Goal: Information Seeking & Learning: Understand process/instructions

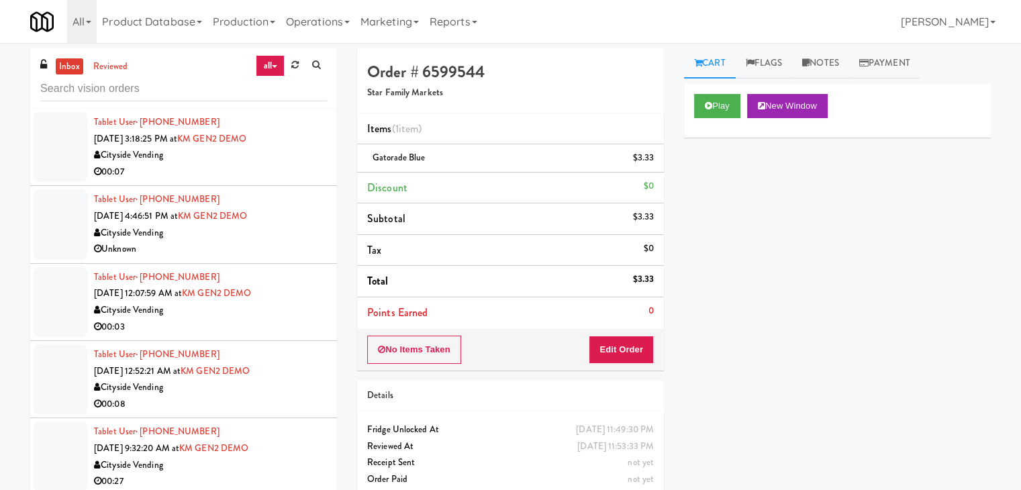
scroll to position [5765, 0]
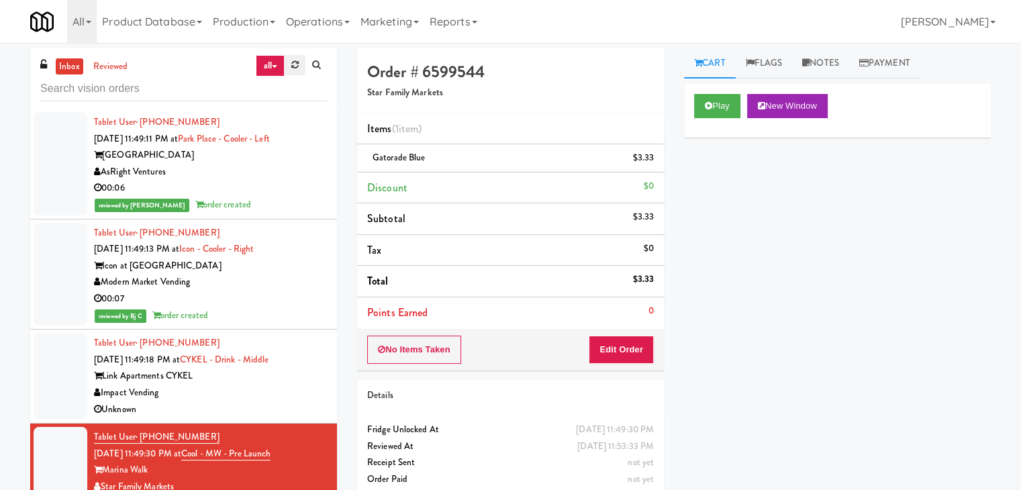
click at [296, 70] on link at bounding box center [295, 65] width 21 height 20
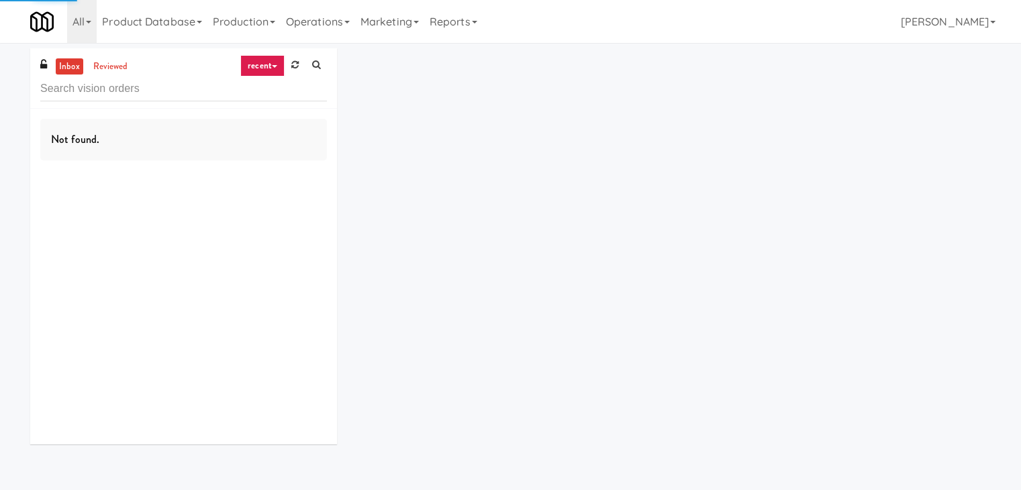
click at [263, 60] on link "recent" at bounding box center [262, 65] width 44 height 21
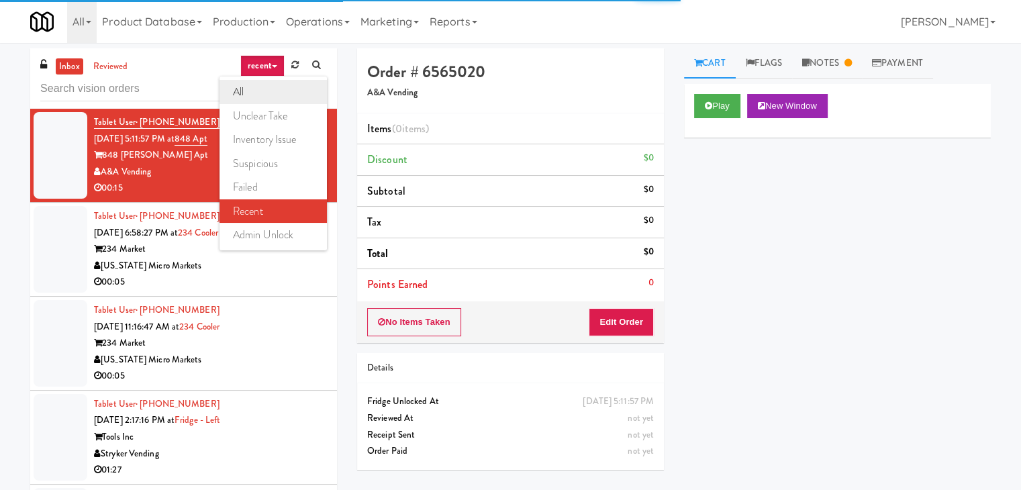
click at [253, 89] on link "all" at bounding box center [272, 92] width 107 height 24
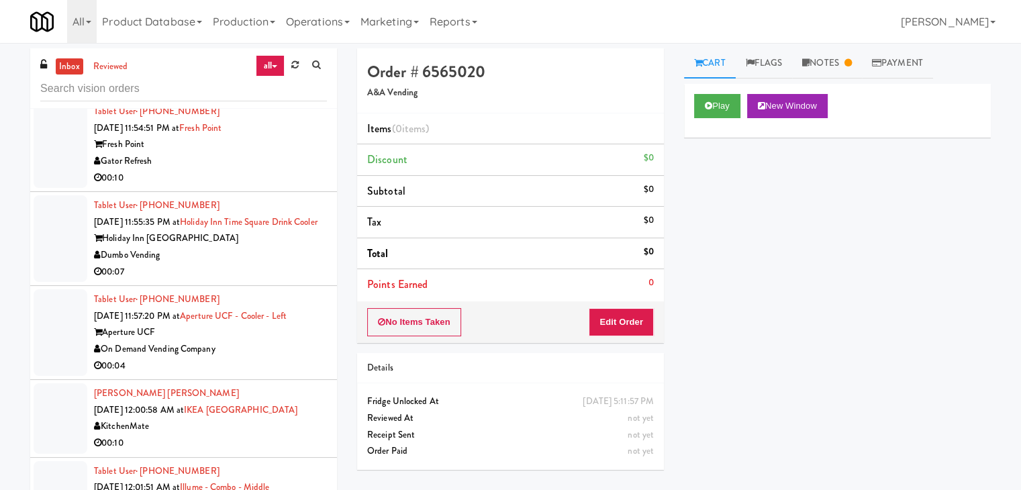
scroll to position [3579, 0]
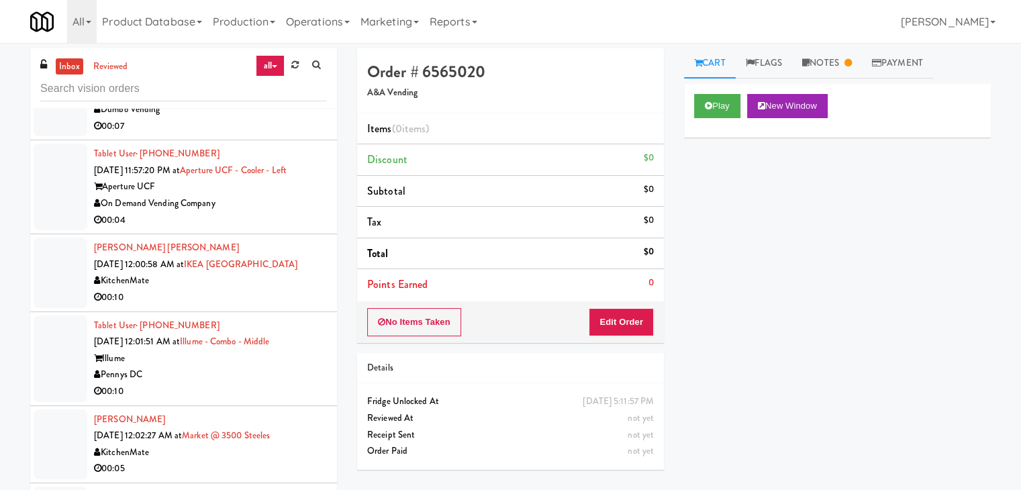
click at [242, 379] on div "Pennys DC" at bounding box center [210, 374] width 233 height 17
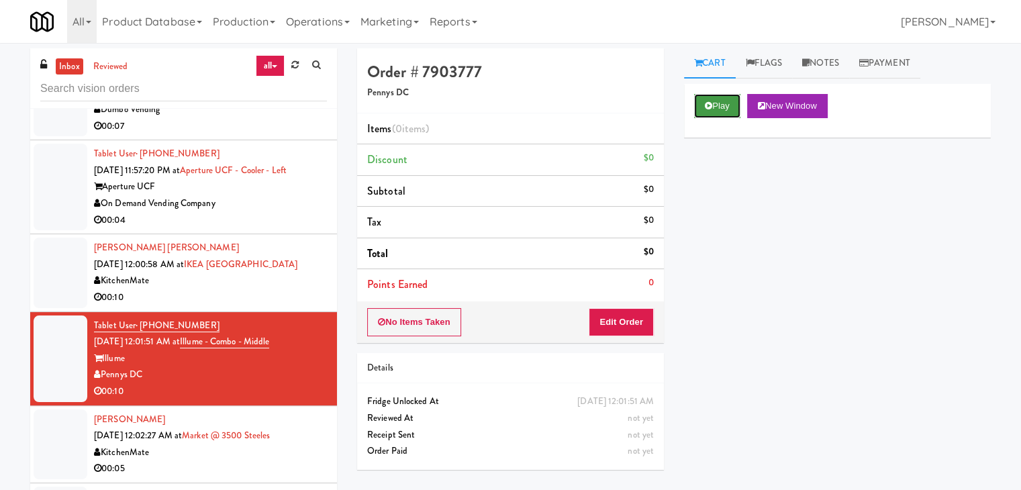
click at [726, 114] on button "Play" at bounding box center [717, 106] width 46 height 24
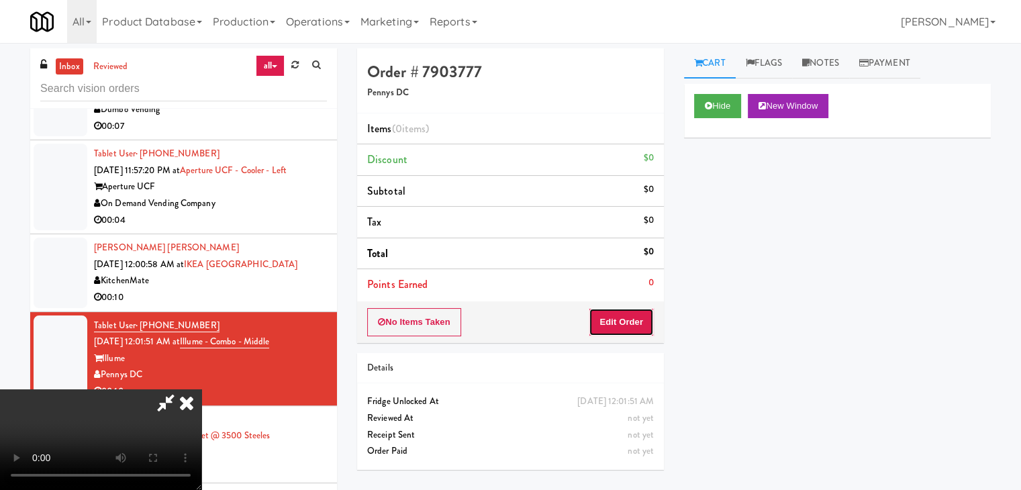
click at [617, 317] on button "Edit Order" at bounding box center [621, 322] width 65 height 28
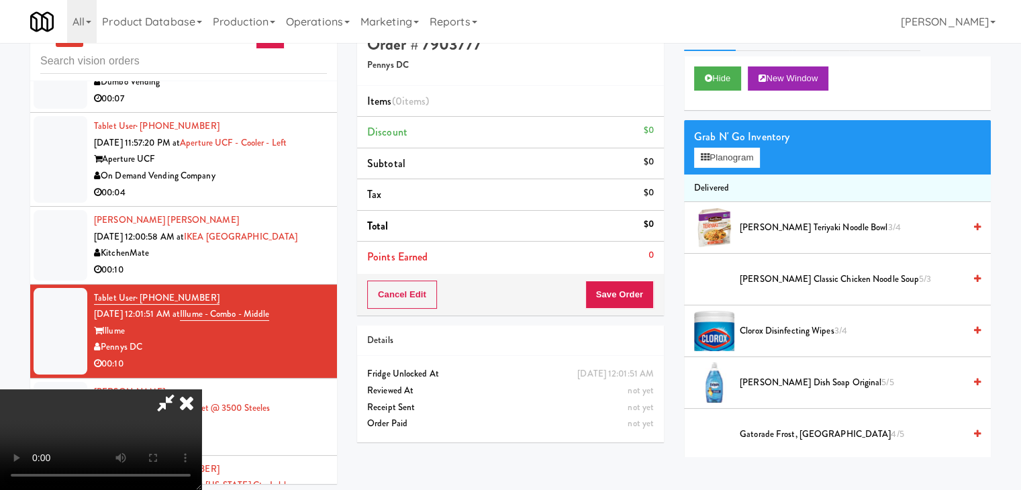
scroll to position [43, 0]
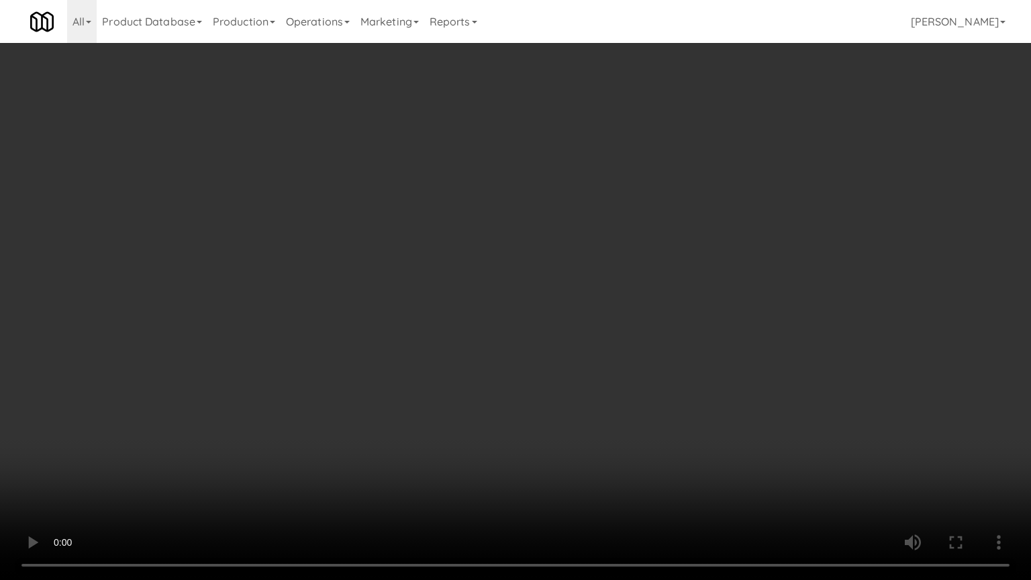
click at [577, 342] on video at bounding box center [515, 290] width 1031 height 580
click at [579, 272] on video at bounding box center [515, 290] width 1031 height 580
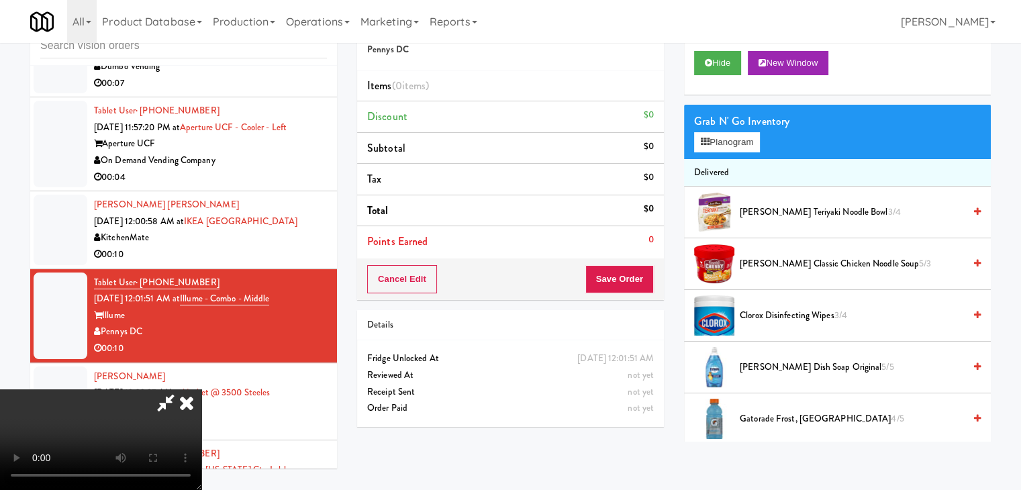
click at [201, 389] on video at bounding box center [100, 439] width 201 height 101
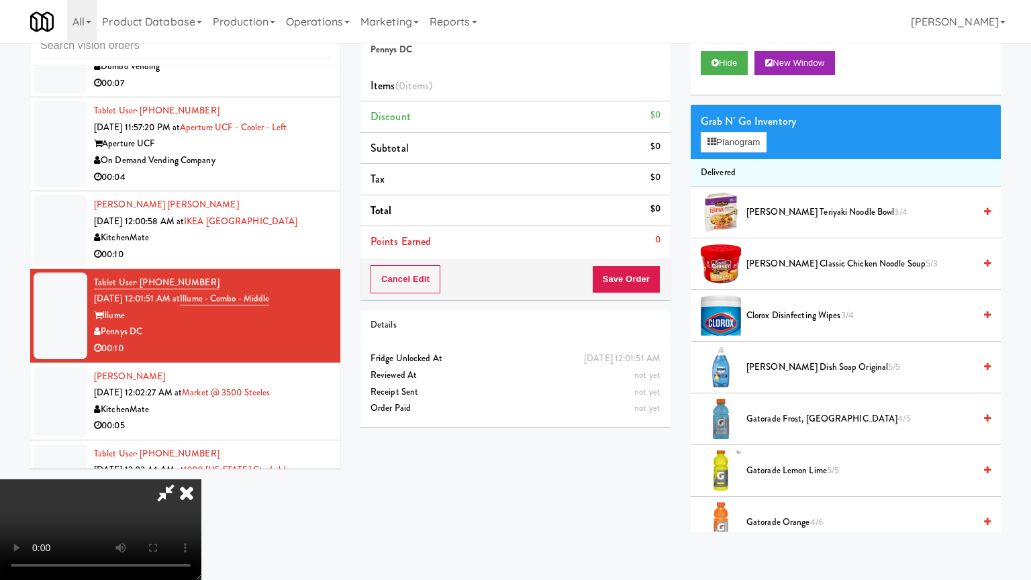
click at [201, 479] on video at bounding box center [100, 529] width 201 height 101
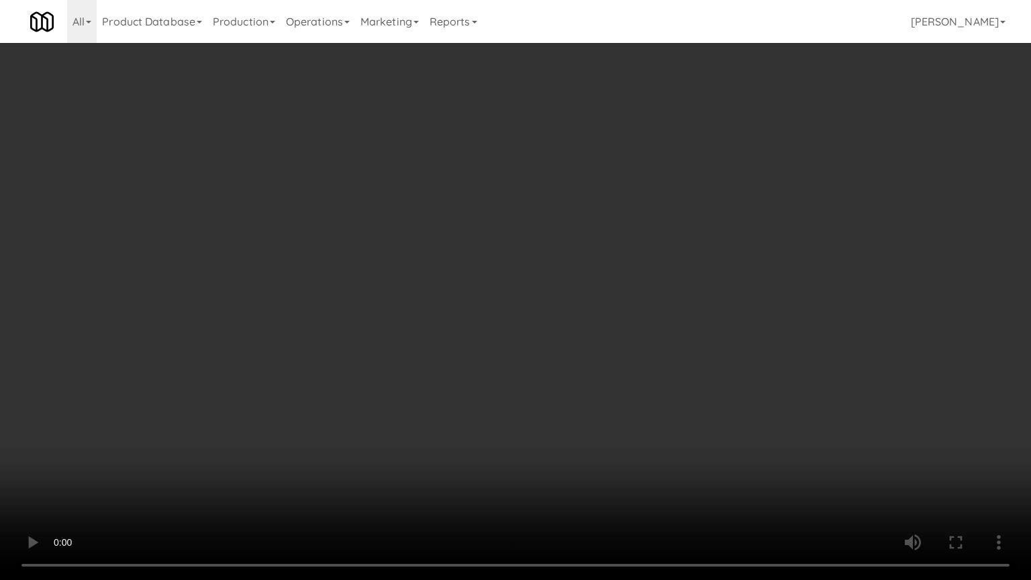
click at [533, 247] on video at bounding box center [515, 290] width 1031 height 580
click at [536, 243] on video at bounding box center [515, 290] width 1031 height 580
drag, startPoint x: 536, startPoint y: 243, endPoint x: 612, endPoint y: 151, distance: 119.2
click at [538, 241] on video at bounding box center [515, 290] width 1031 height 580
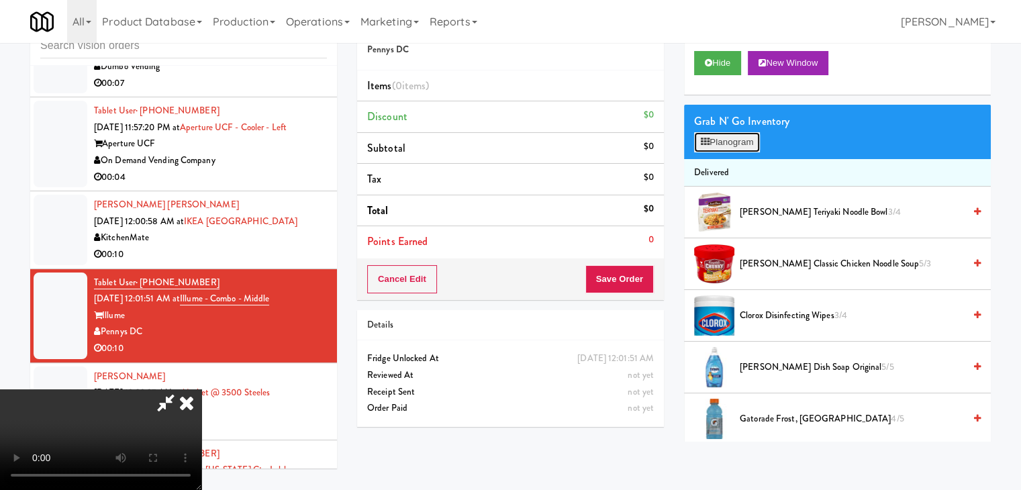
click at [728, 134] on button "Planogram" at bounding box center [727, 142] width 66 height 20
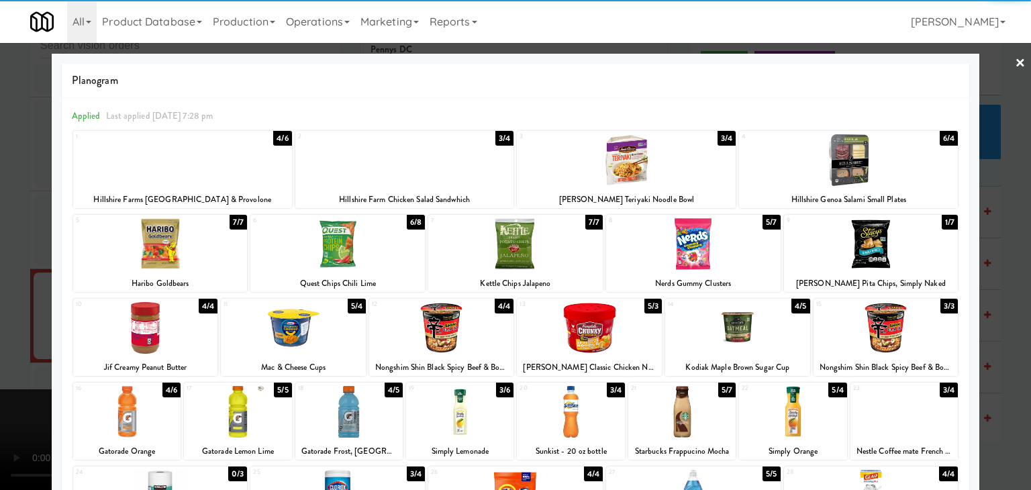
click at [414, 166] on div at bounding box center [404, 160] width 219 height 52
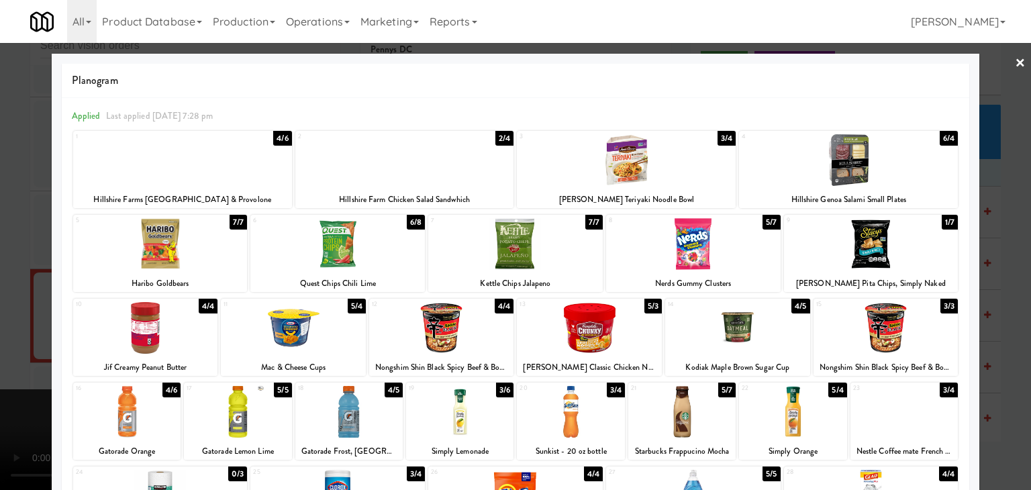
click at [290, 332] on div at bounding box center [293, 328] width 145 height 52
click at [21, 318] on div at bounding box center [515, 245] width 1031 height 490
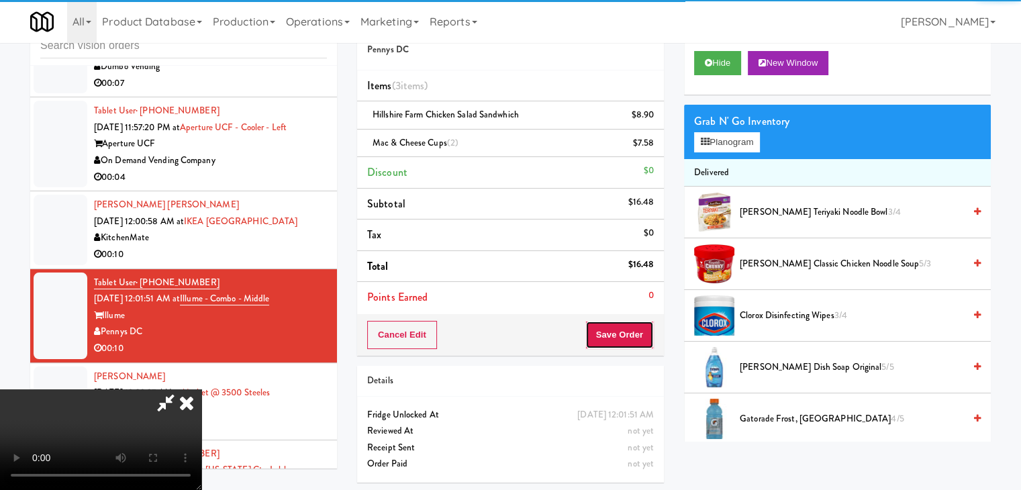
click at [636, 335] on button "Save Order" at bounding box center [619, 335] width 68 height 28
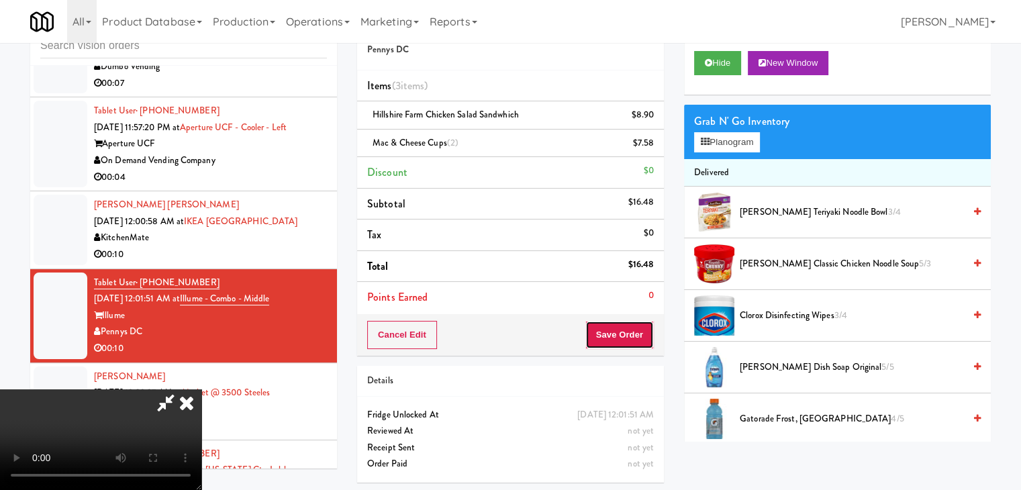
click at [636, 335] on button "Save Order" at bounding box center [619, 335] width 68 height 28
click at [634, 332] on body "Are you sure you want to update this order? Okay Cancel Okay Are you sure you w…" at bounding box center [510, 245] width 1021 height 490
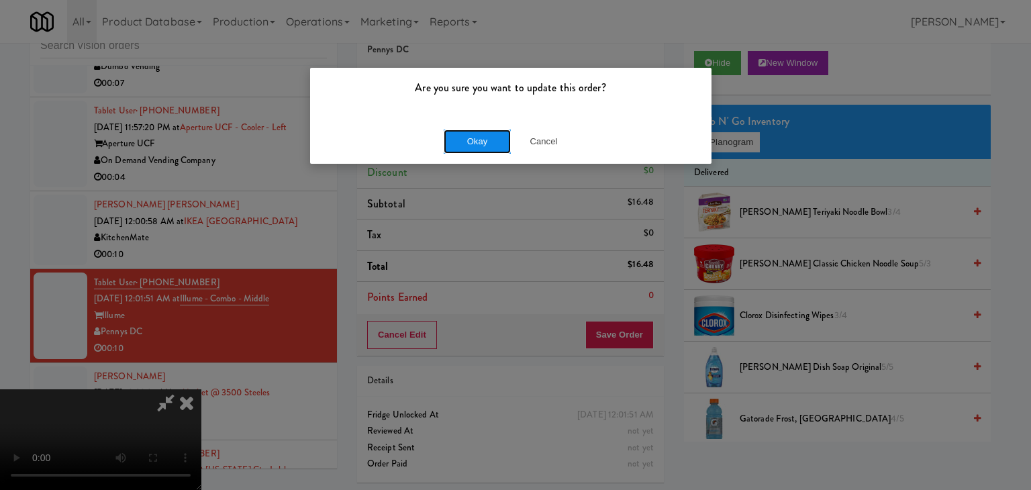
click at [458, 146] on button "Okay" at bounding box center [477, 142] width 67 height 24
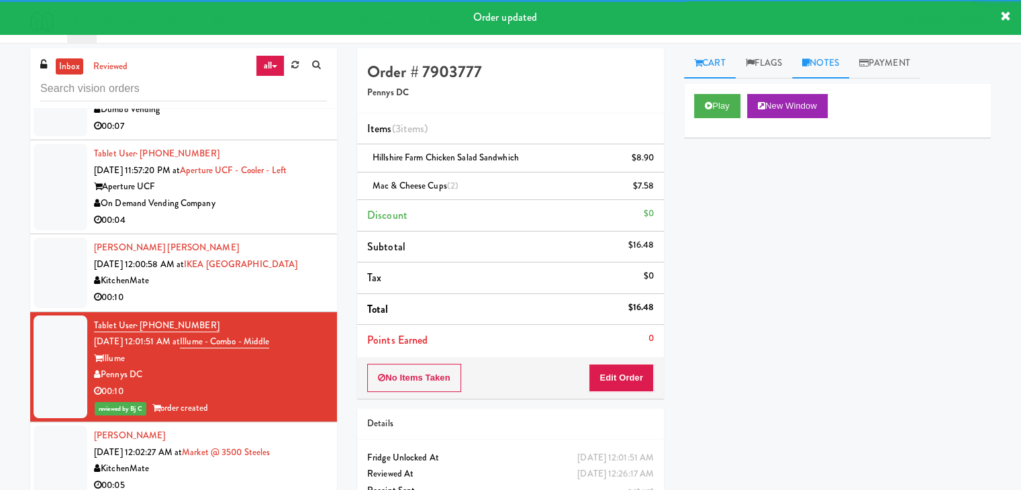
click at [818, 63] on link "Notes" at bounding box center [820, 63] width 57 height 30
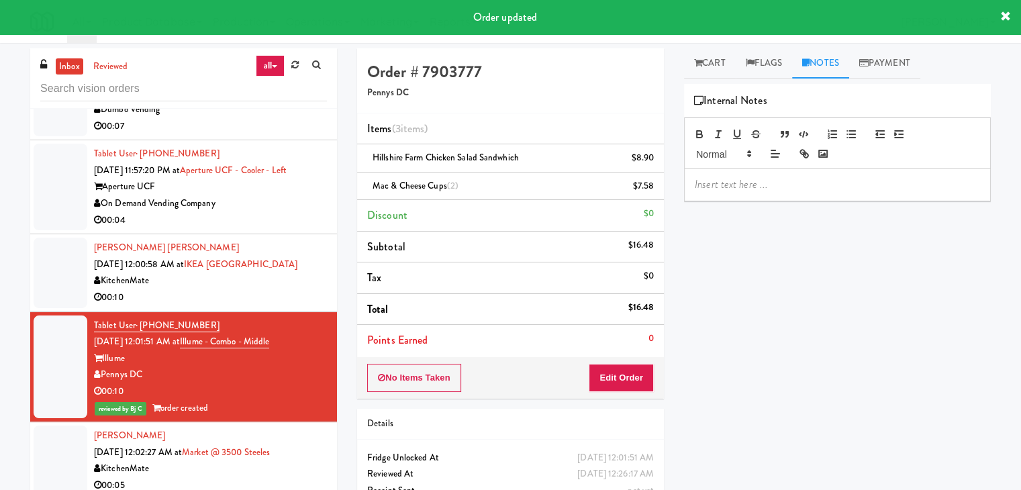
click at [769, 181] on p at bounding box center [837, 184] width 285 height 15
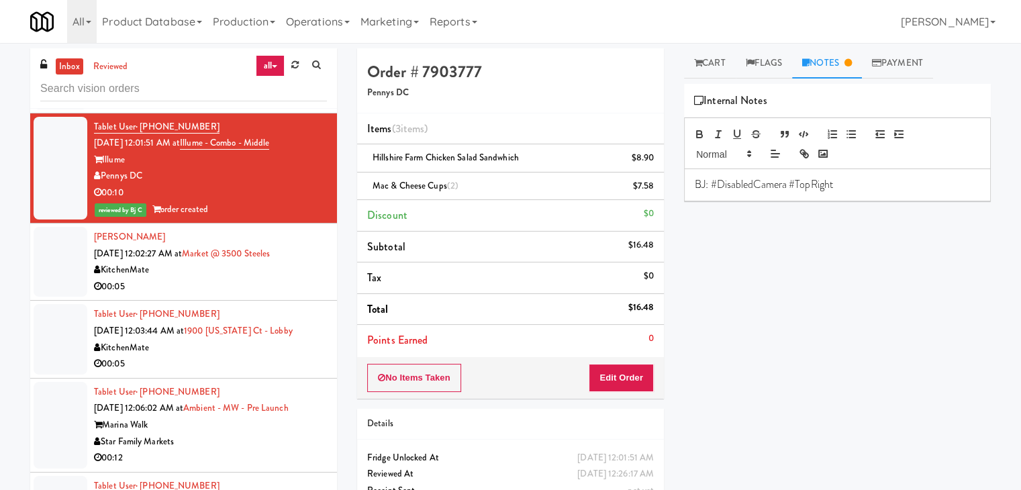
scroll to position [3780, 0]
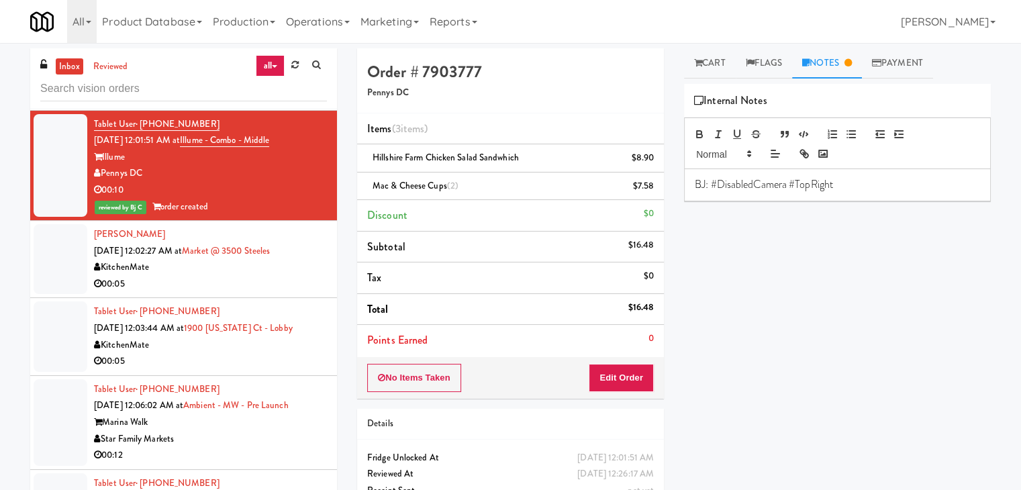
click at [252, 279] on div "00:05" at bounding box center [210, 284] width 233 height 17
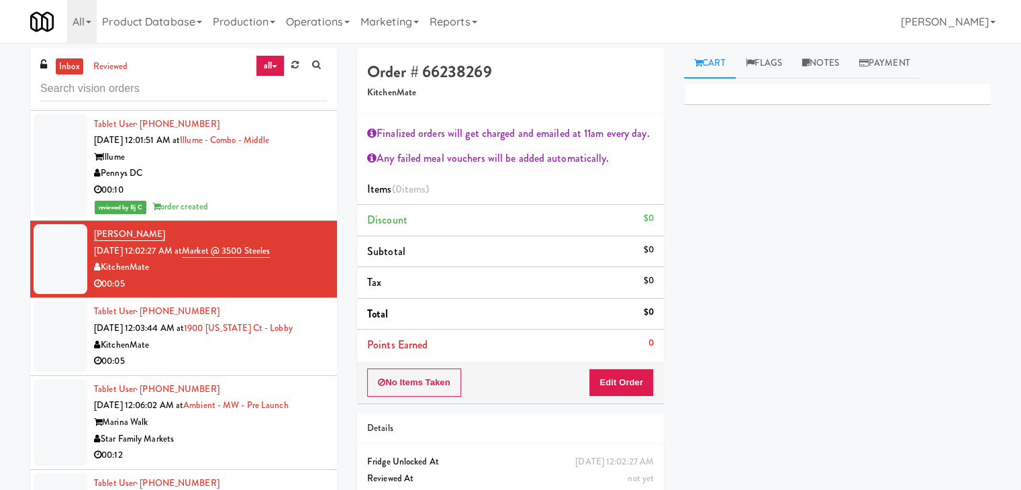
click at [233, 348] on div "KitchenMate" at bounding box center [210, 345] width 233 height 17
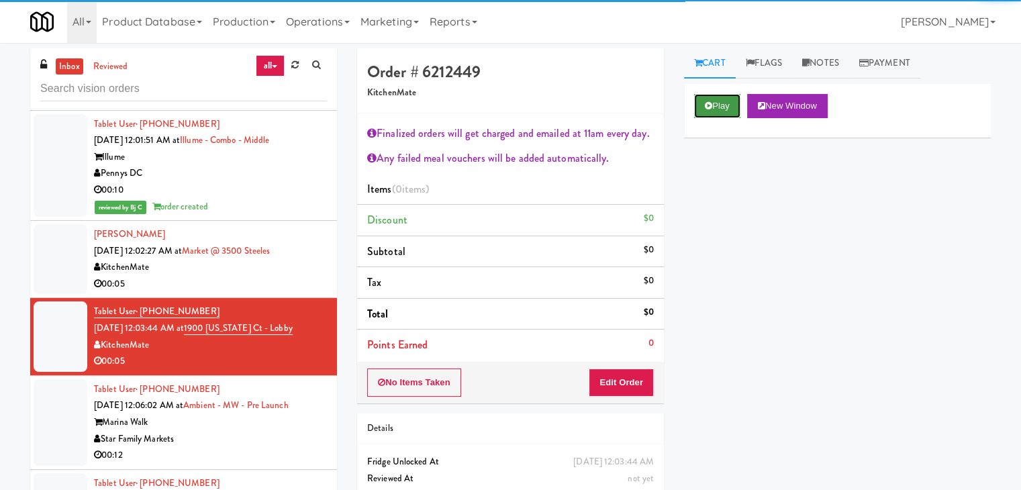
click at [720, 105] on button "Play" at bounding box center [717, 106] width 46 height 24
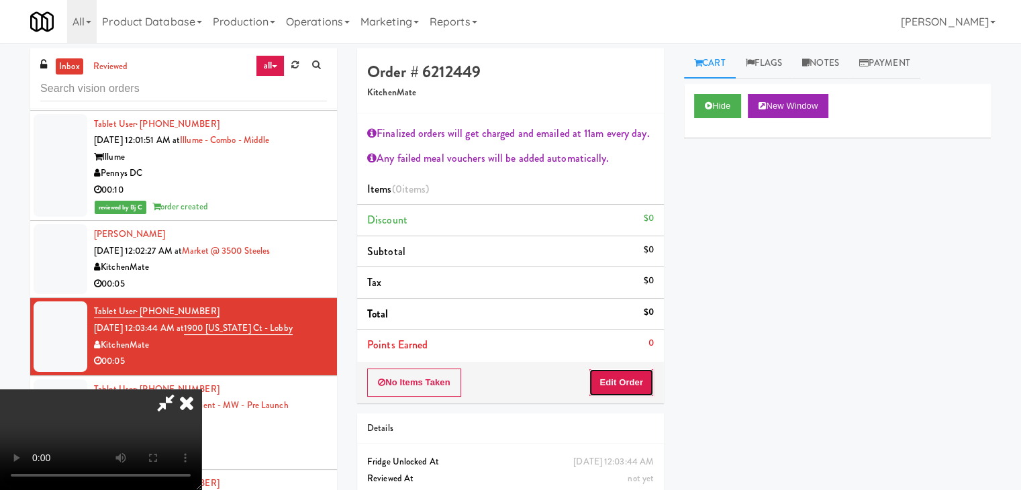
click at [628, 379] on button "Edit Order" at bounding box center [621, 382] width 65 height 28
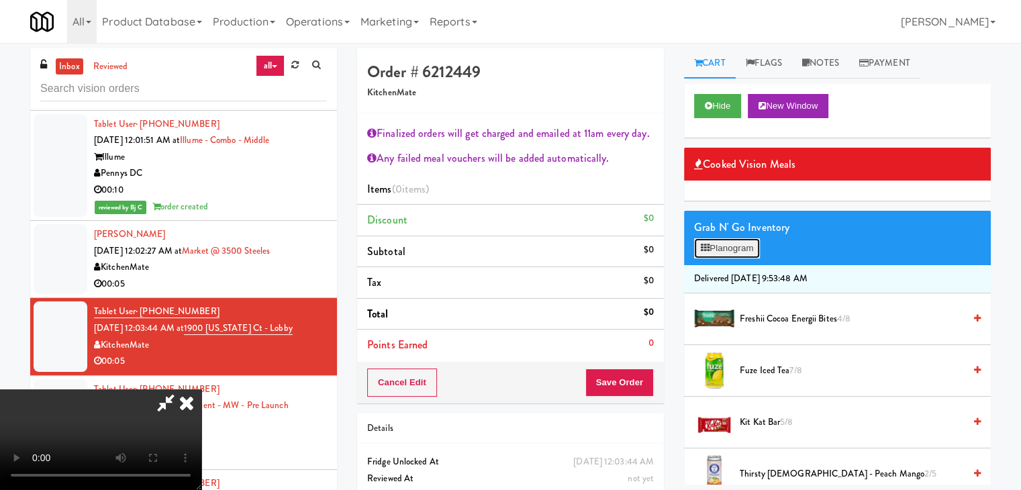
click at [721, 245] on button "Planogram" at bounding box center [727, 248] width 66 height 20
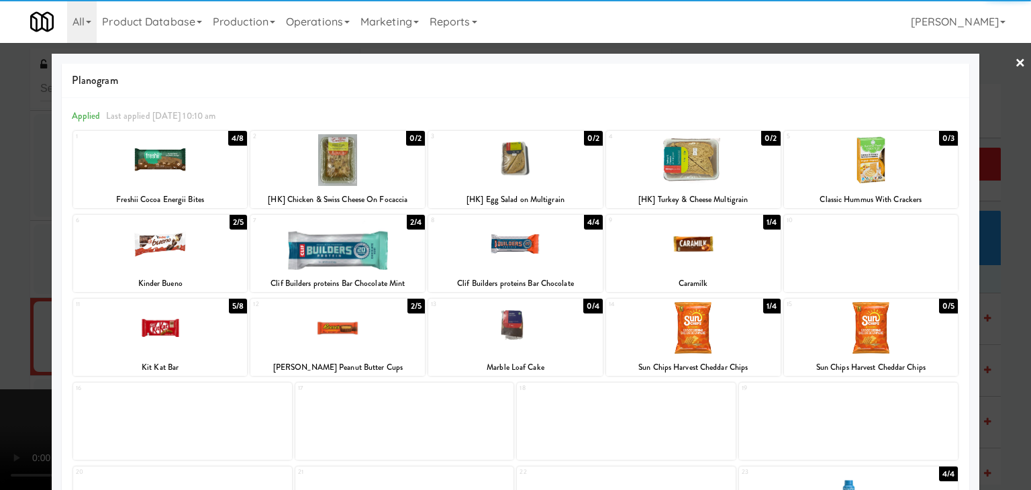
click at [193, 177] on div at bounding box center [160, 160] width 175 height 52
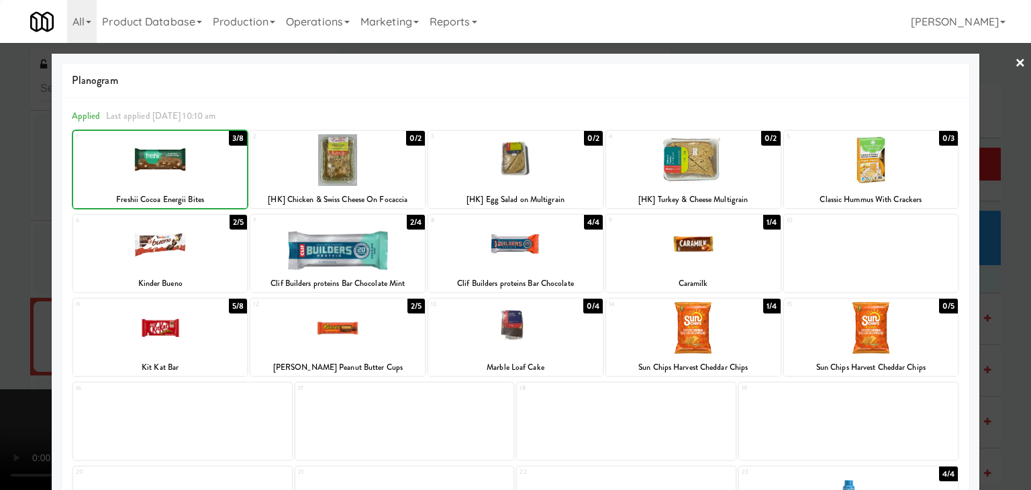
click at [5, 199] on div at bounding box center [515, 245] width 1031 height 490
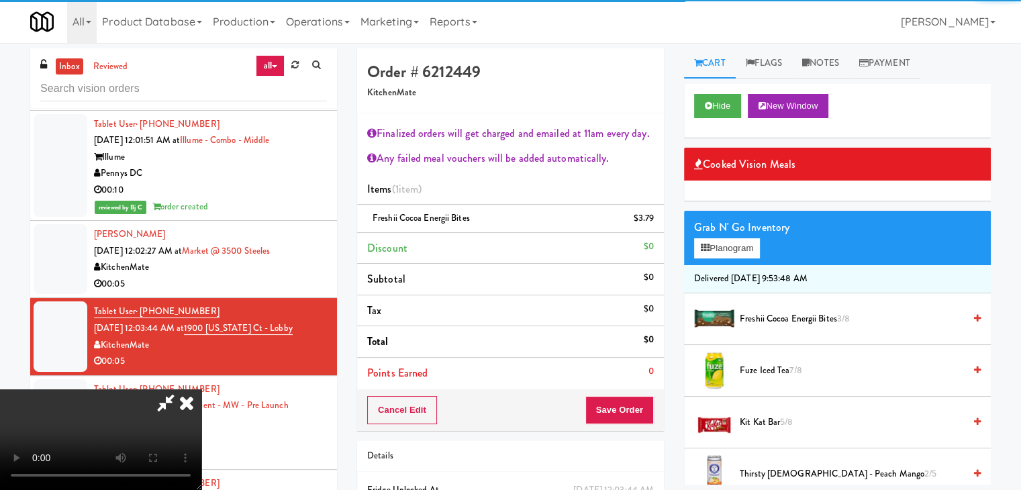
click at [201, 389] on video at bounding box center [100, 439] width 201 height 101
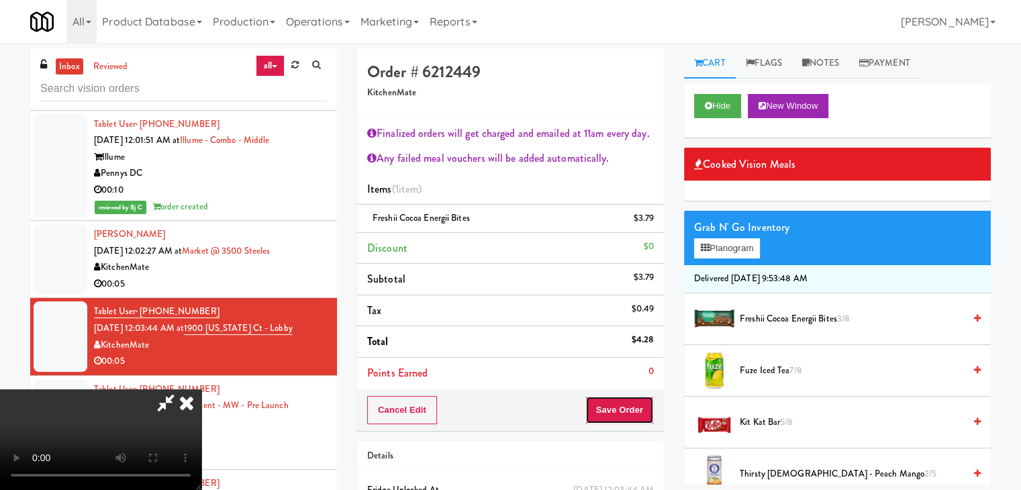
click at [637, 402] on button "Save Order" at bounding box center [619, 410] width 68 height 28
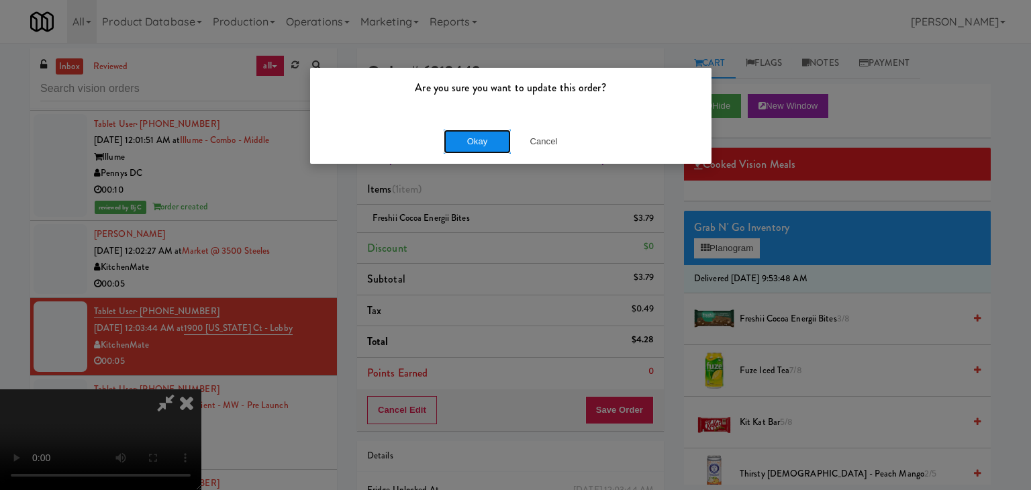
click at [486, 142] on button "Okay" at bounding box center [477, 142] width 67 height 24
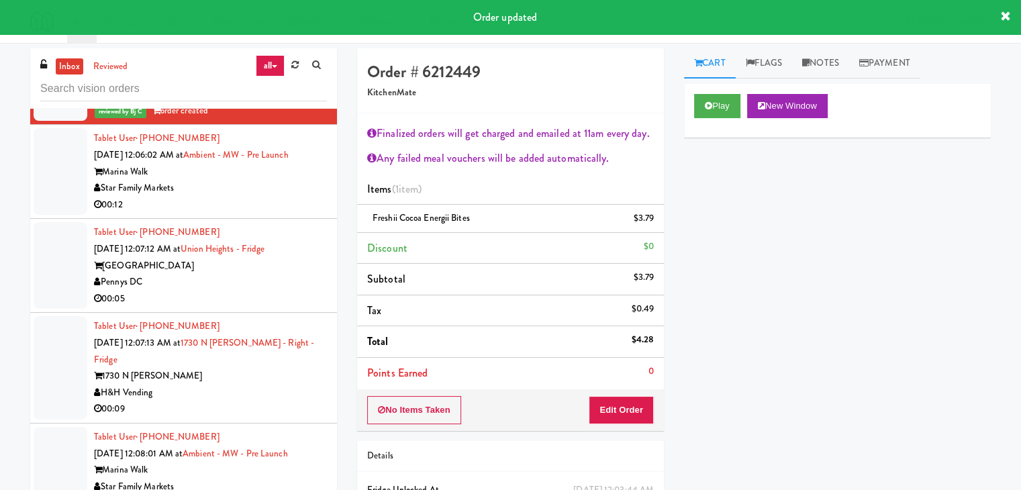
scroll to position [4049, 0]
drag, startPoint x: 291, startPoint y: 191, endPoint x: 301, endPoint y: 201, distance: 13.8
click at [293, 195] on div "00:12" at bounding box center [210, 203] width 233 height 17
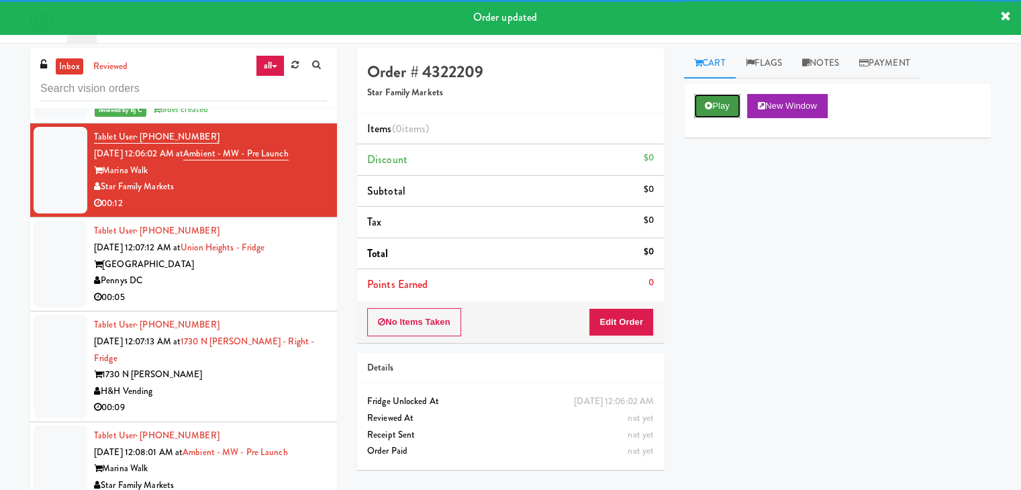
click at [720, 107] on button "Play" at bounding box center [717, 106] width 46 height 24
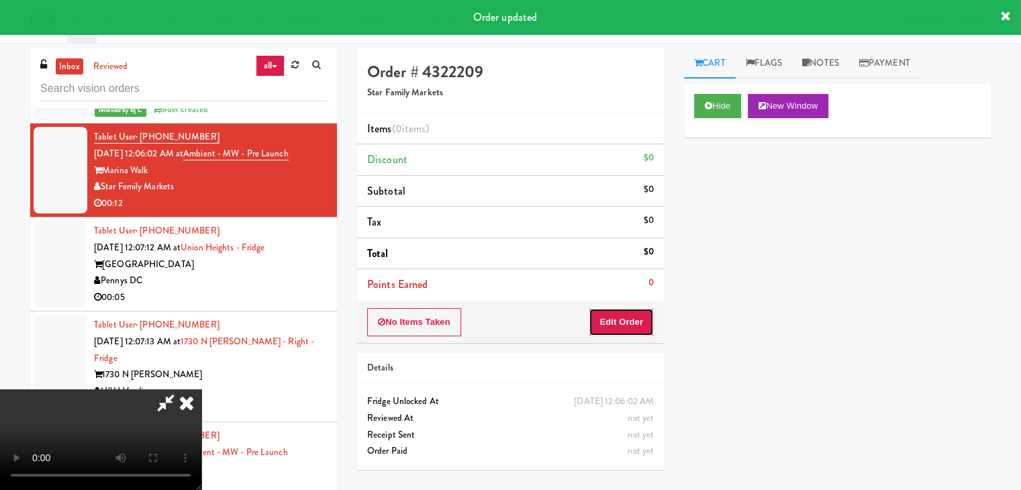
click at [632, 318] on button "Edit Order" at bounding box center [621, 322] width 65 height 28
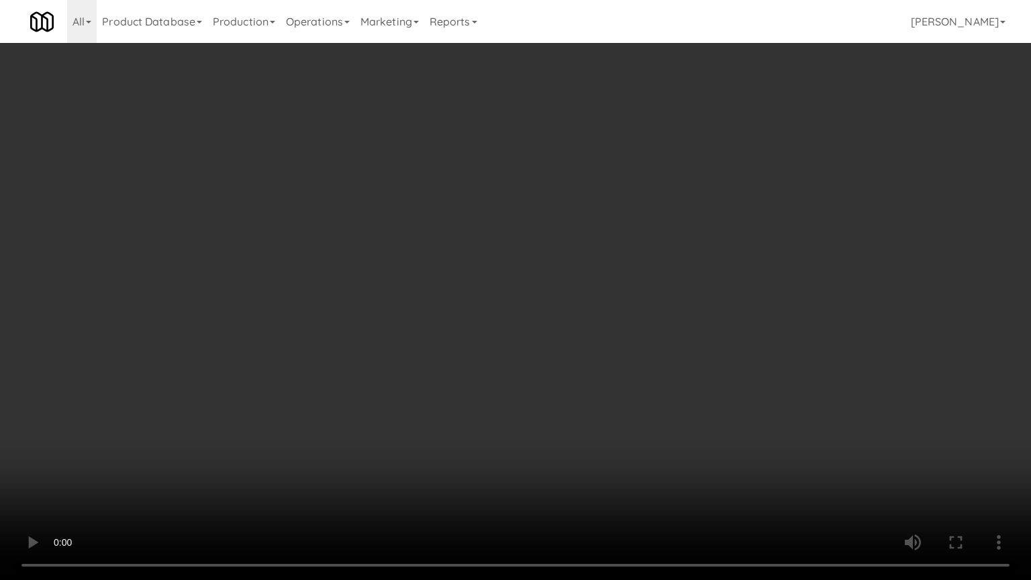
click at [607, 353] on video at bounding box center [515, 290] width 1031 height 580
click at [615, 340] on video at bounding box center [515, 290] width 1031 height 580
drag, startPoint x: 615, startPoint y: 340, endPoint x: 658, endPoint y: 232, distance: 115.7
click at [616, 338] on video at bounding box center [515, 290] width 1031 height 580
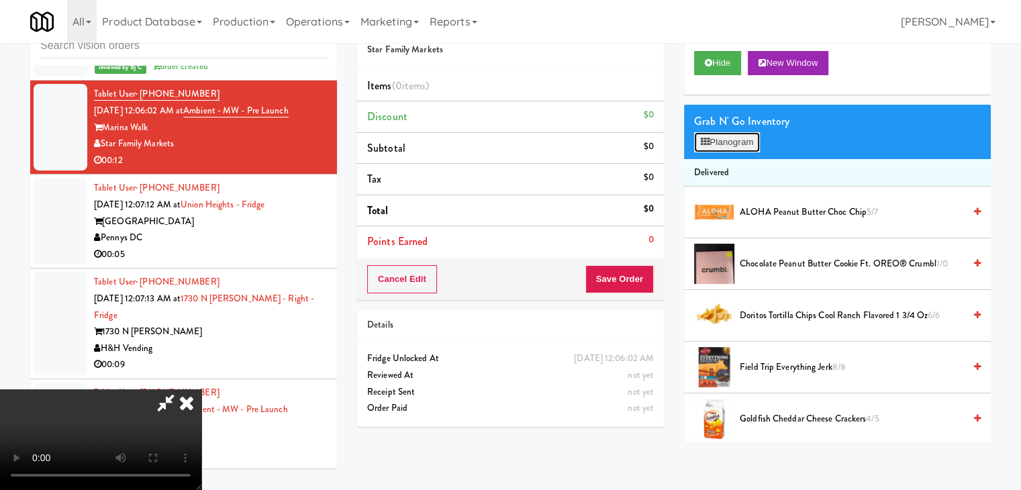
click at [755, 140] on button "Planogram" at bounding box center [727, 142] width 66 height 20
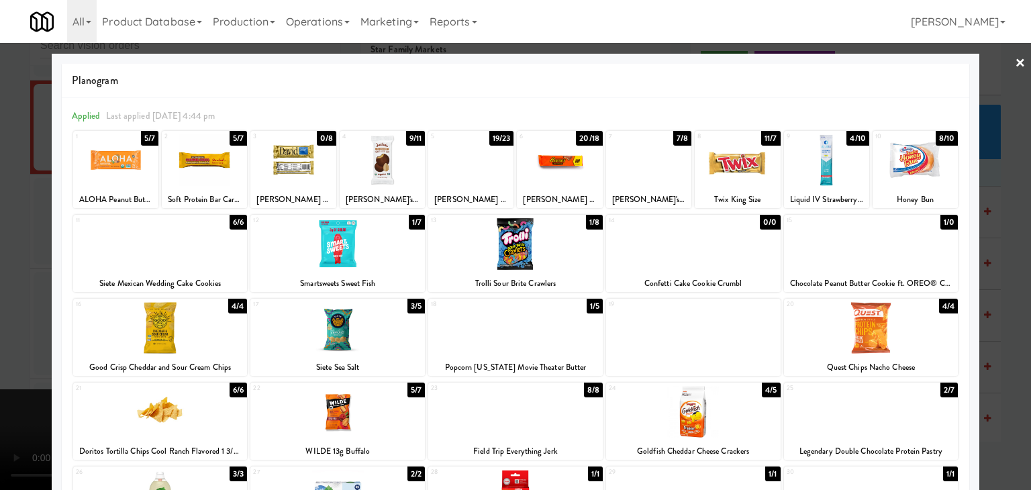
click at [861, 253] on div at bounding box center [871, 244] width 175 height 52
click at [701, 256] on div at bounding box center [693, 244] width 175 height 52
click at [11, 245] on div at bounding box center [515, 245] width 1031 height 490
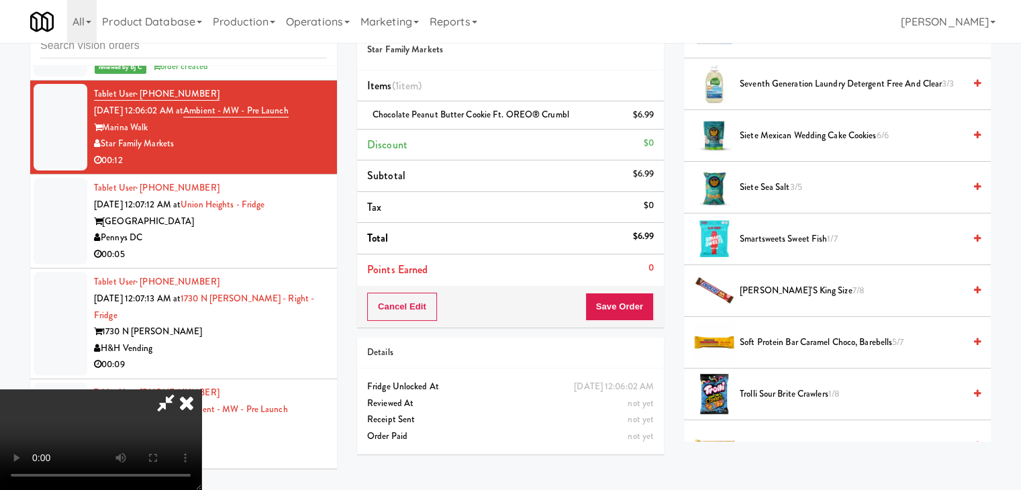
scroll to position [1291, 0]
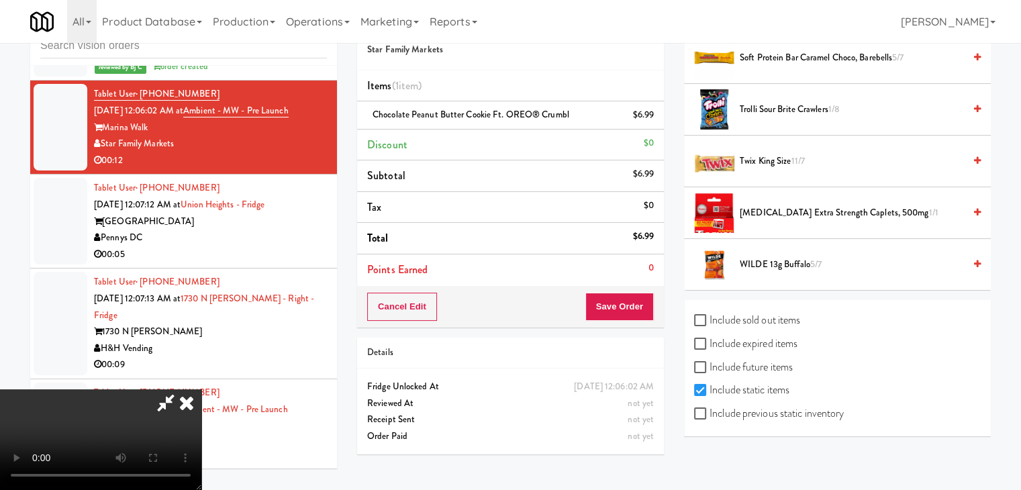
click at [819, 406] on label "Include previous static inventory" at bounding box center [769, 413] width 150 height 20
click at [709, 409] on input "Include previous static inventory" at bounding box center [701, 414] width 15 height 11
checkbox input "true"
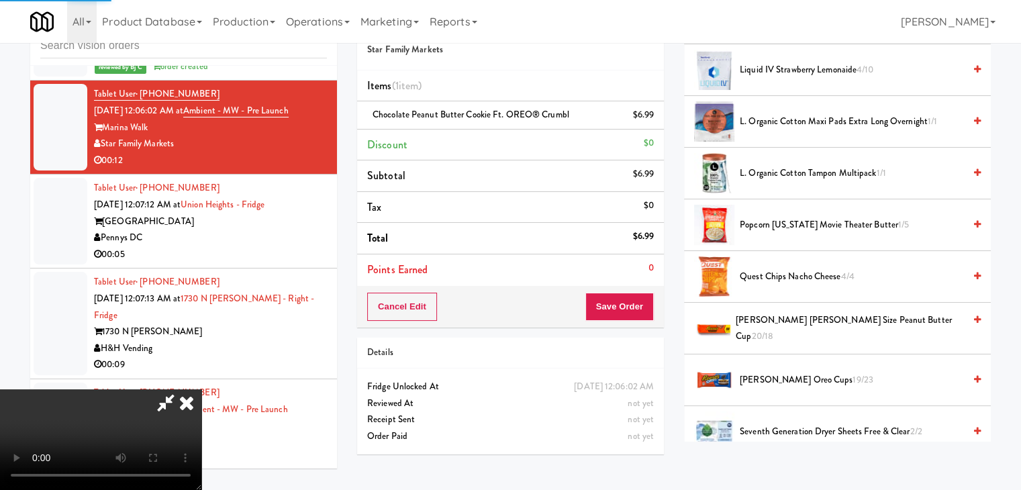
scroll to position [553, 0]
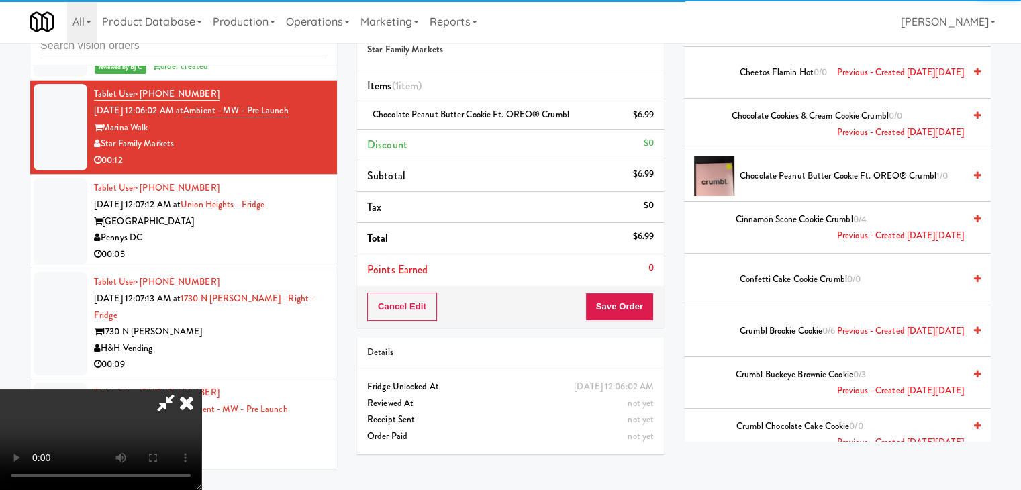
click at [201, 389] on video at bounding box center [100, 439] width 201 height 101
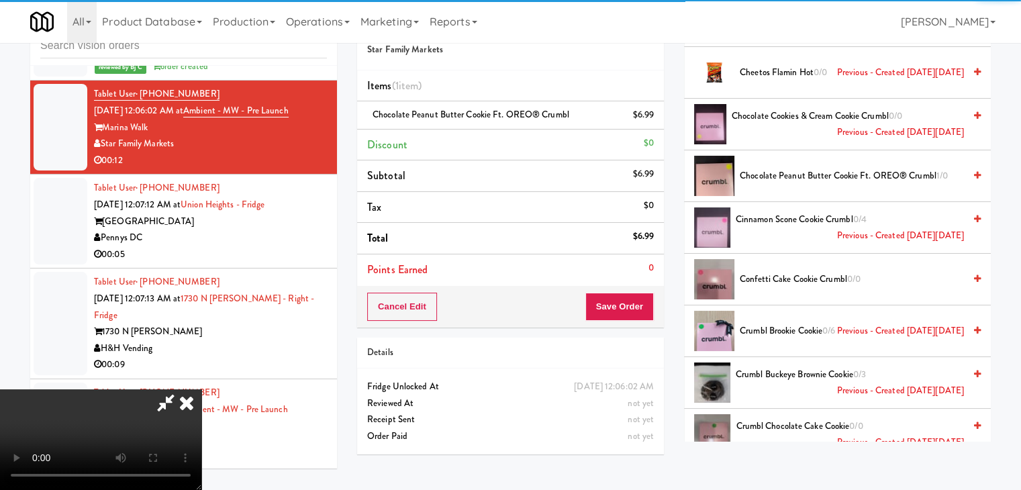
click at [201, 389] on video at bounding box center [100, 439] width 201 height 101
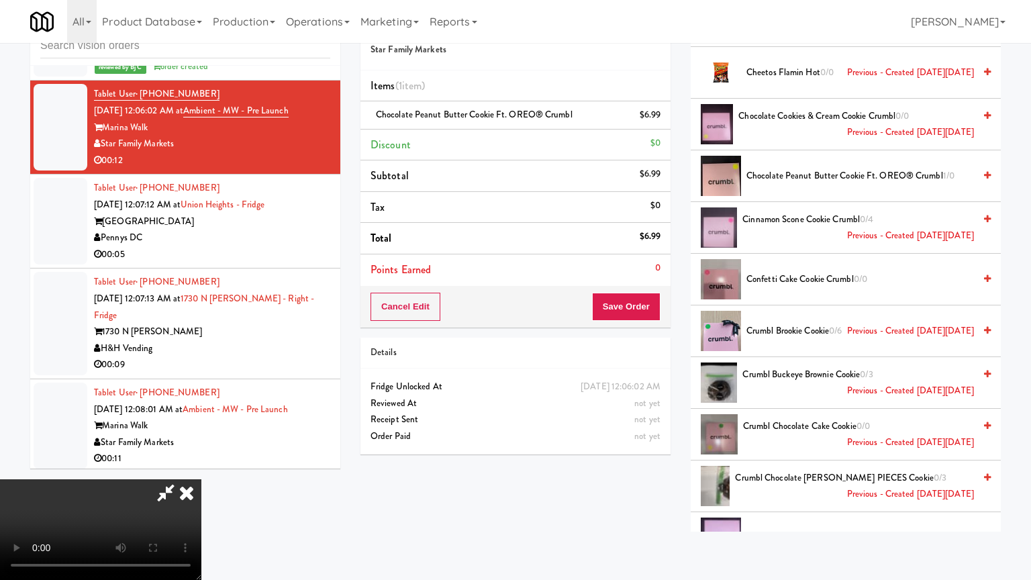
click at [201, 479] on video at bounding box center [100, 529] width 201 height 101
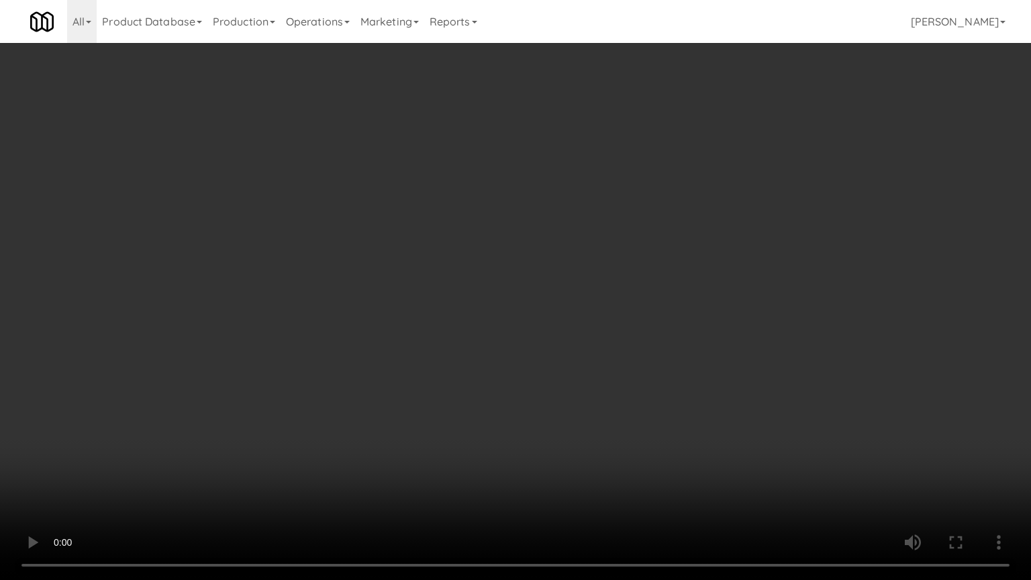
drag, startPoint x: 715, startPoint y: 391, endPoint x: 768, endPoint y: 246, distance: 155.0
click at [715, 389] on video at bounding box center [515, 290] width 1031 height 580
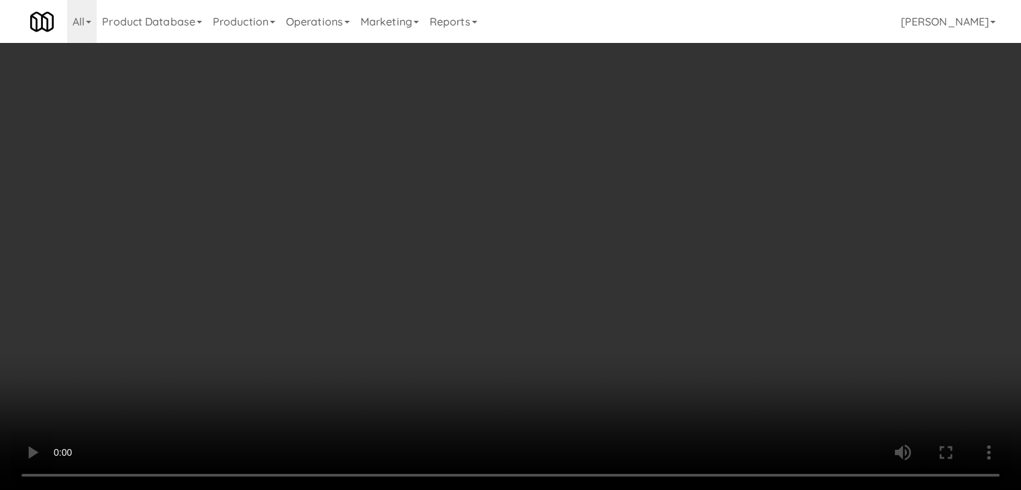
scroll to position [0, 0]
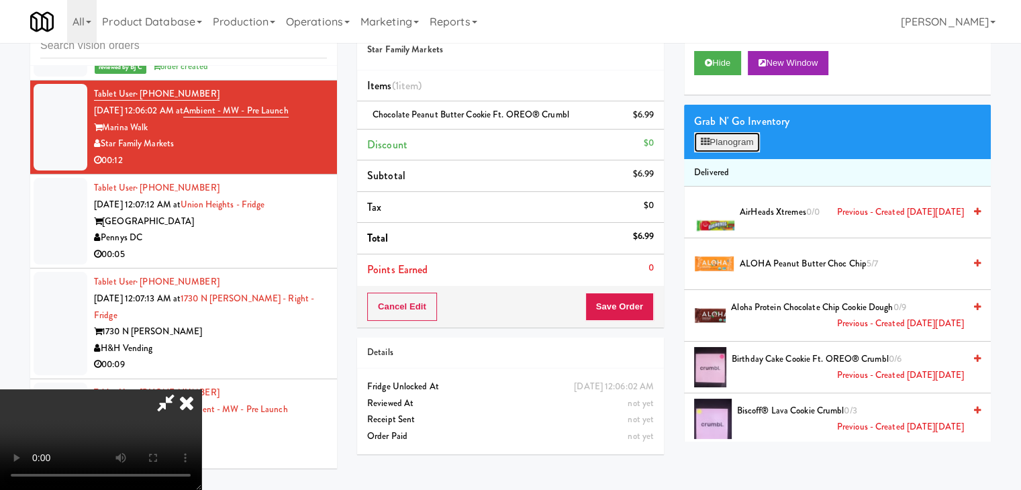
click at [741, 140] on button "Planogram" at bounding box center [727, 142] width 66 height 20
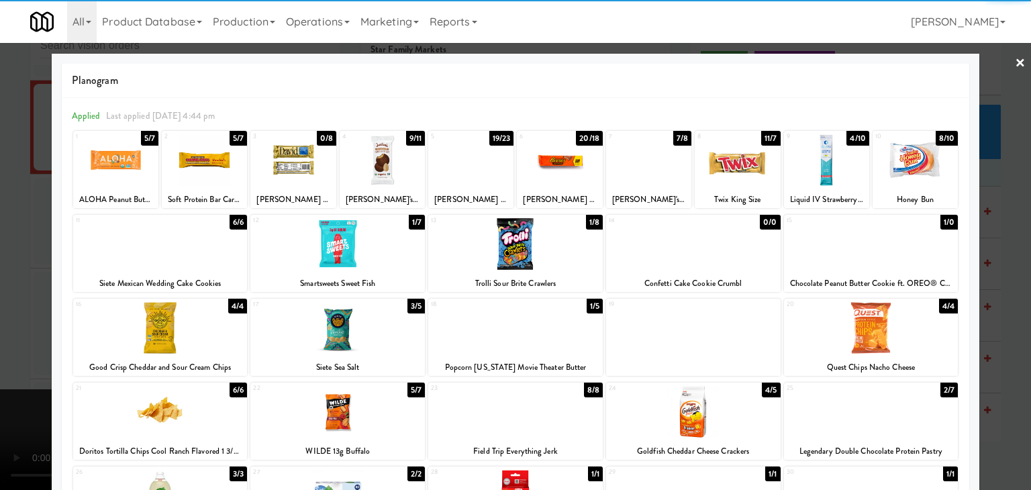
click at [685, 242] on div at bounding box center [693, 244] width 175 height 52
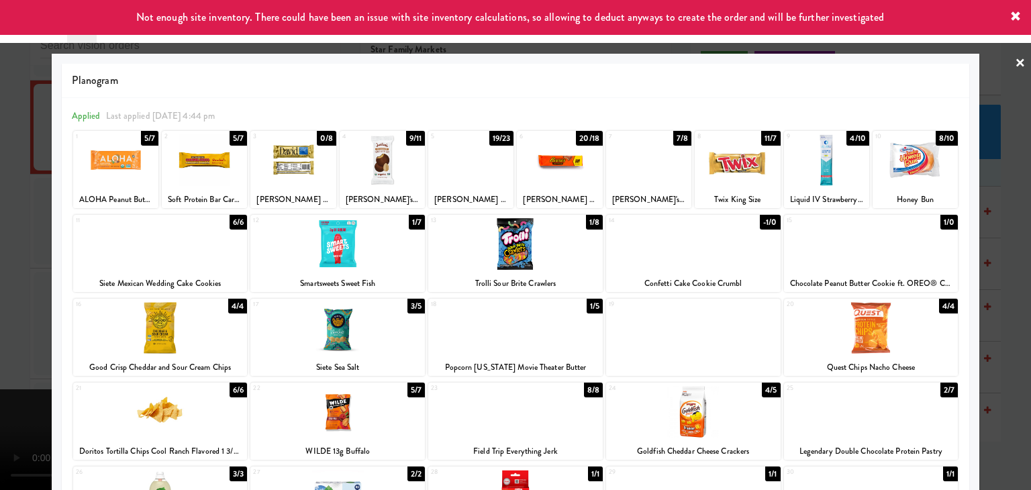
drag, startPoint x: 0, startPoint y: 218, endPoint x: 130, endPoint y: 237, distance: 130.9
click at [0, 218] on div at bounding box center [515, 245] width 1031 height 490
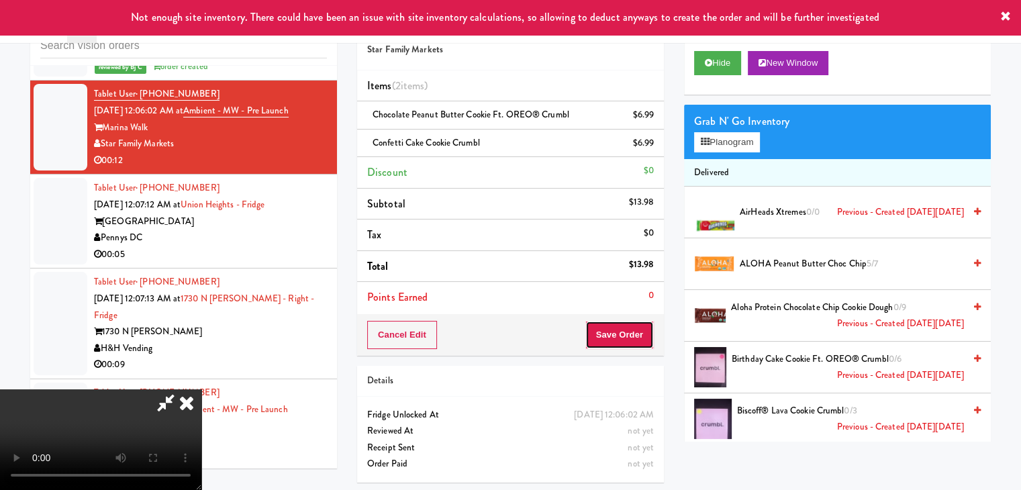
click at [644, 328] on button "Save Order" at bounding box center [619, 335] width 68 height 28
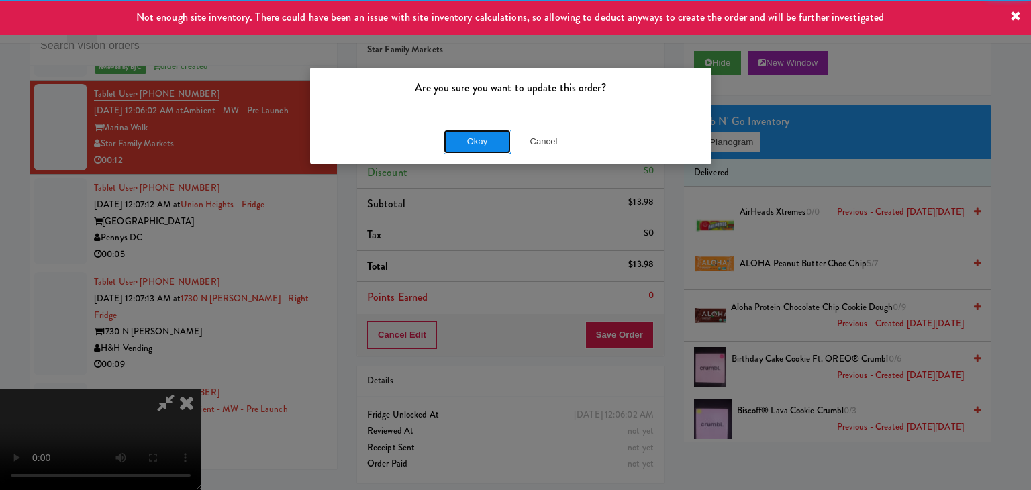
click at [457, 132] on button "Okay" at bounding box center [477, 142] width 67 height 24
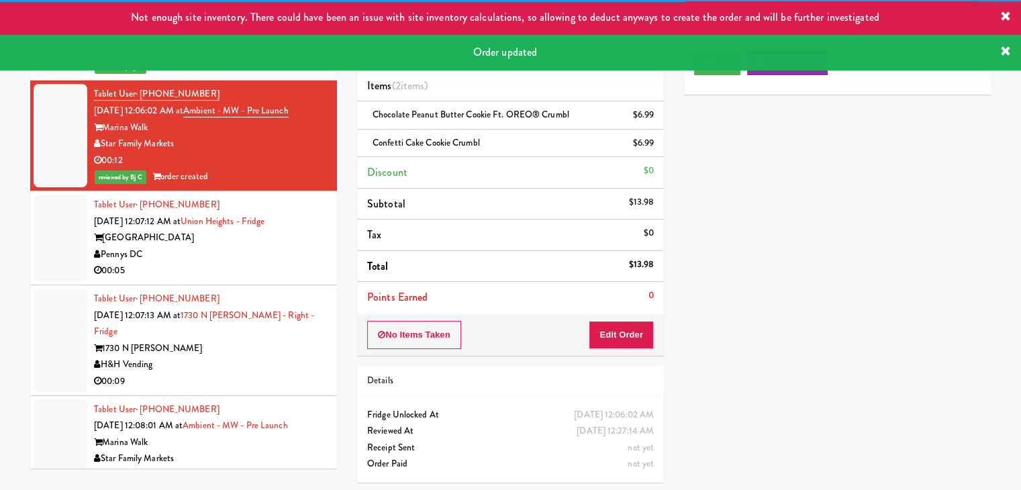
drag, startPoint x: 255, startPoint y: 248, endPoint x: 260, endPoint y: 242, distance: 7.1
click at [256, 246] on div "Pennys DC" at bounding box center [210, 254] width 233 height 17
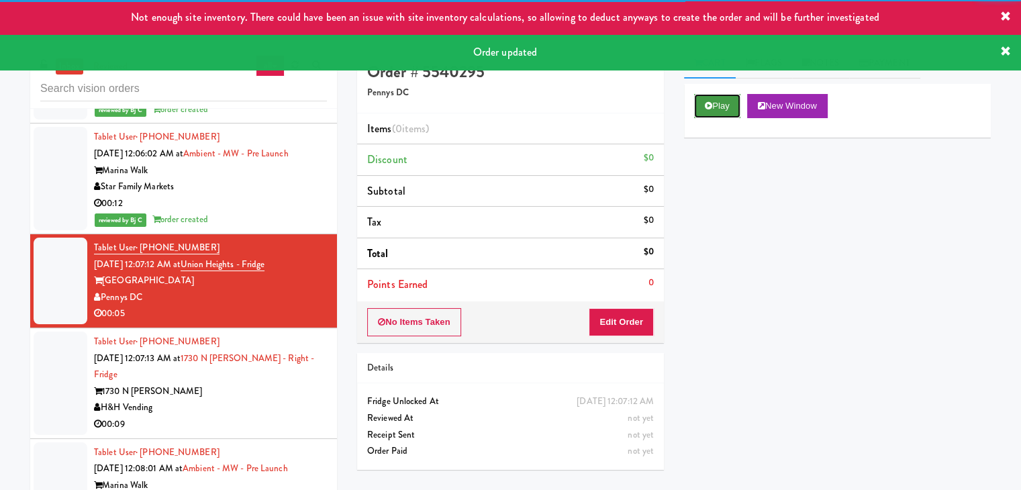
click at [716, 99] on button "Play" at bounding box center [717, 106] width 46 height 24
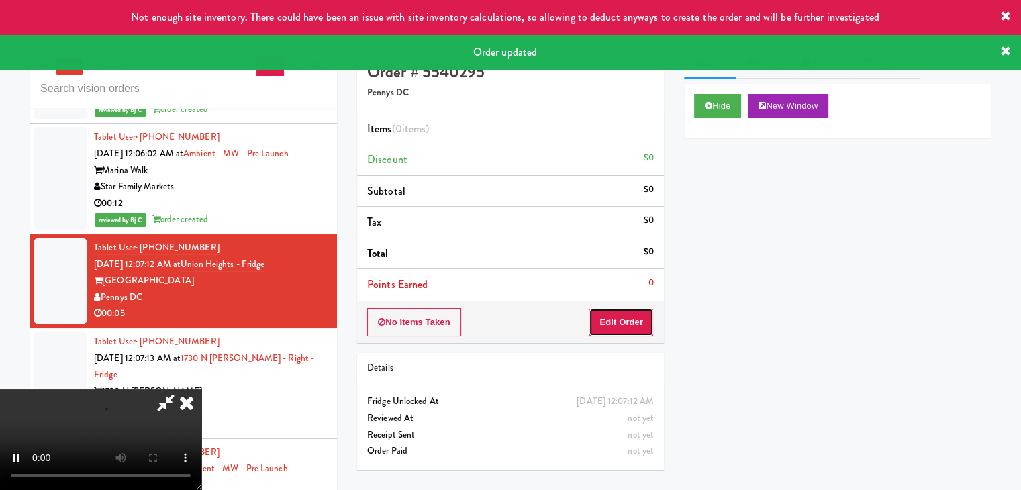
click at [621, 320] on button "Edit Order" at bounding box center [621, 322] width 65 height 28
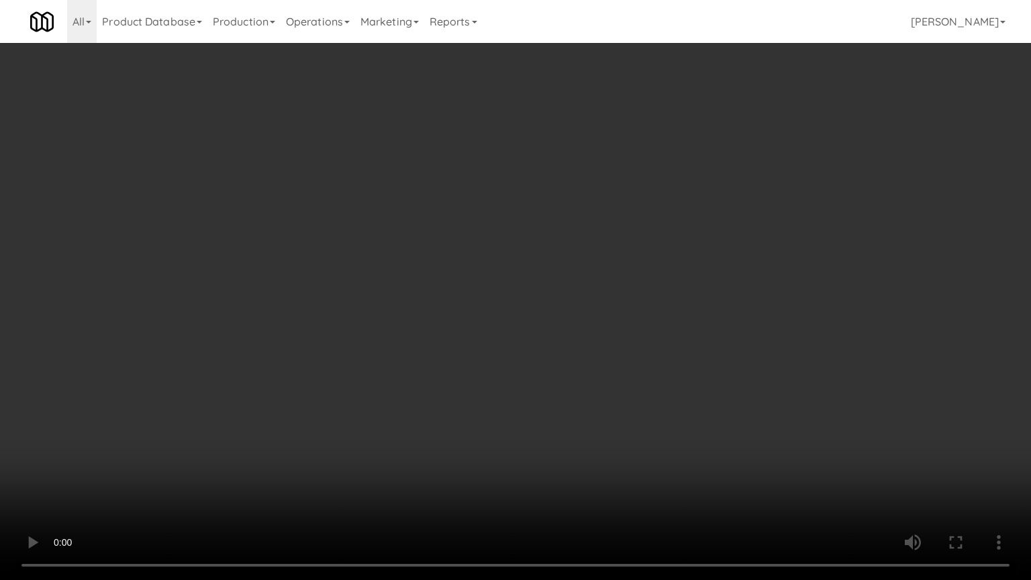
click at [609, 291] on video at bounding box center [515, 290] width 1031 height 580
drag, startPoint x: 609, startPoint y: 291, endPoint x: 726, endPoint y: 167, distance: 170.0
click at [614, 284] on video at bounding box center [515, 290] width 1031 height 580
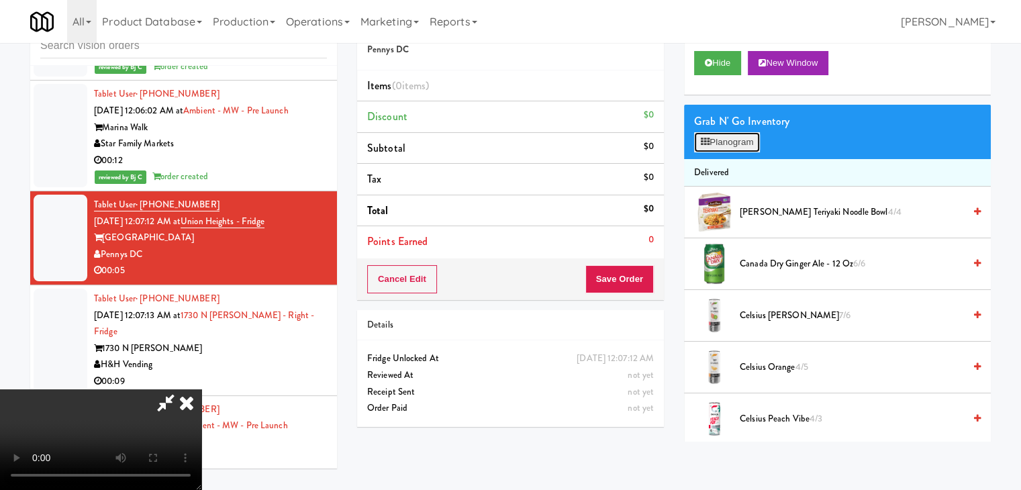
click at [746, 142] on button "Planogram" at bounding box center [727, 142] width 66 height 20
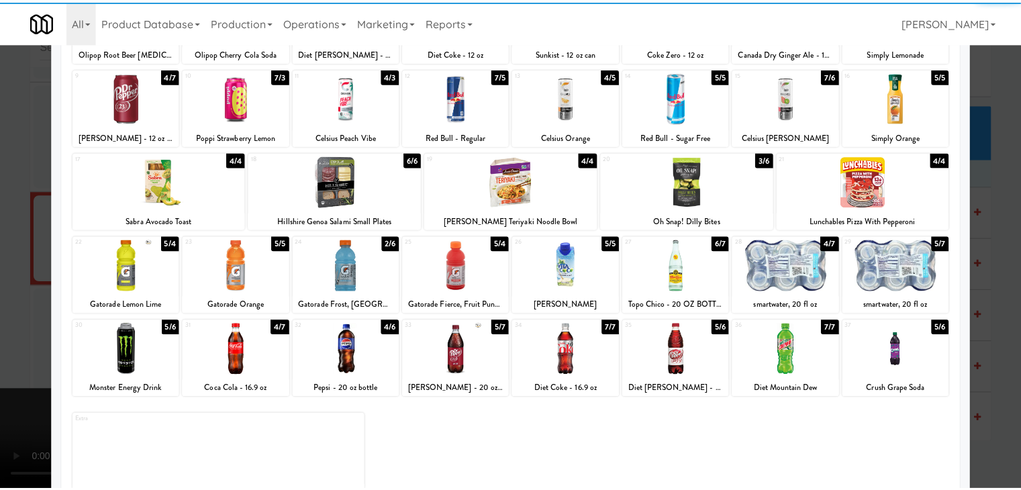
scroll to position [169, 0]
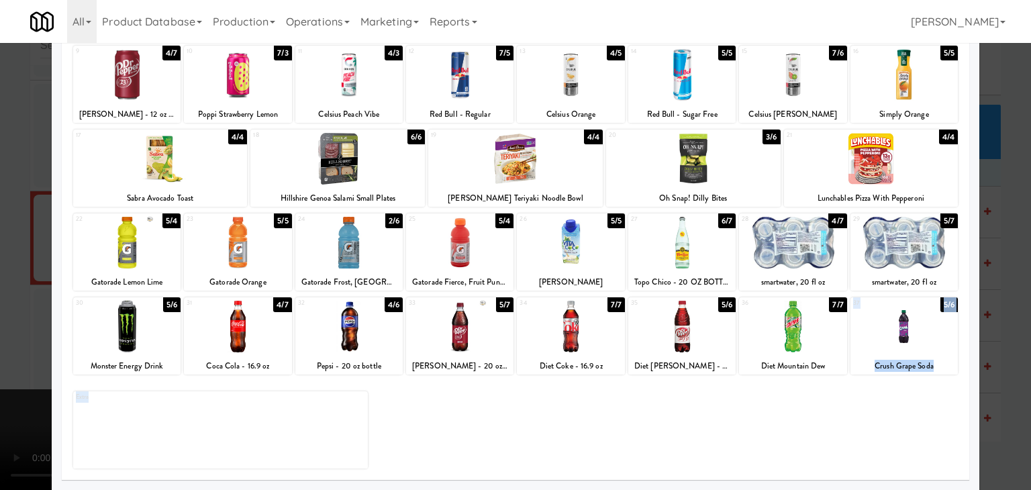
drag, startPoint x: 904, startPoint y: 342, endPoint x: 905, endPoint y: 400, distance: 57.7
click at [905, 400] on div "1 5/6 Olipop Root Beer [MEDICAL_DATA] Soda 2 6/7 Olipop Cherry Cola Soda 3 7/7 …" at bounding box center [515, 214] width 887 height 509
click at [1007, 381] on div at bounding box center [515, 245] width 1031 height 490
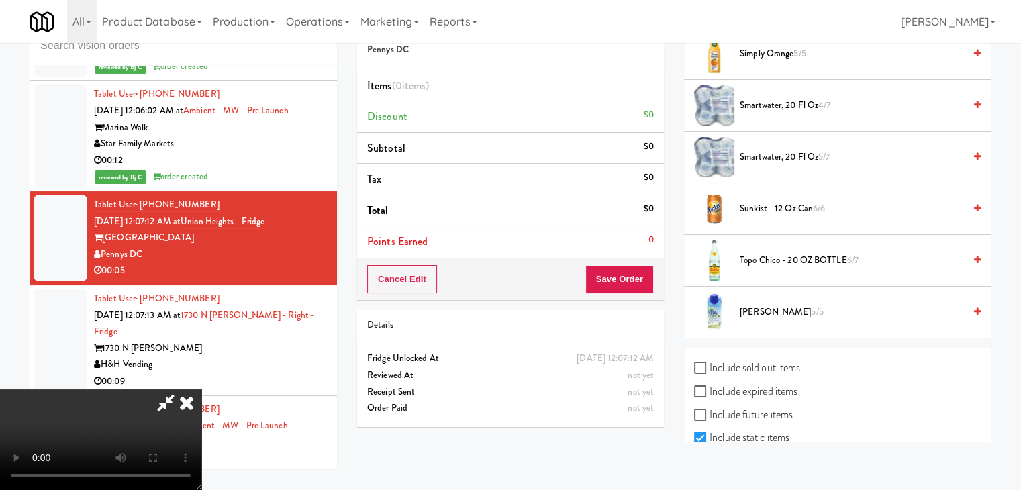
scroll to position [1807, 0]
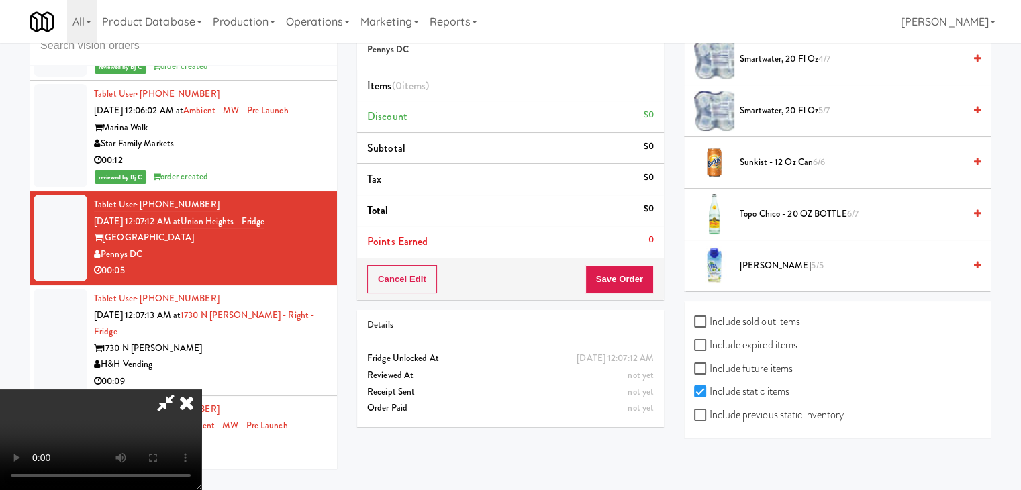
click at [796, 405] on label "Include previous static inventory" at bounding box center [769, 415] width 150 height 20
click at [709, 410] on input "Include previous static inventory" at bounding box center [701, 415] width 15 height 11
checkbox input "true"
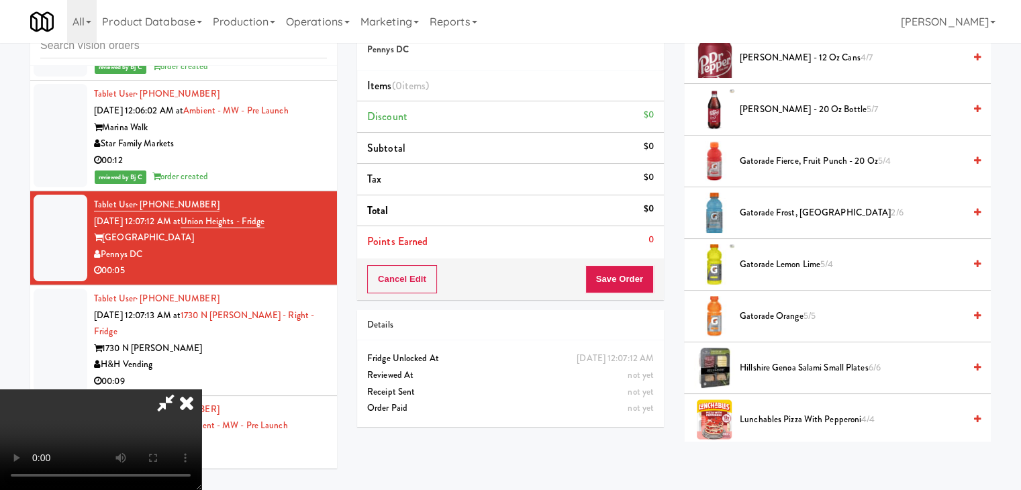
scroll to position [867, 0]
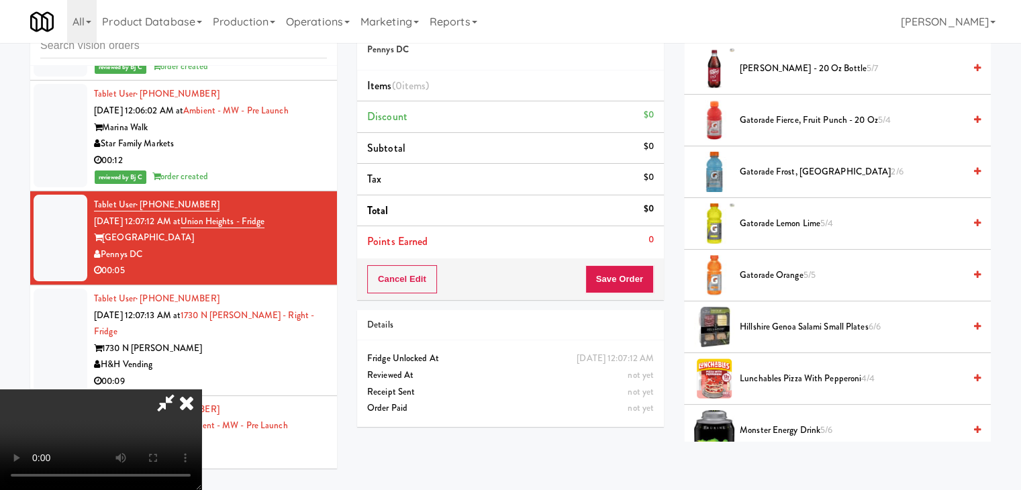
click at [201, 389] on video at bounding box center [100, 439] width 201 height 101
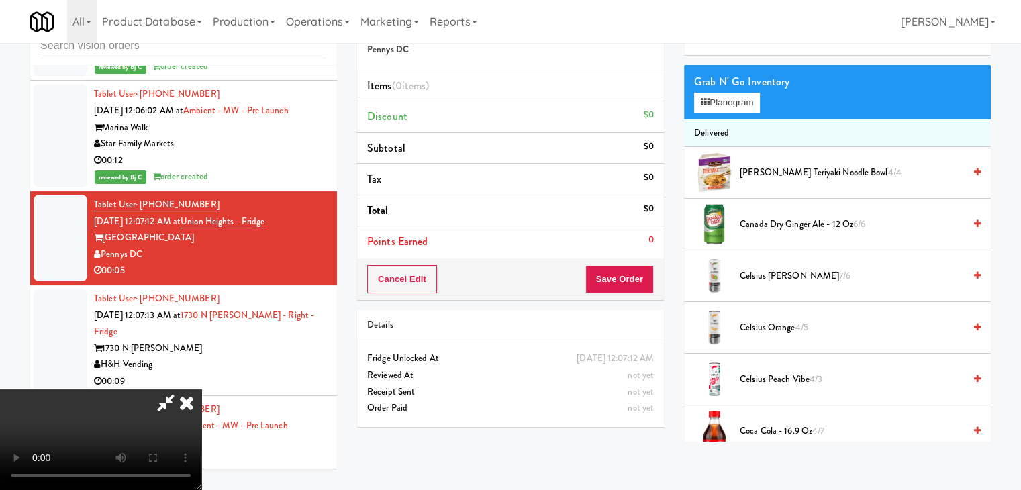
scroll to position [0, 0]
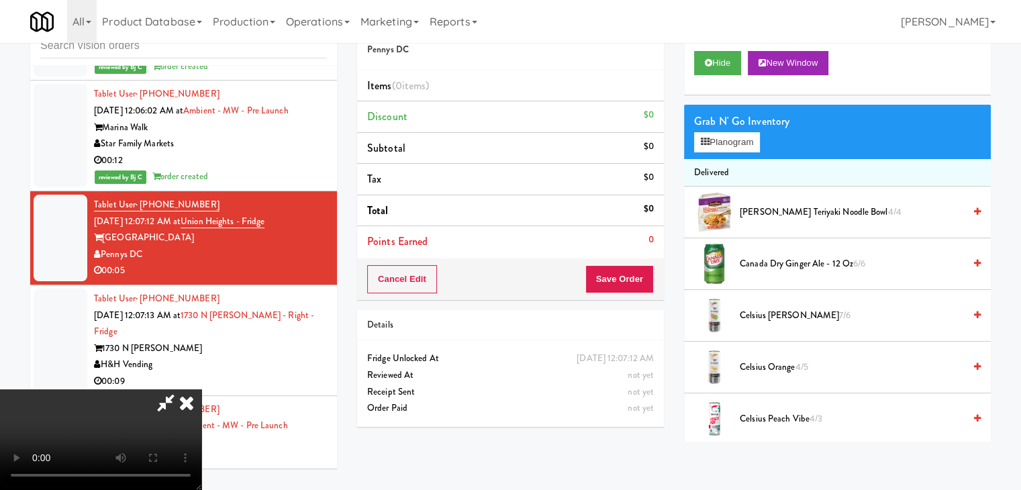
click at [732, 130] on div "Grab N' Go Inventory" at bounding box center [837, 121] width 287 height 20
click at [733, 133] on button "Planogram" at bounding box center [727, 142] width 66 height 20
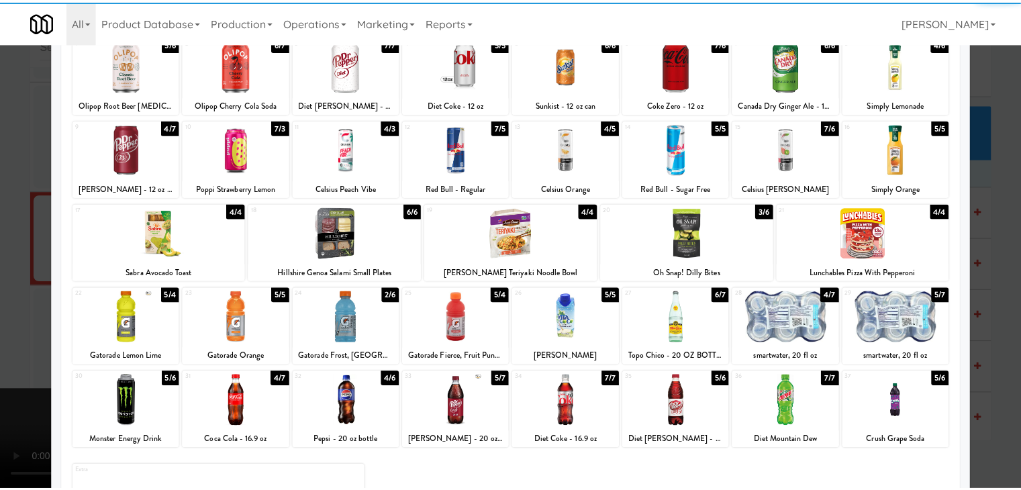
scroll to position [169, 0]
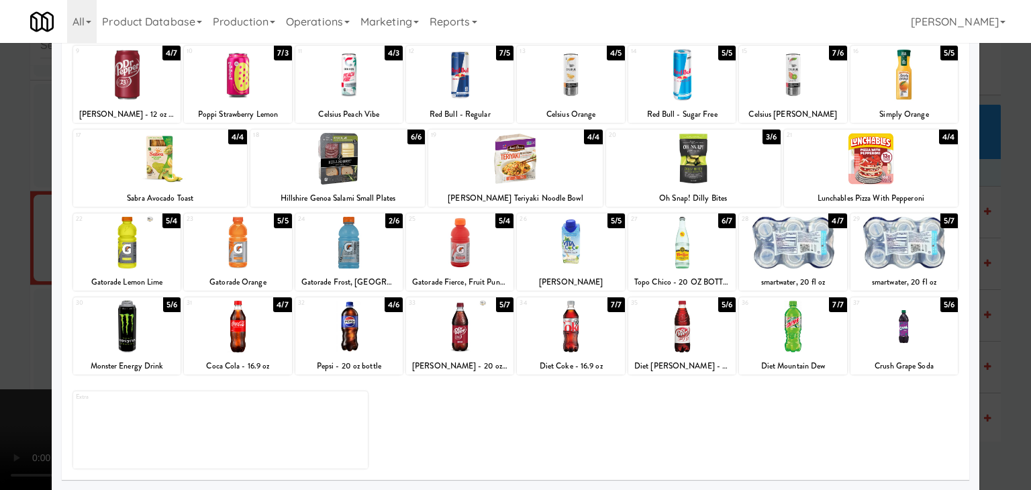
click at [1012, 328] on div at bounding box center [515, 245] width 1031 height 490
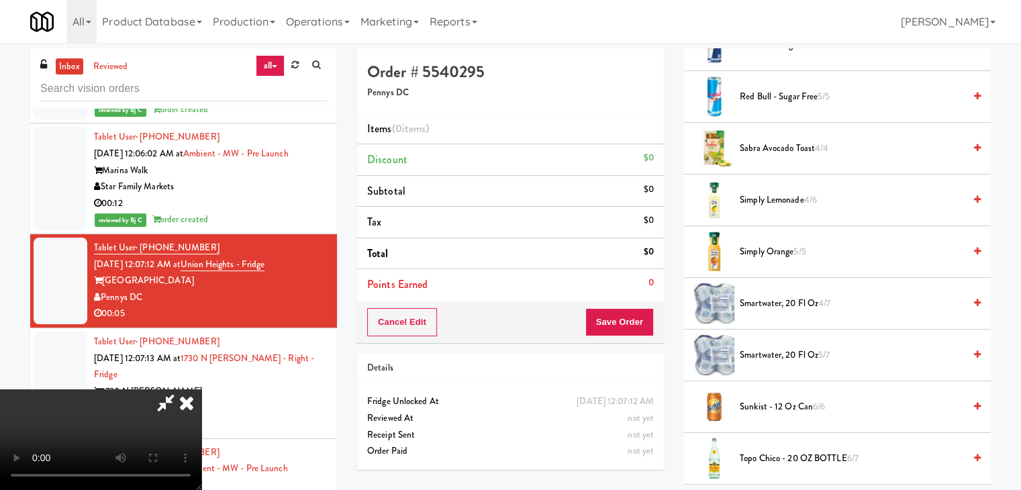
click at [201, 389] on icon at bounding box center [187, 402] width 30 height 27
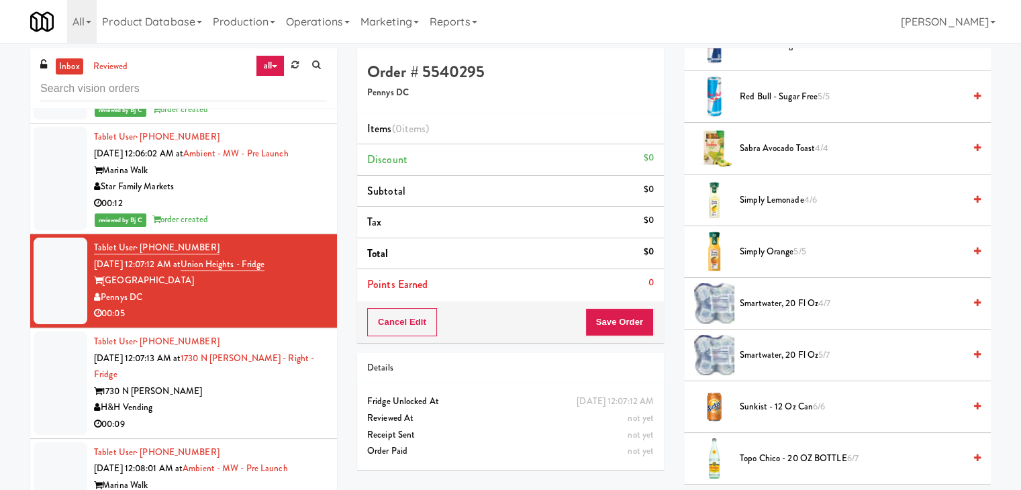
drag, startPoint x: 228, startPoint y: 386, endPoint x: 241, endPoint y: 344, distance: 44.2
click at [230, 399] on div "H&H Vending" at bounding box center [210, 407] width 233 height 17
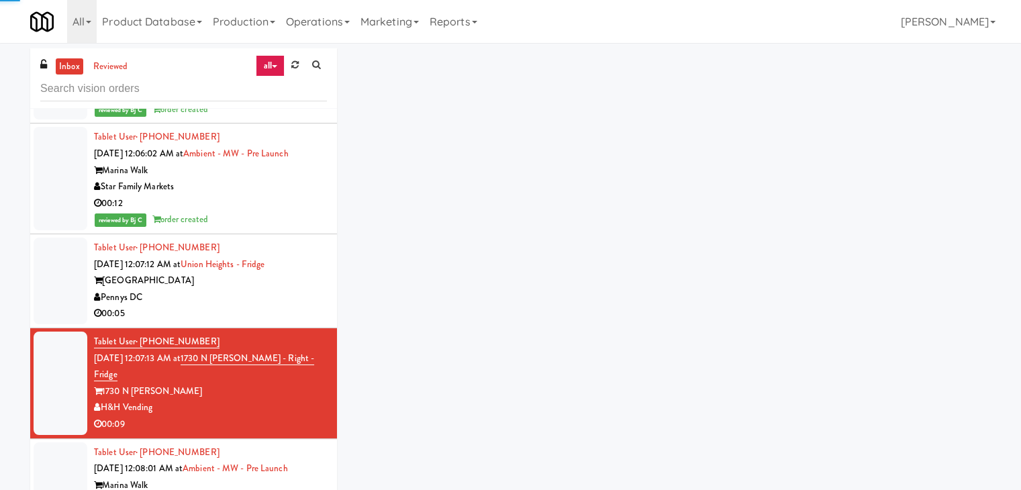
click at [269, 308] on div "00:05" at bounding box center [210, 313] width 233 height 17
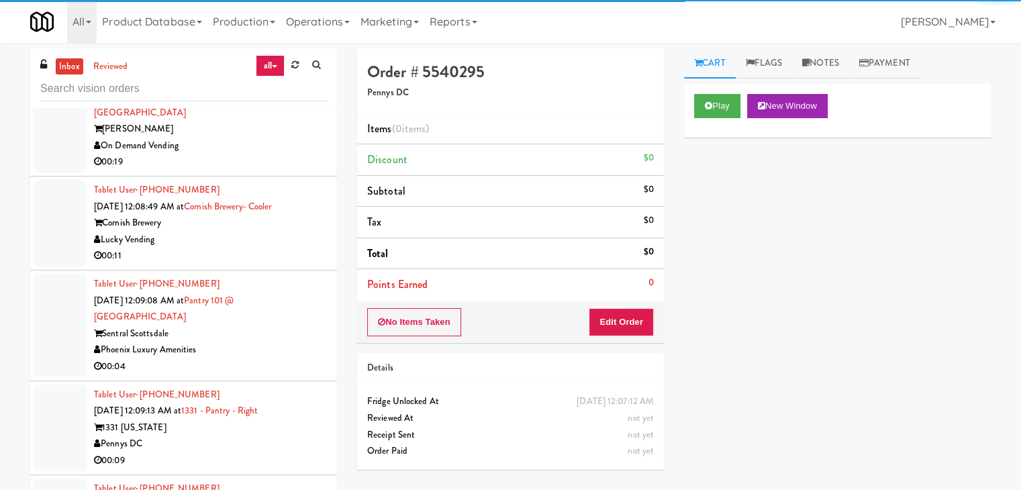
scroll to position [4921, 0]
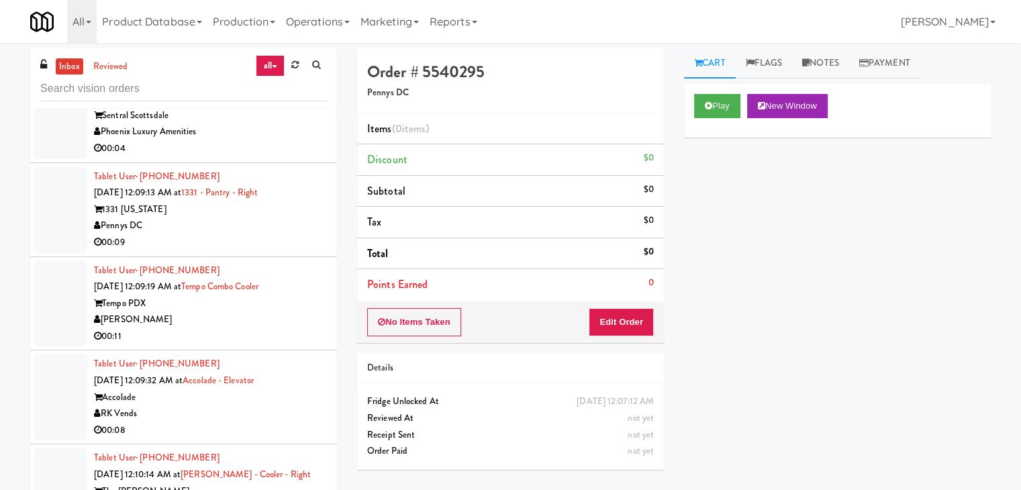
click at [277, 311] on div "[PERSON_NAME]" at bounding box center [210, 319] width 233 height 17
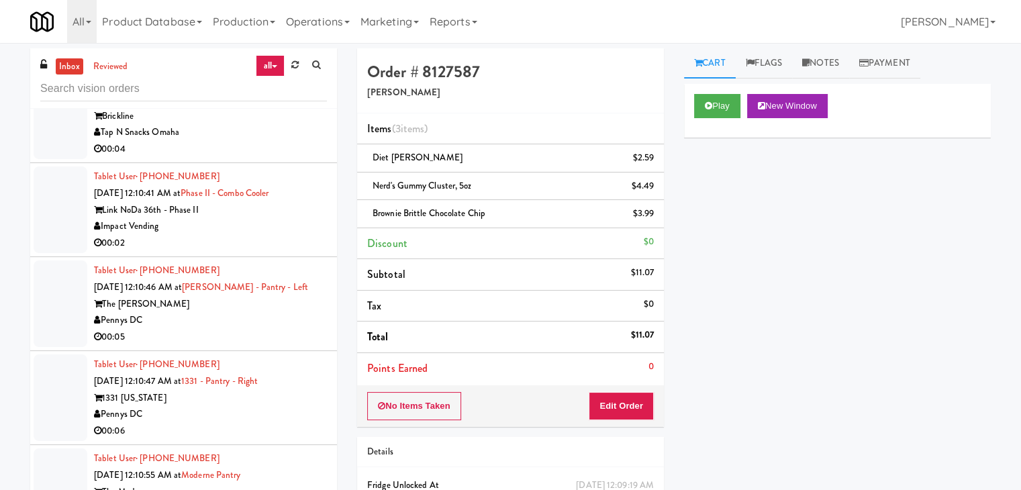
scroll to position [5727, 0]
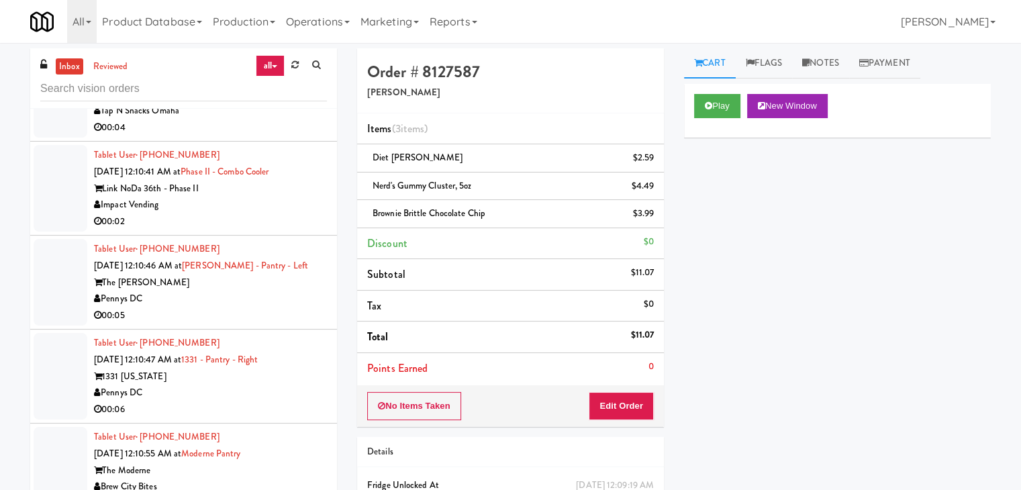
click at [254, 291] on div "Pennys DC" at bounding box center [210, 299] width 233 height 17
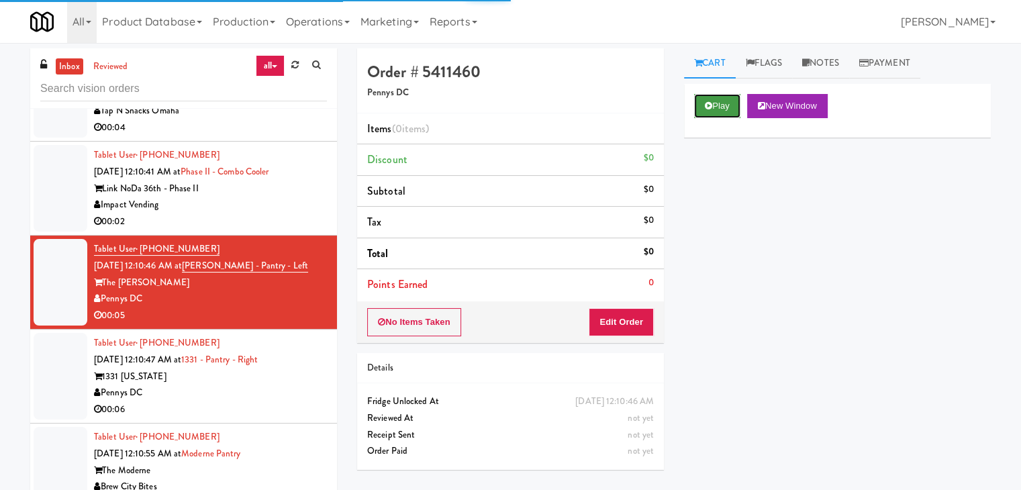
click at [718, 114] on button "Play" at bounding box center [717, 106] width 46 height 24
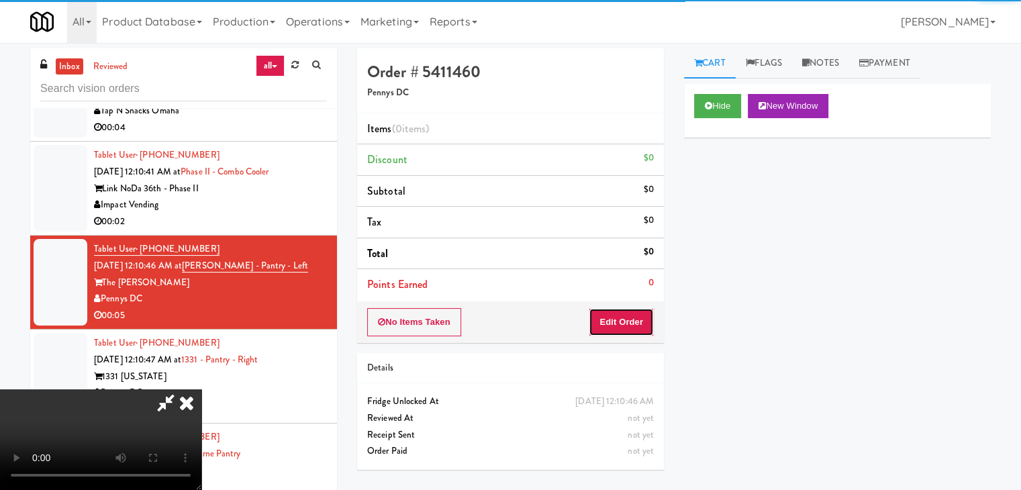
click at [631, 321] on button "Edit Order" at bounding box center [621, 322] width 65 height 28
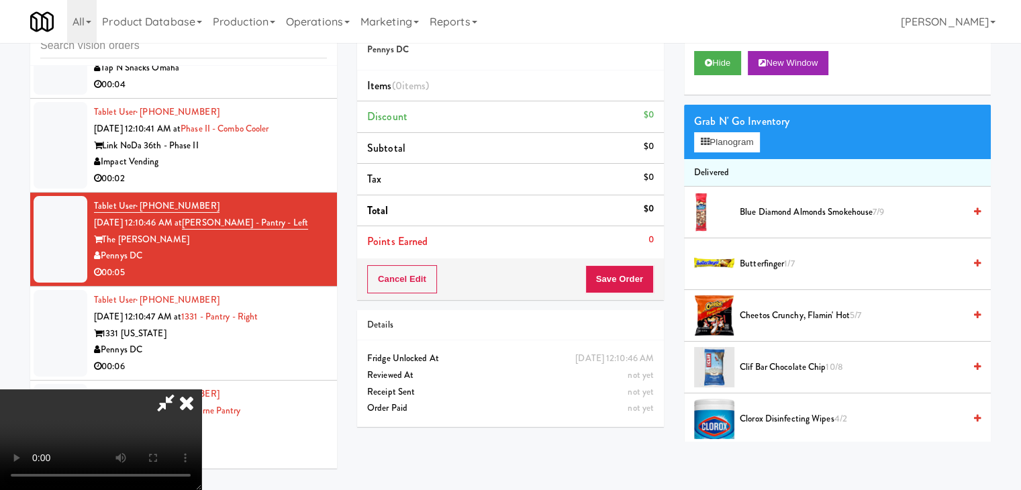
scroll to position [5710, 0]
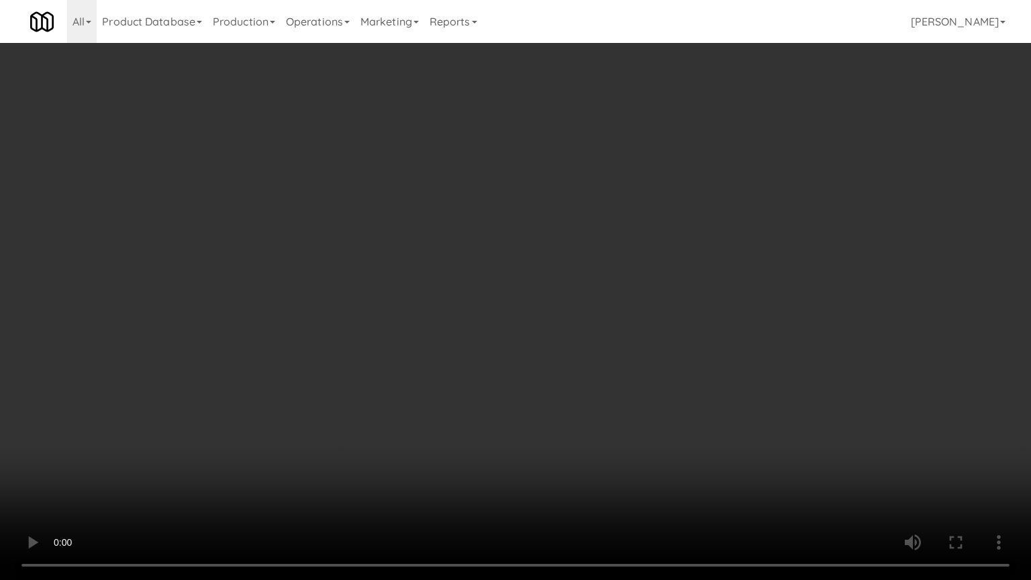
click at [627, 337] on video at bounding box center [515, 290] width 1031 height 580
drag, startPoint x: 627, startPoint y: 337, endPoint x: 691, endPoint y: 195, distance: 156.2
click at [629, 332] on video at bounding box center [515, 290] width 1031 height 580
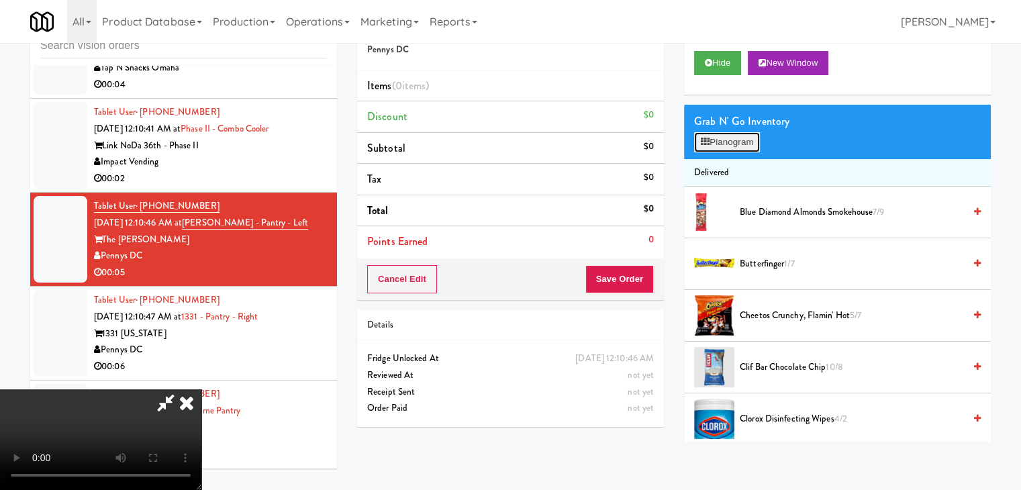
click at [733, 139] on button "Planogram" at bounding box center [727, 142] width 66 height 20
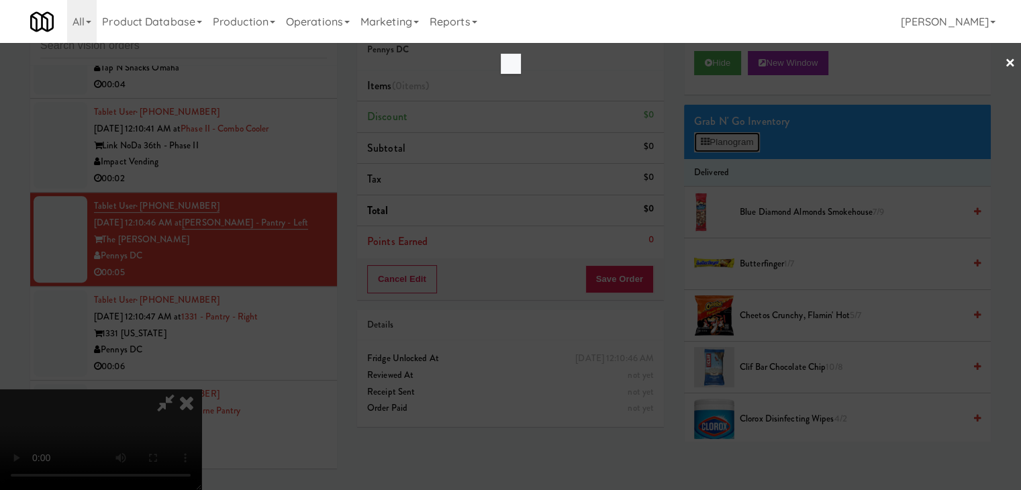
scroll to position [5710, 0]
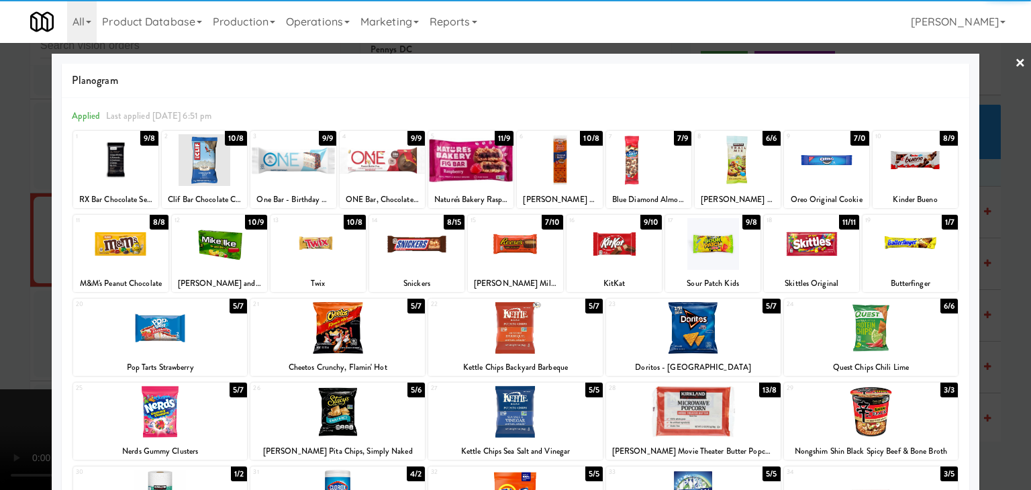
click at [736, 253] on div at bounding box center [712, 244] width 95 height 52
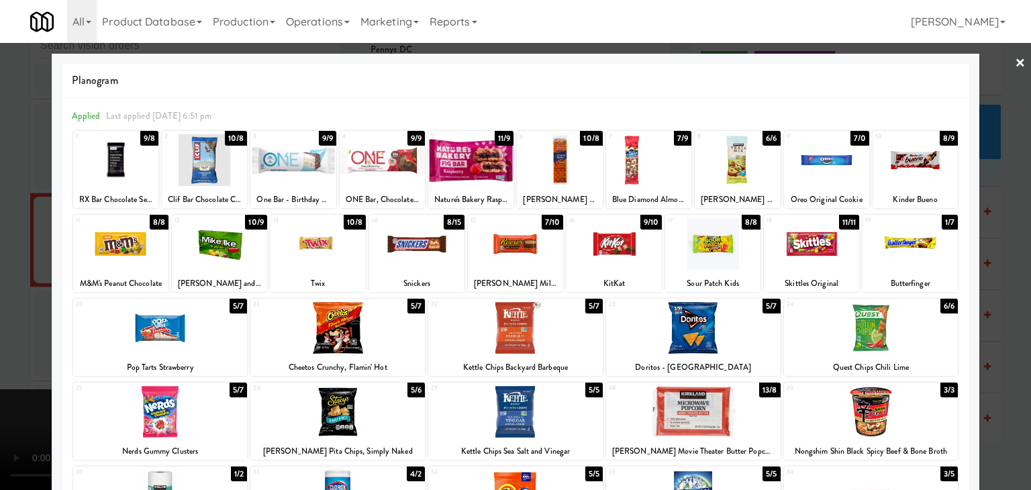
click at [977, 311] on div at bounding box center [515, 245] width 1031 height 490
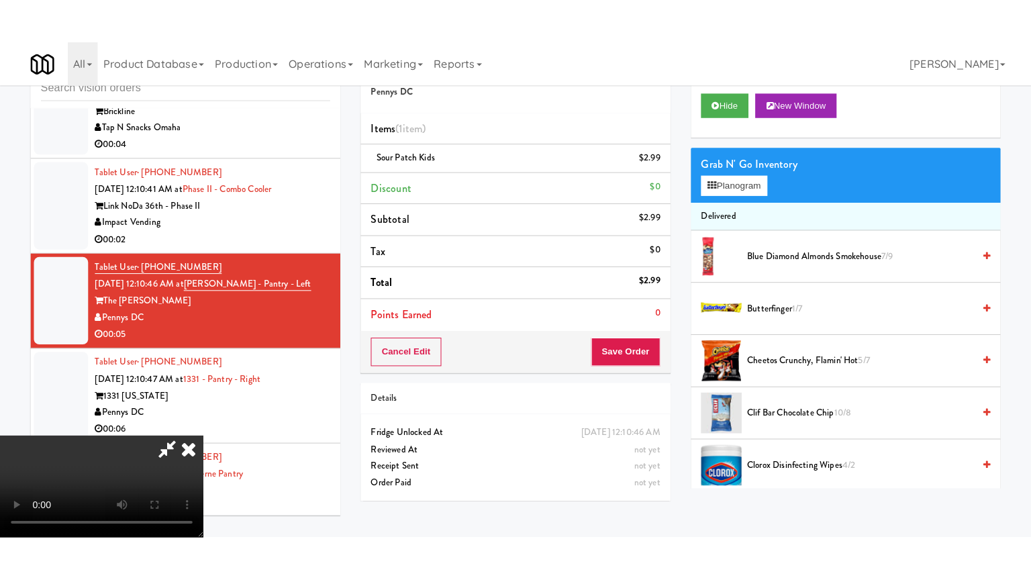
scroll to position [5727, 0]
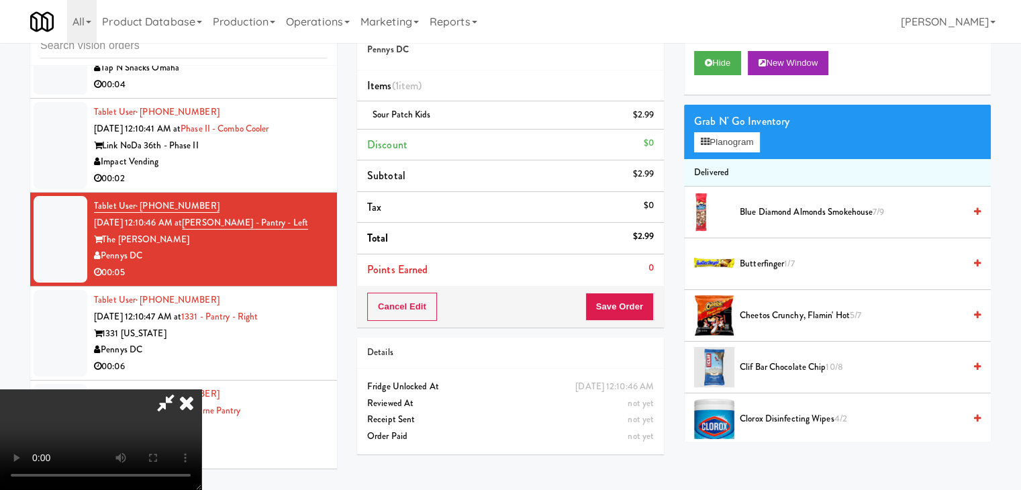
click at [201, 389] on video at bounding box center [100, 439] width 201 height 101
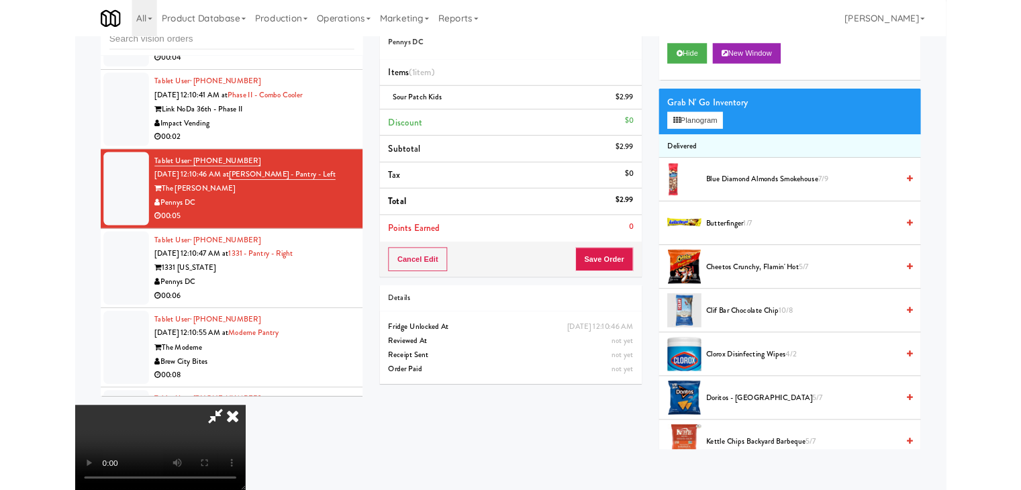
scroll to position [5710, 0]
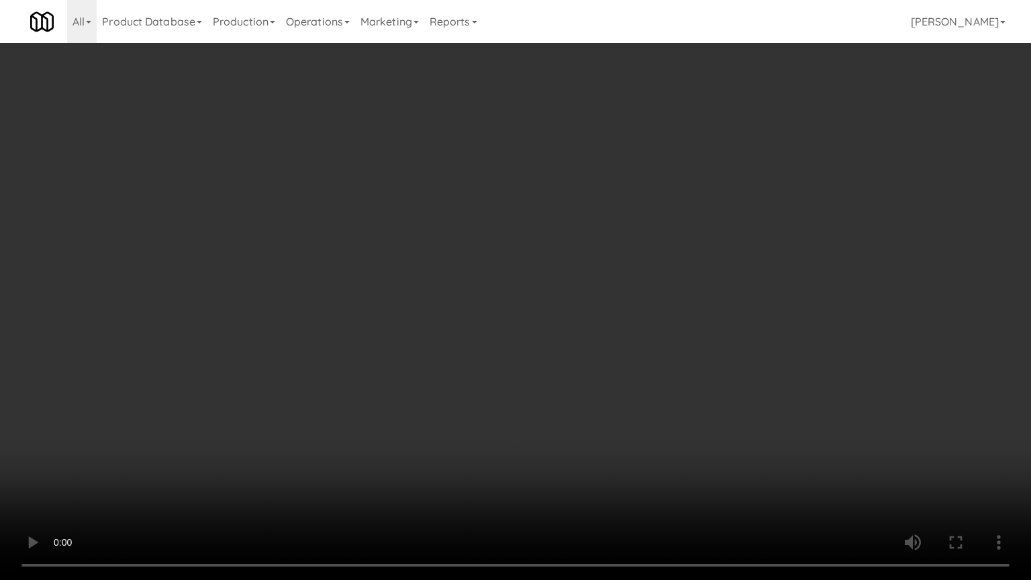
click at [495, 397] on video at bounding box center [515, 290] width 1031 height 580
click at [495, 395] on video at bounding box center [515, 290] width 1031 height 580
click at [497, 394] on video at bounding box center [515, 290] width 1031 height 580
click at [499, 393] on video at bounding box center [515, 290] width 1031 height 580
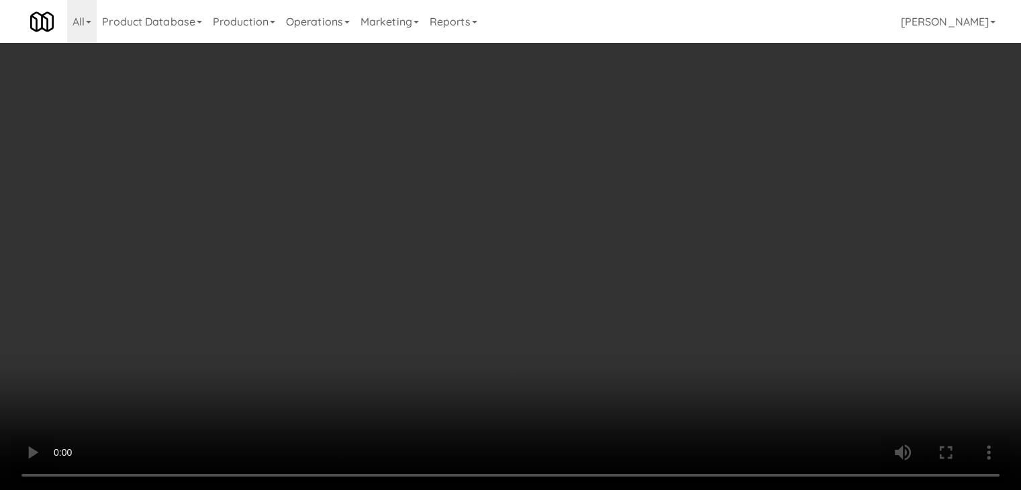
scroll to position [5727, 0]
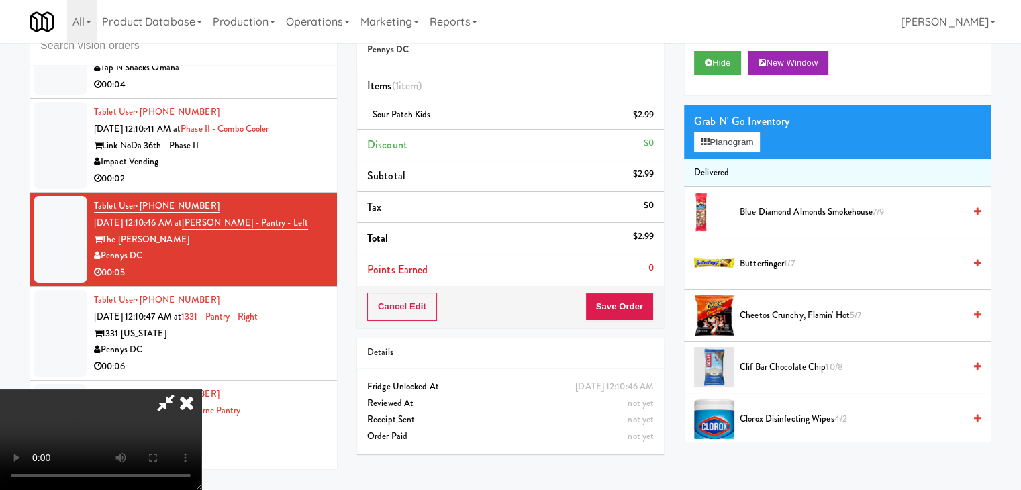
click at [201, 389] on video at bounding box center [100, 439] width 201 height 101
click at [639, 307] on button "Save Order" at bounding box center [619, 307] width 68 height 28
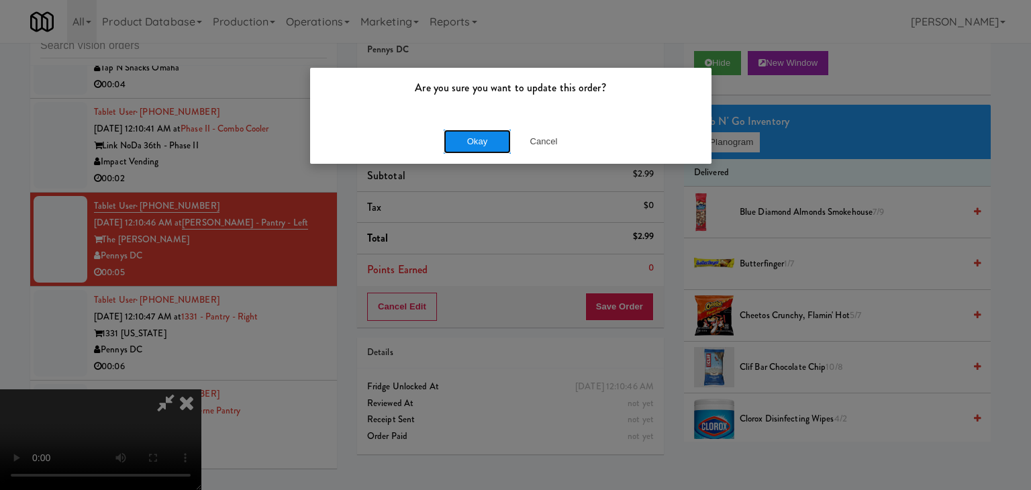
click at [489, 144] on button "Okay" at bounding box center [477, 142] width 67 height 24
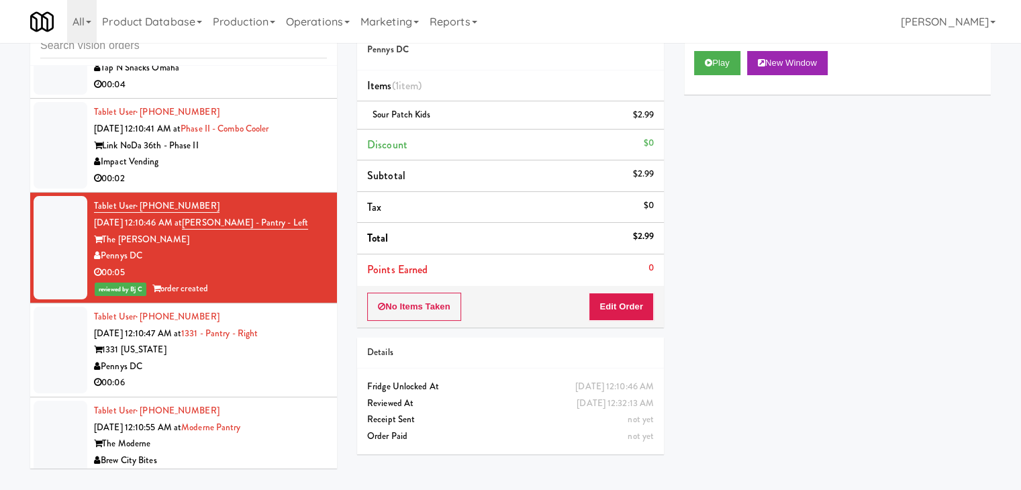
click at [246, 375] on div "00:06" at bounding box center [210, 383] width 233 height 17
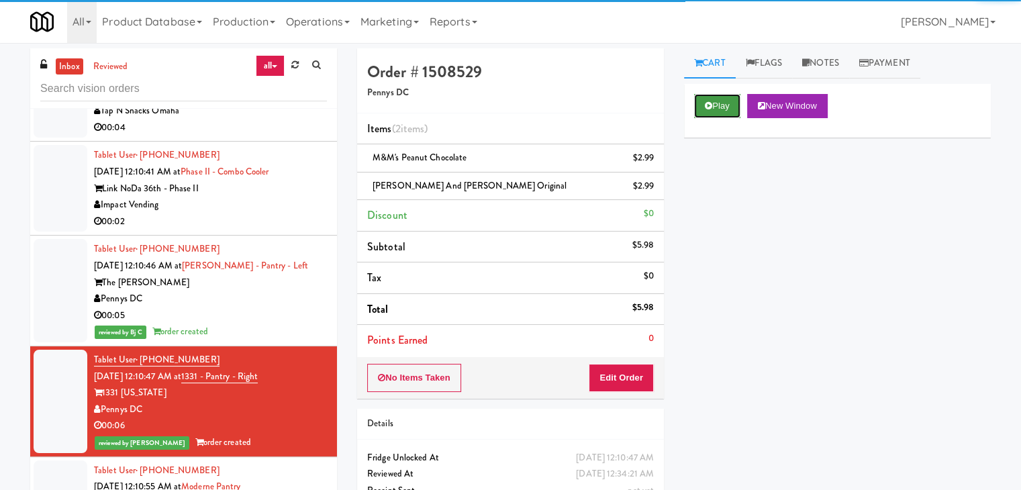
click at [724, 109] on button "Play" at bounding box center [717, 106] width 46 height 24
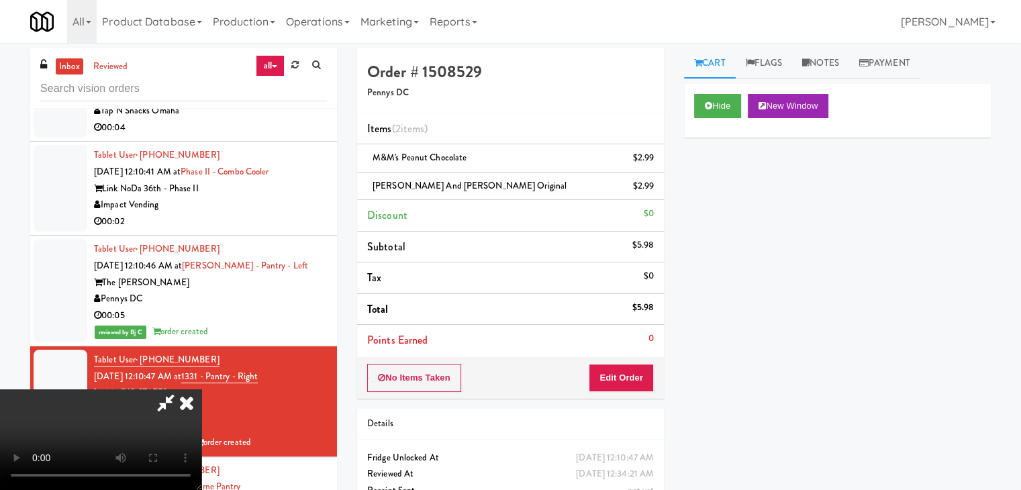
click at [181, 392] on div at bounding box center [100, 439] width 201 height 101
click at [187, 398] on icon at bounding box center [187, 402] width 30 height 27
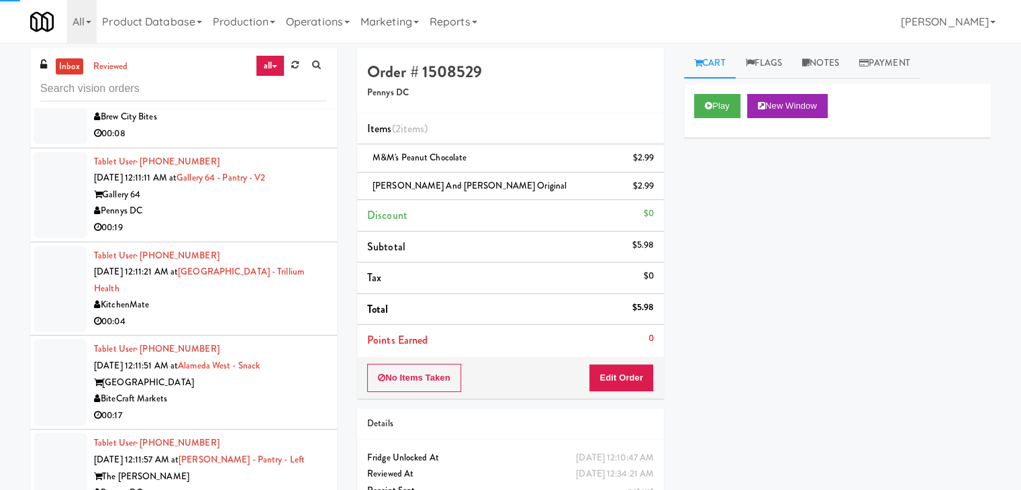
scroll to position [6532, 0]
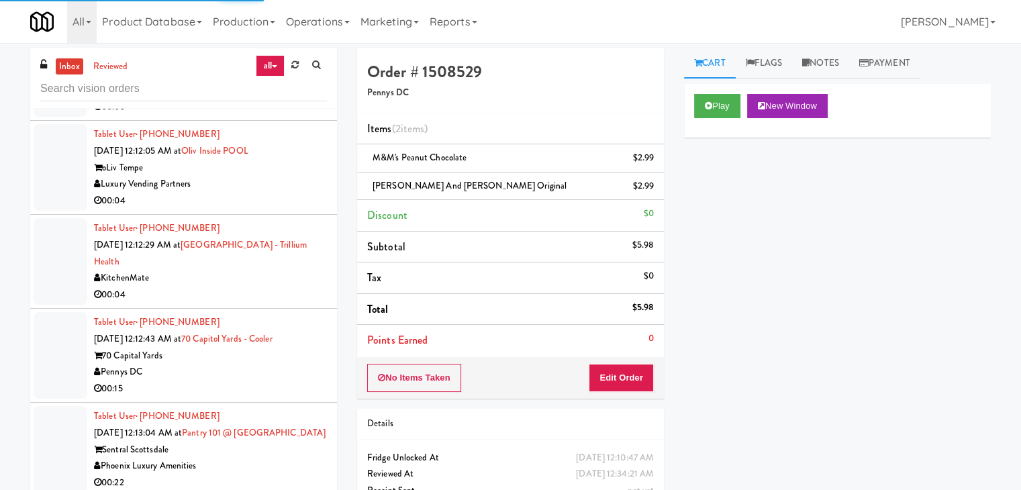
click at [247, 287] on div "00:04" at bounding box center [210, 295] width 233 height 17
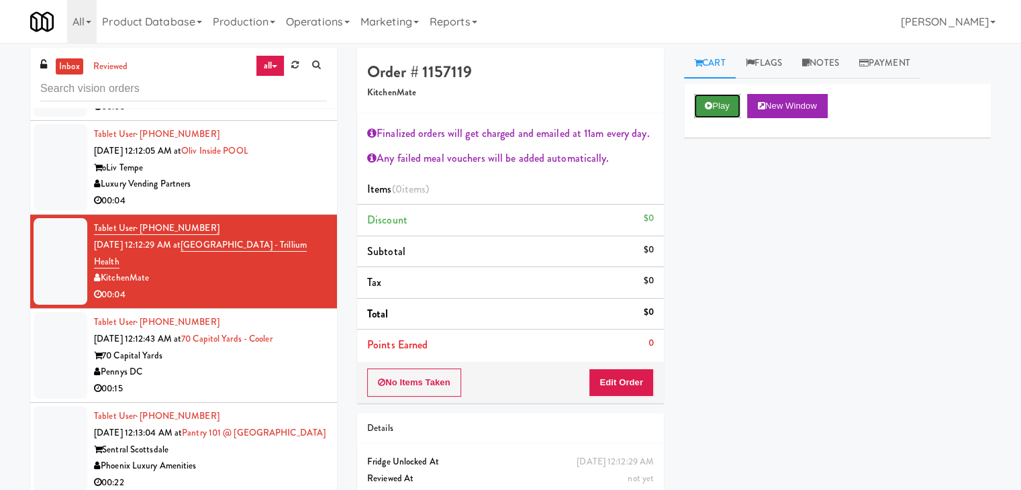
click at [716, 105] on button "Play" at bounding box center [717, 106] width 46 height 24
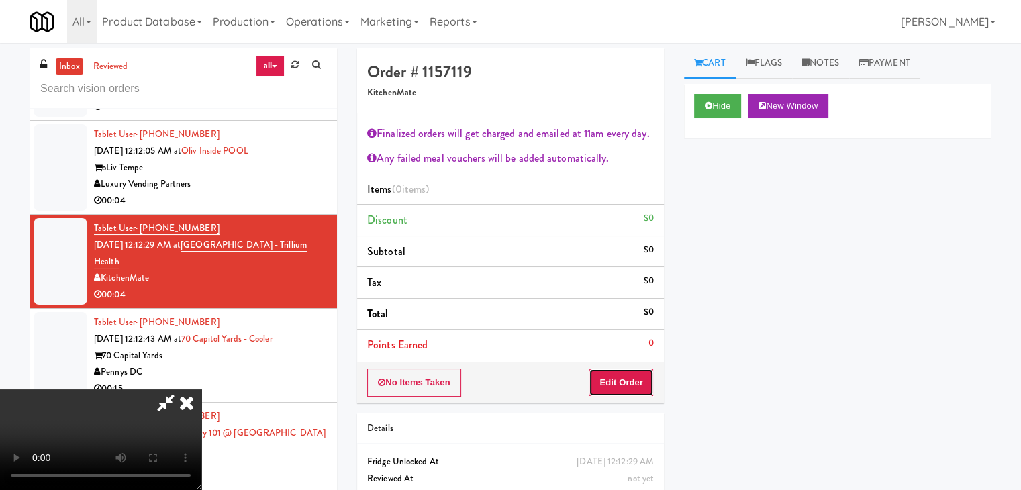
click at [642, 376] on button "Edit Order" at bounding box center [621, 382] width 65 height 28
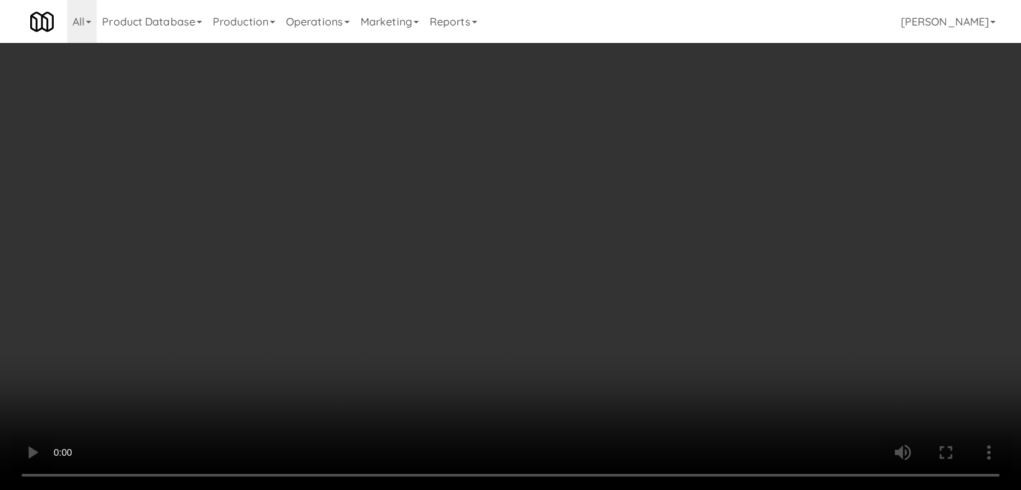
scroll to position [6515, 0]
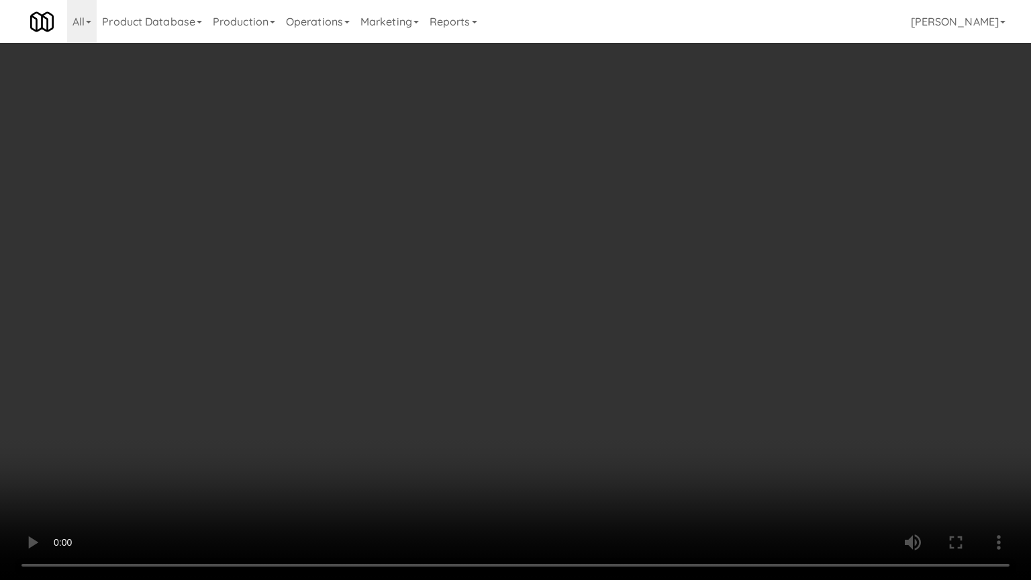
click at [556, 463] on video at bounding box center [515, 290] width 1031 height 580
click at [562, 470] on video at bounding box center [515, 290] width 1031 height 580
click at [583, 466] on video at bounding box center [515, 290] width 1031 height 580
drag, startPoint x: 583, startPoint y: 466, endPoint x: 606, endPoint y: 386, distance: 83.7
click at [585, 463] on video at bounding box center [515, 290] width 1031 height 580
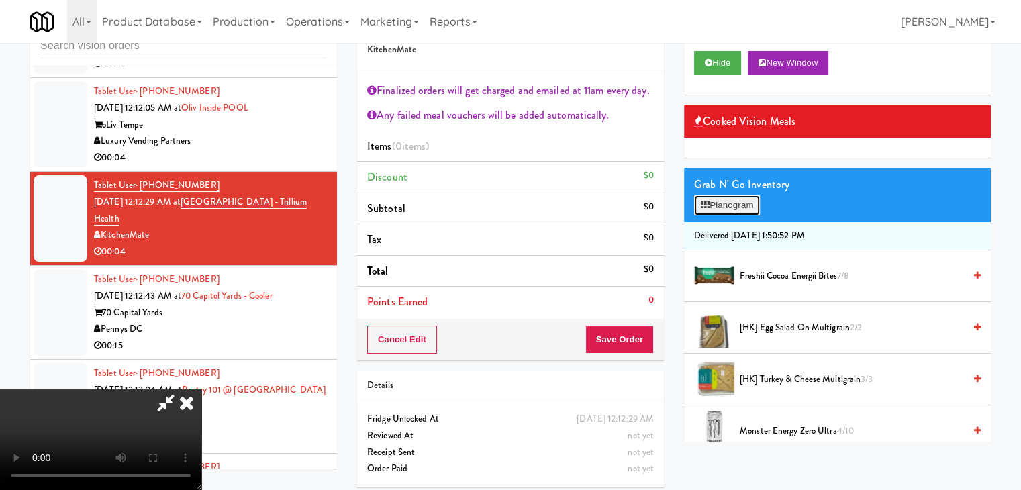
click at [758, 211] on button "Planogram" at bounding box center [727, 205] width 66 height 20
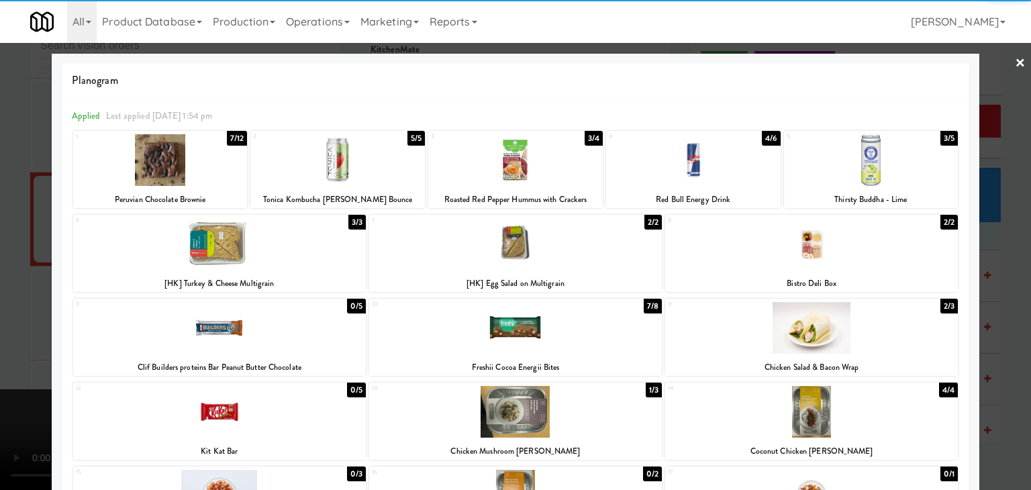
click at [655, 172] on div at bounding box center [693, 160] width 175 height 52
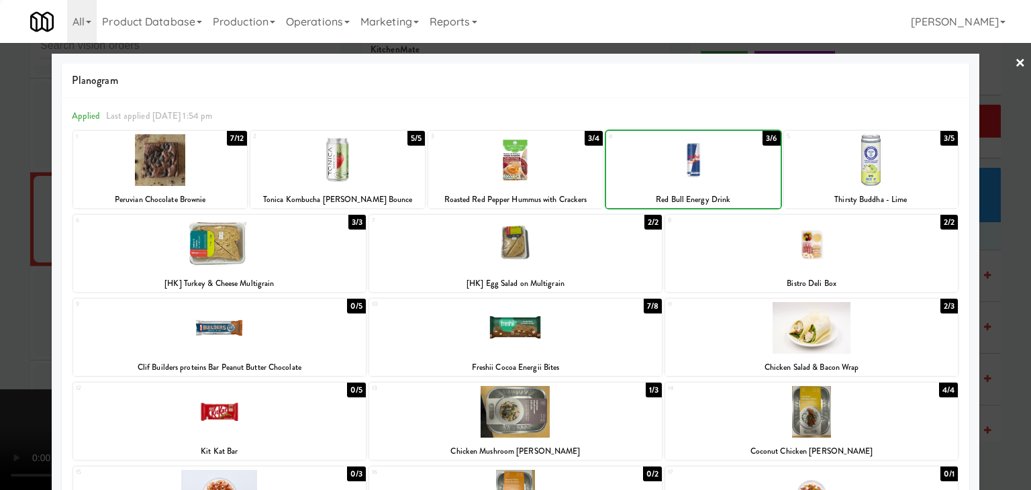
drag, startPoint x: 8, startPoint y: 312, endPoint x: 158, endPoint y: 317, distance: 150.4
click at [20, 309] on div at bounding box center [515, 245] width 1031 height 490
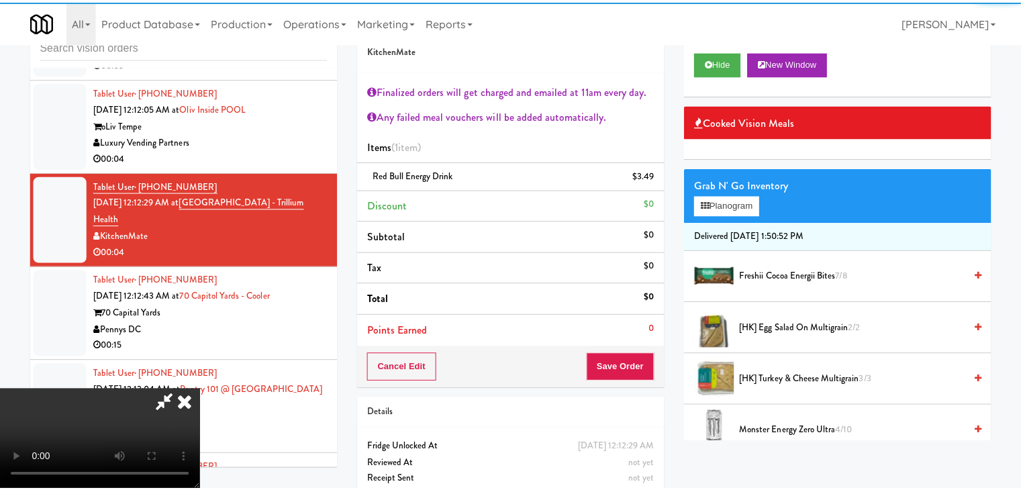
scroll to position [6532, 0]
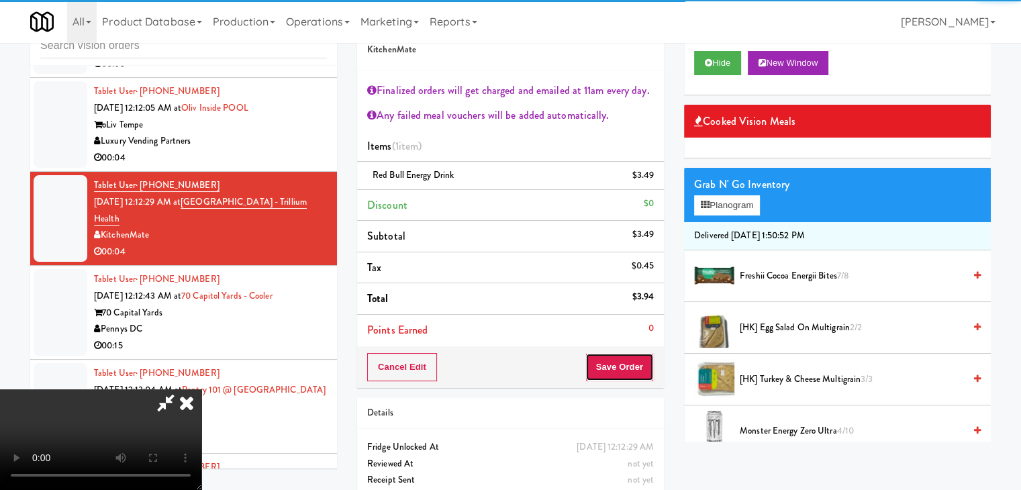
click at [636, 362] on button "Save Order" at bounding box center [619, 367] width 68 height 28
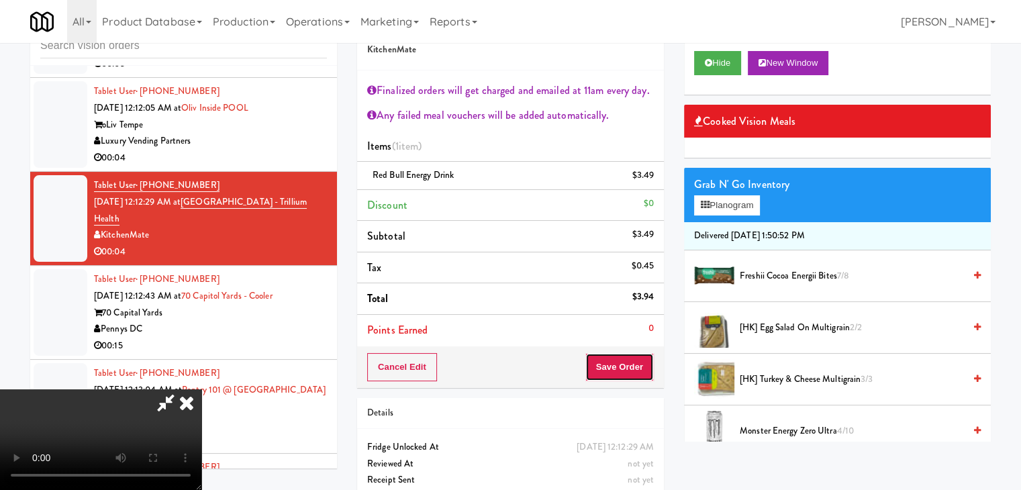
drag, startPoint x: 636, startPoint y: 362, endPoint x: 630, endPoint y: 358, distance: 7.8
click at [631, 359] on button "Save Order" at bounding box center [619, 367] width 68 height 28
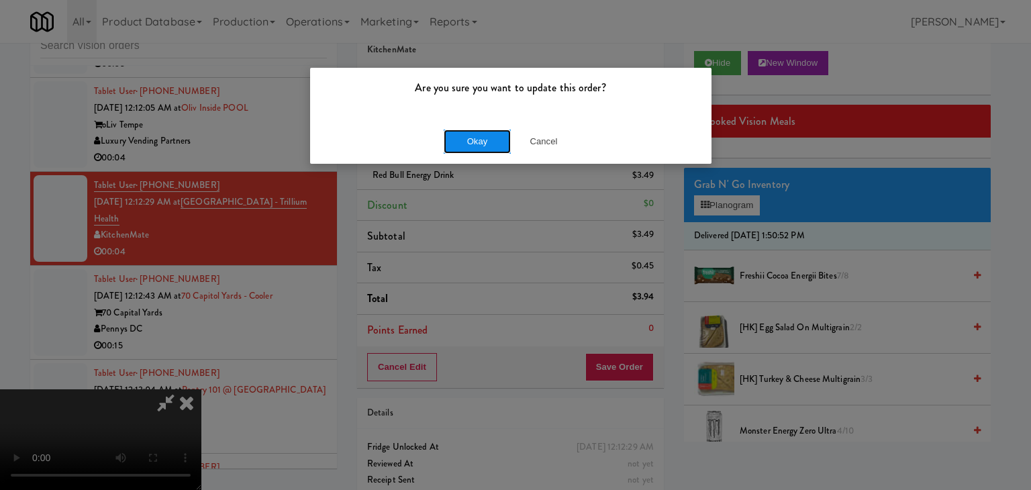
click at [475, 145] on button "Okay" at bounding box center [477, 142] width 67 height 24
click at [475, 145] on div "Okay Cancel" at bounding box center [510, 141] width 401 height 45
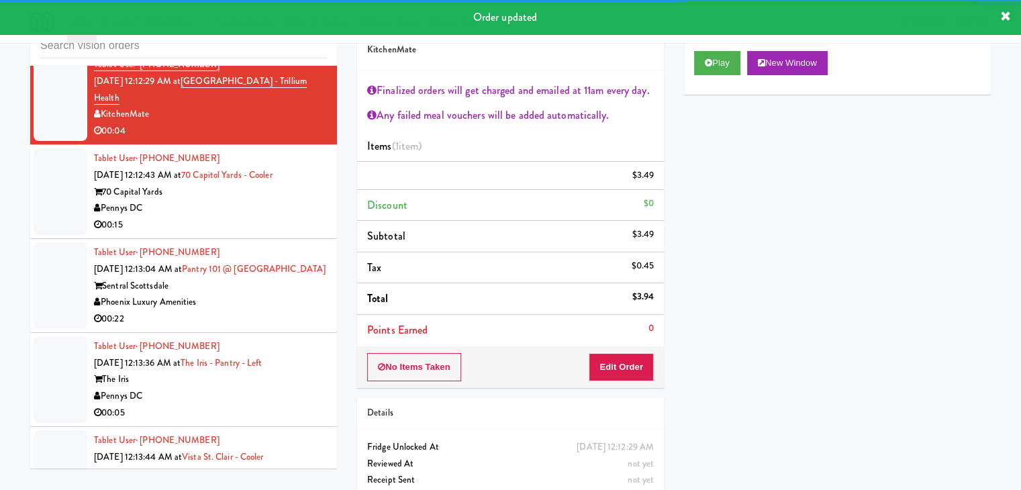
scroll to position [6667, 0]
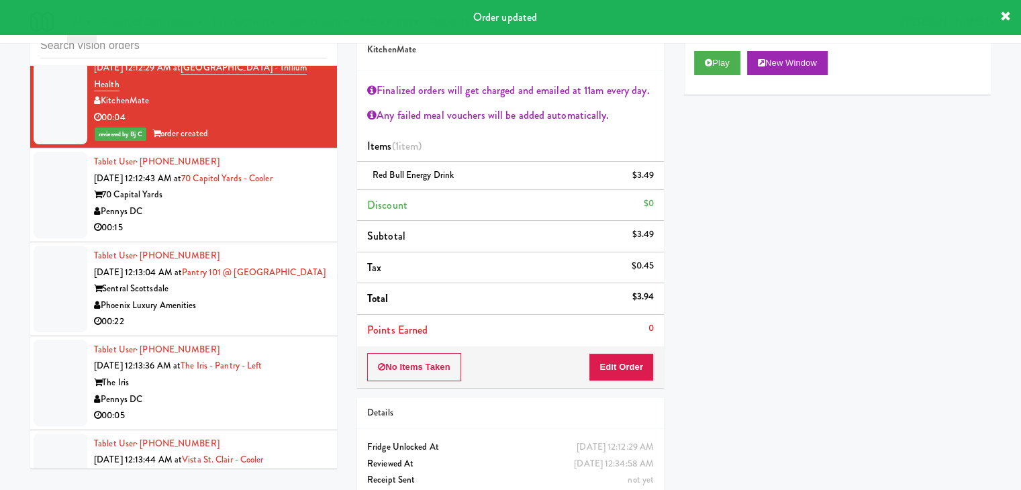
click at [299, 203] on div "Pennys DC" at bounding box center [210, 211] width 233 height 17
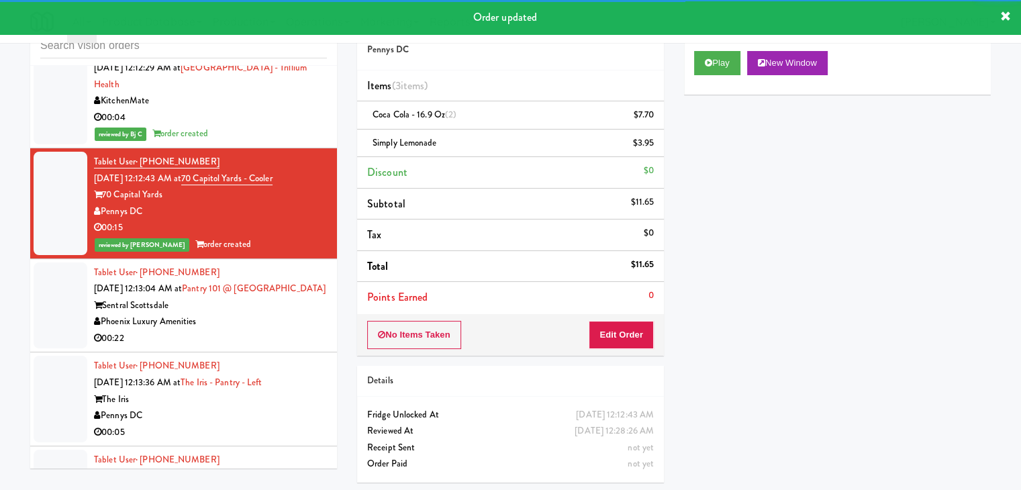
scroll to position [7002, 0]
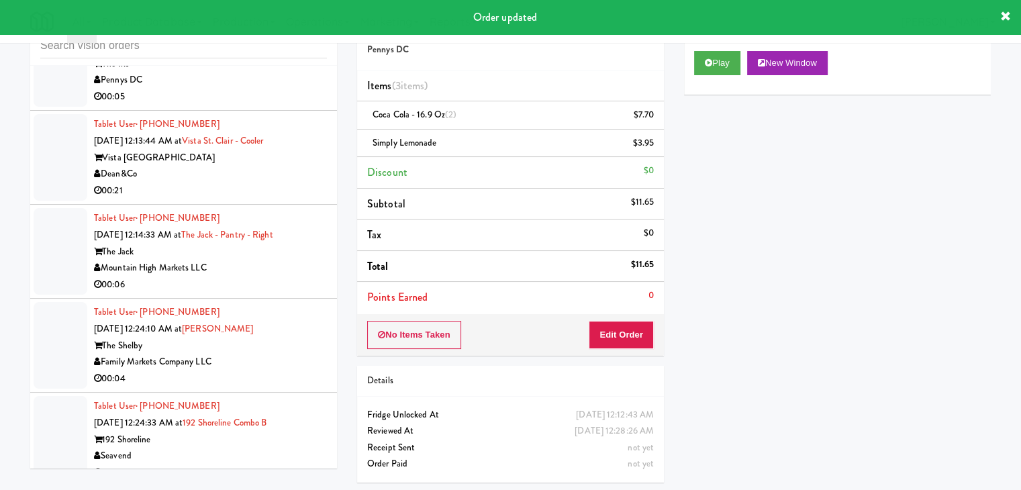
click at [283, 277] on div "00:06" at bounding box center [210, 285] width 233 height 17
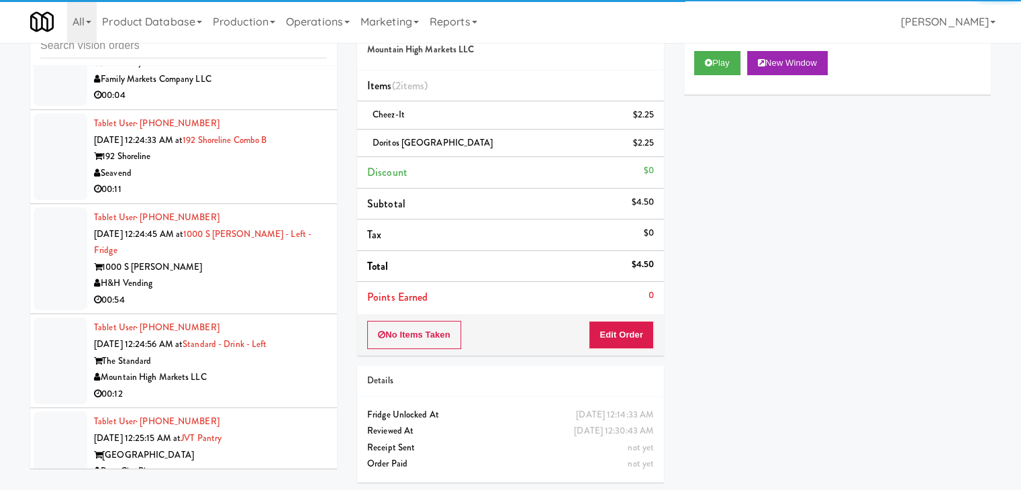
scroll to position [7405, 0]
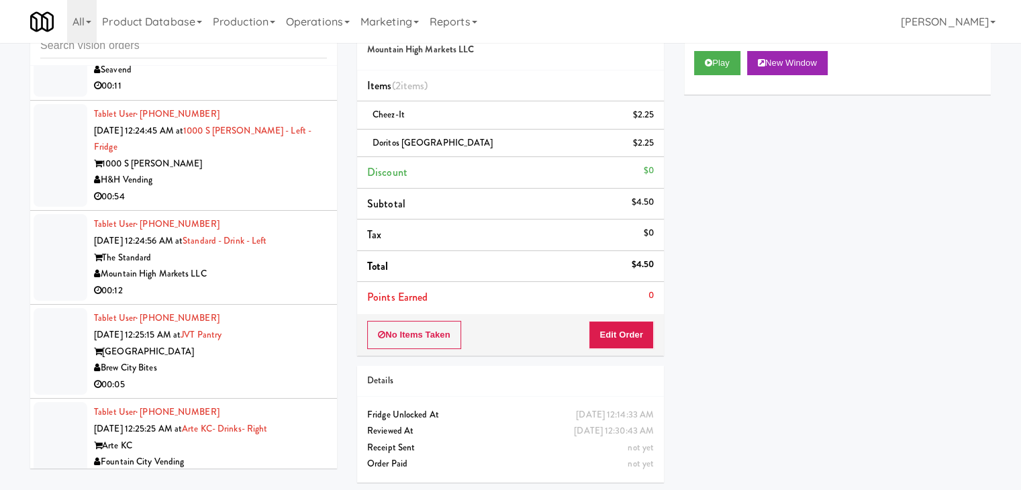
drag, startPoint x: 271, startPoint y: 303, endPoint x: 283, endPoint y: 299, distance: 12.3
click at [276, 310] on div "Tablet User · (832) 726-8070 [DATE] 12:25:15 AM at [GEOGRAPHIC_DATA] [GEOGRAPHI…" at bounding box center [210, 351] width 233 height 83
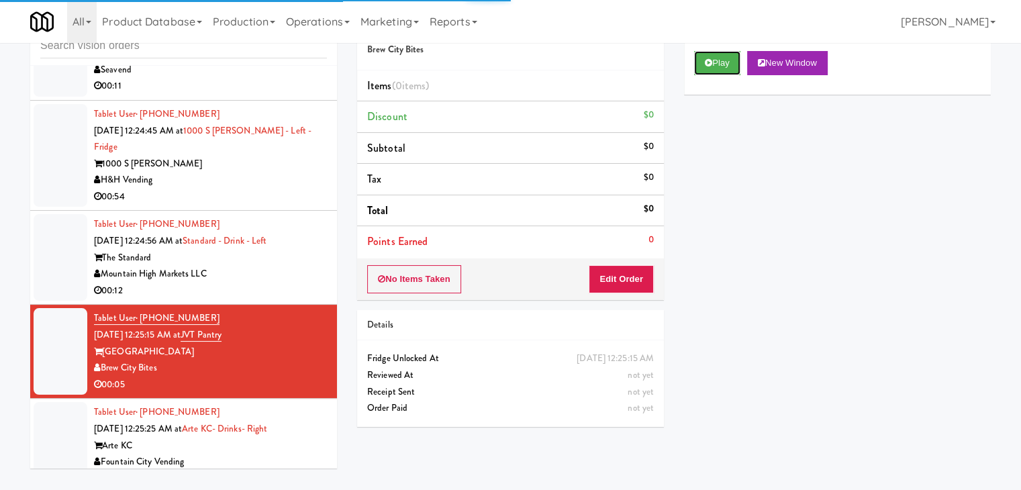
drag, startPoint x: 718, startPoint y: 65, endPoint x: 722, endPoint y: 81, distance: 16.5
click at [720, 66] on button "Play" at bounding box center [717, 63] width 46 height 24
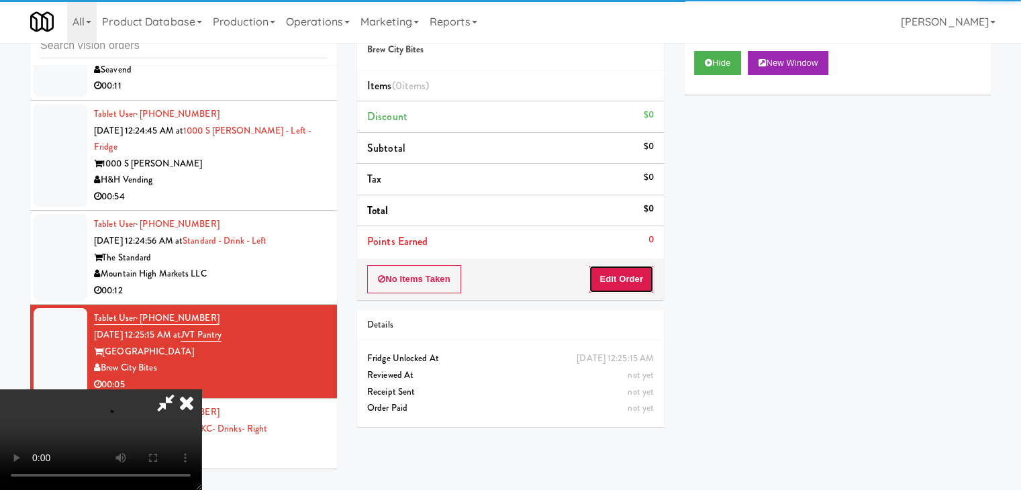
click at [605, 277] on button "Edit Order" at bounding box center [621, 279] width 65 height 28
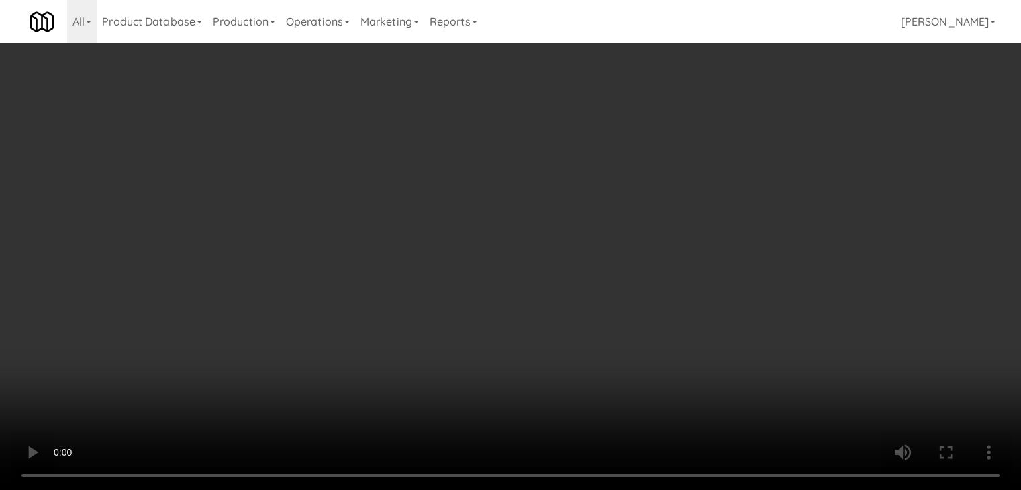
scroll to position [7388, 0]
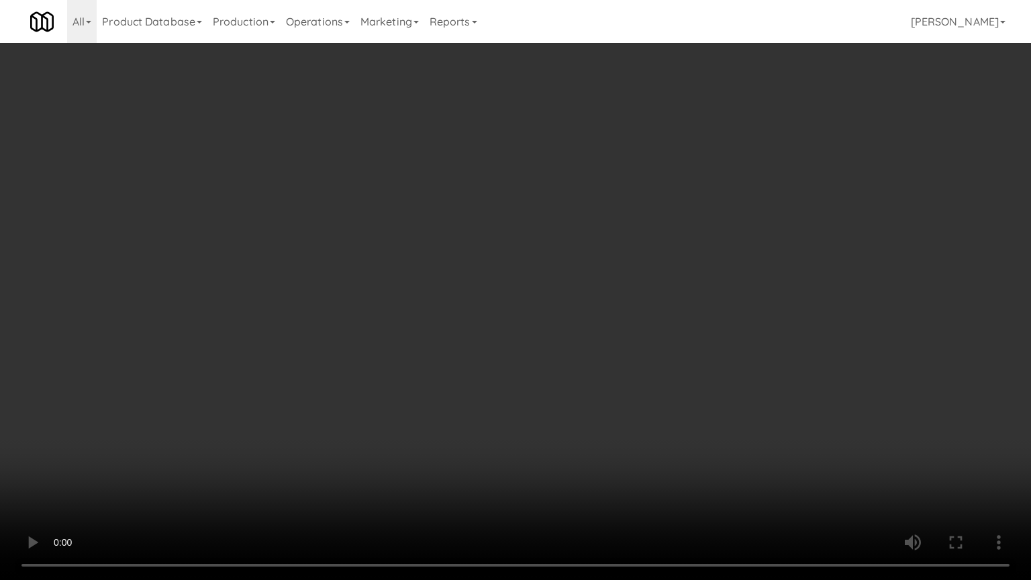
click at [536, 420] on video at bounding box center [515, 290] width 1031 height 580
click at [534, 422] on video at bounding box center [515, 290] width 1031 height 580
click at [591, 397] on video at bounding box center [515, 290] width 1031 height 580
drag, startPoint x: 591, startPoint y: 397, endPoint x: 630, endPoint y: 305, distance: 100.1
click at [591, 397] on video at bounding box center [515, 290] width 1031 height 580
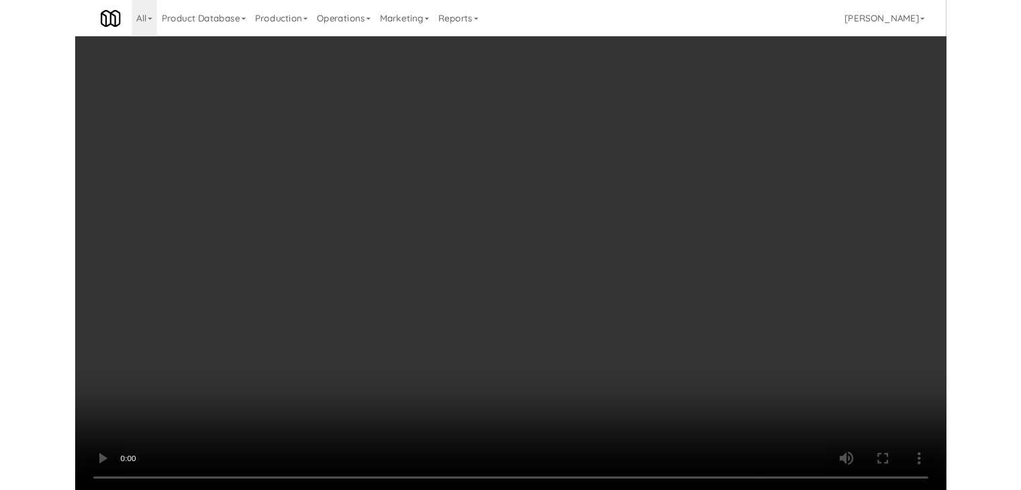
scroll to position [7405, 0]
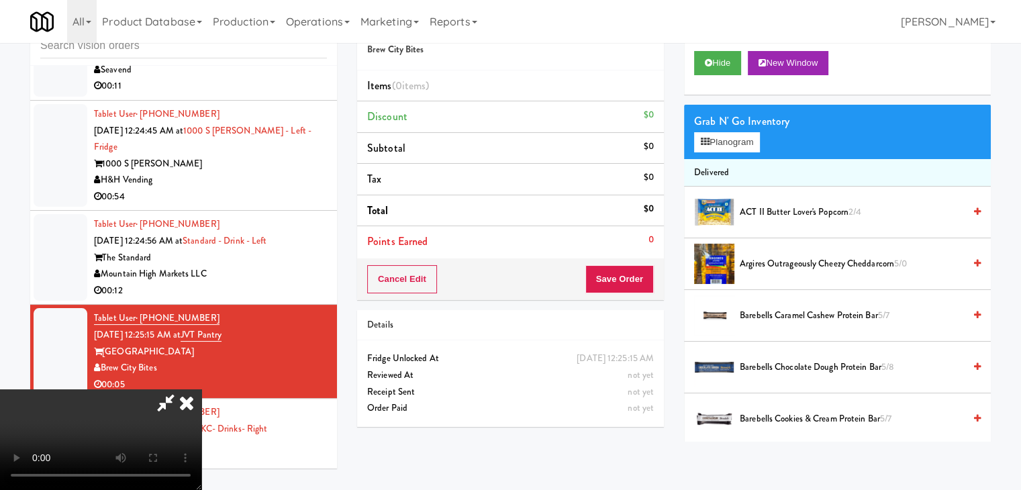
click at [768, 261] on span "Argires Outrageously Cheezy Cheddarcorn 5/0" at bounding box center [852, 264] width 224 height 17
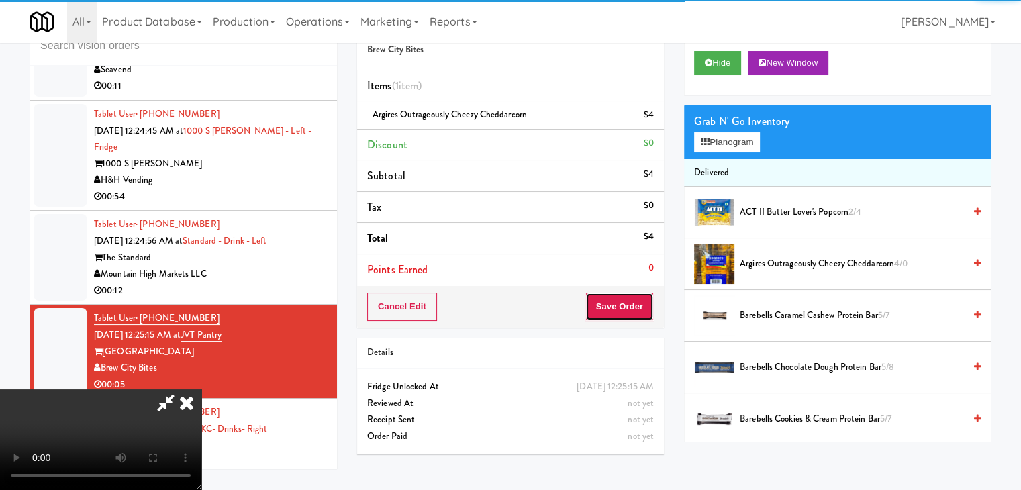
click at [628, 309] on button "Save Order" at bounding box center [619, 307] width 68 height 28
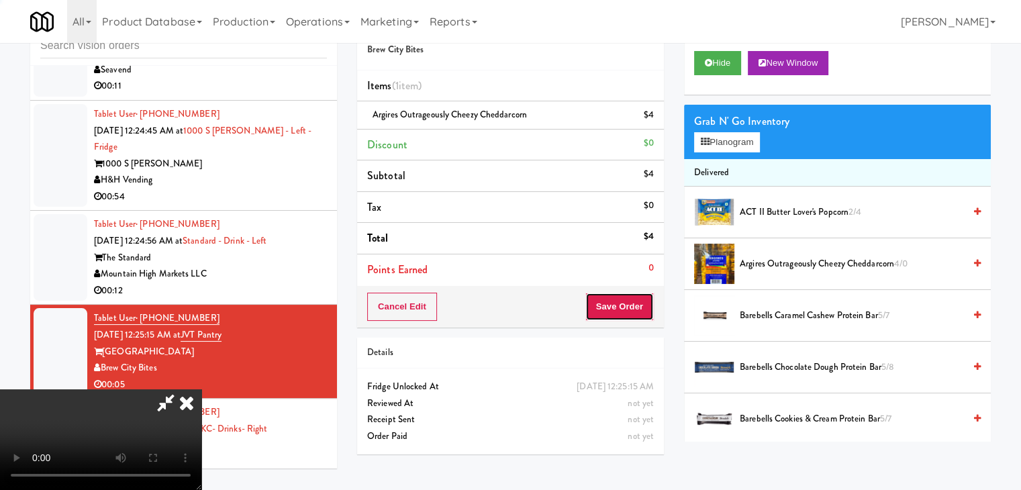
click at [628, 309] on button "Save Order" at bounding box center [619, 307] width 68 height 28
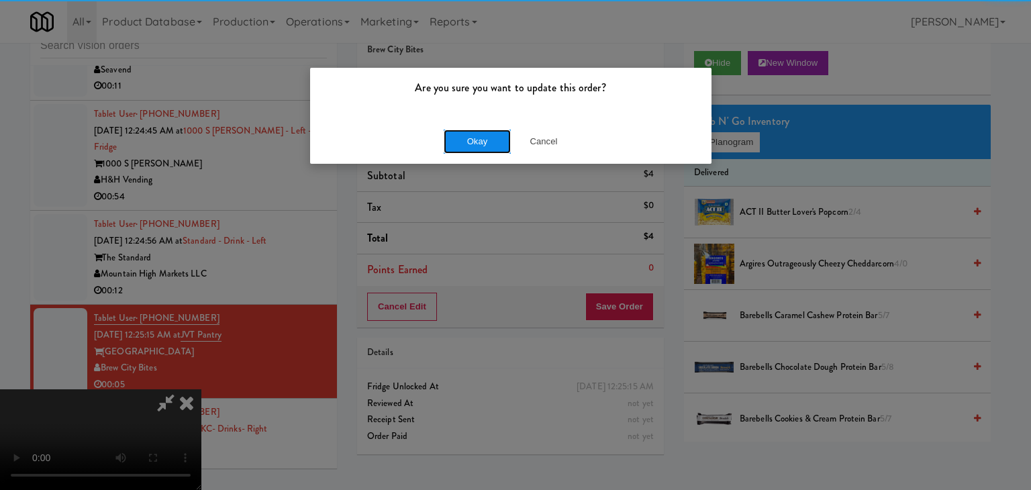
click at [495, 146] on button "Okay" at bounding box center [477, 142] width 67 height 24
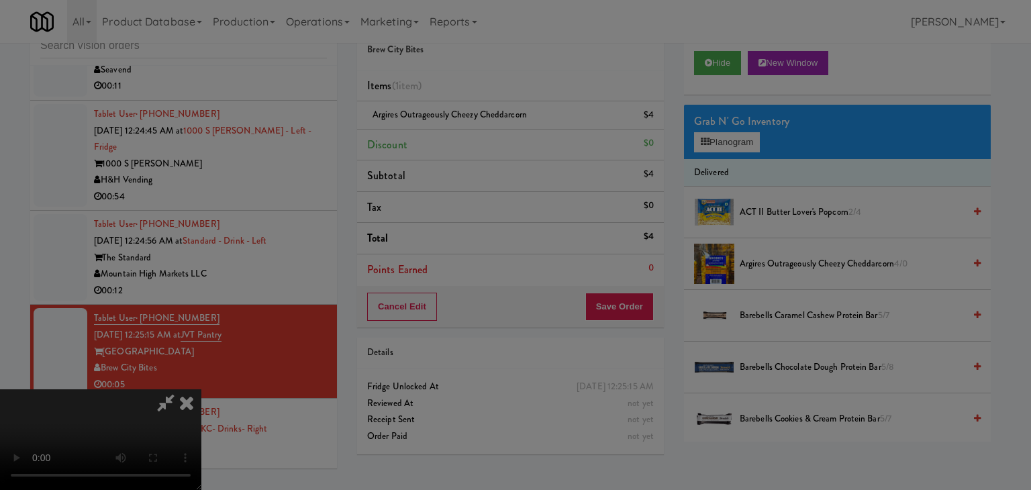
click at [495, 139] on div "Okay Cancel" at bounding box center [510, 116] width 401 height 45
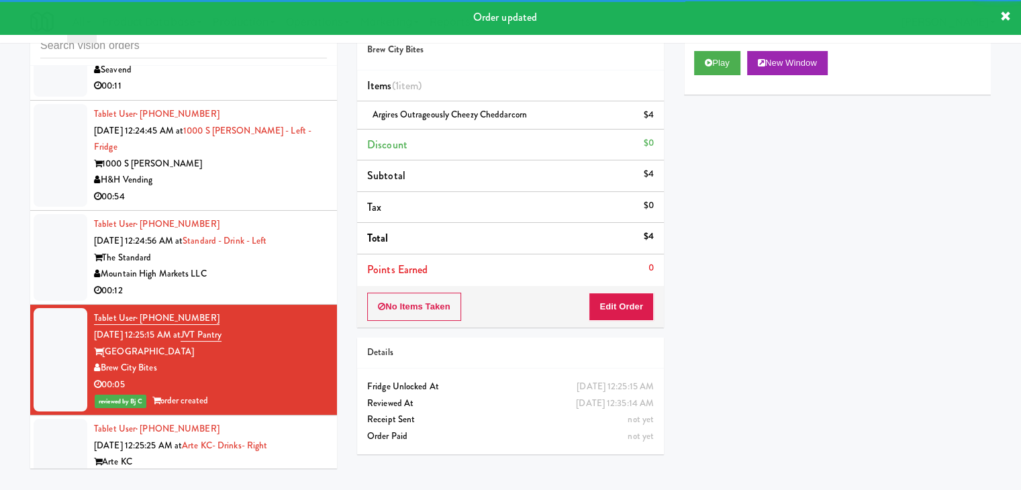
scroll to position [7673, 0]
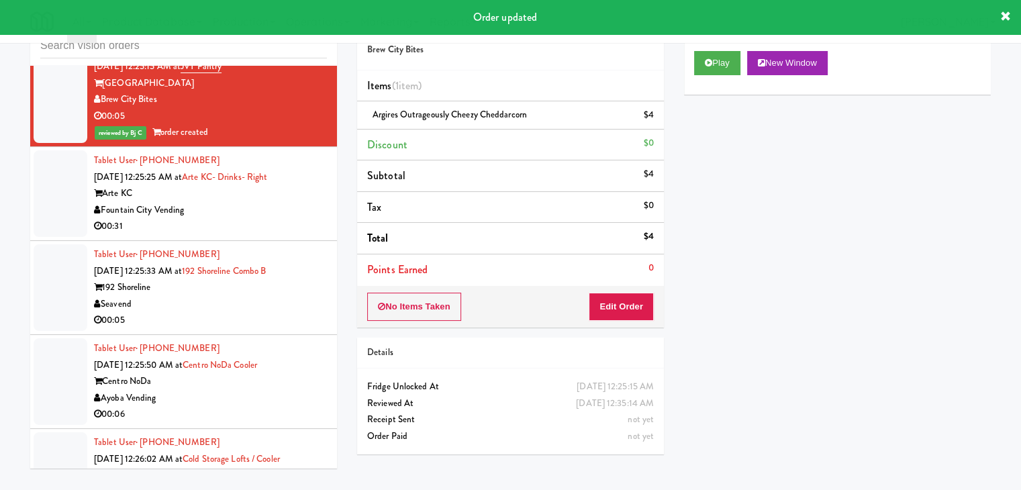
click at [295, 312] on div "00:05" at bounding box center [210, 320] width 233 height 17
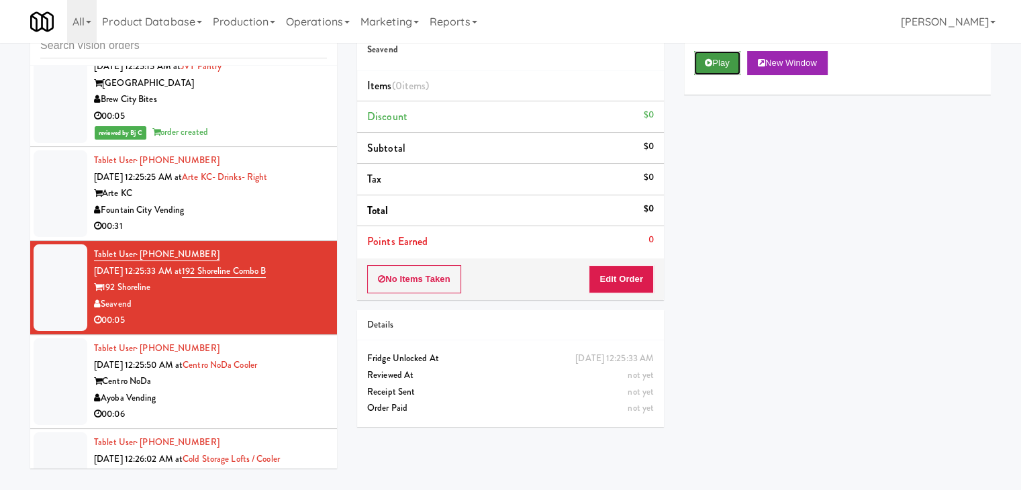
click at [720, 64] on button "Play" at bounding box center [717, 63] width 46 height 24
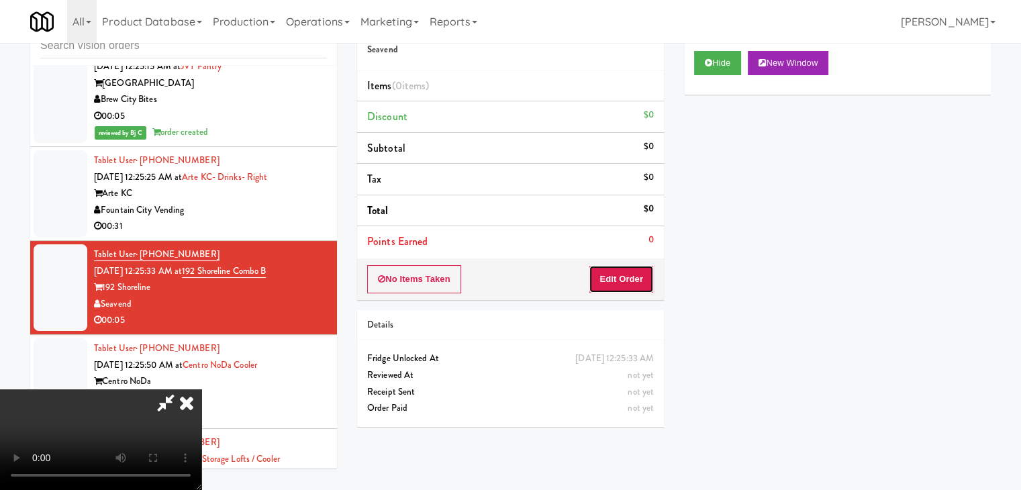
click at [623, 276] on button "Edit Order" at bounding box center [621, 279] width 65 height 28
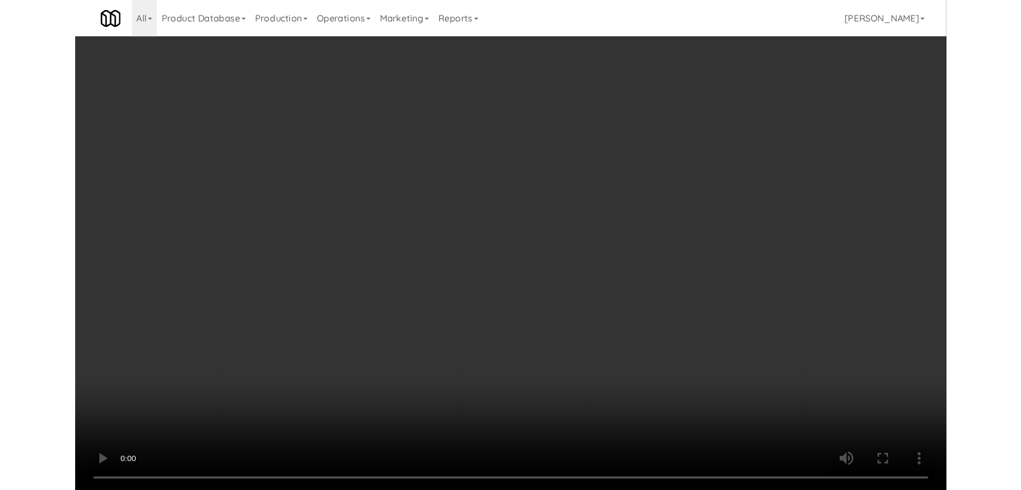
scroll to position [7657, 0]
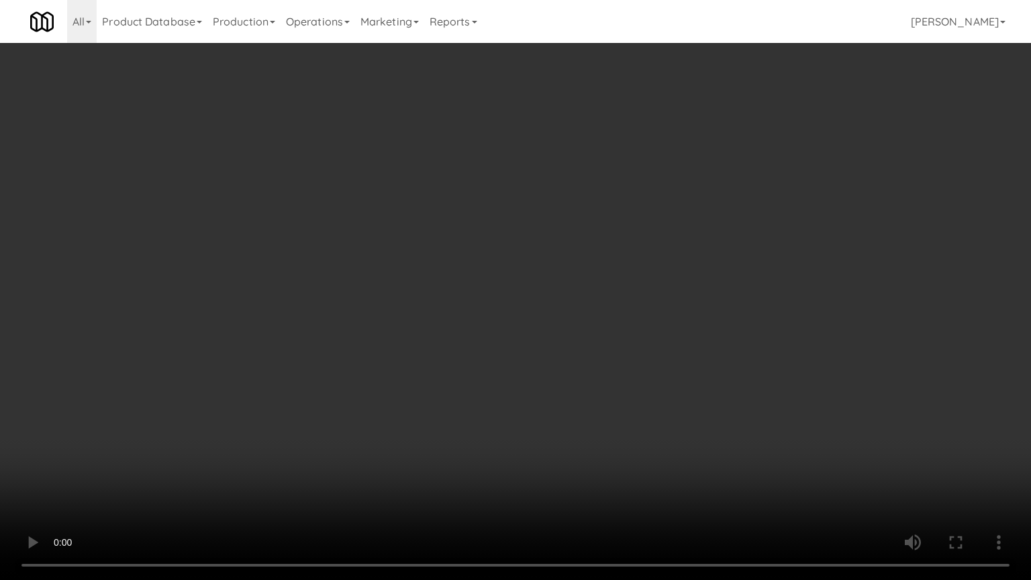
click at [577, 395] on video at bounding box center [515, 290] width 1031 height 580
drag, startPoint x: 577, startPoint y: 395, endPoint x: 672, endPoint y: 264, distance: 161.5
click at [581, 385] on video at bounding box center [515, 290] width 1031 height 580
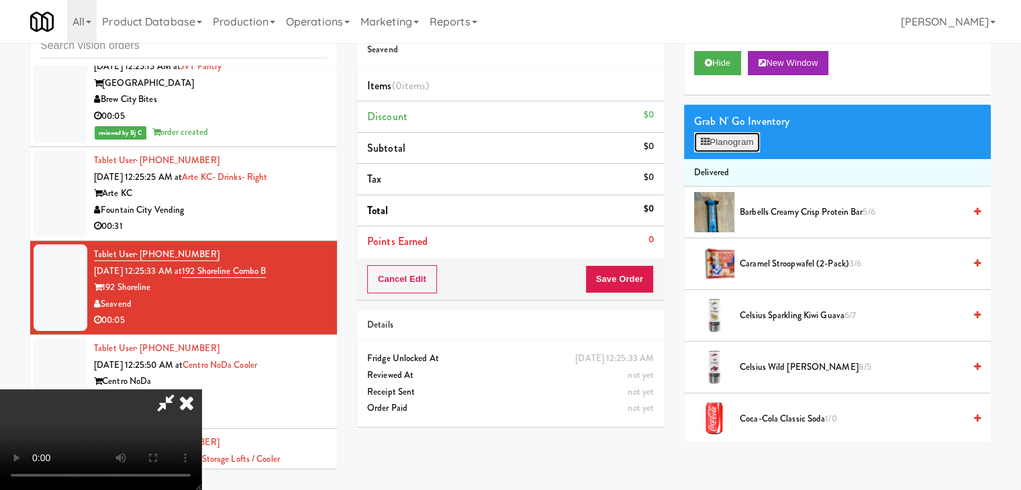
click at [739, 141] on button "Planogram" at bounding box center [727, 142] width 66 height 20
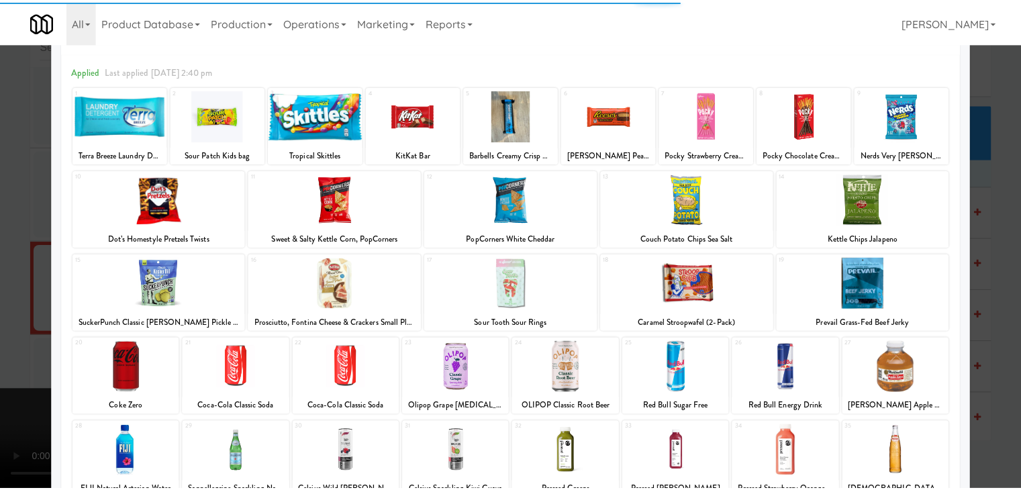
scroll to position [67, 0]
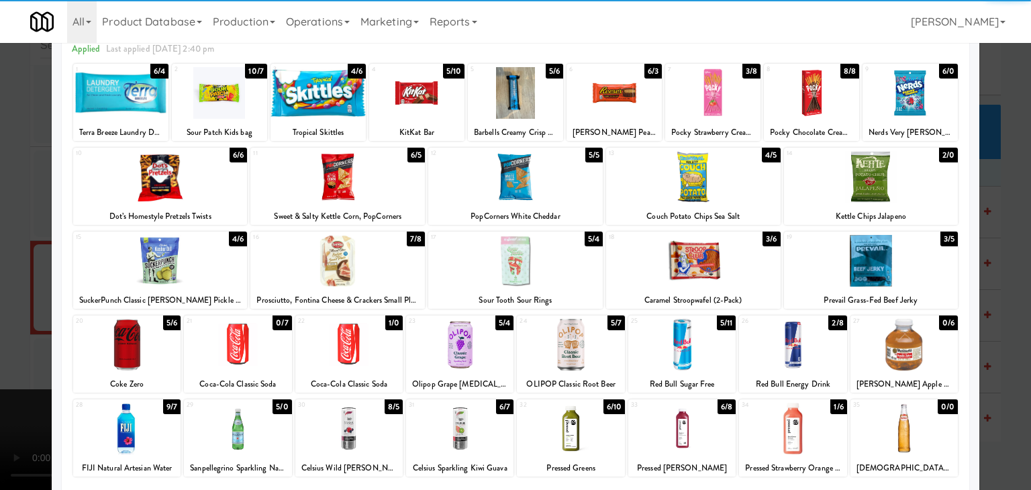
drag, startPoint x: 894, startPoint y: 176, endPoint x: 966, endPoint y: 204, distance: 77.2
click at [899, 176] on div at bounding box center [871, 177] width 175 height 52
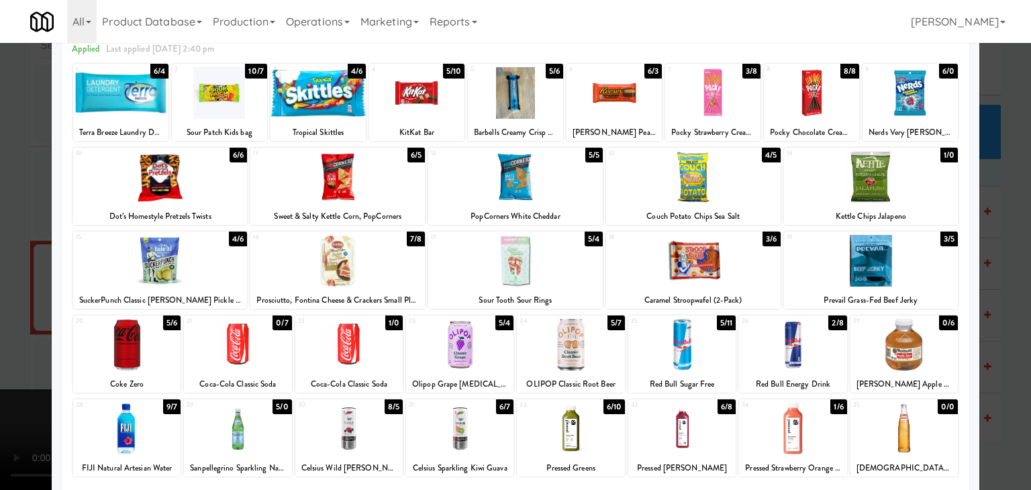
drag, startPoint x: 991, startPoint y: 210, endPoint x: 907, endPoint y: 225, distance: 85.2
click at [991, 210] on div at bounding box center [515, 245] width 1031 height 490
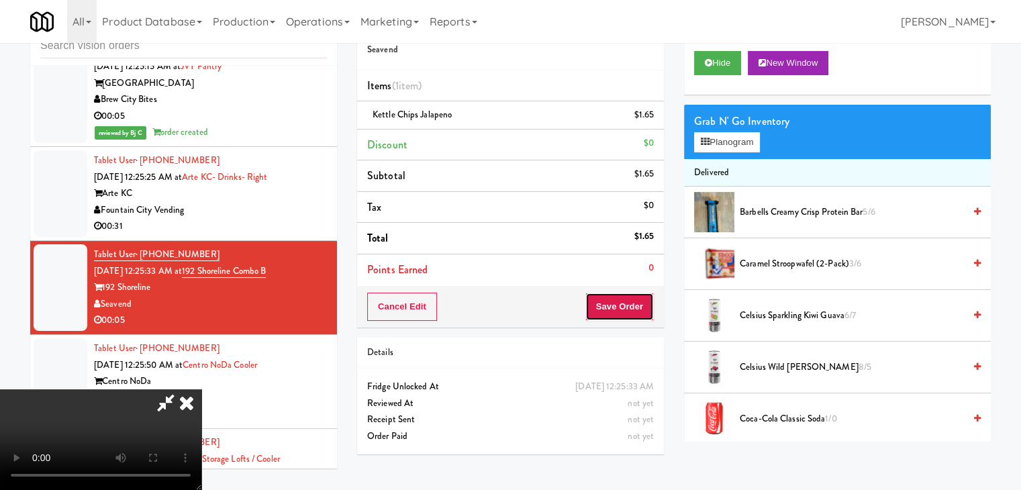
click at [630, 305] on button "Save Order" at bounding box center [619, 307] width 68 height 28
click at [631, 305] on button "Save Order" at bounding box center [619, 307] width 68 height 28
click at [631, 301] on button "Save Order" at bounding box center [619, 307] width 68 height 28
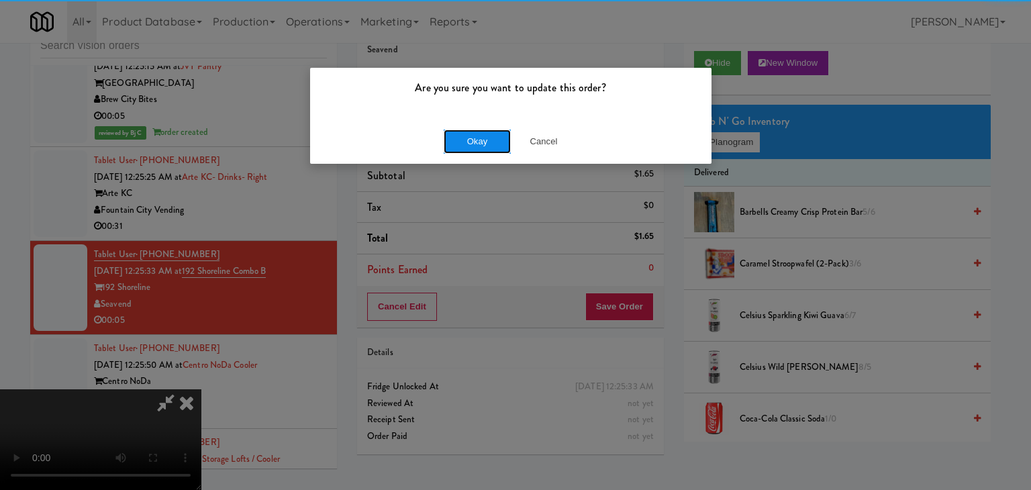
click at [484, 136] on button "Okay" at bounding box center [477, 142] width 67 height 24
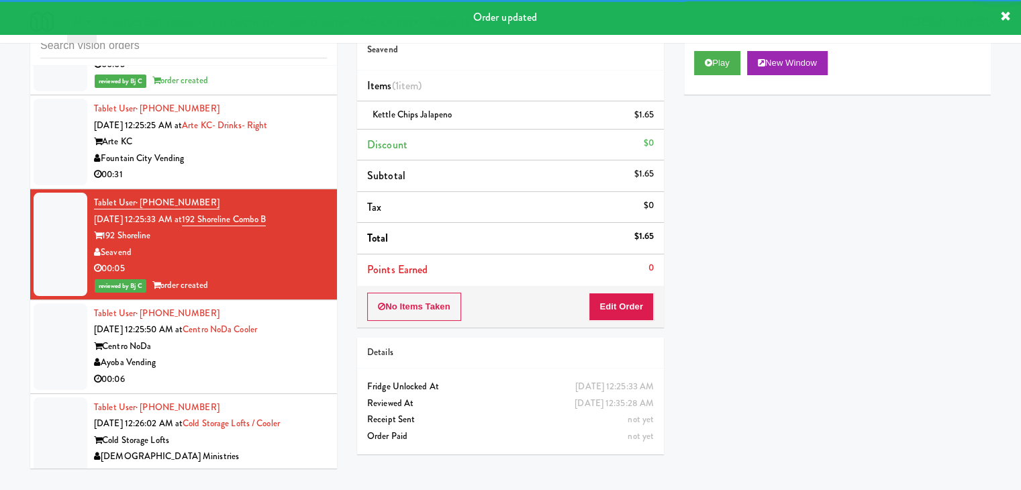
scroll to position [7740, 0]
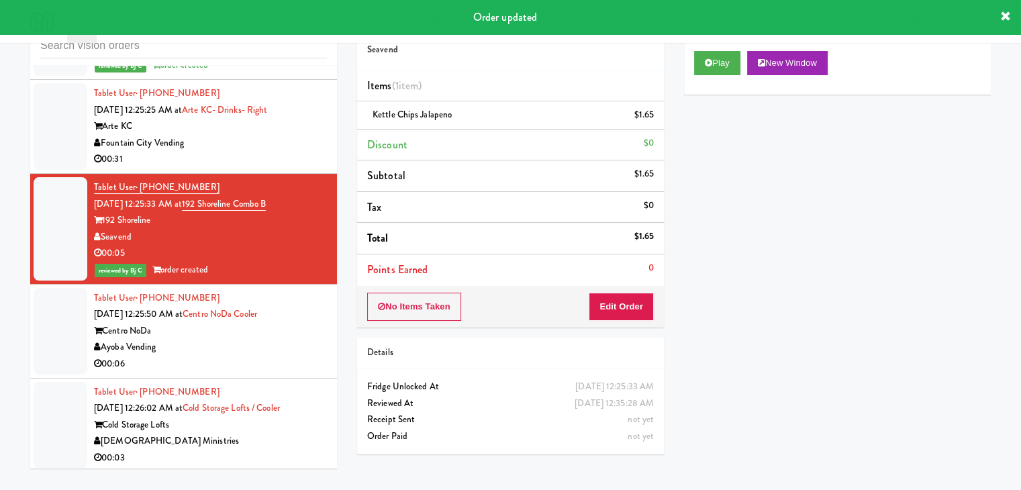
drag, startPoint x: 252, startPoint y: 304, endPoint x: 510, endPoint y: 260, distance: 261.5
click at [256, 356] on div "00:06" at bounding box center [210, 364] width 233 height 17
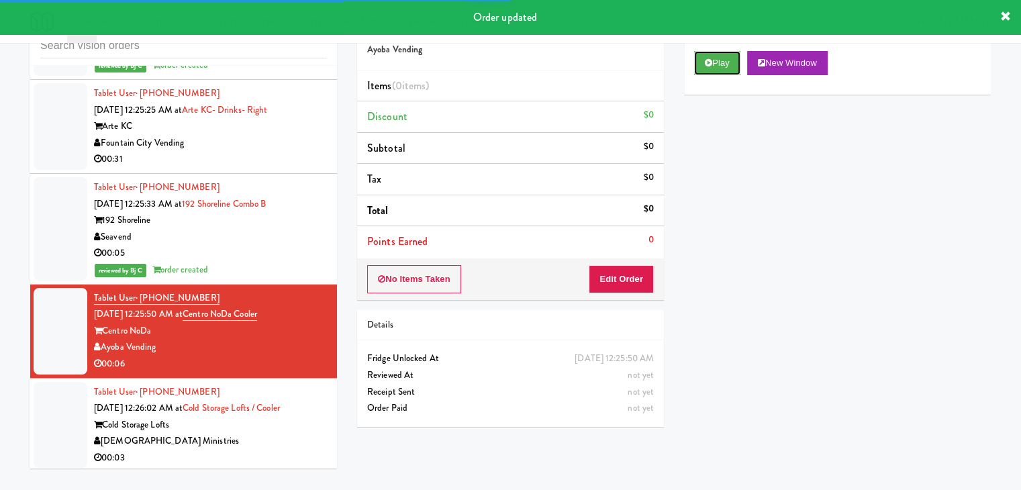
drag, startPoint x: 715, startPoint y: 52, endPoint x: 705, endPoint y: 164, distance: 112.5
click at [715, 56] on button "Play" at bounding box center [717, 63] width 46 height 24
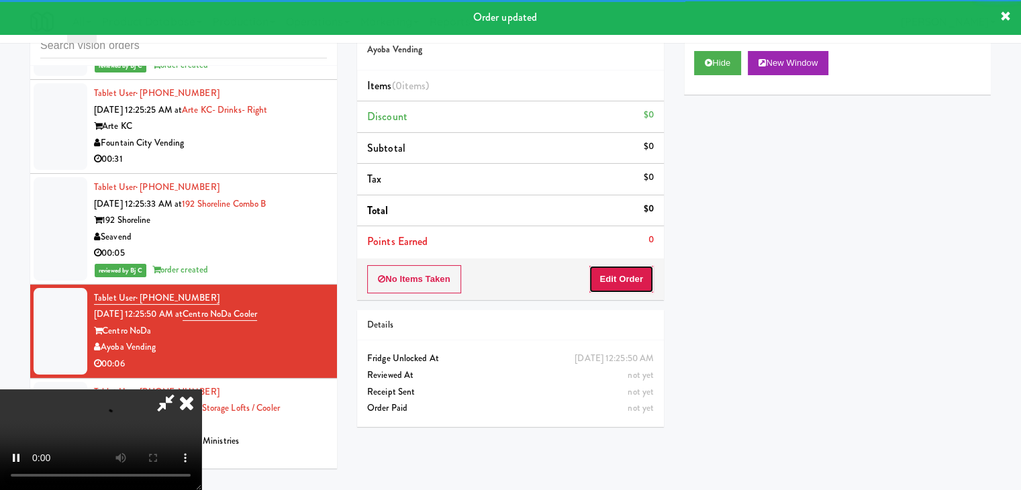
click at [636, 284] on button "Edit Order" at bounding box center [621, 279] width 65 height 28
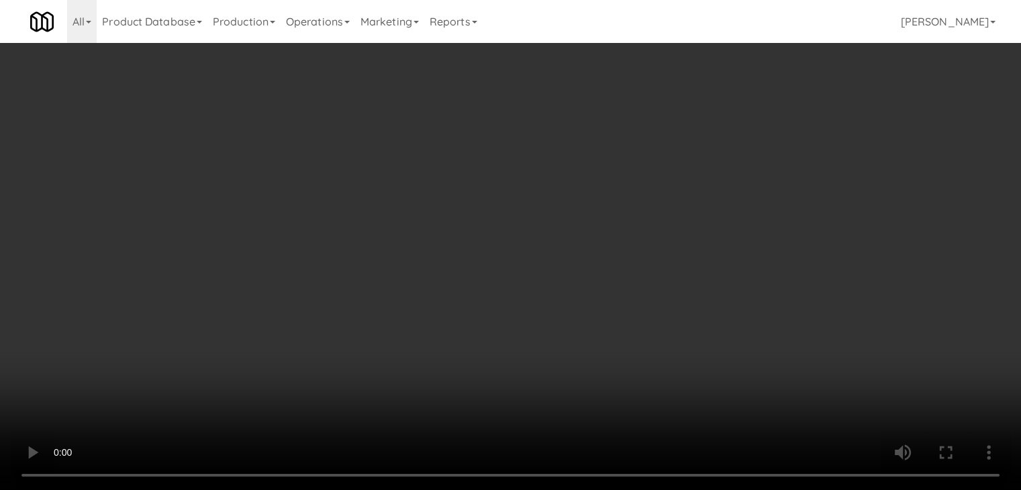
scroll to position [7724, 0]
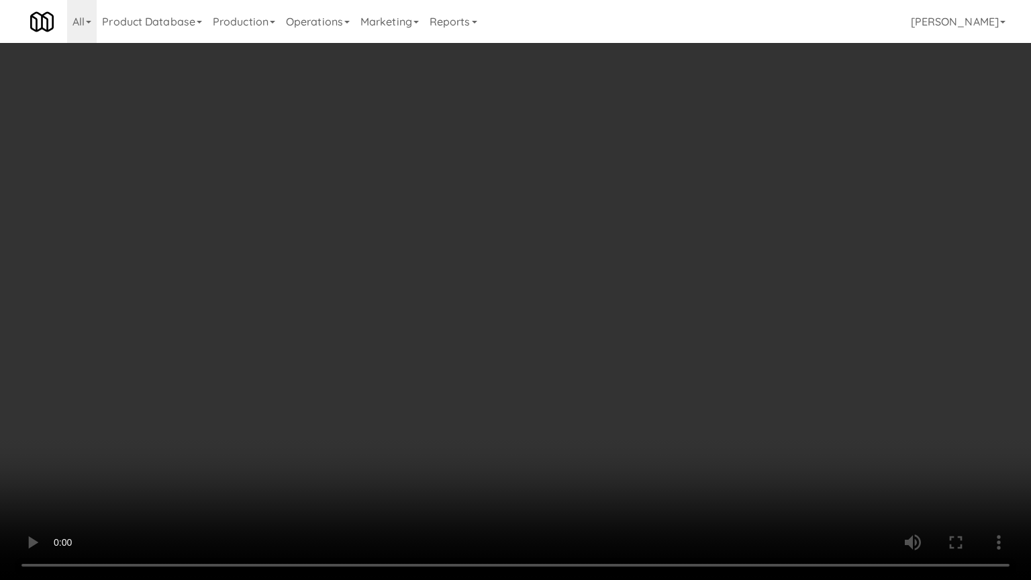
click at [553, 471] on video at bounding box center [515, 290] width 1031 height 580
drag, startPoint x: 553, startPoint y: 471, endPoint x: 573, endPoint y: 445, distance: 32.6
click at [553, 471] on video at bounding box center [515, 290] width 1031 height 580
click at [671, 354] on video at bounding box center [515, 290] width 1031 height 580
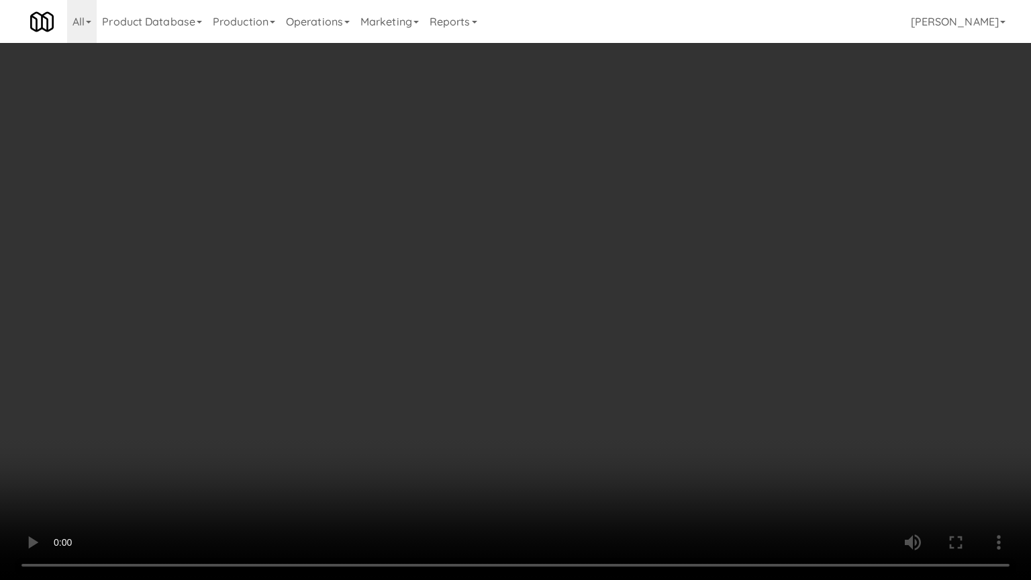
click at [671, 354] on video at bounding box center [515, 290] width 1031 height 580
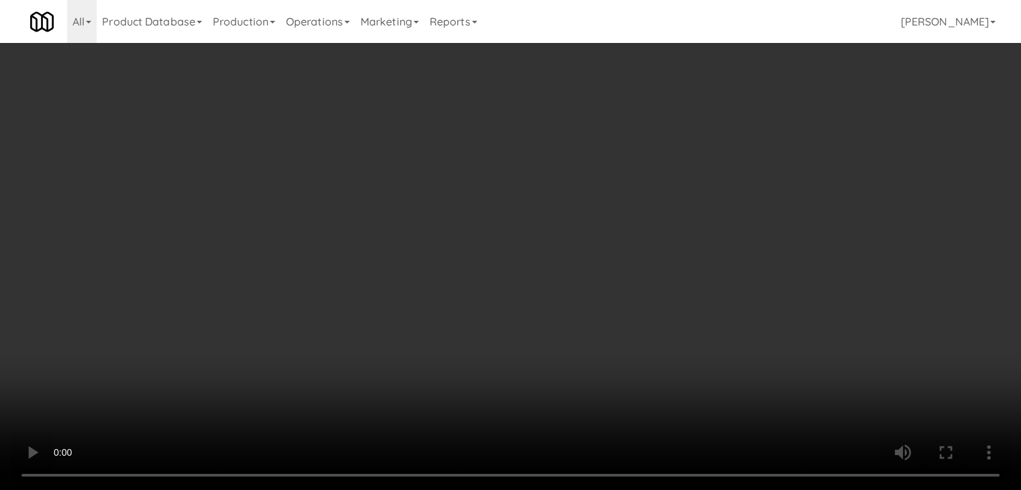
click at [733, 143] on button "Planogram" at bounding box center [727, 142] width 66 height 20
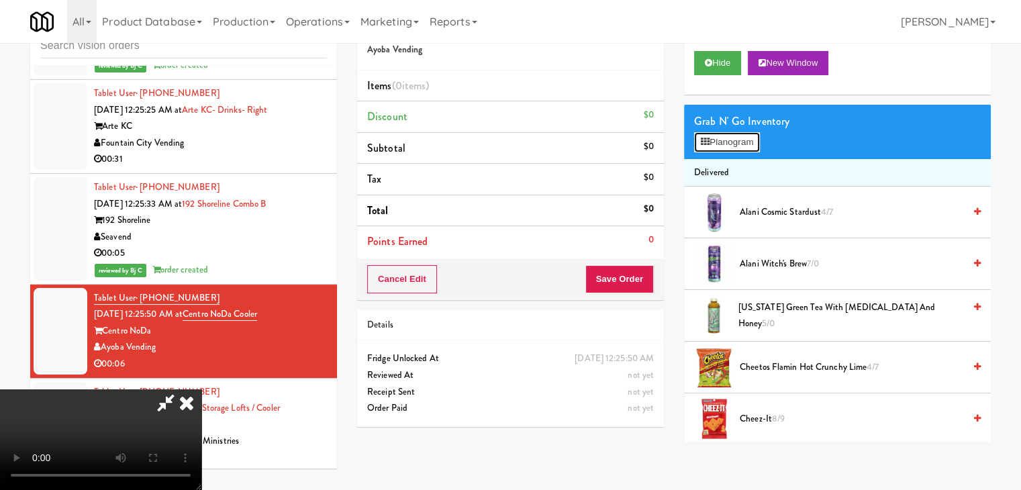
scroll to position [7724, 0]
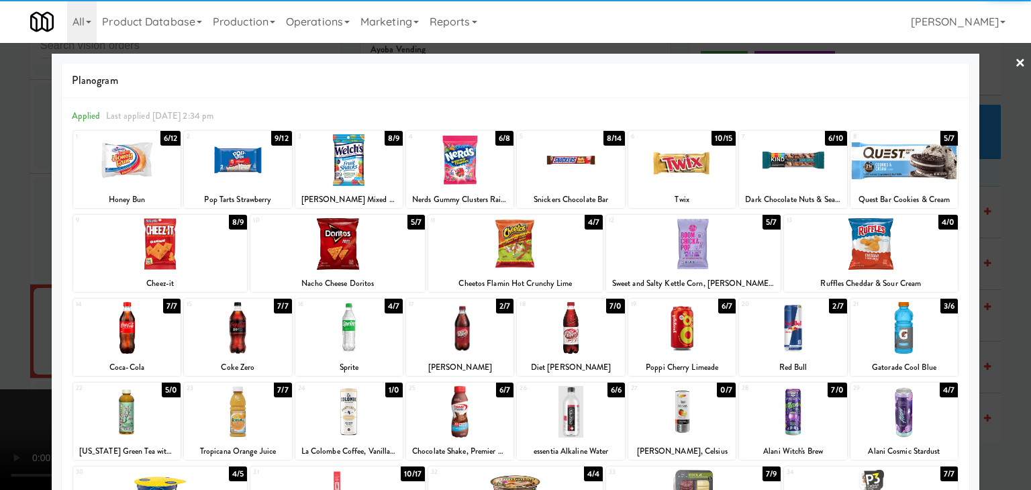
click at [560, 152] on div at bounding box center [570, 160] width 107 height 52
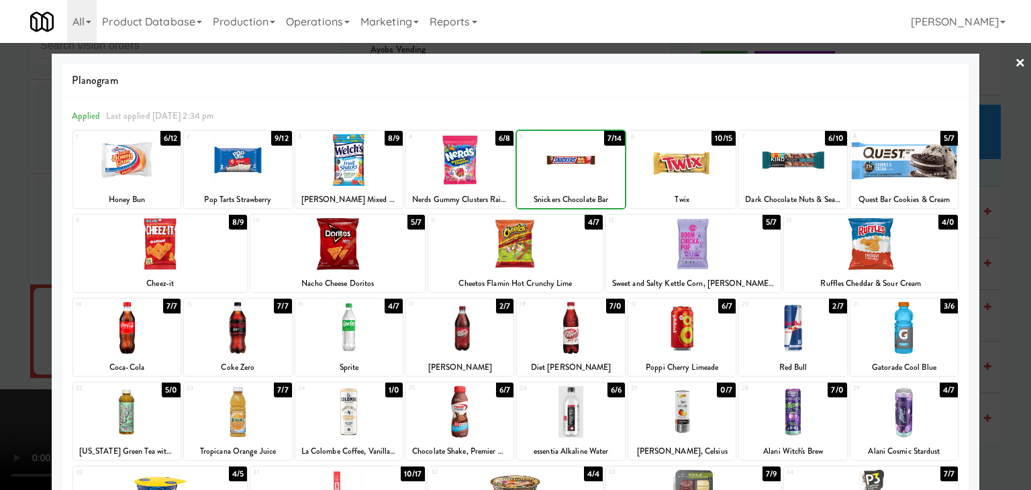
click at [448, 166] on div at bounding box center [459, 160] width 107 height 52
drag, startPoint x: 0, startPoint y: 225, endPoint x: 102, endPoint y: 234, distance: 102.5
click at [3, 224] on div at bounding box center [515, 245] width 1031 height 490
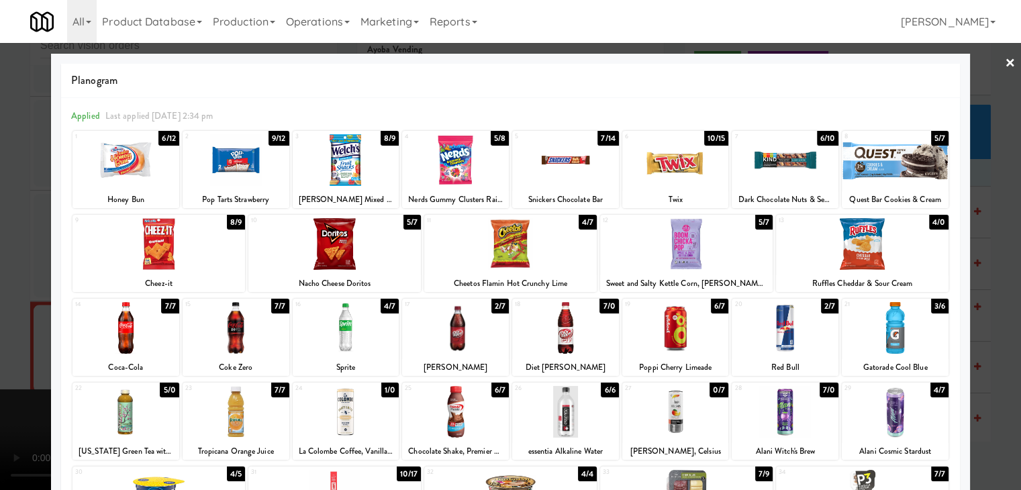
scroll to position [7740, 0]
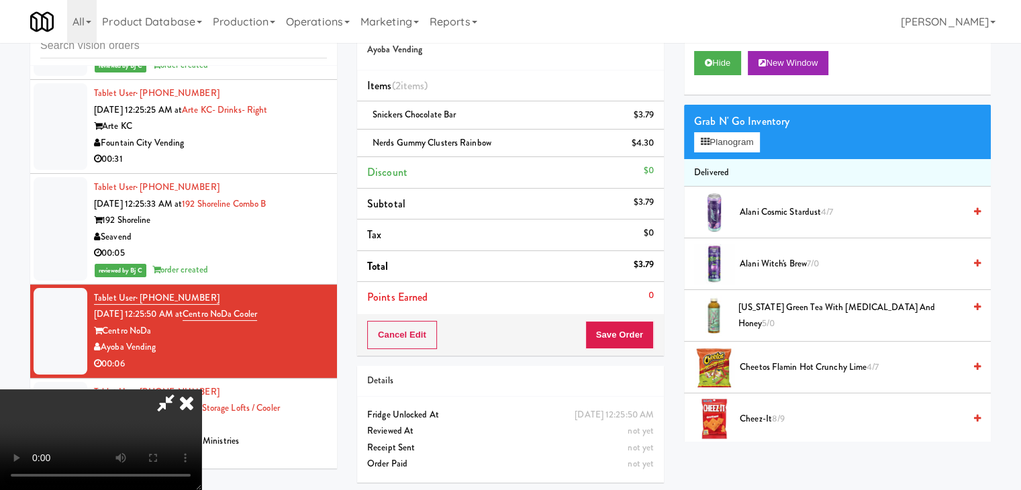
drag, startPoint x: 483, startPoint y: 342, endPoint x: 494, endPoint y: 348, distance: 12.9
click at [201, 389] on video at bounding box center [100, 439] width 201 height 101
click at [637, 328] on button "Save Order" at bounding box center [619, 335] width 68 height 28
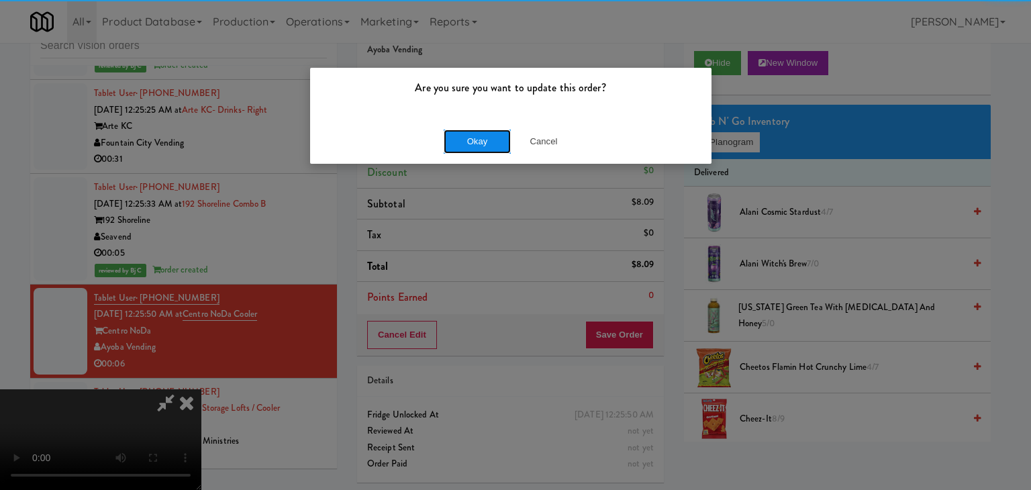
click at [489, 140] on button "Okay" at bounding box center [477, 142] width 67 height 24
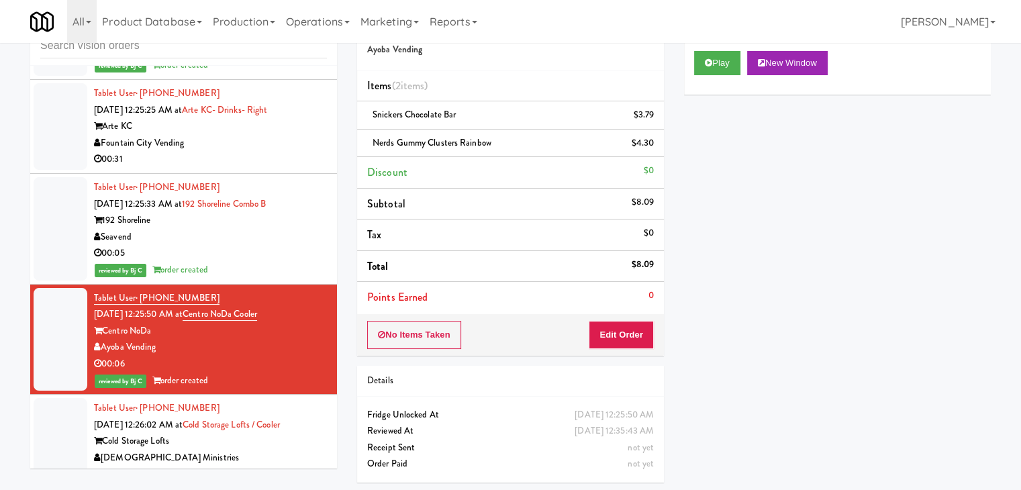
click at [448, 119] on span "Snickers Chocolate Bar" at bounding box center [414, 114] width 83 height 13
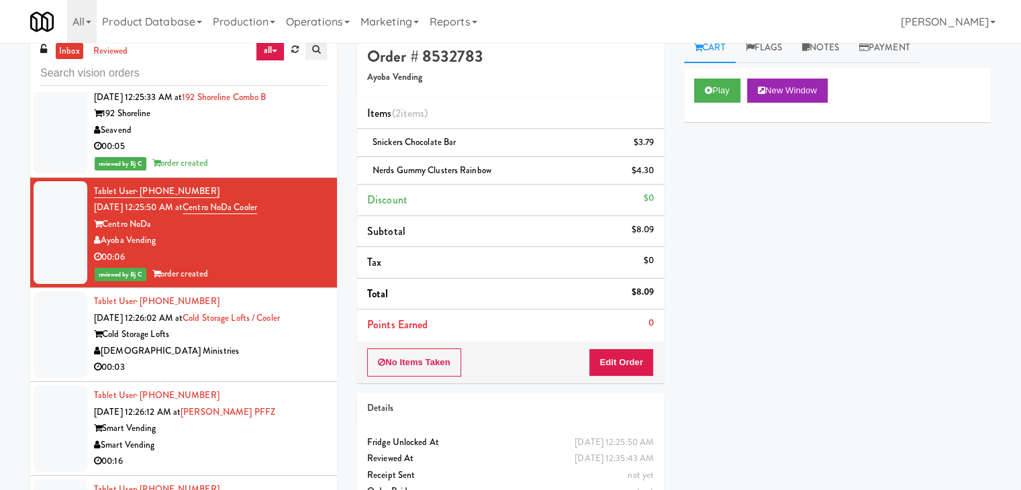
scroll to position [0, 0]
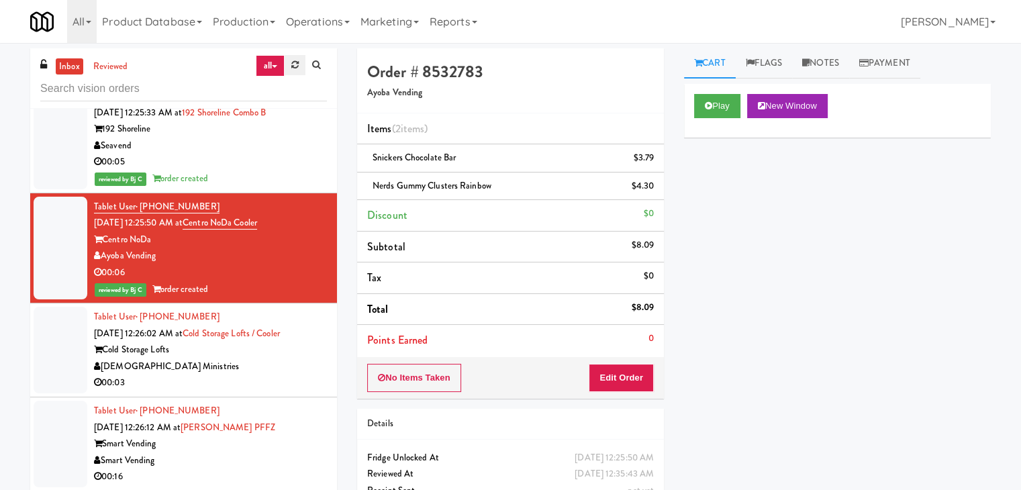
click at [301, 60] on link at bounding box center [295, 65] width 21 height 20
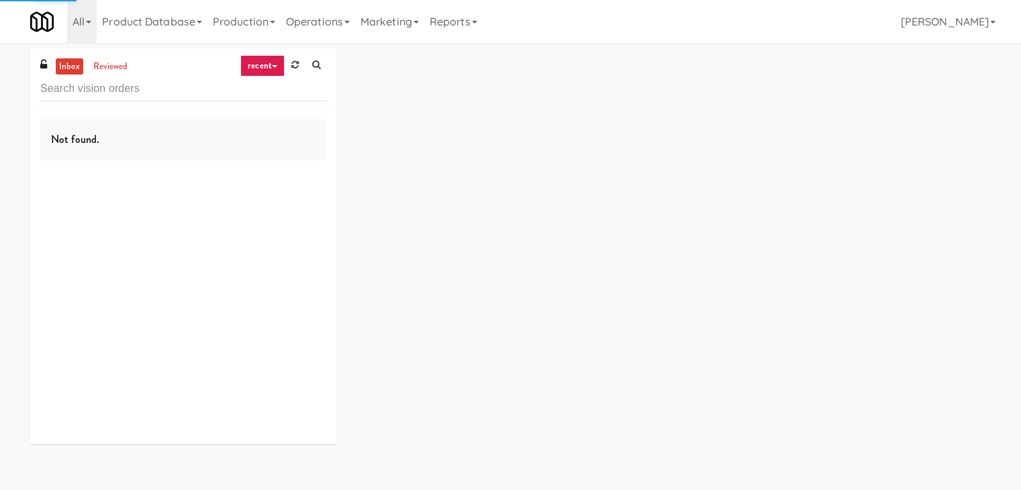
click at [253, 64] on link "recent" at bounding box center [262, 65] width 44 height 21
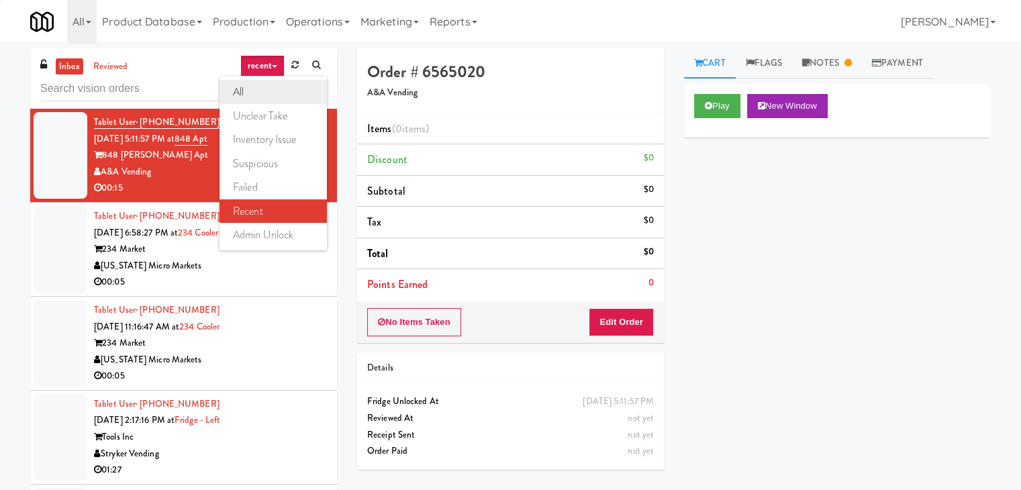
click at [271, 93] on link "all" at bounding box center [272, 92] width 107 height 24
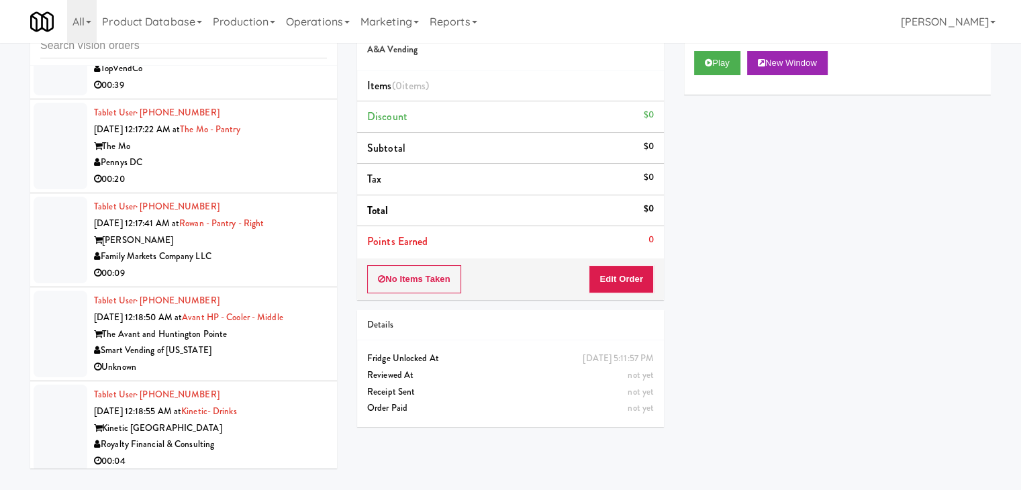
scroll to position [4433, 0]
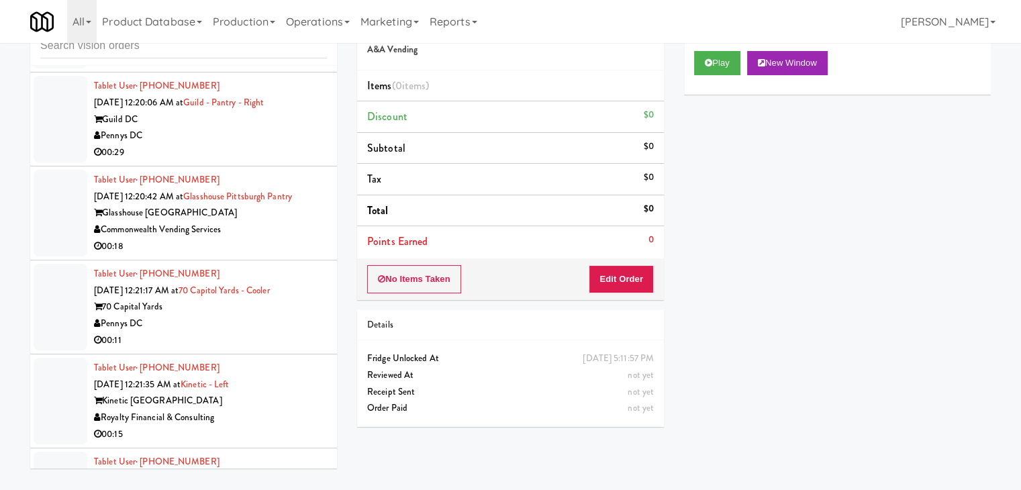
click at [251, 321] on div "Pennys DC" at bounding box center [210, 323] width 233 height 17
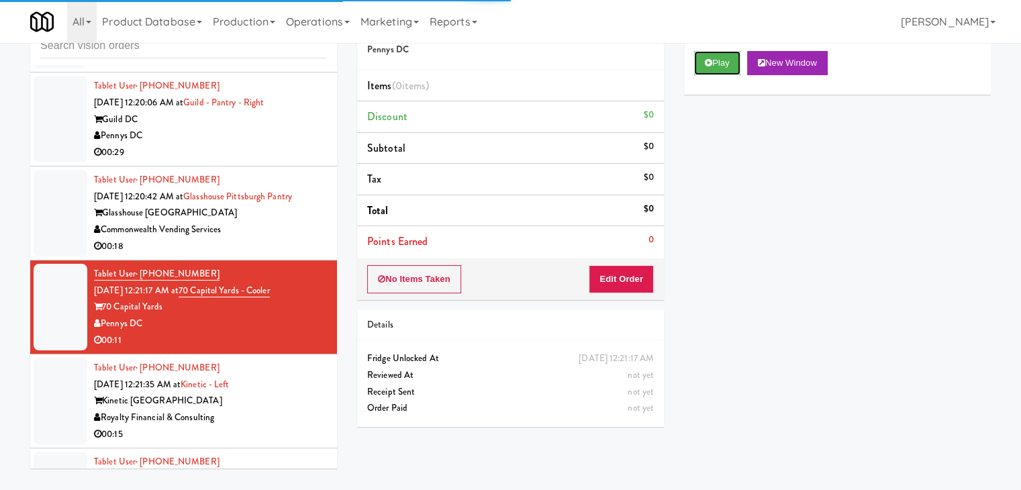
drag, startPoint x: 722, startPoint y: 60, endPoint x: 691, endPoint y: 207, distance: 151.0
click at [722, 61] on button "Play" at bounding box center [717, 63] width 46 height 24
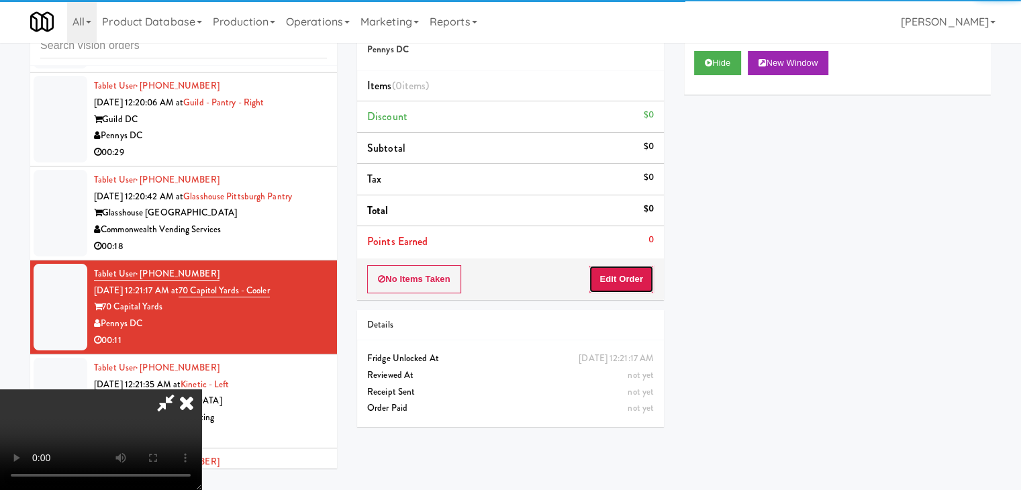
click at [637, 277] on button "Edit Order" at bounding box center [621, 279] width 65 height 28
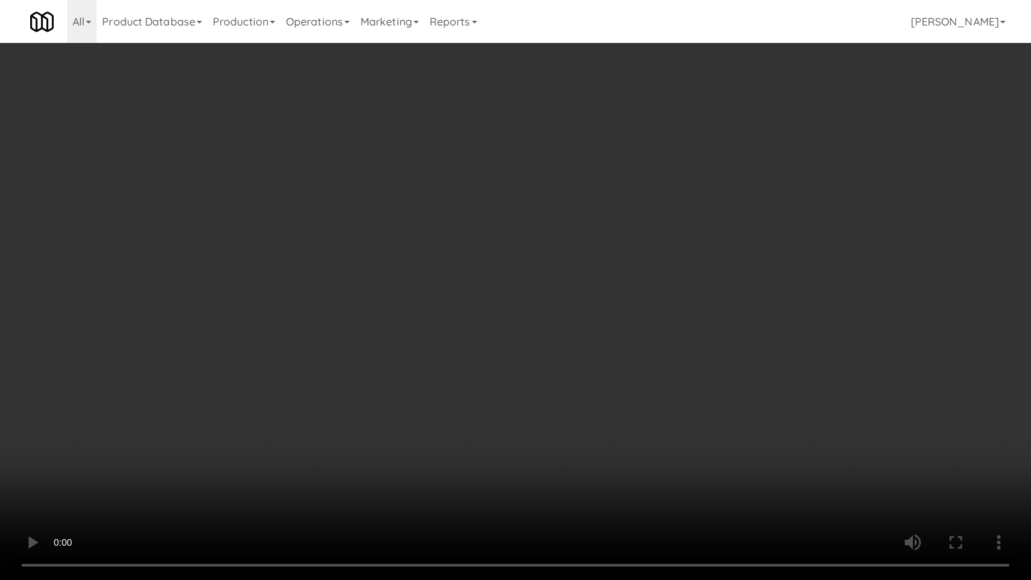
click at [536, 283] on video at bounding box center [515, 290] width 1031 height 580
drag, startPoint x: 536, startPoint y: 283, endPoint x: 677, endPoint y: 162, distance: 185.6
click at [548, 272] on video at bounding box center [515, 290] width 1031 height 580
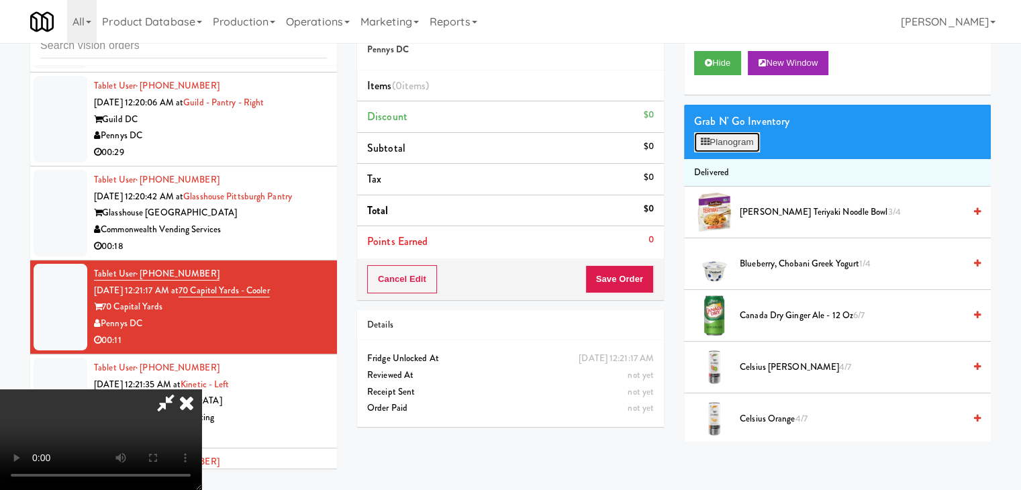
click at [724, 138] on button "Planogram" at bounding box center [727, 142] width 66 height 20
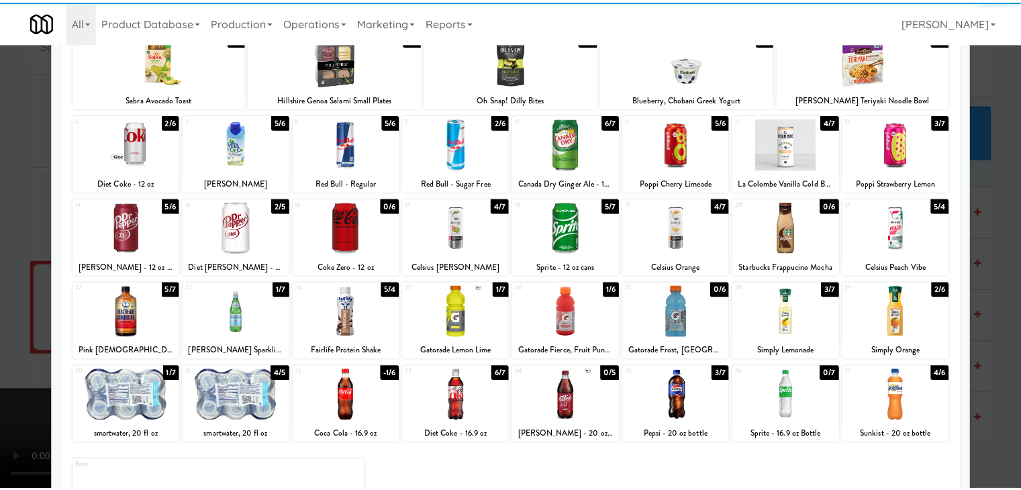
scroll to position [169, 0]
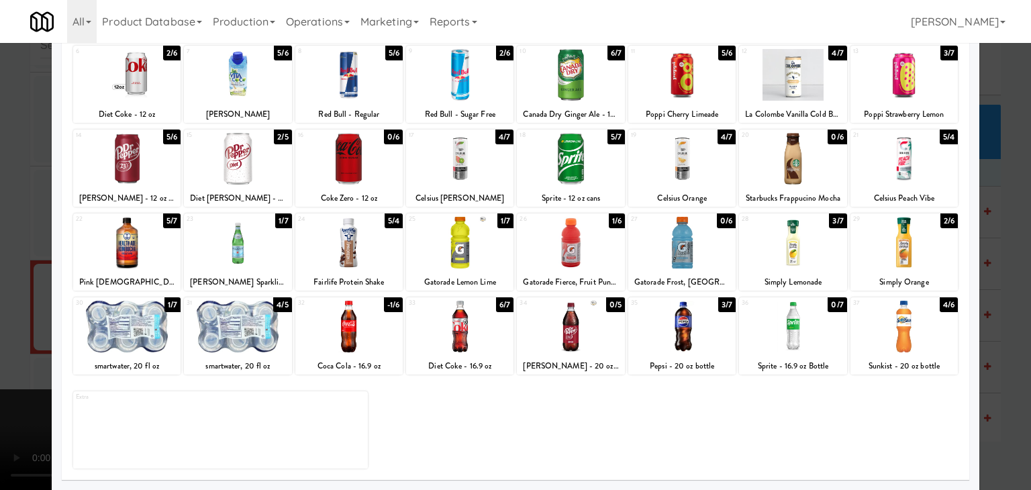
drag, startPoint x: 263, startPoint y: 244, endPoint x: 2, endPoint y: 269, distance: 262.3
click at [260, 244] on div at bounding box center [237, 243] width 107 height 52
click at [2, 269] on div at bounding box center [515, 245] width 1031 height 490
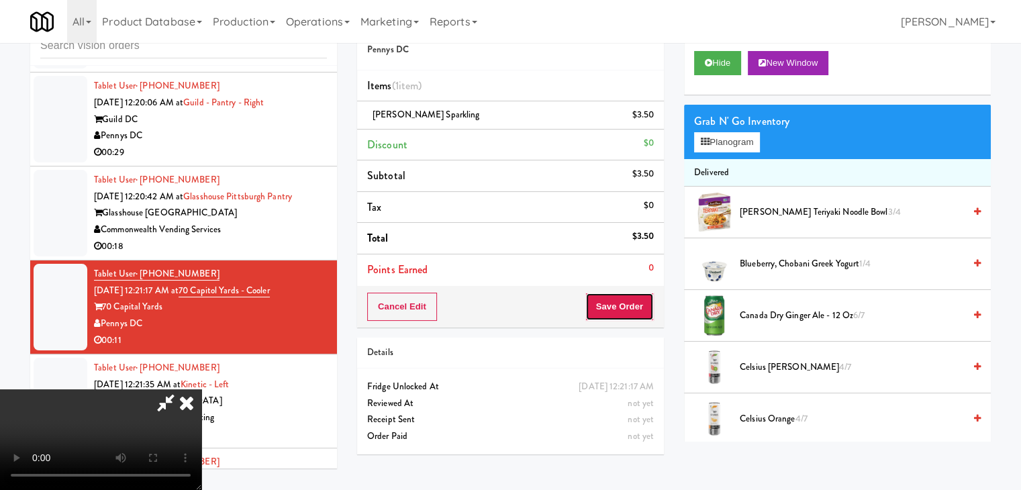
click at [624, 303] on button "Save Order" at bounding box center [619, 307] width 68 height 28
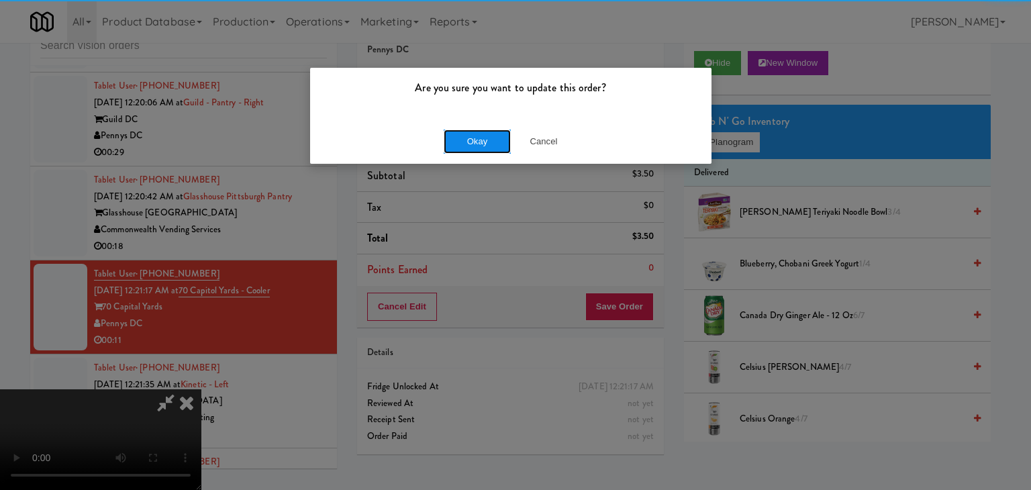
click at [493, 138] on button "Okay" at bounding box center [477, 142] width 67 height 24
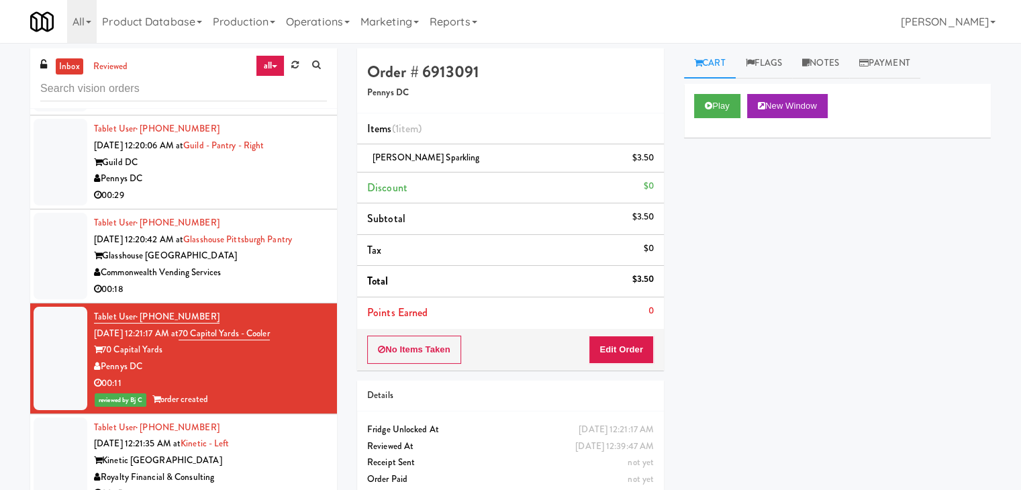
scroll to position [4634, 0]
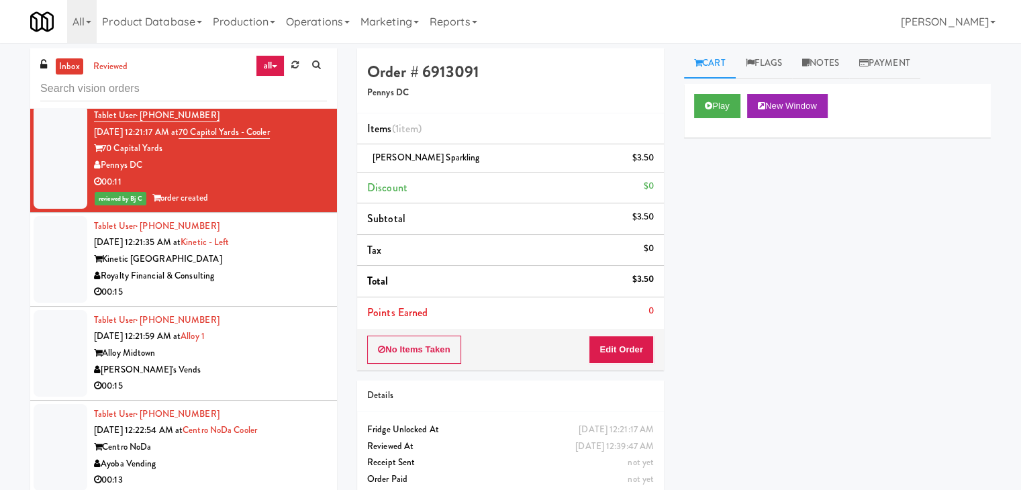
drag, startPoint x: 264, startPoint y: 281, endPoint x: 255, endPoint y: 296, distance: 17.5
click at [266, 284] on div "00:15" at bounding box center [210, 292] width 233 height 17
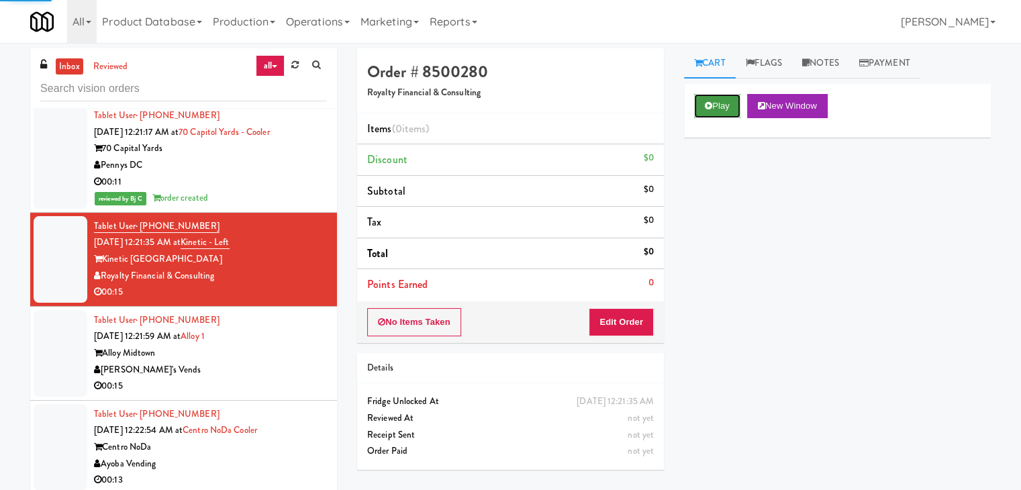
click at [722, 99] on button "Play" at bounding box center [717, 106] width 46 height 24
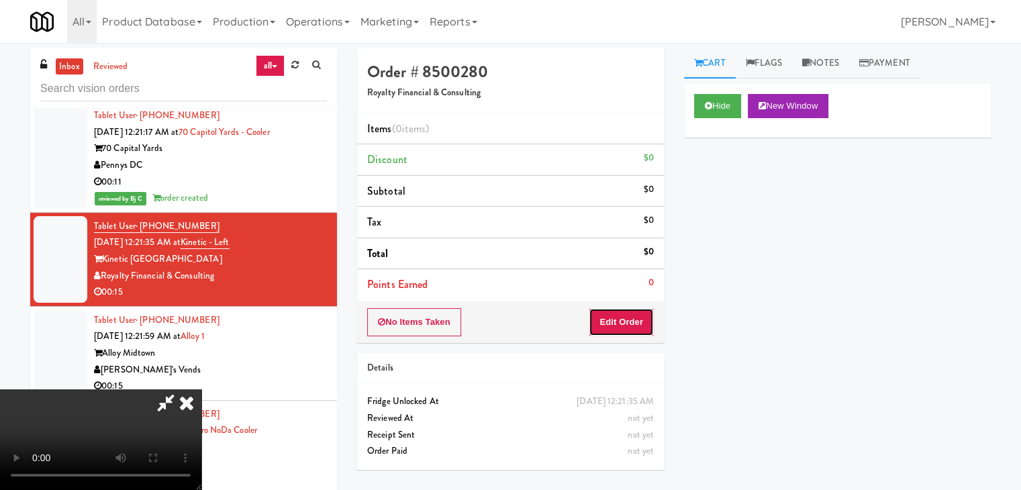
click at [639, 317] on button "Edit Order" at bounding box center [621, 322] width 65 height 28
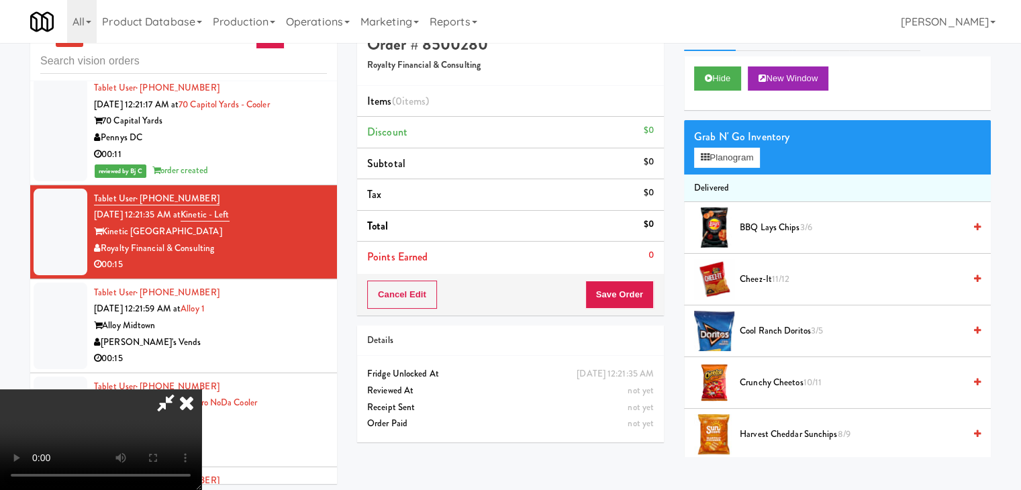
scroll to position [43, 0]
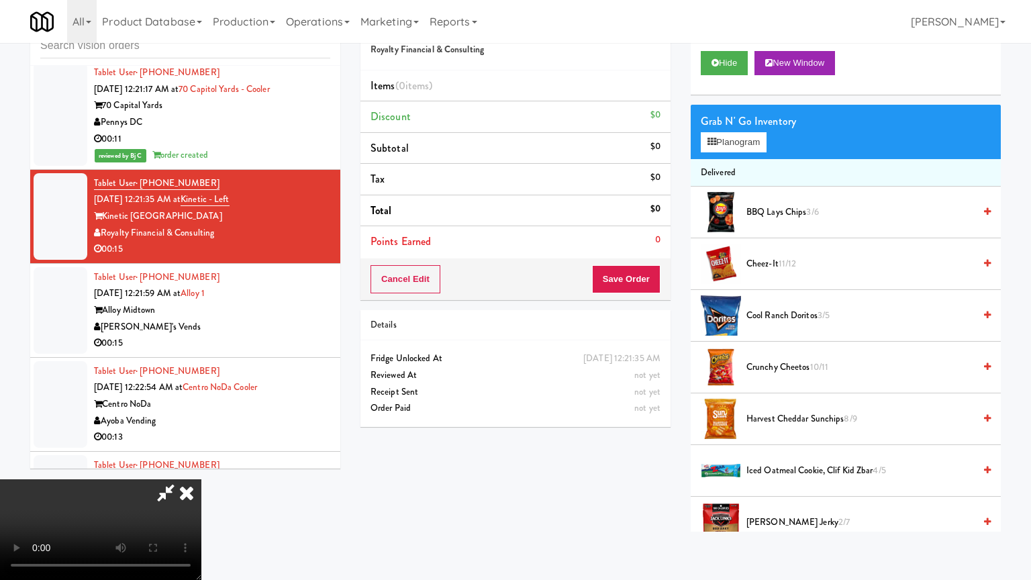
click at [201, 479] on video at bounding box center [100, 529] width 201 height 101
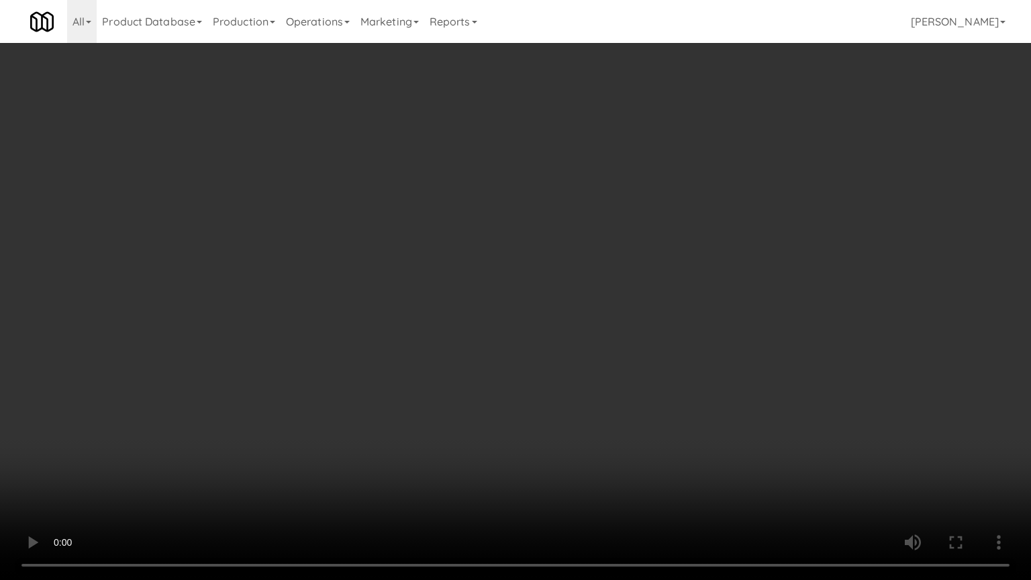
click at [564, 337] on video at bounding box center [515, 290] width 1031 height 580
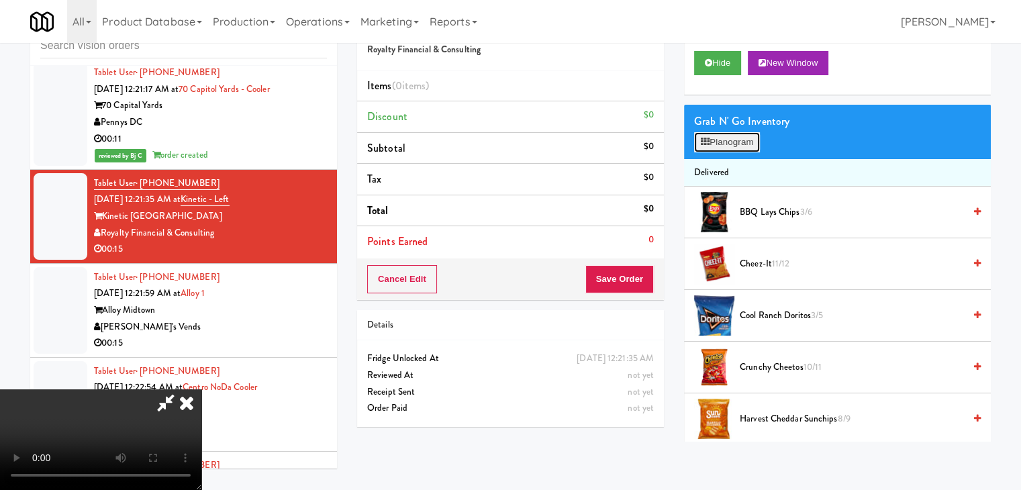
click at [732, 145] on button "Planogram" at bounding box center [727, 142] width 66 height 20
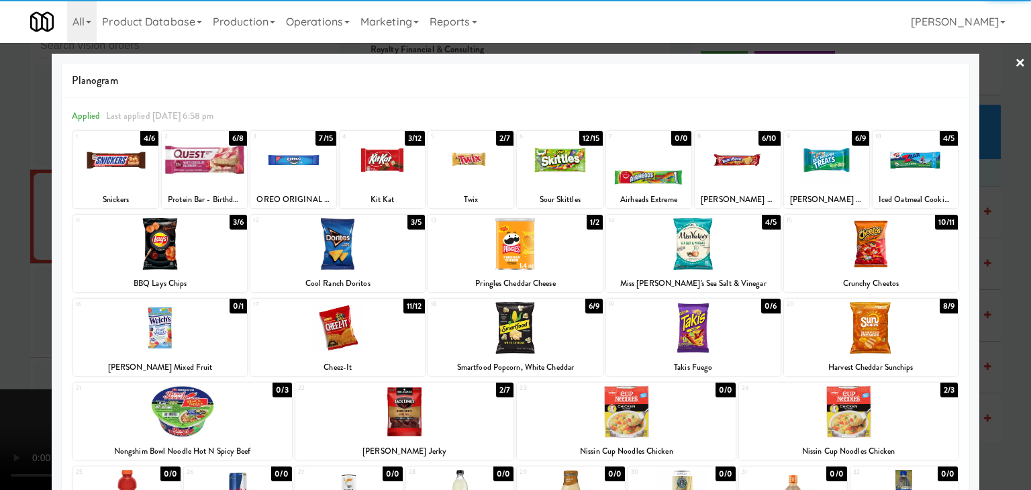
drag, startPoint x: 495, startPoint y: 332, endPoint x: 130, endPoint y: 314, distance: 364.9
click at [494, 332] on div at bounding box center [515, 328] width 175 height 52
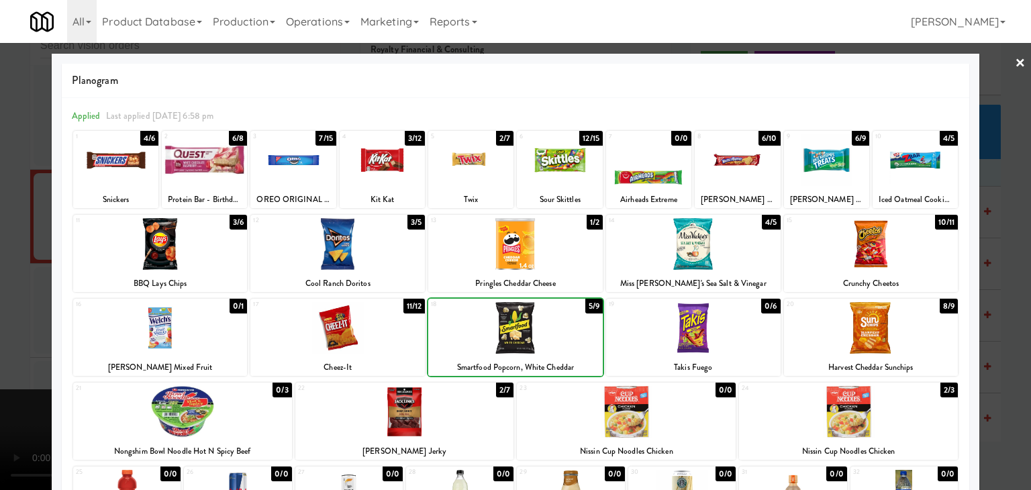
drag, startPoint x: 0, startPoint y: 310, endPoint x: 58, endPoint y: 309, distance: 57.7
click at [4, 309] on div at bounding box center [515, 245] width 1031 height 490
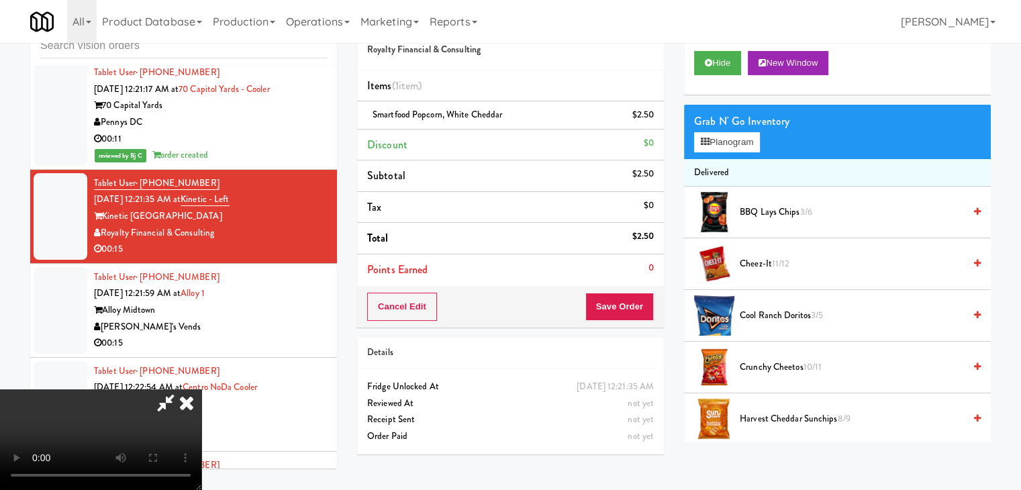
click at [201, 389] on video at bounding box center [100, 439] width 201 height 101
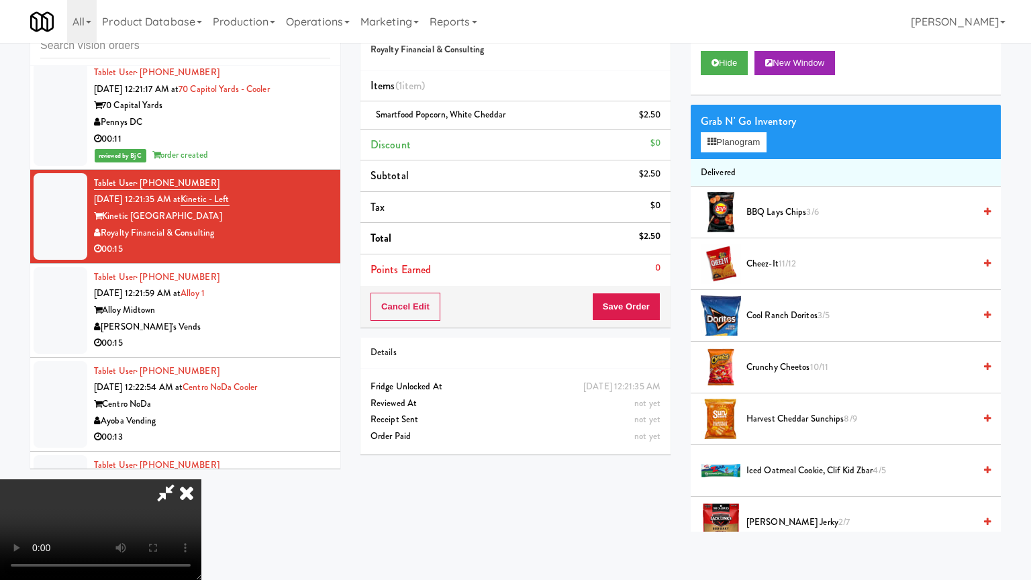
click at [201, 479] on video at bounding box center [100, 529] width 201 height 101
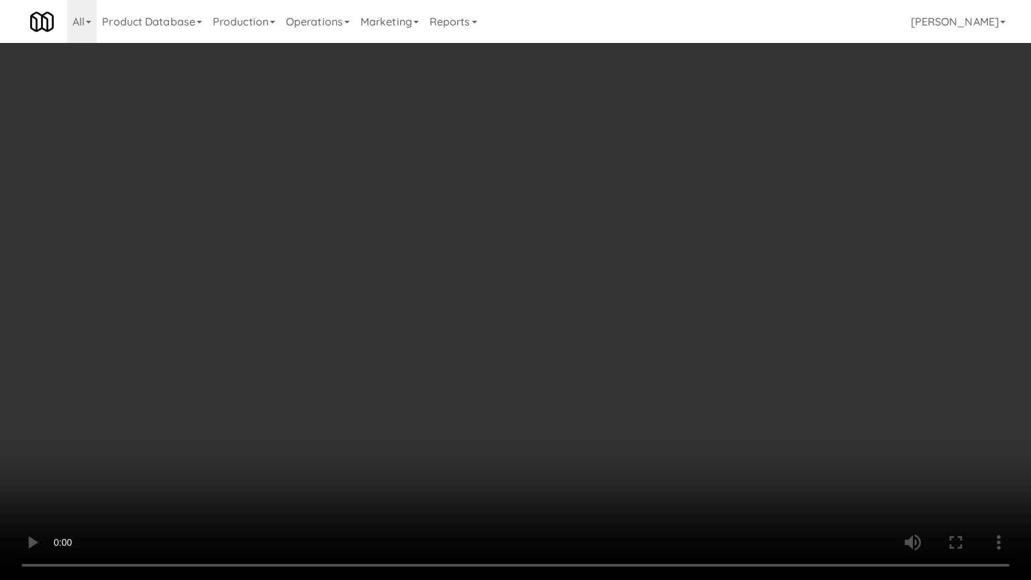
click at [517, 357] on video at bounding box center [515, 290] width 1031 height 580
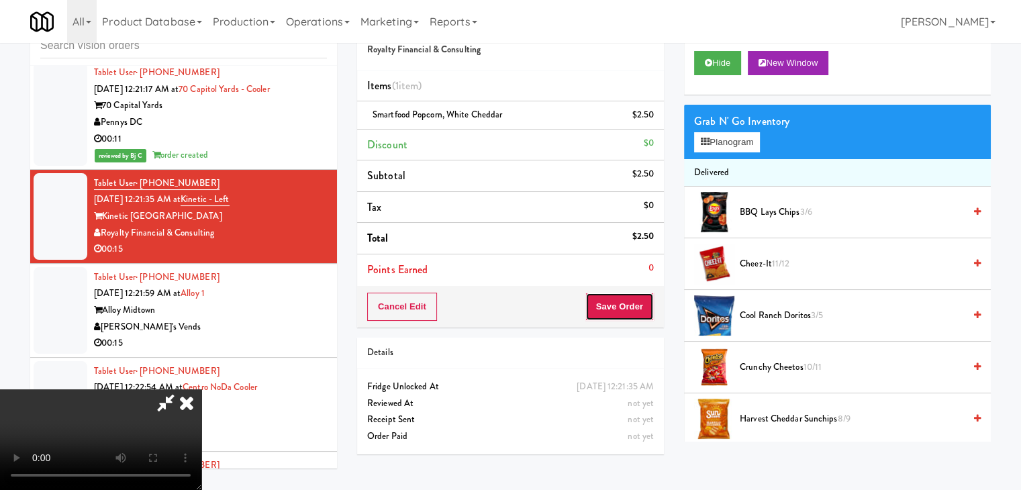
click at [627, 309] on button "Save Order" at bounding box center [619, 307] width 68 height 28
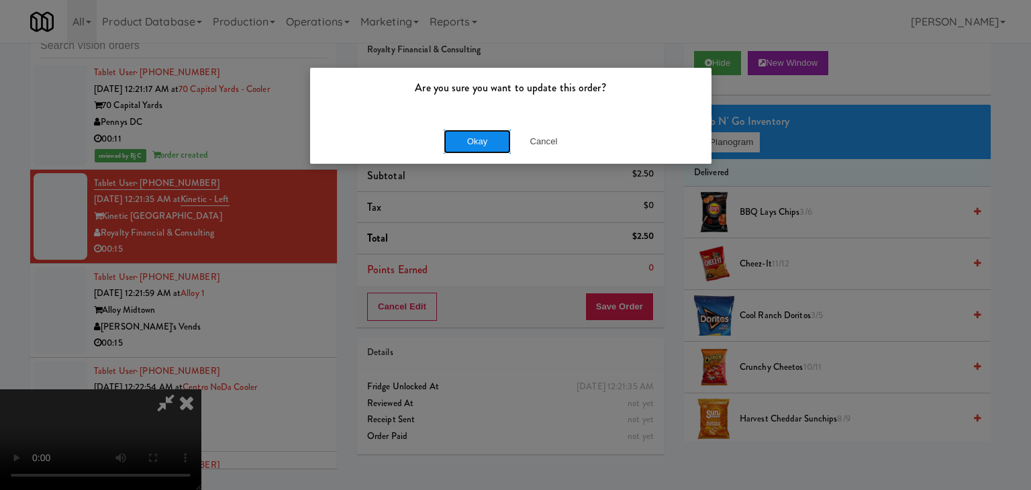
click at [464, 138] on button "Okay" at bounding box center [477, 142] width 67 height 24
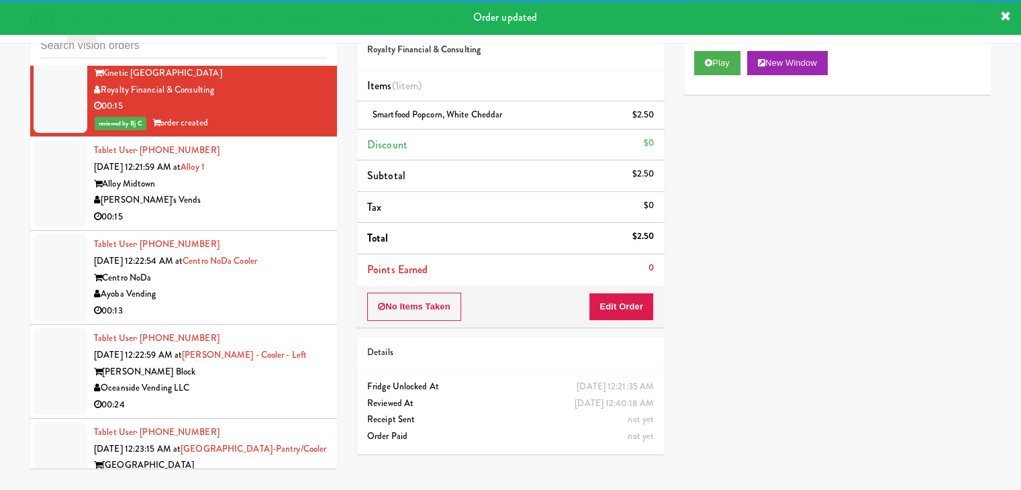
scroll to position [4835, 0]
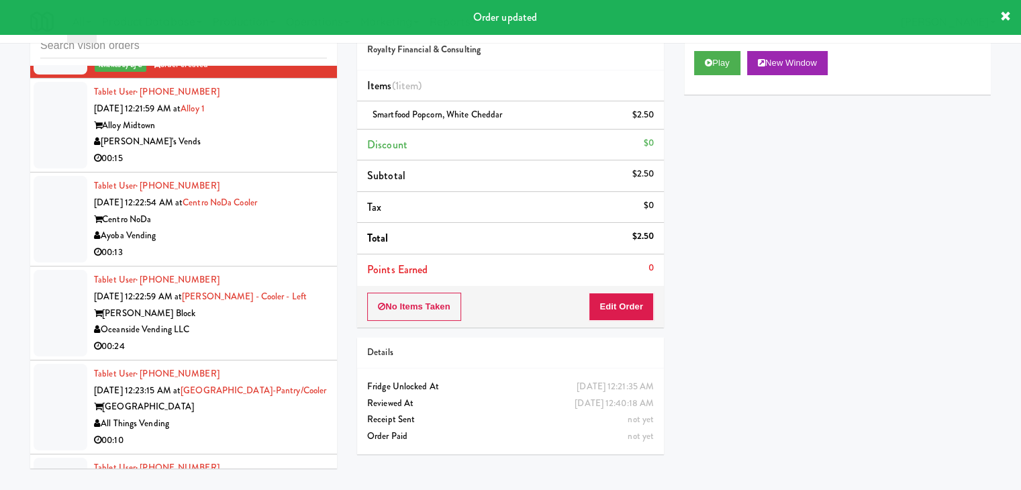
drag, startPoint x: 279, startPoint y: 138, endPoint x: 282, endPoint y: 147, distance: 9.1
click at [280, 138] on div "[PERSON_NAME]'s Vends" at bounding box center [210, 142] width 233 height 17
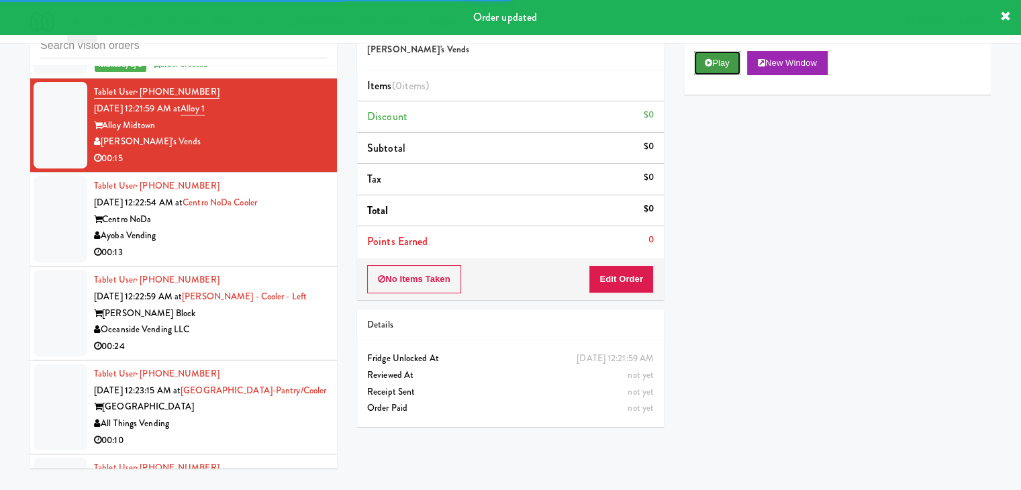
click at [706, 59] on icon at bounding box center [708, 62] width 7 height 9
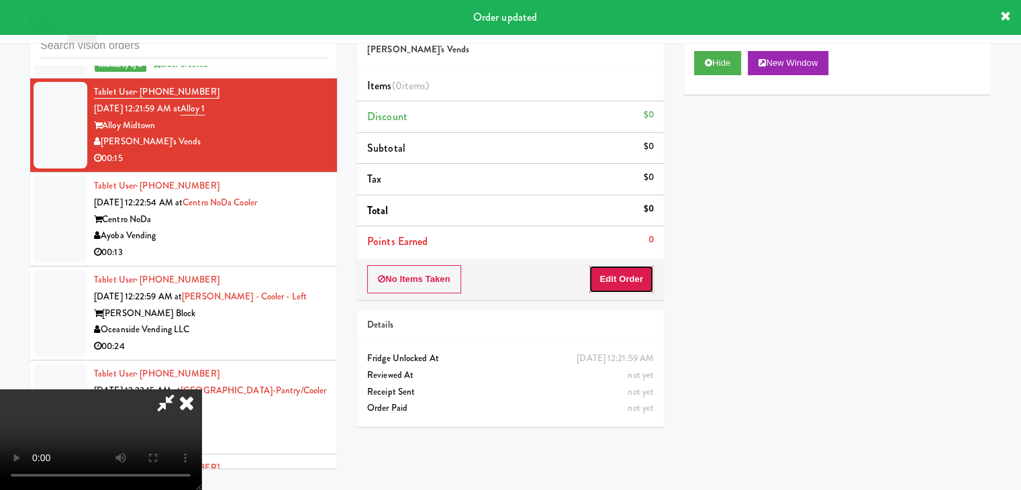
click at [632, 276] on button "Edit Order" at bounding box center [621, 279] width 65 height 28
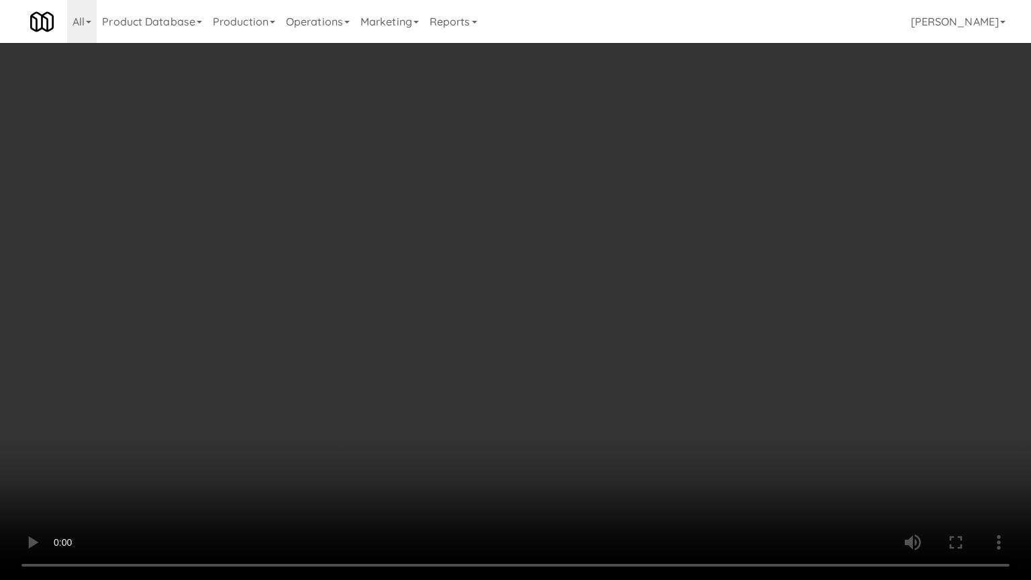
click at [579, 284] on video at bounding box center [515, 290] width 1031 height 580
drag, startPoint x: 579, startPoint y: 284, endPoint x: 635, endPoint y: 185, distance: 113.6
click at [579, 282] on video at bounding box center [515, 290] width 1031 height 580
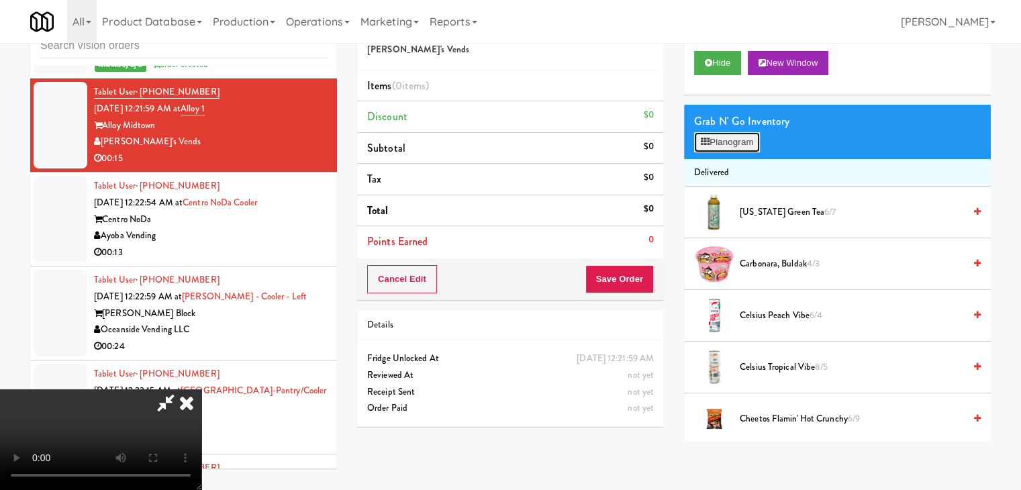
click at [742, 138] on button "Planogram" at bounding box center [727, 142] width 66 height 20
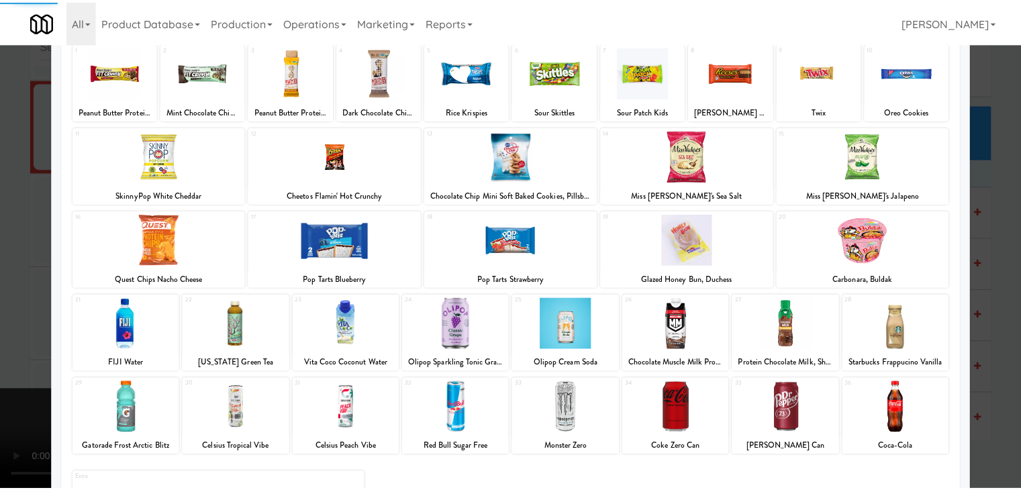
scroll to position [169, 0]
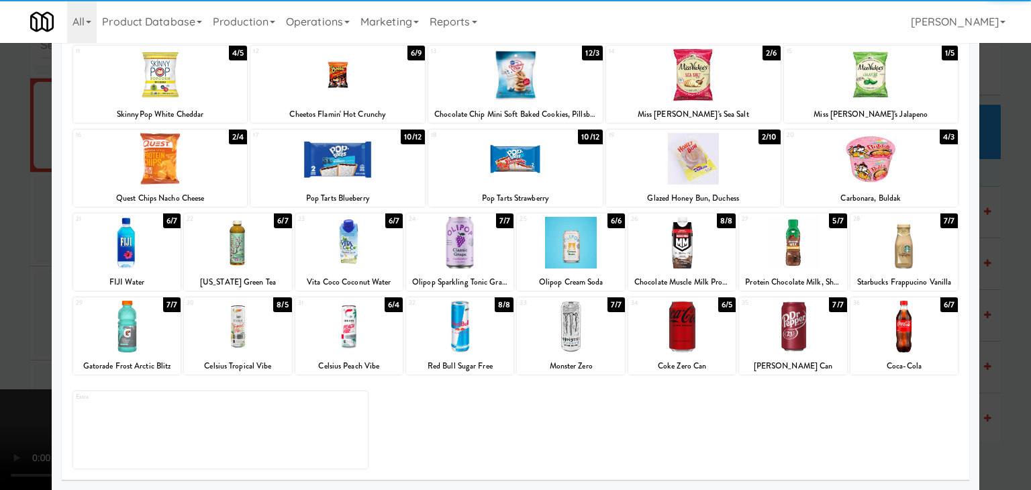
click at [901, 344] on div at bounding box center [903, 327] width 107 height 52
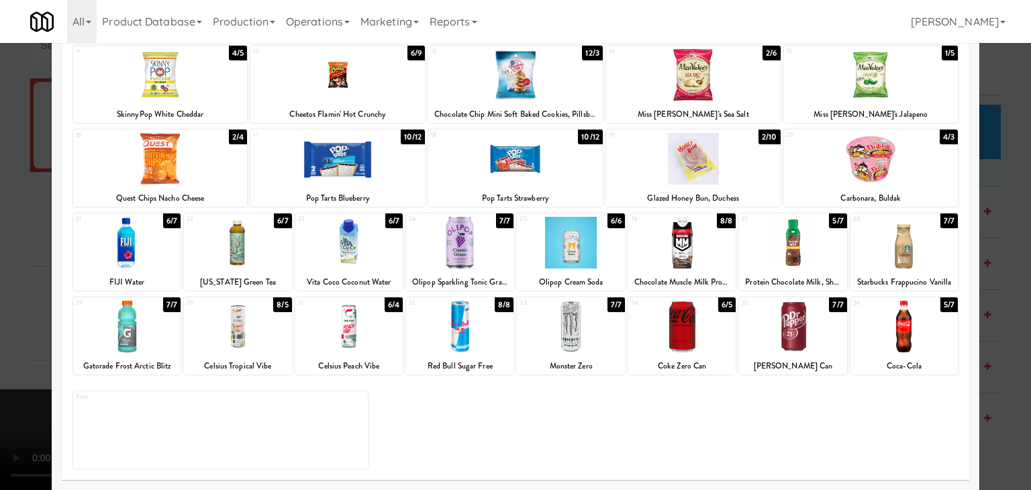
drag, startPoint x: 801, startPoint y: 333, endPoint x: 612, endPoint y: 335, distance: 188.6
click at [799, 333] on div at bounding box center [792, 327] width 107 height 52
click at [561, 335] on div at bounding box center [570, 327] width 107 height 52
drag, startPoint x: 0, startPoint y: 317, endPoint x: 167, endPoint y: 317, distance: 167.1
click at [9, 317] on div at bounding box center [515, 245] width 1031 height 490
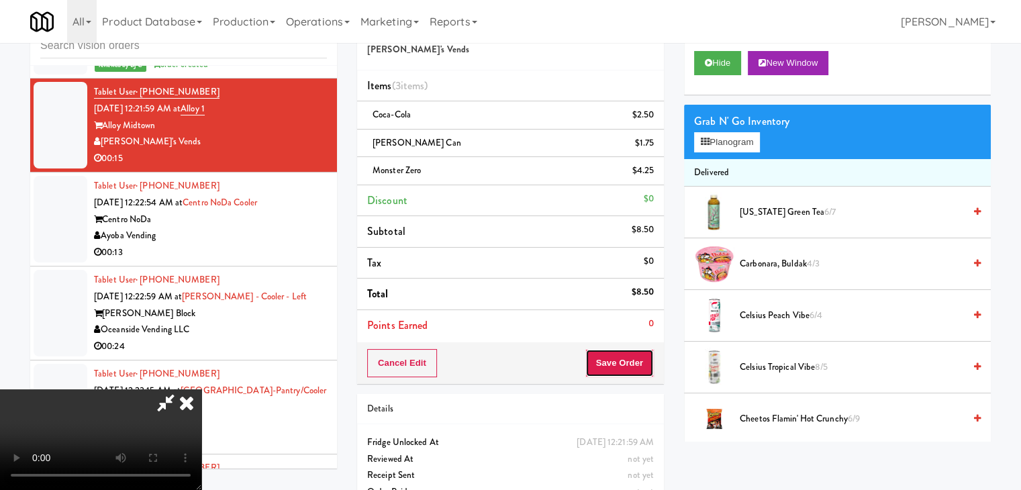
click at [630, 355] on button "Save Order" at bounding box center [619, 363] width 68 height 28
click at [630, 356] on button "Save Order" at bounding box center [619, 363] width 68 height 28
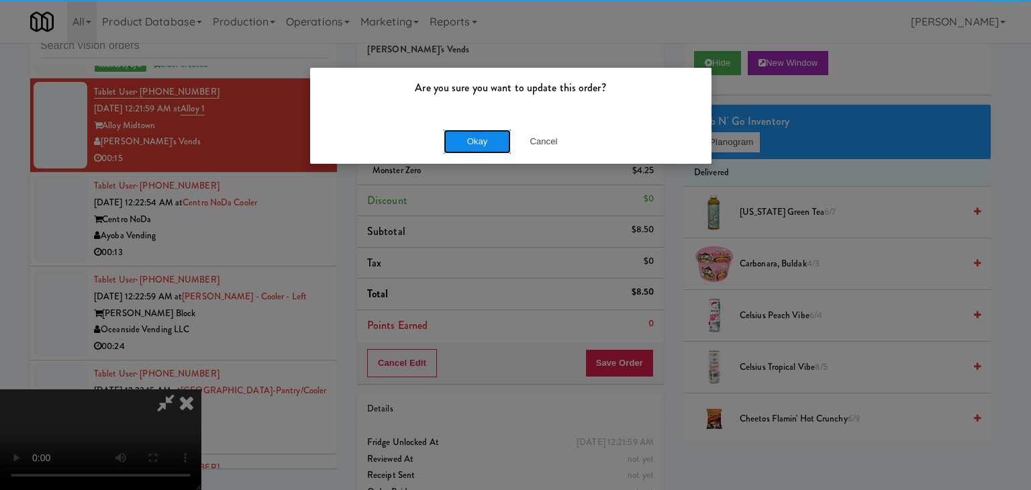
click at [493, 146] on button "Okay" at bounding box center [477, 142] width 67 height 24
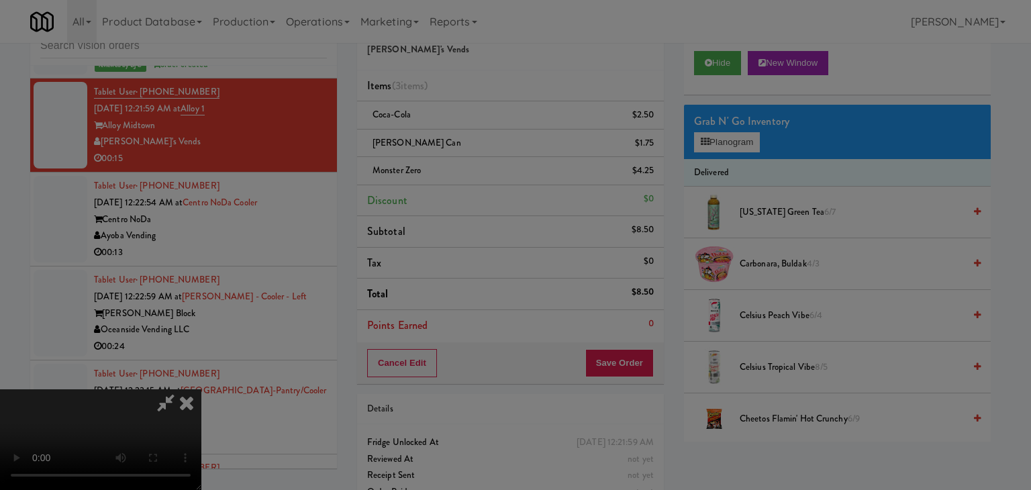
click at [493, 139] on div "Okay Cancel" at bounding box center [510, 116] width 401 height 45
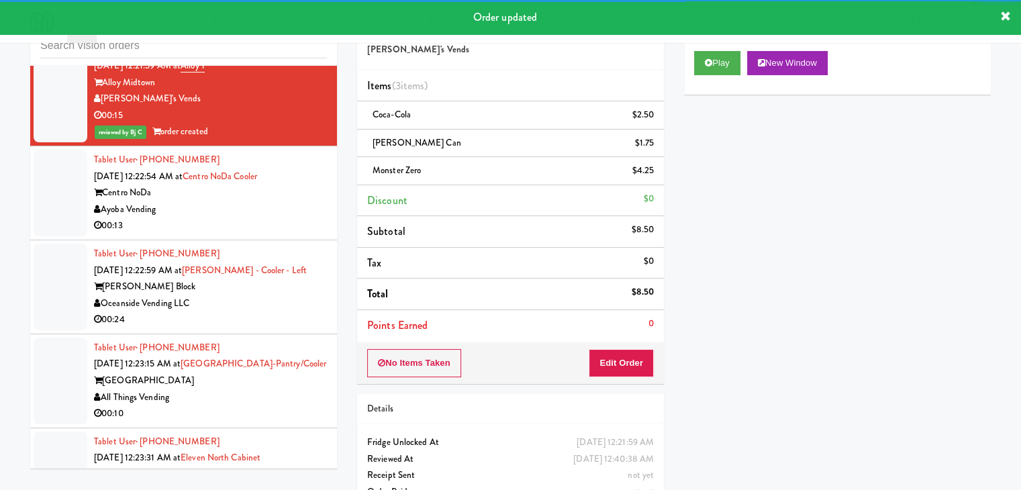
scroll to position [4903, 0]
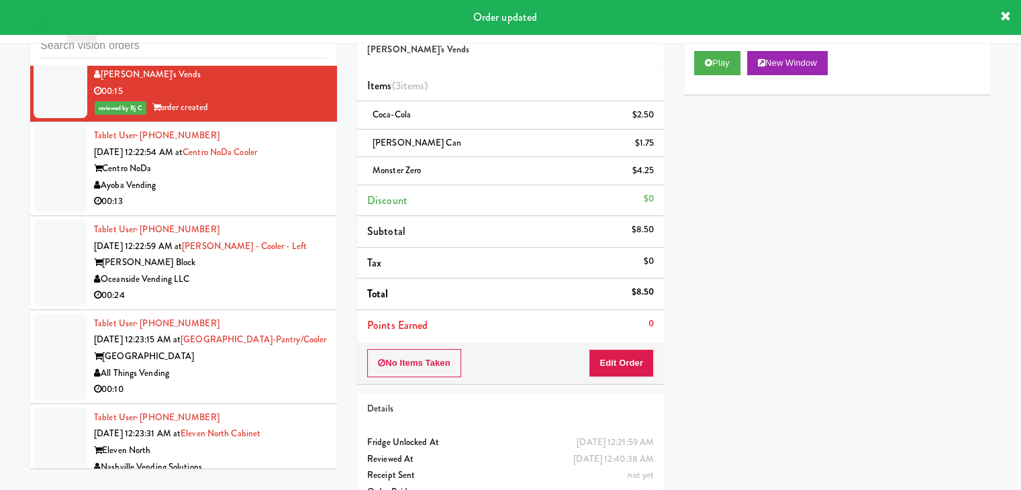
drag, startPoint x: 274, startPoint y: 191, endPoint x: 281, endPoint y: 201, distance: 12.0
click at [279, 192] on div "Tablet User · (951) 741-7906 [DATE] 12:22:54 AM at [GEOGRAPHIC_DATA] Vending 00…" at bounding box center [210, 169] width 233 height 83
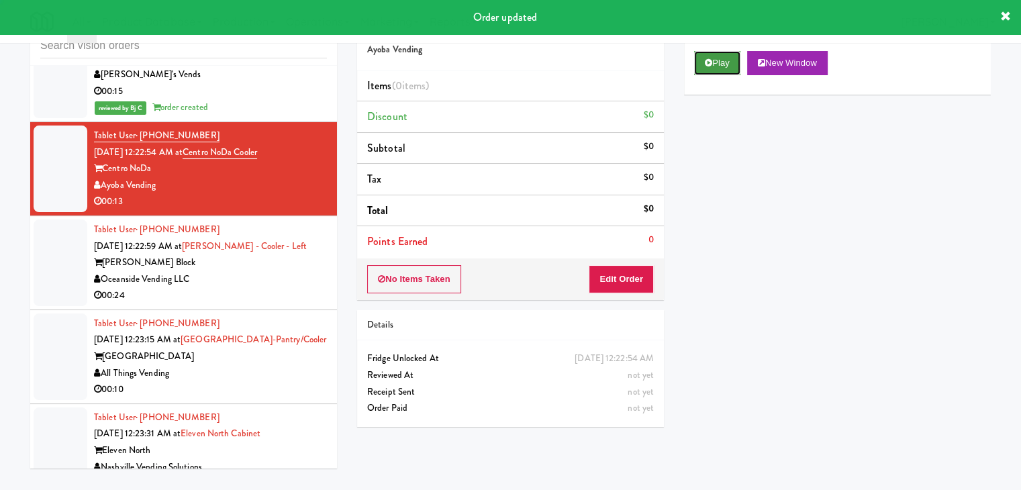
click at [711, 65] on icon at bounding box center [708, 62] width 7 height 9
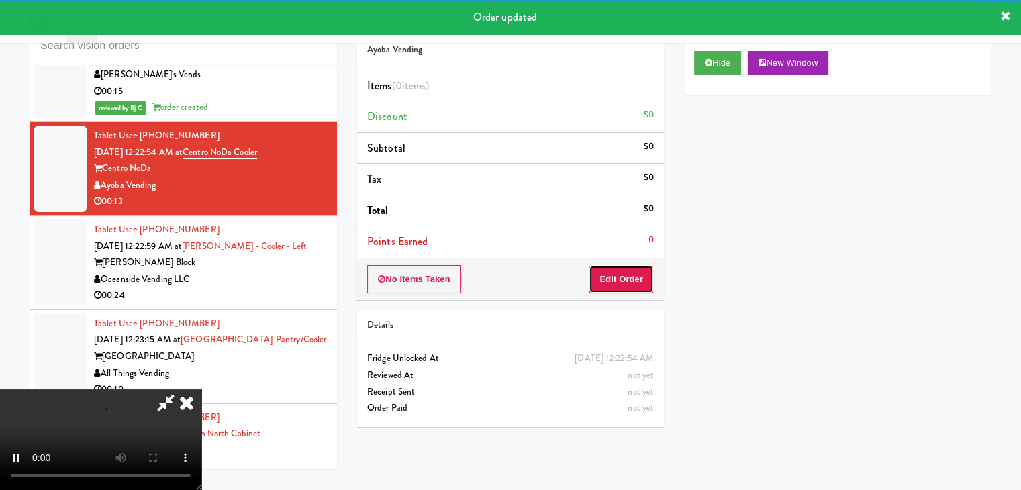
click at [642, 277] on button "Edit Order" at bounding box center [621, 279] width 65 height 28
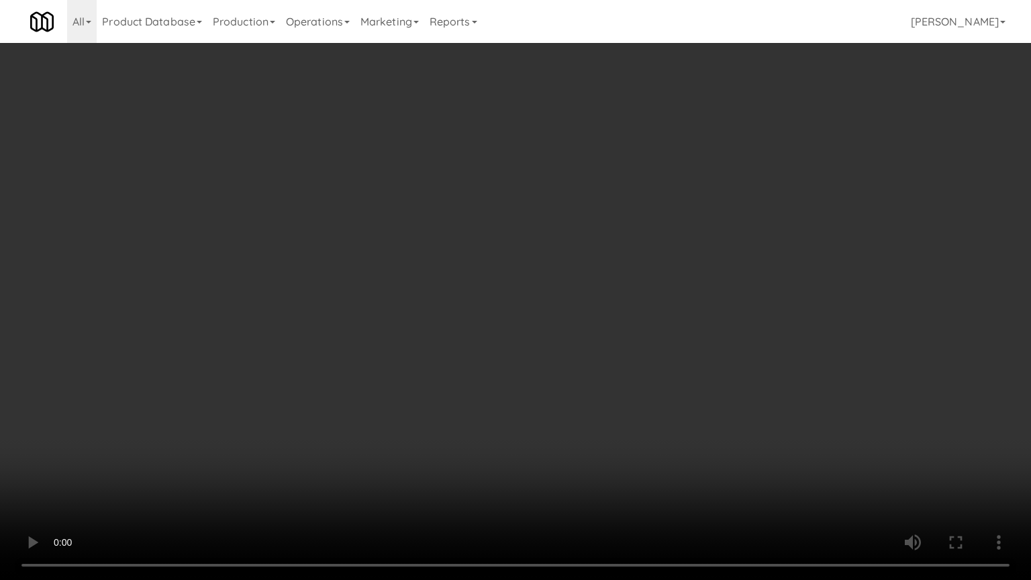
click at [632, 297] on video at bounding box center [515, 290] width 1031 height 580
click at [634, 277] on video at bounding box center [515, 290] width 1031 height 580
click at [634, 275] on video at bounding box center [515, 290] width 1031 height 580
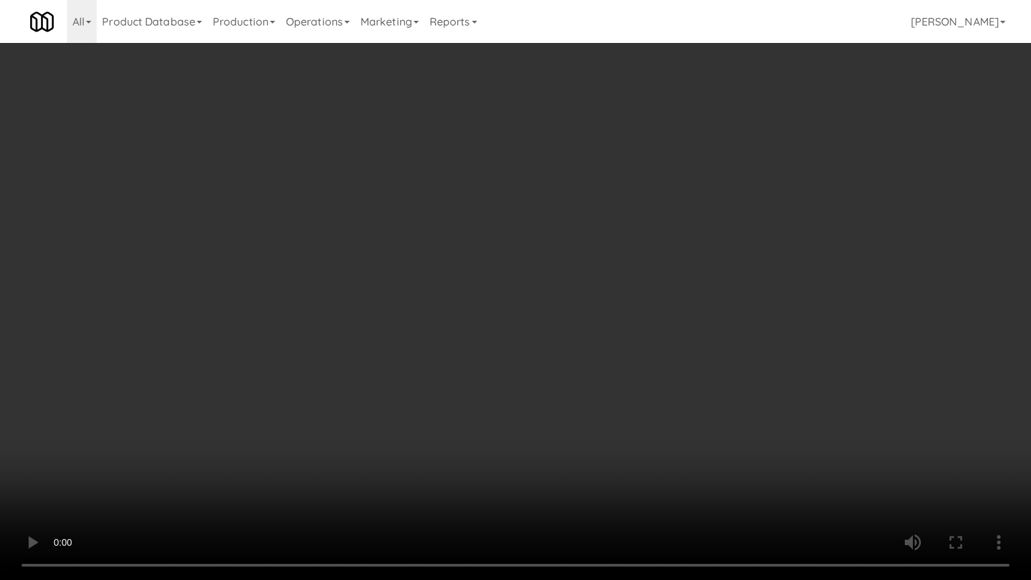
drag, startPoint x: 634, startPoint y: 275, endPoint x: 638, endPoint y: 205, distance: 70.6
click at [634, 275] on video at bounding box center [515, 290] width 1031 height 580
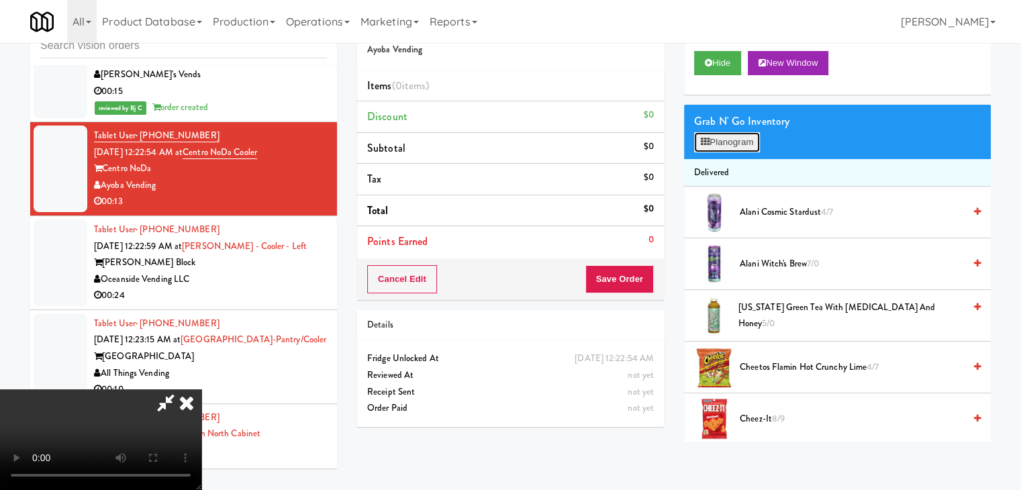
click at [736, 139] on button "Planogram" at bounding box center [727, 142] width 66 height 20
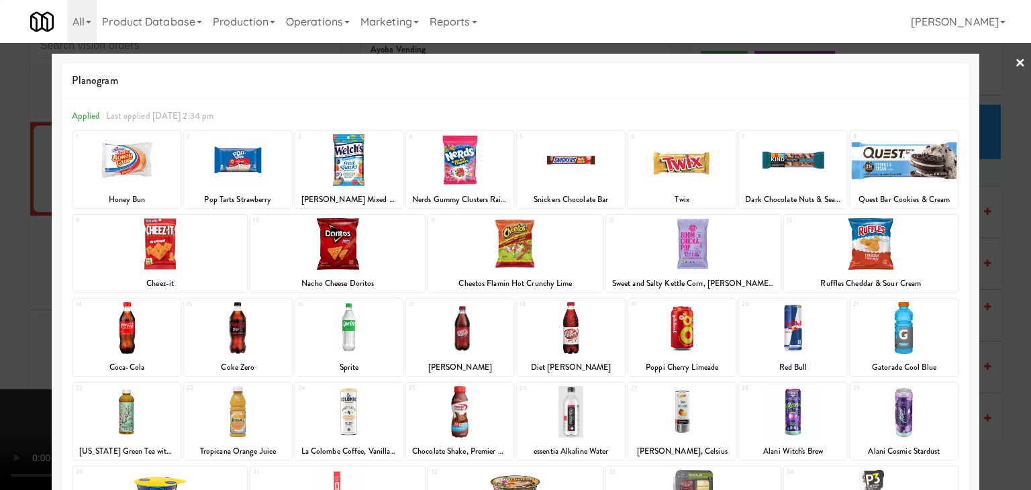
scroll to position [169, 0]
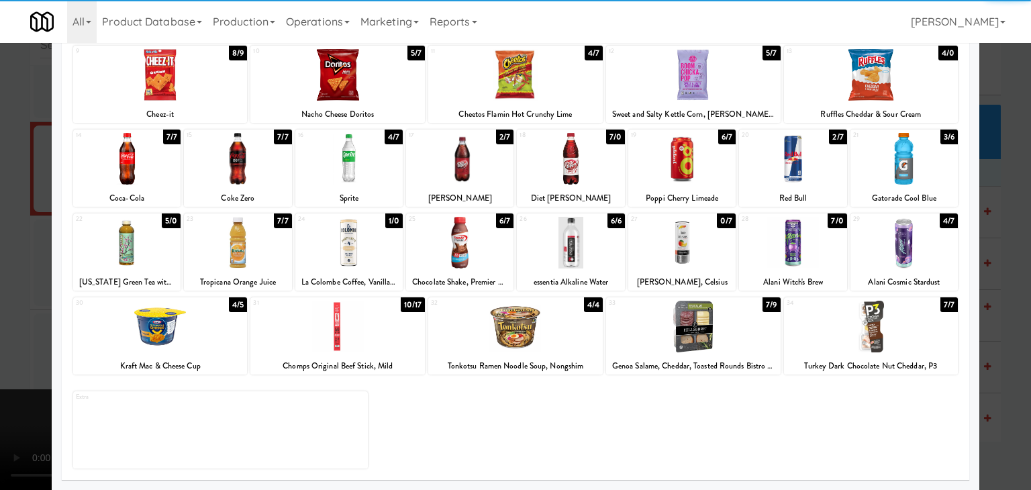
click at [712, 331] on div at bounding box center [693, 327] width 175 height 52
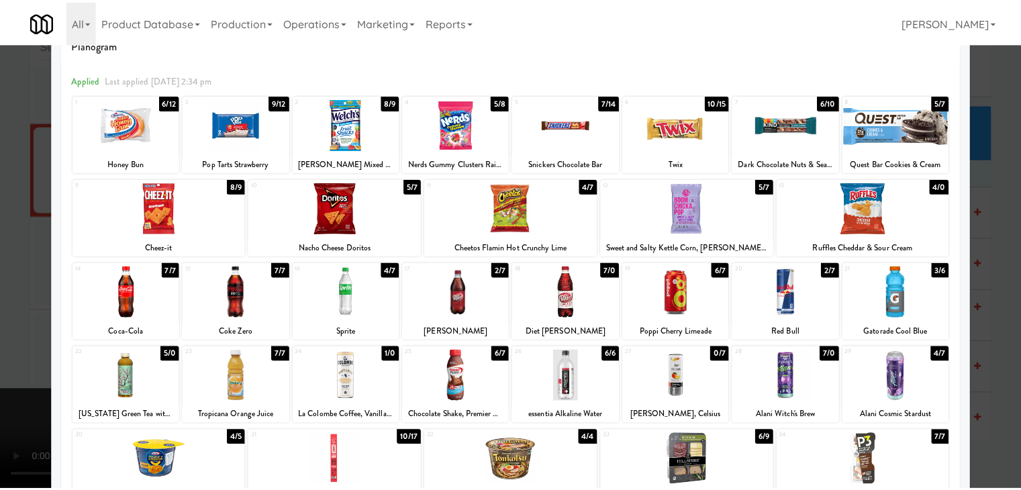
scroll to position [35, 0]
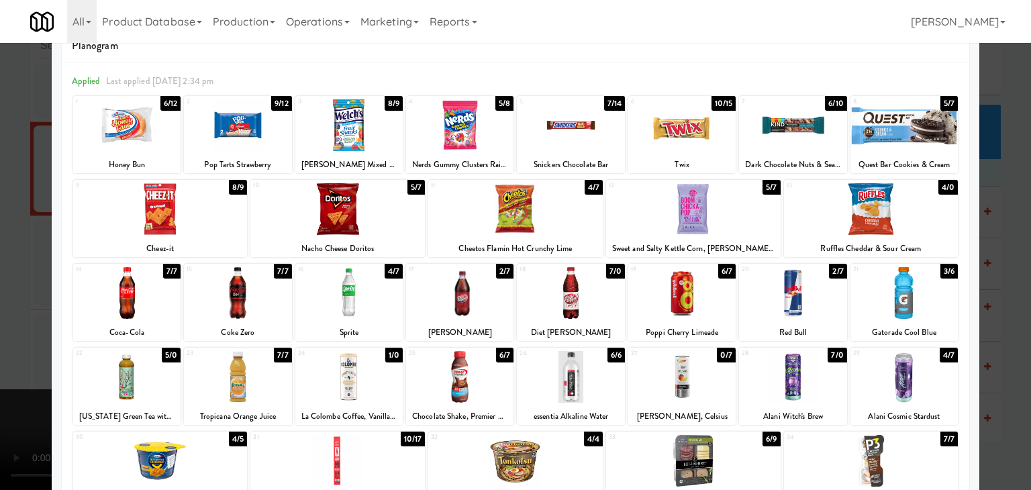
click at [147, 288] on div at bounding box center [126, 293] width 107 height 52
click at [173, 202] on div at bounding box center [160, 209] width 175 height 52
drag, startPoint x: 0, startPoint y: 217, endPoint x: 81, endPoint y: 223, distance: 81.4
click at [0, 217] on div at bounding box center [515, 245] width 1031 height 490
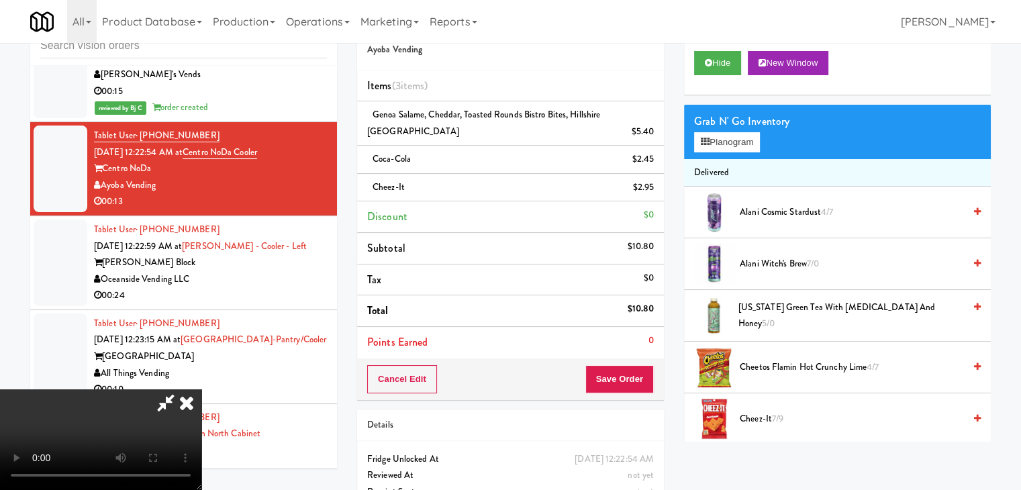
click at [654, 395] on div "Cancel Edit Save Order" at bounding box center [510, 379] width 307 height 42
drag, startPoint x: 654, startPoint y: 393, endPoint x: 650, endPoint y: 388, distance: 7.1
click at [652, 391] on div "Cancel Edit Save Order" at bounding box center [510, 379] width 307 height 42
drag, startPoint x: 650, startPoint y: 388, endPoint x: 636, endPoint y: 377, distance: 18.1
click at [646, 385] on button "Save Order" at bounding box center [619, 379] width 68 height 28
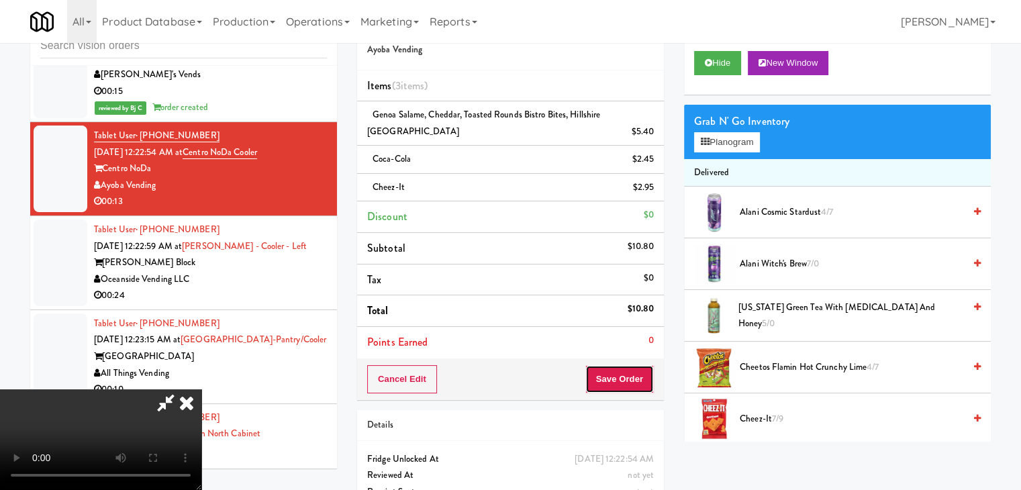
click at [634, 376] on button "Save Order" at bounding box center [619, 379] width 68 height 28
click at [634, 374] on button "Save Order" at bounding box center [619, 379] width 68 height 28
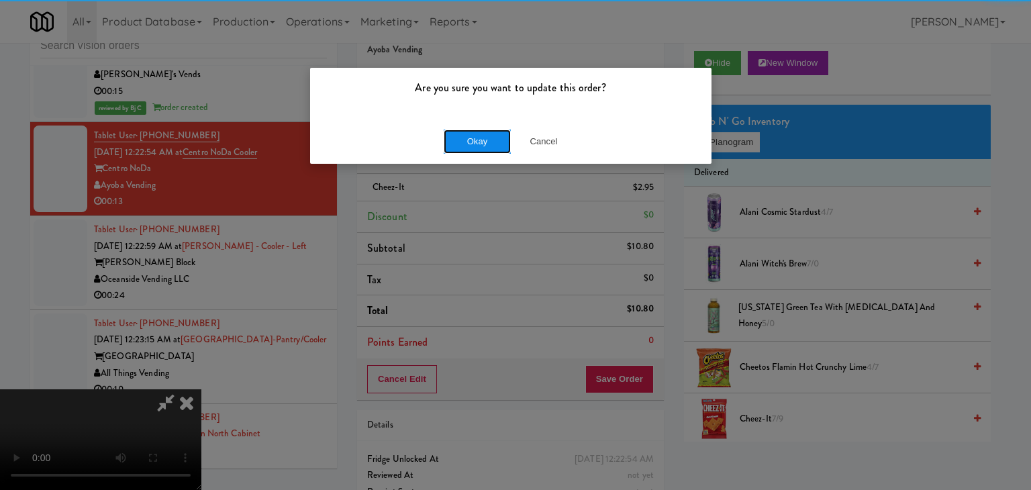
click at [482, 146] on button "Okay" at bounding box center [477, 142] width 67 height 24
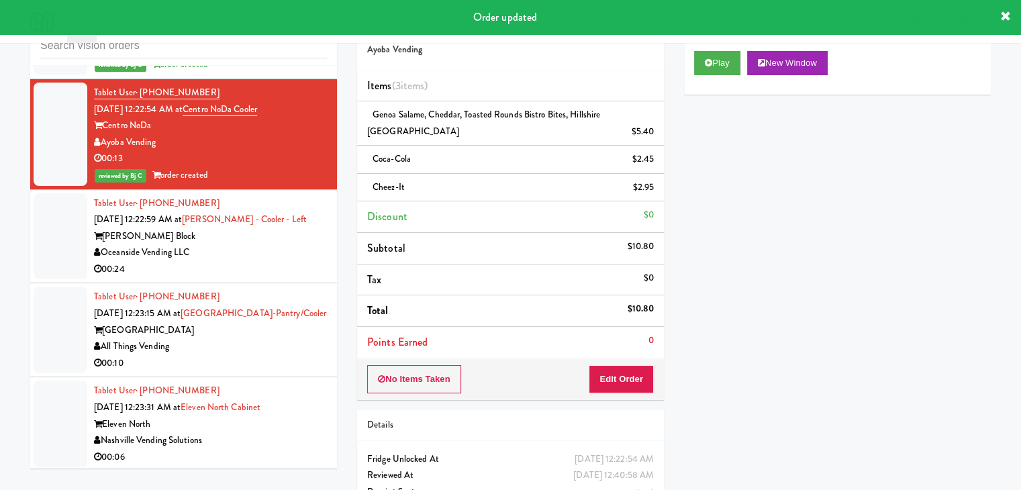
scroll to position [4970, 0]
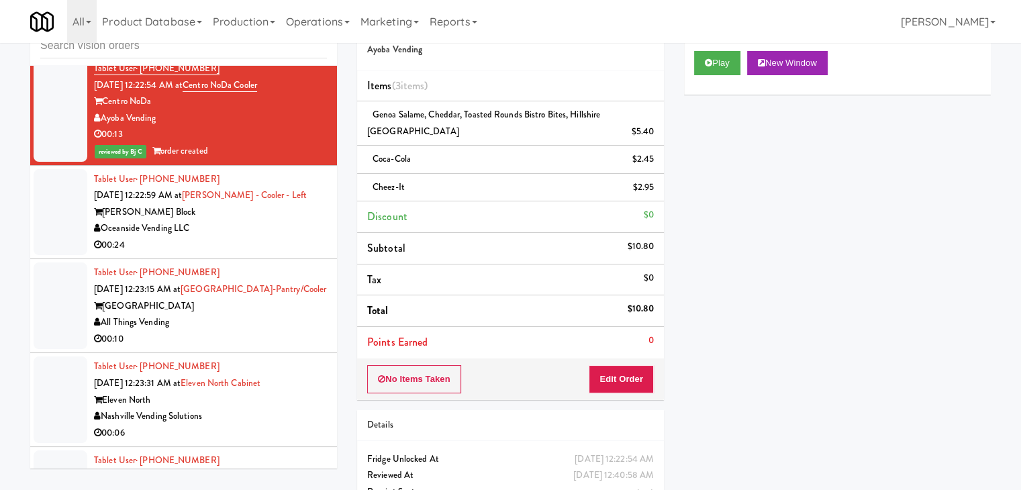
click at [254, 237] on div "00:24" at bounding box center [210, 245] width 233 height 17
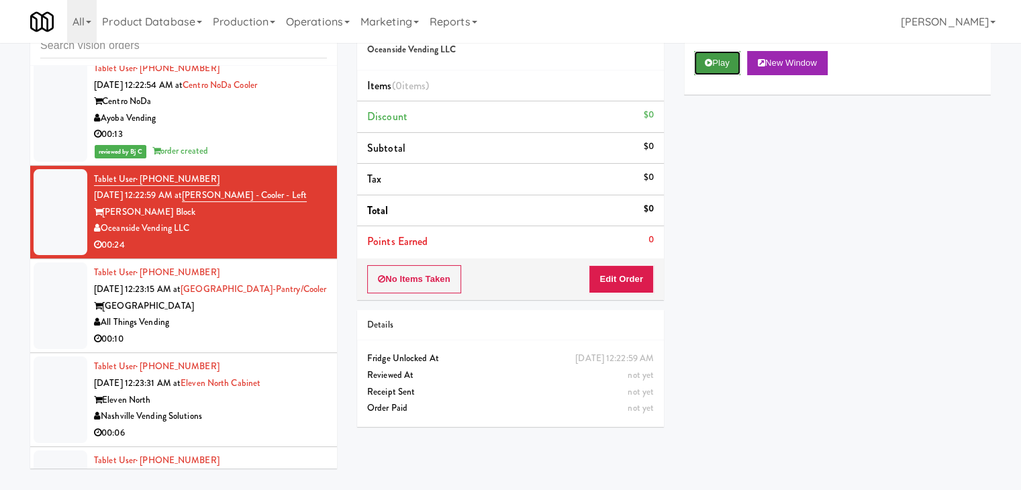
click at [717, 65] on button "Play" at bounding box center [717, 63] width 46 height 24
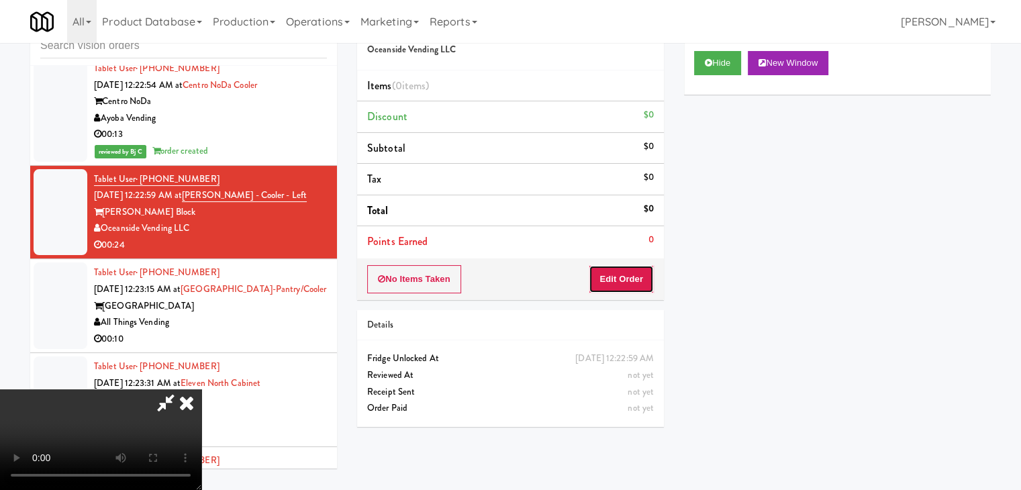
click at [626, 276] on button "Edit Order" at bounding box center [621, 279] width 65 height 28
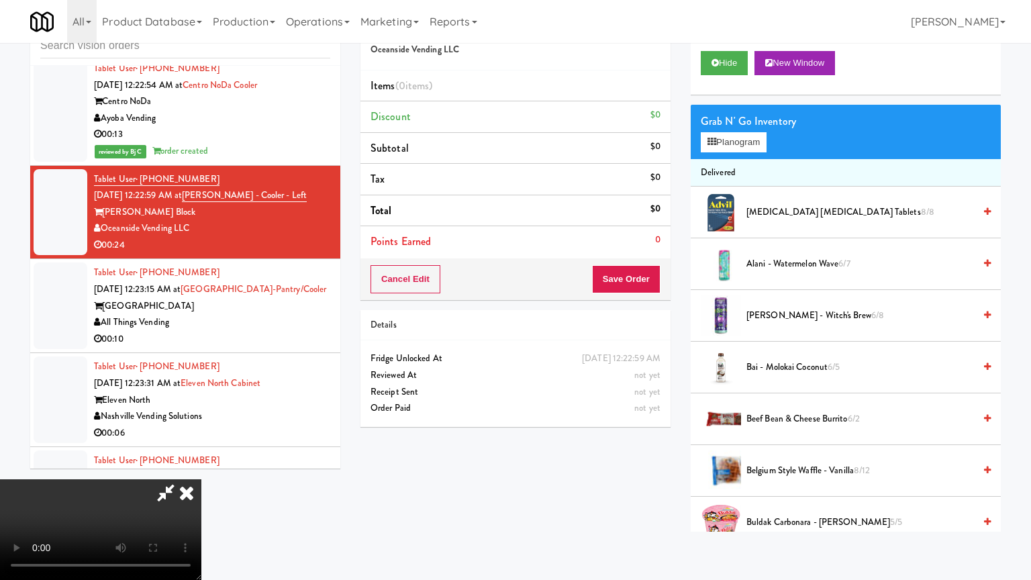
click at [201, 489] on video at bounding box center [100, 529] width 201 height 101
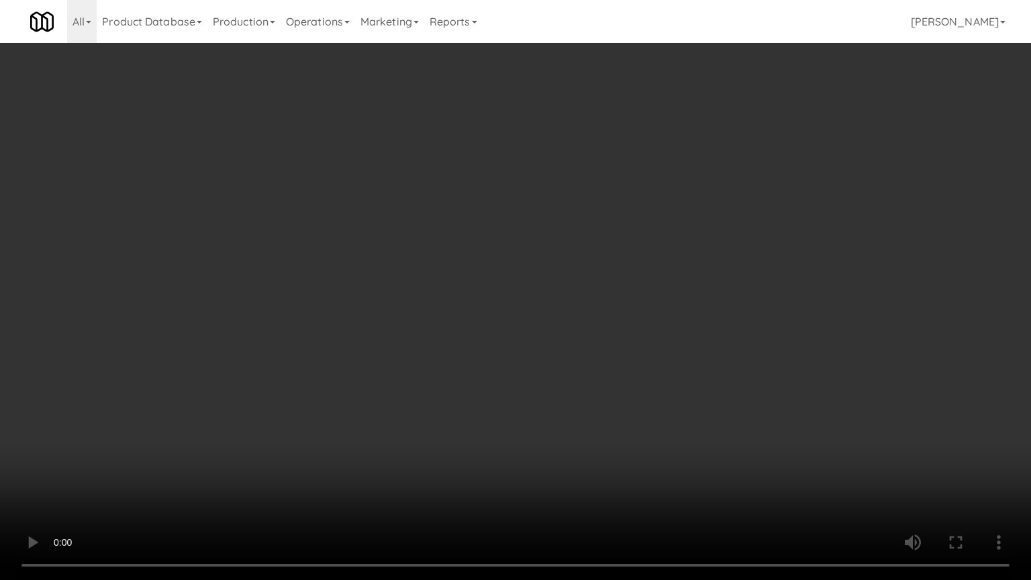
click at [575, 479] on video at bounding box center [515, 290] width 1031 height 580
click at [581, 351] on video at bounding box center [515, 290] width 1031 height 580
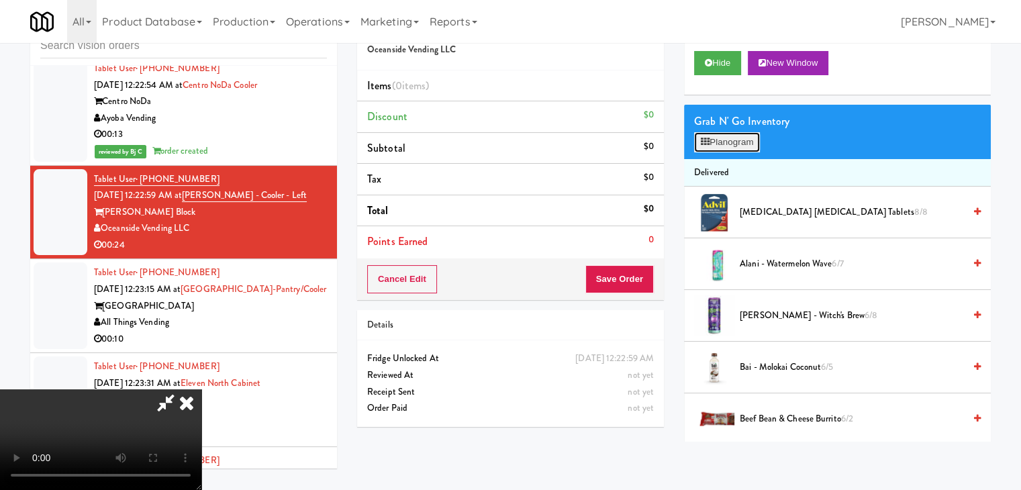
click at [735, 135] on button "Planogram" at bounding box center [727, 142] width 66 height 20
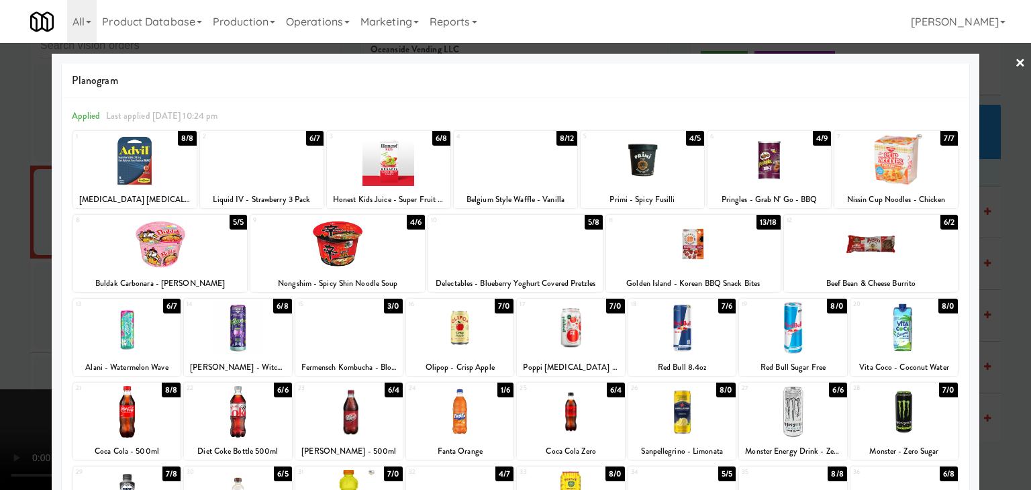
drag, startPoint x: 0, startPoint y: 266, endPoint x: 233, endPoint y: 259, distance: 233.0
click at [22, 261] on div at bounding box center [515, 245] width 1031 height 490
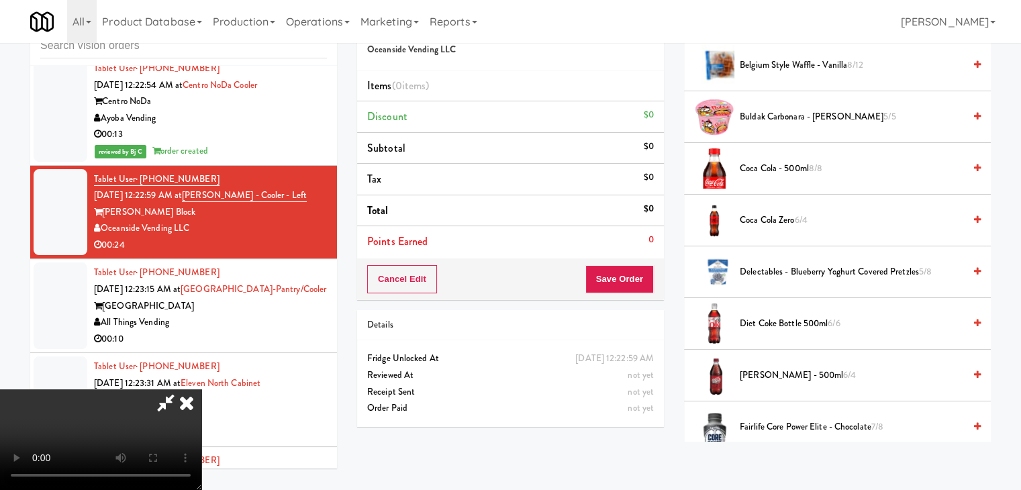
scroll to position [470, 0]
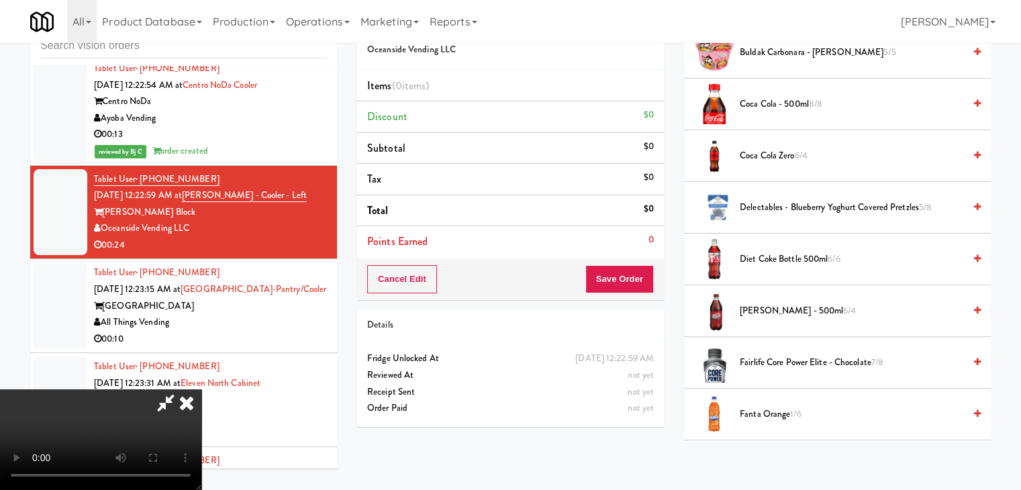
click at [820, 213] on span "Delectables - Blueberry Yoghurt Covered Pretzles 5/8" at bounding box center [852, 207] width 224 height 17
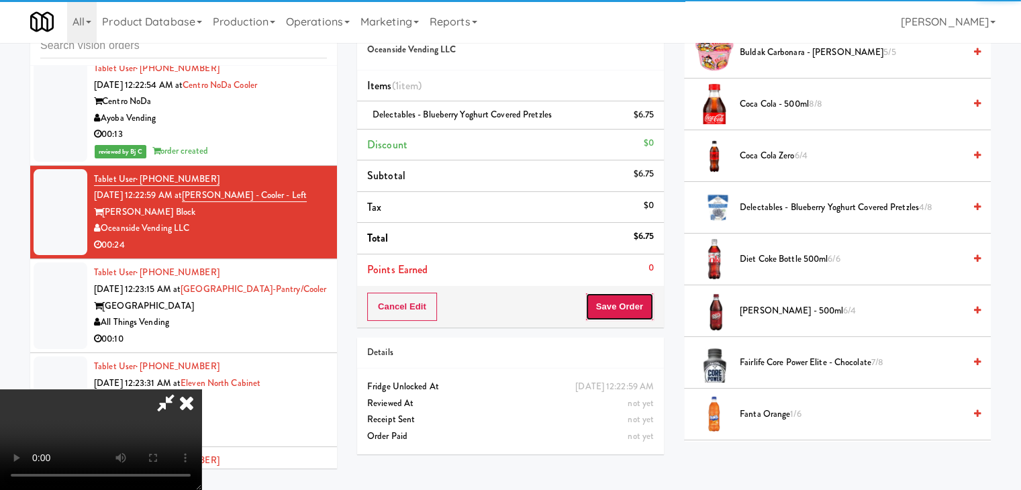
click at [642, 315] on button "Save Order" at bounding box center [619, 307] width 68 height 28
click at [640, 313] on button "Save Order" at bounding box center [619, 307] width 68 height 28
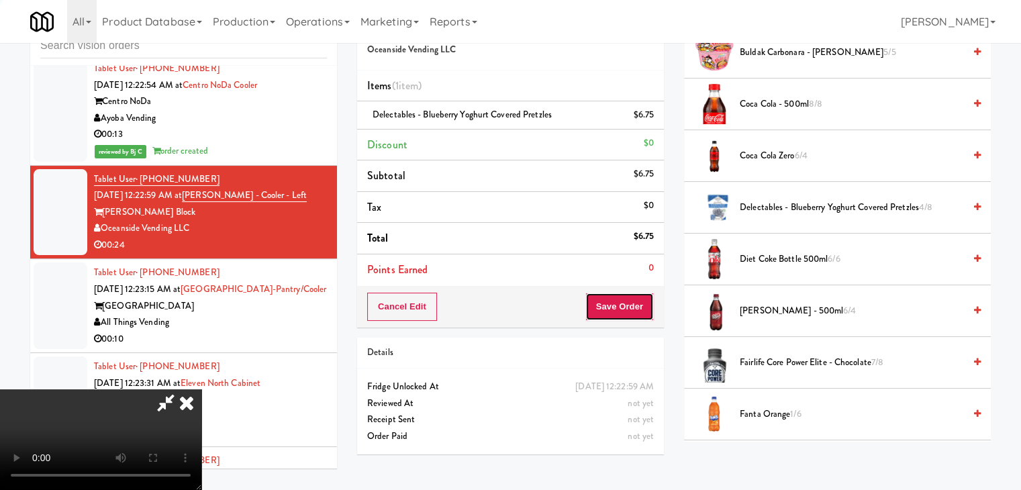
click at [637, 307] on button "Save Order" at bounding box center [619, 307] width 68 height 28
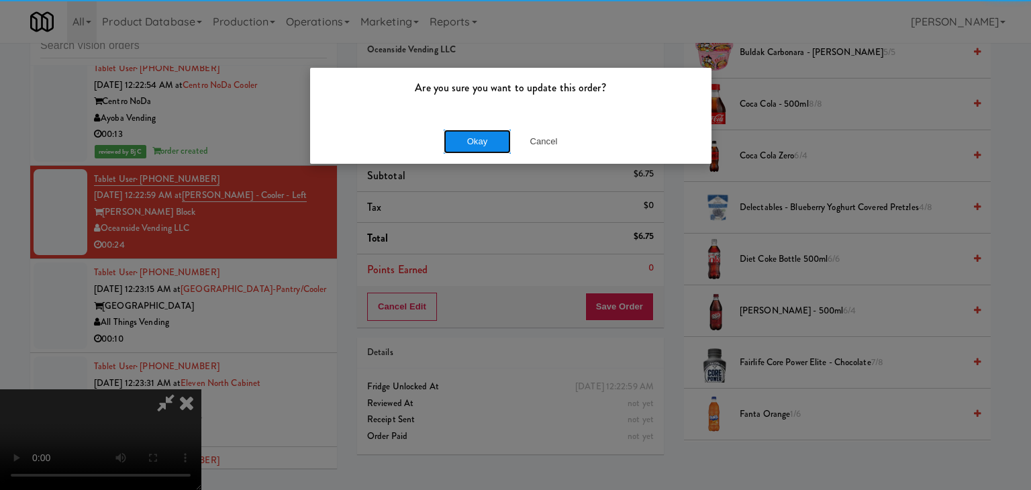
click at [469, 146] on button "Okay" at bounding box center [477, 142] width 67 height 24
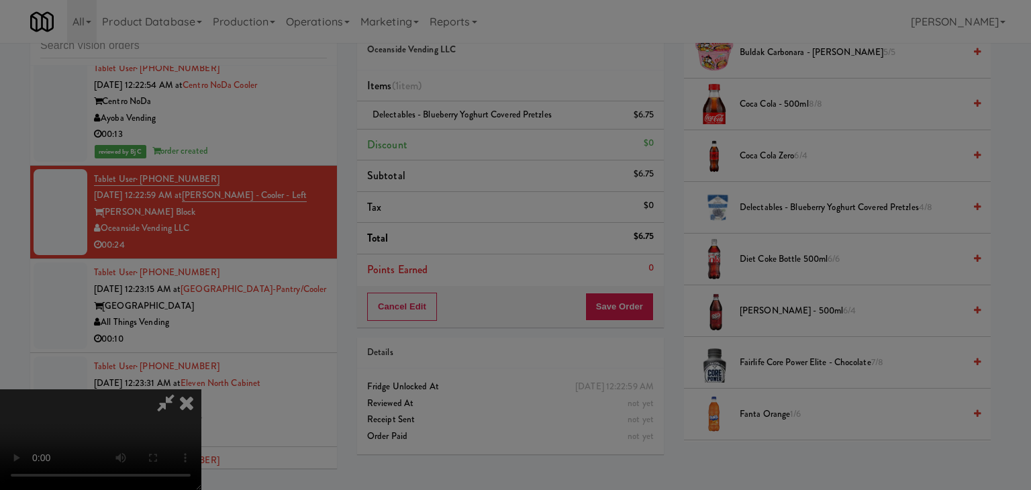
click at [469, 146] on body "Are you sure you want to update this order? Okay Cancel Okay Are you sure you w…" at bounding box center [515, 245] width 1031 height 490
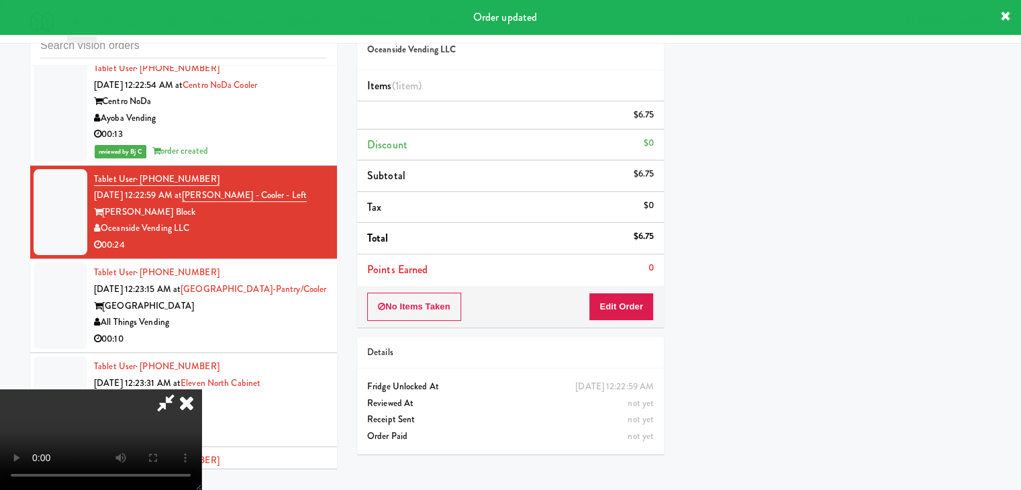
scroll to position [102, 0]
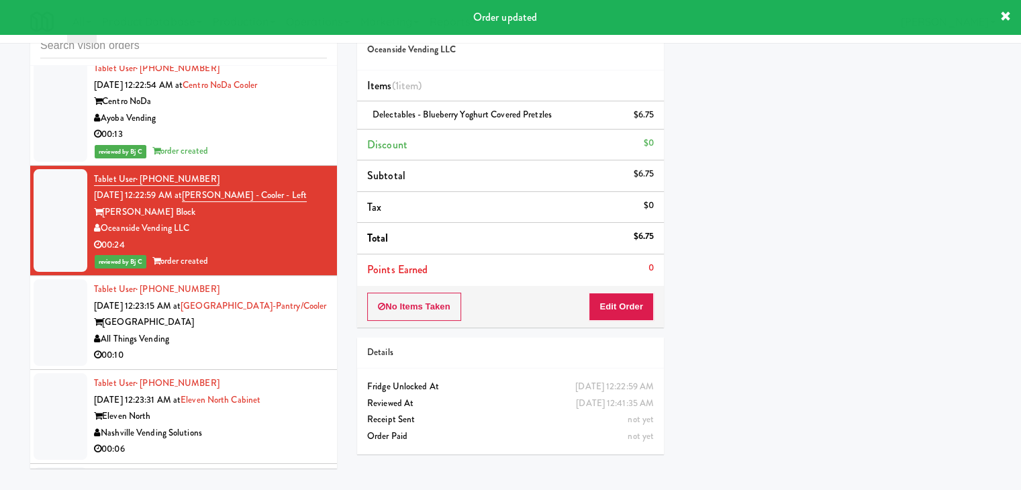
click at [237, 331] on div "All Things Vending" at bounding box center [210, 339] width 233 height 17
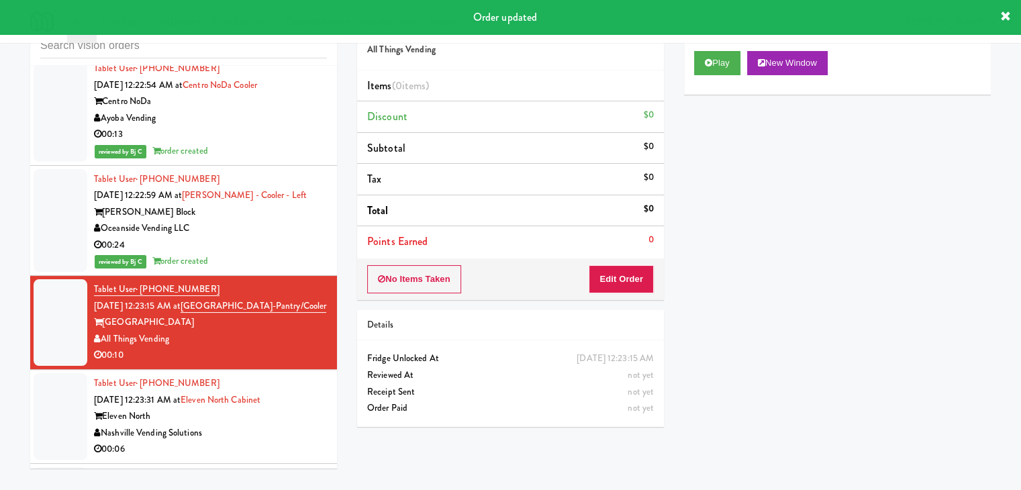
scroll to position [5037, 0]
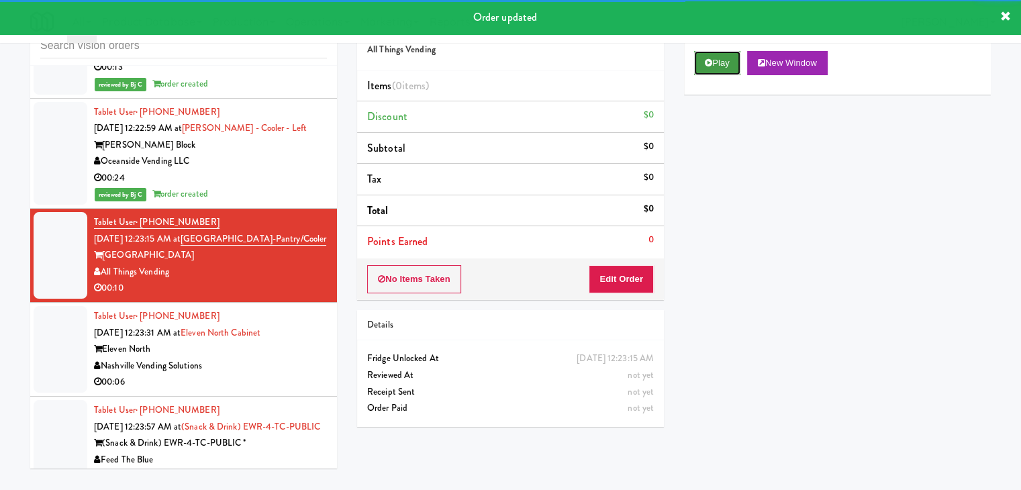
drag, startPoint x: 713, startPoint y: 65, endPoint x: 703, endPoint y: 142, distance: 77.1
click at [713, 65] on button "Play" at bounding box center [717, 63] width 46 height 24
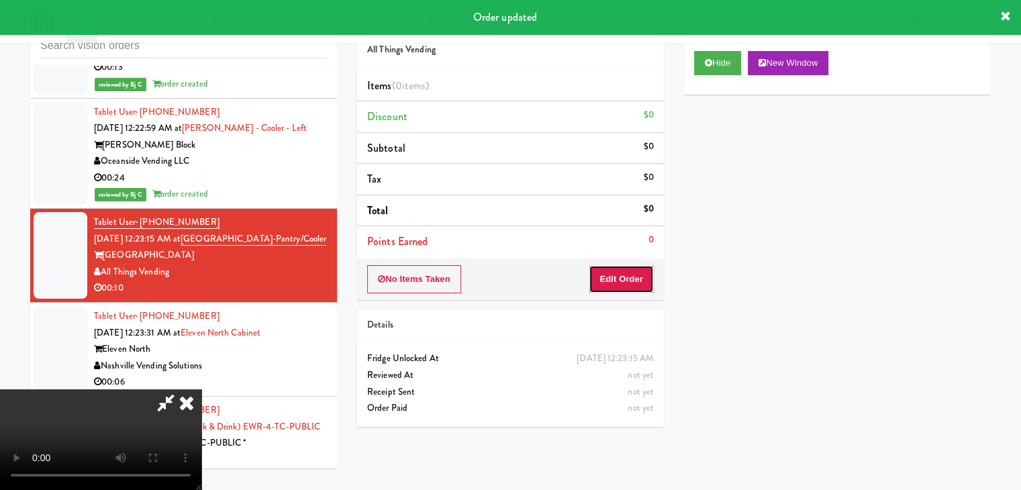
click at [626, 280] on button "Edit Order" at bounding box center [621, 279] width 65 height 28
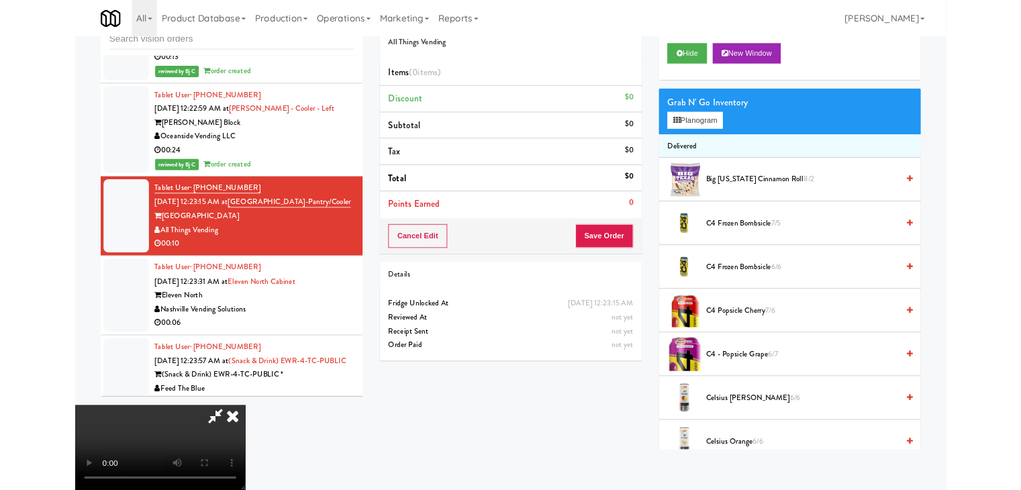
scroll to position [0, 0]
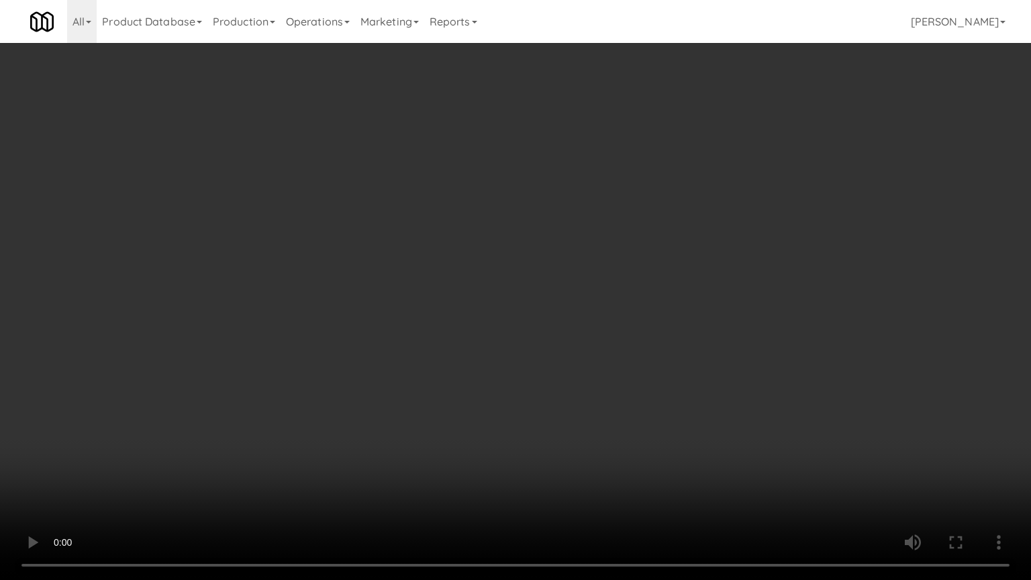
click at [597, 383] on video at bounding box center [515, 290] width 1031 height 580
click at [597, 382] on video at bounding box center [515, 290] width 1031 height 580
click at [596, 381] on video at bounding box center [515, 290] width 1031 height 580
click at [564, 377] on video at bounding box center [515, 290] width 1031 height 580
click at [561, 368] on video at bounding box center [515, 290] width 1031 height 580
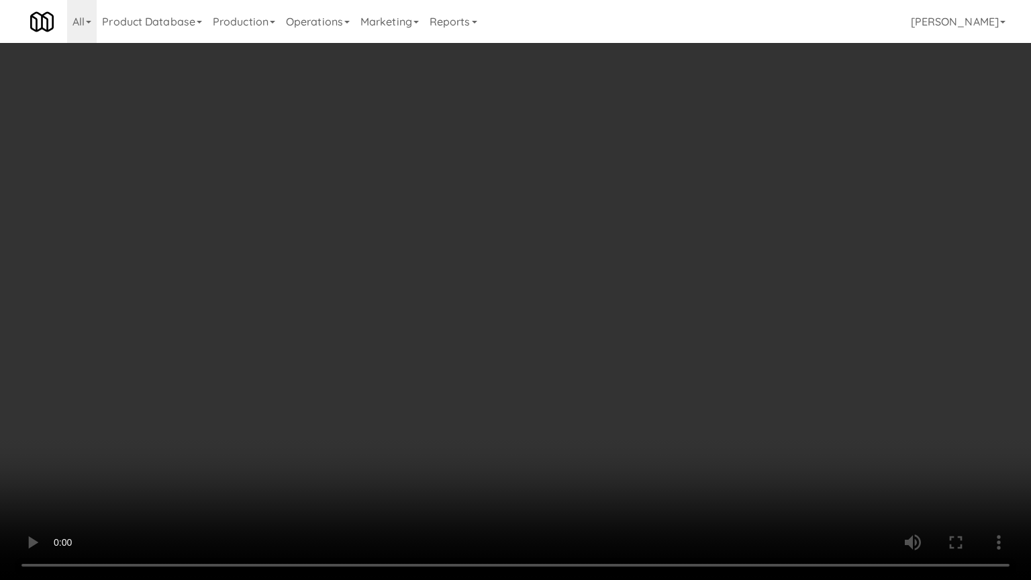
click at [561, 368] on video at bounding box center [515, 290] width 1031 height 580
click at [589, 353] on video at bounding box center [515, 290] width 1031 height 580
drag, startPoint x: 589, startPoint y: 352, endPoint x: 603, endPoint y: 277, distance: 77.1
click at [591, 348] on video at bounding box center [515, 290] width 1031 height 580
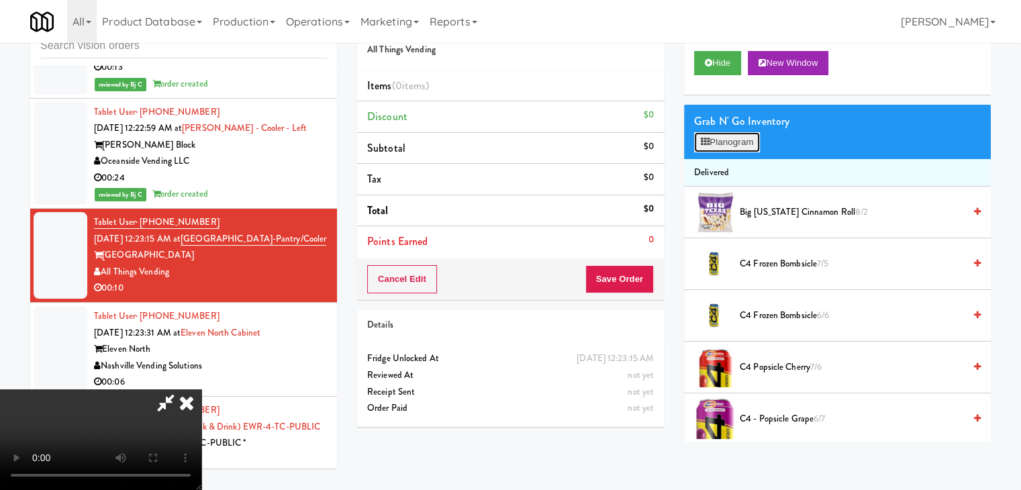
click at [748, 138] on button "Planogram" at bounding box center [727, 142] width 66 height 20
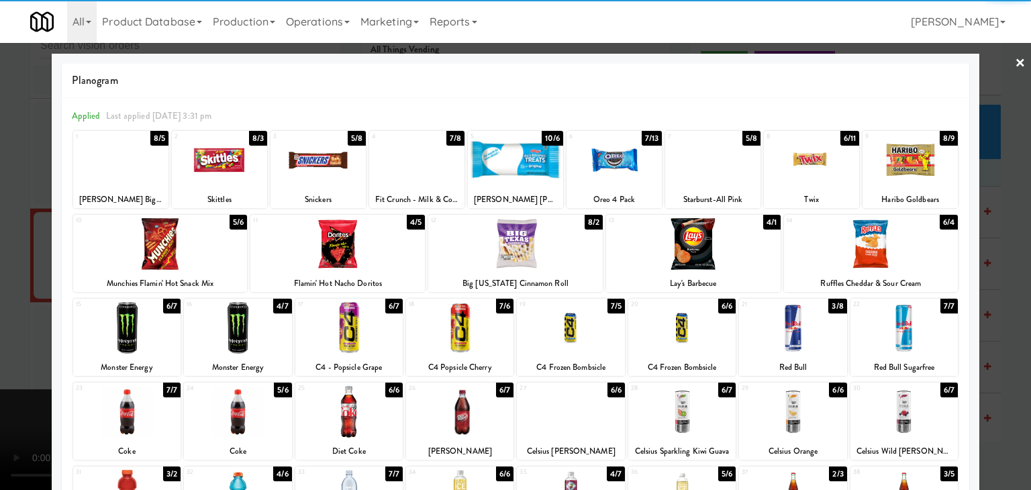
click at [99, 175] on div at bounding box center [120, 160] width 95 height 52
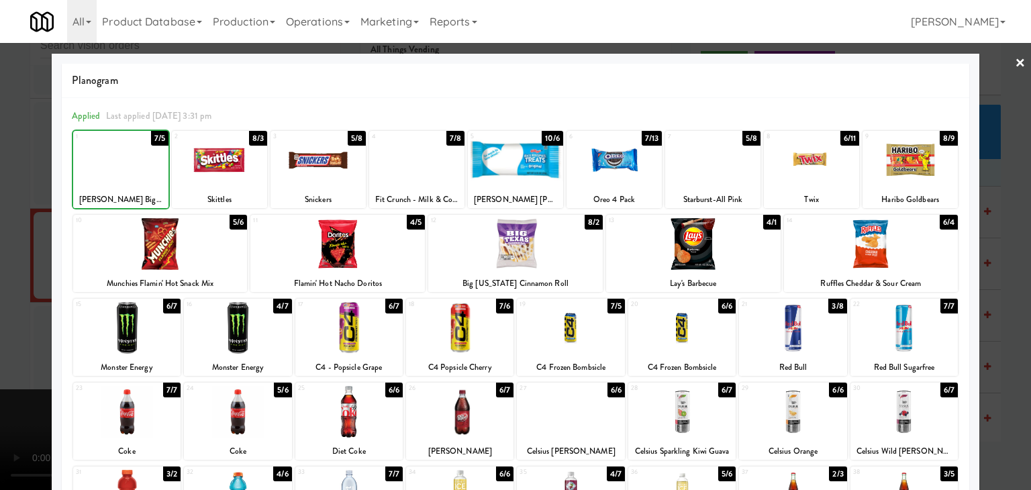
drag, startPoint x: 0, startPoint y: 187, endPoint x: 298, endPoint y: 193, distance: 298.1
click at [15, 185] on div at bounding box center [515, 245] width 1031 height 490
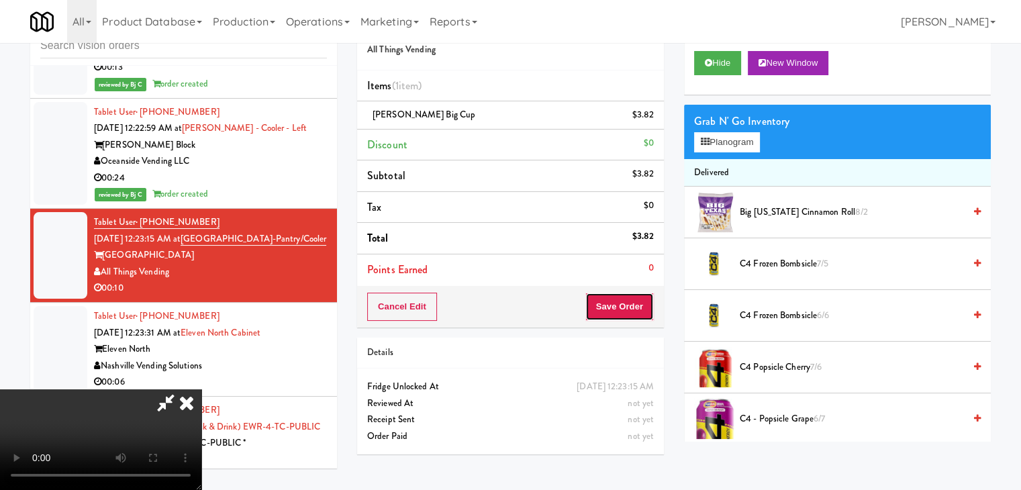
click at [628, 311] on button "Save Order" at bounding box center [619, 307] width 68 height 28
click at [628, 309] on button "Save Order" at bounding box center [619, 307] width 68 height 28
click at [626, 308] on button "Save Order" at bounding box center [619, 307] width 68 height 28
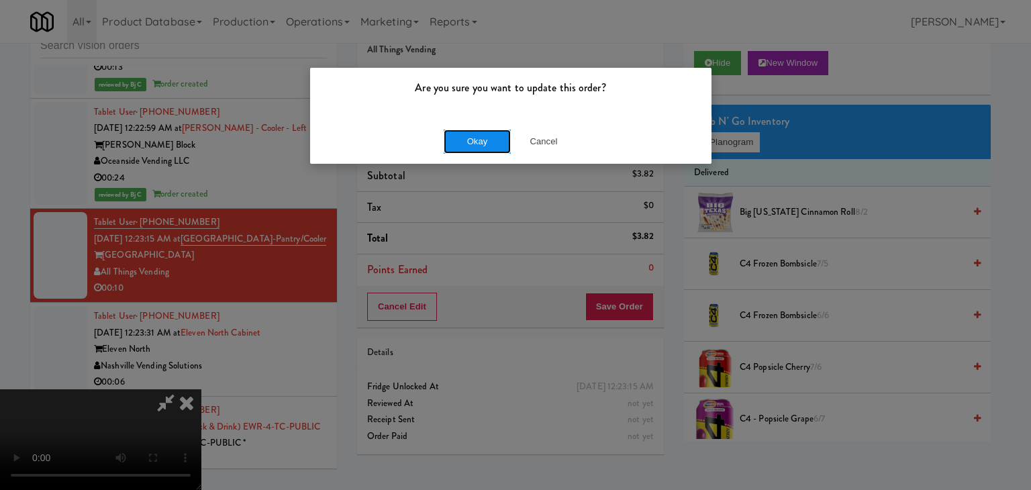
click at [497, 144] on button "Okay" at bounding box center [477, 142] width 67 height 24
click at [497, 146] on div "Okay Cancel" at bounding box center [510, 141] width 401 height 45
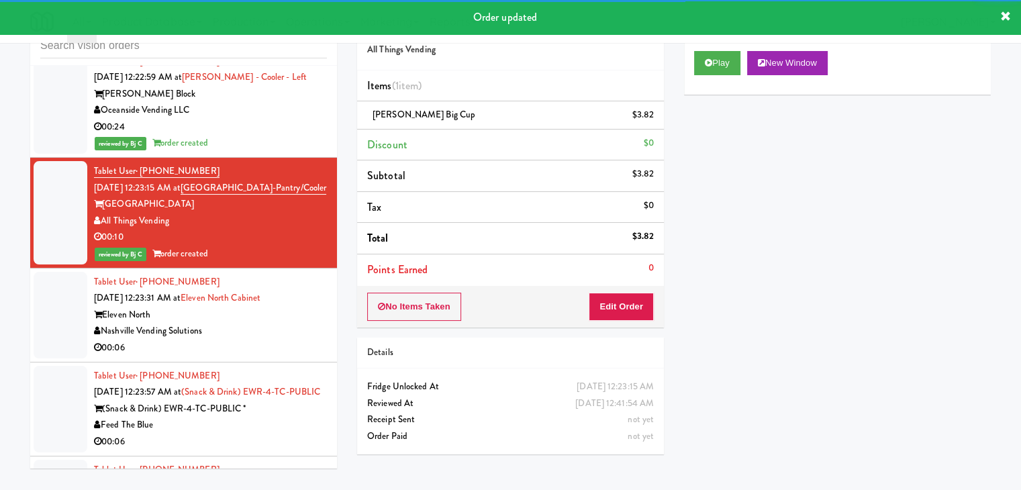
scroll to position [5171, 0]
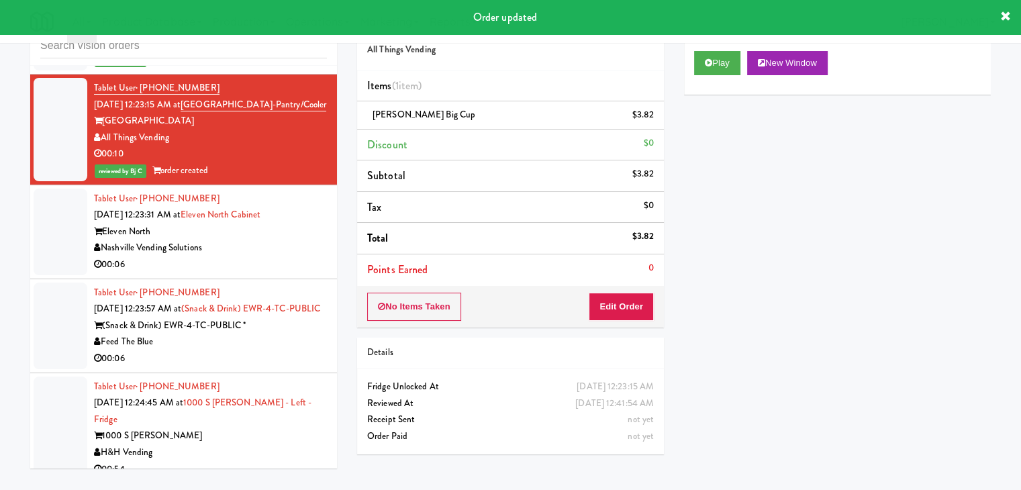
click at [279, 257] on div "00:06" at bounding box center [210, 264] width 233 height 17
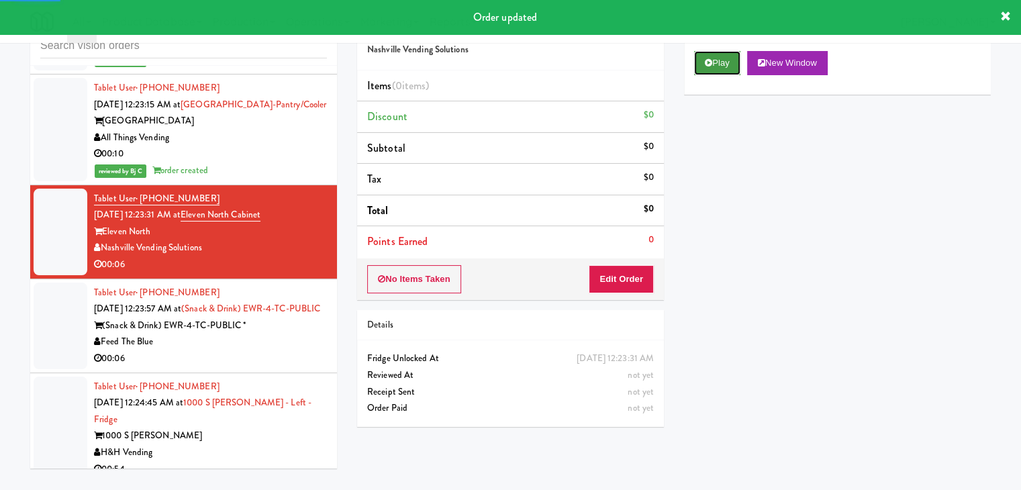
click at [721, 55] on button "Play" at bounding box center [717, 63] width 46 height 24
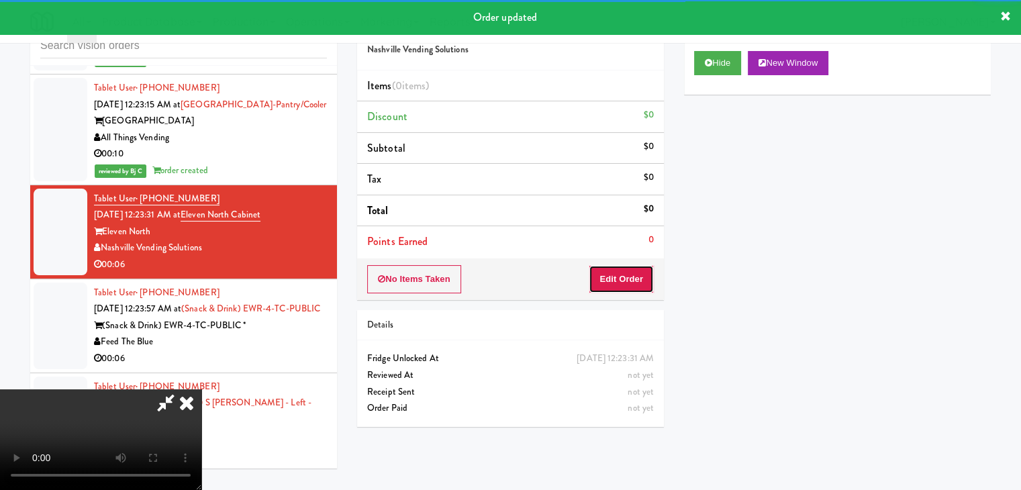
click at [615, 285] on button "Edit Order" at bounding box center [621, 279] width 65 height 28
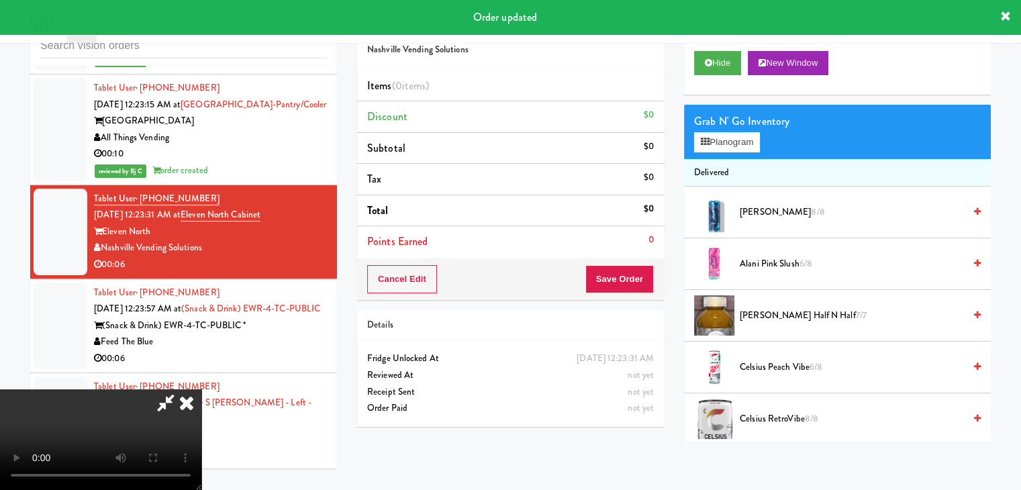
scroll to position [5305, 0]
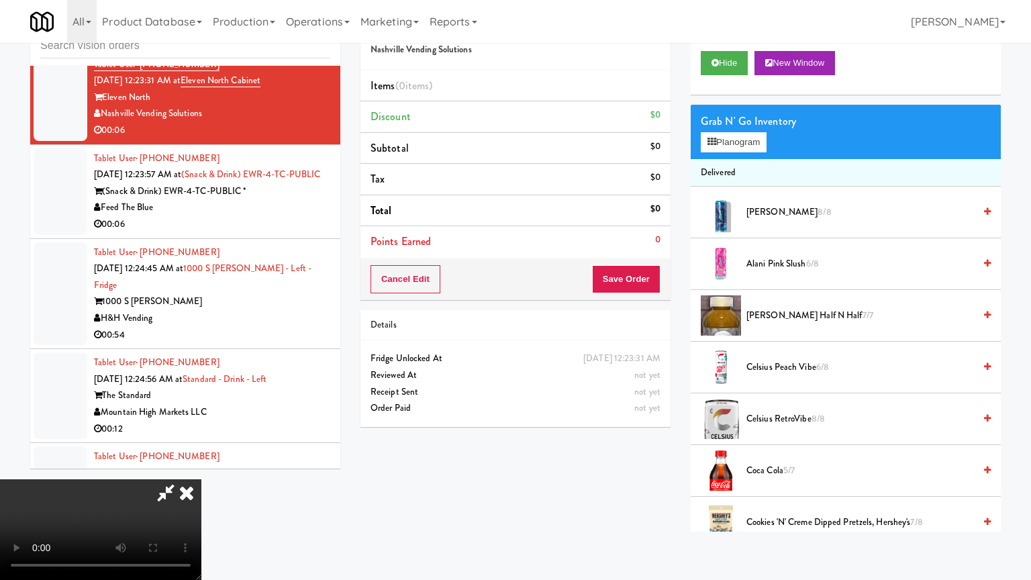
click at [201, 479] on video at bounding box center [100, 529] width 201 height 101
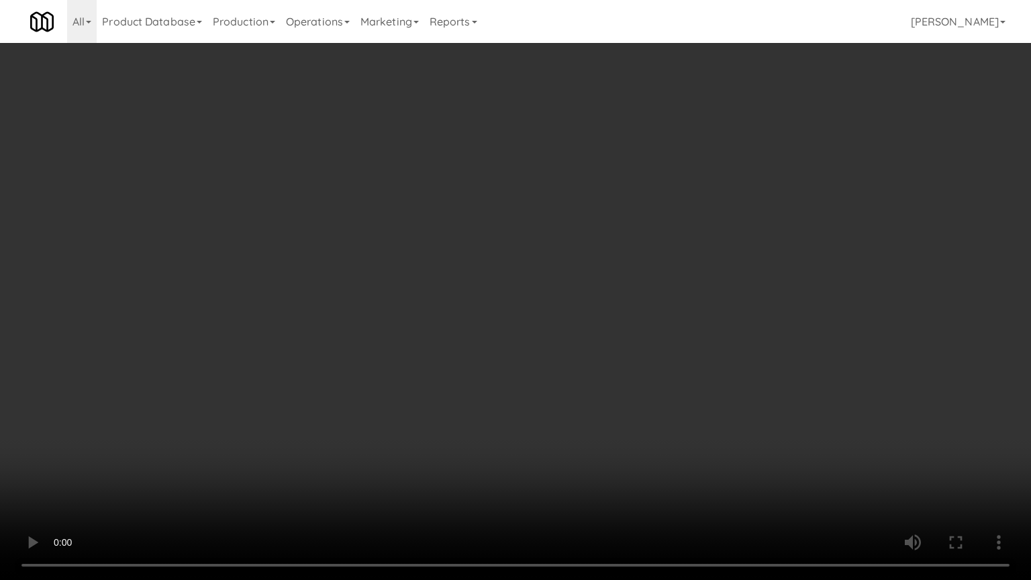
drag, startPoint x: 497, startPoint y: 336, endPoint x: 471, endPoint y: 346, distance: 27.2
click at [497, 338] on video at bounding box center [515, 290] width 1031 height 580
click at [471, 342] on video at bounding box center [515, 290] width 1031 height 580
drag, startPoint x: 471, startPoint y: 342, endPoint x: 503, endPoint y: 254, distance: 93.6
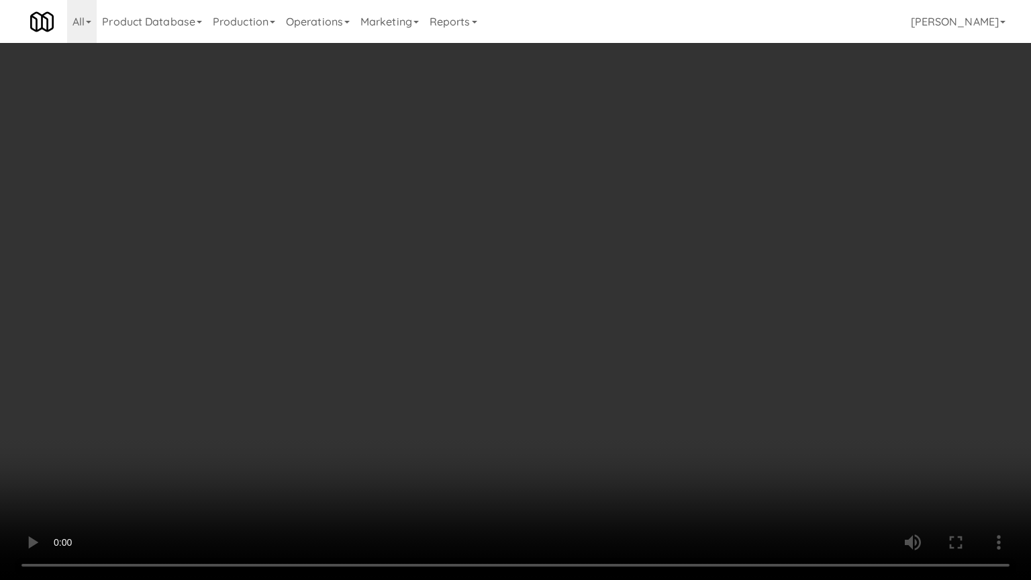
click at [471, 340] on video at bounding box center [515, 290] width 1031 height 580
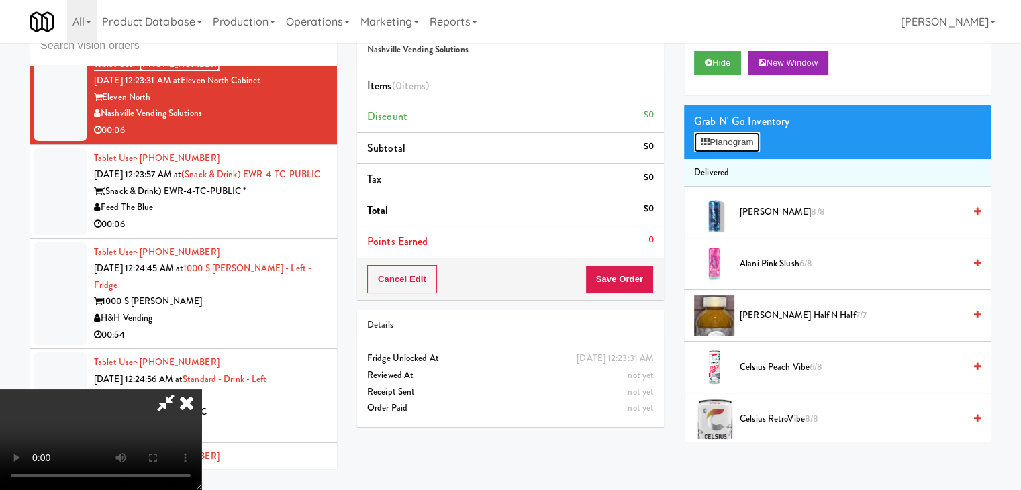
click at [711, 147] on button "Planogram" at bounding box center [727, 142] width 66 height 20
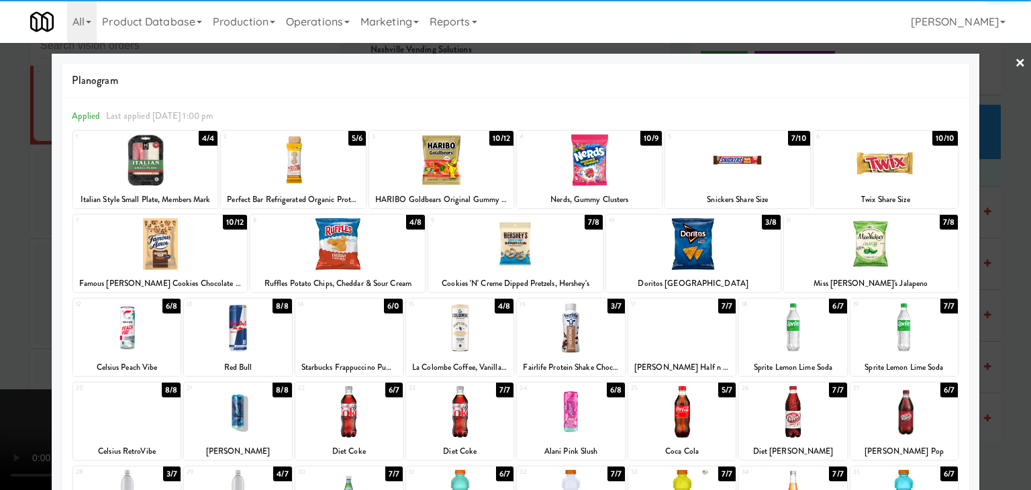
click at [918, 323] on div at bounding box center [903, 328] width 107 height 52
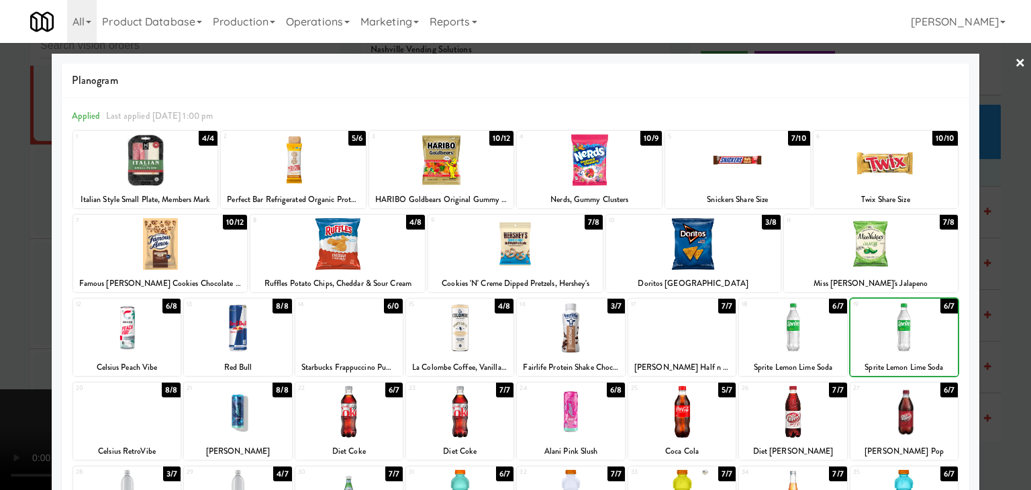
drag, startPoint x: 996, startPoint y: 326, endPoint x: 942, endPoint y: 324, distance: 53.7
click at [996, 325] on div at bounding box center [515, 245] width 1031 height 490
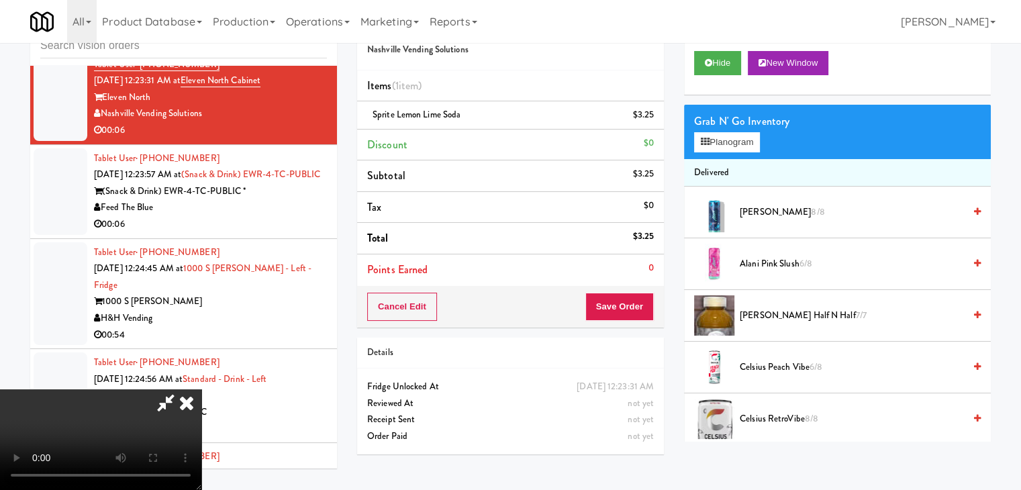
click at [201, 389] on video at bounding box center [100, 439] width 201 height 101
click at [613, 304] on button "Save Order" at bounding box center [619, 307] width 68 height 28
click at [613, 299] on body "Are you sure you want to update this order? Okay Cancel Okay Are you sure you w…" at bounding box center [515, 245] width 1031 height 490
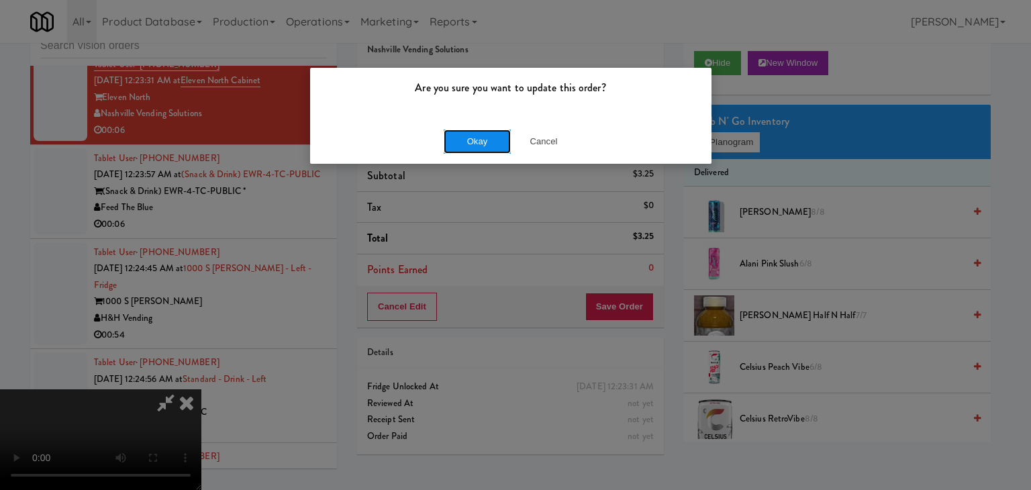
click at [493, 136] on button "Okay" at bounding box center [477, 142] width 67 height 24
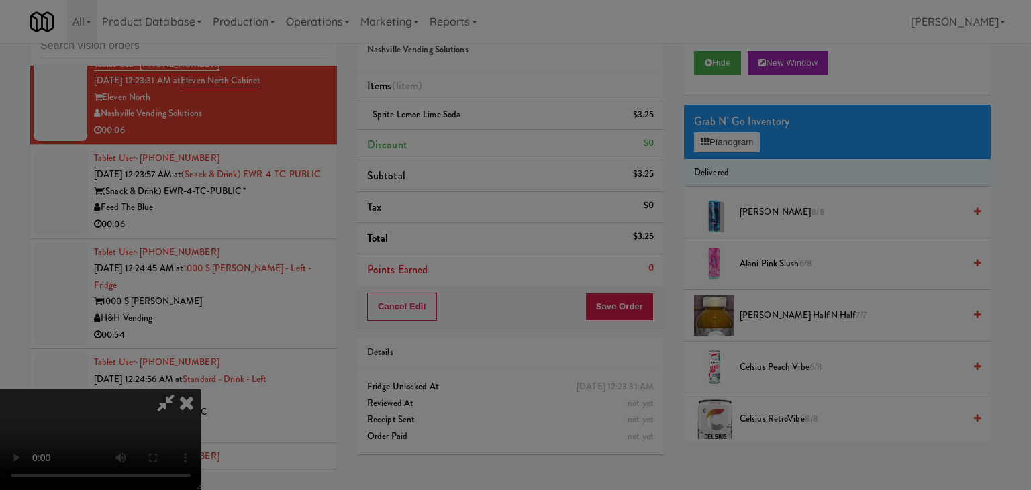
click at [493, 136] on body "Are you sure you want to update this order? Okay Cancel Okay Are you sure you w…" at bounding box center [515, 245] width 1031 height 490
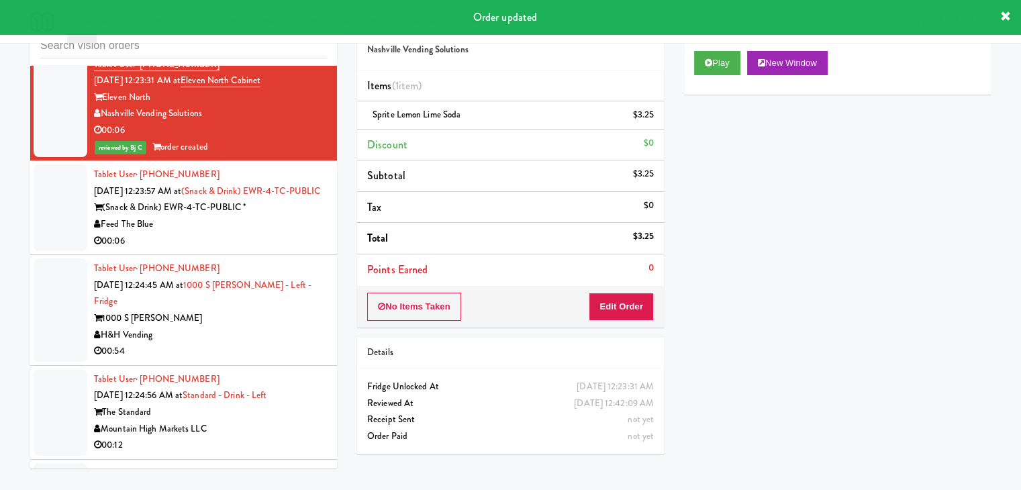
click at [285, 233] on div "Feed The Blue" at bounding box center [210, 224] width 233 height 17
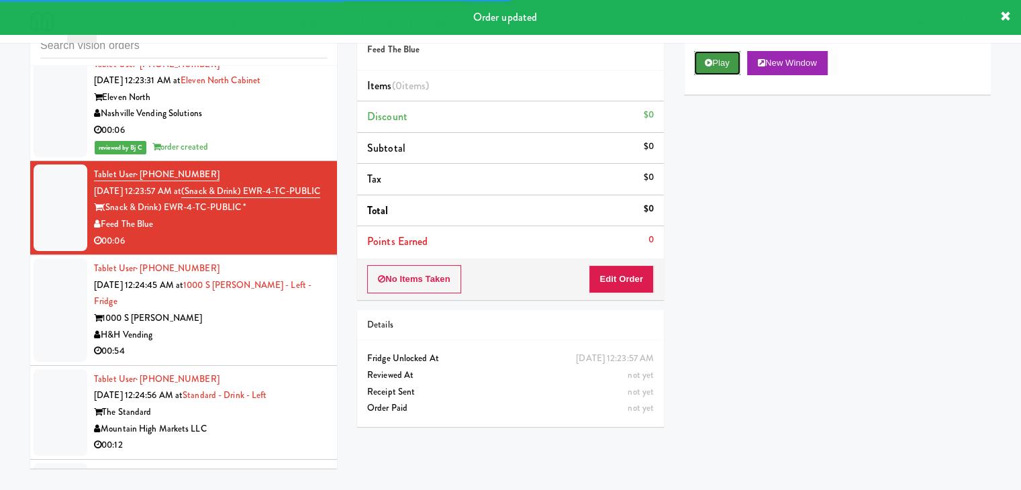
click at [711, 66] on button "Play" at bounding box center [717, 63] width 46 height 24
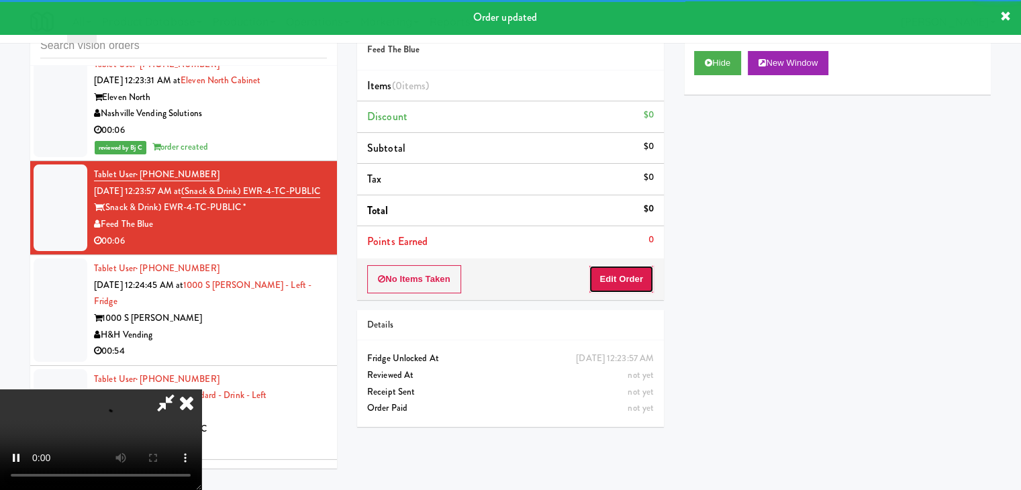
click at [628, 274] on button "Edit Order" at bounding box center [621, 279] width 65 height 28
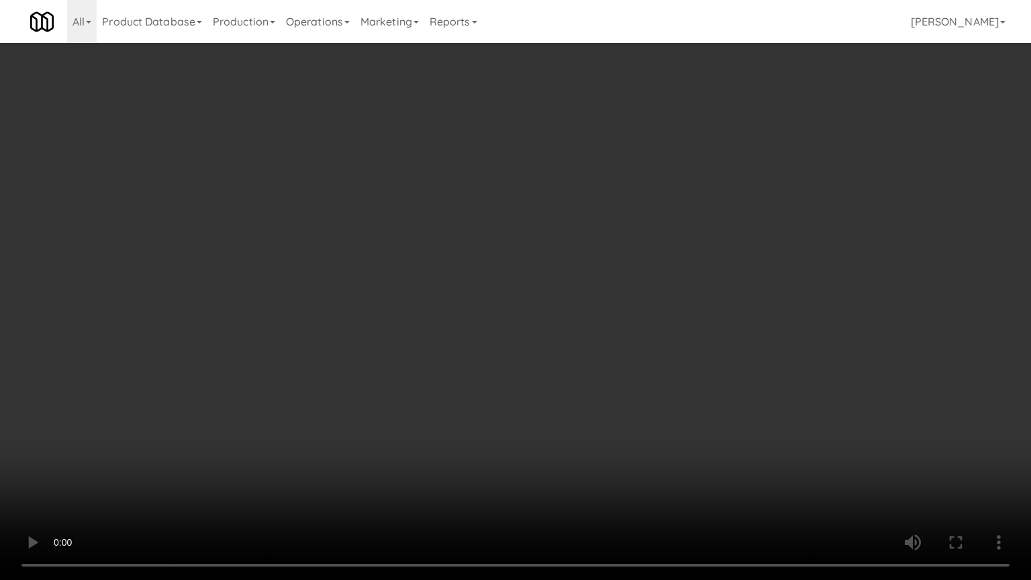
click at [582, 336] on video at bounding box center [515, 290] width 1031 height 580
click at [582, 335] on video at bounding box center [515, 290] width 1031 height 580
click at [587, 326] on video at bounding box center [515, 290] width 1031 height 580
click at [588, 325] on video at bounding box center [515, 290] width 1031 height 580
click at [590, 322] on video at bounding box center [515, 290] width 1031 height 580
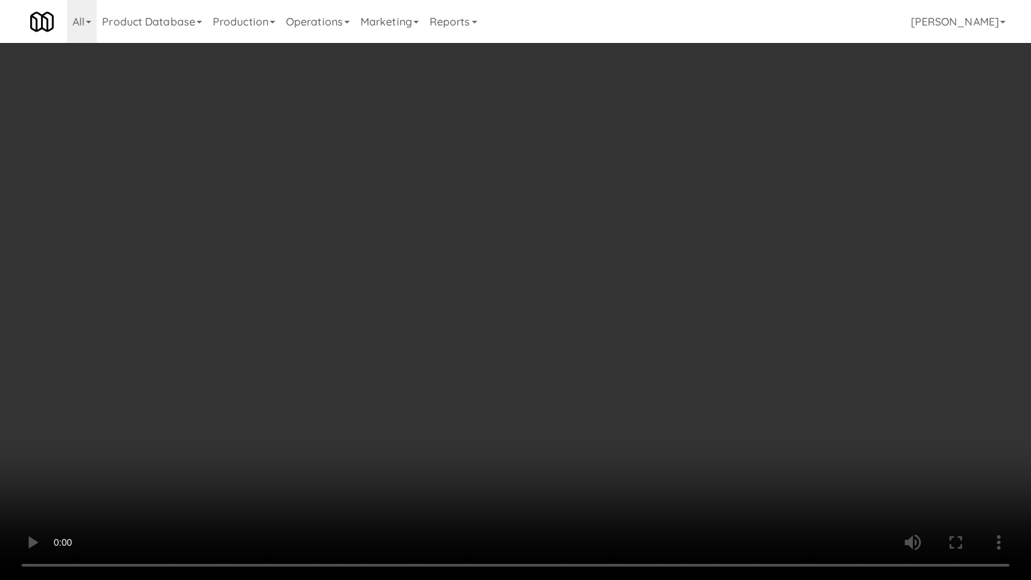
click at [590, 320] on video at bounding box center [515, 290] width 1031 height 580
click at [592, 317] on video at bounding box center [515, 290] width 1031 height 580
click at [593, 317] on video at bounding box center [515, 290] width 1031 height 580
drag, startPoint x: 593, startPoint y: 317, endPoint x: 620, endPoint y: 207, distance: 112.8
click at [593, 316] on video at bounding box center [515, 290] width 1031 height 580
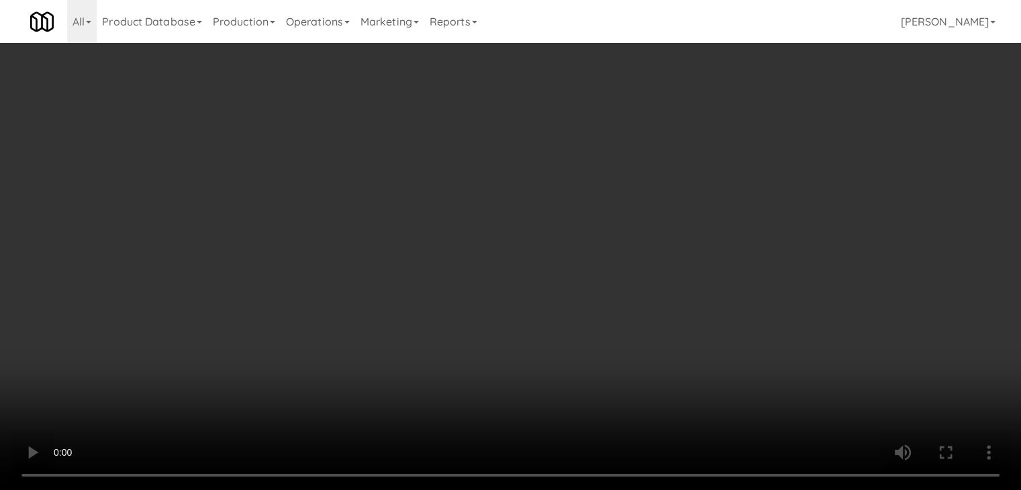
click at [746, 142] on button "Planogram" at bounding box center [727, 142] width 66 height 20
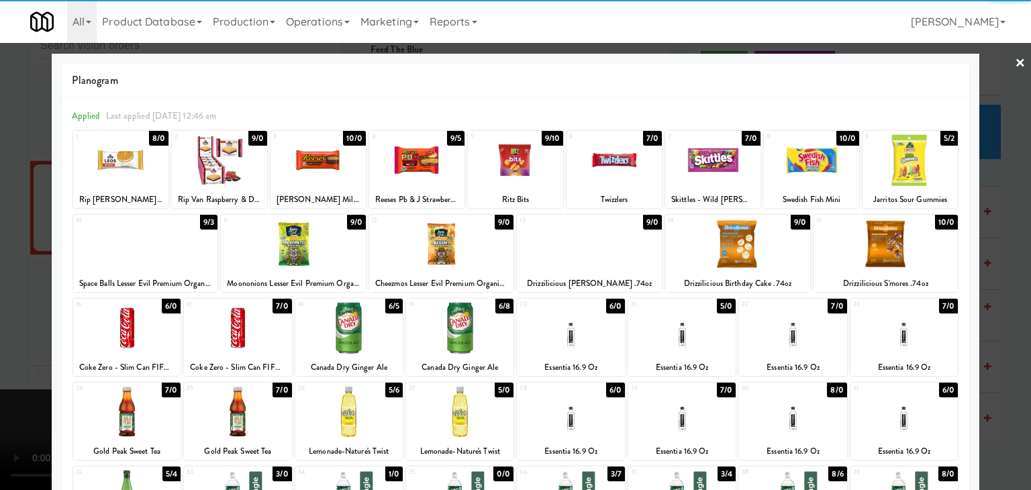
click at [462, 340] on div at bounding box center [459, 328] width 107 height 52
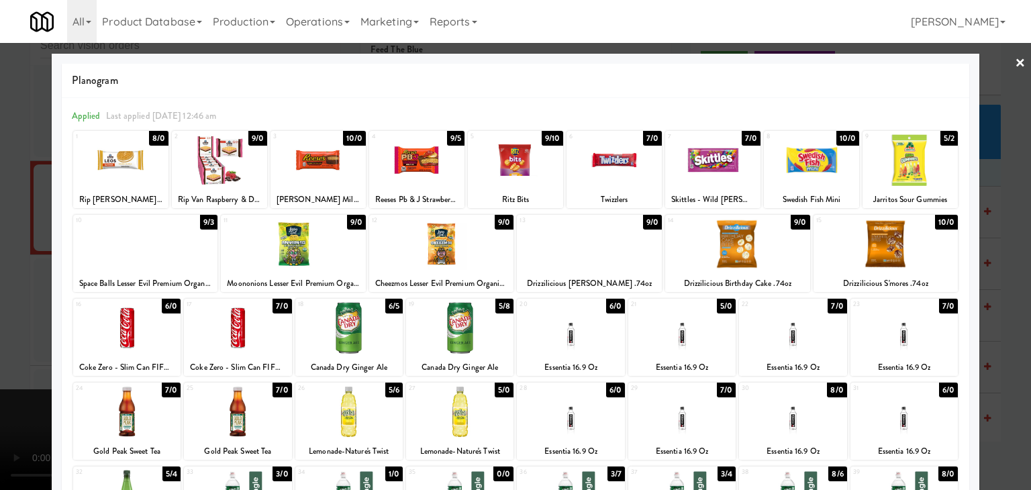
drag, startPoint x: 0, startPoint y: 350, endPoint x: 265, endPoint y: 326, distance: 266.2
click at [1, 346] on div at bounding box center [515, 245] width 1031 height 490
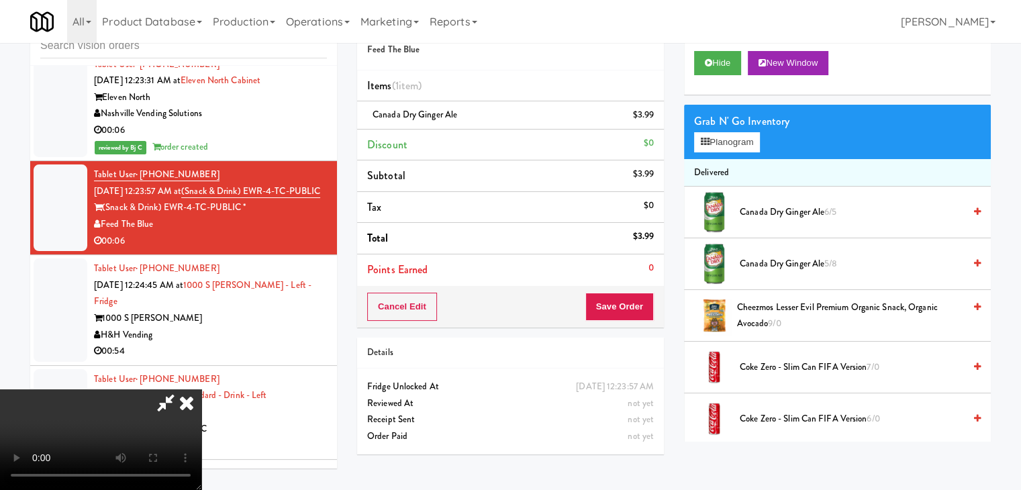
click at [201, 389] on video at bounding box center [100, 439] width 201 height 101
click at [626, 311] on button "Save Order" at bounding box center [619, 307] width 68 height 28
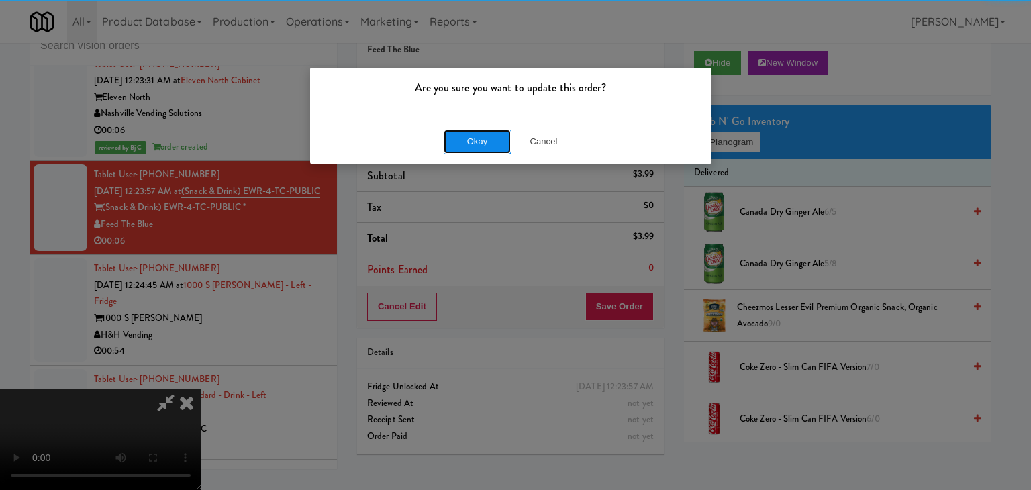
click at [494, 141] on button "Okay" at bounding box center [477, 142] width 67 height 24
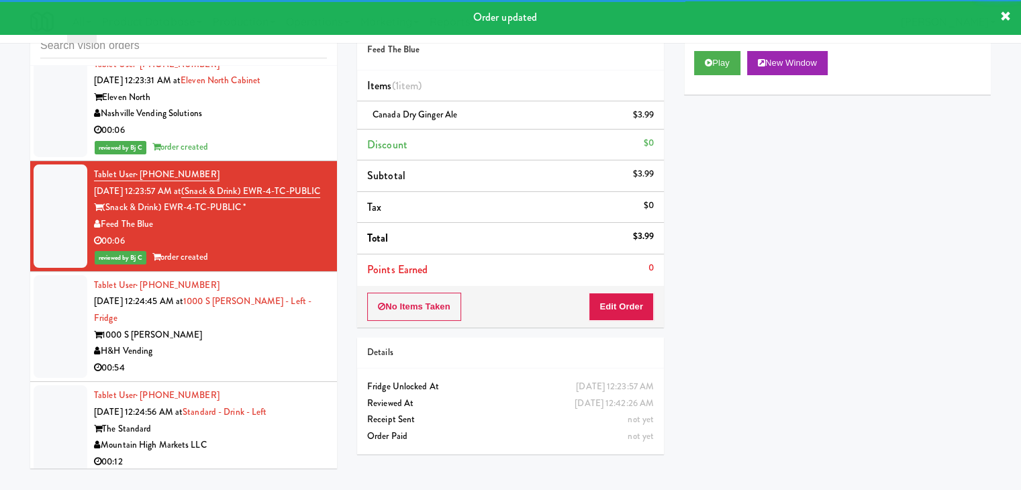
scroll to position [5440, 0]
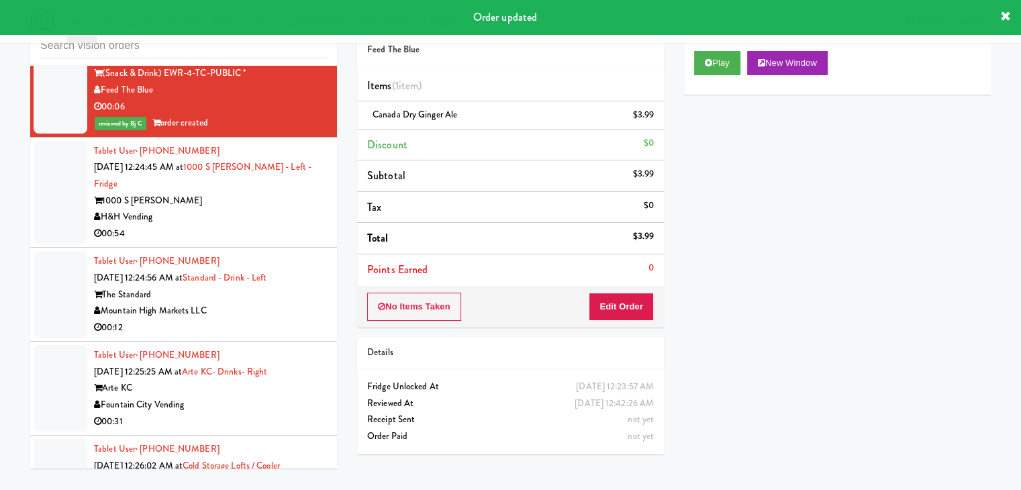
click at [251, 226] on div "00:54" at bounding box center [210, 234] width 233 height 17
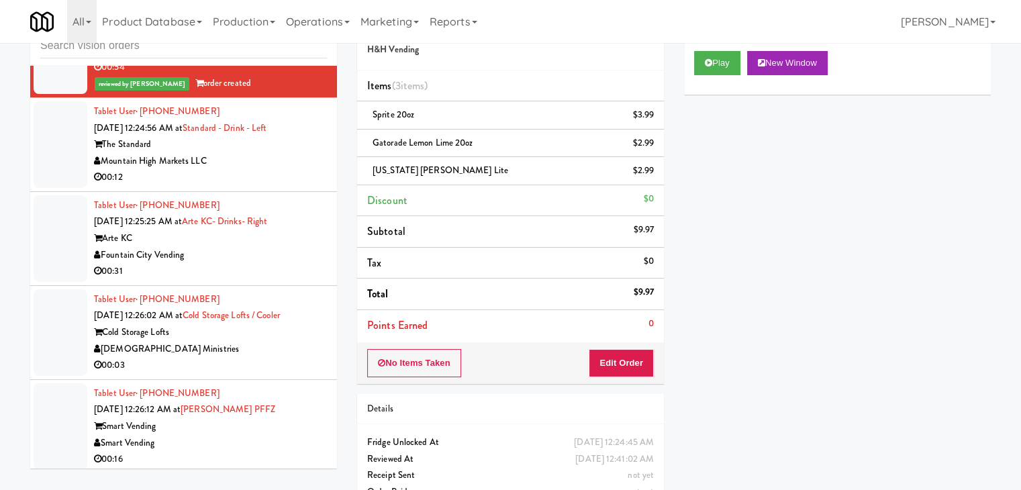
scroll to position [5775, 0]
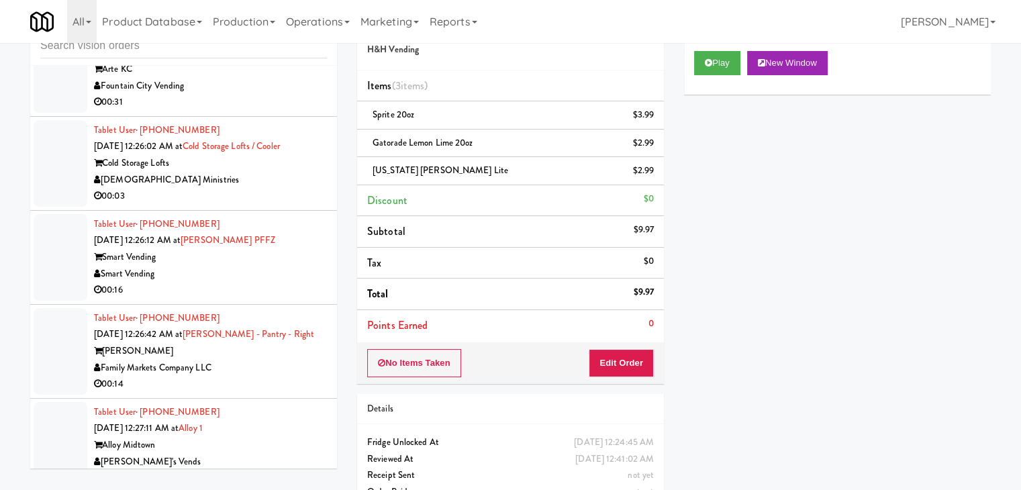
click at [290, 188] on div "00:03" at bounding box center [210, 196] width 233 height 17
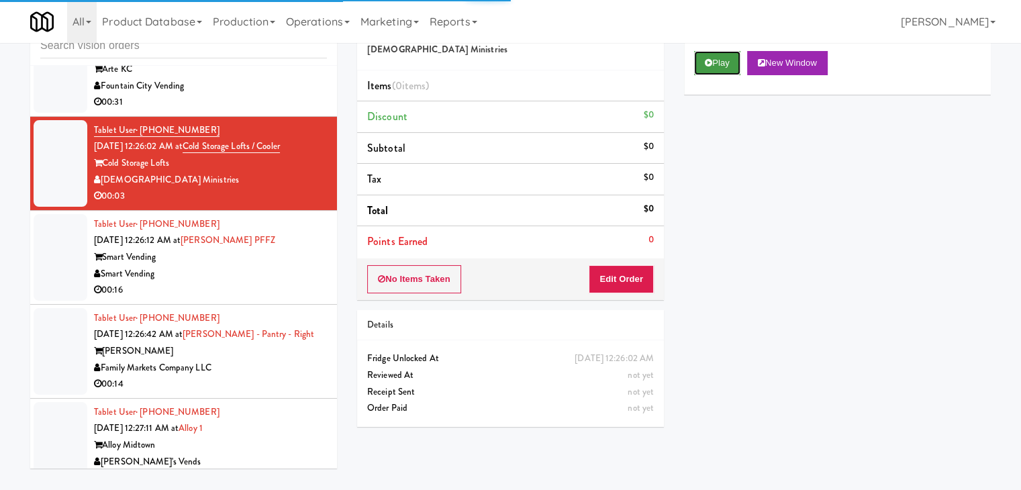
click at [721, 66] on button "Play" at bounding box center [717, 63] width 46 height 24
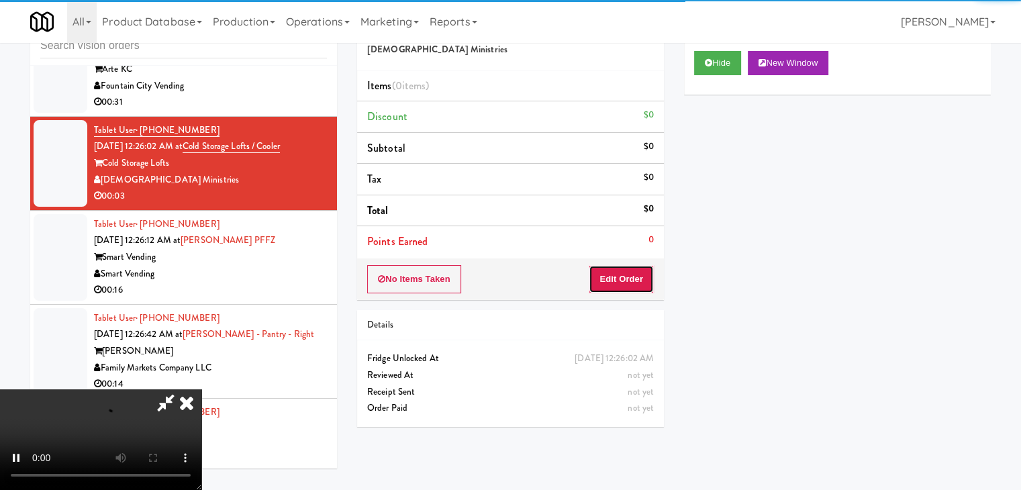
click at [620, 281] on button "Edit Order" at bounding box center [621, 279] width 65 height 28
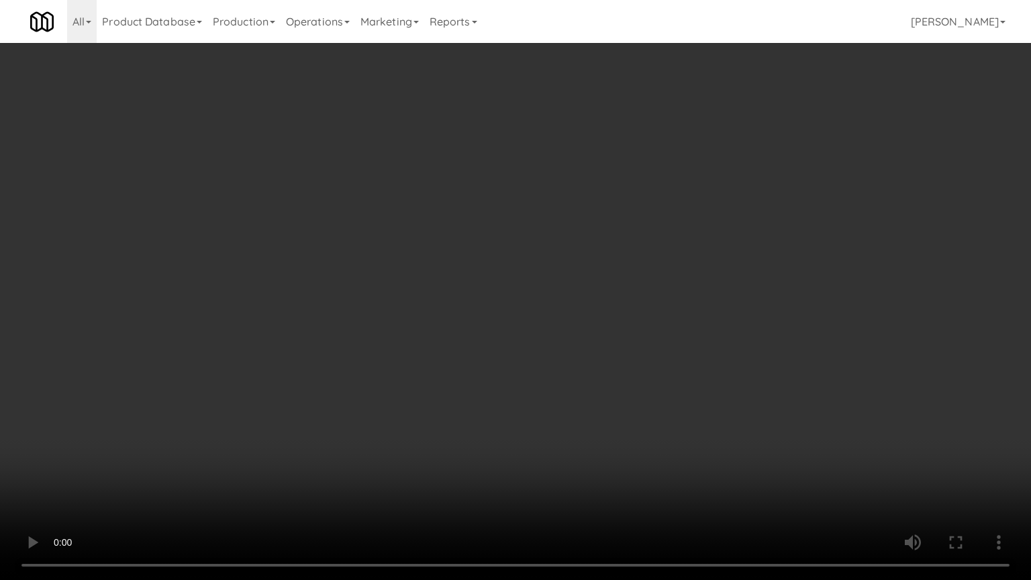
click at [536, 322] on video at bounding box center [515, 290] width 1031 height 580
click at [526, 317] on video at bounding box center [515, 290] width 1031 height 580
drag, startPoint x: 526, startPoint y: 317, endPoint x: 599, endPoint y: 215, distance: 124.6
click at [526, 315] on video at bounding box center [515, 290] width 1031 height 580
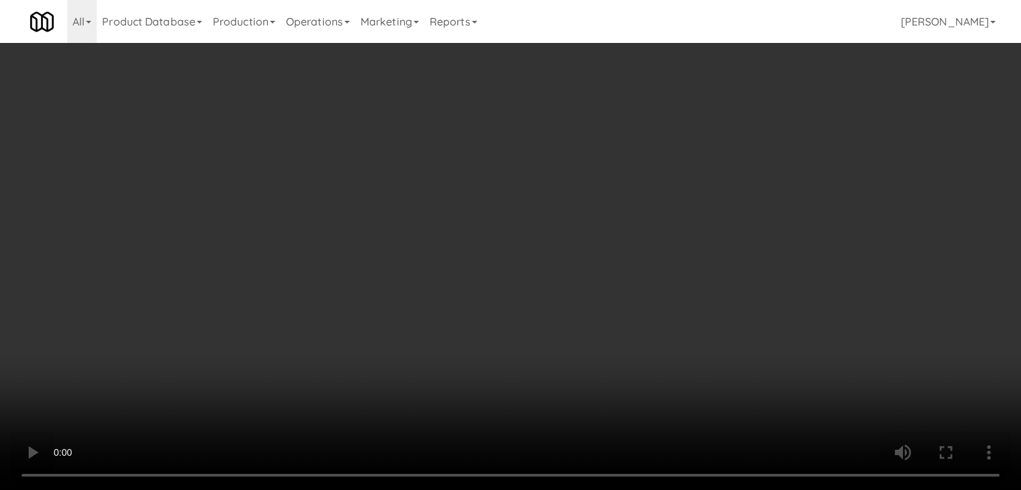
click at [709, 146] on button "Planogram" at bounding box center [727, 142] width 66 height 20
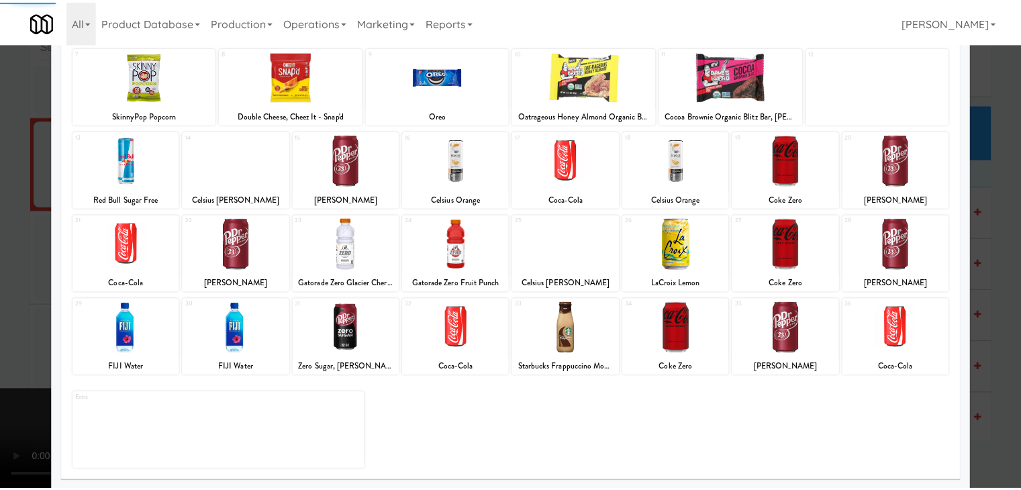
scroll to position [169, 0]
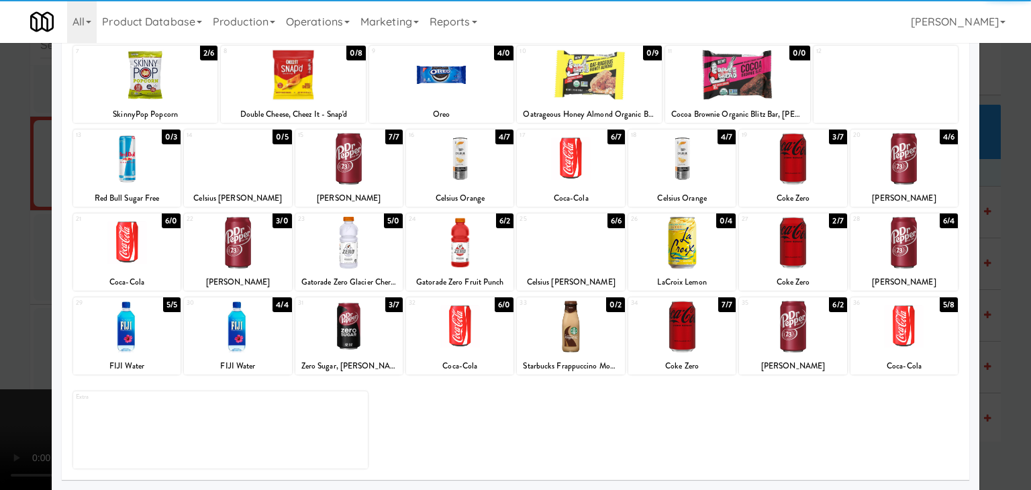
drag, startPoint x: 248, startPoint y: 313, endPoint x: 0, endPoint y: 288, distance: 249.0
click at [247, 313] on div at bounding box center [237, 327] width 107 height 52
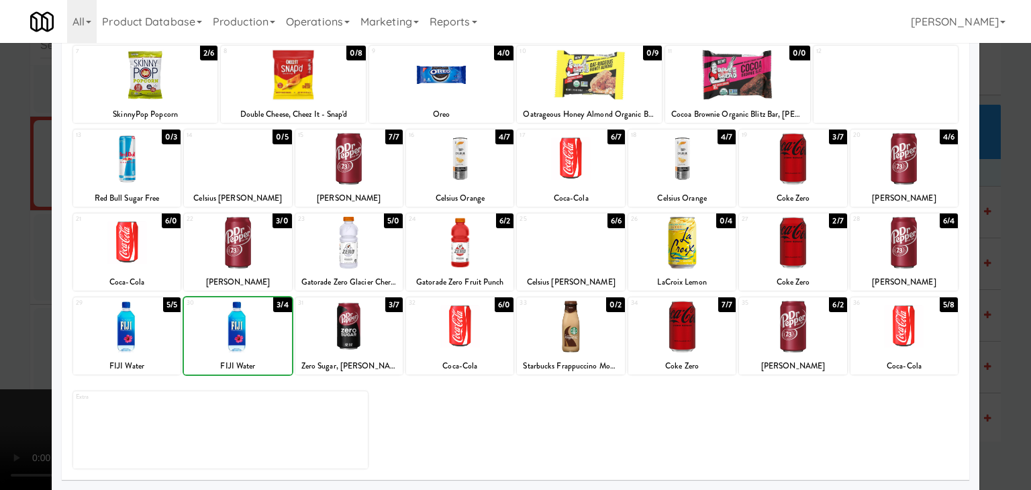
drag, startPoint x: 0, startPoint y: 288, endPoint x: 317, endPoint y: 297, distance: 317.6
click at [1, 288] on div at bounding box center [515, 245] width 1031 height 490
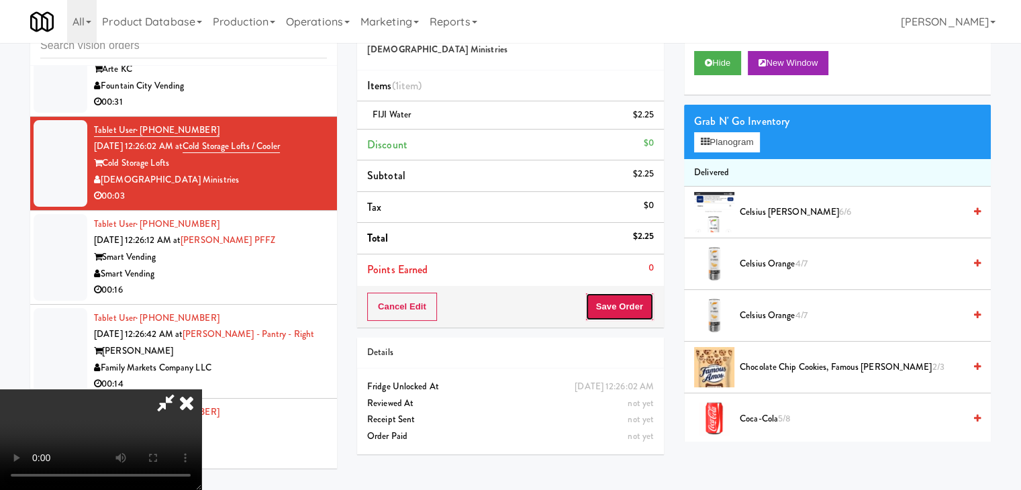
click at [631, 305] on button "Save Order" at bounding box center [619, 307] width 68 height 28
click at [631, 305] on body "Are you sure you want to update this order? Okay Cancel Okay Are you sure you w…" at bounding box center [510, 245] width 1021 height 490
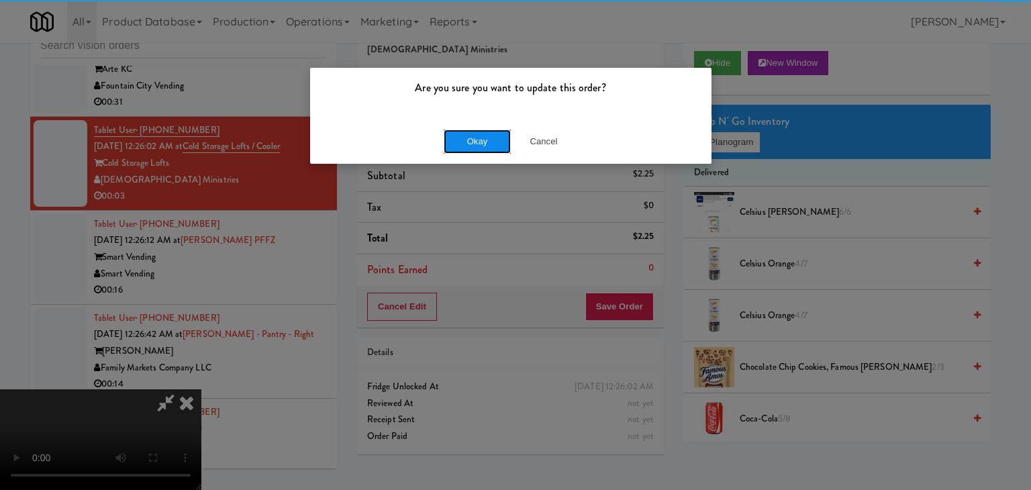
click at [466, 148] on button "Okay" at bounding box center [477, 142] width 67 height 24
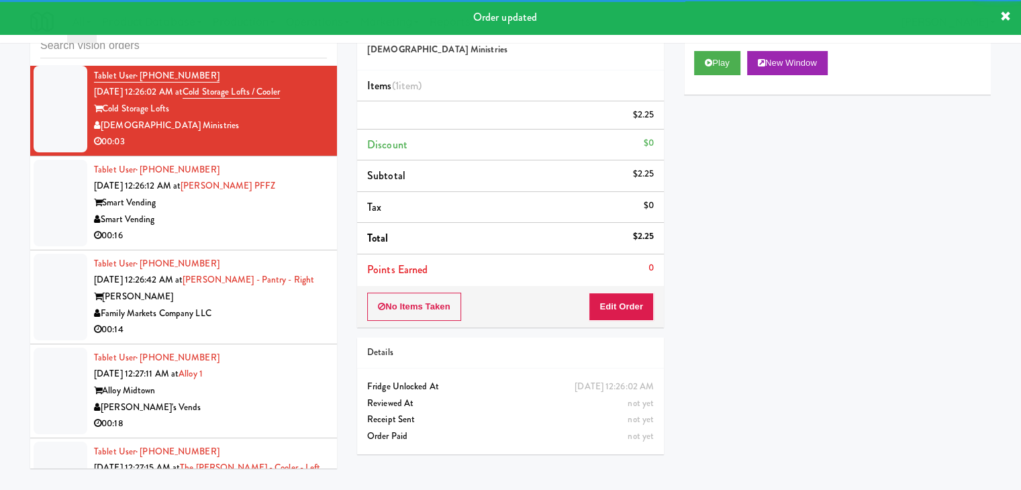
scroll to position [5909, 0]
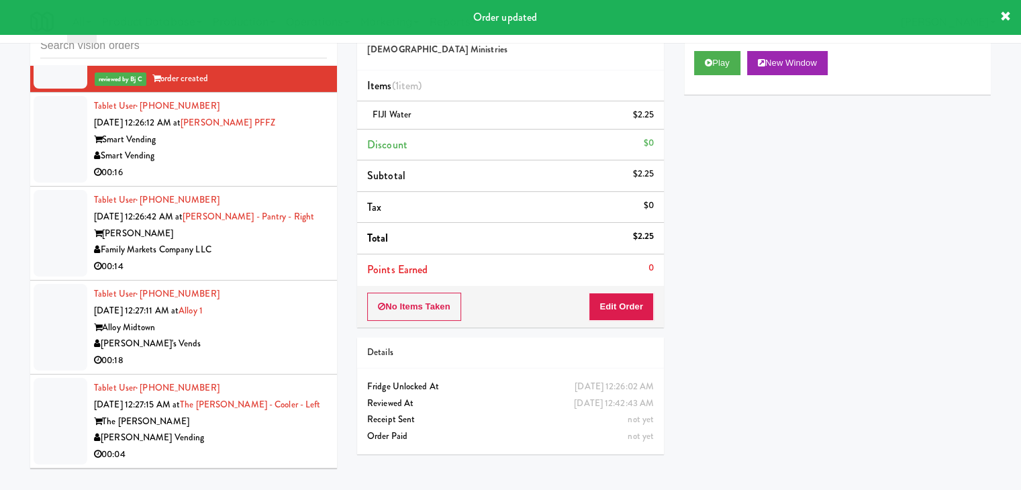
drag, startPoint x: 293, startPoint y: 150, endPoint x: 293, endPoint y: 156, distance: 6.7
click at [293, 150] on div "Smart Vending" at bounding box center [210, 156] width 233 height 17
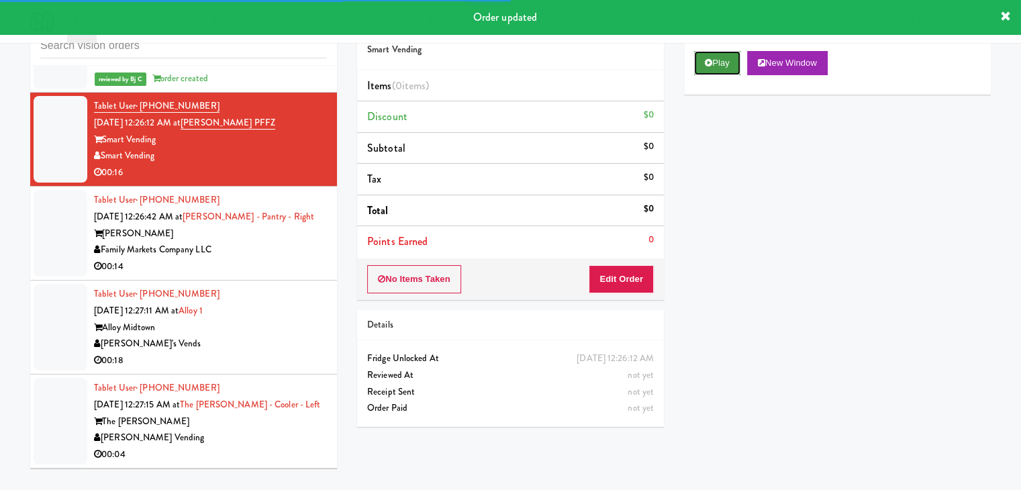
click at [716, 62] on button "Play" at bounding box center [717, 63] width 46 height 24
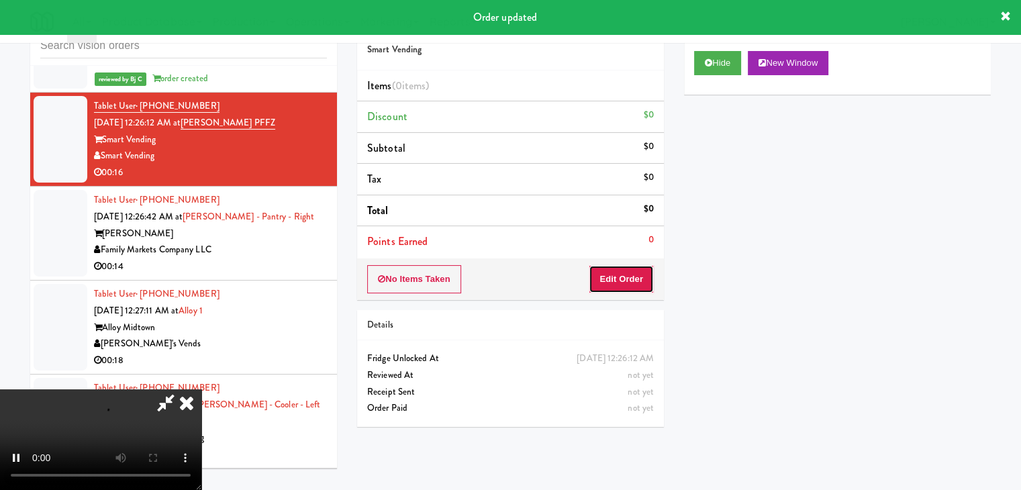
click at [631, 277] on button "Edit Order" at bounding box center [621, 279] width 65 height 28
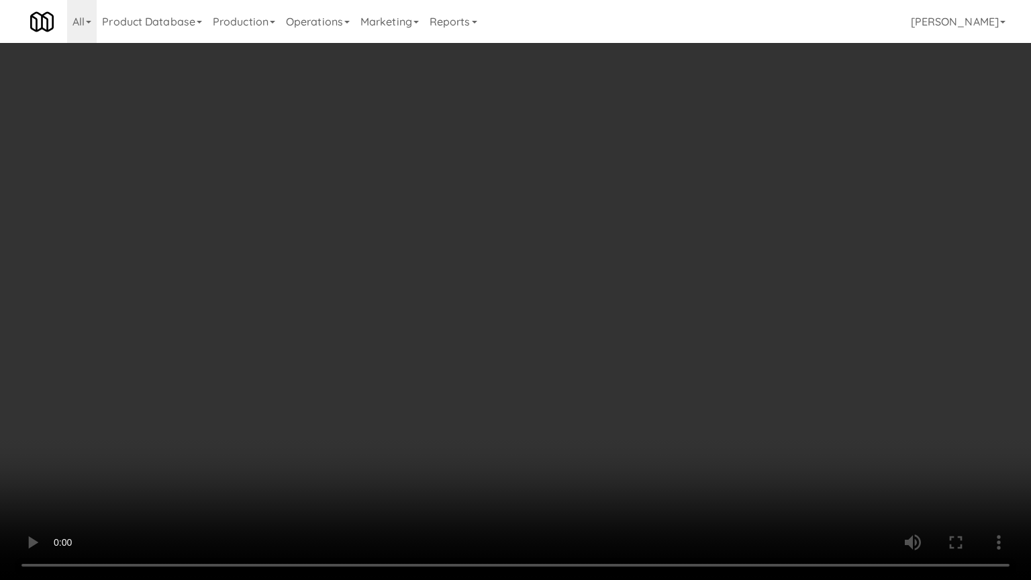
click at [652, 354] on video at bounding box center [515, 290] width 1031 height 580
click at [634, 342] on video at bounding box center [515, 290] width 1031 height 580
drag, startPoint x: 632, startPoint y: 341, endPoint x: 620, endPoint y: 346, distance: 13.2
click at [631, 343] on video at bounding box center [515, 290] width 1031 height 580
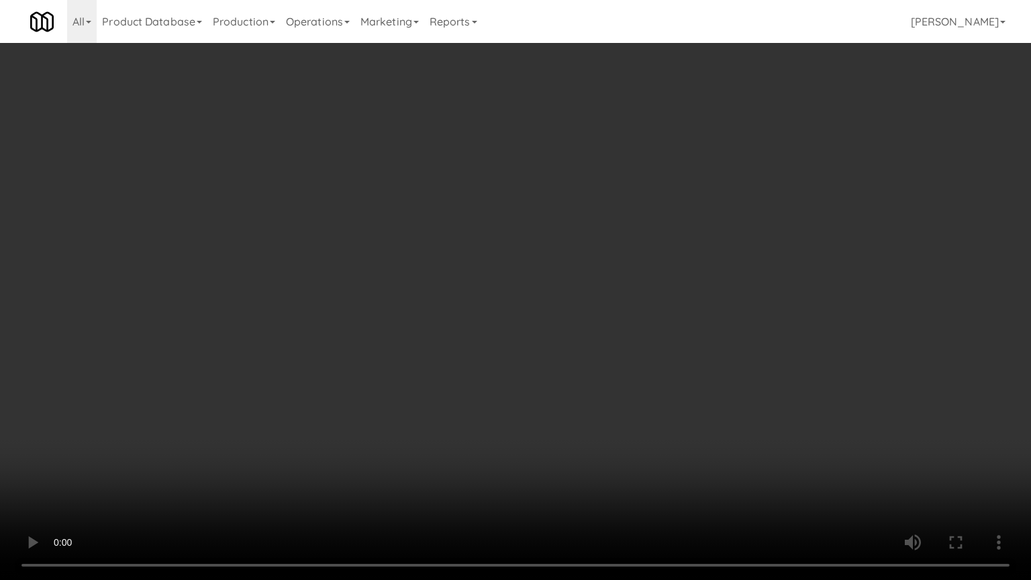
click at [626, 340] on video at bounding box center [515, 290] width 1031 height 580
click at [622, 340] on video at bounding box center [515, 290] width 1031 height 580
click at [621, 338] on video at bounding box center [515, 290] width 1031 height 580
click at [621, 337] on video at bounding box center [515, 290] width 1031 height 580
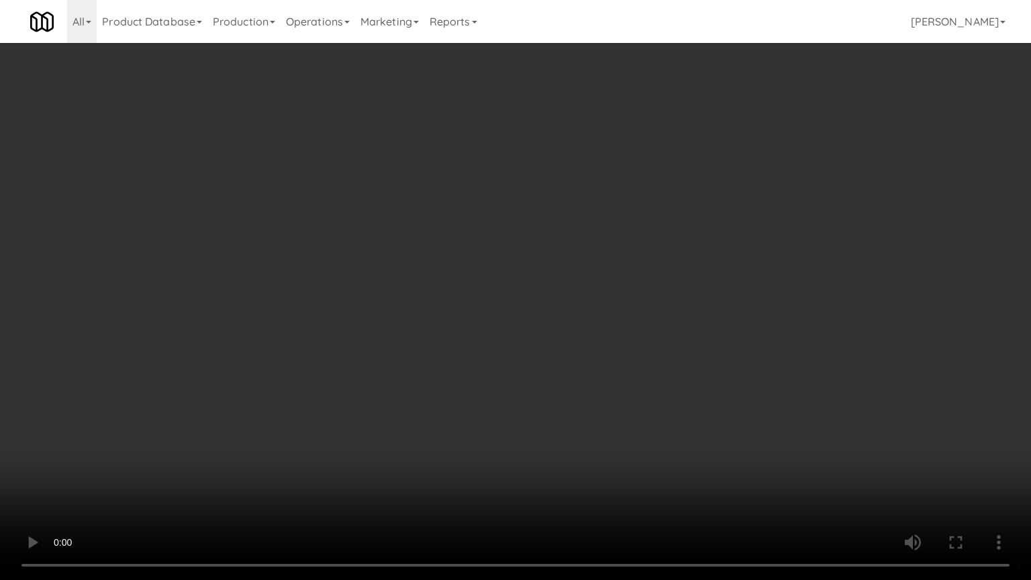
click at [621, 337] on video at bounding box center [515, 290] width 1031 height 580
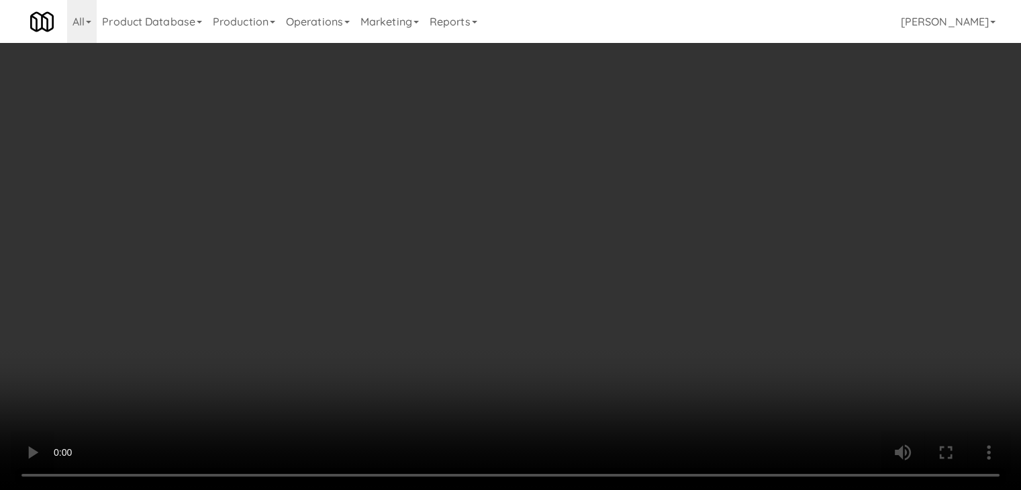
drag, startPoint x: 746, startPoint y: 142, endPoint x: 460, endPoint y: 202, distance: 292.1
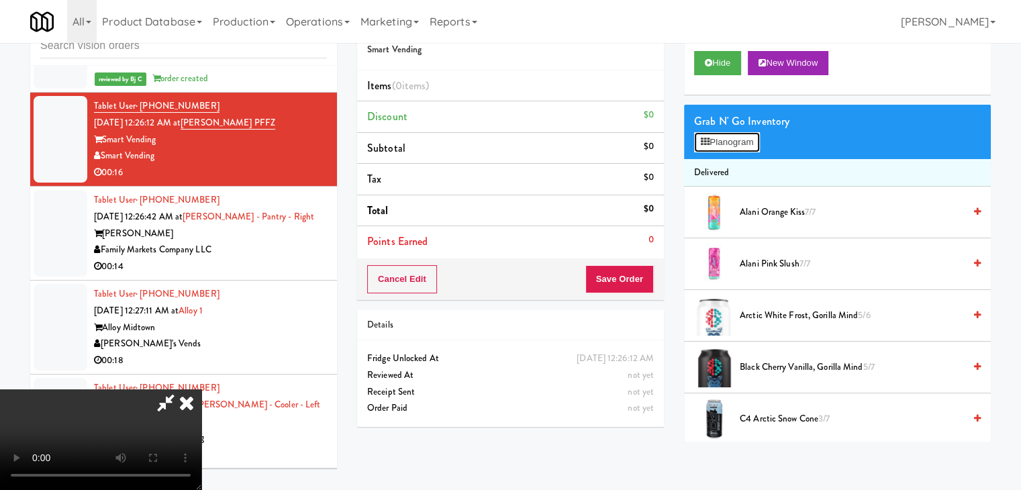
click at [458, 203] on div "Order # 8885705 Smart Vending Items (0 items ) Discount $0 Subtotal $0 Tax $0 T…" at bounding box center [674, 223] width 634 height 436
click at [201, 389] on video at bounding box center [100, 439] width 201 height 101
click at [730, 146] on button "Planogram" at bounding box center [727, 142] width 66 height 20
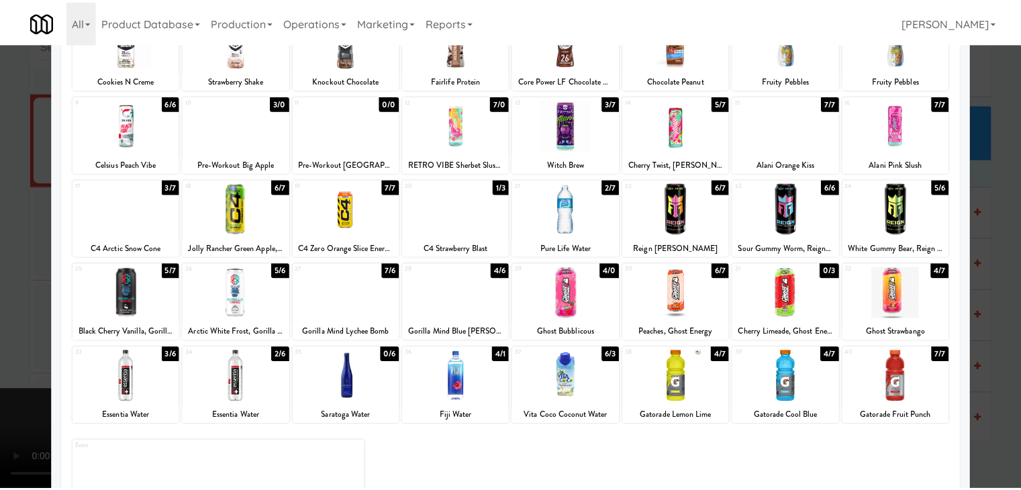
scroll to position [169, 0]
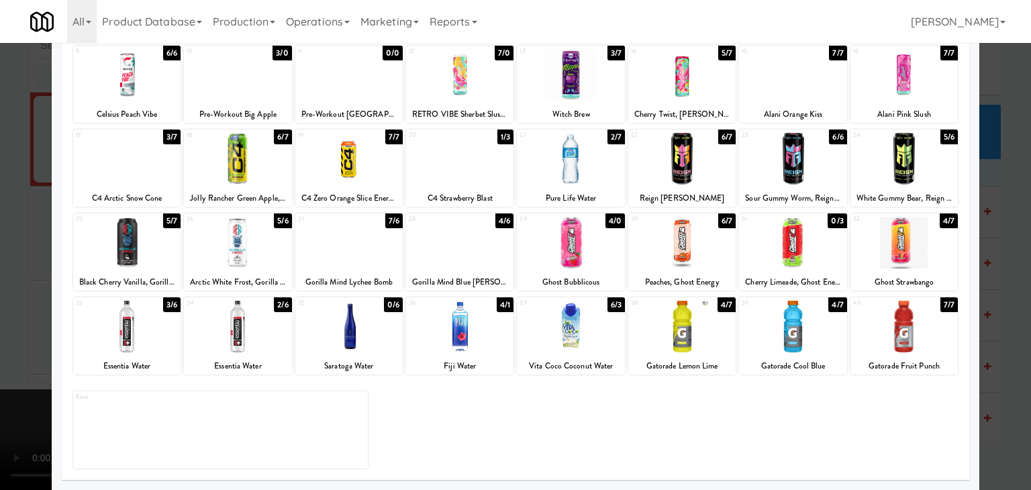
click at [129, 334] on div at bounding box center [126, 327] width 107 height 52
drag, startPoint x: 0, startPoint y: 318, endPoint x: 124, endPoint y: 311, distance: 124.4
click at [0, 317] on div at bounding box center [515, 245] width 1031 height 490
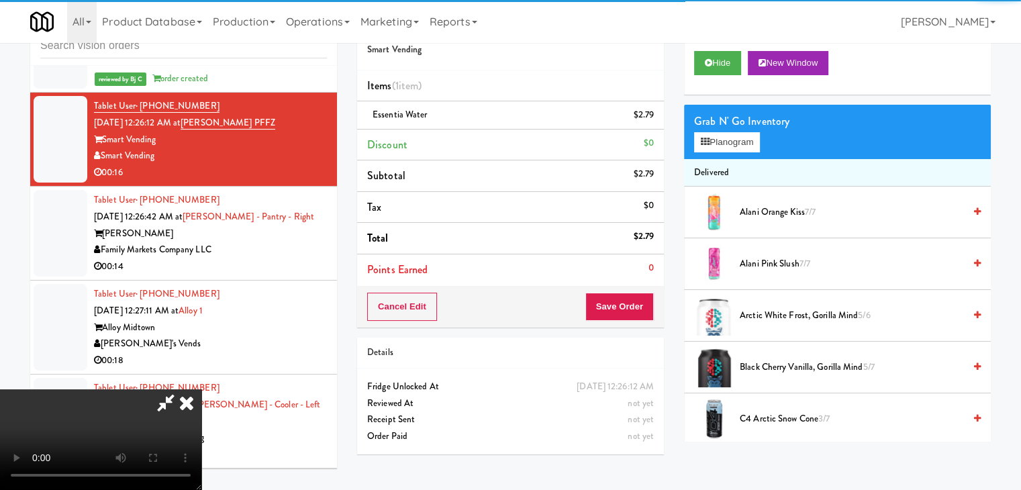
drag, startPoint x: 384, startPoint y: 304, endPoint x: 462, endPoint y: 328, distance: 81.5
click at [201, 389] on video at bounding box center [100, 439] width 201 height 101
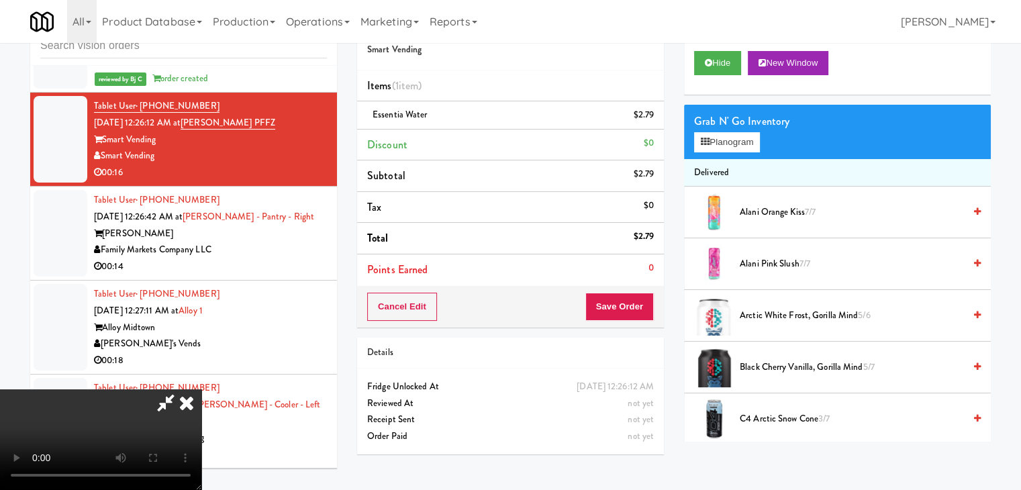
click at [201, 389] on video at bounding box center [100, 439] width 201 height 101
drag, startPoint x: 468, startPoint y: 326, endPoint x: 470, endPoint y: 333, distance: 7.0
click at [201, 389] on video at bounding box center [100, 439] width 201 height 101
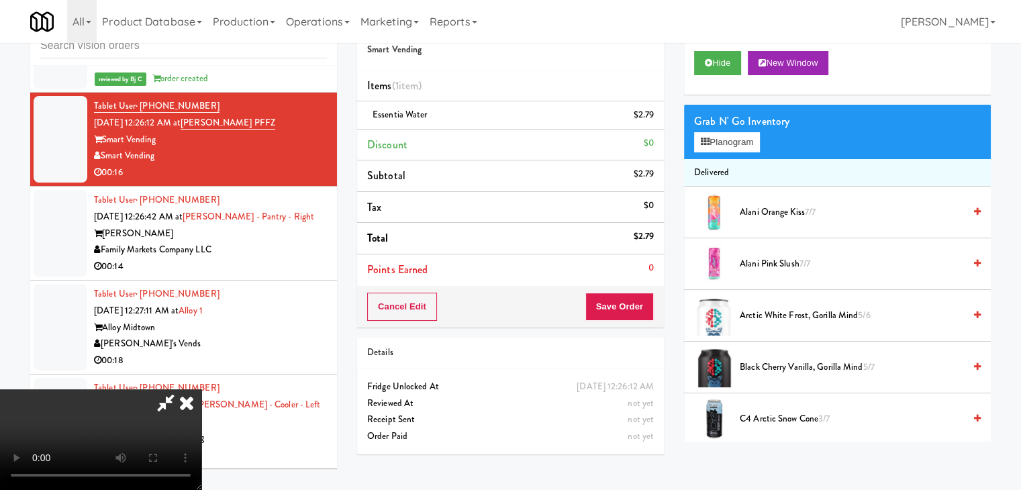
click at [201, 389] on video at bounding box center [100, 439] width 201 height 101
click at [744, 148] on button "Planogram" at bounding box center [727, 142] width 66 height 20
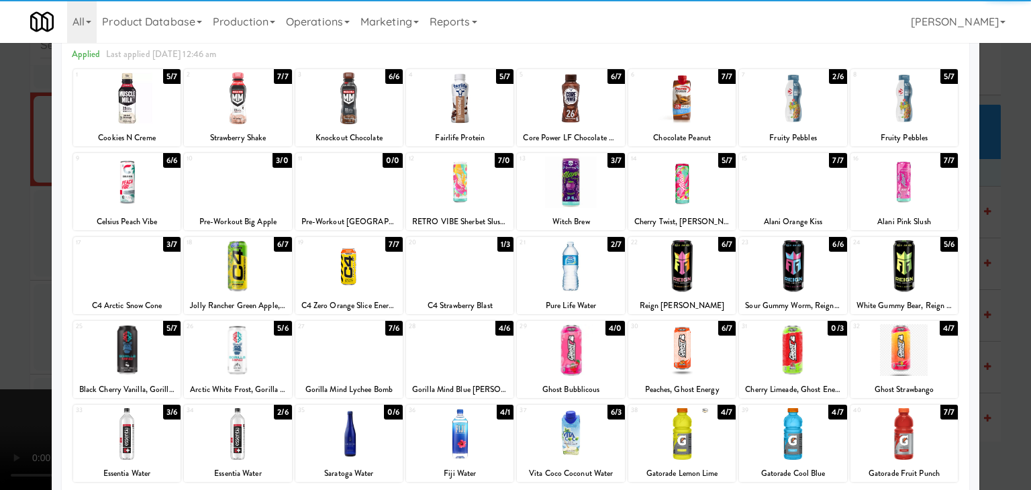
scroll to position [169, 0]
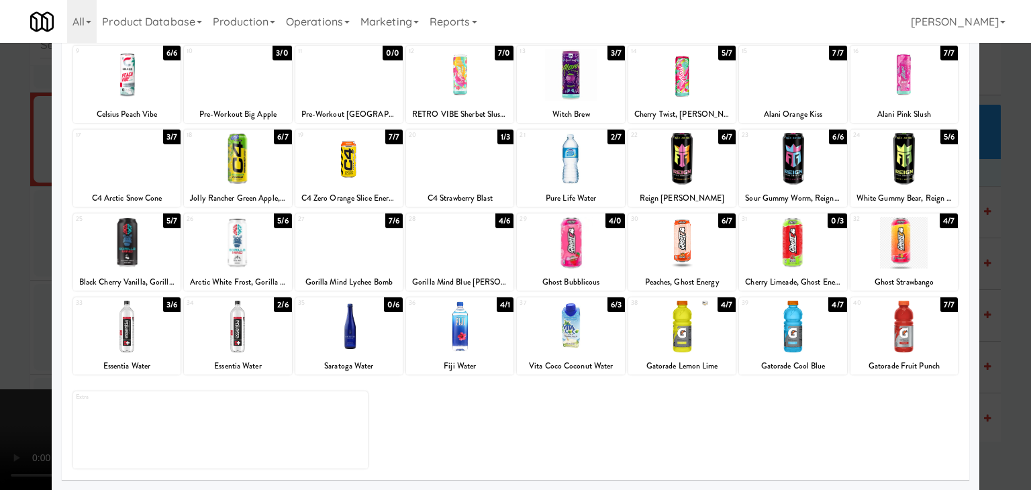
click at [142, 326] on div at bounding box center [126, 327] width 107 height 52
drag, startPoint x: 0, startPoint y: 330, endPoint x: 167, endPoint y: 339, distance: 167.4
click at [1, 330] on div at bounding box center [515, 245] width 1031 height 490
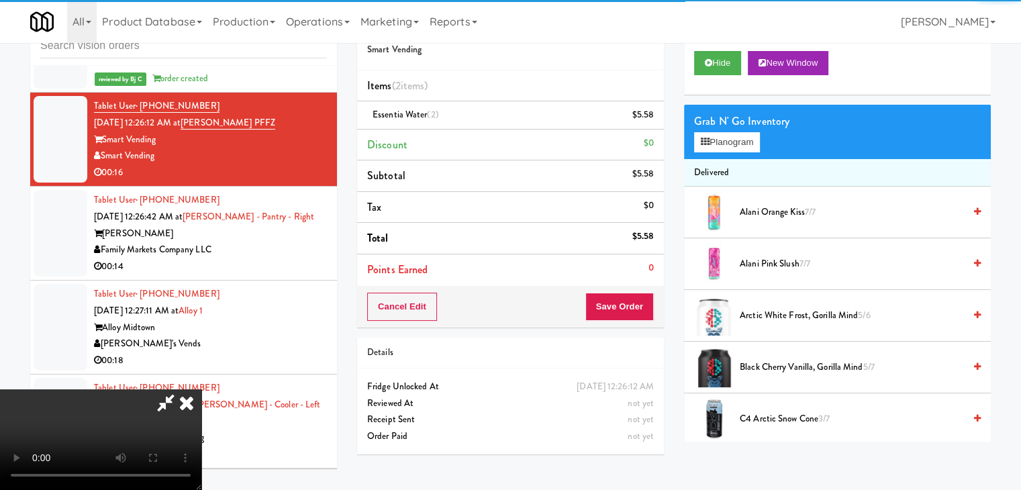
click at [201, 389] on video at bounding box center [100, 439] width 201 height 101
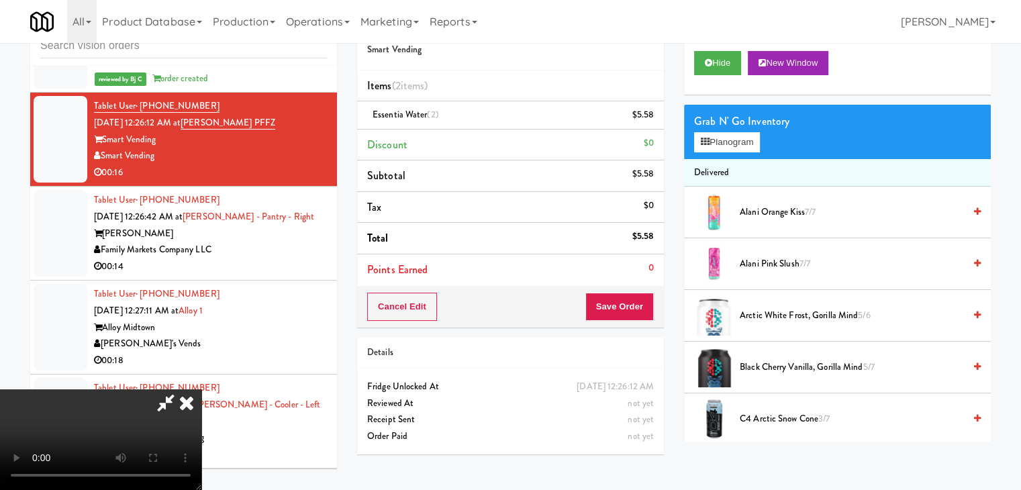
click at [201, 389] on video at bounding box center [100, 439] width 201 height 101
click at [635, 313] on button "Save Order" at bounding box center [619, 307] width 68 height 28
click at [635, 311] on button "Save Order" at bounding box center [619, 307] width 68 height 28
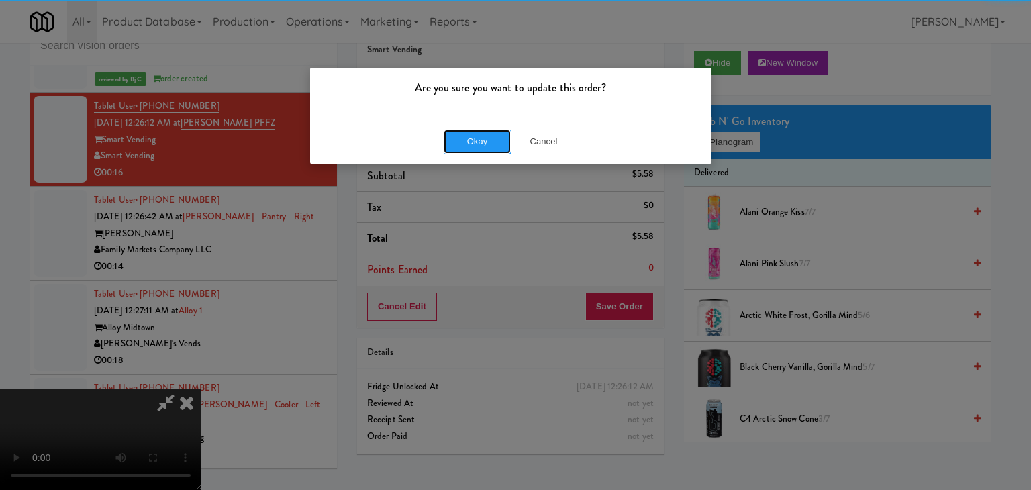
click at [486, 144] on button "Okay" at bounding box center [477, 142] width 67 height 24
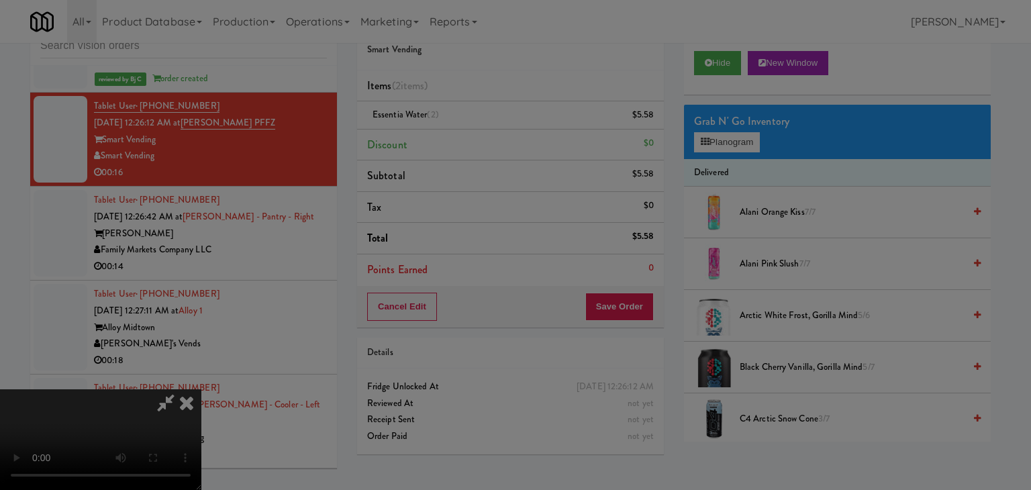
click at [486, 139] on div "Okay Cancel" at bounding box center [510, 116] width 401 height 45
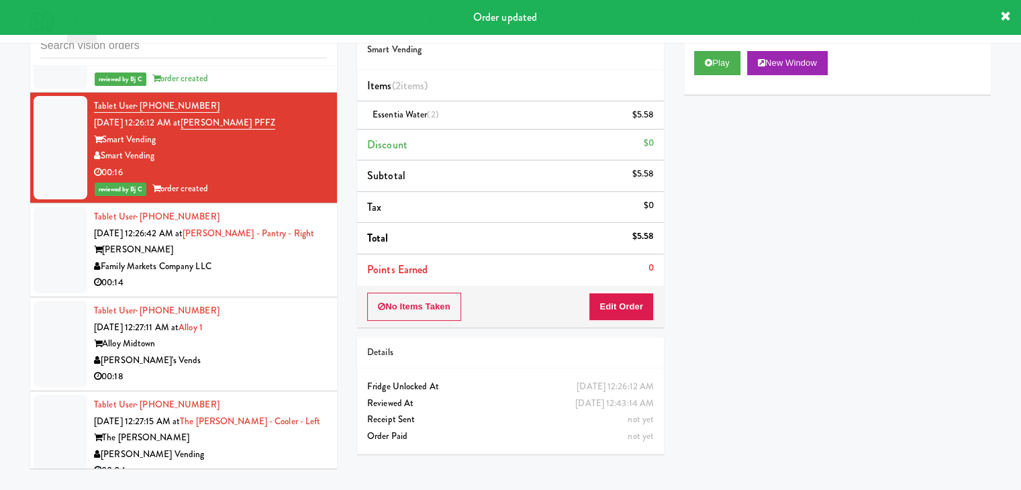
click at [279, 275] on div "00:14" at bounding box center [210, 283] width 233 height 17
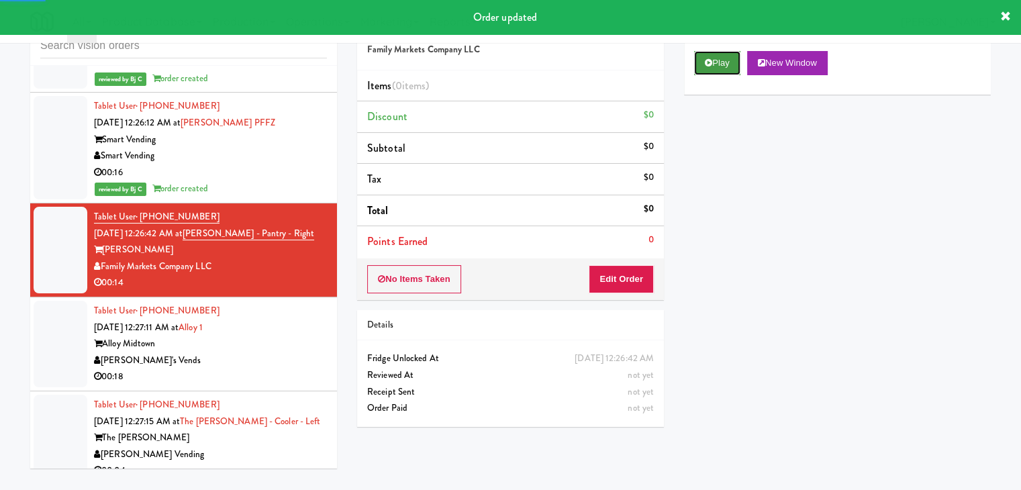
click at [723, 52] on button "Play" at bounding box center [717, 63] width 46 height 24
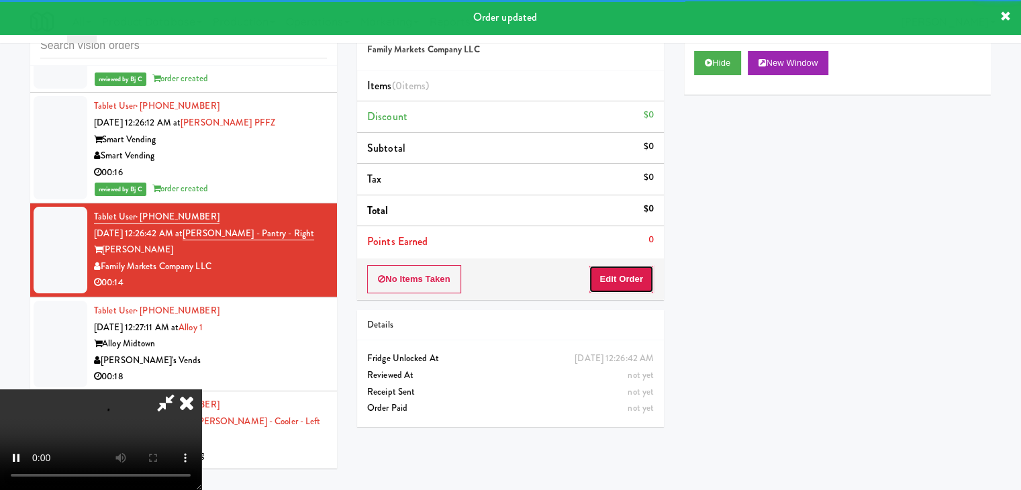
click at [623, 282] on button "Edit Order" at bounding box center [621, 279] width 65 height 28
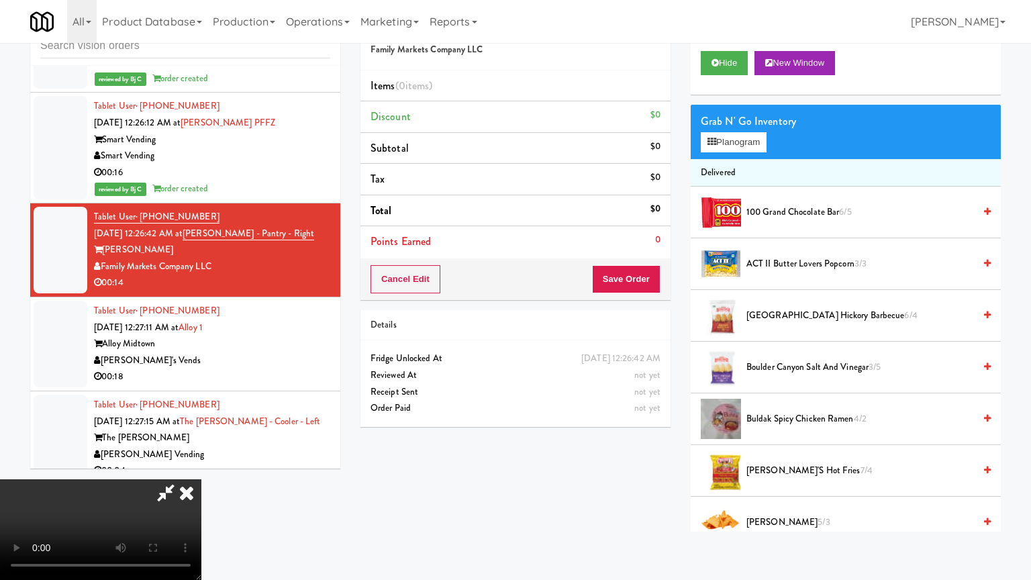
click at [201, 479] on video at bounding box center [100, 529] width 201 height 101
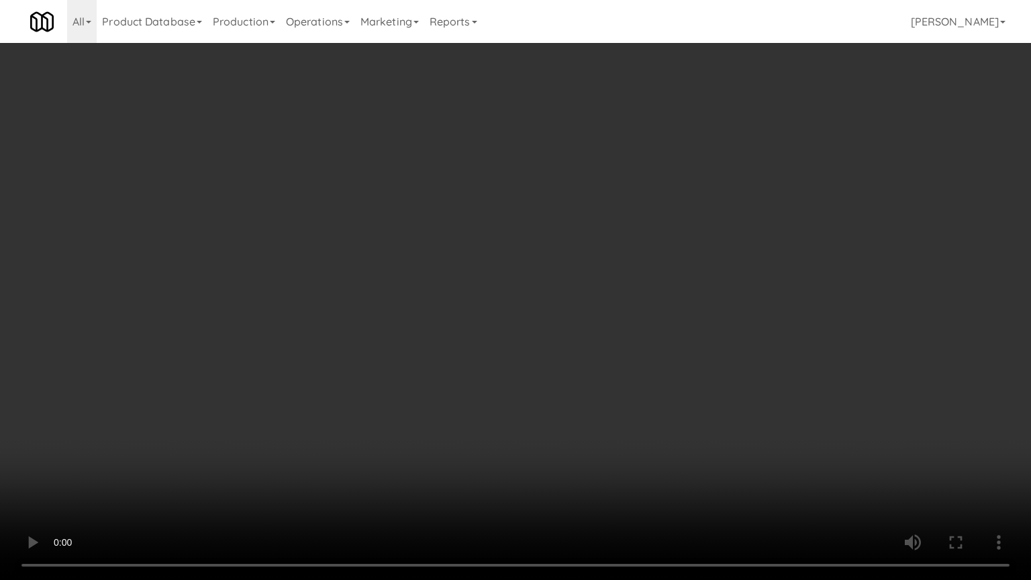
click at [532, 340] on video at bounding box center [515, 290] width 1031 height 580
click at [538, 317] on video at bounding box center [515, 290] width 1031 height 580
click at [585, 263] on video at bounding box center [515, 290] width 1031 height 580
click at [589, 266] on video at bounding box center [515, 290] width 1031 height 580
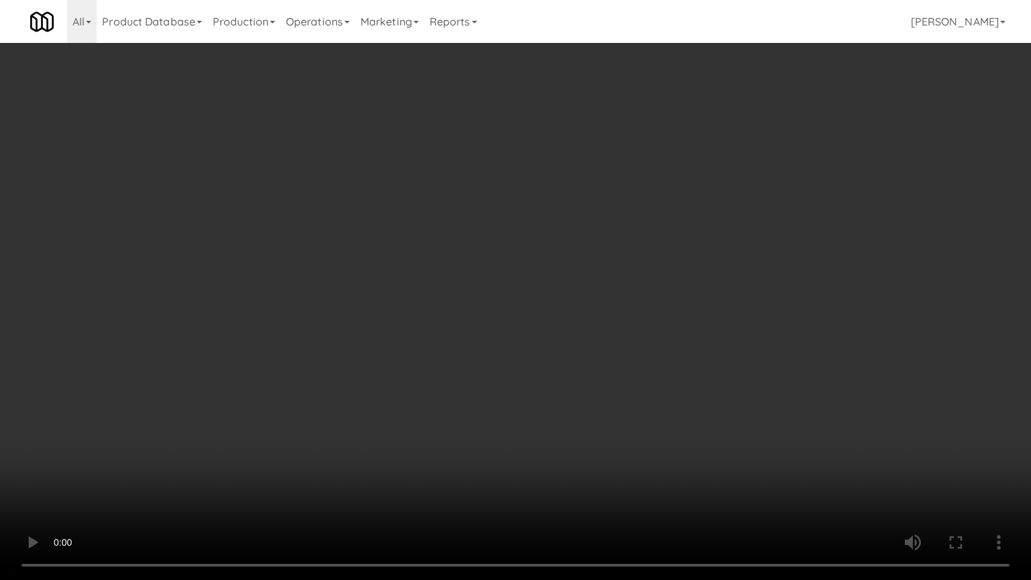
click at [588, 267] on video at bounding box center [515, 290] width 1031 height 580
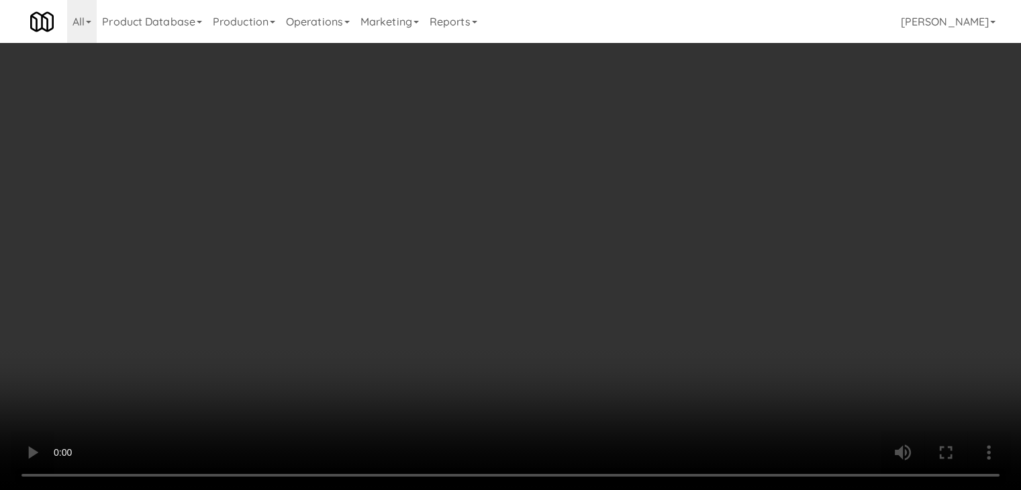
click at [731, 143] on button "Planogram" at bounding box center [727, 142] width 66 height 20
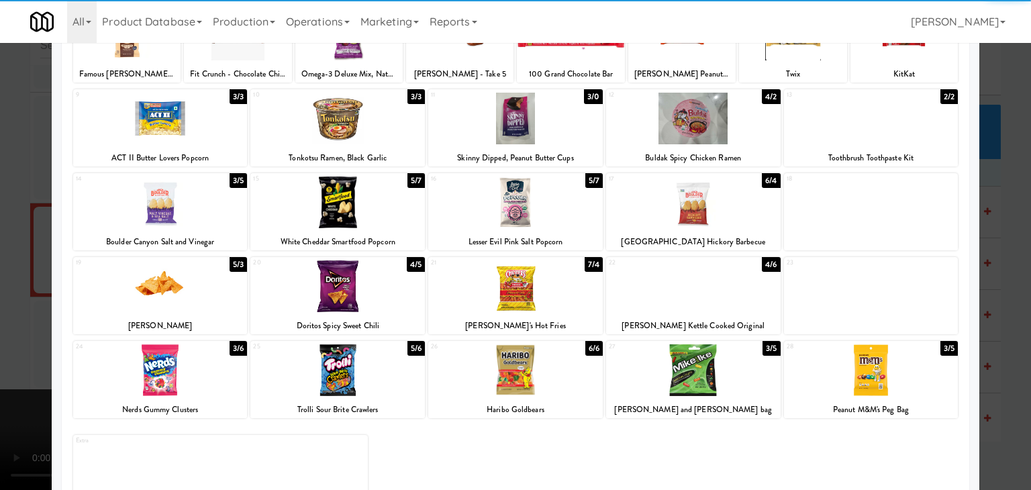
scroll to position [134, 0]
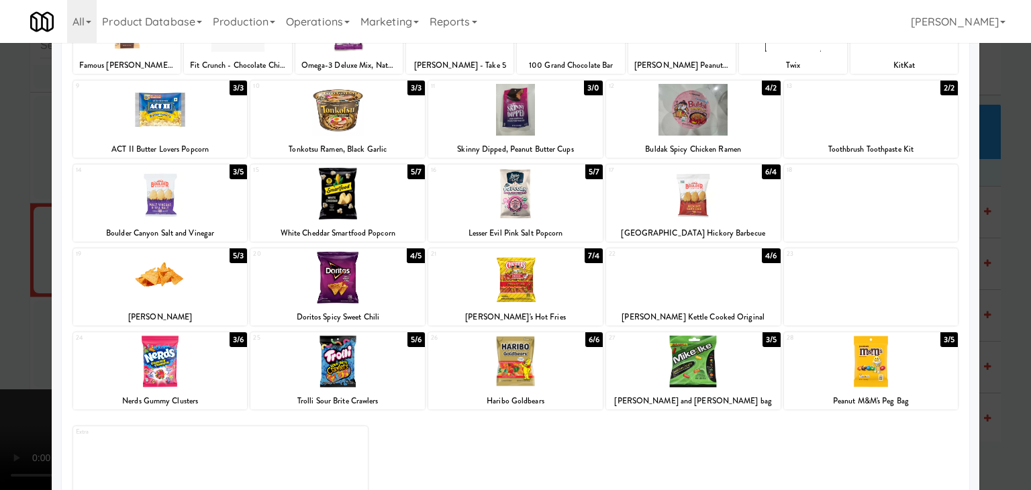
drag, startPoint x: 506, startPoint y: 278, endPoint x: 196, endPoint y: 290, distance: 310.3
click at [506, 277] on div at bounding box center [515, 278] width 175 height 52
click at [11, 287] on div at bounding box center [515, 245] width 1031 height 490
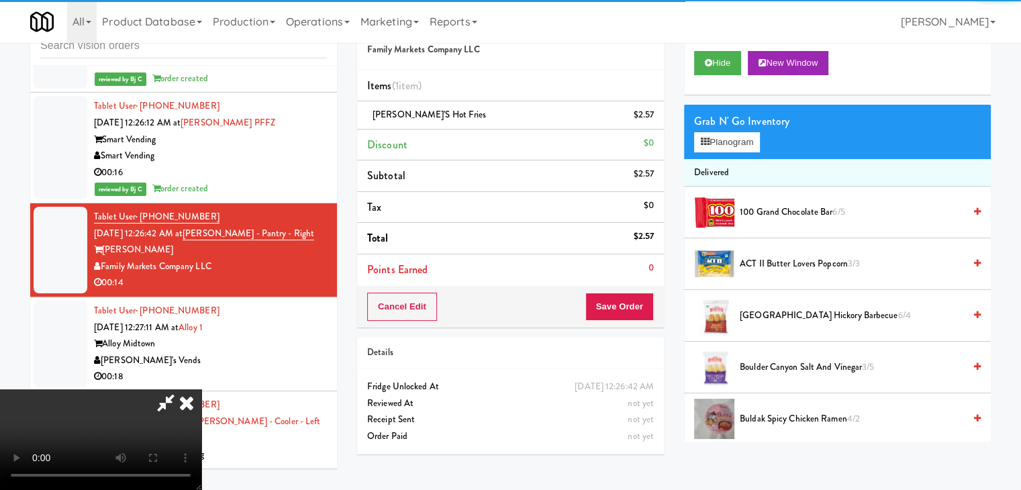
drag, startPoint x: 470, startPoint y: 311, endPoint x: 473, endPoint y: 322, distance: 10.4
click at [201, 389] on video at bounding box center [100, 439] width 201 height 101
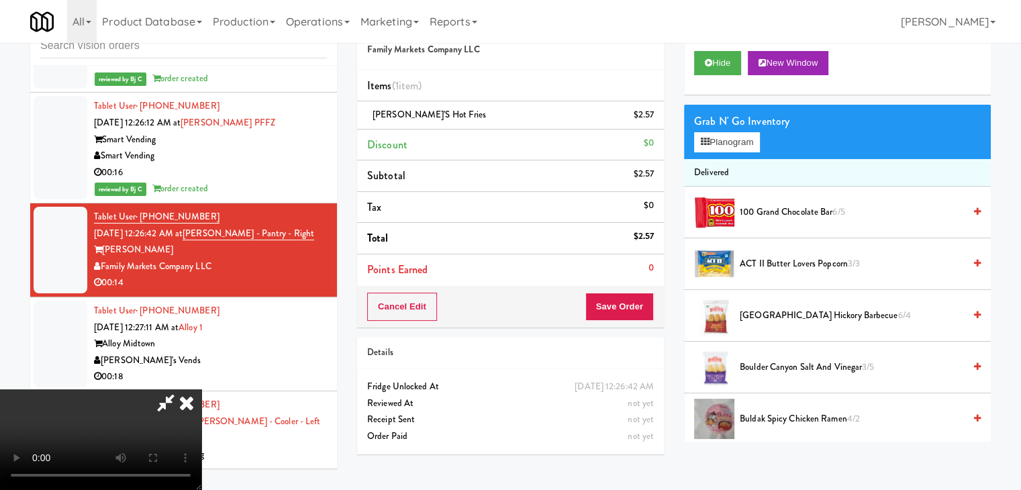
click at [201, 389] on video at bounding box center [100, 439] width 201 height 101
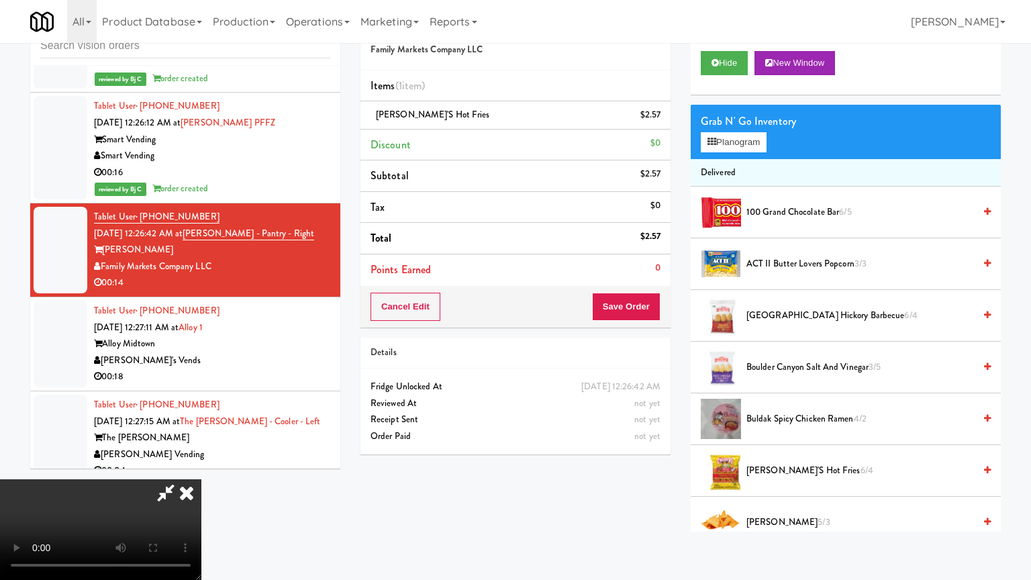
click at [201, 479] on video at bounding box center [100, 529] width 201 height 101
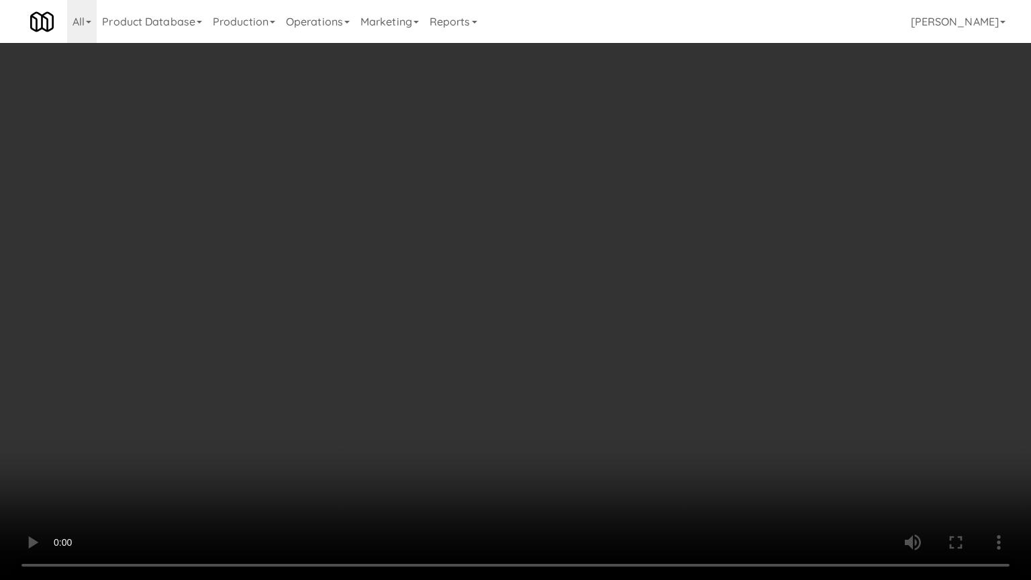
click at [622, 432] on video at bounding box center [515, 290] width 1031 height 580
click at [624, 427] on video at bounding box center [515, 290] width 1031 height 580
click at [626, 428] on video at bounding box center [515, 290] width 1031 height 580
click at [626, 427] on video at bounding box center [515, 290] width 1031 height 580
click at [637, 349] on video at bounding box center [515, 290] width 1031 height 580
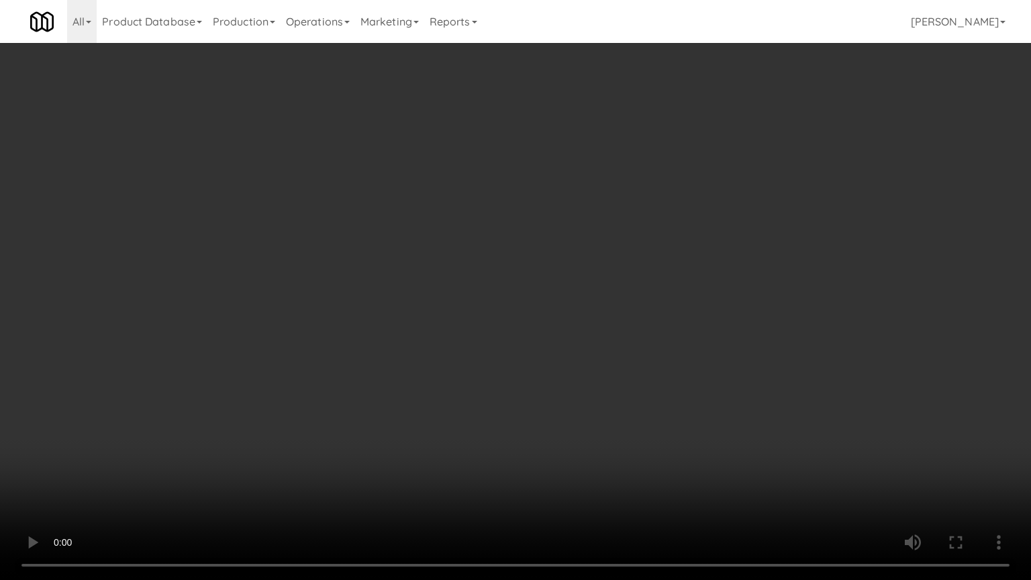
click at [639, 349] on video at bounding box center [515, 290] width 1031 height 580
click at [650, 348] on video at bounding box center [515, 290] width 1031 height 580
click at [650, 346] on video at bounding box center [515, 290] width 1031 height 580
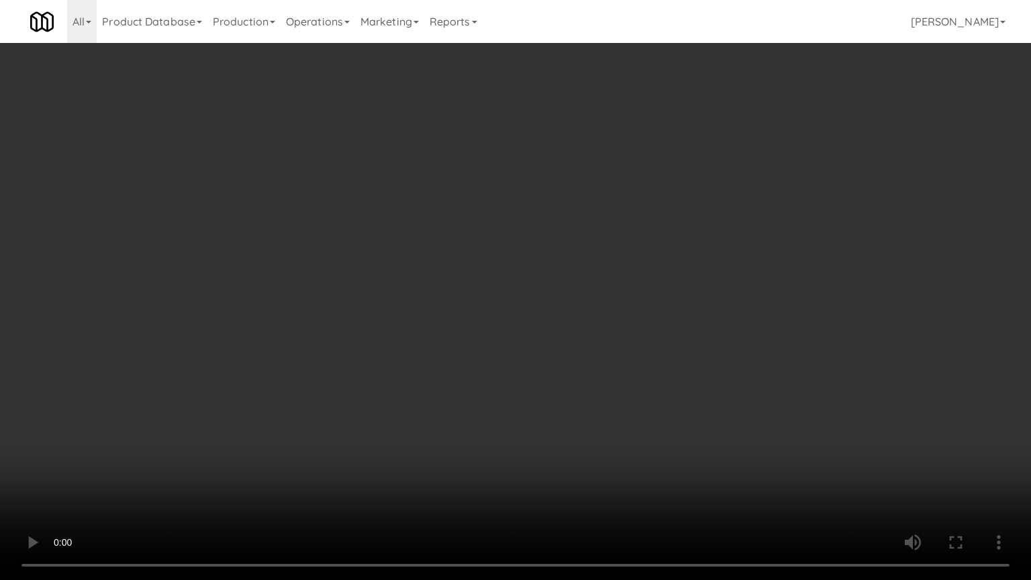
click at [650, 346] on video at bounding box center [515, 290] width 1031 height 580
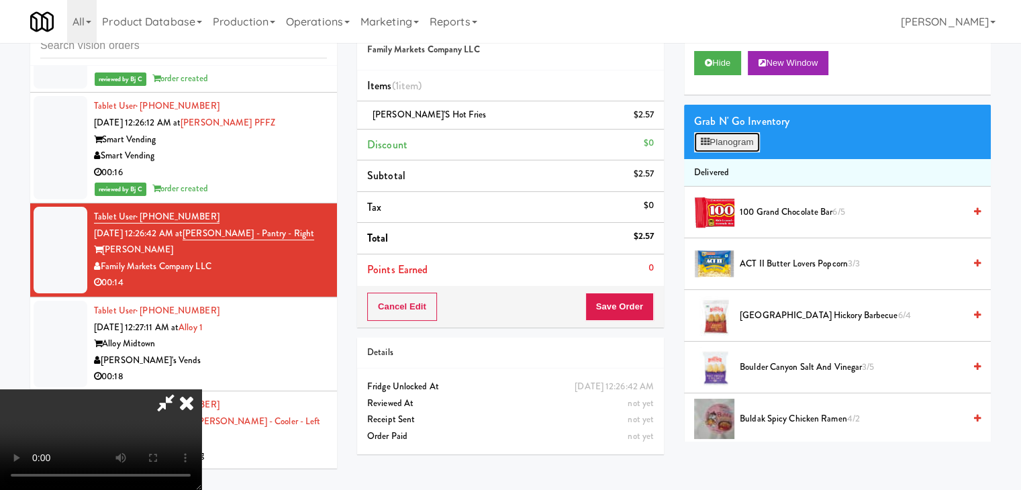
click at [734, 141] on button "Planogram" at bounding box center [727, 142] width 66 height 20
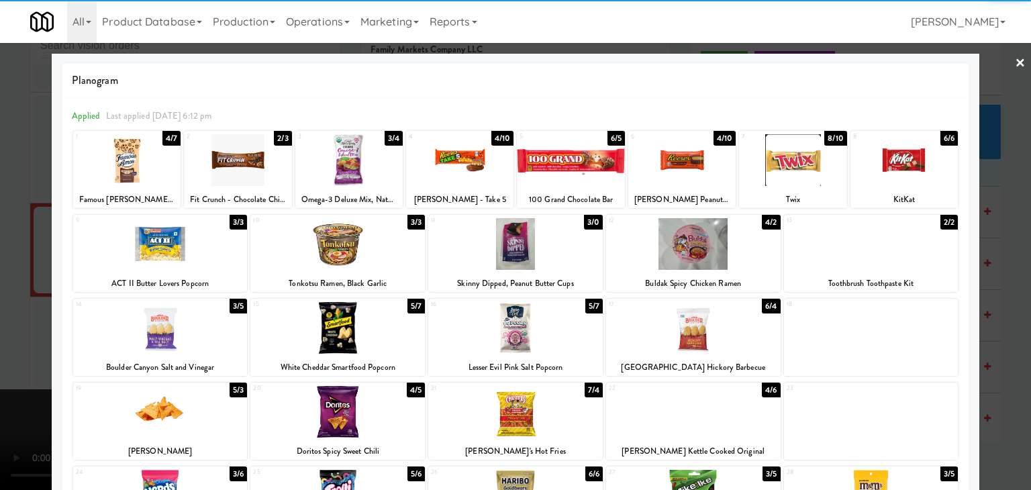
click at [655, 158] on div at bounding box center [681, 160] width 107 height 52
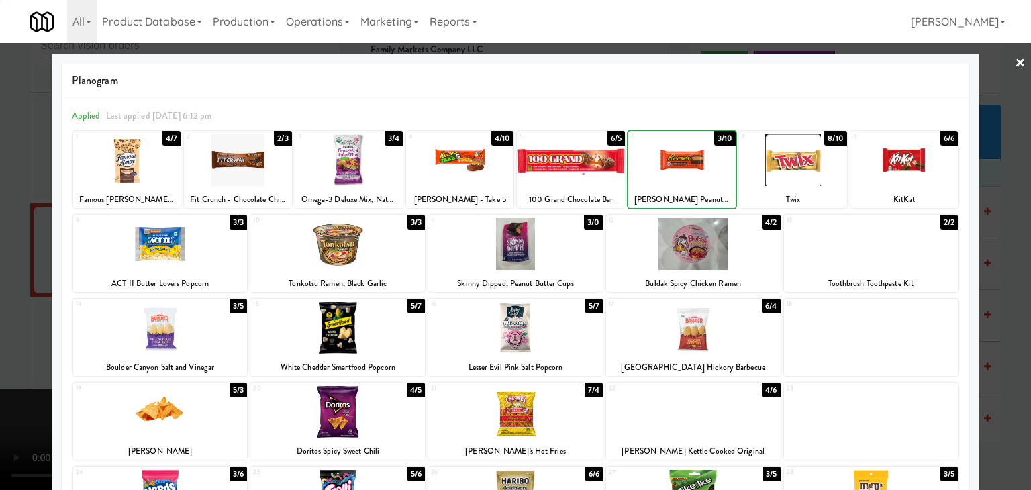
click at [0, 235] on div at bounding box center [515, 245] width 1031 height 490
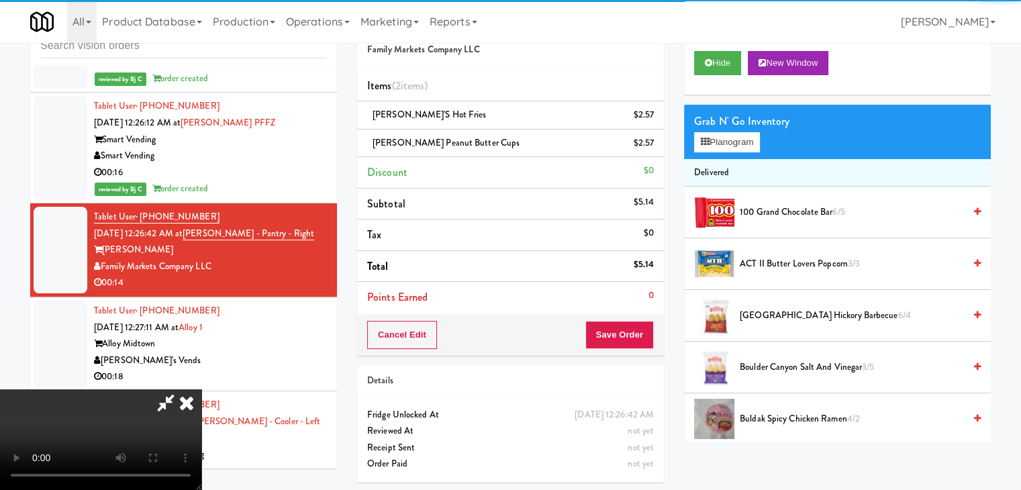
drag, startPoint x: 358, startPoint y: 250, endPoint x: 486, endPoint y: 283, distance: 131.5
click at [201, 389] on video at bounding box center [100, 439] width 201 height 101
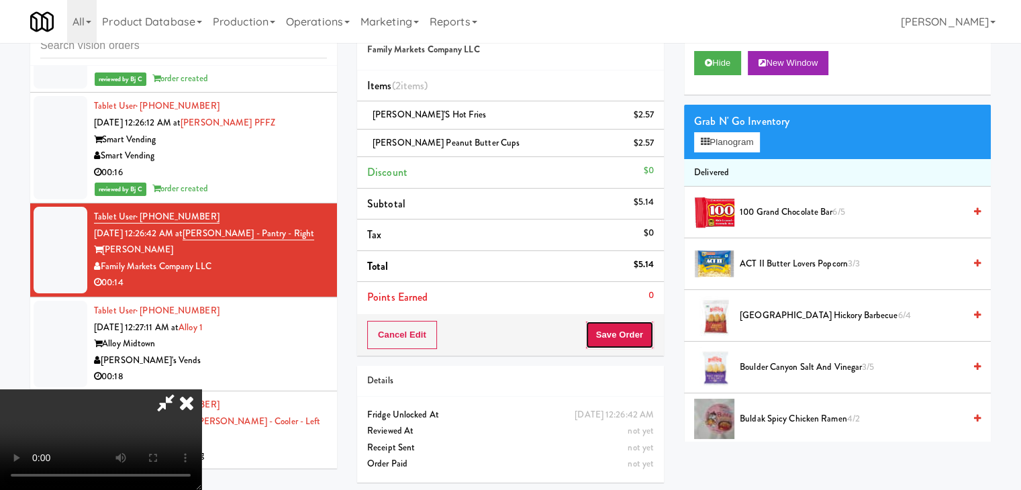
click at [626, 338] on button "Save Order" at bounding box center [619, 335] width 68 height 28
click at [626, 338] on body "Are you sure you want to update this order? Okay Cancel Okay Are you sure you w…" at bounding box center [510, 245] width 1021 height 490
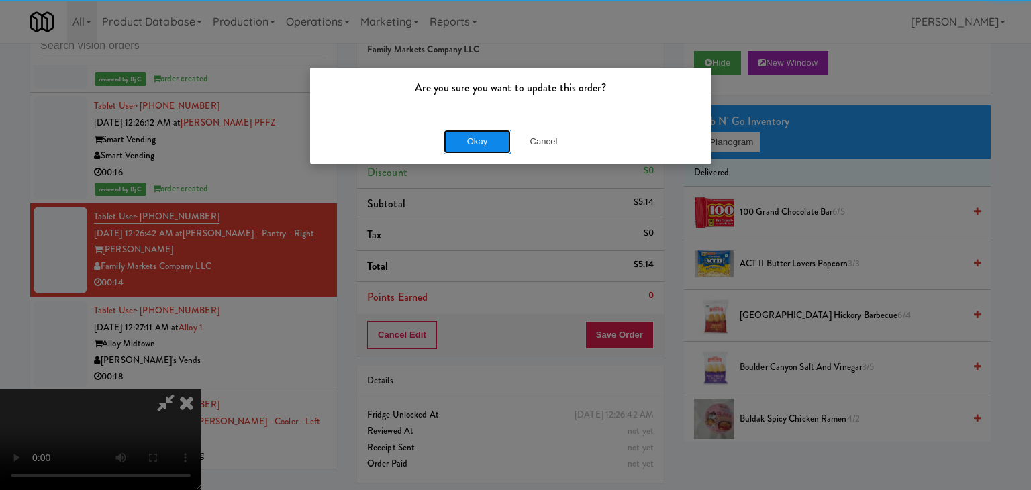
click at [464, 146] on button "Okay" at bounding box center [477, 142] width 67 height 24
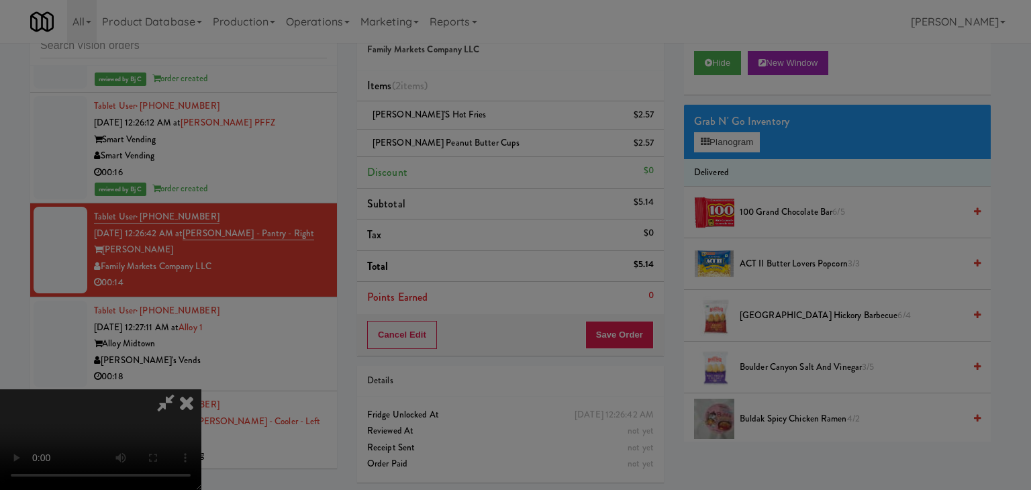
click at [464, 146] on body "Are you sure you want to update this order? Okay Cancel Okay Are you sure you w…" at bounding box center [515, 245] width 1031 height 490
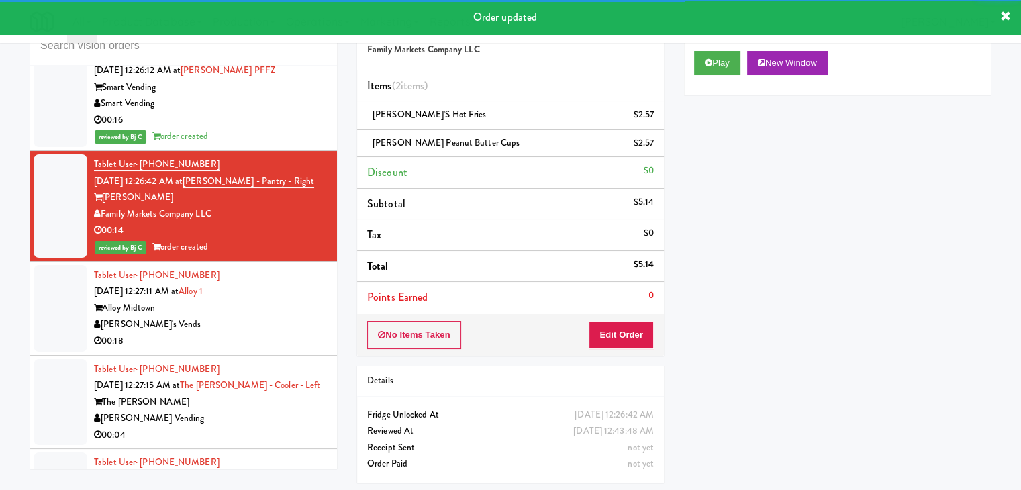
scroll to position [6044, 0]
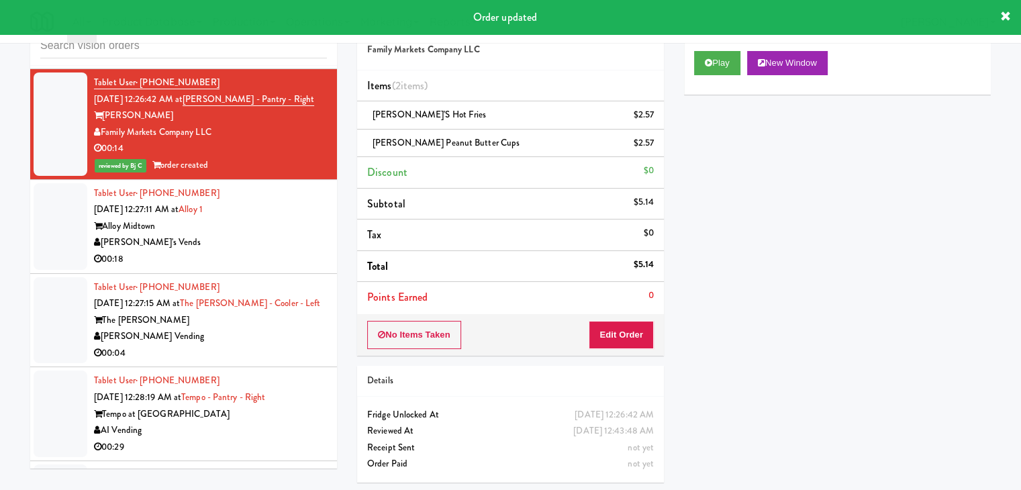
drag, startPoint x: 260, startPoint y: 237, endPoint x: 273, endPoint y: 244, distance: 14.2
click at [271, 237] on div "[PERSON_NAME]'s Vends" at bounding box center [210, 242] width 233 height 17
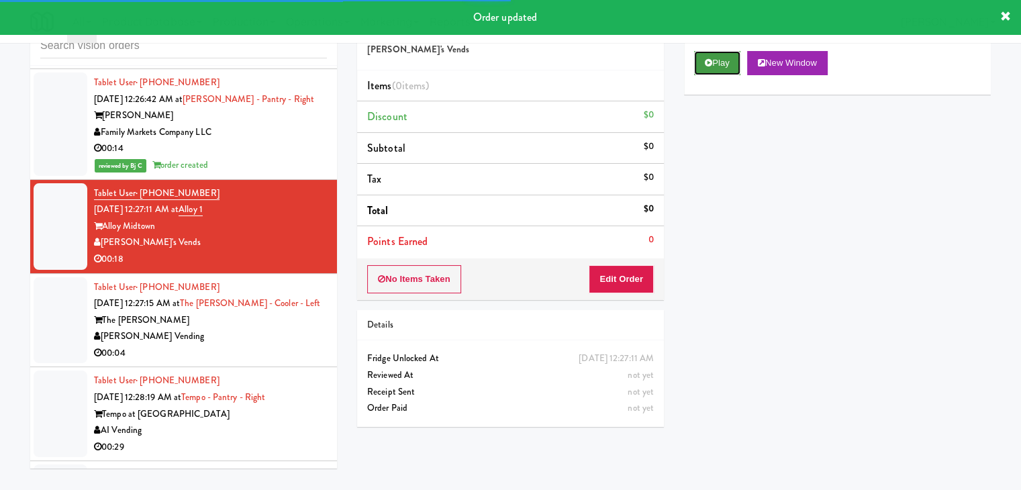
click at [712, 60] on button "Play" at bounding box center [717, 63] width 46 height 24
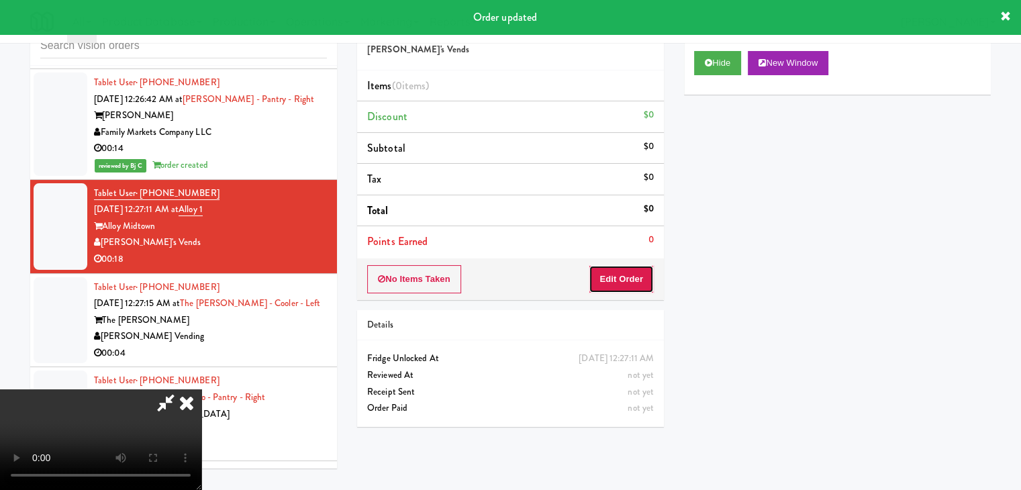
click at [624, 282] on button "Edit Order" at bounding box center [621, 279] width 65 height 28
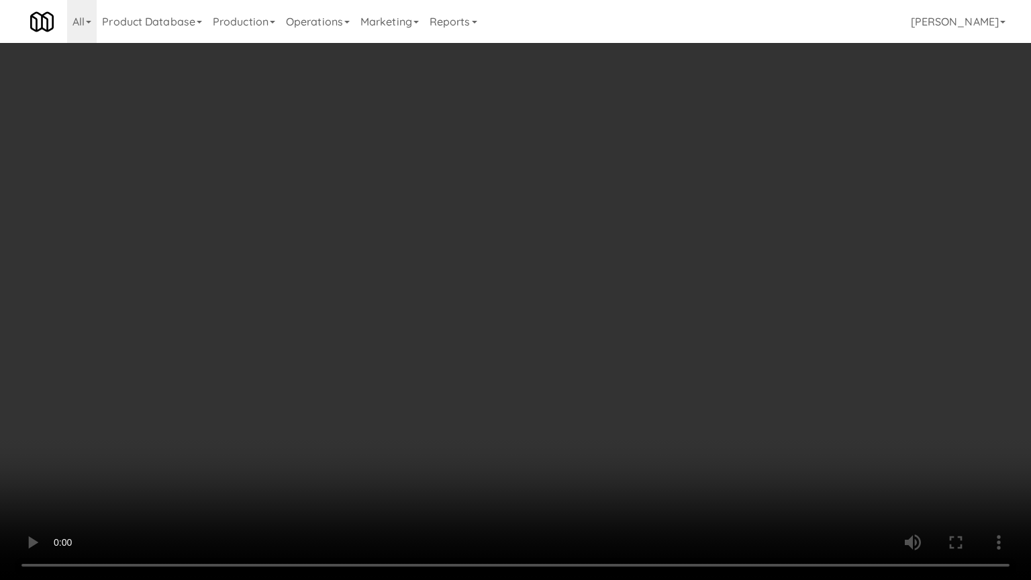
click at [533, 307] on video at bounding box center [515, 290] width 1031 height 580
click at [524, 309] on video at bounding box center [515, 290] width 1031 height 580
click at [522, 305] on video at bounding box center [515, 290] width 1031 height 580
click at [553, 228] on video at bounding box center [515, 290] width 1031 height 580
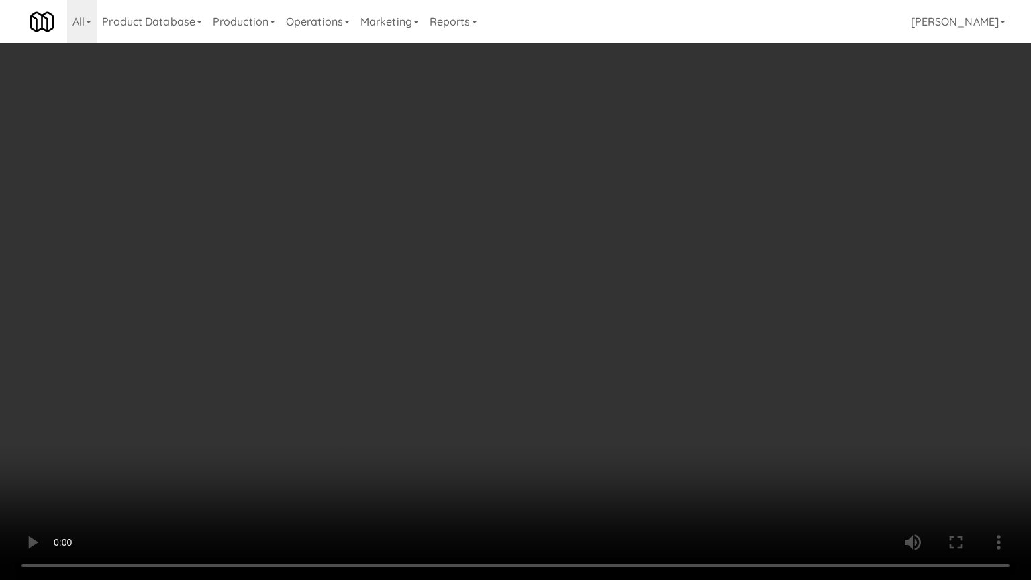
click at [553, 228] on video at bounding box center [515, 290] width 1031 height 580
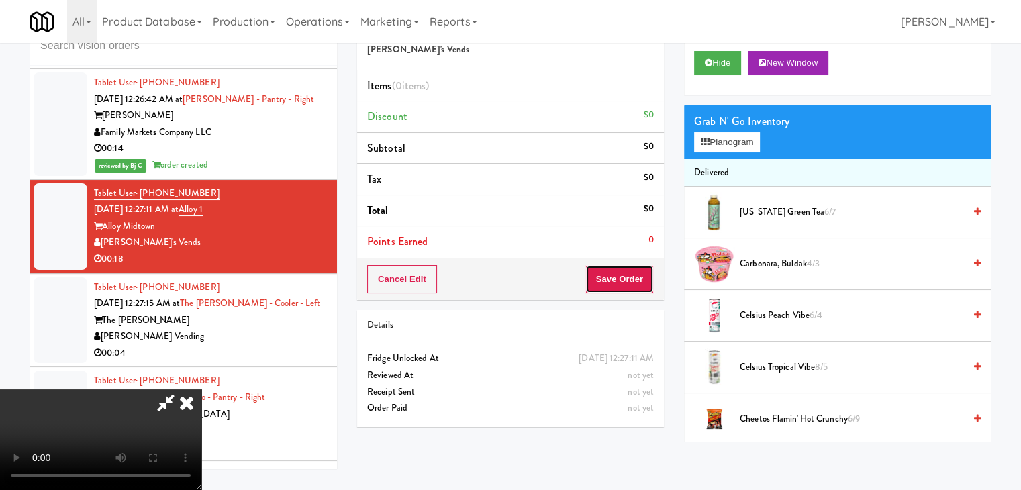
click at [632, 282] on button "Save Order" at bounding box center [619, 279] width 68 height 28
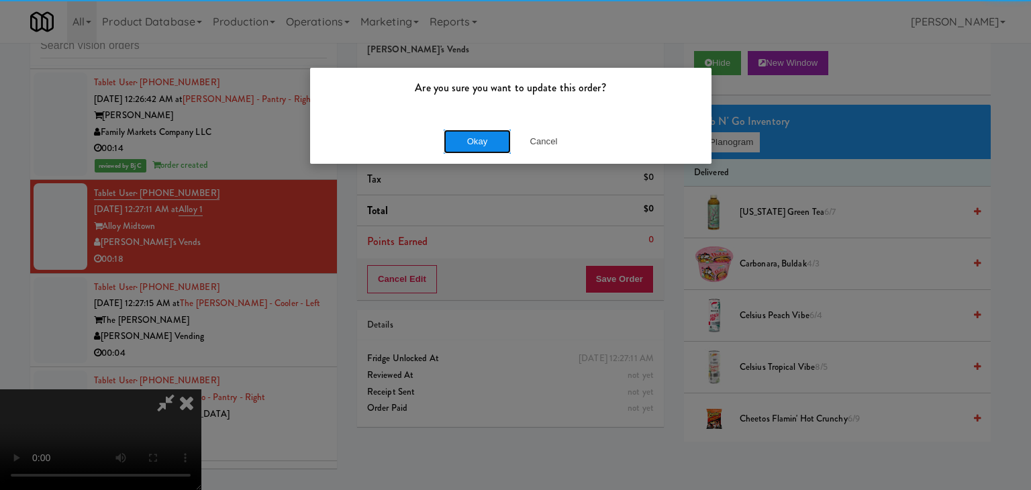
click at [484, 143] on button "Okay" at bounding box center [477, 142] width 67 height 24
click at [484, 143] on div "Okay Cancel" at bounding box center [510, 141] width 401 height 45
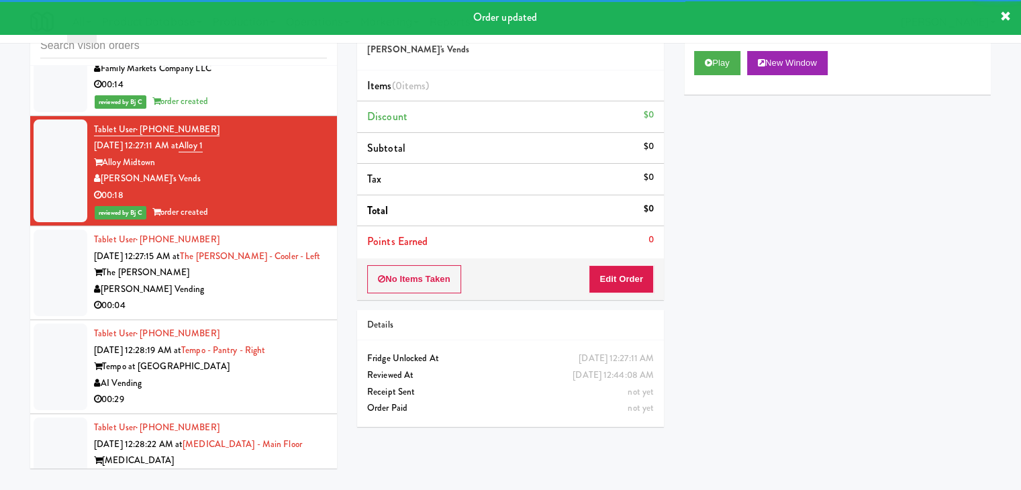
scroll to position [6178, 0]
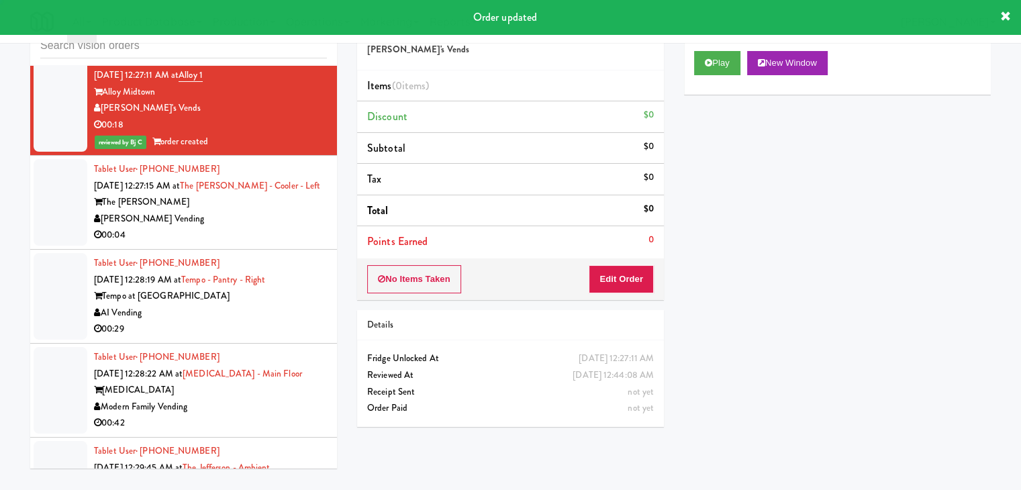
click at [271, 216] on div "[PERSON_NAME] Vending" at bounding box center [210, 219] width 233 height 17
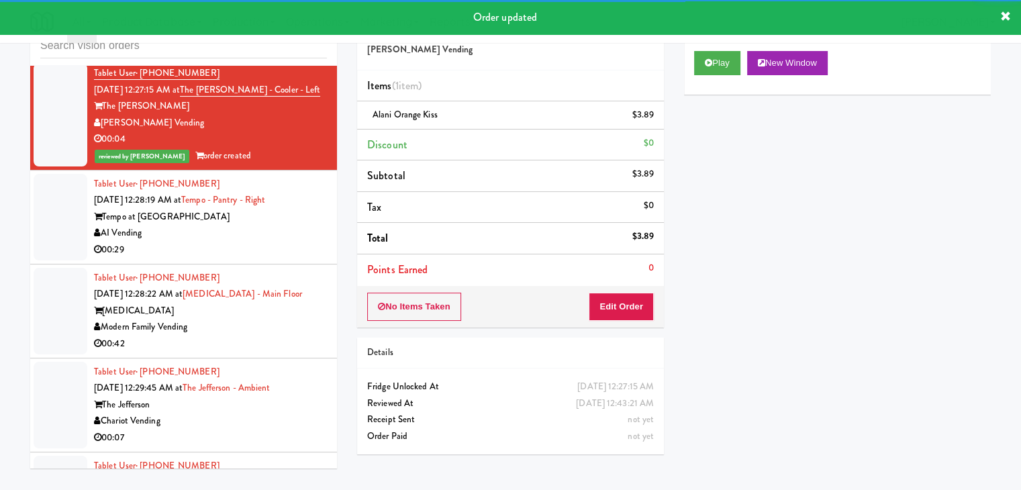
scroll to position [6379, 0]
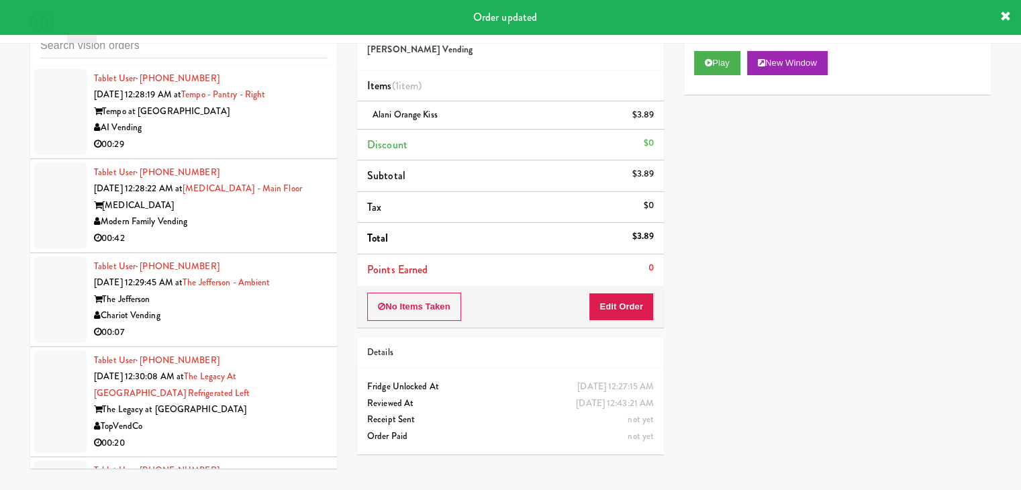
click at [298, 124] on div "AI Vending" at bounding box center [210, 127] width 233 height 17
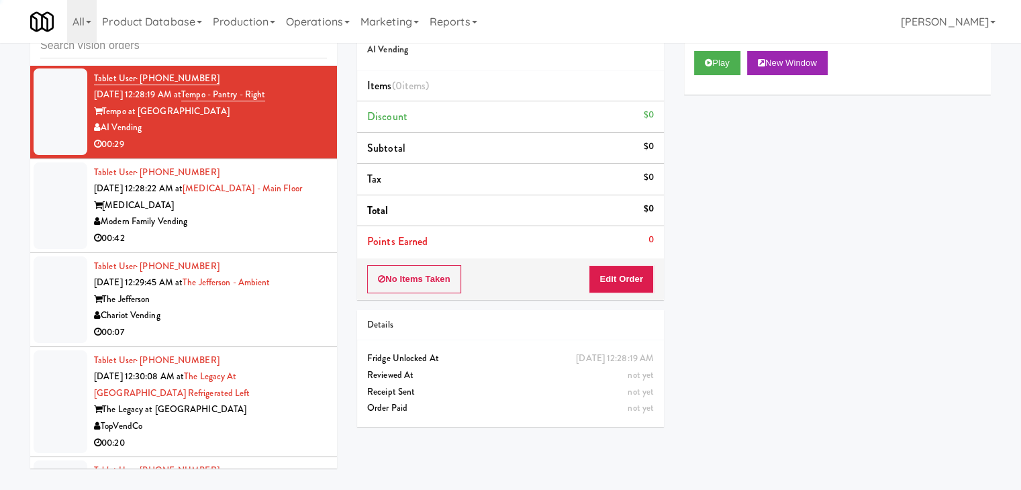
click at [303, 230] on div "00:42" at bounding box center [210, 238] width 233 height 17
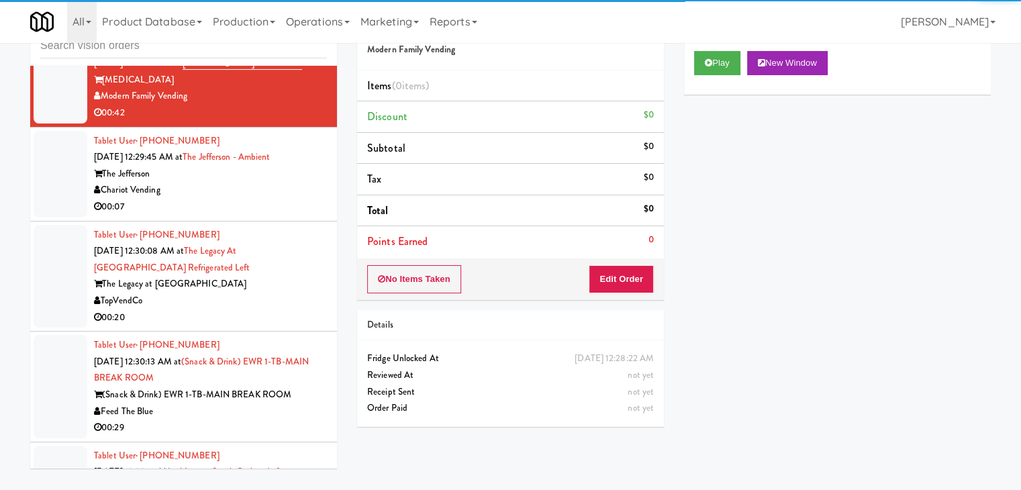
scroll to position [6513, 0]
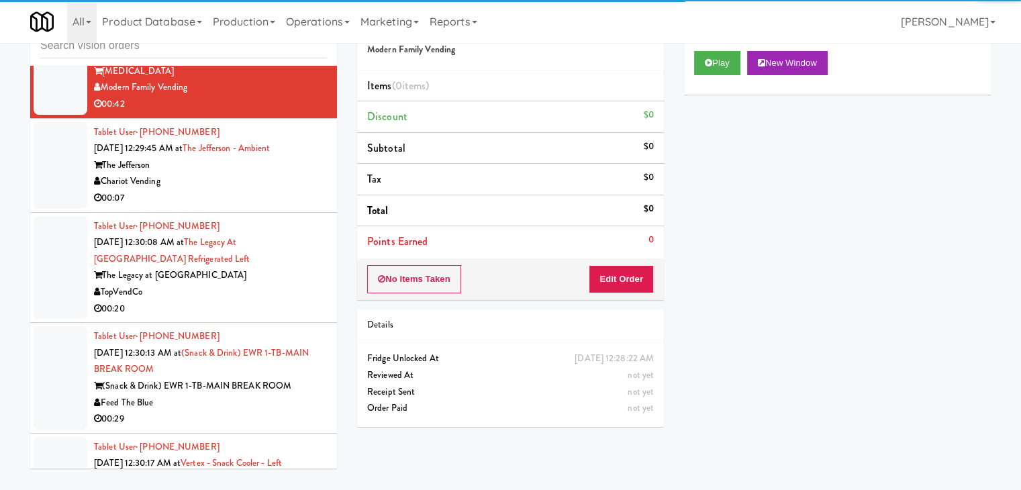
click at [258, 191] on div "00:07" at bounding box center [210, 198] width 233 height 17
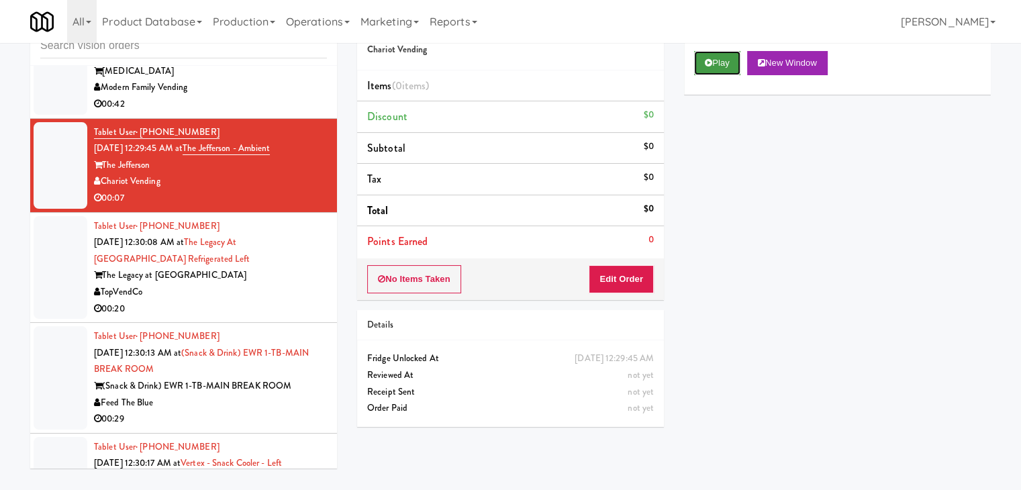
click at [709, 52] on button "Play" at bounding box center [717, 63] width 46 height 24
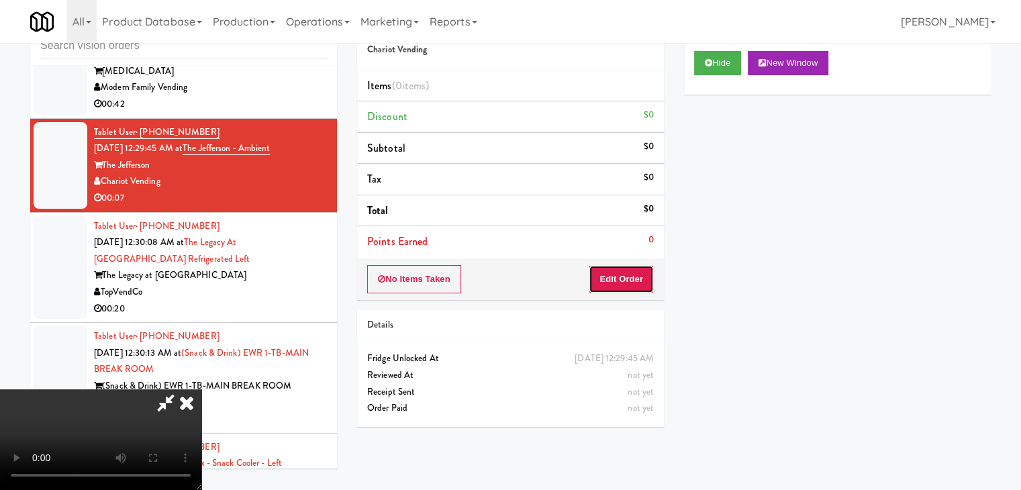
click at [626, 273] on button "Edit Order" at bounding box center [621, 279] width 65 height 28
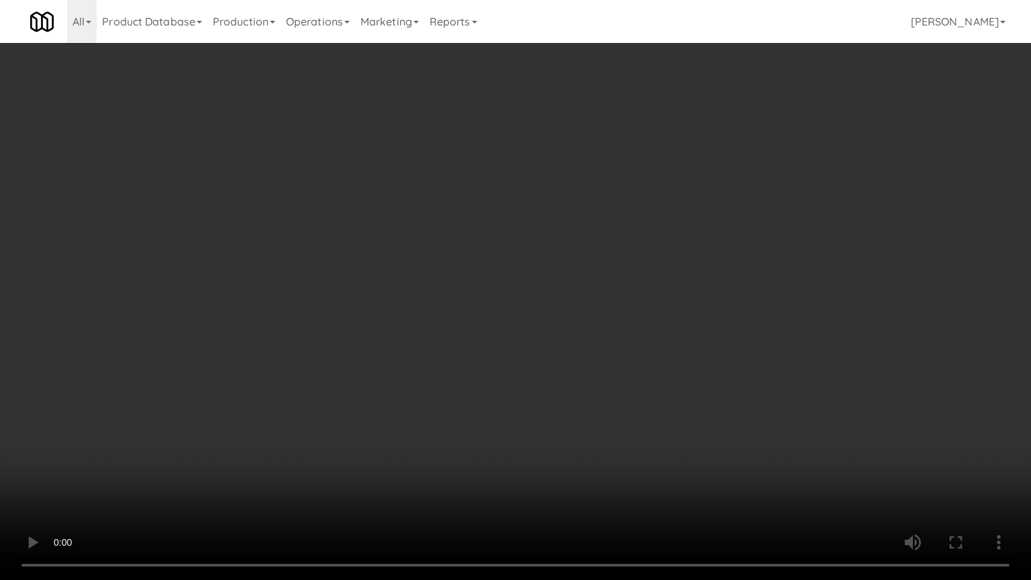
click at [558, 350] on video at bounding box center [515, 290] width 1031 height 580
click at [575, 358] on video at bounding box center [515, 290] width 1031 height 580
click at [602, 346] on video at bounding box center [515, 290] width 1031 height 580
drag, startPoint x: 602, startPoint y: 346, endPoint x: 726, endPoint y: 170, distance: 215.3
click at [604, 342] on video at bounding box center [515, 290] width 1031 height 580
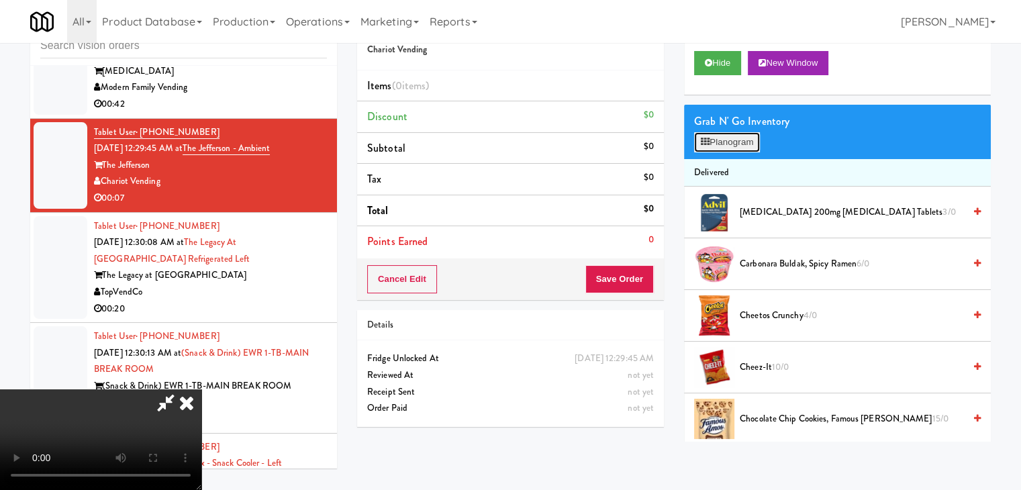
click at [727, 143] on button "Planogram" at bounding box center [727, 142] width 66 height 20
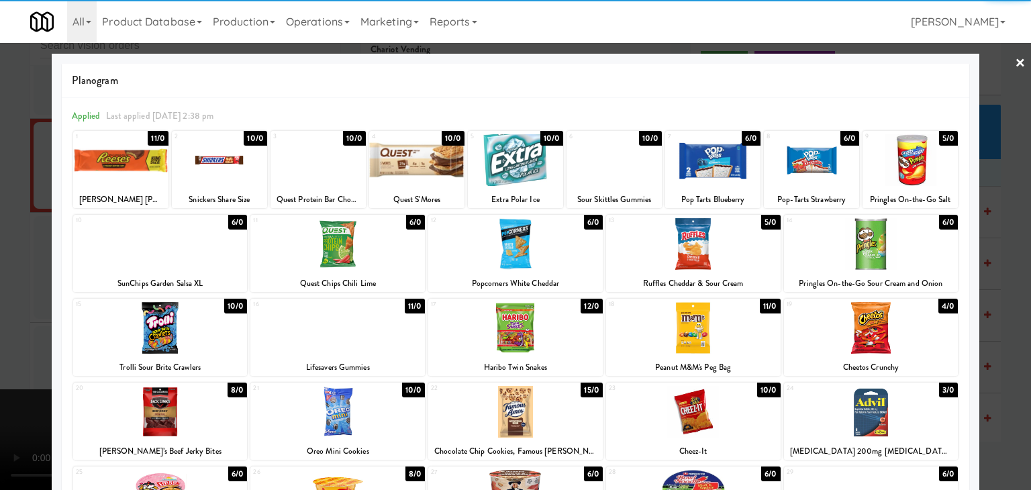
click at [513, 252] on div at bounding box center [515, 244] width 175 height 52
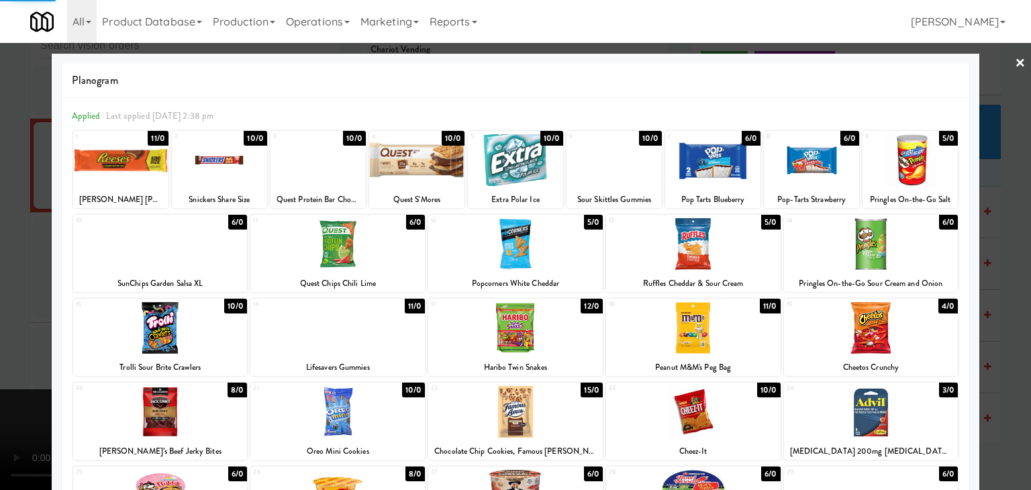
drag, startPoint x: 0, startPoint y: 306, endPoint x: 114, endPoint y: 308, distance: 114.1
click at [3, 306] on div at bounding box center [515, 245] width 1031 height 490
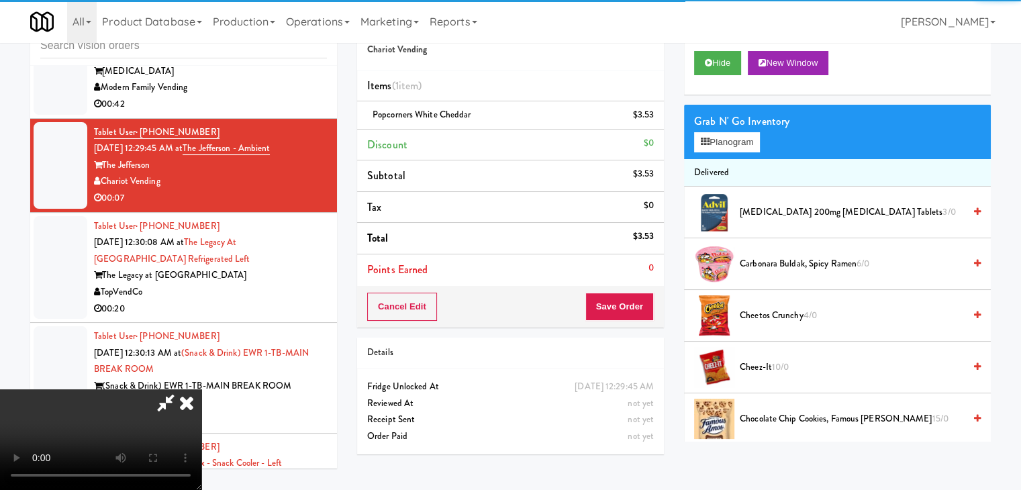
click at [201, 389] on video at bounding box center [100, 439] width 201 height 101
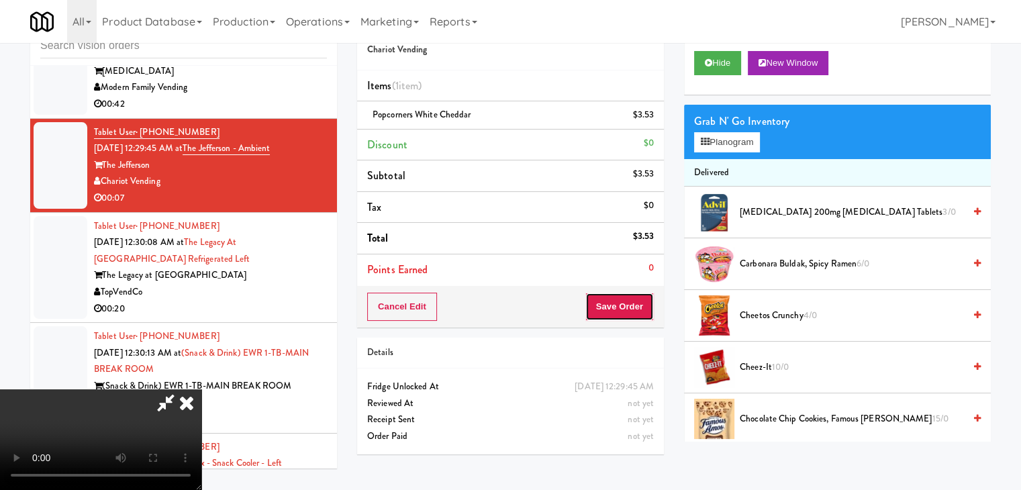
click at [637, 309] on button "Save Order" at bounding box center [619, 307] width 68 height 28
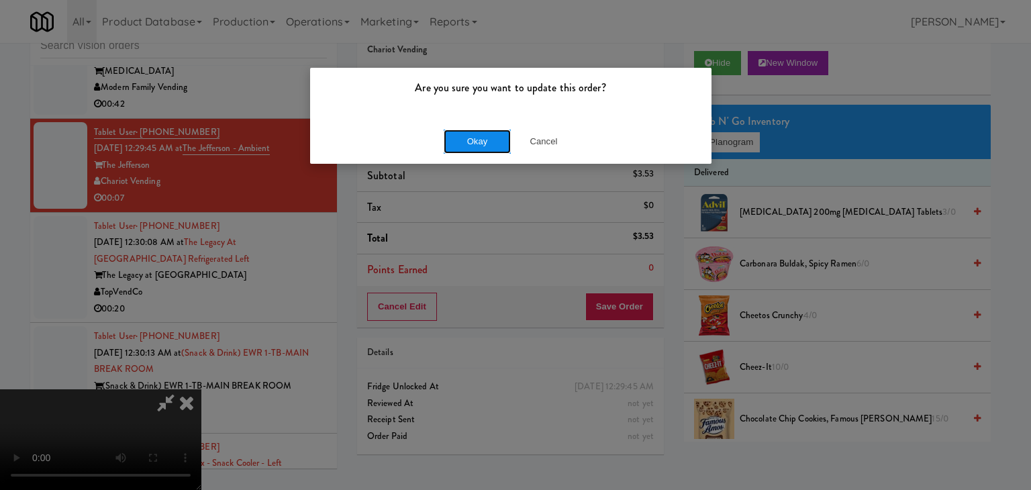
click at [475, 141] on button "Okay" at bounding box center [477, 142] width 67 height 24
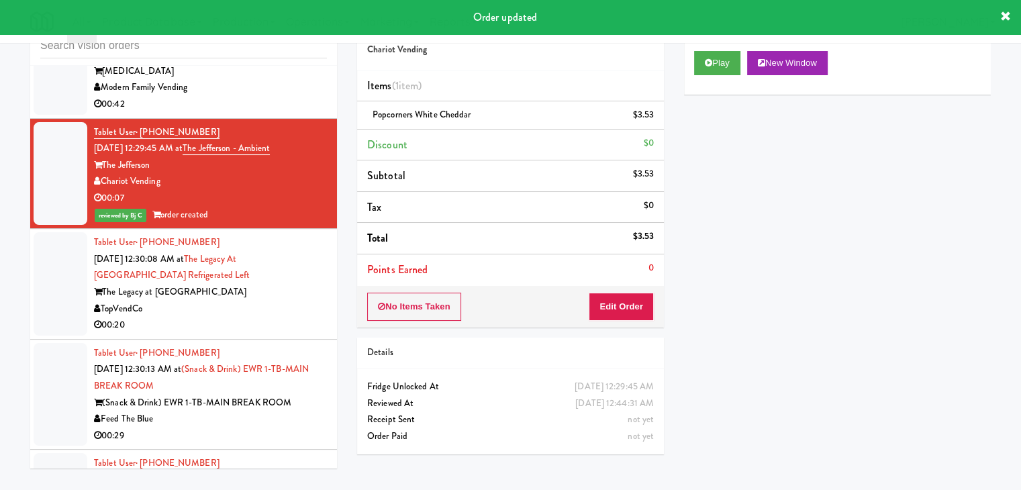
click at [271, 323] on div "00:20" at bounding box center [210, 325] width 233 height 17
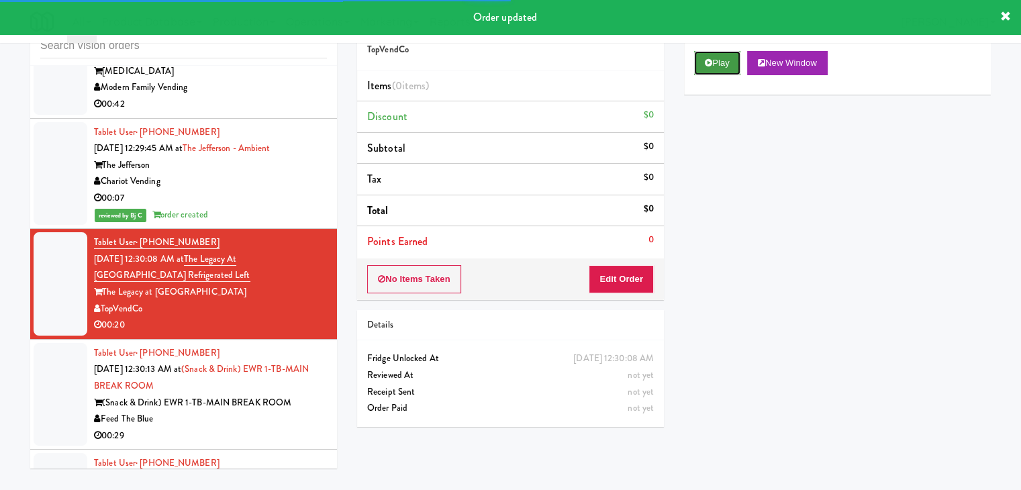
click at [719, 64] on button "Play" at bounding box center [717, 63] width 46 height 24
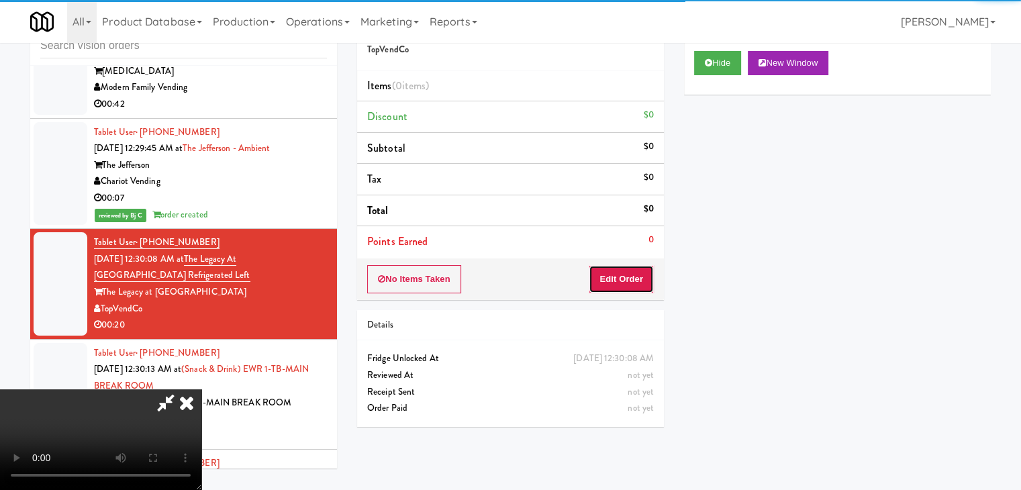
click at [628, 283] on button "Edit Order" at bounding box center [621, 279] width 65 height 28
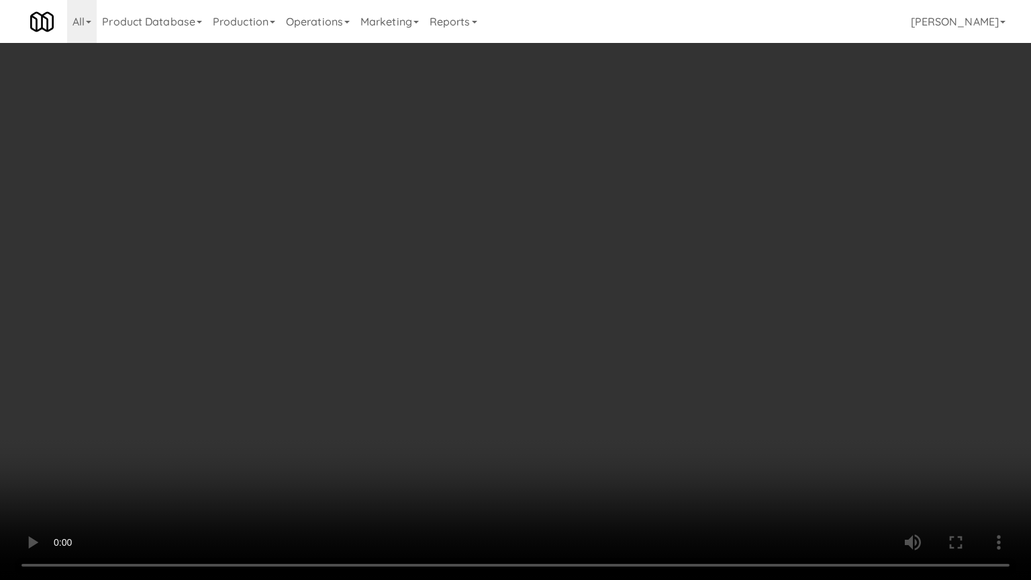
click at [489, 307] on video at bounding box center [515, 290] width 1031 height 580
drag, startPoint x: 489, startPoint y: 307, endPoint x: 542, endPoint y: 306, distance: 53.0
click at [498, 306] on video at bounding box center [515, 290] width 1031 height 580
click at [598, 309] on video at bounding box center [515, 290] width 1031 height 580
click at [594, 312] on video at bounding box center [515, 290] width 1031 height 580
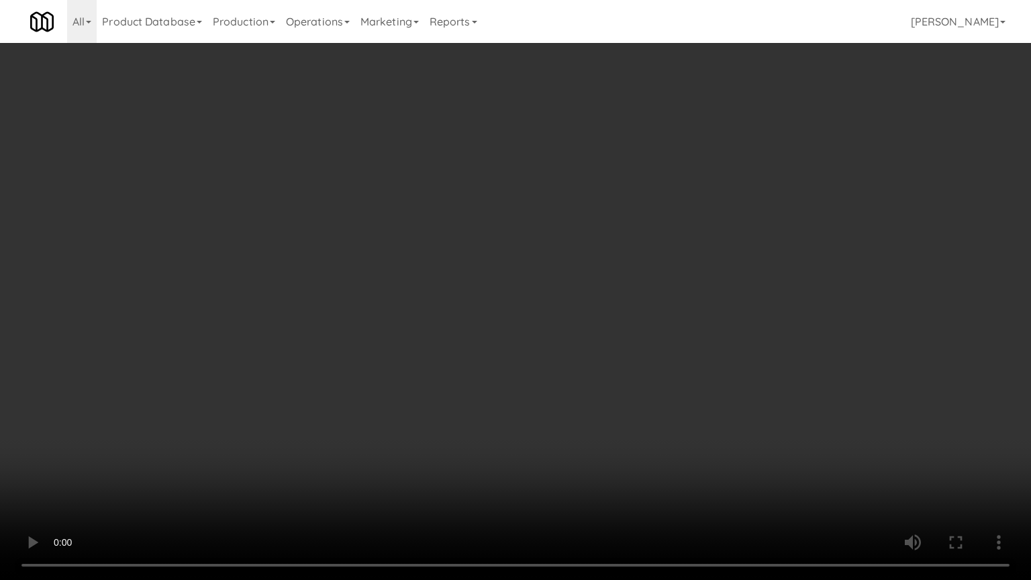
click at [618, 311] on video at bounding box center [515, 290] width 1031 height 580
click at [630, 312] on video at bounding box center [515, 290] width 1031 height 580
click at [628, 309] on video at bounding box center [515, 290] width 1031 height 580
click at [629, 303] on video at bounding box center [515, 290] width 1031 height 580
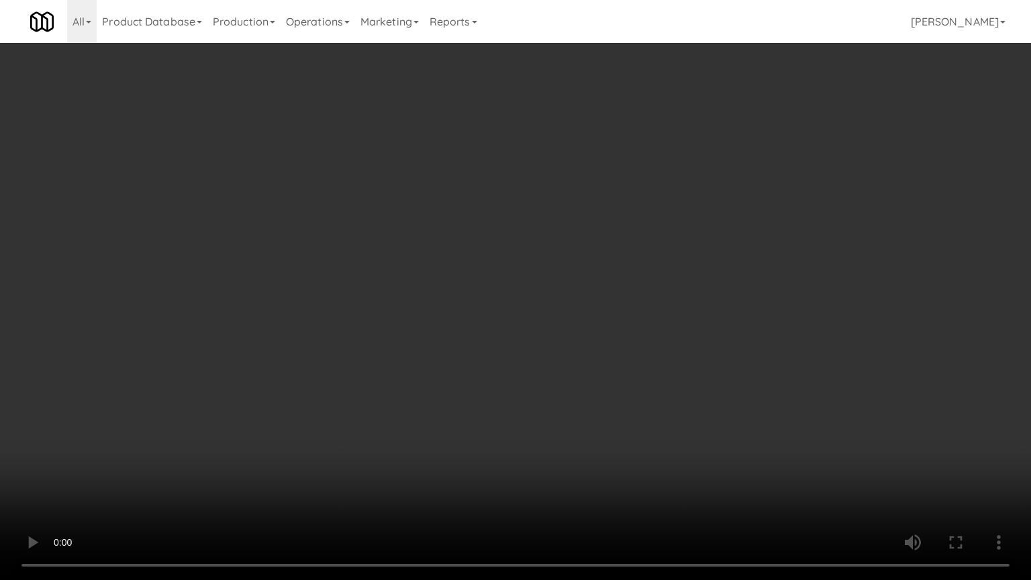
click at [629, 303] on video at bounding box center [515, 290] width 1031 height 580
click at [637, 303] on video at bounding box center [515, 290] width 1031 height 580
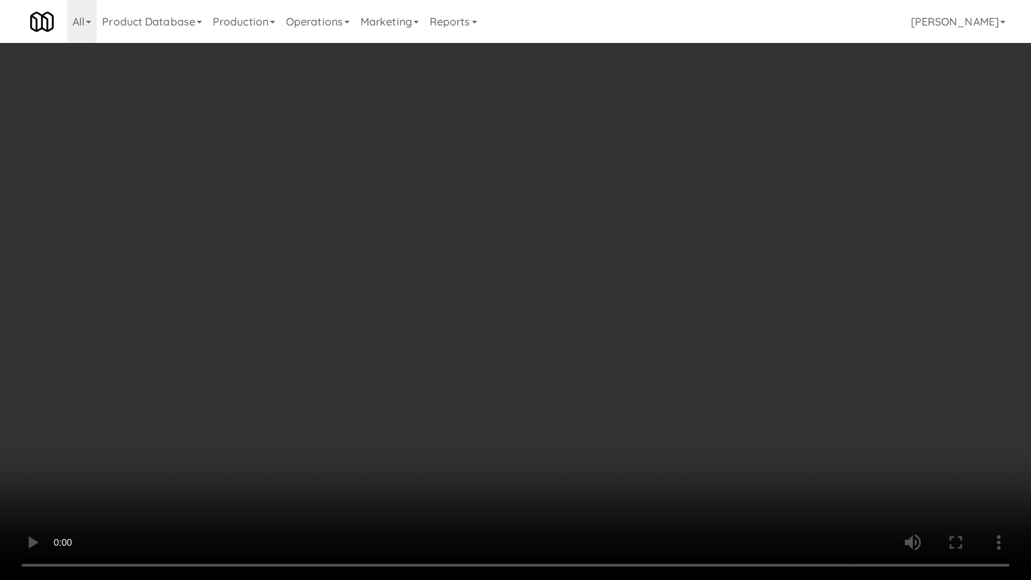
click at [552, 297] on video at bounding box center [515, 290] width 1031 height 580
click at [553, 296] on video at bounding box center [515, 290] width 1031 height 580
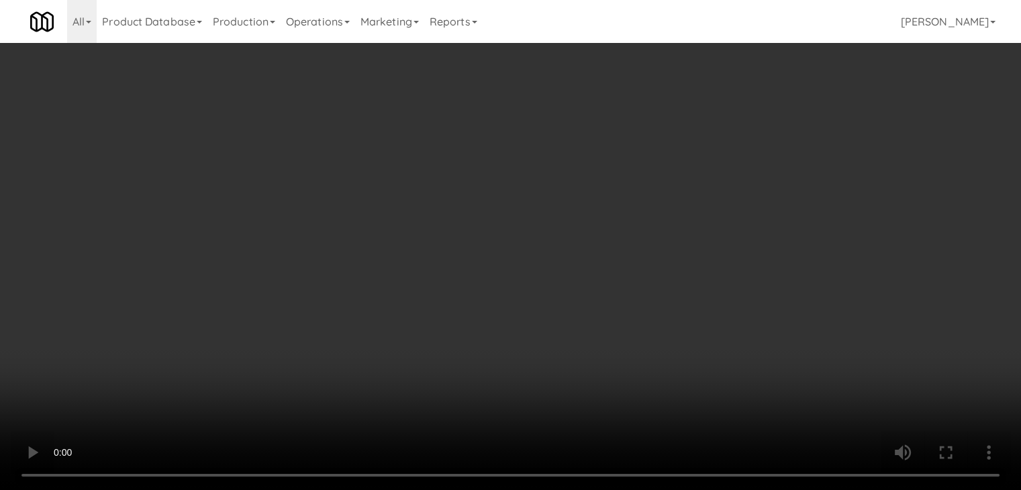
click at [520, 146] on video at bounding box center [510, 245] width 1021 height 490
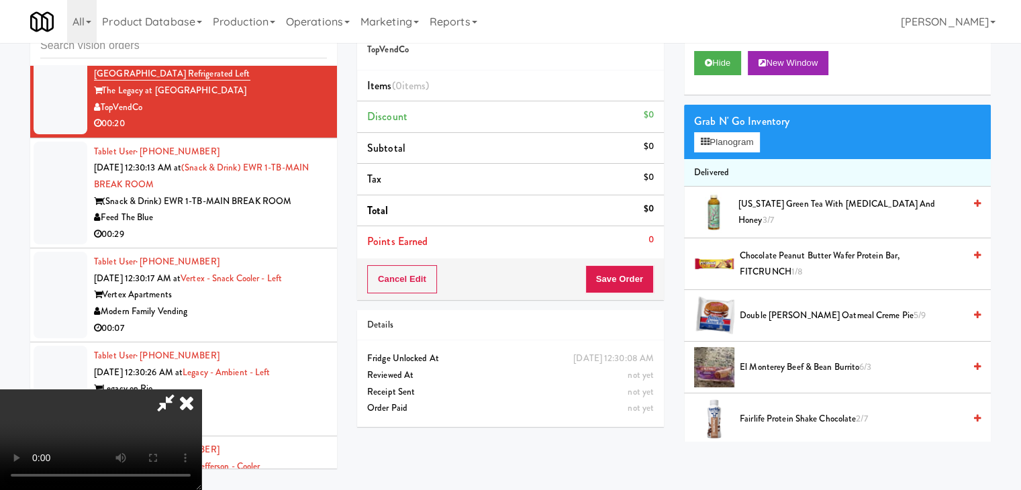
click at [201, 389] on video at bounding box center [100, 439] width 201 height 101
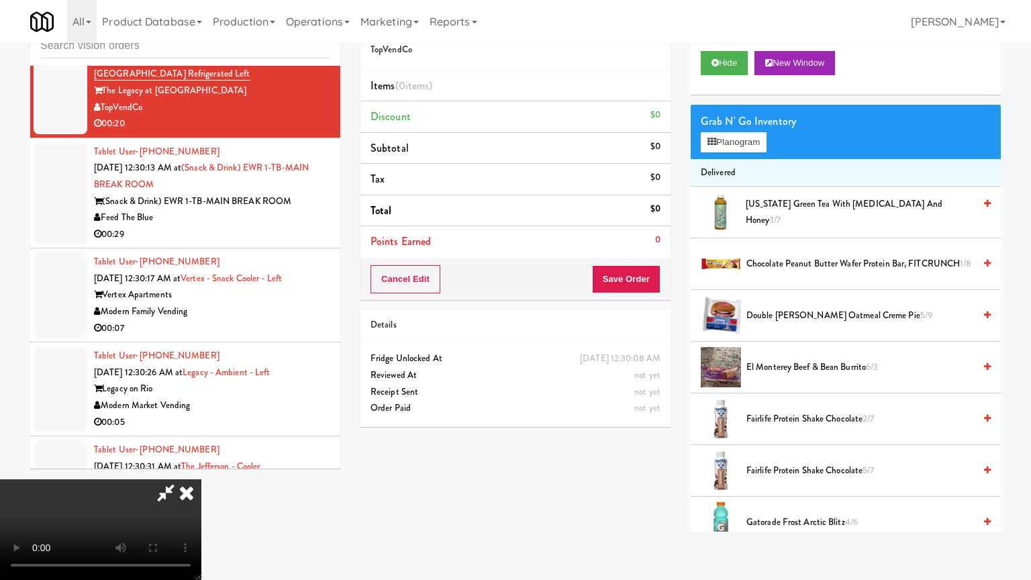
click at [201, 479] on video at bounding box center [100, 529] width 201 height 101
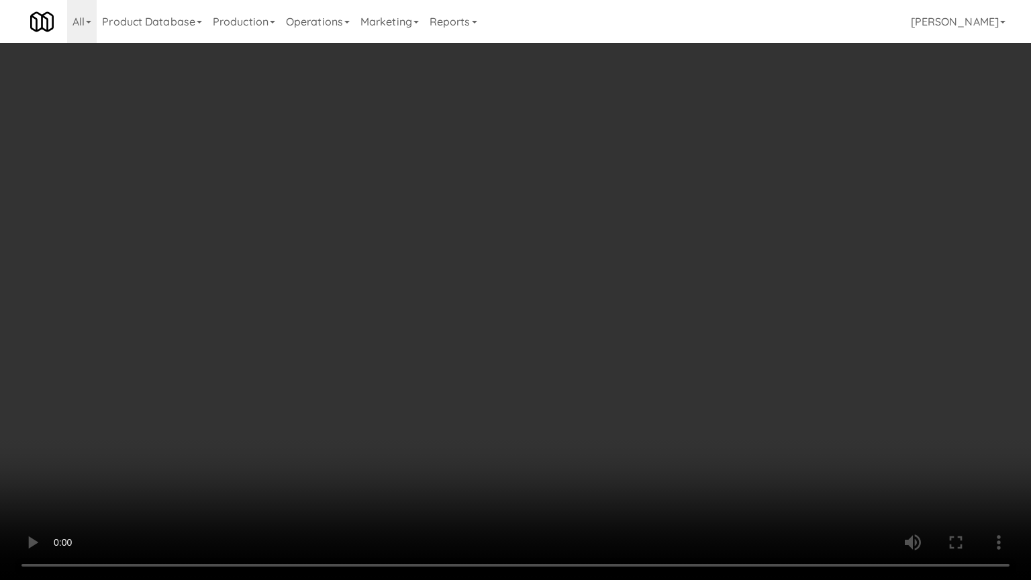
click at [599, 217] on video at bounding box center [515, 290] width 1031 height 580
click at [599, 218] on video at bounding box center [515, 290] width 1031 height 580
click at [601, 217] on video at bounding box center [515, 290] width 1031 height 580
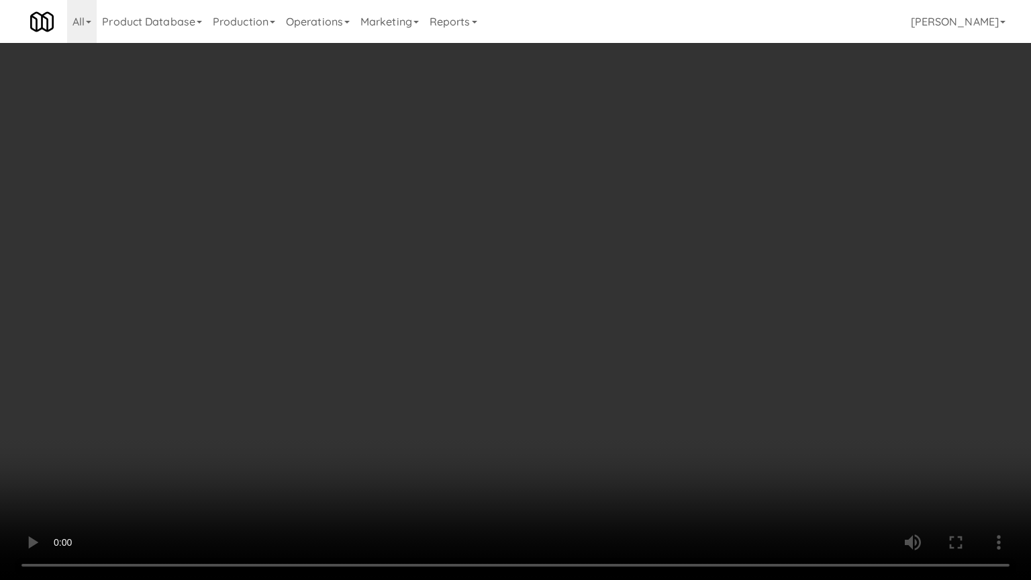
click at [602, 217] on video at bounding box center [515, 290] width 1031 height 580
click at [603, 215] on video at bounding box center [515, 290] width 1031 height 580
click at [604, 213] on video at bounding box center [515, 290] width 1031 height 580
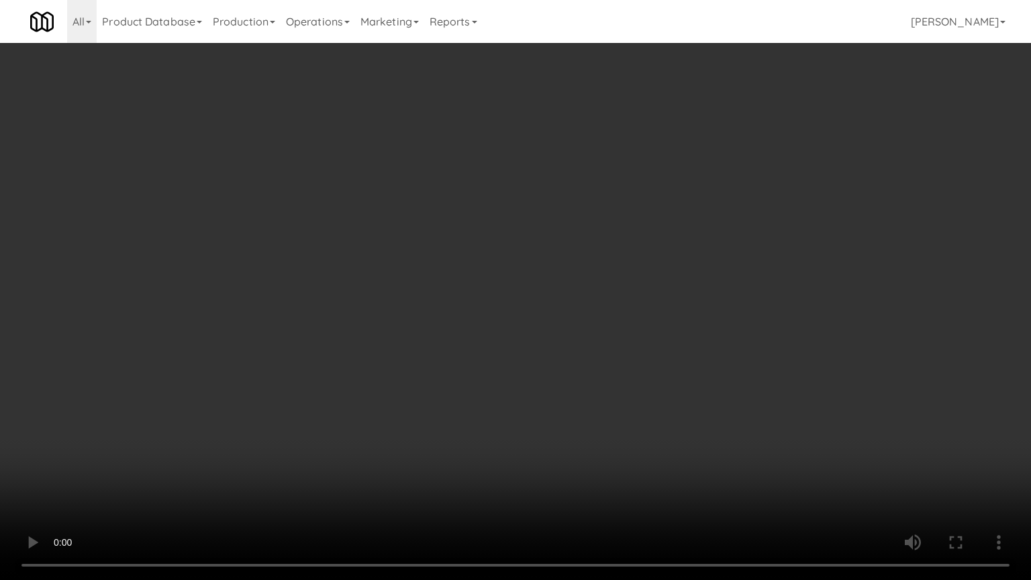
click at [604, 213] on video at bounding box center [515, 290] width 1031 height 580
click at [605, 212] on video at bounding box center [515, 290] width 1031 height 580
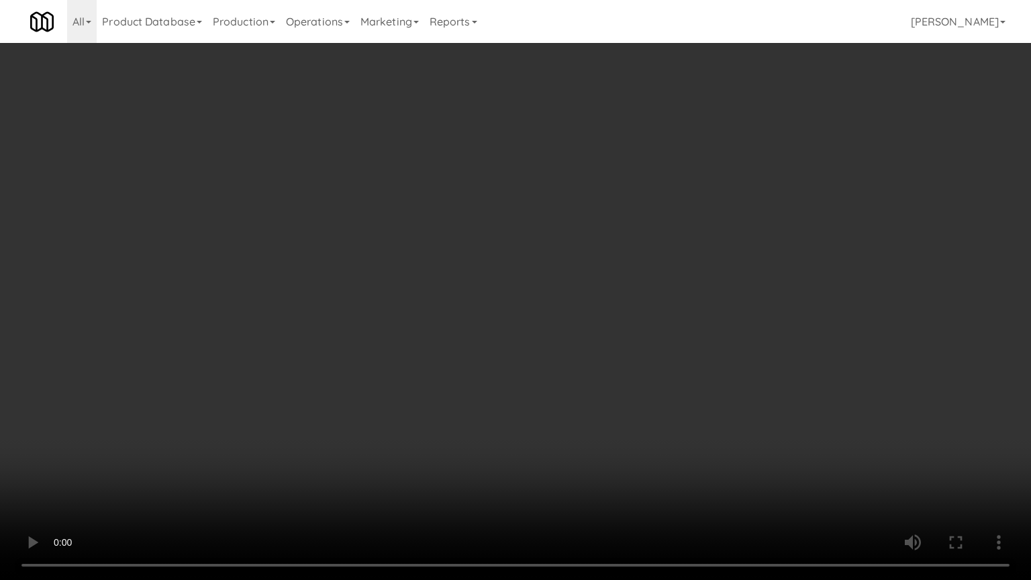
click at [605, 212] on video at bounding box center [515, 290] width 1031 height 580
click at [606, 212] on video at bounding box center [515, 290] width 1031 height 580
click at [615, 209] on video at bounding box center [515, 290] width 1031 height 580
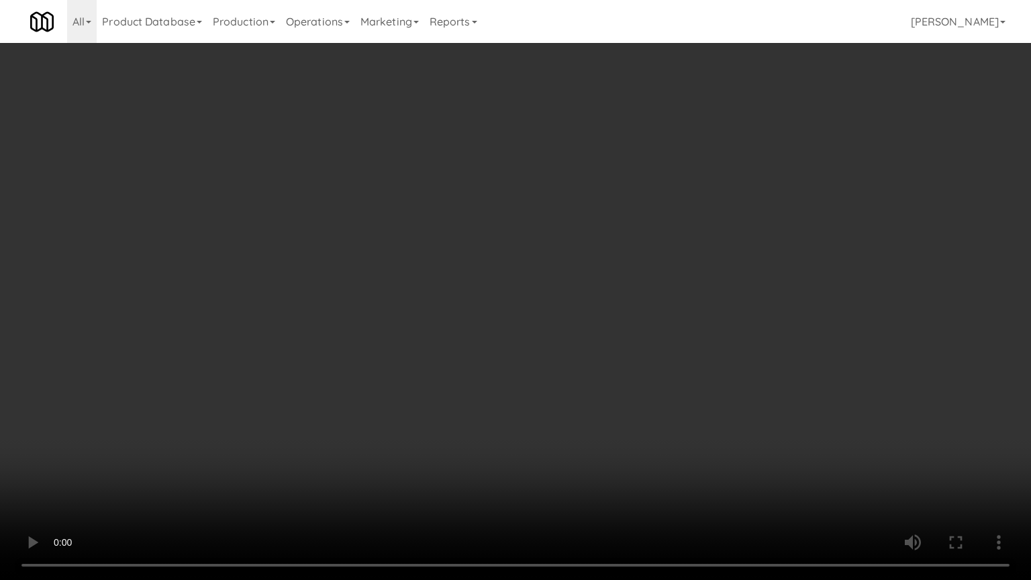
click at [618, 211] on video at bounding box center [515, 290] width 1031 height 580
drag, startPoint x: 620, startPoint y: 211, endPoint x: 607, endPoint y: 216, distance: 14.5
click at [620, 212] on video at bounding box center [515, 290] width 1031 height 580
click at [607, 213] on video at bounding box center [515, 290] width 1031 height 580
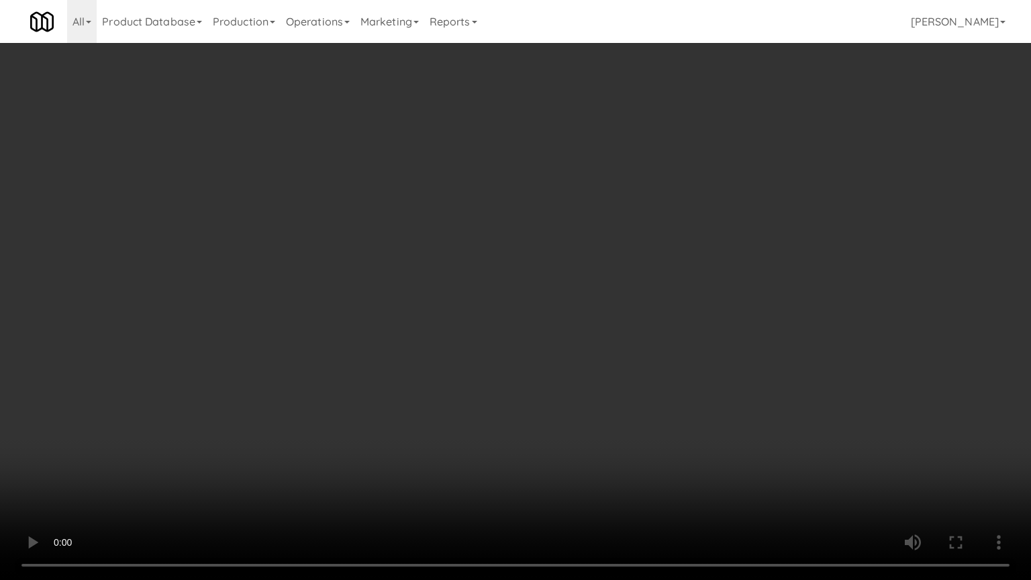
click at [607, 213] on video at bounding box center [515, 290] width 1031 height 580
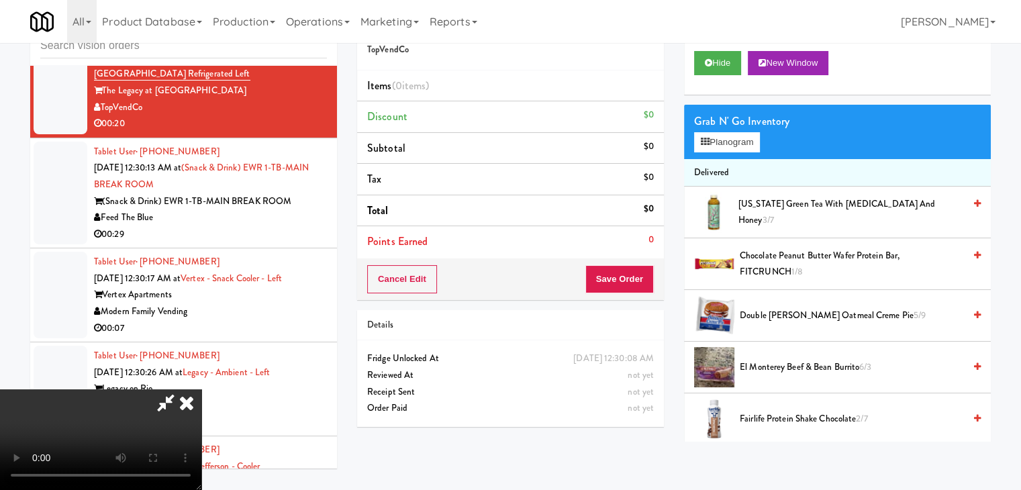
click at [201, 389] on icon at bounding box center [187, 402] width 30 height 27
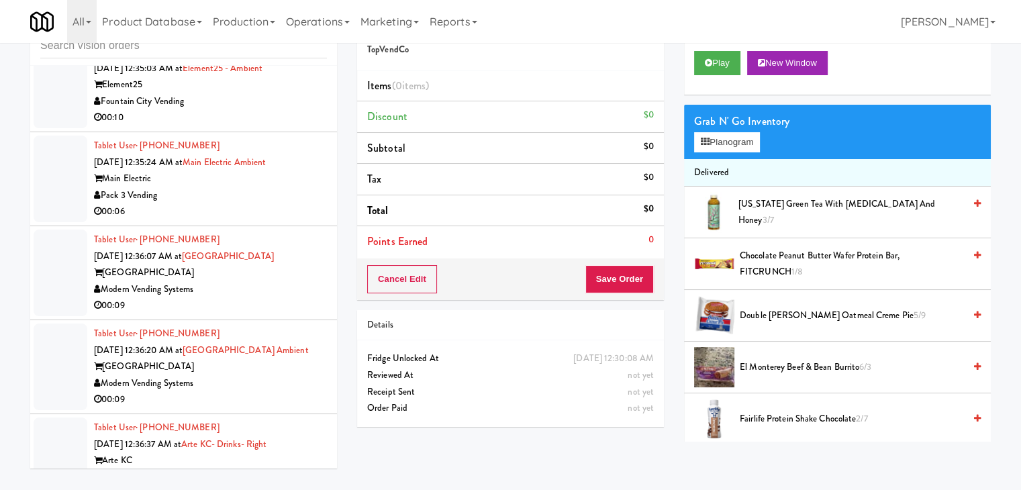
scroll to position [7587, 0]
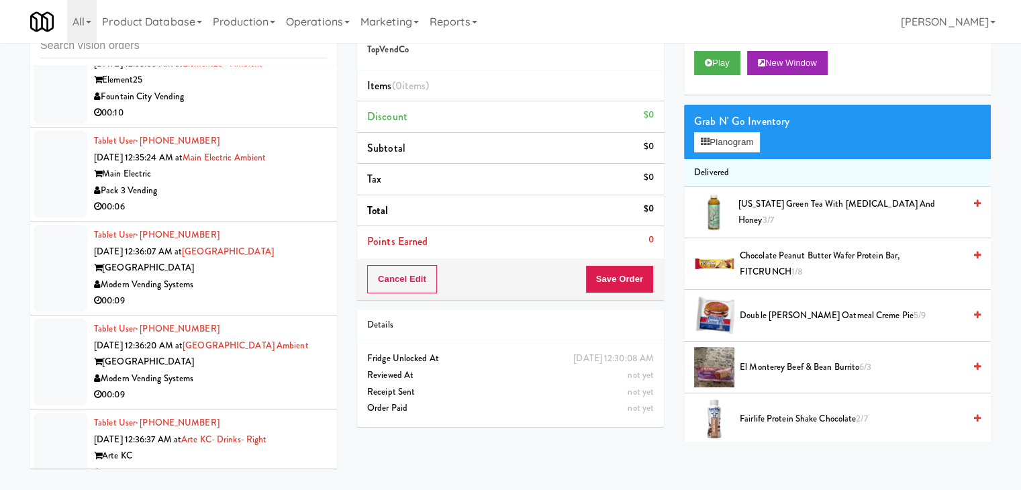
click at [268, 199] on div "00:06" at bounding box center [210, 207] width 233 height 17
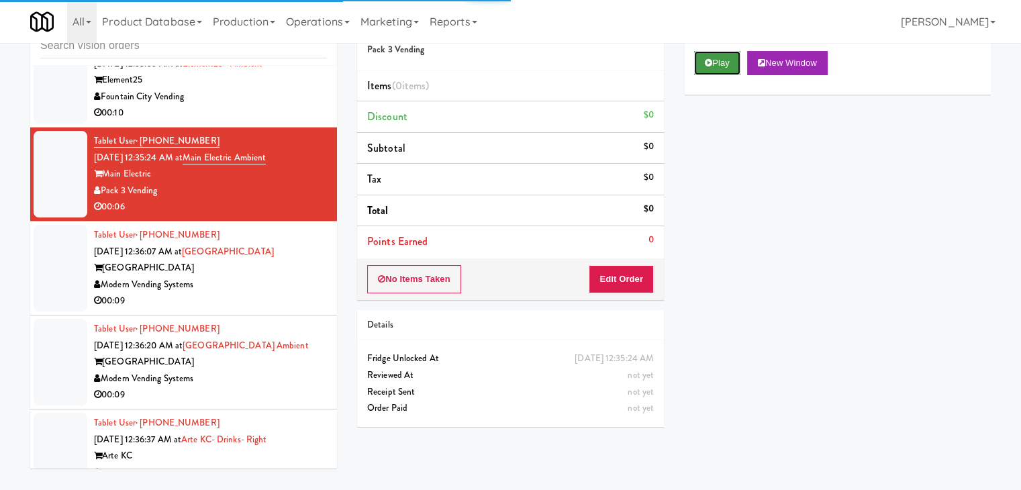
click at [717, 66] on button "Play" at bounding box center [717, 63] width 46 height 24
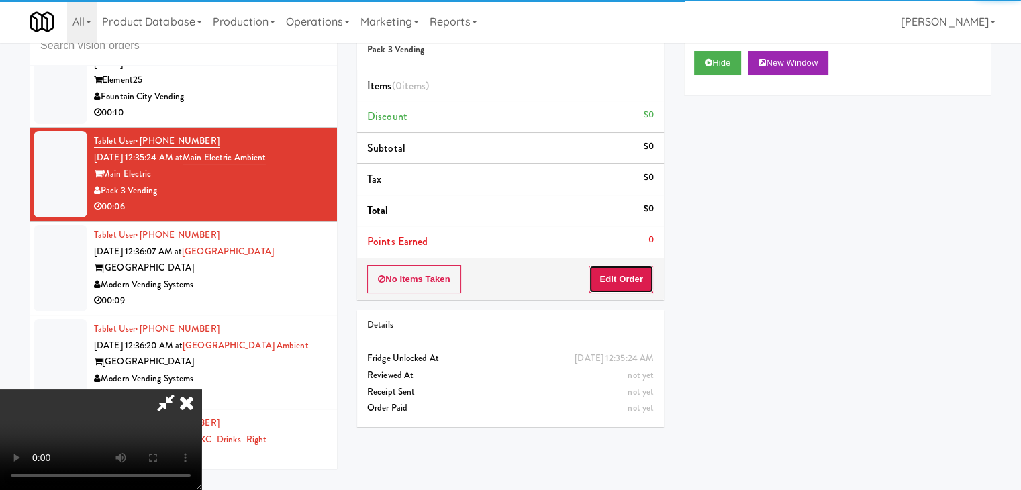
click at [628, 279] on button "Edit Order" at bounding box center [621, 279] width 65 height 28
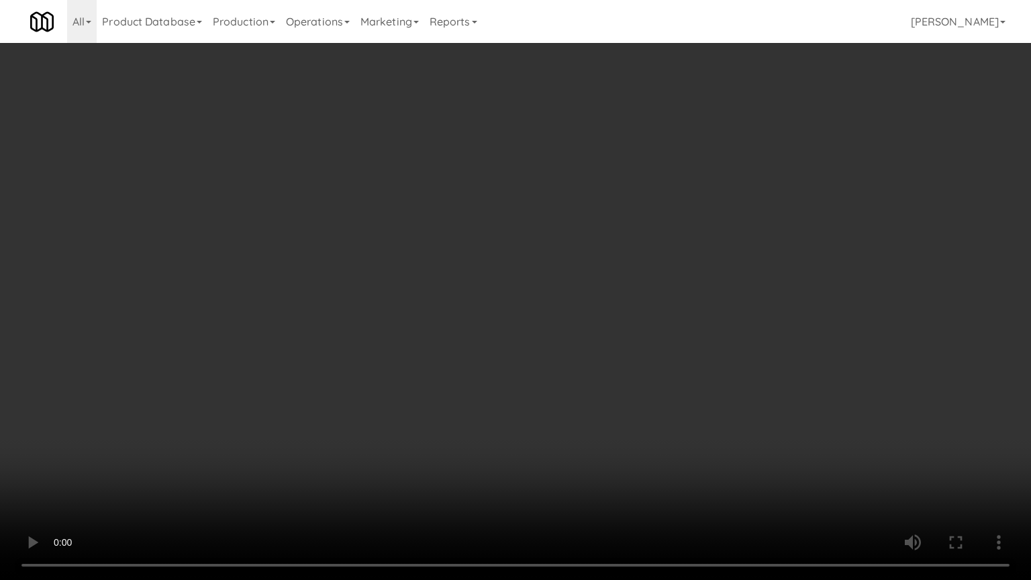
click at [572, 364] on video at bounding box center [515, 290] width 1031 height 580
click at [577, 354] on video at bounding box center [515, 290] width 1031 height 580
click at [605, 421] on video at bounding box center [515, 290] width 1031 height 580
click at [612, 422] on video at bounding box center [515, 290] width 1031 height 580
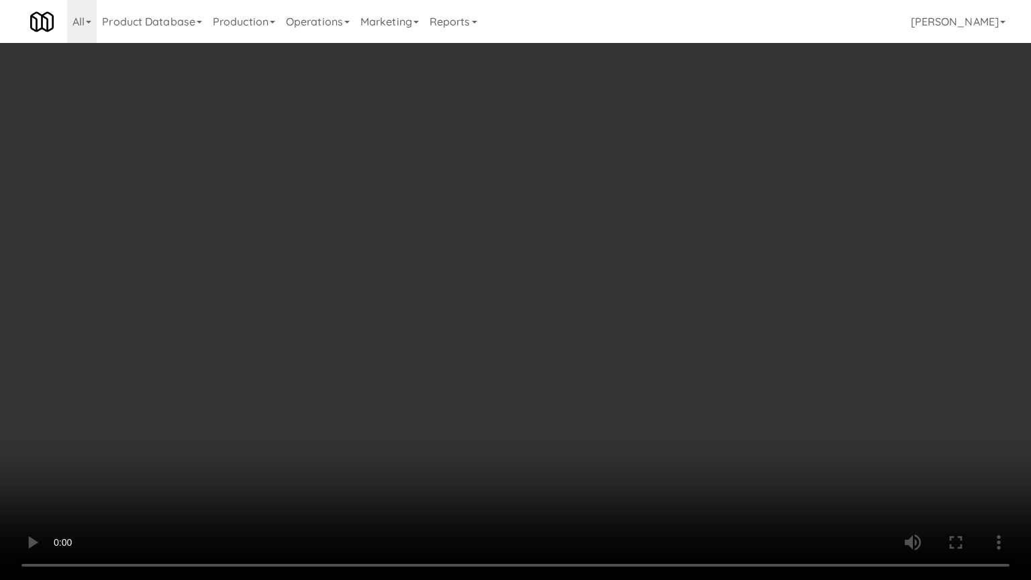
click at [615, 415] on video at bounding box center [515, 290] width 1031 height 580
click at [623, 383] on video at bounding box center [515, 290] width 1031 height 580
click at [627, 374] on video at bounding box center [515, 290] width 1031 height 580
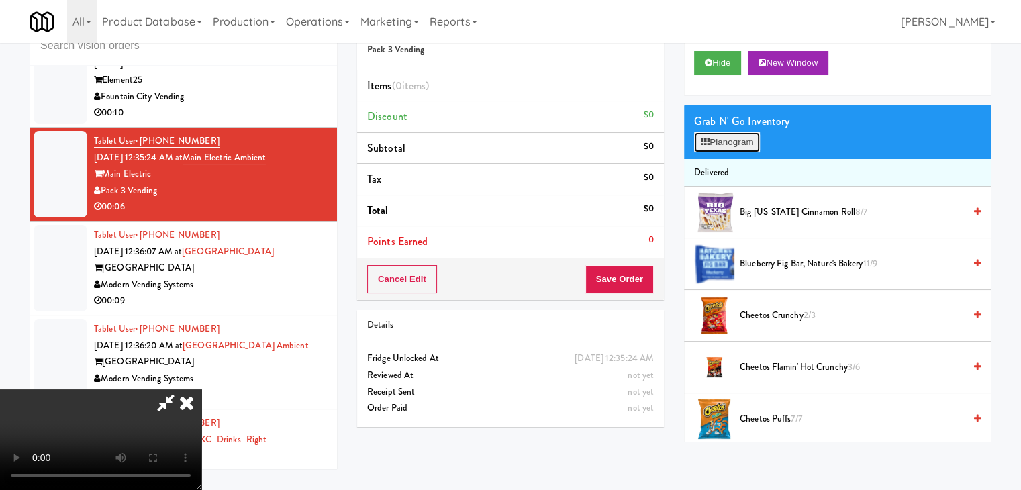
click at [734, 142] on button "Planogram" at bounding box center [727, 142] width 66 height 20
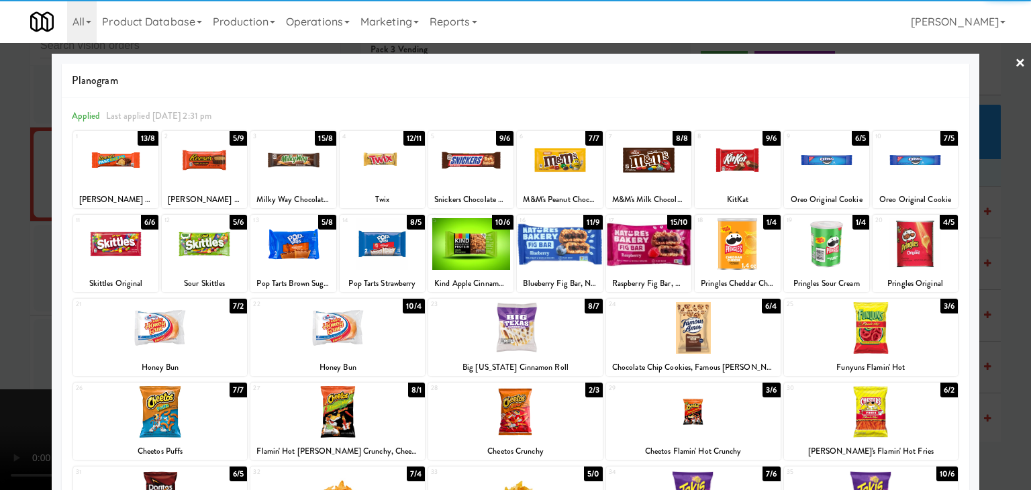
click at [831, 242] on div at bounding box center [826, 244] width 85 height 52
drag, startPoint x: 0, startPoint y: 248, endPoint x: 153, endPoint y: 250, distance: 153.1
click at [1, 248] on div at bounding box center [515, 245] width 1031 height 490
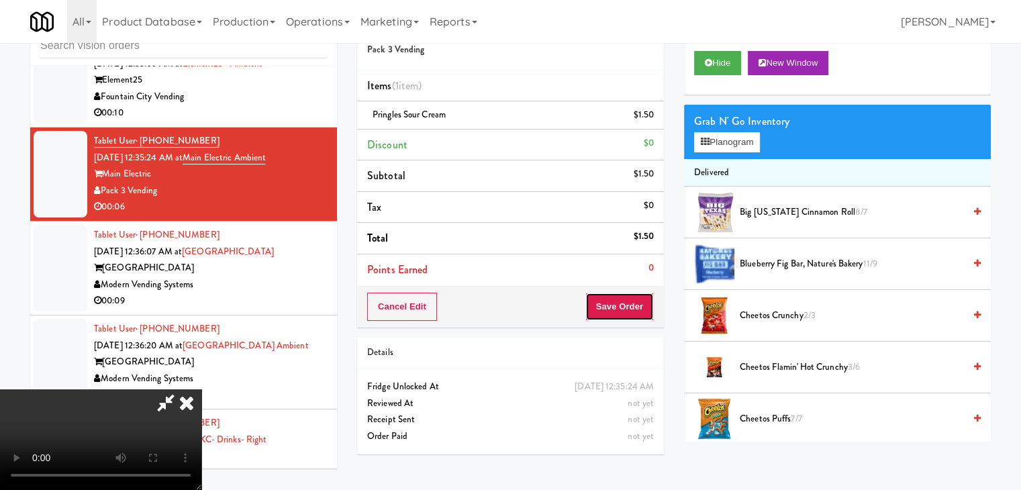
click at [636, 314] on button "Save Order" at bounding box center [619, 307] width 68 height 28
click at [636, 311] on button "Save Order" at bounding box center [619, 307] width 68 height 28
click at [636, 307] on body "Are you sure you want to update this order? Okay Cancel Okay Are you sure you w…" at bounding box center [510, 245] width 1021 height 490
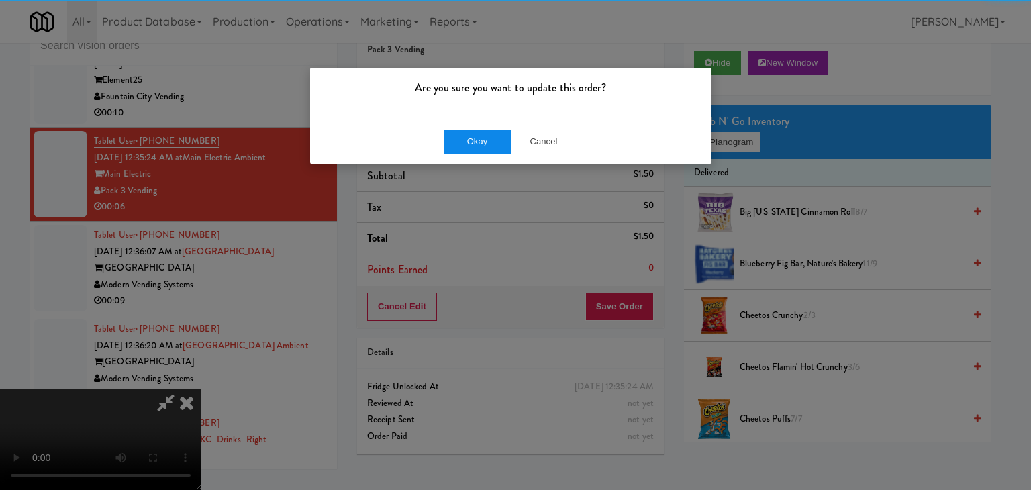
click at [465, 127] on div "Okay Cancel" at bounding box center [510, 141] width 401 height 45
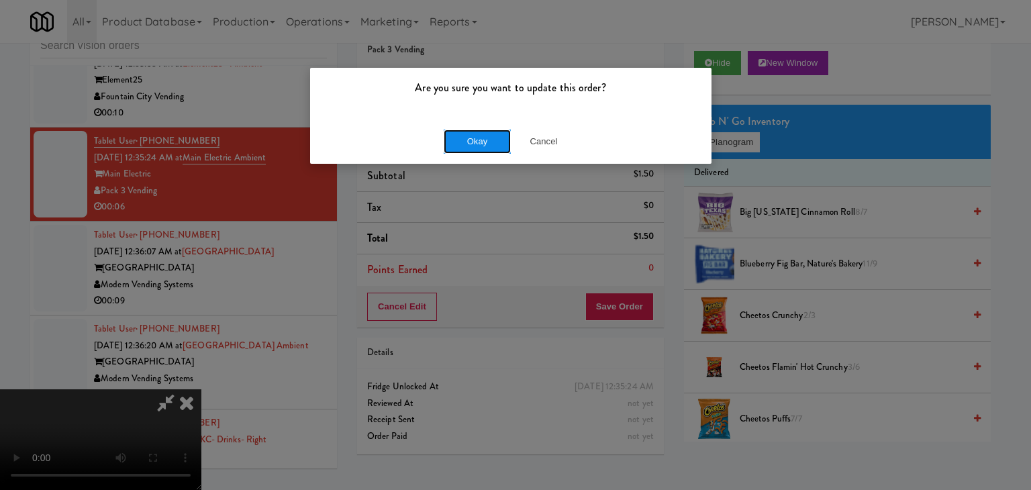
click at [467, 131] on button "Okay" at bounding box center [477, 142] width 67 height 24
click at [467, 134] on button "Okay" at bounding box center [477, 142] width 67 height 24
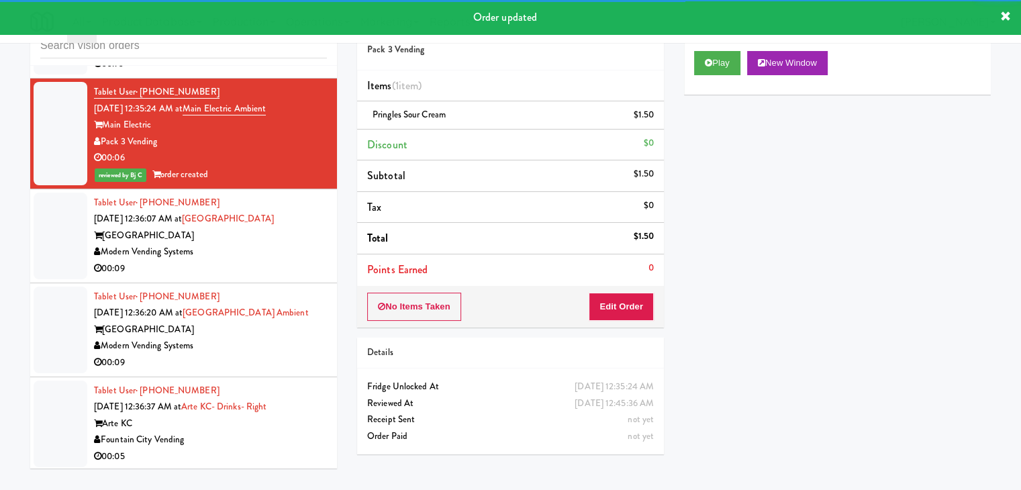
scroll to position [7722, 0]
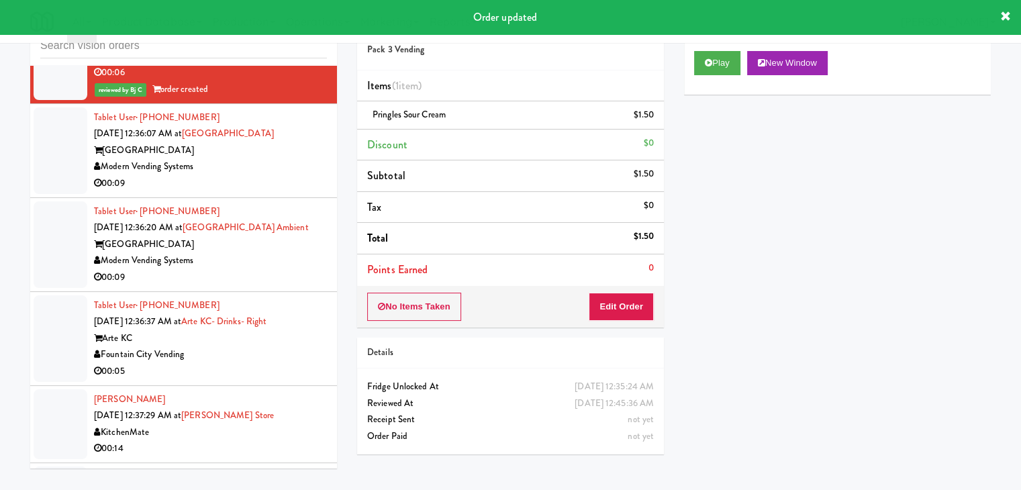
click at [297, 164] on div "Modern Vending Systems" at bounding box center [210, 166] width 233 height 17
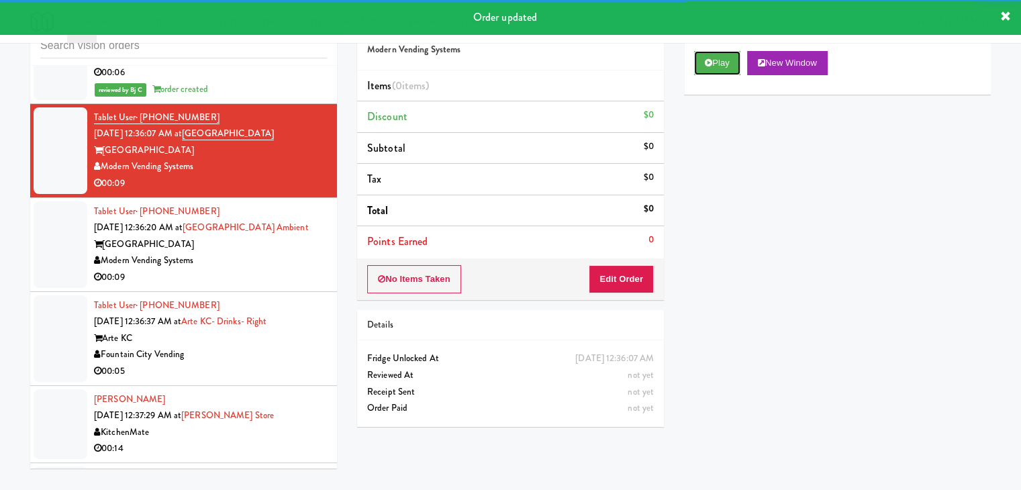
drag, startPoint x: 725, startPoint y: 62, endPoint x: 673, endPoint y: 211, distance: 158.4
click at [723, 80] on div "Play New Window" at bounding box center [837, 68] width 307 height 54
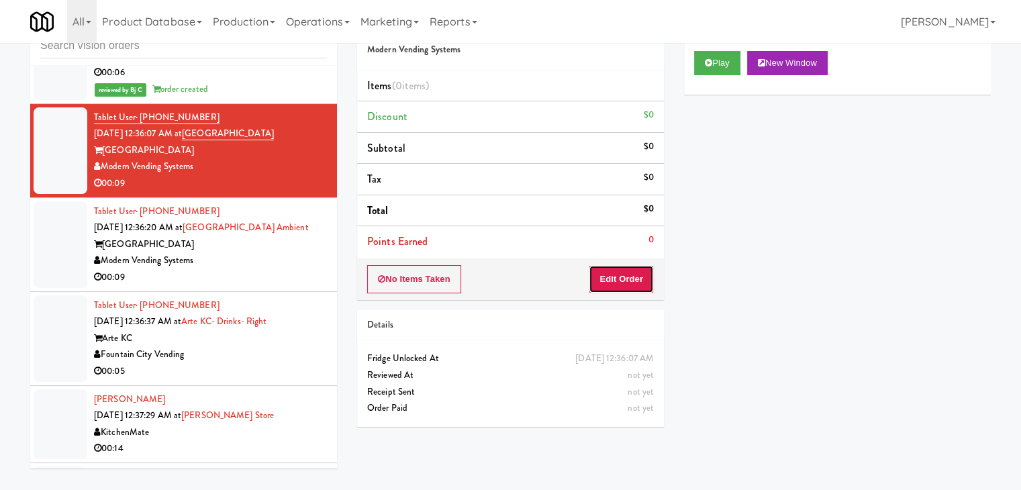
click at [597, 280] on button "Edit Order" at bounding box center [621, 279] width 65 height 28
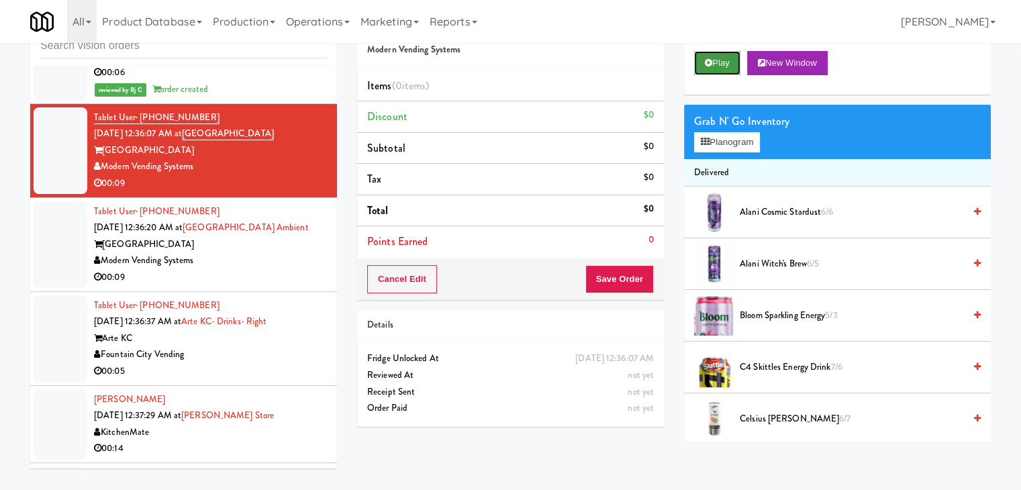
click at [707, 57] on button "Play" at bounding box center [717, 63] width 46 height 24
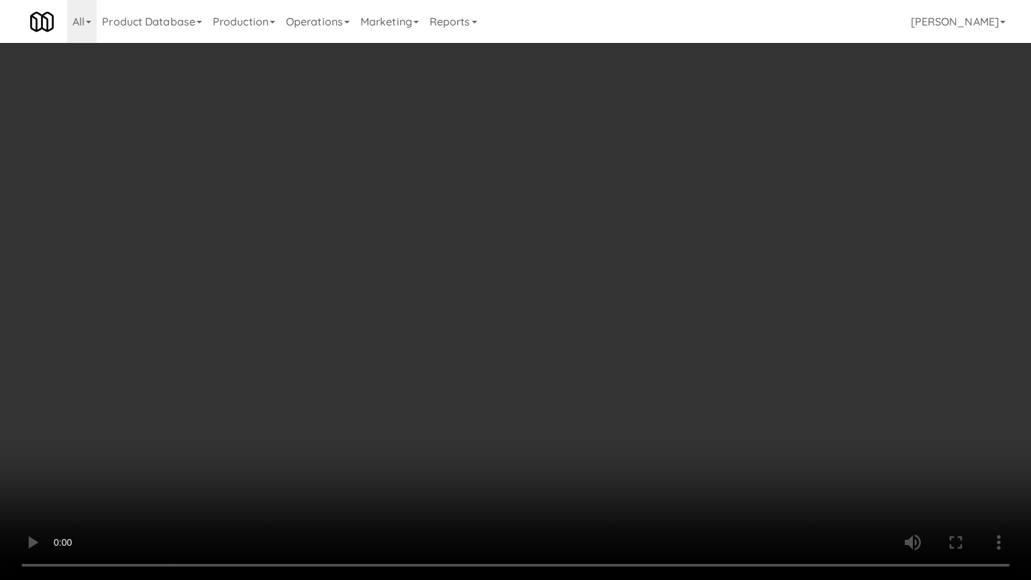
click at [705, 361] on video at bounding box center [515, 290] width 1031 height 580
click at [732, 378] on video at bounding box center [515, 290] width 1031 height 580
click at [732, 362] on video at bounding box center [515, 290] width 1031 height 580
click at [730, 363] on video at bounding box center [515, 290] width 1031 height 580
click at [725, 385] on video at bounding box center [515, 290] width 1031 height 580
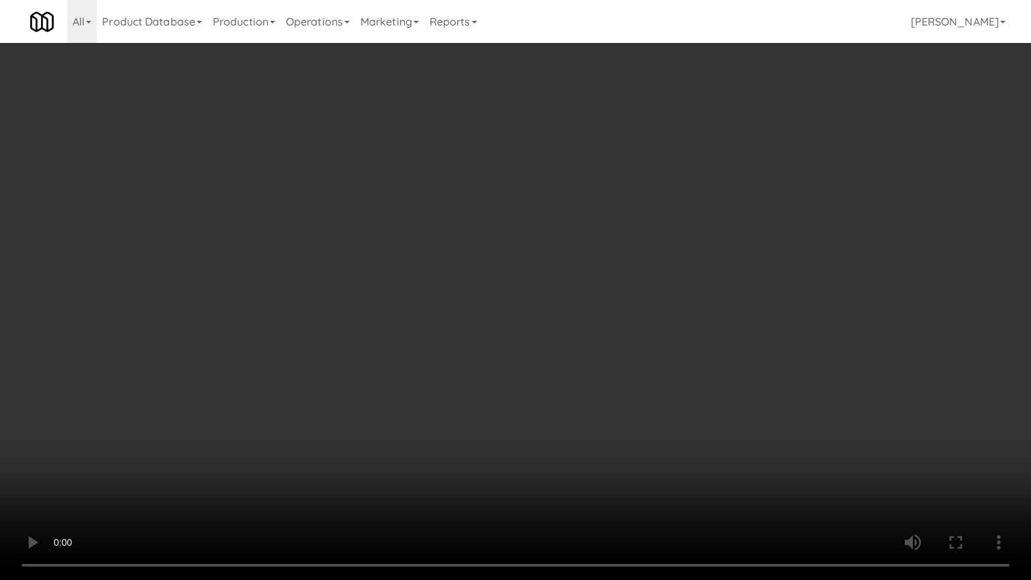
click at [725, 385] on video at bounding box center [515, 290] width 1031 height 580
click at [579, 447] on video at bounding box center [515, 290] width 1031 height 580
click at [569, 450] on video at bounding box center [515, 290] width 1031 height 580
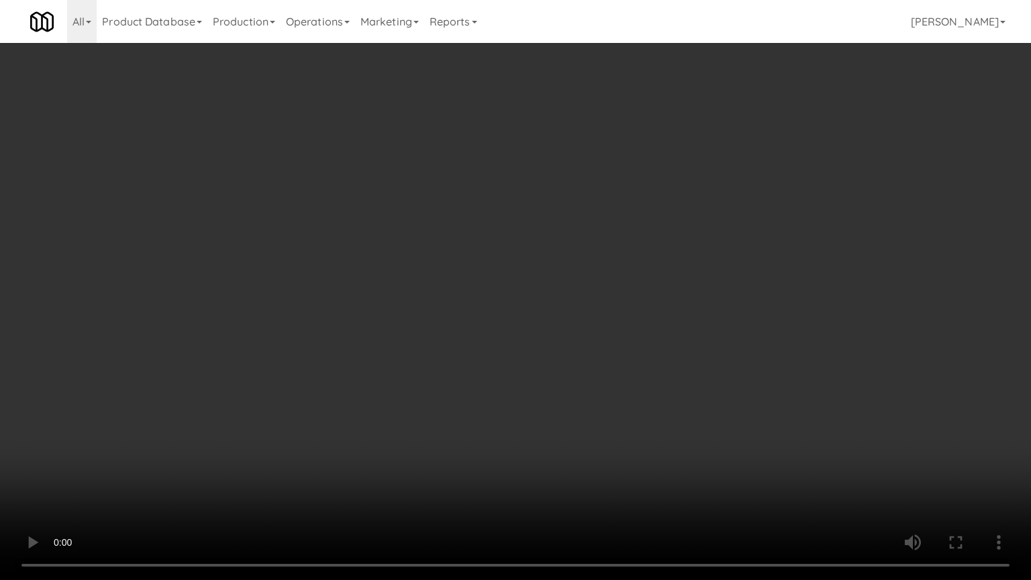
click at [595, 411] on video at bounding box center [515, 290] width 1031 height 580
drag, startPoint x: 595, startPoint y: 411, endPoint x: 706, endPoint y: 237, distance: 206.7
click at [603, 400] on video at bounding box center [515, 290] width 1031 height 580
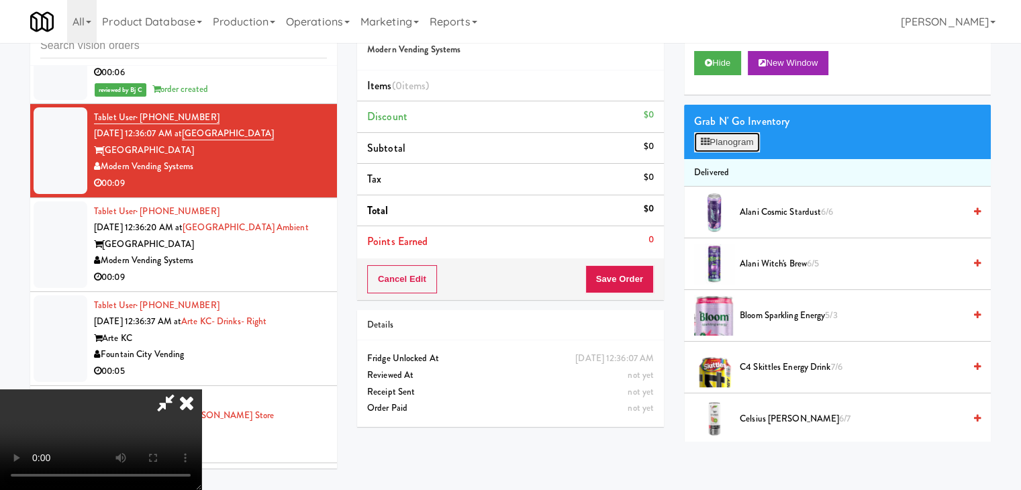
click at [722, 143] on button "Planogram" at bounding box center [727, 142] width 66 height 20
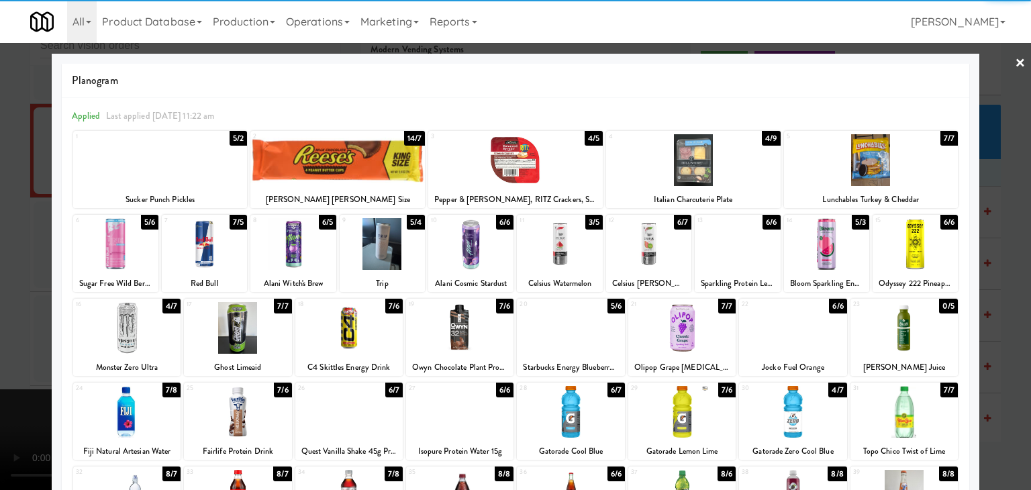
click at [137, 322] on div at bounding box center [126, 328] width 107 height 52
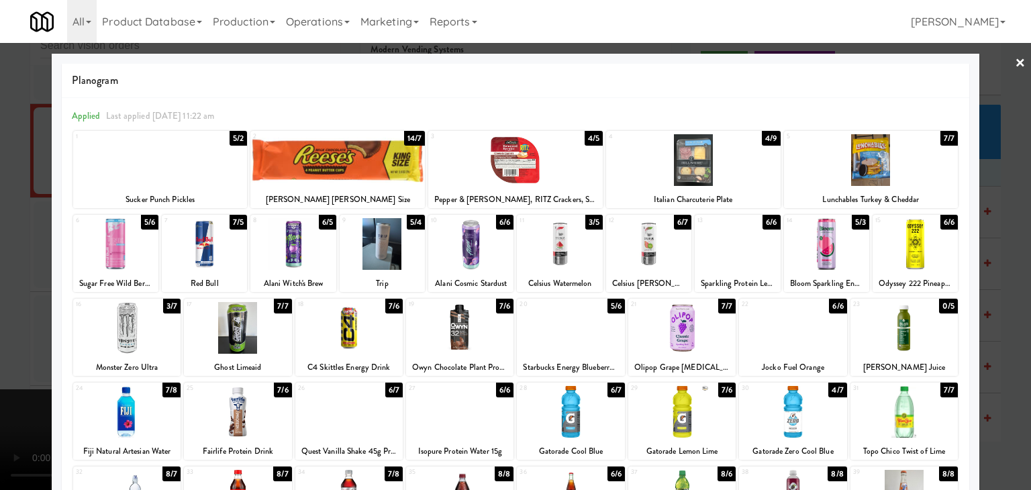
drag, startPoint x: 0, startPoint y: 311, endPoint x: 422, endPoint y: 315, distance: 421.5
click at [21, 307] on div at bounding box center [515, 245] width 1031 height 490
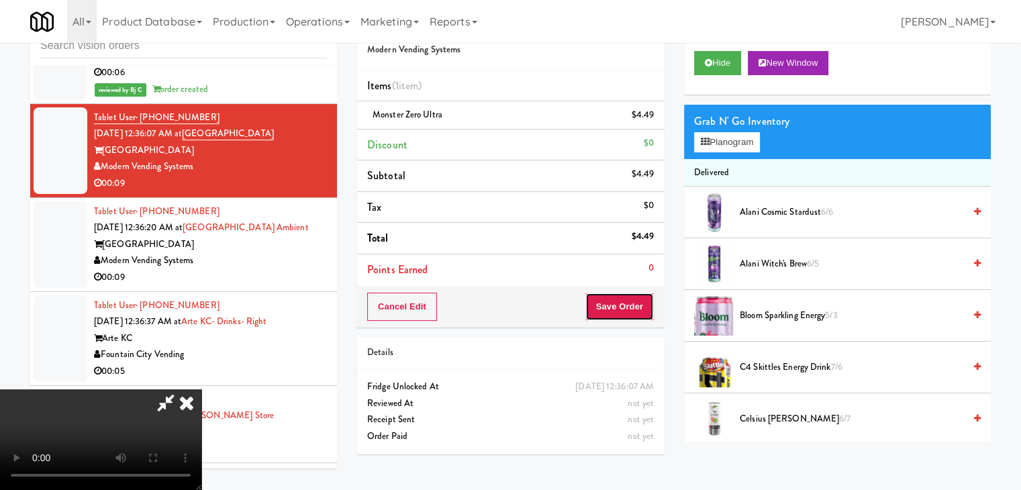
click at [626, 315] on button "Save Order" at bounding box center [619, 307] width 68 height 28
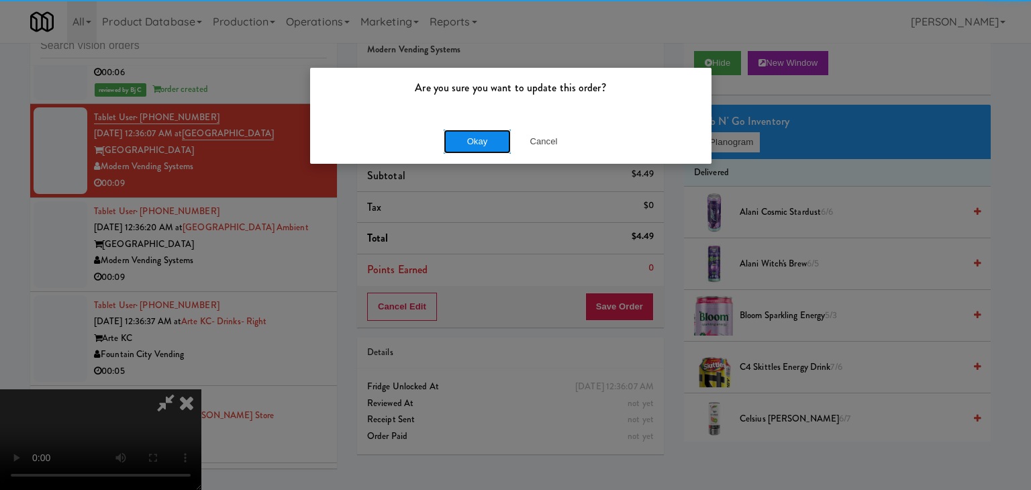
click at [483, 138] on button "Okay" at bounding box center [477, 142] width 67 height 24
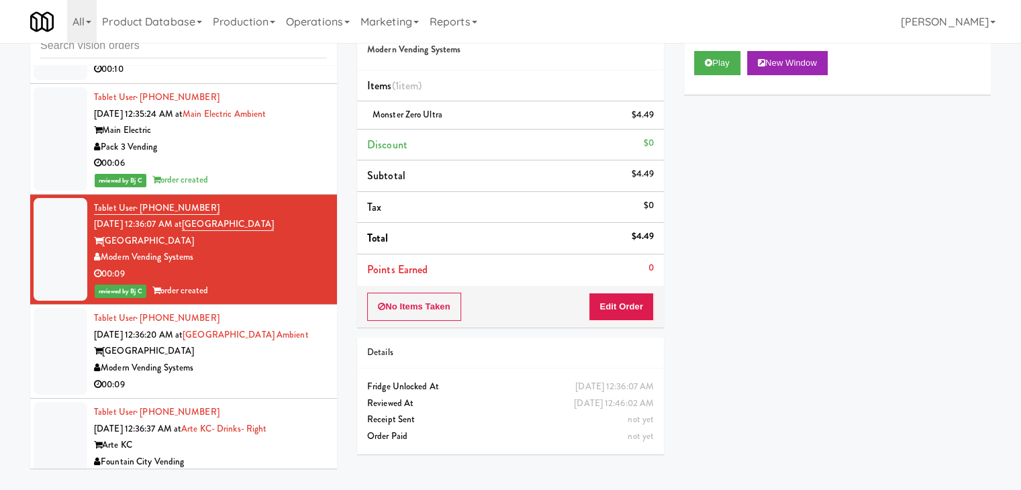
scroll to position [7655, 0]
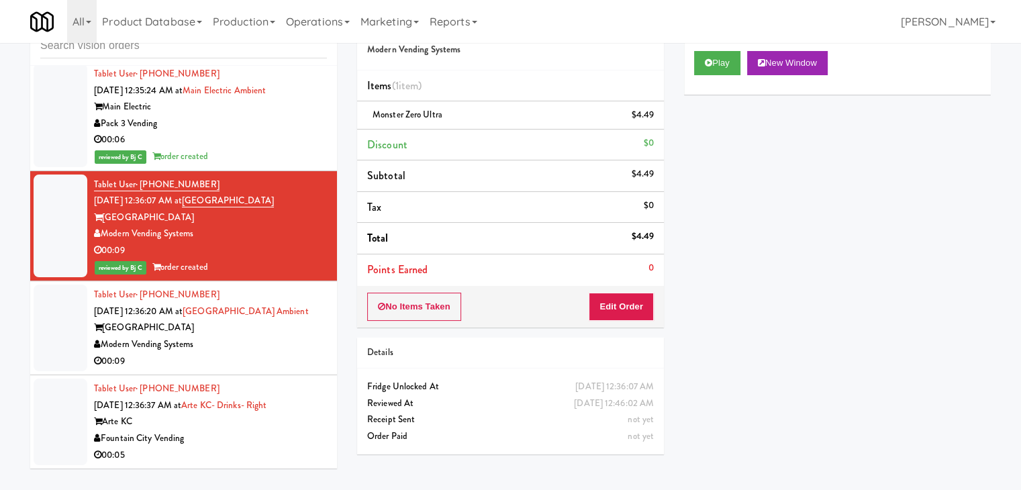
click at [258, 342] on div "Modern Vending Systems" at bounding box center [210, 344] width 233 height 17
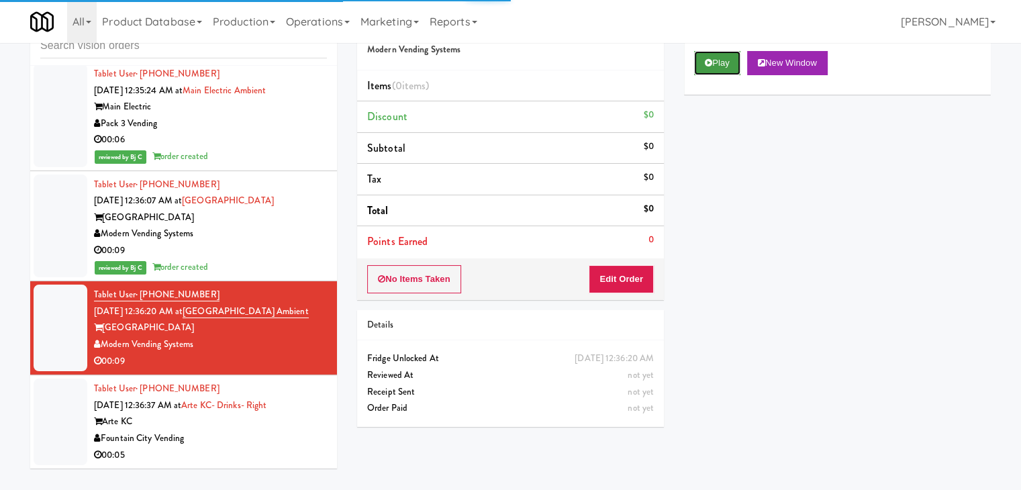
click at [722, 65] on button "Play" at bounding box center [717, 63] width 46 height 24
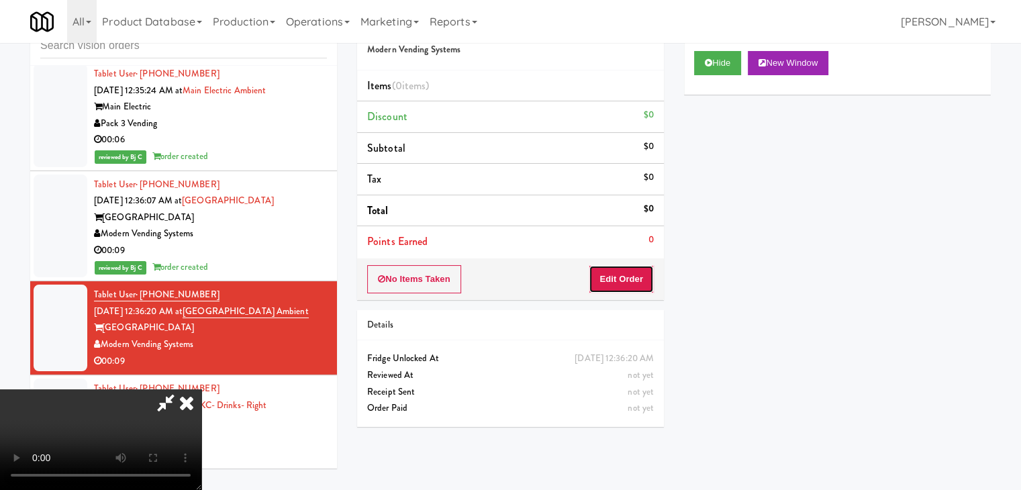
click at [632, 278] on button "Edit Order" at bounding box center [621, 279] width 65 height 28
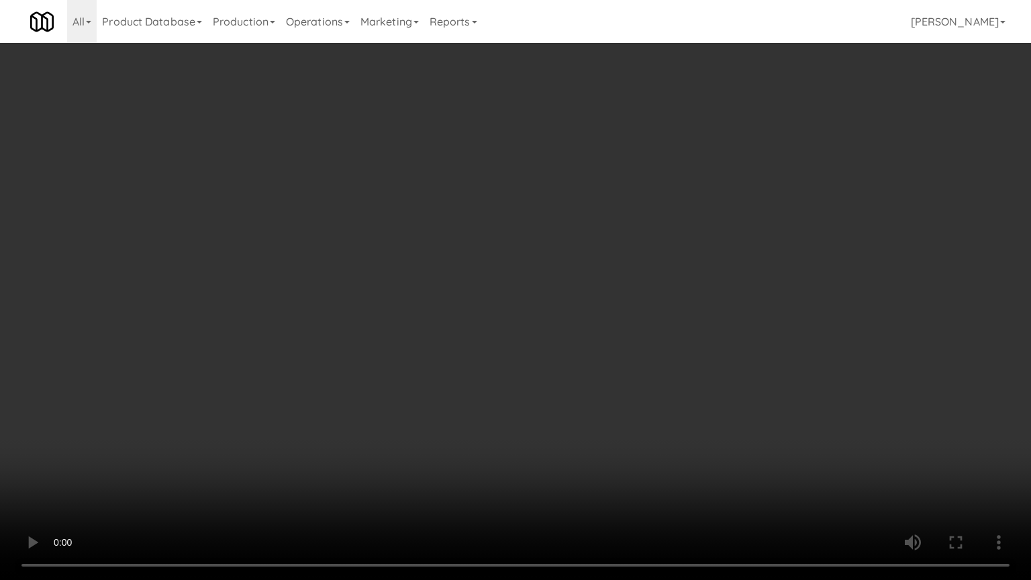
click at [705, 413] on video at bounding box center [515, 290] width 1031 height 580
click at [712, 410] on video at bounding box center [515, 290] width 1031 height 580
click at [712, 408] on video at bounding box center [515, 290] width 1031 height 580
click at [728, 405] on video at bounding box center [515, 290] width 1031 height 580
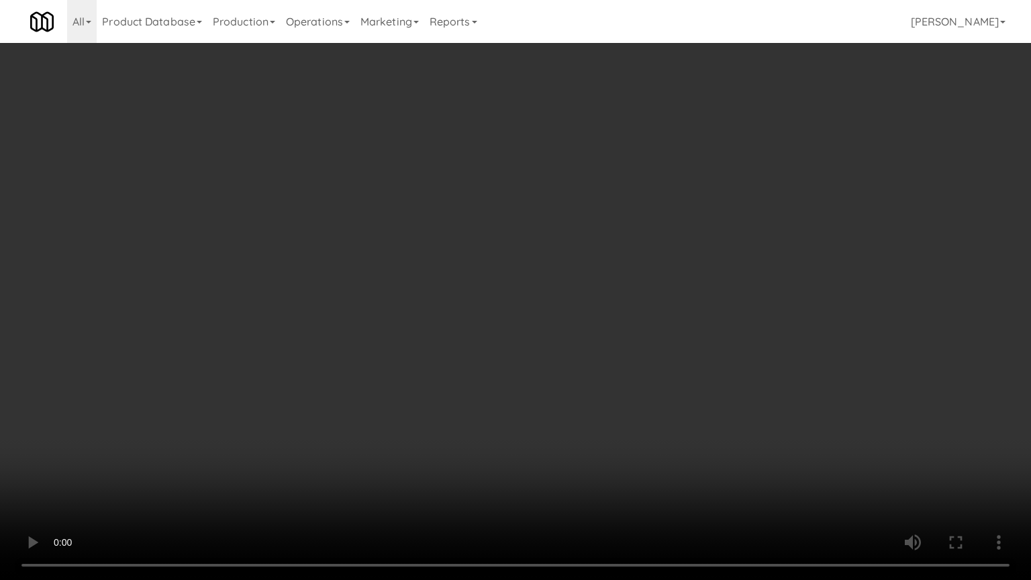
click at [716, 406] on video at bounding box center [515, 290] width 1031 height 580
drag, startPoint x: 719, startPoint y: 403, endPoint x: 728, endPoint y: 403, distance: 9.4
click at [720, 403] on video at bounding box center [515, 290] width 1031 height 580
click at [738, 402] on video at bounding box center [515, 290] width 1031 height 580
click at [730, 395] on video at bounding box center [515, 290] width 1031 height 580
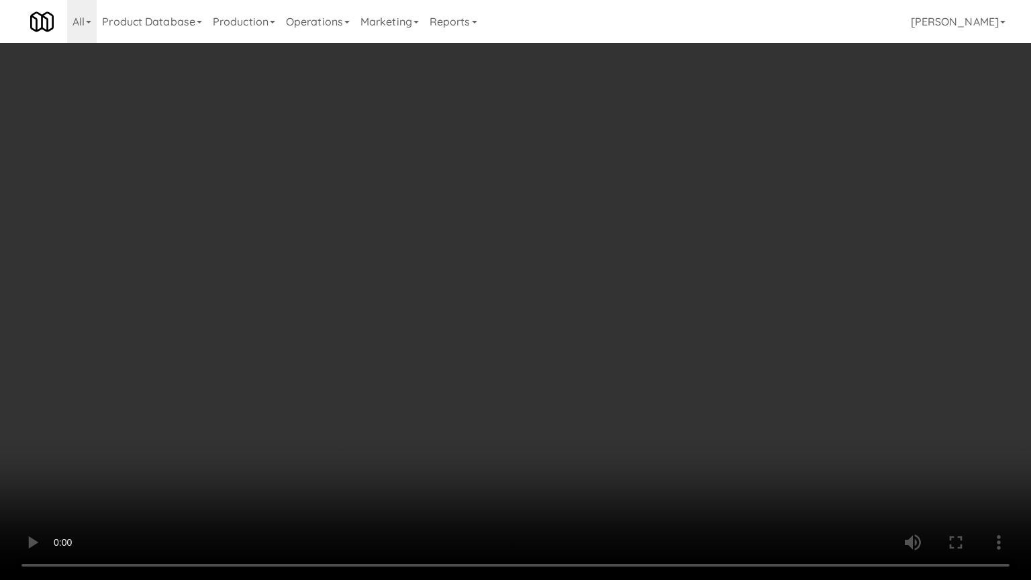
click at [727, 395] on video at bounding box center [515, 290] width 1031 height 580
click at [728, 395] on video at bounding box center [515, 290] width 1031 height 580
click at [733, 389] on video at bounding box center [515, 290] width 1031 height 580
click at [725, 398] on video at bounding box center [515, 290] width 1031 height 580
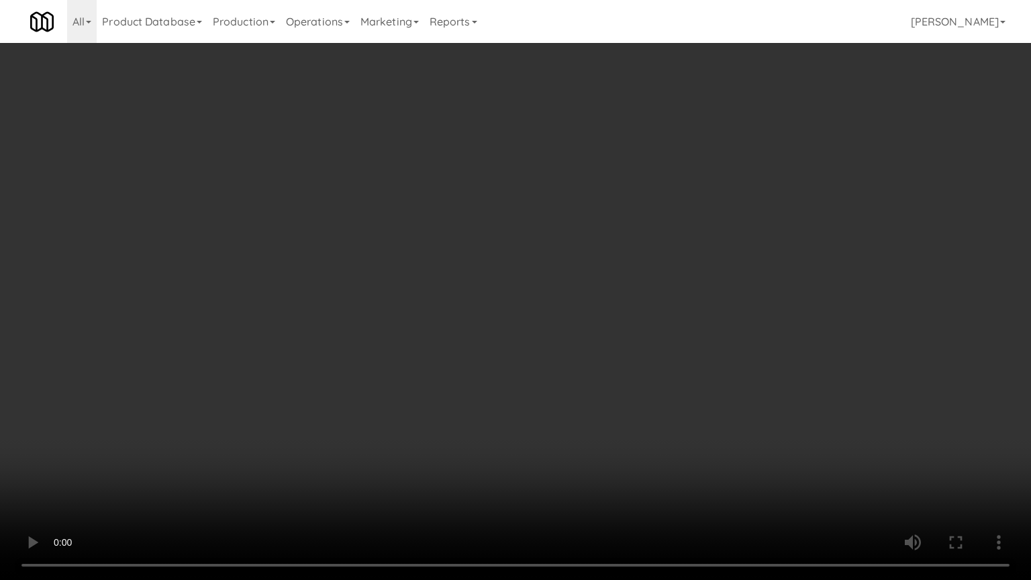
click at [730, 395] on video at bounding box center [515, 290] width 1031 height 580
click at [734, 392] on video at bounding box center [515, 290] width 1031 height 580
click at [741, 389] on video at bounding box center [515, 290] width 1031 height 580
click at [744, 387] on video at bounding box center [515, 290] width 1031 height 580
click at [746, 386] on video at bounding box center [515, 290] width 1031 height 580
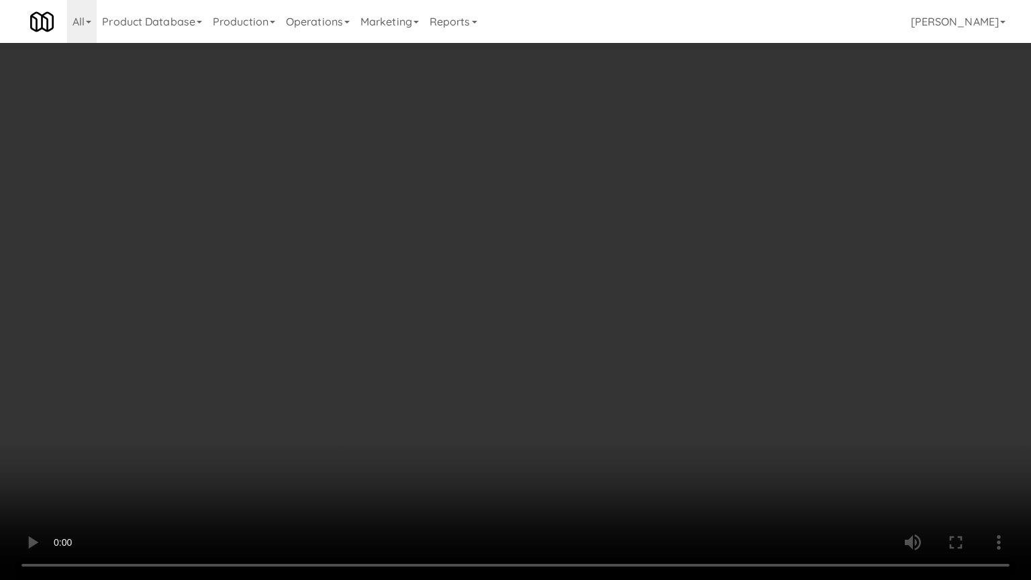
click at [746, 386] on video at bounding box center [515, 290] width 1031 height 580
click at [751, 383] on video at bounding box center [515, 290] width 1031 height 580
click at [754, 381] on video at bounding box center [515, 290] width 1031 height 580
click at [623, 373] on video at bounding box center [515, 290] width 1031 height 580
click at [619, 384] on video at bounding box center [515, 290] width 1031 height 580
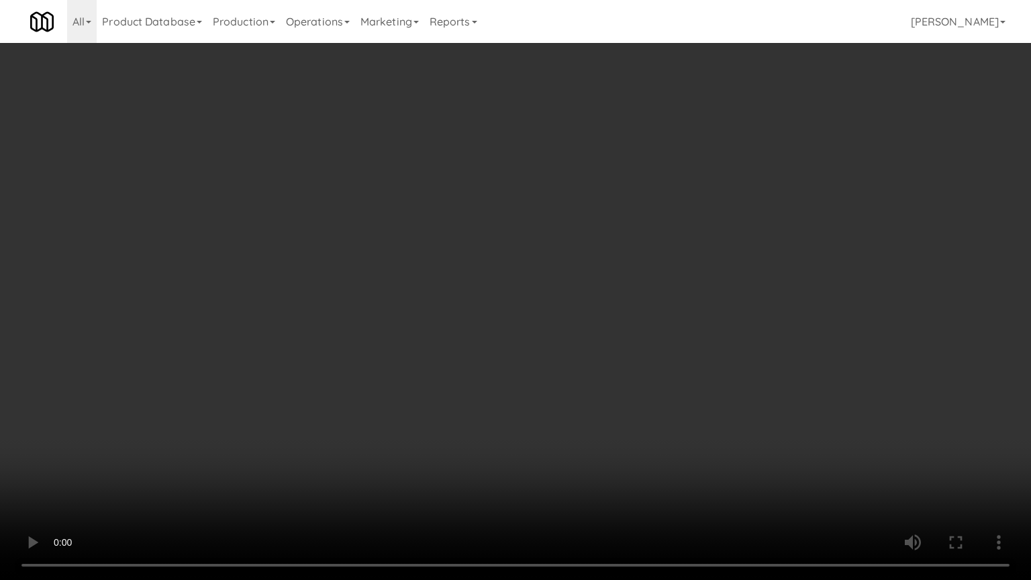
click at [693, 324] on video at bounding box center [515, 290] width 1031 height 580
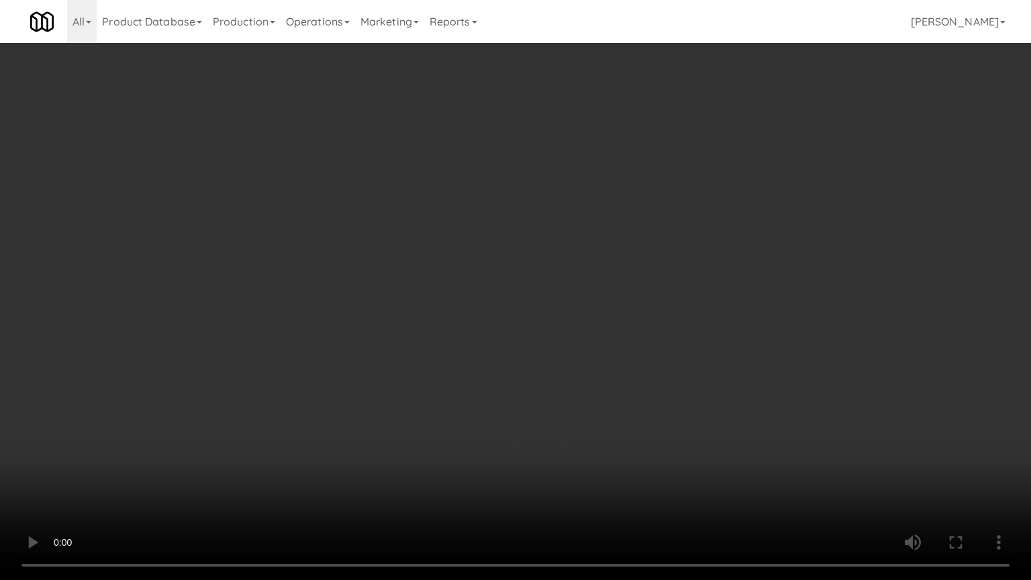
click at [696, 319] on video at bounding box center [515, 290] width 1031 height 580
click at [701, 315] on video at bounding box center [515, 290] width 1031 height 580
click at [706, 310] on video at bounding box center [515, 290] width 1031 height 580
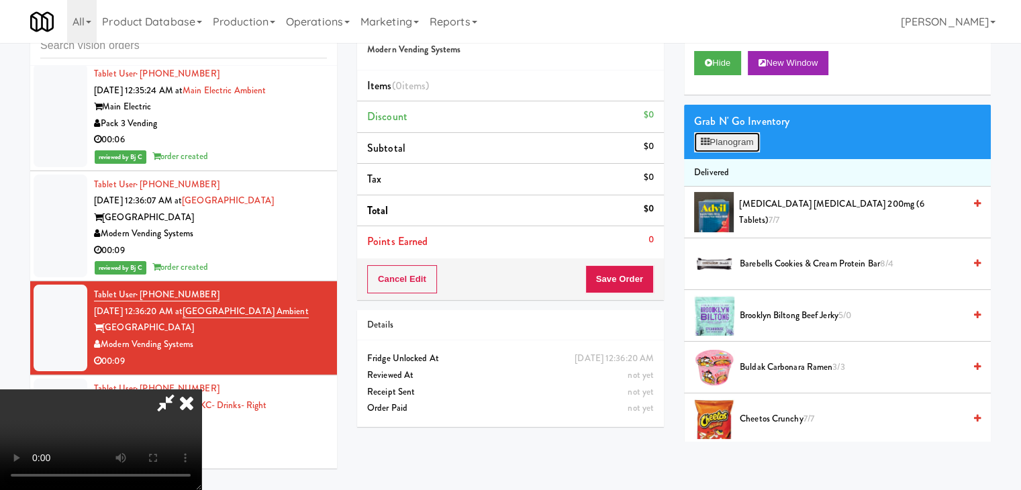
click at [750, 143] on button "Planogram" at bounding box center [727, 142] width 66 height 20
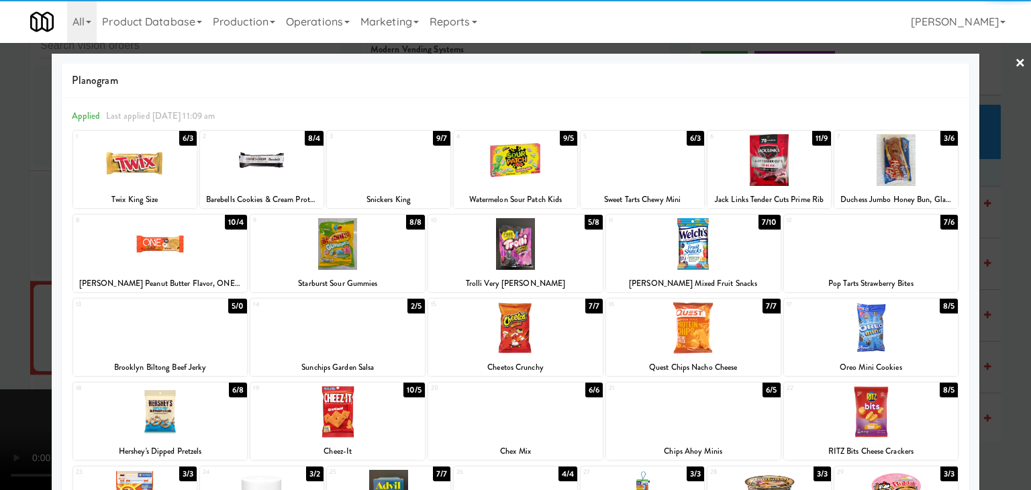
click at [626, 166] on div at bounding box center [643, 160] width 124 height 52
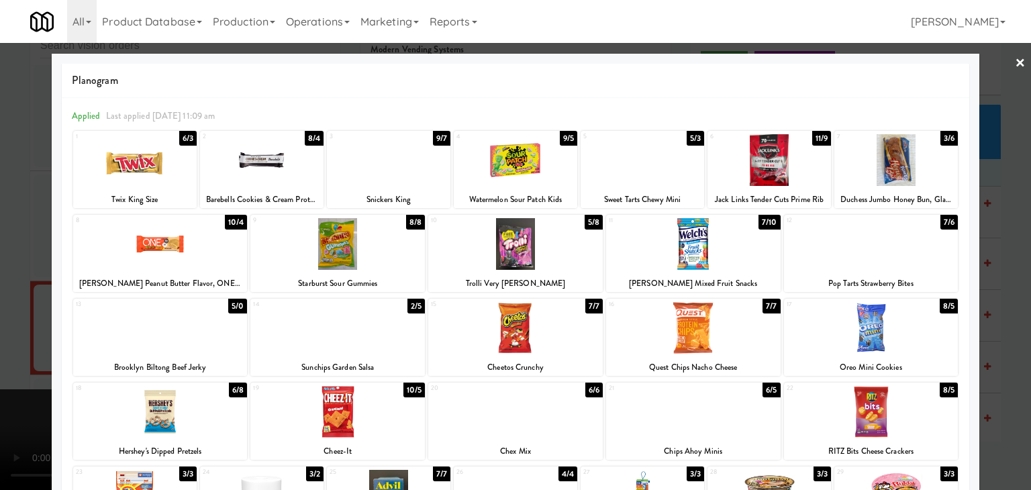
drag, startPoint x: 0, startPoint y: 283, endPoint x: 60, endPoint y: 283, distance: 60.4
click at [1, 283] on div at bounding box center [515, 245] width 1031 height 490
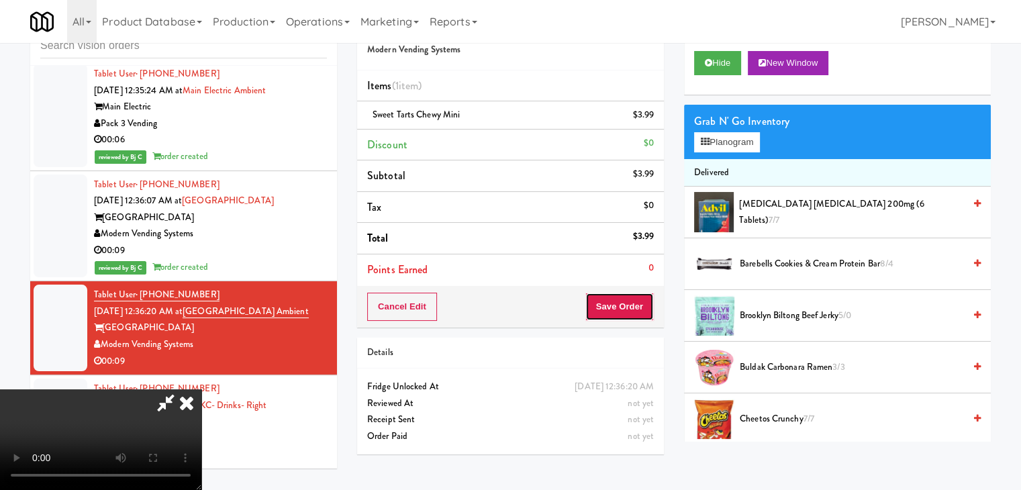
click at [647, 308] on button "Save Order" at bounding box center [619, 307] width 68 height 28
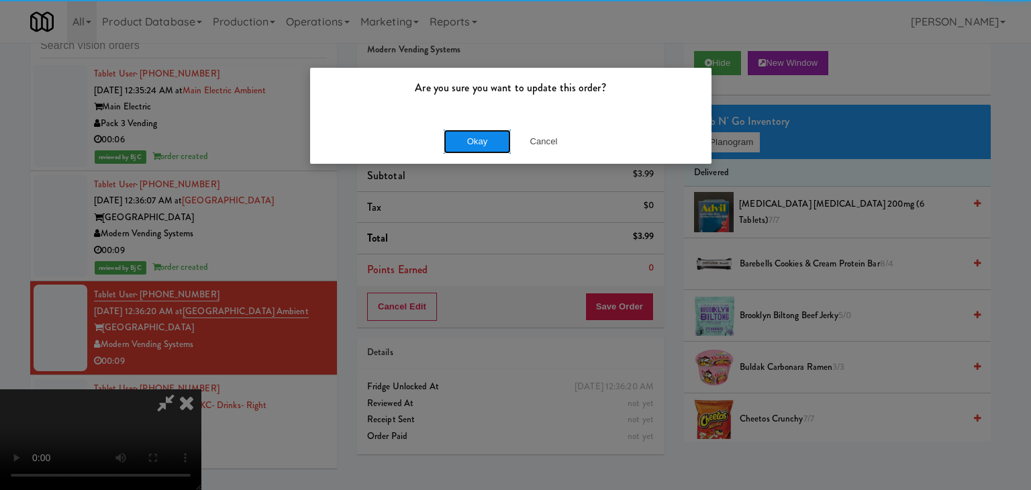
drag, startPoint x: 479, startPoint y: 136, endPoint x: 485, endPoint y: 134, distance: 7.0
click at [480, 135] on button "Okay" at bounding box center [477, 142] width 67 height 24
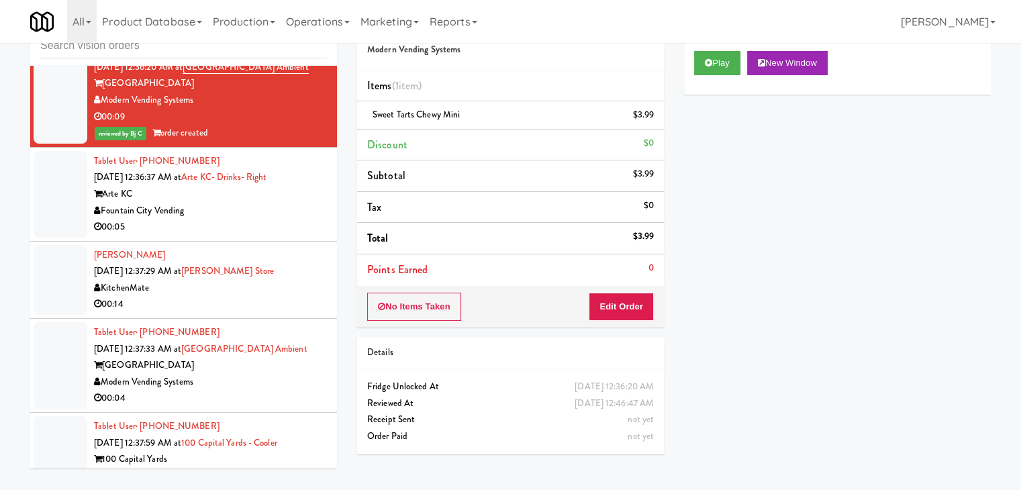
scroll to position [7923, 0]
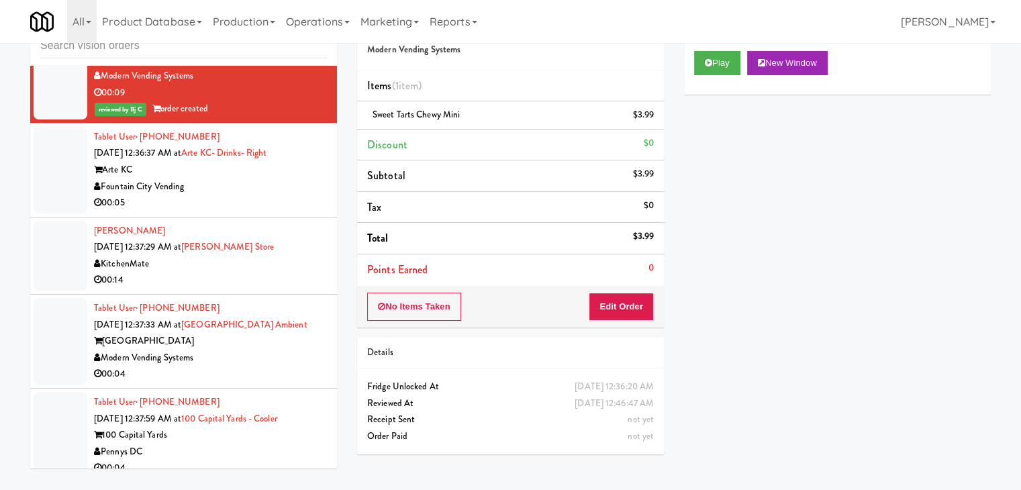
click at [259, 196] on div "00:05" at bounding box center [210, 203] width 233 height 17
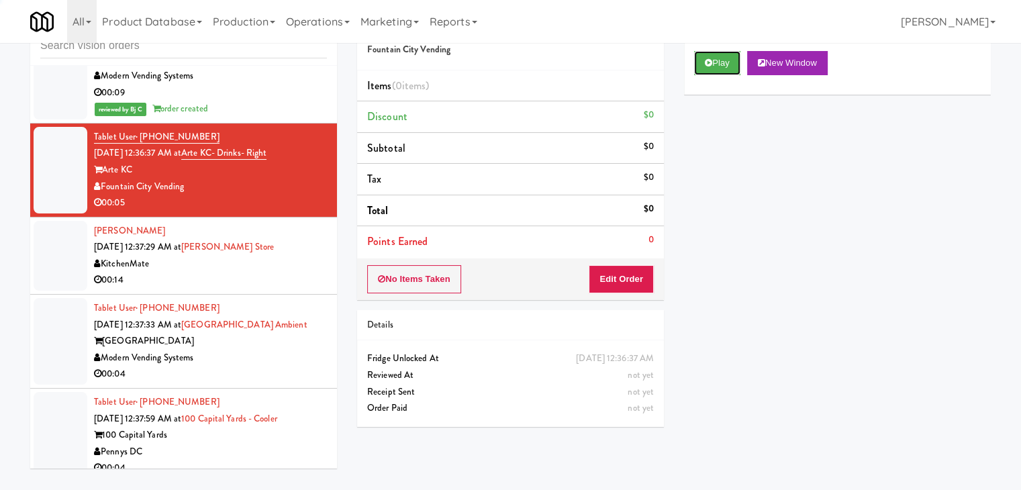
click at [719, 60] on button "Play" at bounding box center [717, 63] width 46 height 24
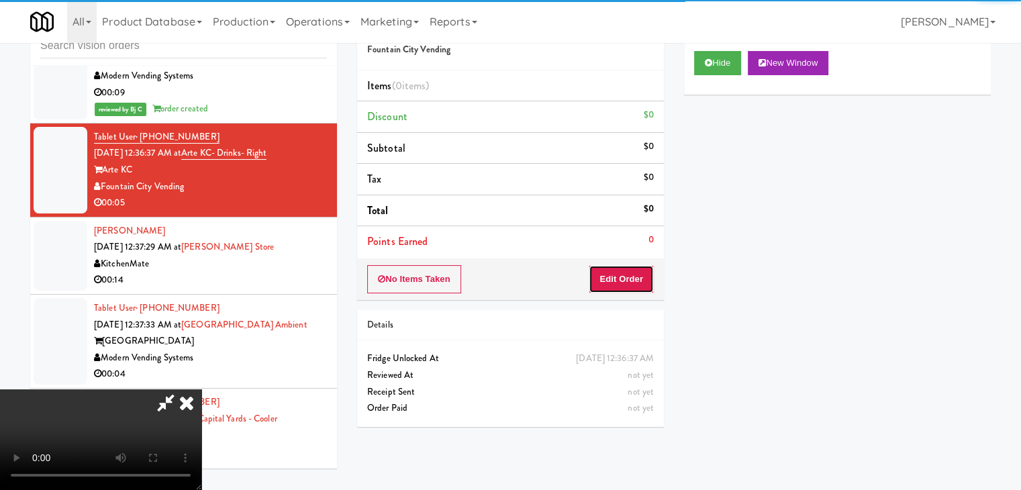
click at [644, 280] on button "Edit Order" at bounding box center [621, 279] width 65 height 28
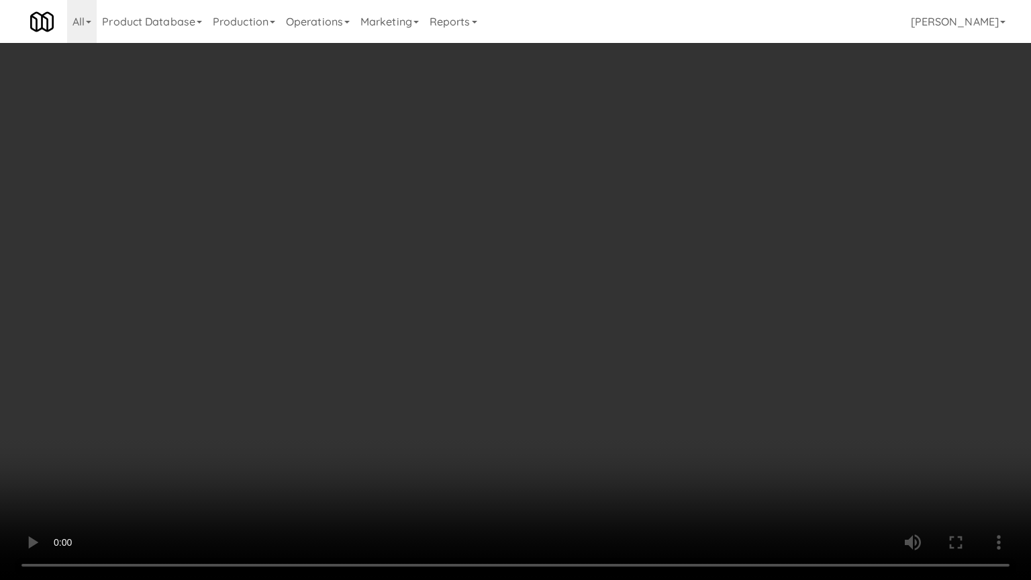
click at [537, 360] on video at bounding box center [515, 290] width 1031 height 580
click at [535, 360] on video at bounding box center [515, 290] width 1031 height 580
click at [534, 361] on video at bounding box center [515, 290] width 1031 height 580
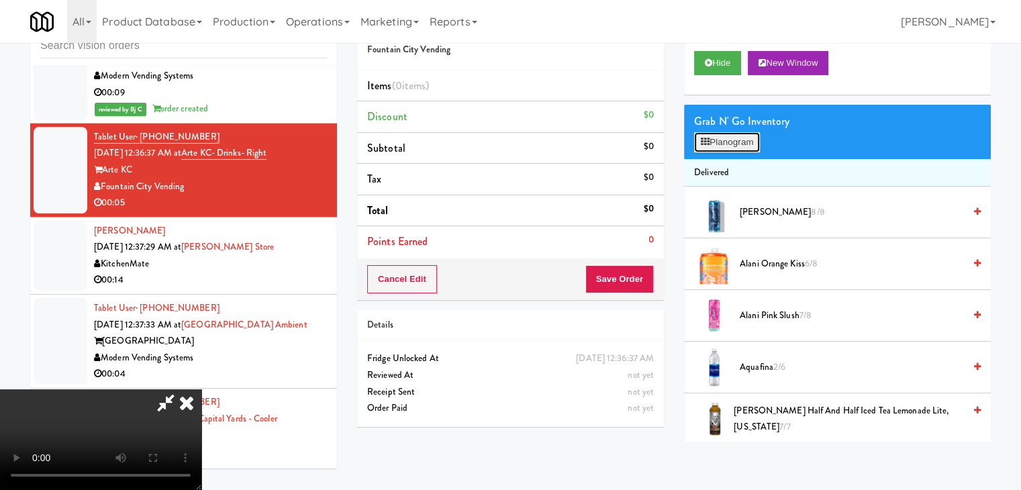
click at [744, 140] on button "Planogram" at bounding box center [727, 142] width 66 height 20
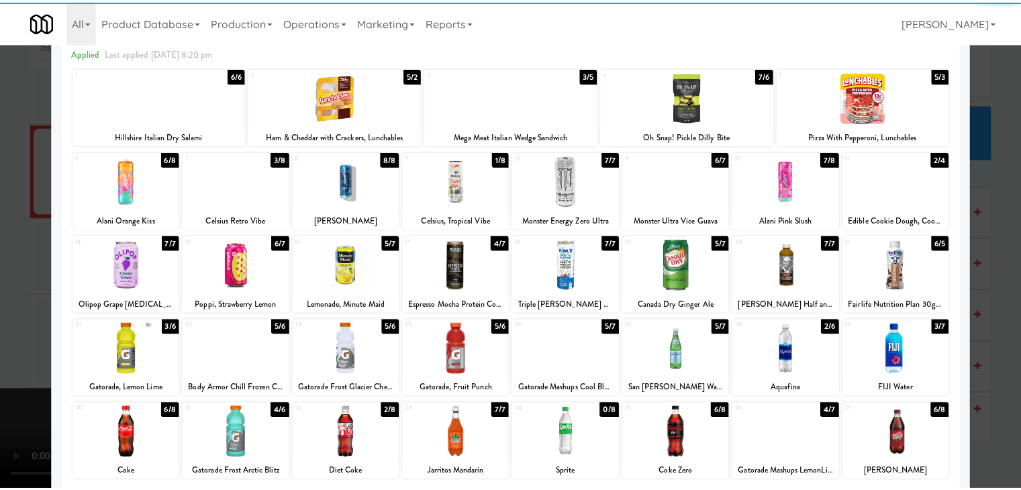
scroll to position [169, 0]
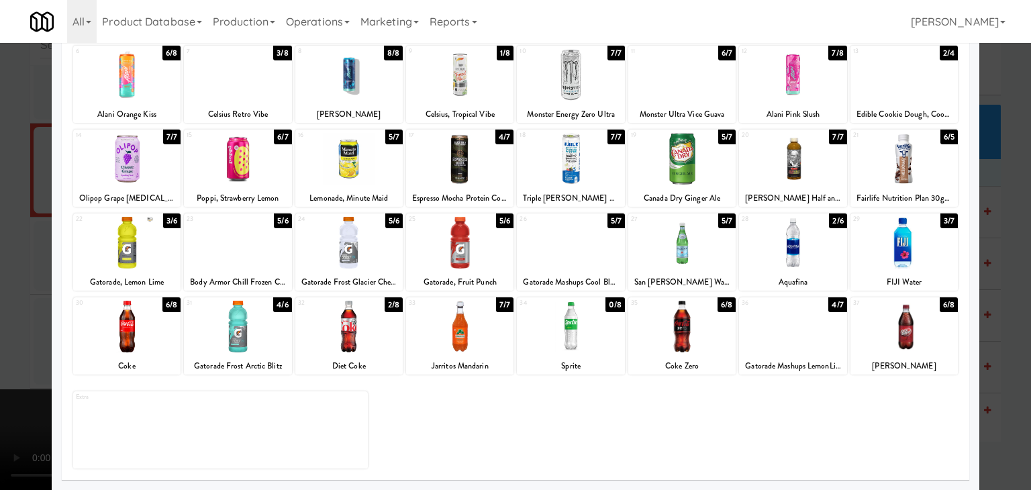
click at [919, 237] on div at bounding box center [903, 243] width 107 height 52
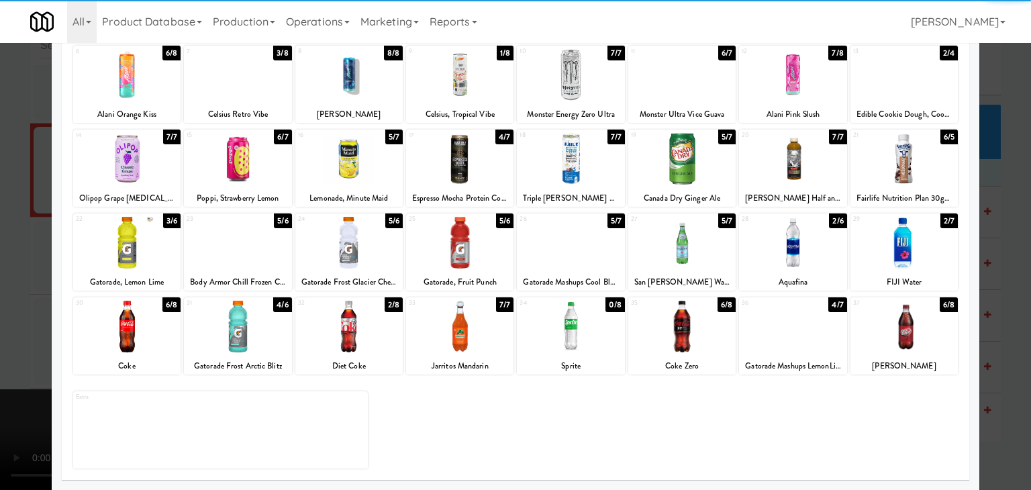
click at [0, 331] on div at bounding box center [515, 245] width 1031 height 490
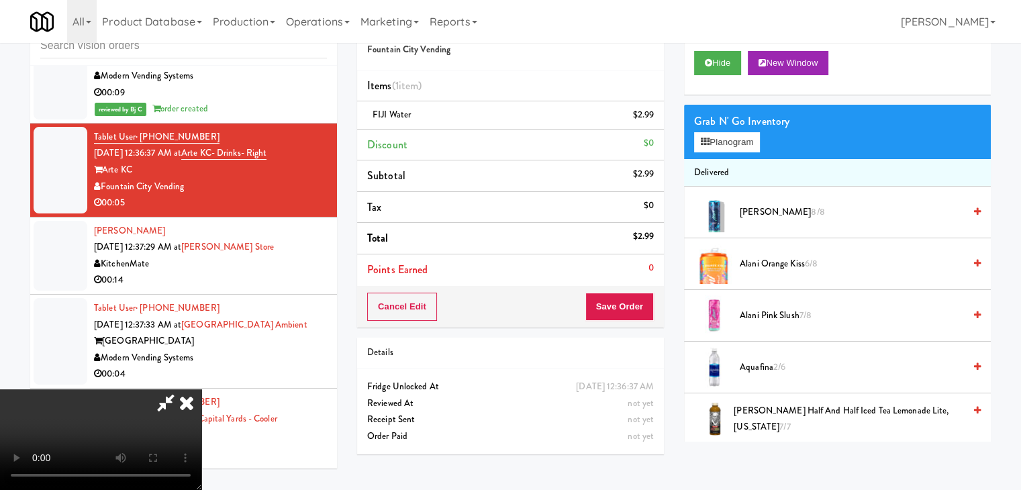
click at [201, 389] on video at bounding box center [100, 439] width 201 height 101
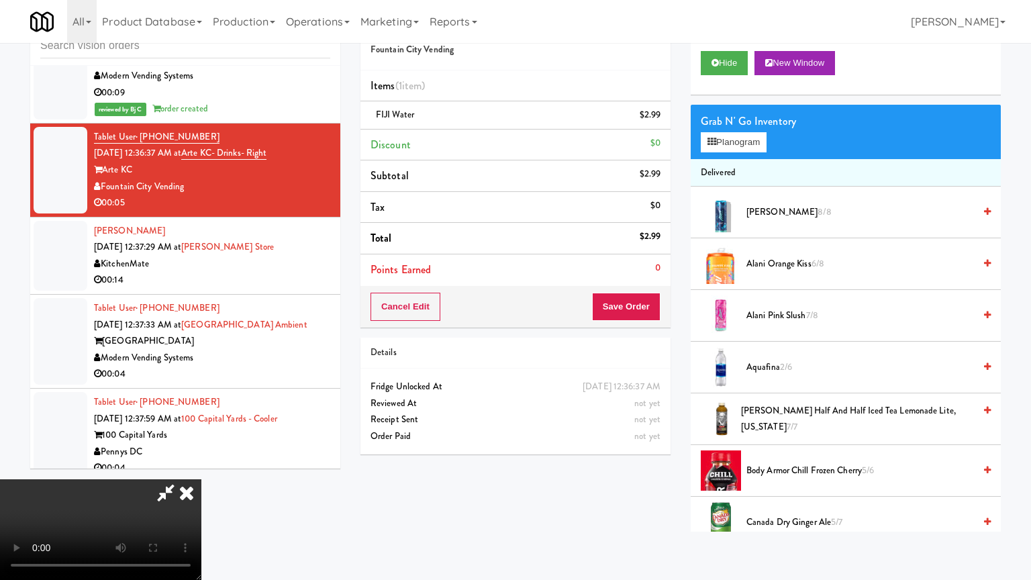
click at [201, 479] on video at bounding box center [100, 529] width 201 height 101
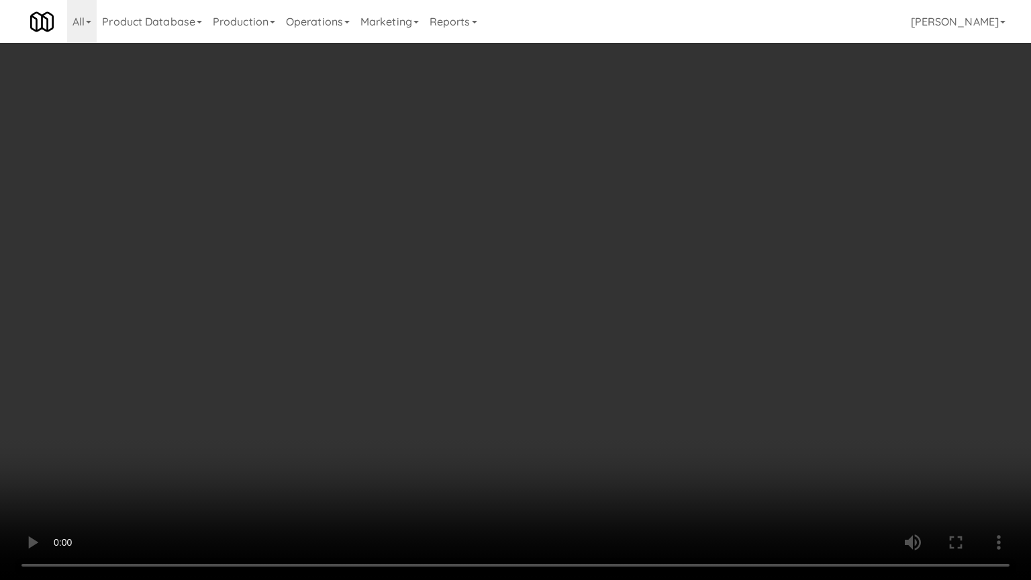
drag, startPoint x: 576, startPoint y: 416, endPoint x: 522, endPoint y: 482, distance: 84.9
click at [575, 417] on video at bounding box center [515, 290] width 1031 height 580
click at [669, 379] on video at bounding box center [515, 290] width 1031 height 580
click at [670, 379] on video at bounding box center [515, 290] width 1031 height 580
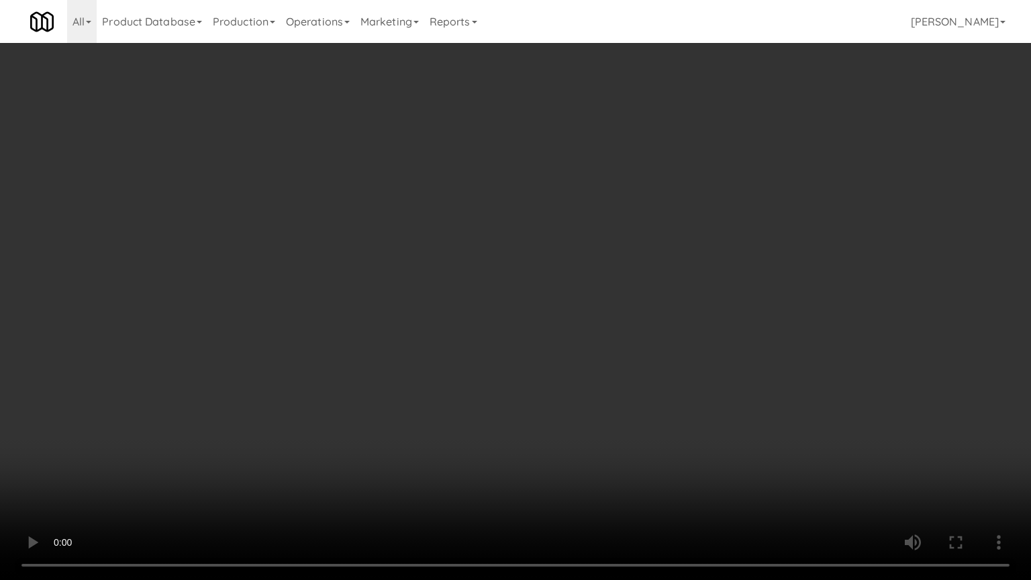
click at [670, 377] on video at bounding box center [515, 290] width 1031 height 580
click at [663, 373] on video at bounding box center [515, 290] width 1031 height 580
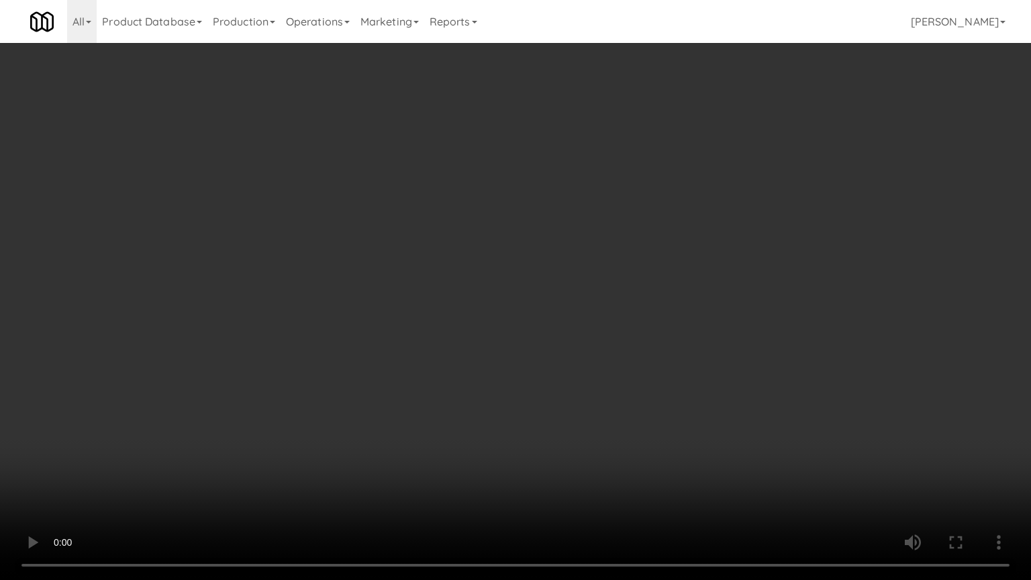
click at [663, 373] on video at bounding box center [515, 290] width 1031 height 580
click at [666, 366] on video at bounding box center [515, 290] width 1031 height 580
drag, startPoint x: 666, startPoint y: 366, endPoint x: 758, endPoint y: 190, distance: 199.0
click at [668, 359] on video at bounding box center [515, 290] width 1031 height 580
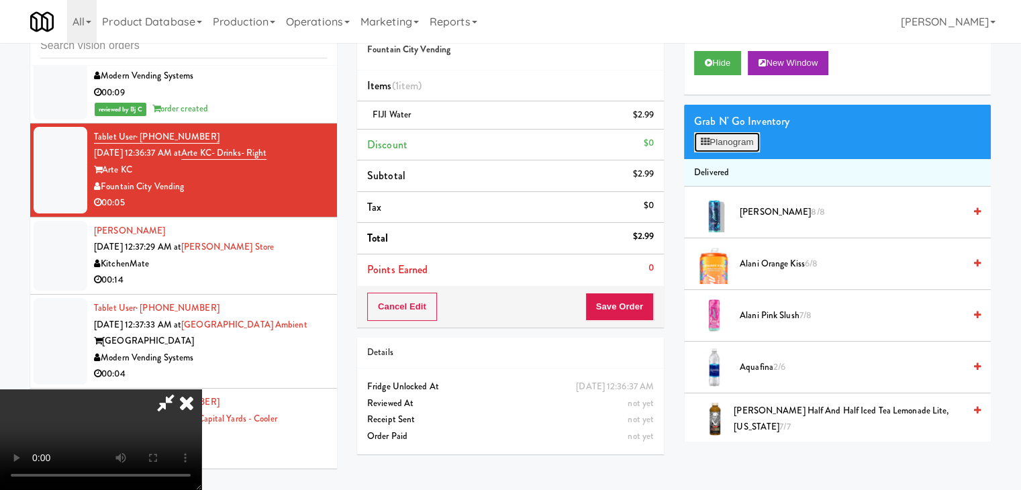
click at [741, 132] on button "Planogram" at bounding box center [727, 142] width 66 height 20
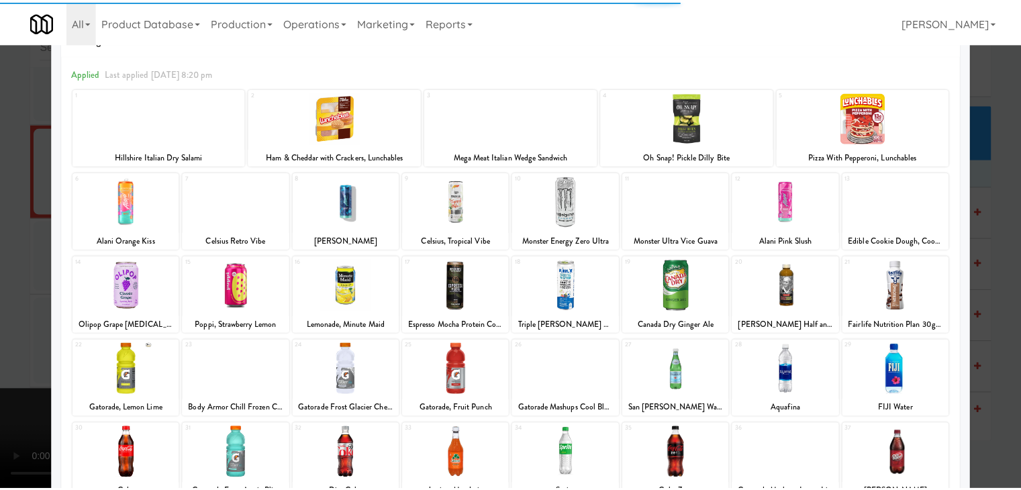
scroll to position [134, 0]
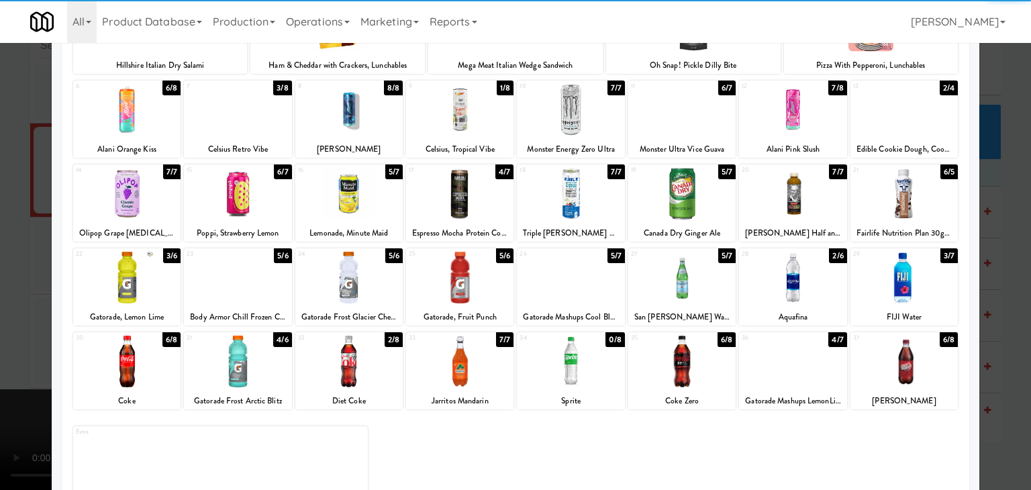
drag, startPoint x: 920, startPoint y: 282, endPoint x: 937, endPoint y: 285, distance: 17.1
click at [922, 283] on div at bounding box center [903, 278] width 107 height 52
click at [1002, 293] on div at bounding box center [515, 245] width 1031 height 490
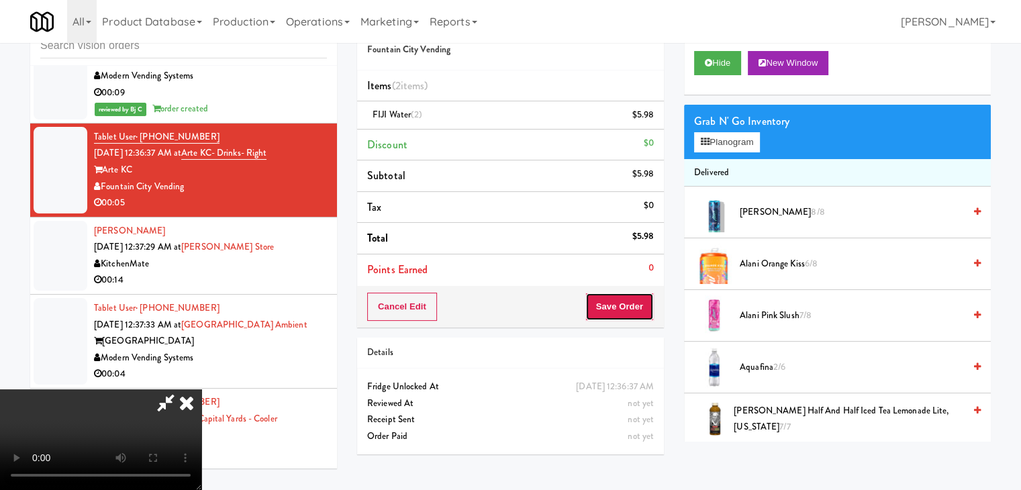
click at [632, 309] on button "Save Order" at bounding box center [619, 307] width 68 height 28
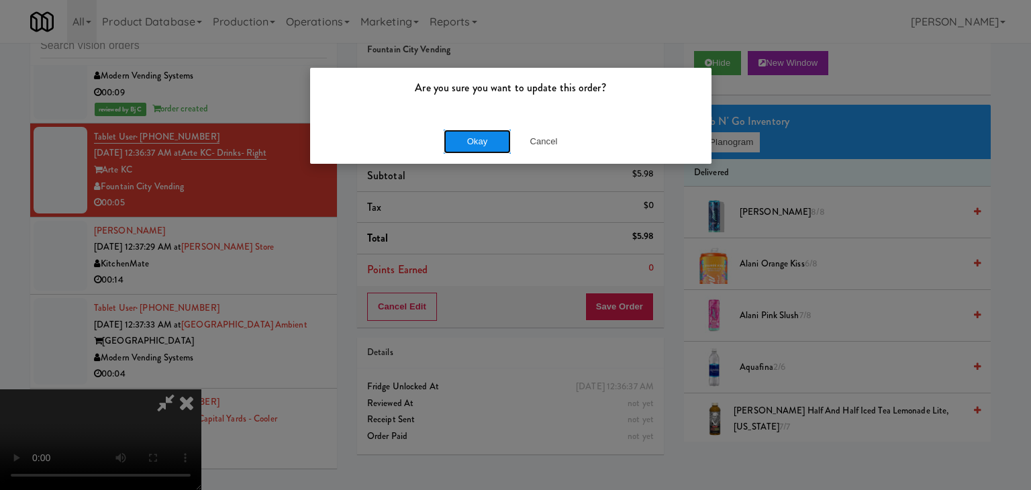
click at [483, 134] on button "Okay" at bounding box center [477, 142] width 67 height 24
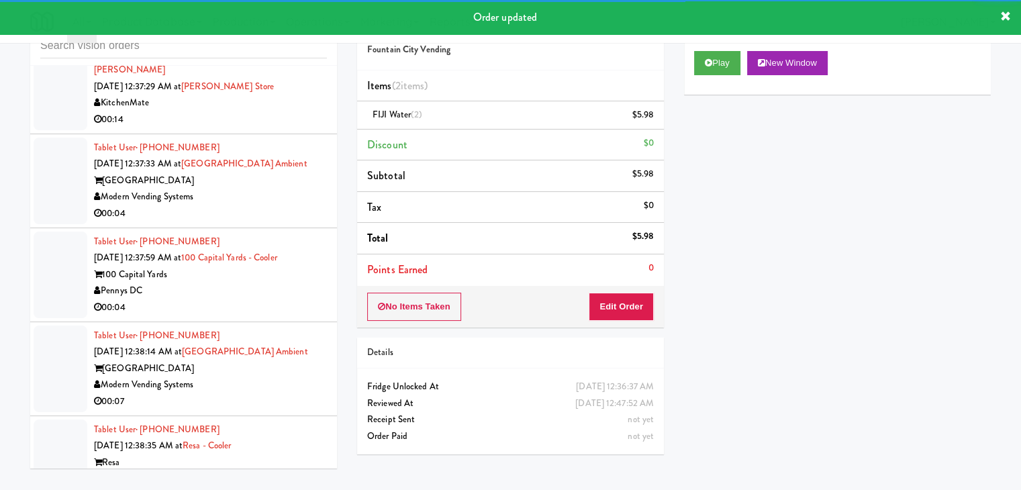
scroll to position [8124, 0]
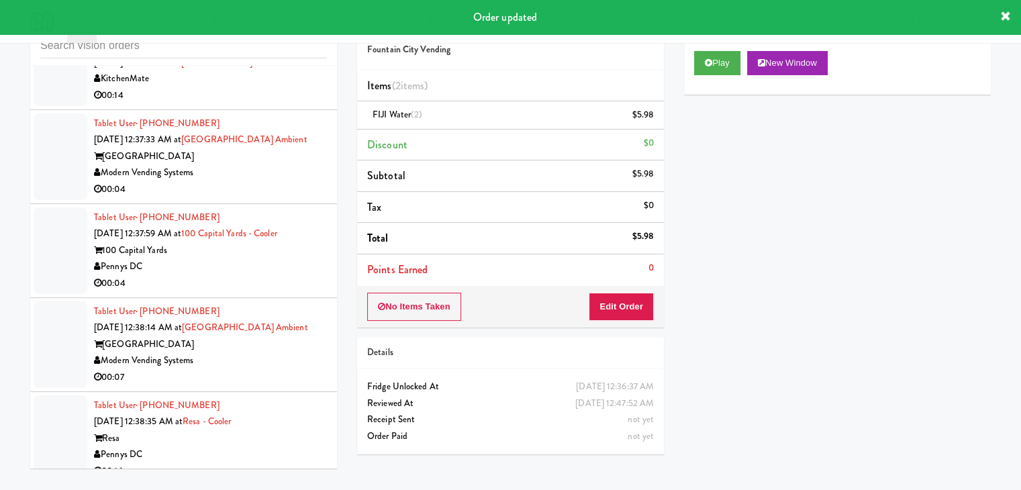
click at [299, 87] on div "00:14" at bounding box center [210, 95] width 233 height 17
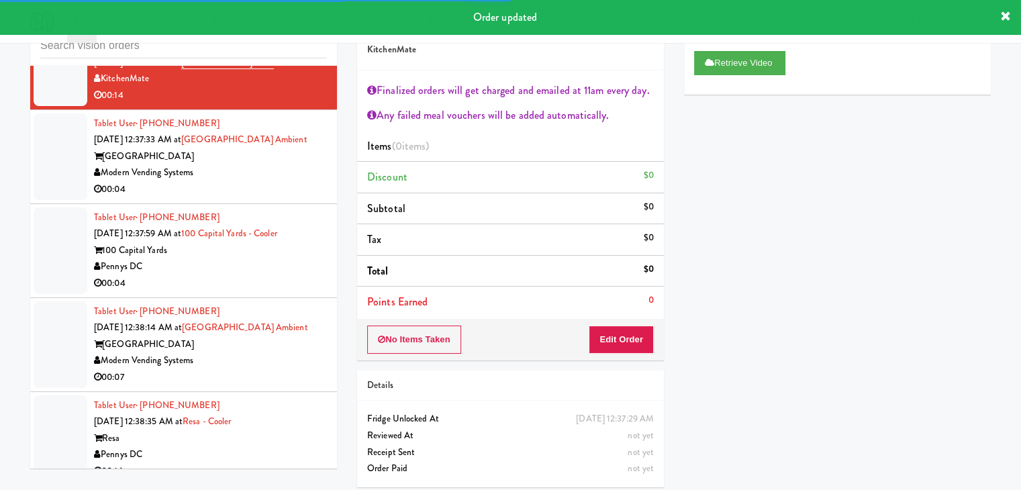
click at [283, 183] on div "00:04" at bounding box center [210, 189] width 233 height 17
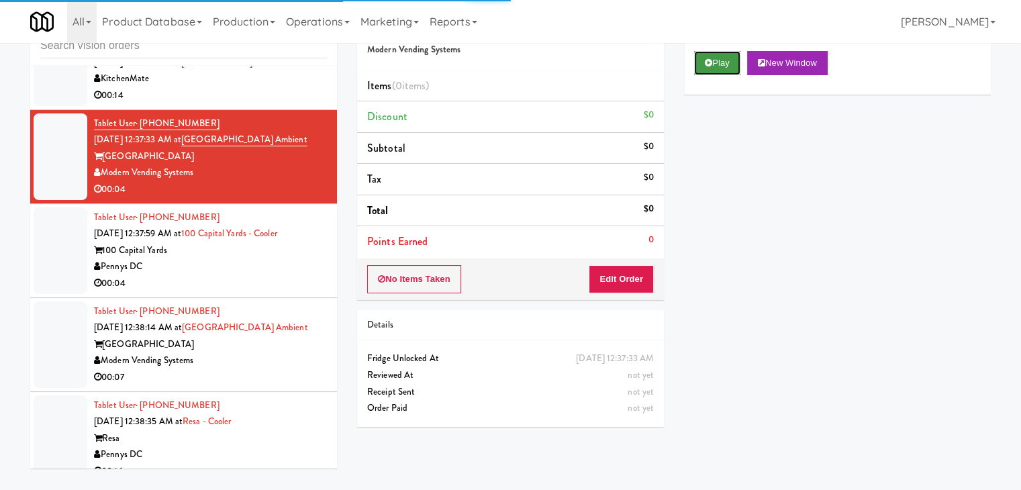
click at [712, 58] on button "Play" at bounding box center [717, 63] width 46 height 24
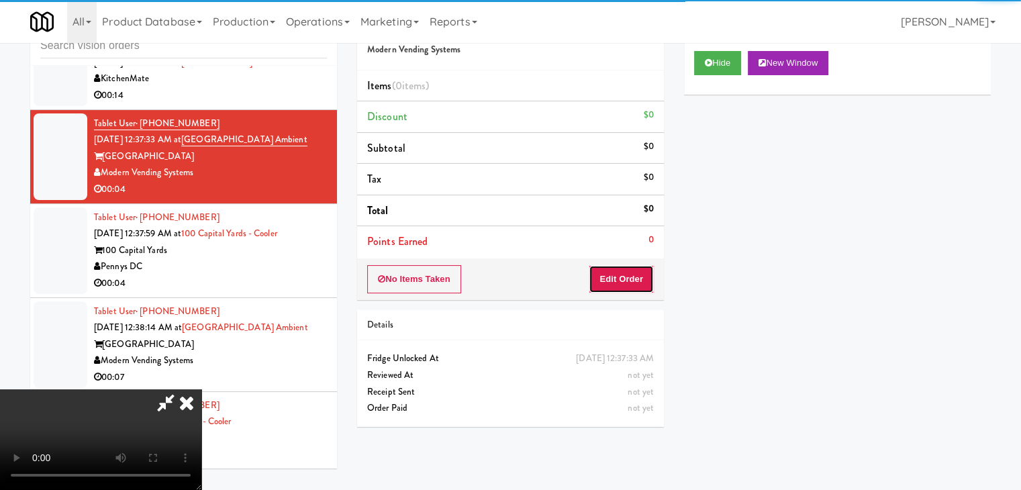
click at [626, 275] on button "Edit Order" at bounding box center [621, 279] width 65 height 28
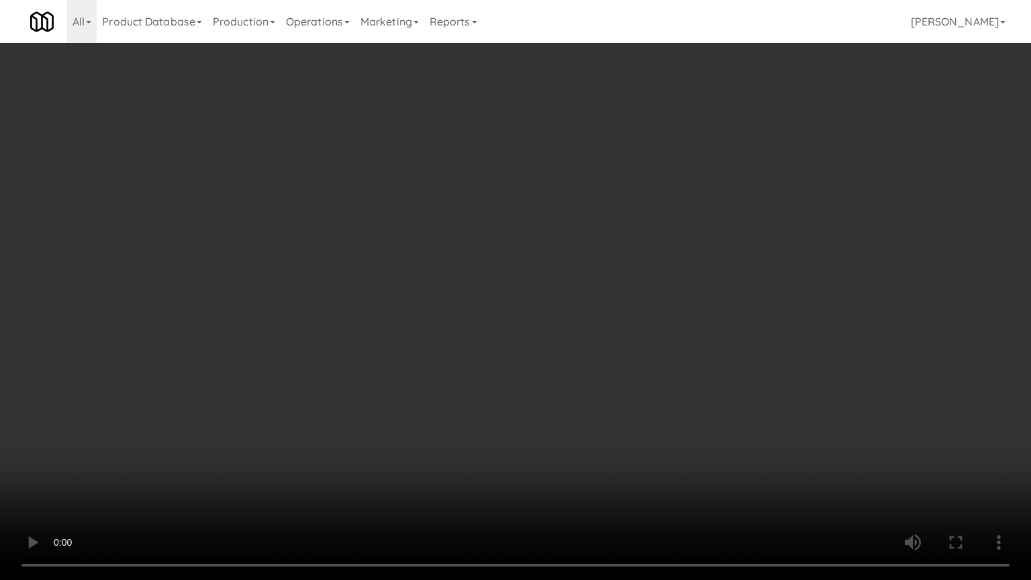
click at [584, 349] on video at bounding box center [515, 290] width 1031 height 580
drag, startPoint x: 584, startPoint y: 349, endPoint x: 602, endPoint y: 275, distance: 76.0
click at [588, 345] on video at bounding box center [515, 290] width 1031 height 580
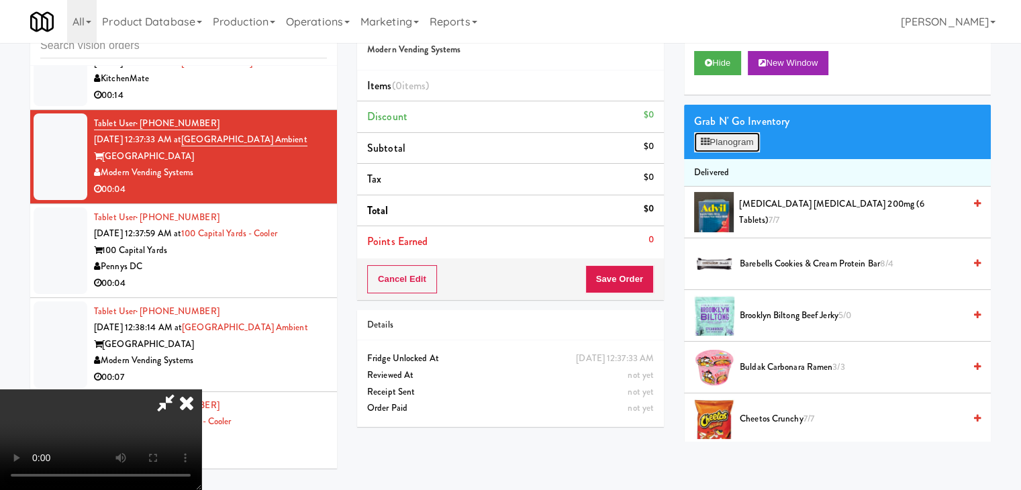
click at [738, 132] on button "Planogram" at bounding box center [727, 142] width 66 height 20
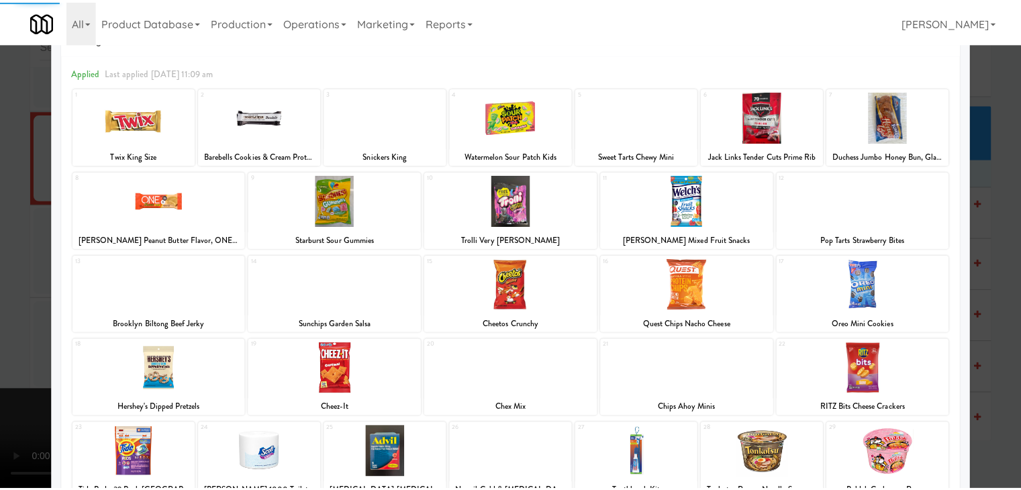
scroll to position [134, 0]
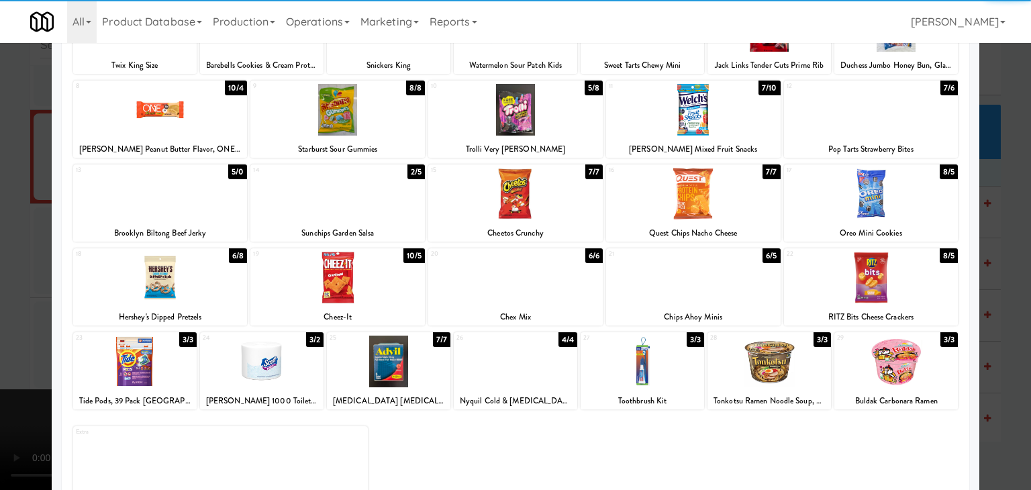
click at [197, 274] on div at bounding box center [160, 278] width 175 height 52
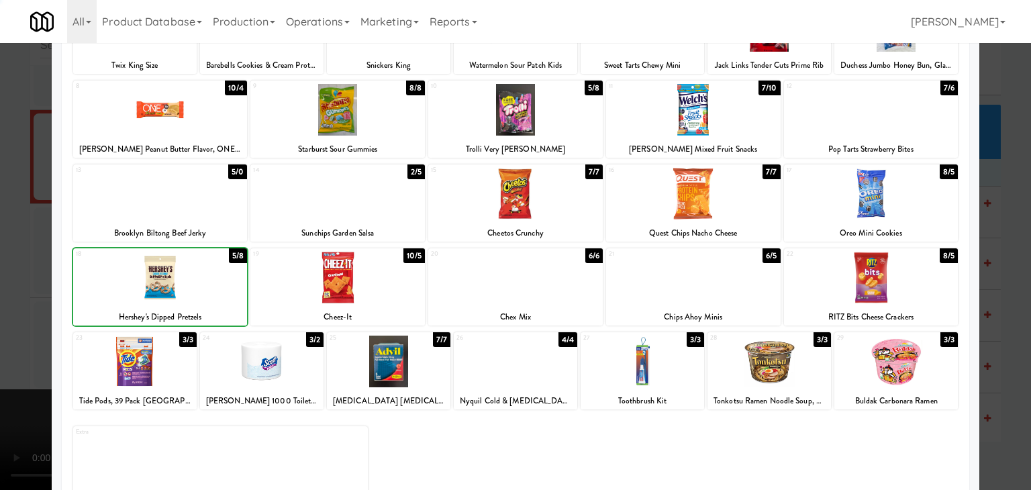
drag, startPoint x: 0, startPoint y: 291, endPoint x: 365, endPoint y: 296, distance: 365.2
click at [3, 291] on div at bounding box center [515, 245] width 1031 height 490
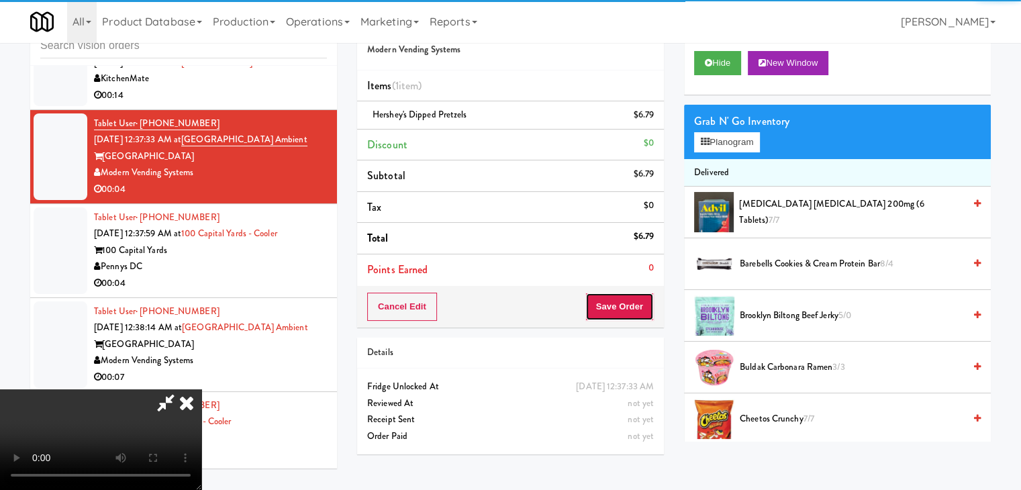
click at [630, 310] on button "Save Order" at bounding box center [619, 307] width 68 height 28
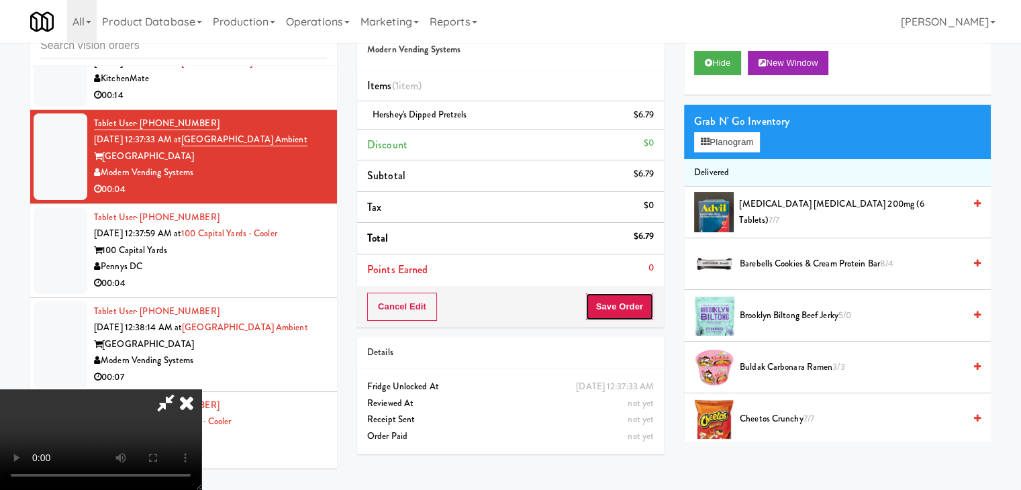
drag, startPoint x: 630, startPoint y: 310, endPoint x: 632, endPoint y: 317, distance: 7.7
click at [630, 312] on button "Save Order" at bounding box center [619, 307] width 68 height 28
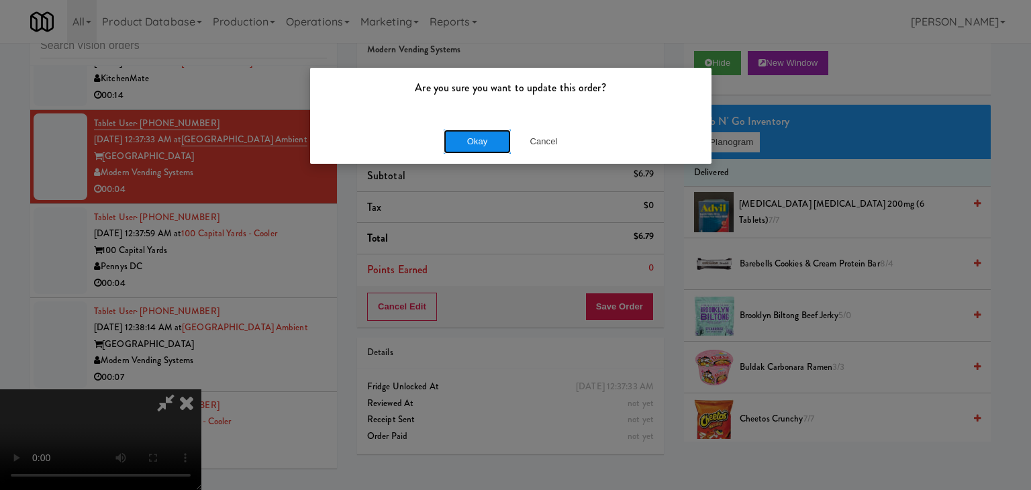
click at [460, 143] on button "Okay" at bounding box center [477, 142] width 67 height 24
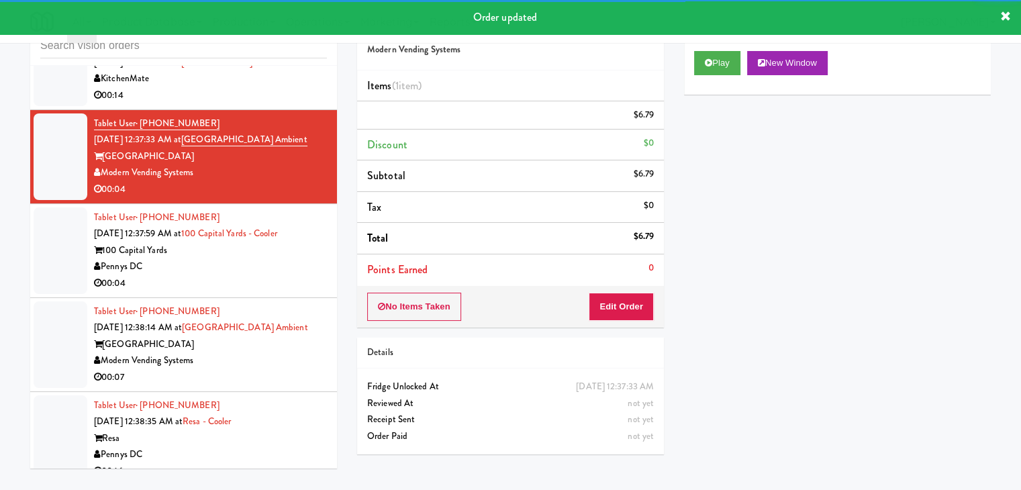
click at [226, 275] on div "Pennys DC" at bounding box center [210, 266] width 233 height 17
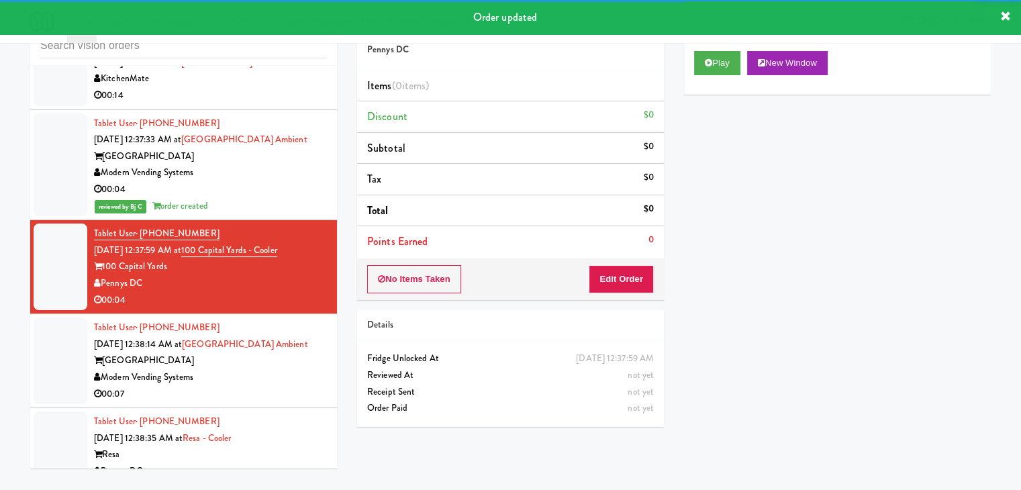
click at [301, 182] on div "00:04" at bounding box center [210, 189] width 233 height 17
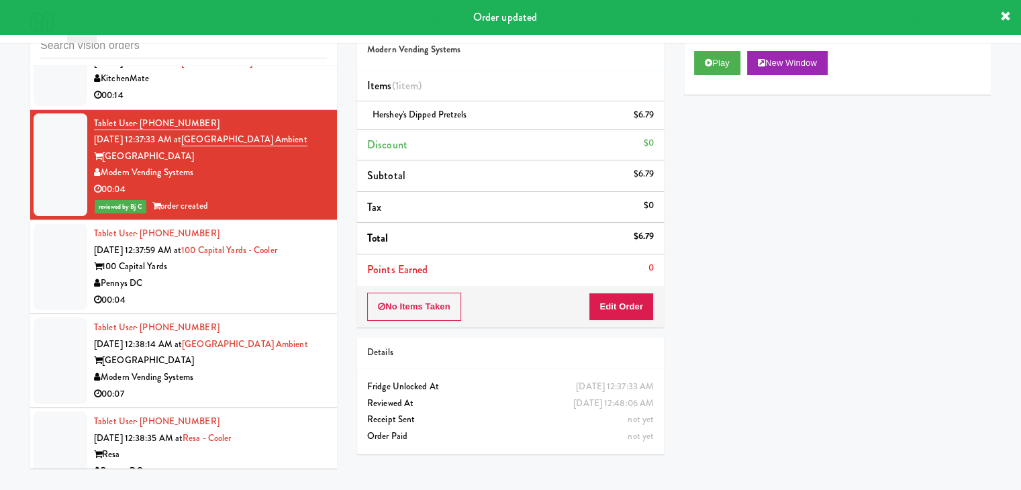
click at [249, 292] on div "00:04" at bounding box center [210, 300] width 233 height 17
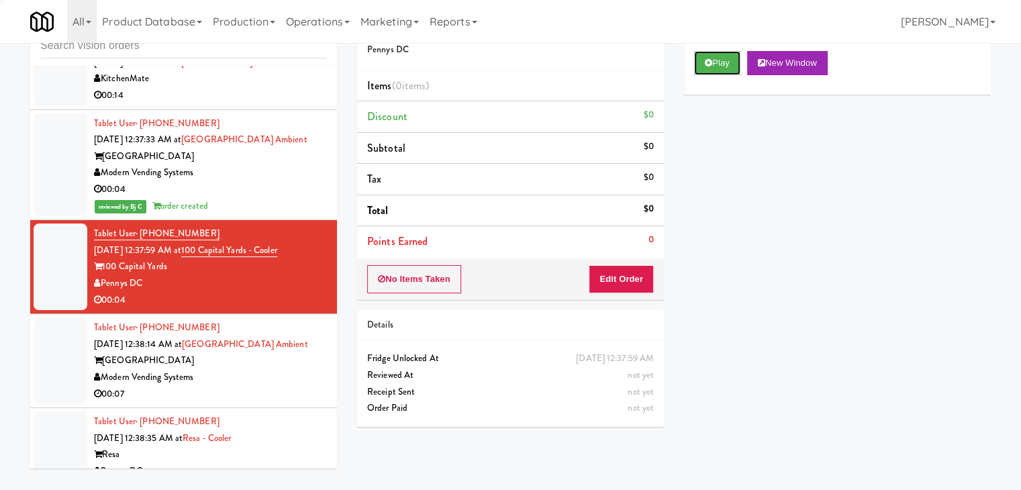
drag, startPoint x: 723, startPoint y: 52, endPoint x: 716, endPoint y: 76, distance: 25.3
click at [722, 56] on button "Play" at bounding box center [717, 63] width 46 height 24
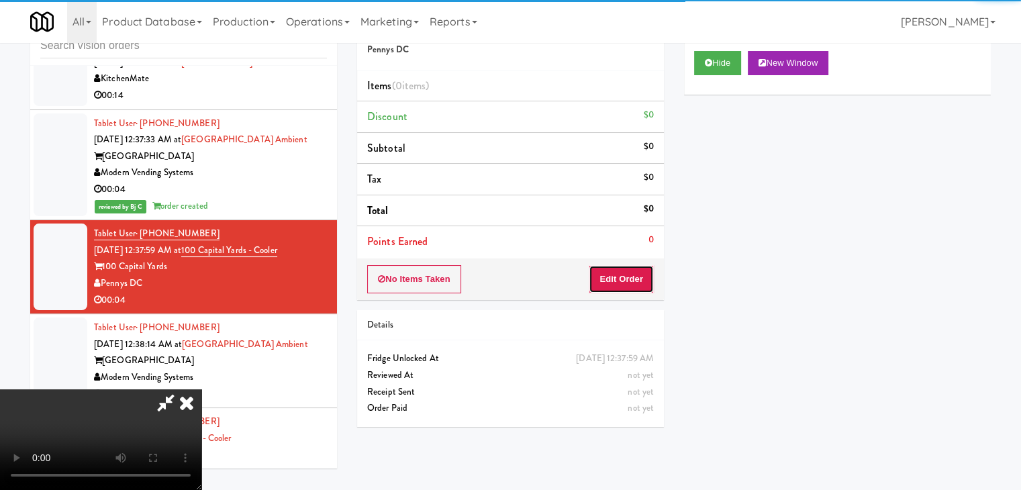
click at [620, 281] on button "Edit Order" at bounding box center [621, 279] width 65 height 28
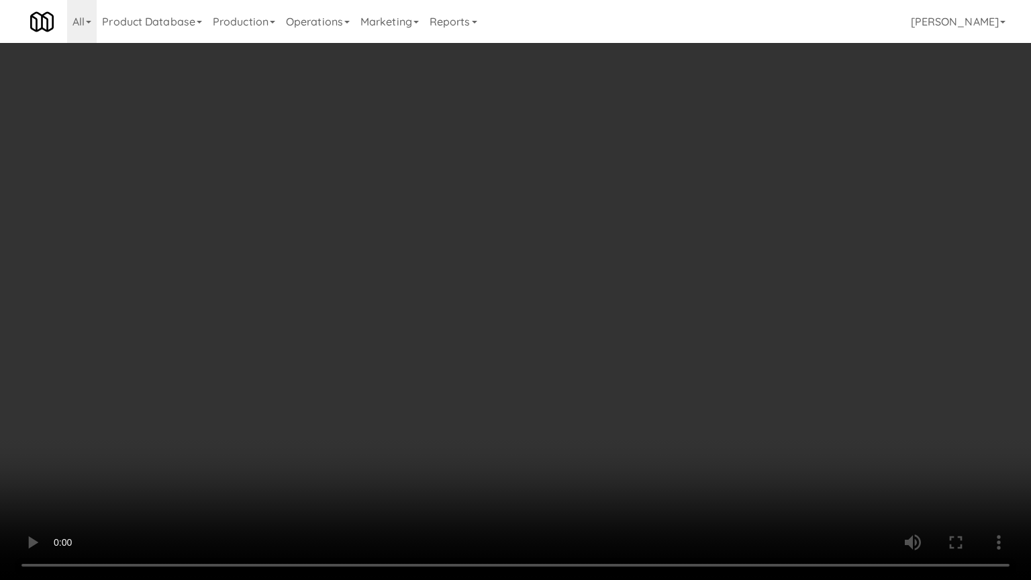
click at [567, 340] on video at bounding box center [515, 290] width 1031 height 580
click at [580, 334] on video at bounding box center [515, 290] width 1031 height 580
click at [649, 305] on video at bounding box center [515, 290] width 1031 height 580
drag, startPoint x: 651, startPoint y: 304, endPoint x: 746, endPoint y: 152, distance: 179.4
click at [655, 296] on video at bounding box center [515, 290] width 1031 height 580
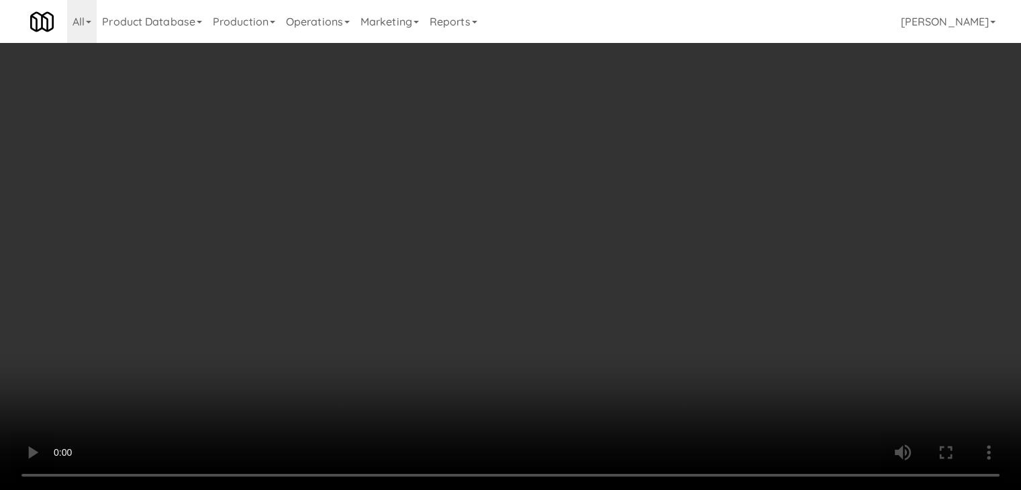
click at [738, 142] on button "Planogram" at bounding box center [727, 142] width 66 height 20
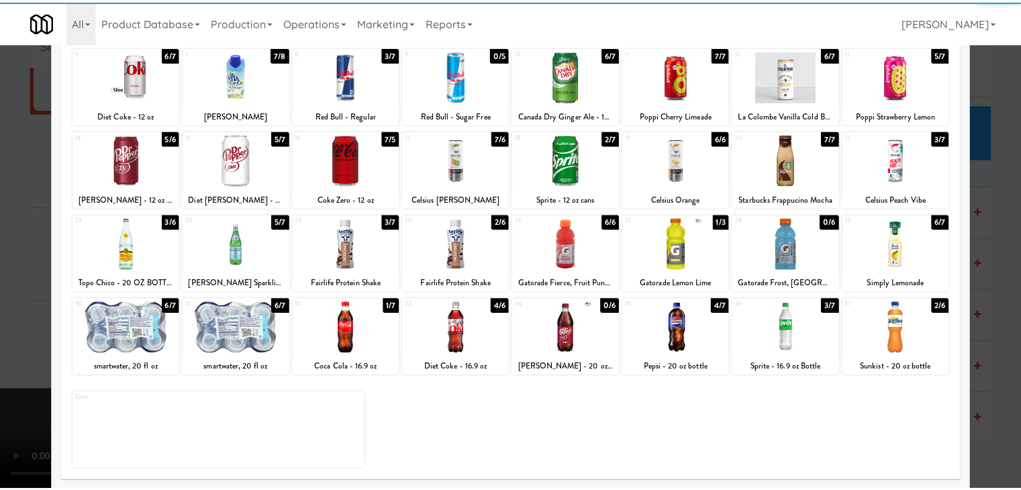
scroll to position [169, 0]
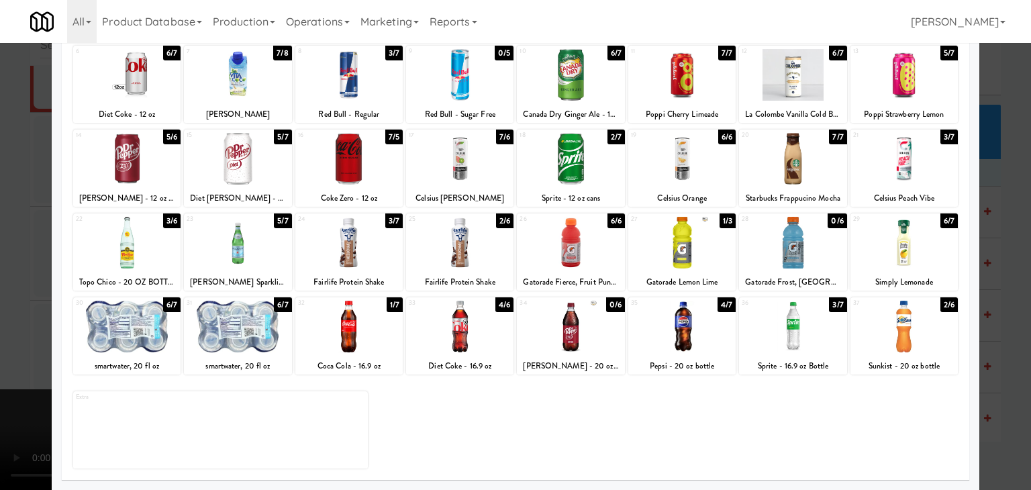
click at [586, 326] on div at bounding box center [570, 327] width 107 height 52
drag, startPoint x: 3, startPoint y: 310, endPoint x: 337, endPoint y: 303, distance: 334.3
click at [29, 307] on div at bounding box center [515, 245] width 1031 height 490
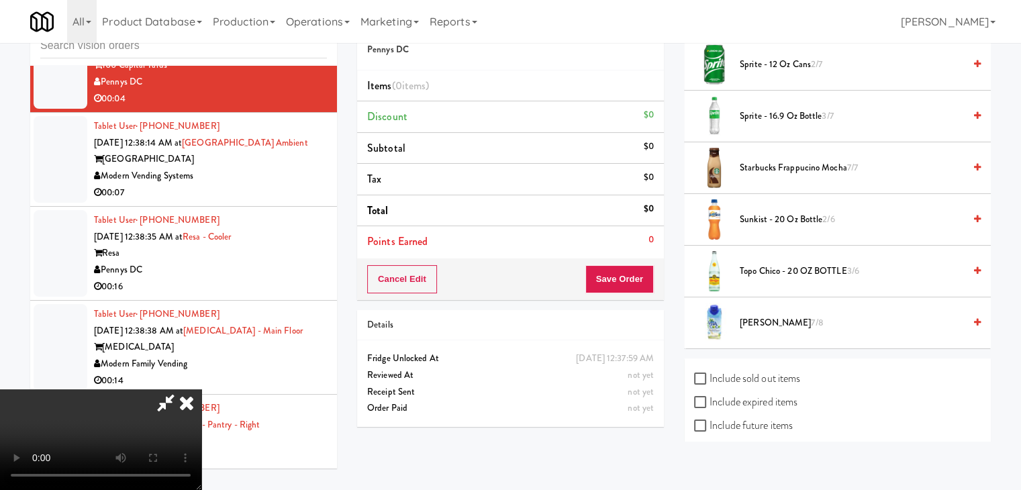
scroll to position [1653, 0]
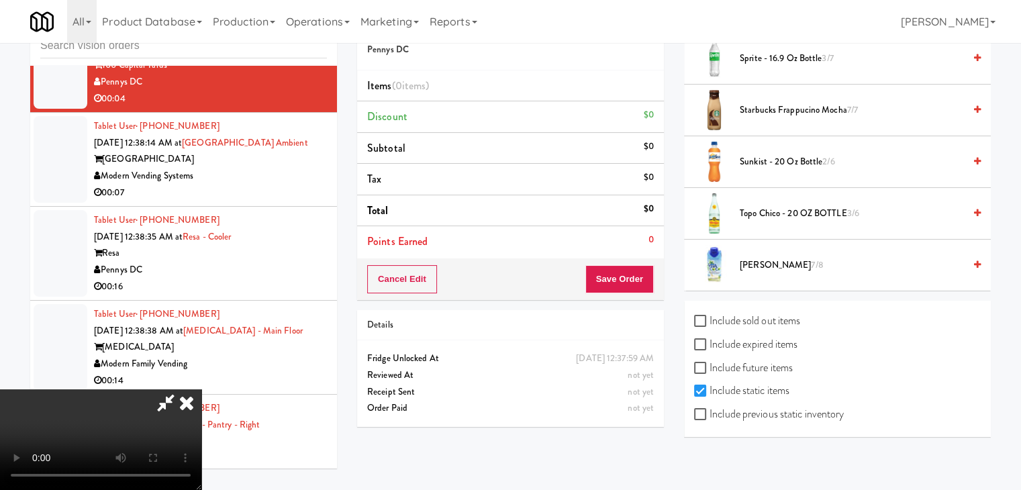
click at [803, 411] on label "Include previous static inventory" at bounding box center [769, 414] width 150 height 20
click at [709, 411] on input "Include previous static inventory" at bounding box center [701, 414] width 15 height 11
checkbox input "true"
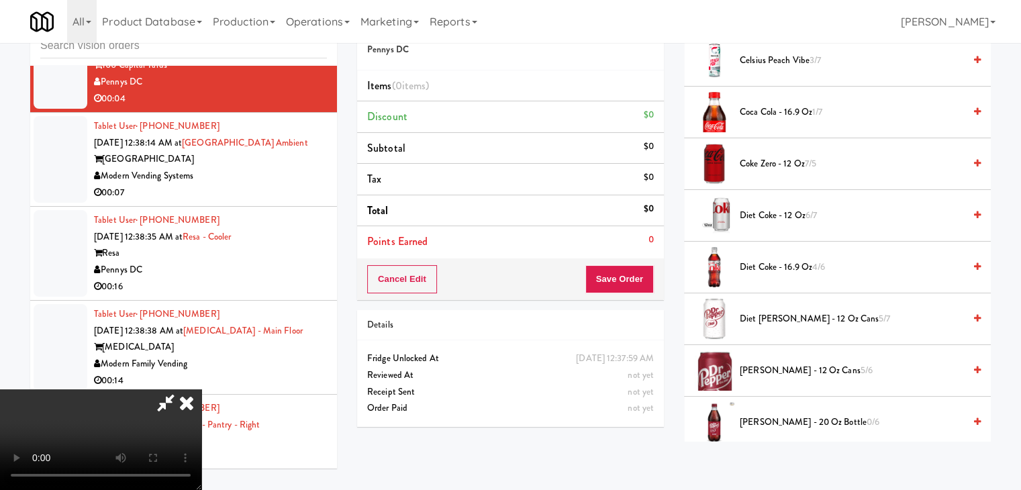
scroll to position [0, 0]
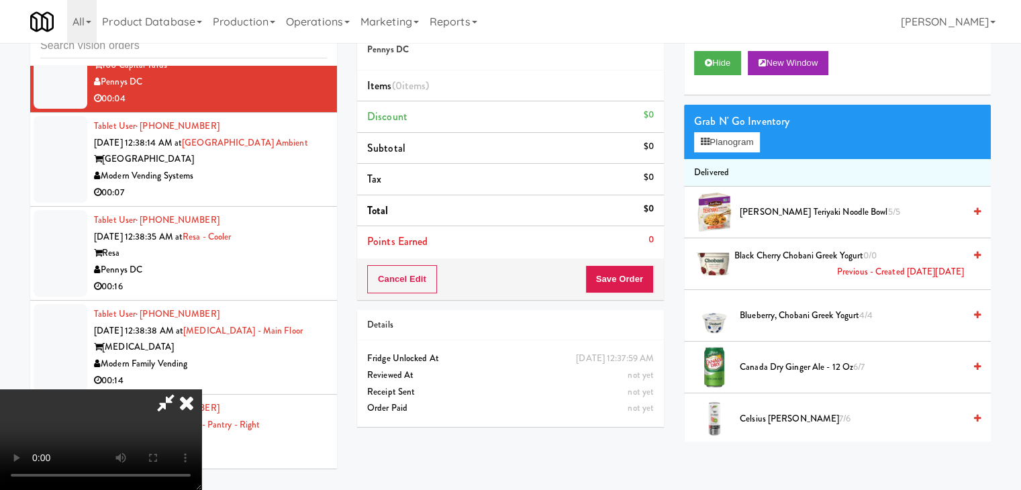
click at [764, 141] on div "Grab N' Go Inventory Planogram" at bounding box center [837, 132] width 307 height 54
click at [747, 140] on button "Planogram" at bounding box center [727, 142] width 66 height 20
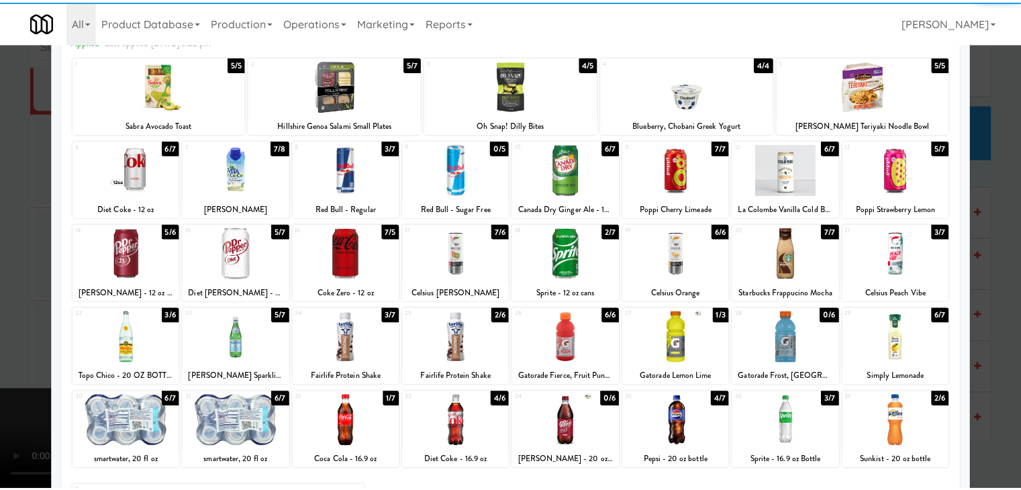
scroll to position [169, 0]
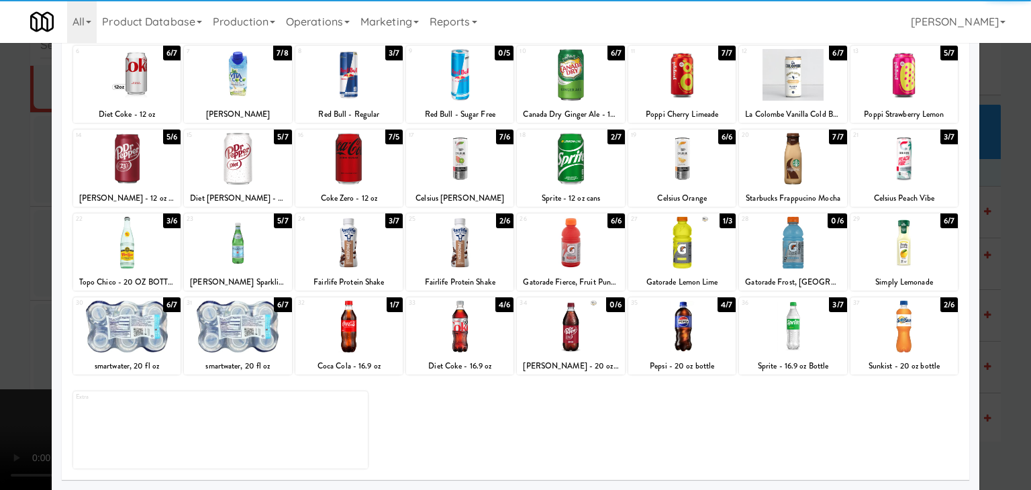
drag, startPoint x: 573, startPoint y: 345, endPoint x: 450, endPoint y: 344, distance: 123.5
click at [572, 344] on div at bounding box center [570, 327] width 107 height 52
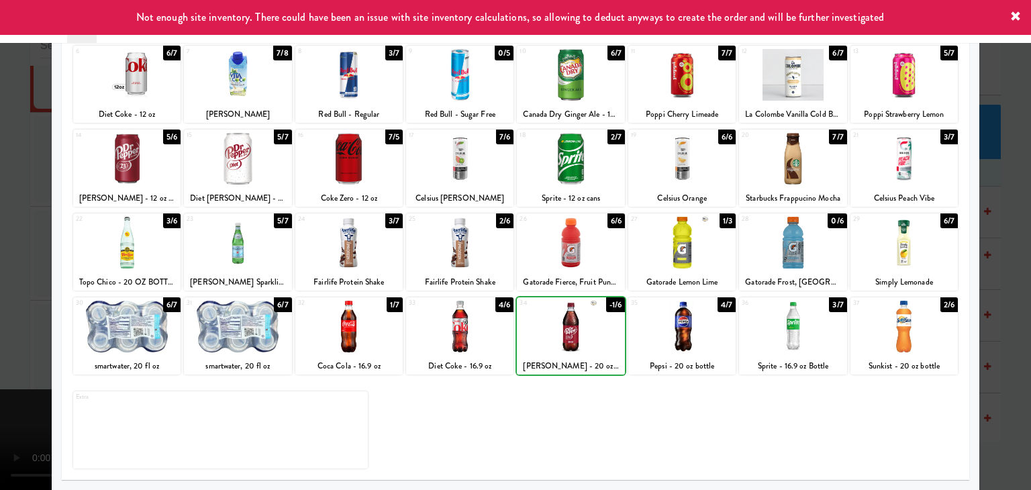
click at [0, 350] on div at bounding box center [515, 245] width 1031 height 490
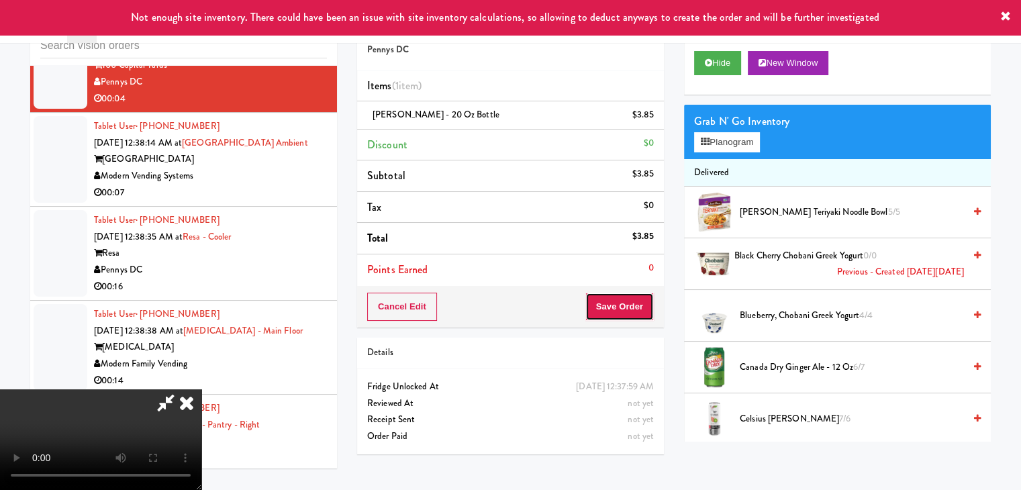
click at [638, 311] on button "Save Order" at bounding box center [619, 307] width 68 height 28
click at [638, 309] on button "Save Order" at bounding box center [619, 307] width 68 height 28
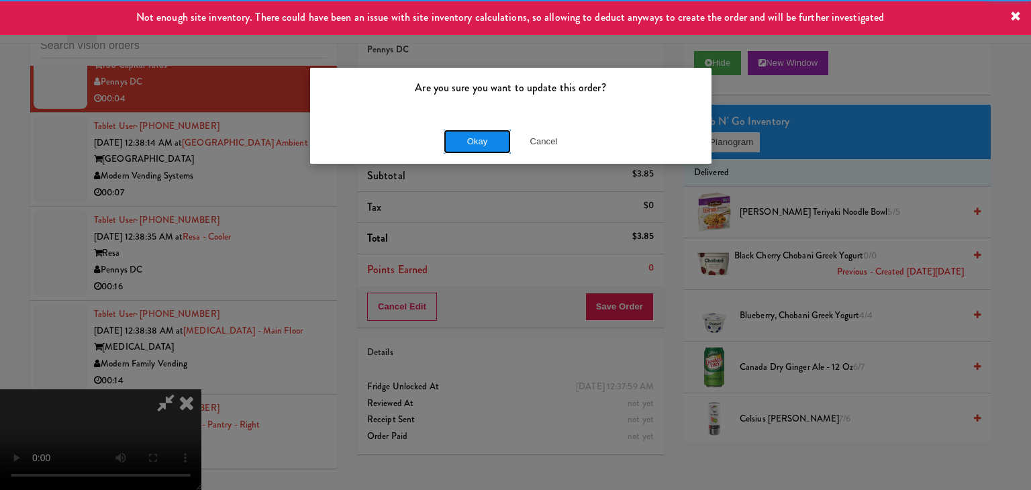
click at [479, 145] on button "Okay" at bounding box center [477, 142] width 67 height 24
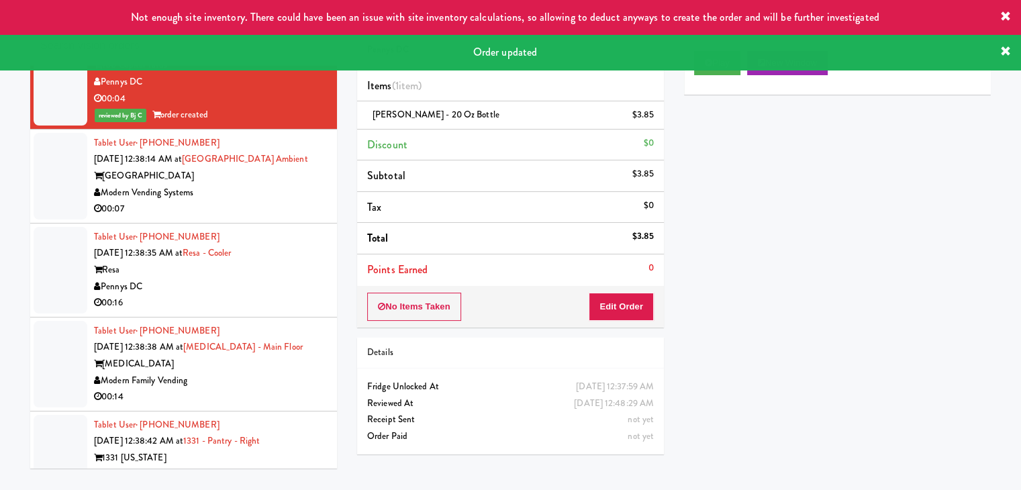
click at [275, 189] on div "Modern Vending Systems" at bounding box center [210, 193] width 233 height 17
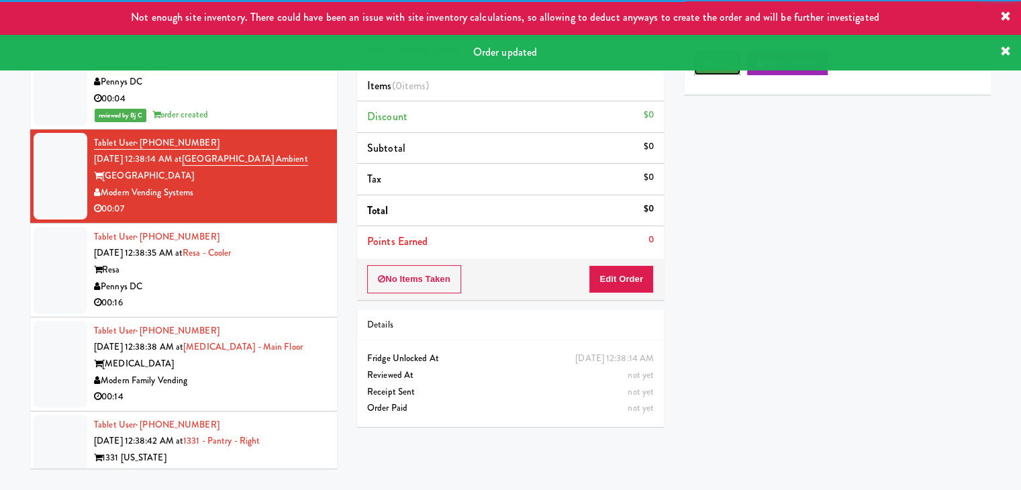
click at [709, 73] on button "Play" at bounding box center [717, 63] width 46 height 24
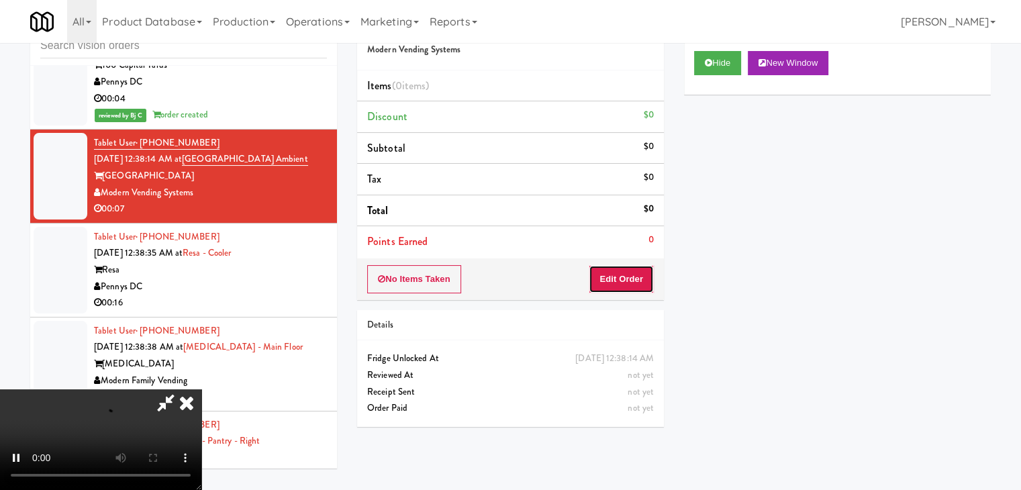
click at [620, 286] on button "Edit Order" at bounding box center [621, 279] width 65 height 28
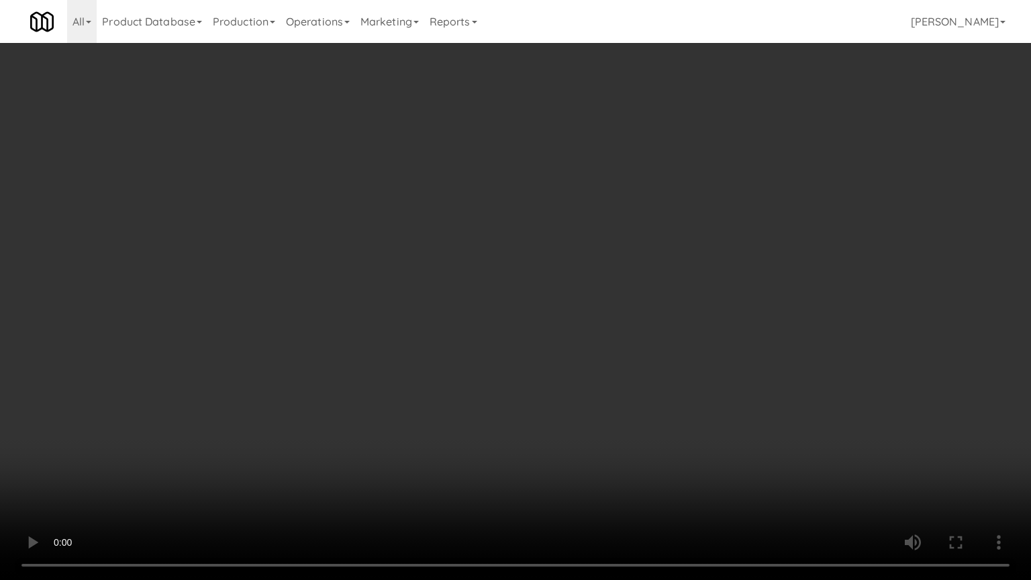
click at [560, 375] on video at bounding box center [515, 290] width 1031 height 580
drag, startPoint x: 562, startPoint y: 370, endPoint x: 569, endPoint y: 377, distance: 10.4
click at [564, 366] on video at bounding box center [515, 290] width 1031 height 580
click at [620, 378] on video at bounding box center [515, 290] width 1031 height 580
click at [623, 375] on video at bounding box center [515, 290] width 1031 height 580
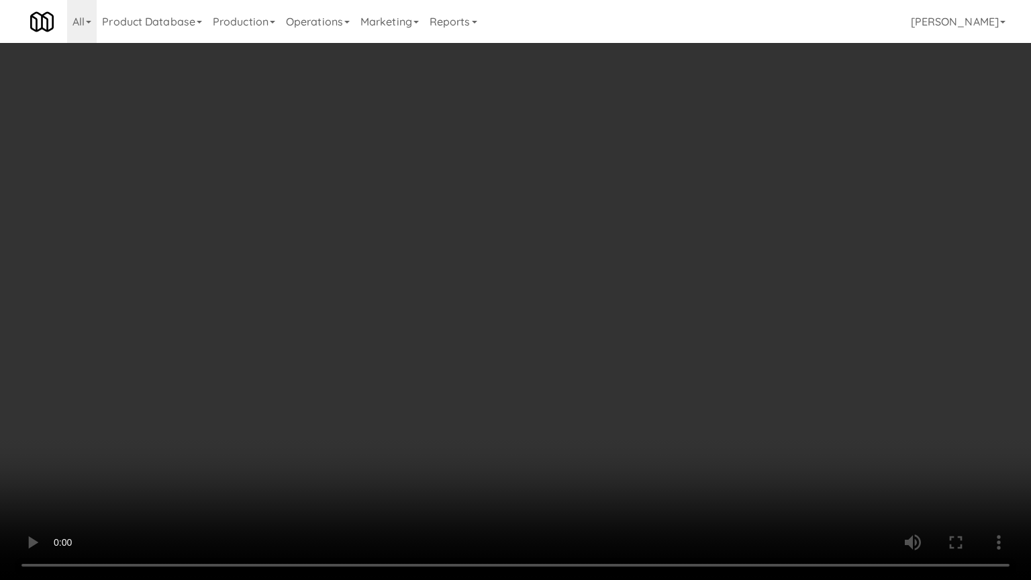
click at [626, 371] on video at bounding box center [515, 290] width 1031 height 580
drag, startPoint x: 626, startPoint y: 371, endPoint x: 618, endPoint y: 372, distance: 8.2
click at [625, 371] on video at bounding box center [515, 290] width 1031 height 580
click at [681, 364] on video at bounding box center [515, 290] width 1031 height 580
click at [694, 364] on video at bounding box center [515, 290] width 1031 height 580
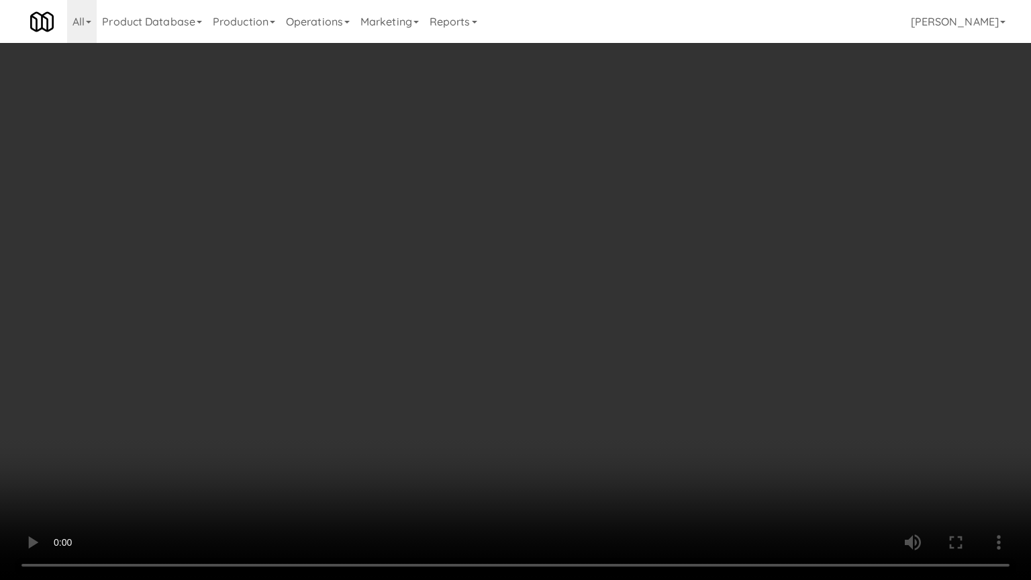
click at [693, 360] on video at bounding box center [515, 290] width 1031 height 580
click at [693, 362] on video at bounding box center [515, 290] width 1031 height 580
click at [693, 353] on video at bounding box center [515, 290] width 1031 height 580
click at [696, 351] on video at bounding box center [515, 290] width 1031 height 580
drag, startPoint x: 716, startPoint y: 345, endPoint x: 724, endPoint y: 343, distance: 7.7
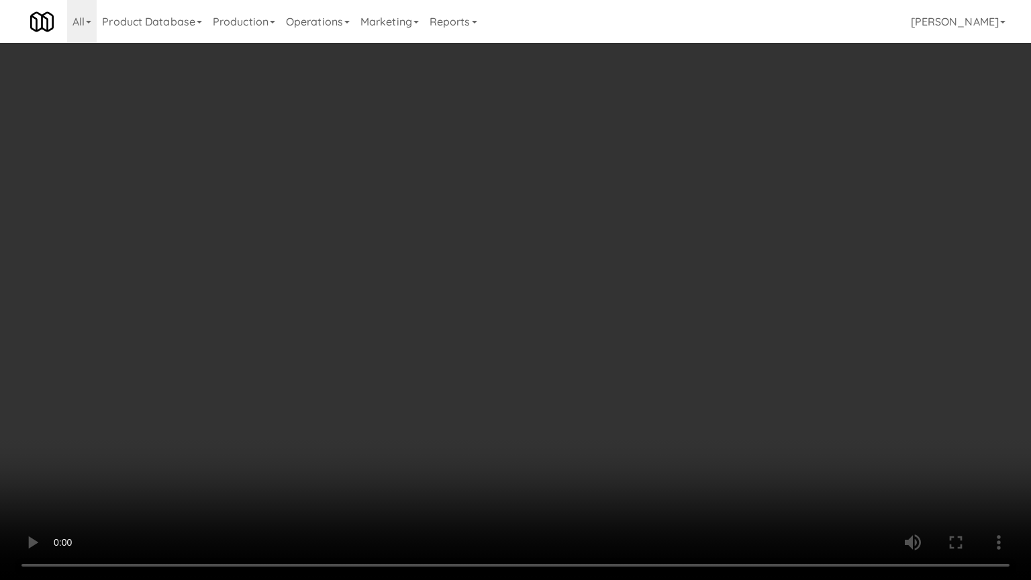
click at [717, 344] on video at bounding box center [515, 290] width 1031 height 580
drag, startPoint x: 738, startPoint y: 342, endPoint x: 752, endPoint y: 340, distance: 14.3
click at [746, 341] on video at bounding box center [515, 290] width 1031 height 580
click at [780, 334] on video at bounding box center [515, 290] width 1031 height 580
click at [770, 338] on video at bounding box center [515, 290] width 1031 height 580
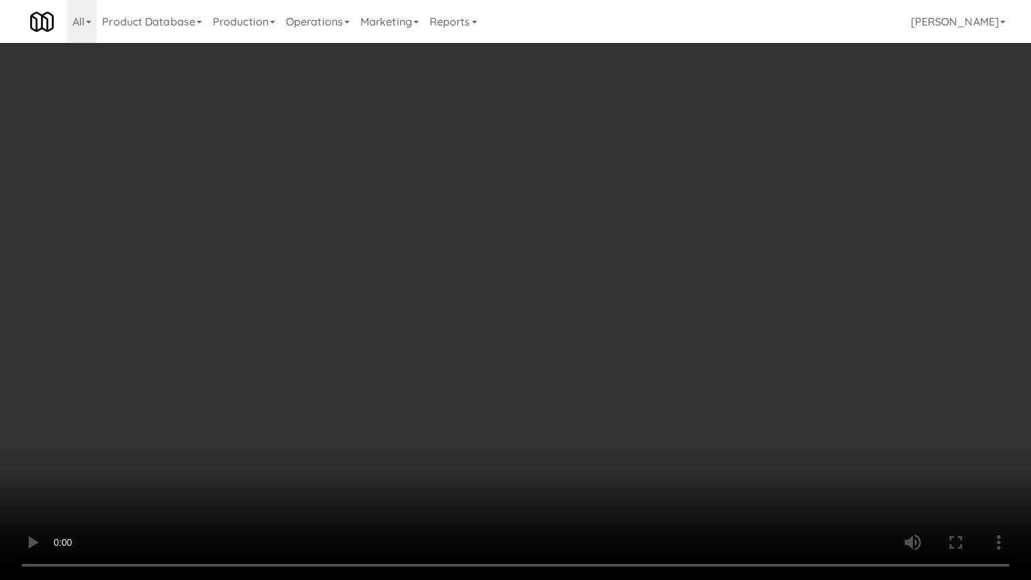
click at [720, 336] on video at bounding box center [515, 290] width 1031 height 580
drag, startPoint x: 718, startPoint y: 336, endPoint x: 711, endPoint y: 342, distance: 8.6
click at [716, 340] on video at bounding box center [515, 290] width 1031 height 580
click at [679, 317] on video at bounding box center [515, 290] width 1031 height 580
click at [683, 333] on video at bounding box center [515, 290] width 1031 height 580
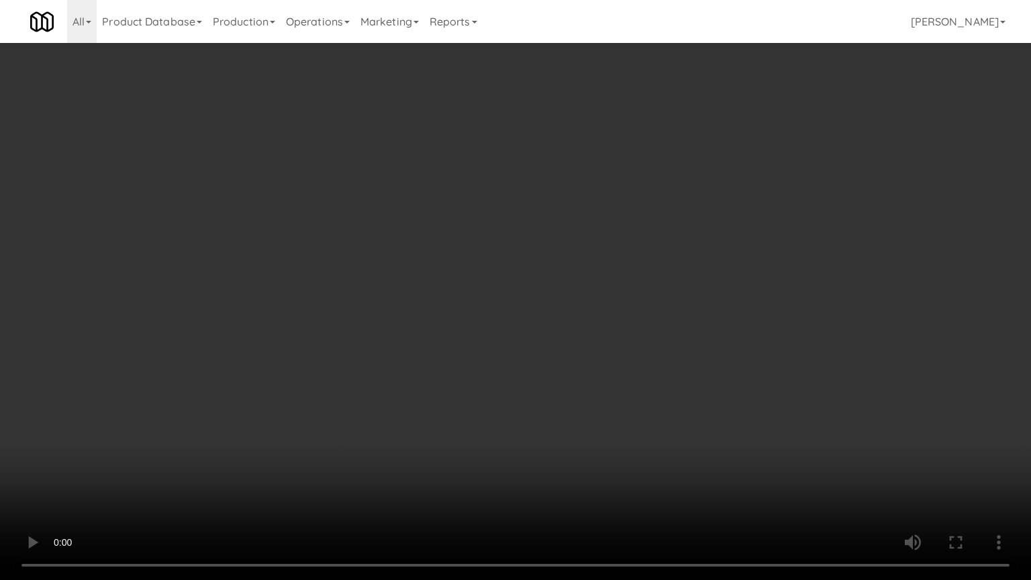
click at [685, 326] on video at bounding box center [515, 290] width 1031 height 580
click at [690, 325] on video at bounding box center [515, 290] width 1031 height 580
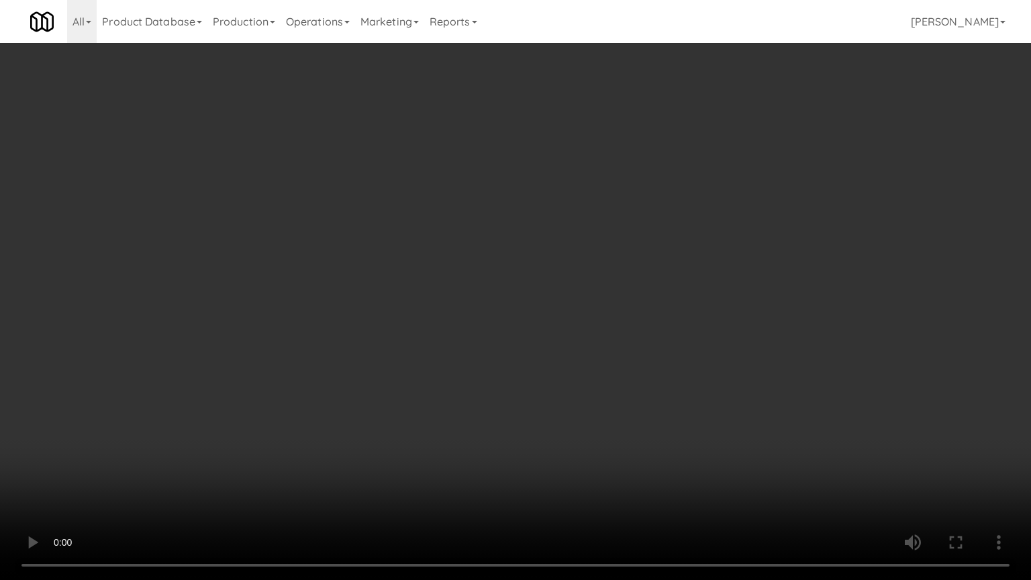
click at [690, 325] on video at bounding box center [515, 290] width 1031 height 580
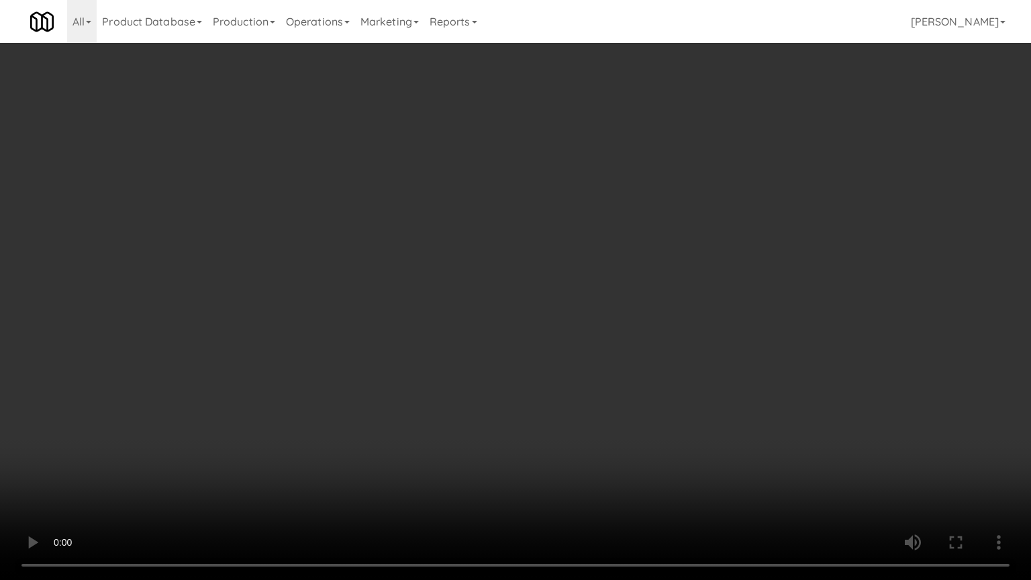
click at [690, 325] on video at bounding box center [515, 290] width 1031 height 580
click at [699, 327] on video at bounding box center [515, 290] width 1031 height 580
click at [709, 322] on video at bounding box center [515, 290] width 1031 height 580
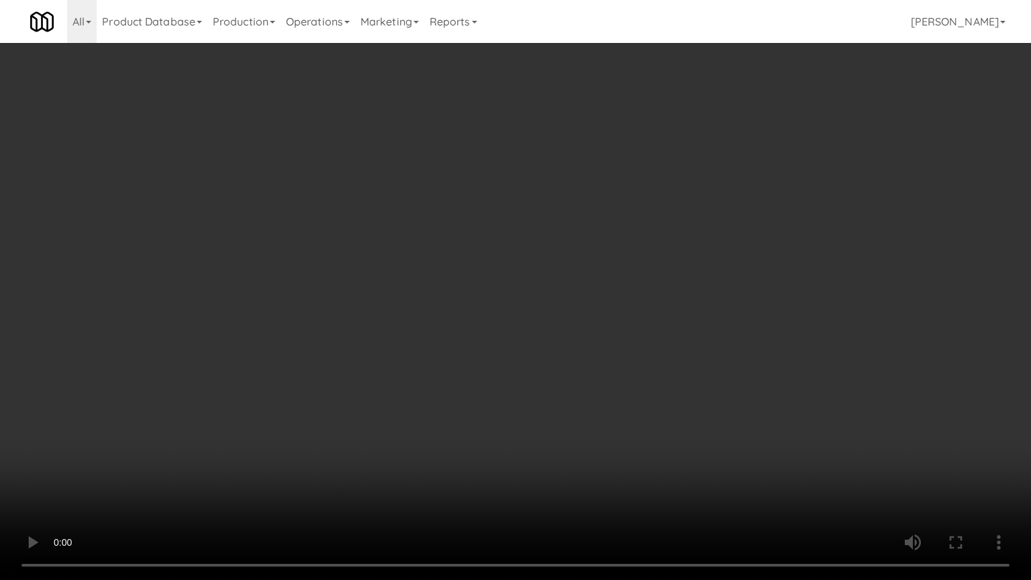
drag, startPoint x: 709, startPoint y: 322, endPoint x: 733, endPoint y: 210, distance: 114.7
click at [709, 322] on video at bounding box center [515, 290] width 1031 height 580
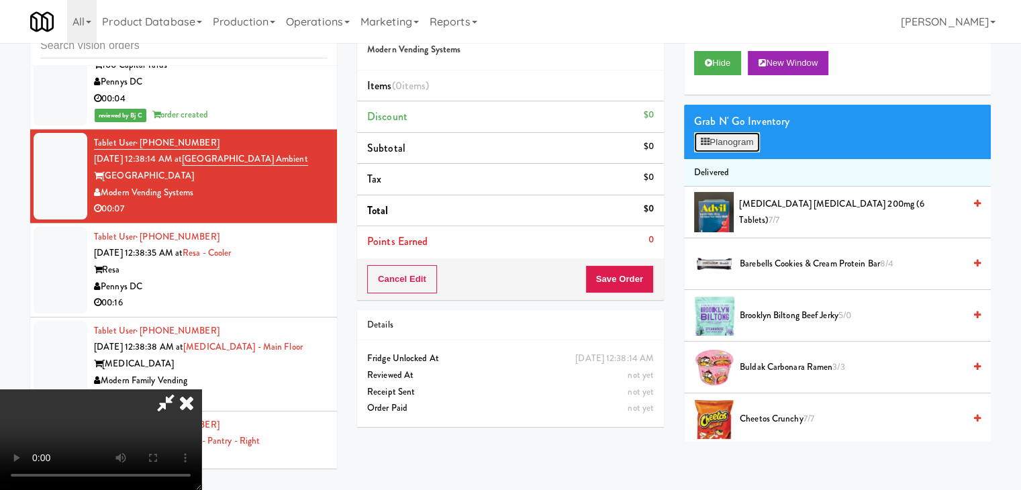
click at [739, 146] on button "Planogram" at bounding box center [727, 142] width 66 height 20
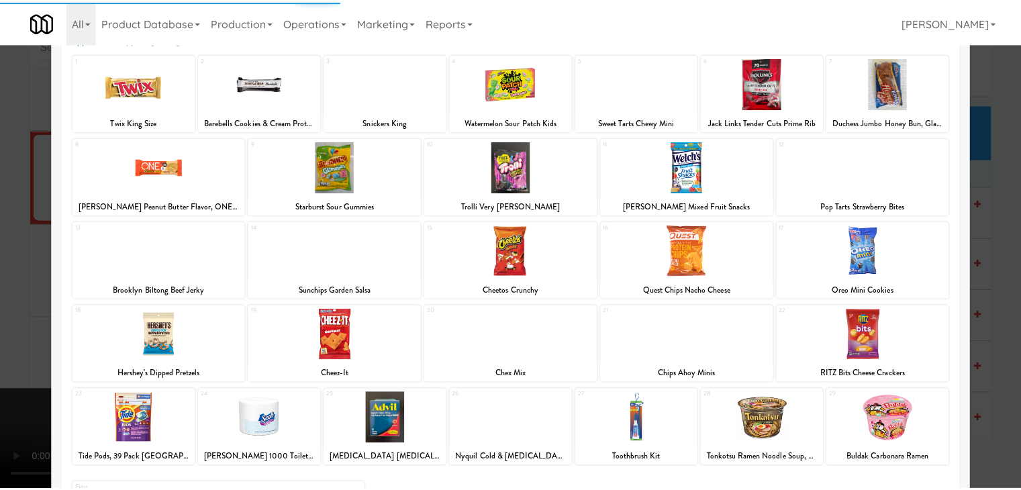
scroll to position [169, 0]
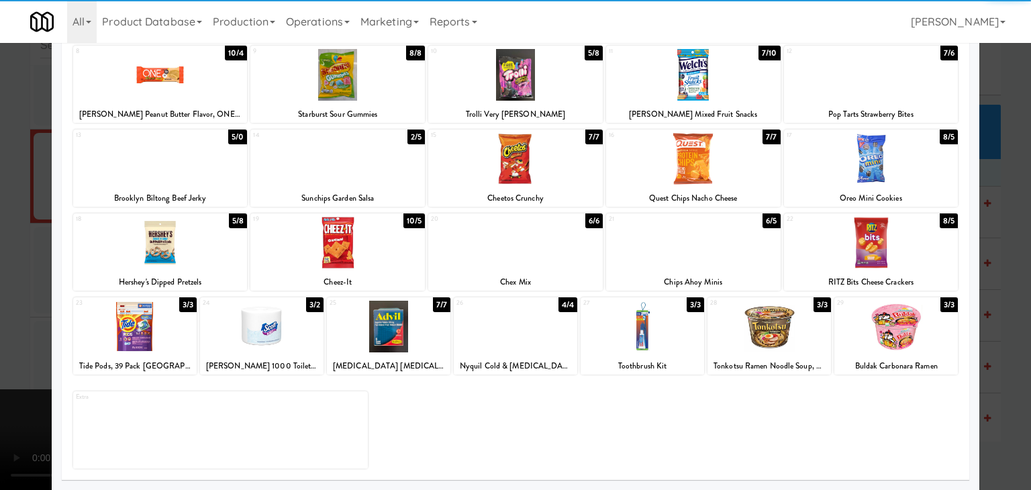
drag, startPoint x: 902, startPoint y: 315, endPoint x: 916, endPoint y: 318, distance: 13.8
click at [904, 315] on div at bounding box center [896, 327] width 124 height 52
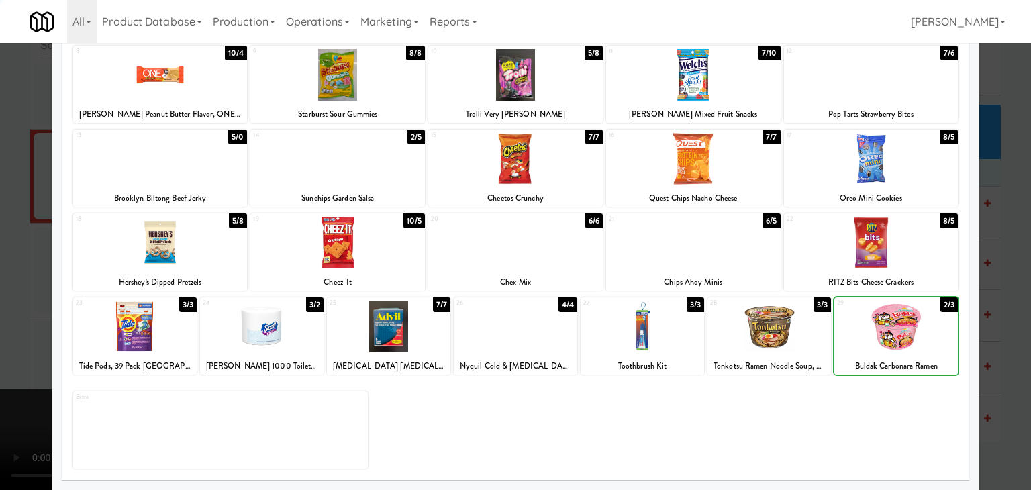
click at [1003, 327] on div at bounding box center [515, 245] width 1031 height 490
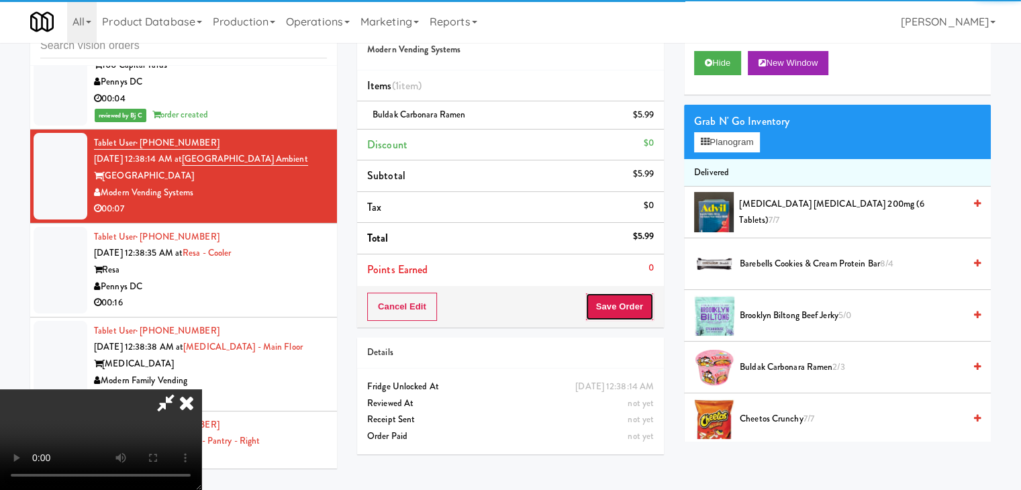
click at [632, 307] on button "Save Order" at bounding box center [619, 307] width 68 height 28
click at [632, 306] on button "Save Order" at bounding box center [619, 307] width 68 height 28
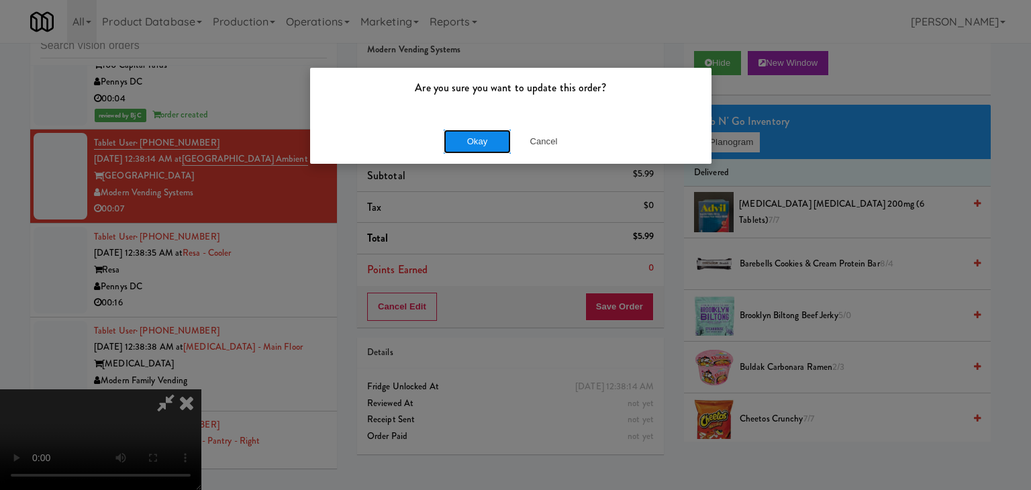
click at [466, 135] on button "Okay" at bounding box center [477, 142] width 67 height 24
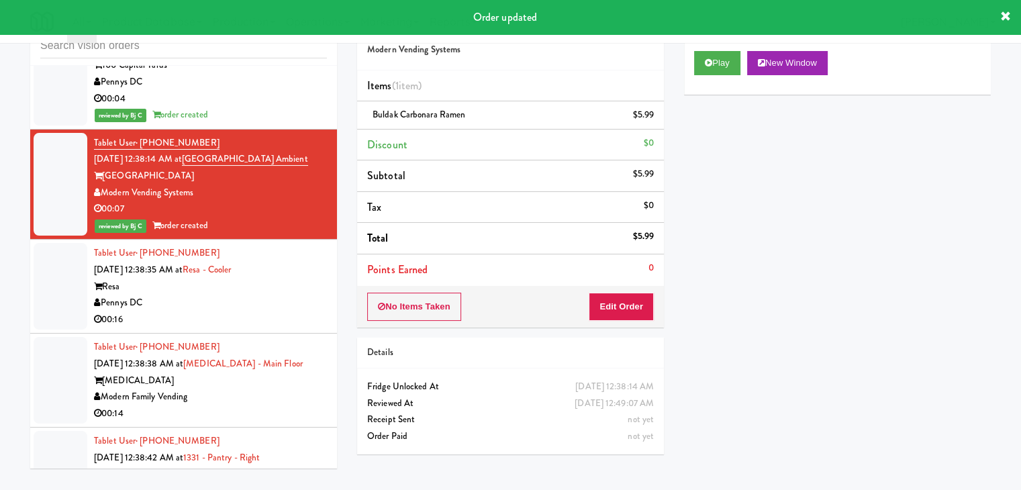
click at [254, 297] on div "Pennys DC" at bounding box center [210, 303] width 233 height 17
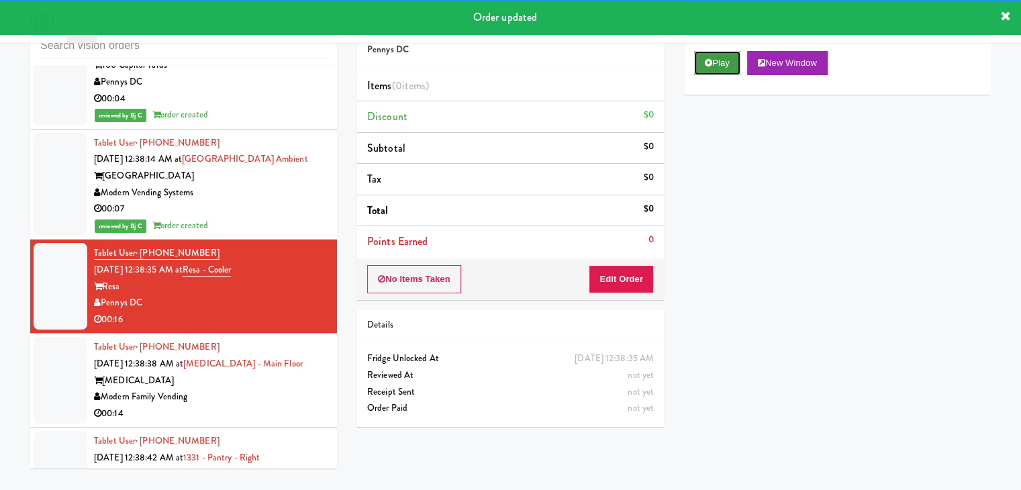
click at [711, 64] on icon at bounding box center [708, 62] width 7 height 9
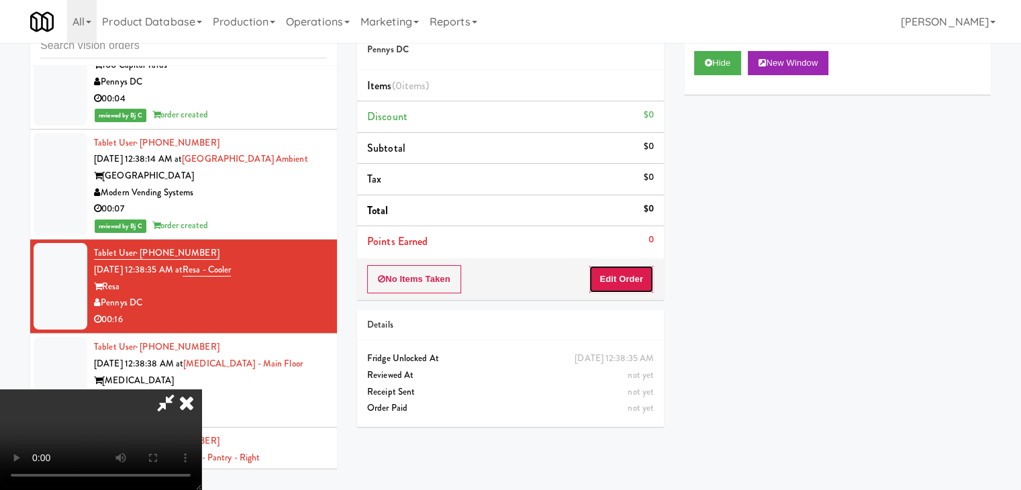
click at [629, 270] on button "Edit Order" at bounding box center [621, 279] width 65 height 28
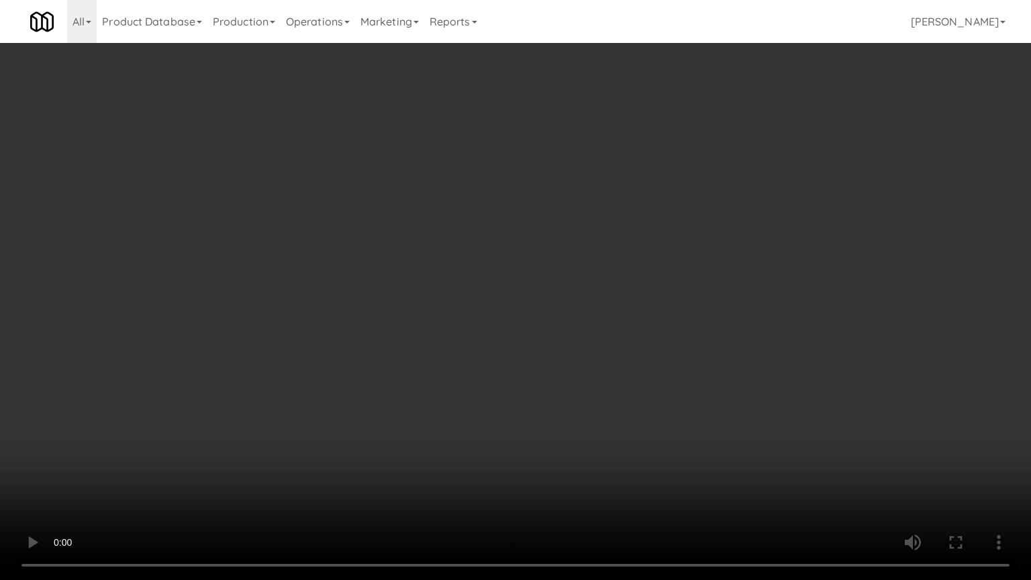
click at [615, 333] on video at bounding box center [515, 290] width 1031 height 580
click at [610, 333] on video at bounding box center [515, 290] width 1031 height 580
click at [597, 325] on video at bounding box center [515, 290] width 1031 height 580
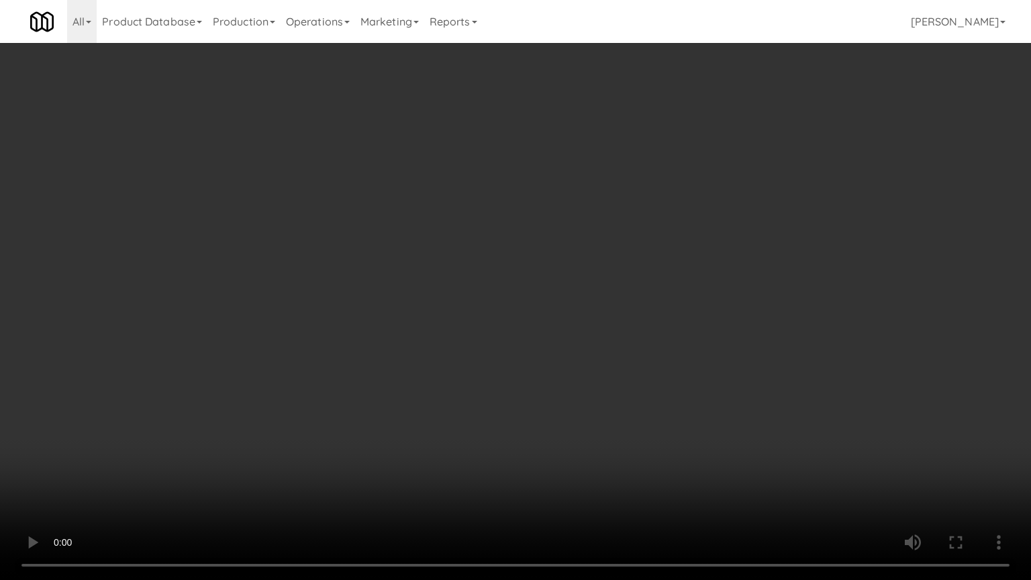
click at [597, 325] on video at bounding box center [515, 290] width 1031 height 580
click at [616, 315] on video at bounding box center [515, 290] width 1031 height 580
drag, startPoint x: 619, startPoint y: 311, endPoint x: 687, endPoint y: 208, distance: 123.1
click at [639, 295] on video at bounding box center [515, 290] width 1031 height 580
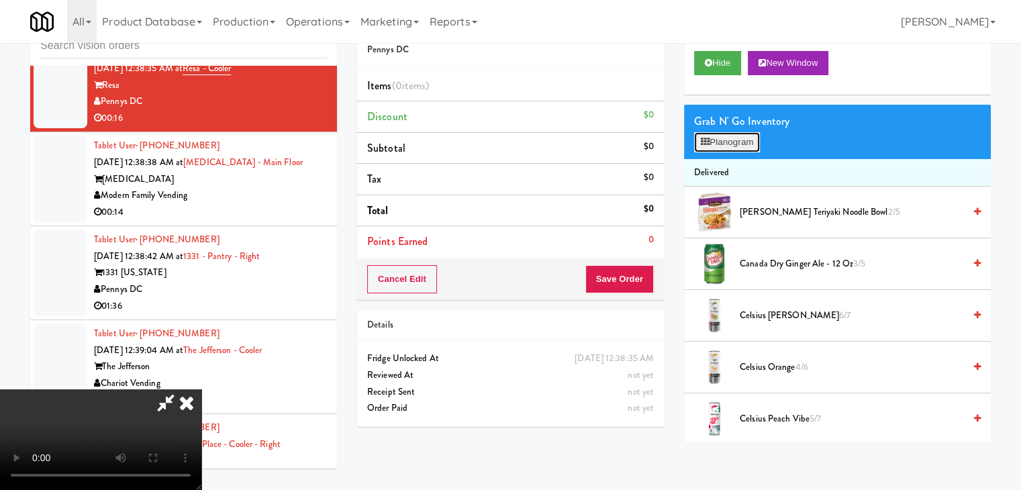
click at [730, 140] on button "Planogram" at bounding box center [727, 142] width 66 height 20
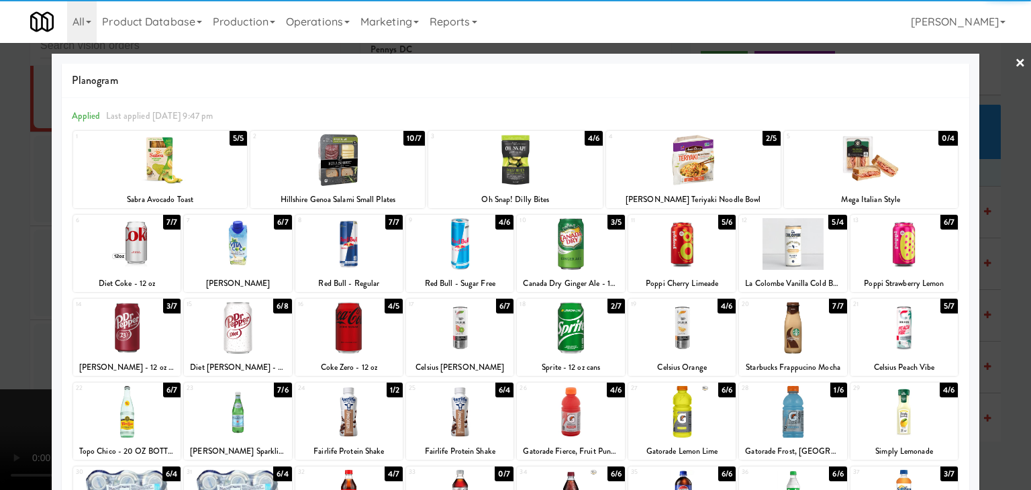
click at [336, 173] on div at bounding box center [337, 160] width 175 height 52
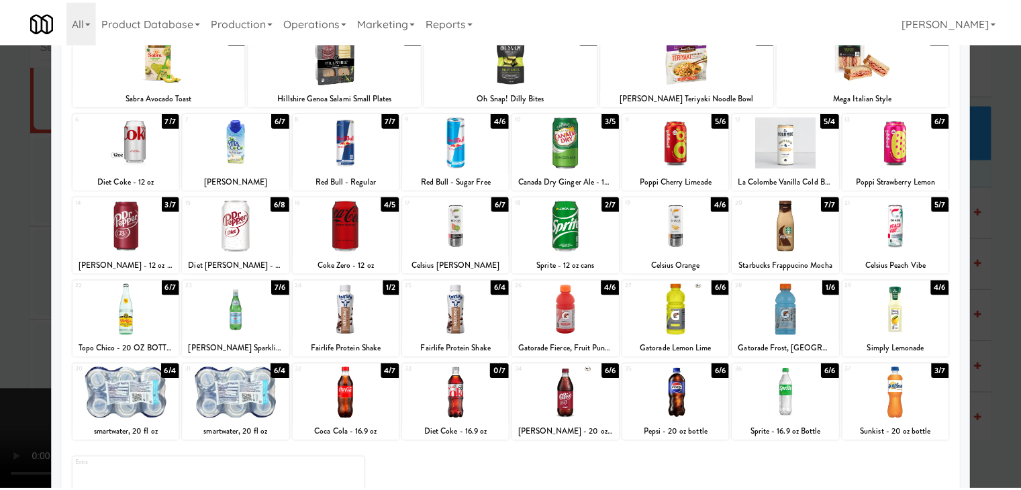
scroll to position [169, 0]
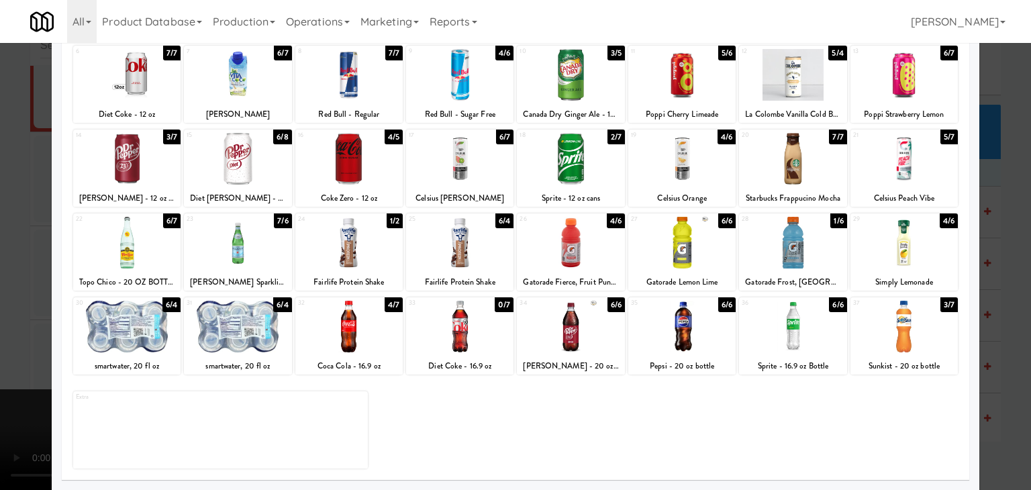
drag, startPoint x: 462, startPoint y: 265, endPoint x: 438, endPoint y: 263, distance: 24.2
click at [459, 263] on div at bounding box center [459, 243] width 107 height 52
click at [8, 261] on div at bounding box center [515, 245] width 1031 height 490
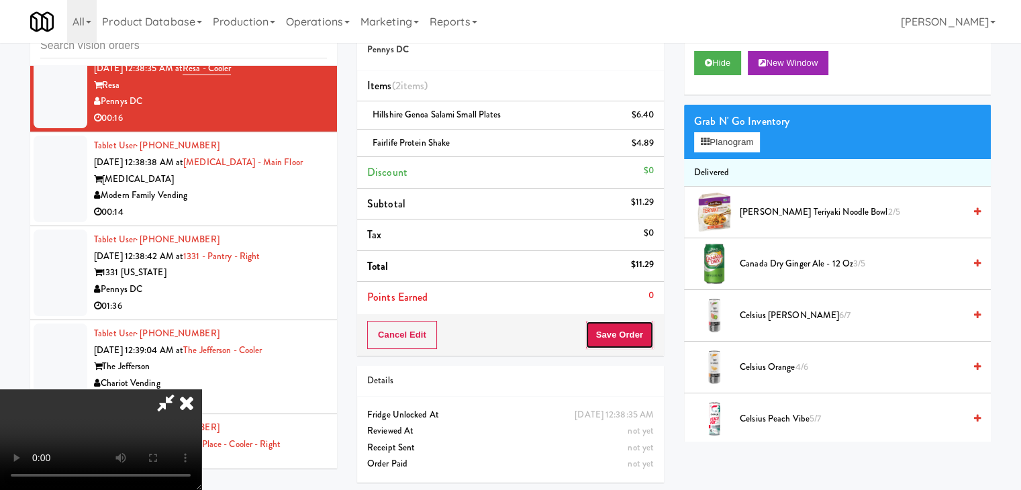
click at [652, 323] on button "Save Order" at bounding box center [619, 335] width 68 height 28
click at [638, 330] on button "Save Order" at bounding box center [619, 335] width 68 height 28
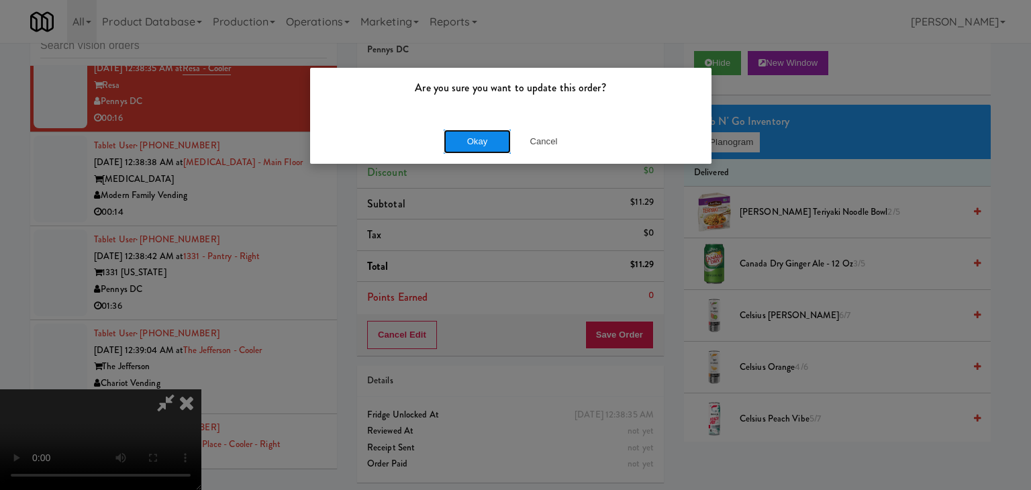
click at [477, 145] on button "Okay" at bounding box center [477, 142] width 67 height 24
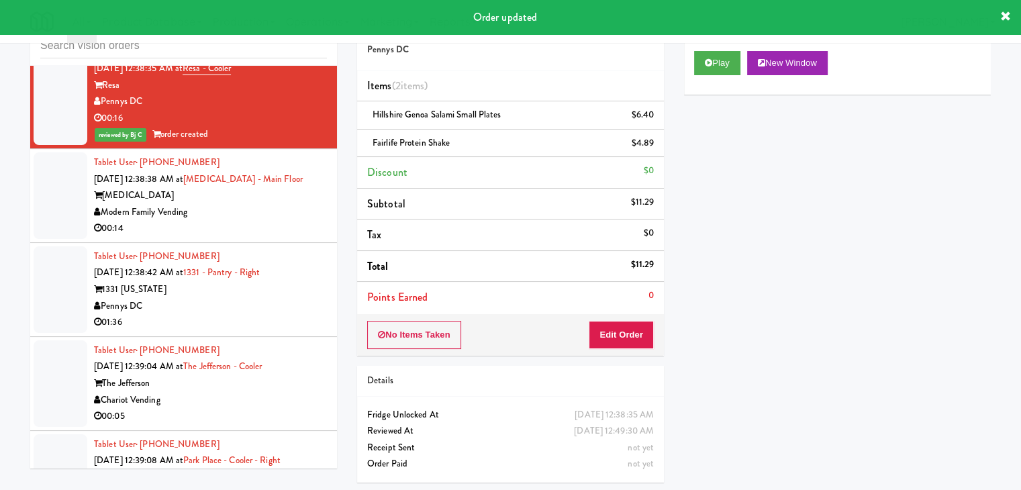
drag, startPoint x: 282, startPoint y: 205, endPoint x: 292, endPoint y: 205, distance: 10.1
click at [285, 205] on div "Modern Family Vending" at bounding box center [210, 212] width 233 height 17
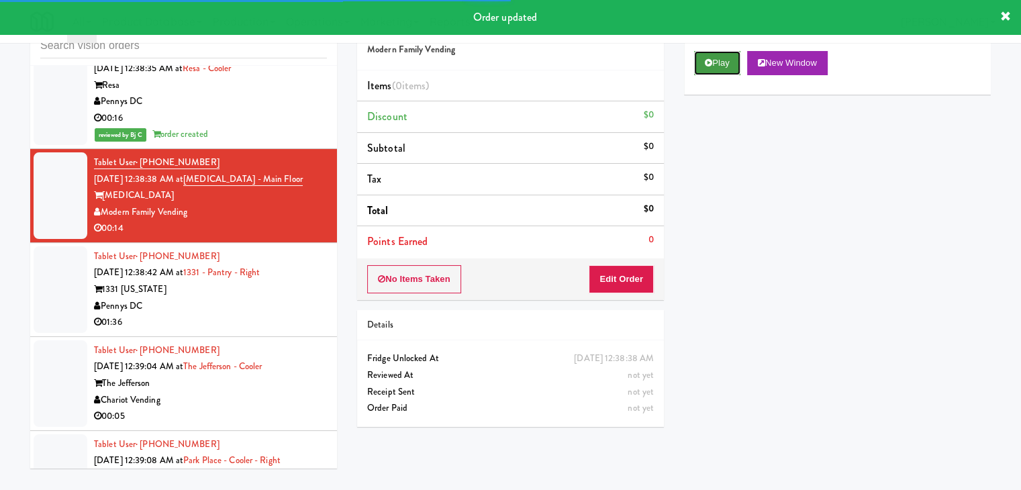
click at [705, 68] on button "Play" at bounding box center [717, 63] width 46 height 24
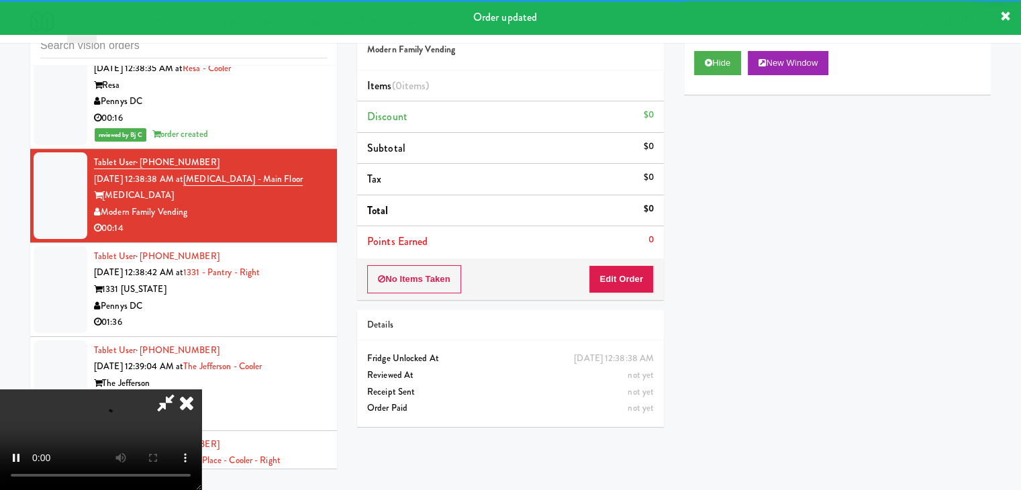
click at [626, 263] on div "No Items Taken Edit Order" at bounding box center [510, 279] width 307 height 42
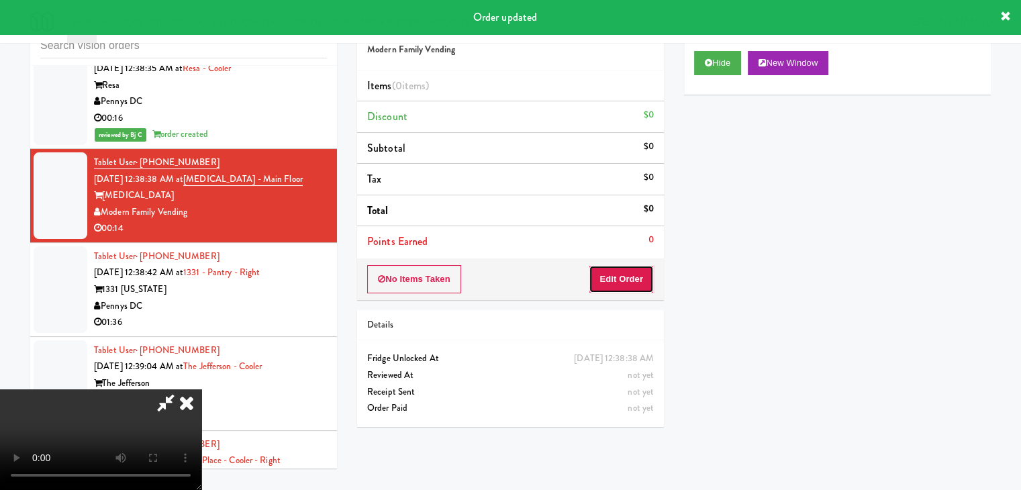
click at [625, 275] on button "Edit Order" at bounding box center [621, 279] width 65 height 28
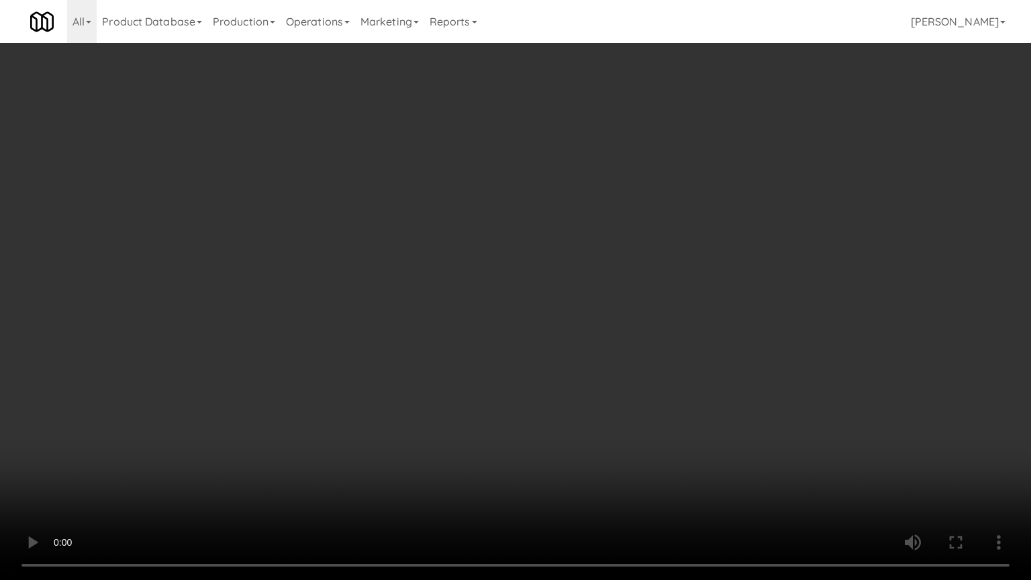
click at [707, 407] on video at bounding box center [515, 290] width 1031 height 580
click at [715, 397] on video at bounding box center [515, 290] width 1031 height 580
click at [715, 396] on video at bounding box center [515, 290] width 1031 height 580
click at [733, 384] on video at bounding box center [515, 290] width 1031 height 580
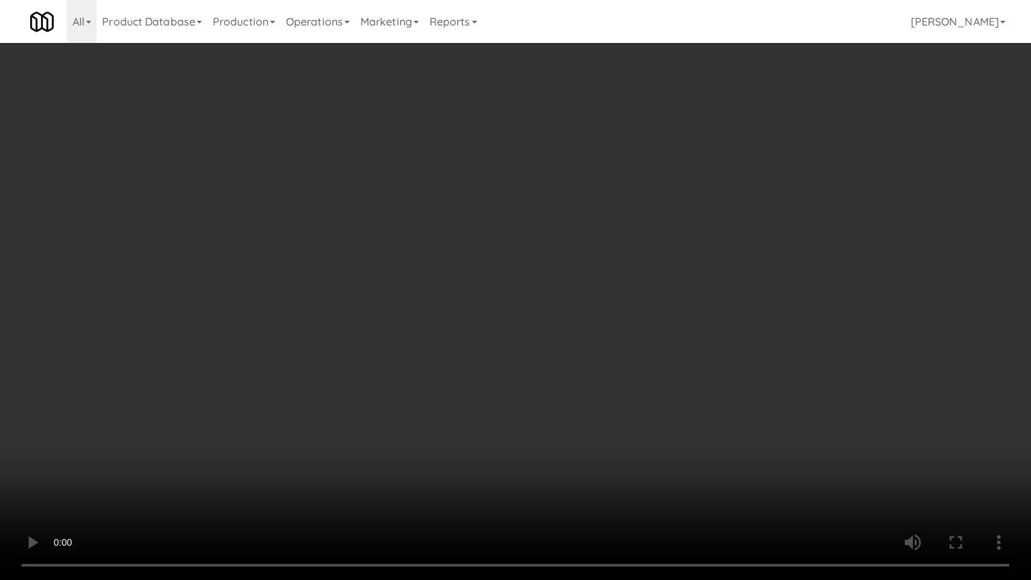
click at [736, 358] on video at bounding box center [515, 290] width 1031 height 580
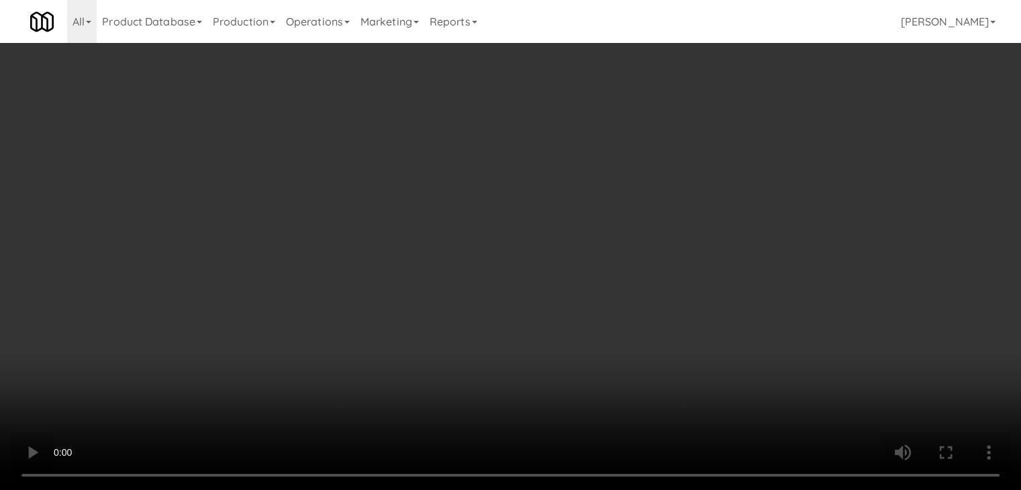
click at [469, 222] on video at bounding box center [510, 245] width 1021 height 490
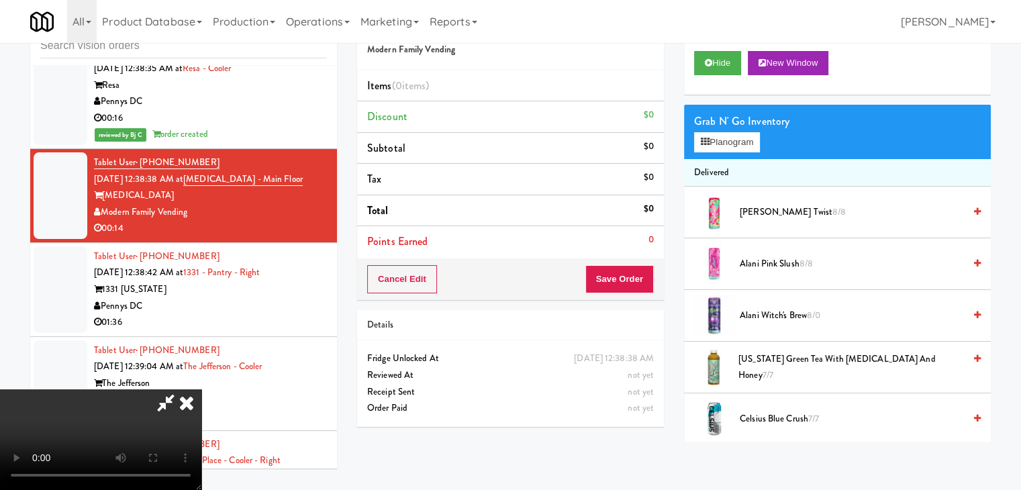
drag, startPoint x: 464, startPoint y: 226, endPoint x: 461, endPoint y: 235, distance: 9.3
click at [201, 389] on video at bounding box center [100, 439] width 201 height 101
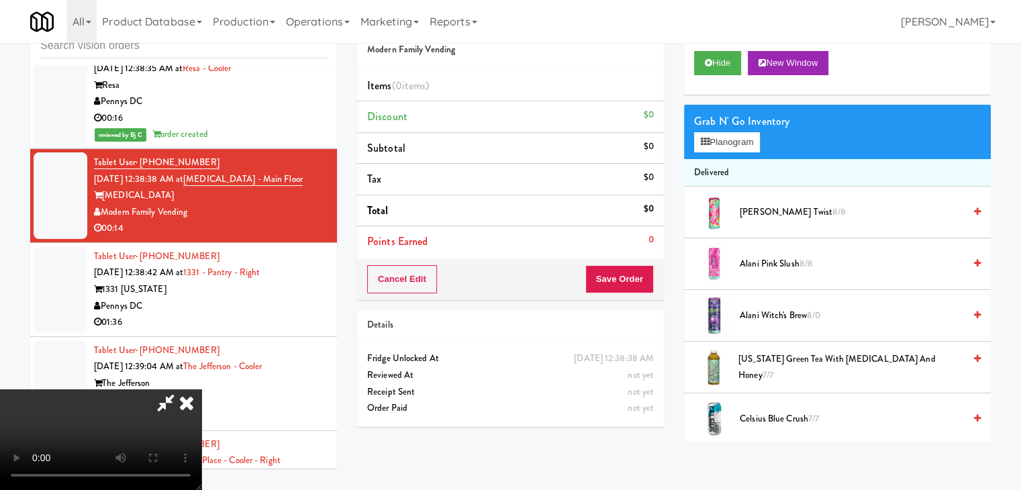
click at [201, 389] on video at bounding box center [100, 439] width 201 height 101
click at [727, 136] on button "Planogram" at bounding box center [727, 142] width 66 height 20
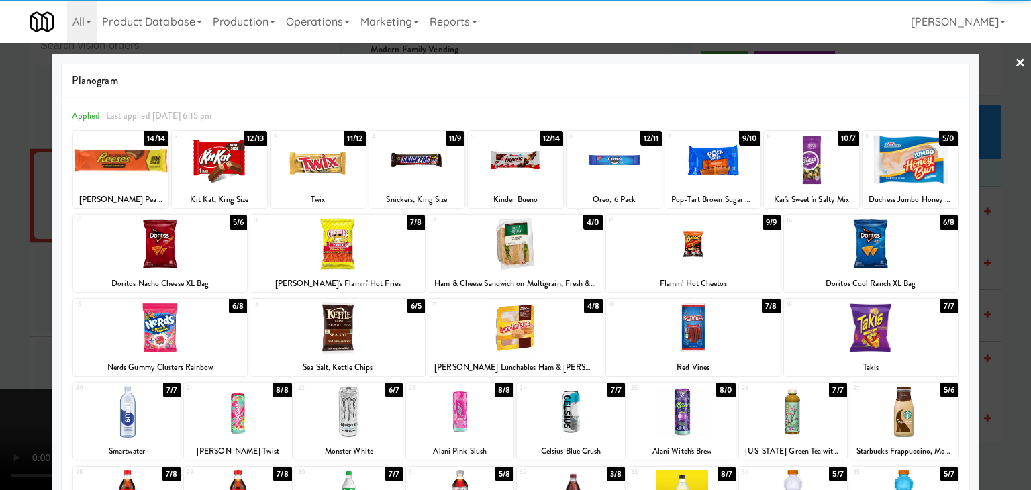
drag, startPoint x: 328, startPoint y: 157, endPoint x: 231, endPoint y: 160, distance: 96.7
click at [327, 157] on div at bounding box center [318, 160] width 95 height 52
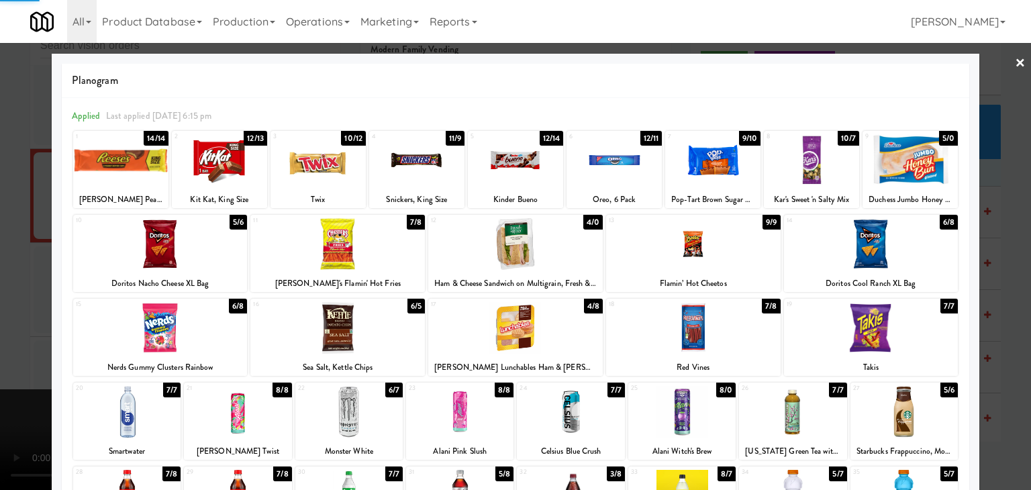
drag, startPoint x: 124, startPoint y: 159, endPoint x: 156, endPoint y: 159, distance: 31.5
click at [126, 158] on div at bounding box center [120, 160] width 95 height 52
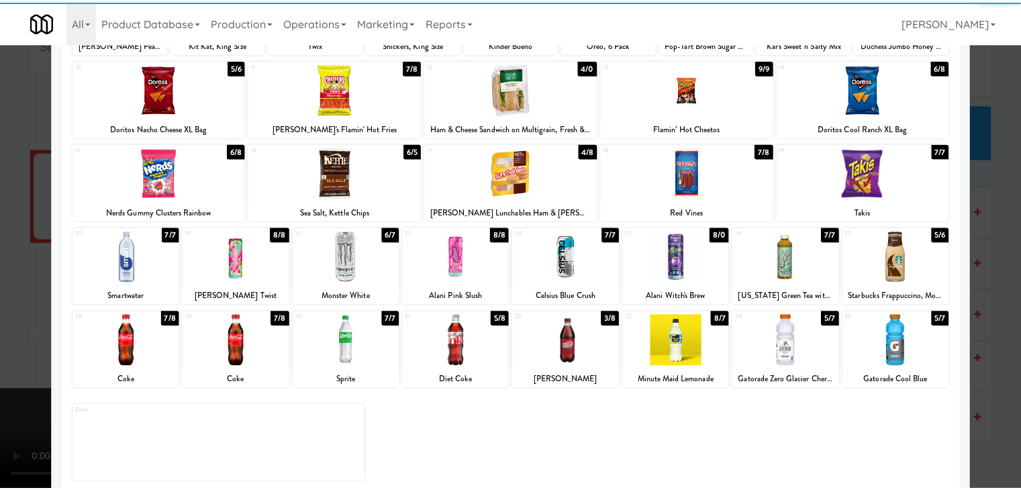
scroll to position [169, 0]
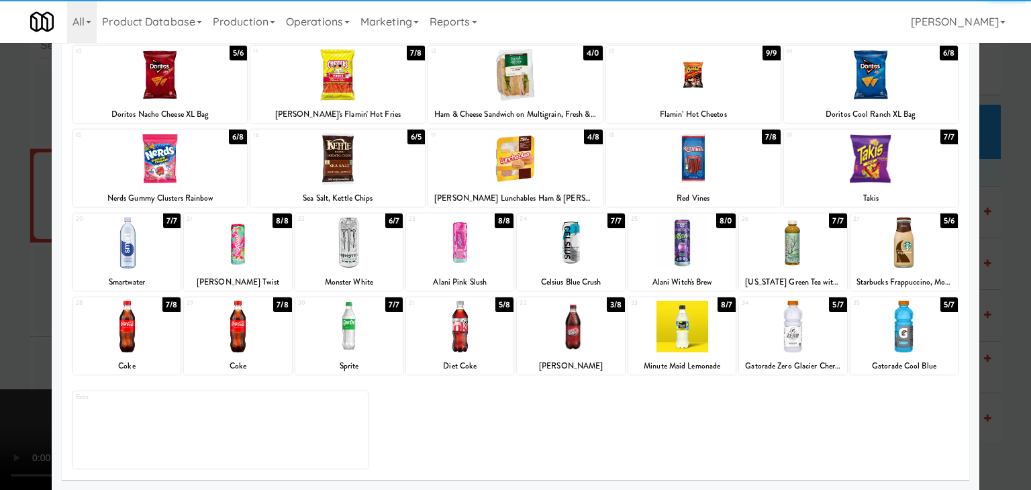
drag, startPoint x: 907, startPoint y: 258, endPoint x: 975, endPoint y: 264, distance: 68.0
click at [911, 258] on div at bounding box center [903, 243] width 107 height 52
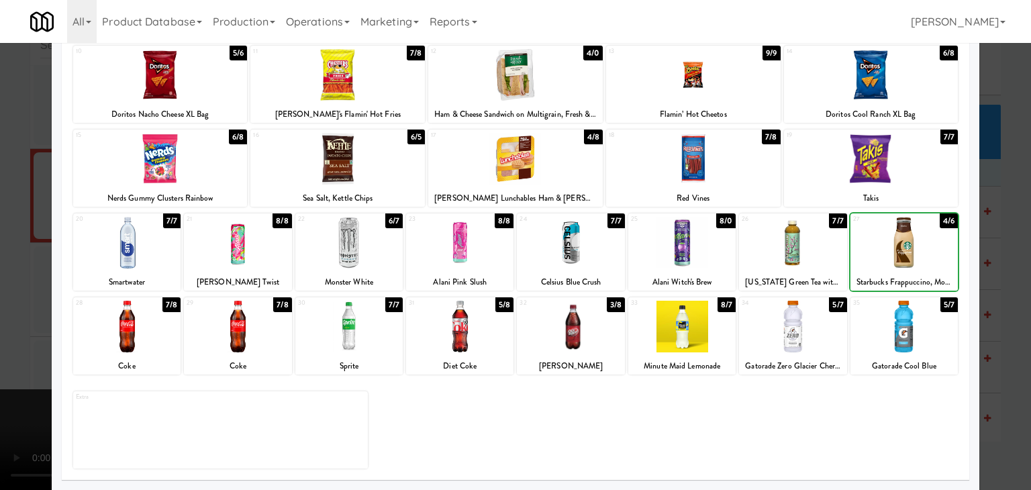
click at [984, 266] on div at bounding box center [515, 245] width 1031 height 490
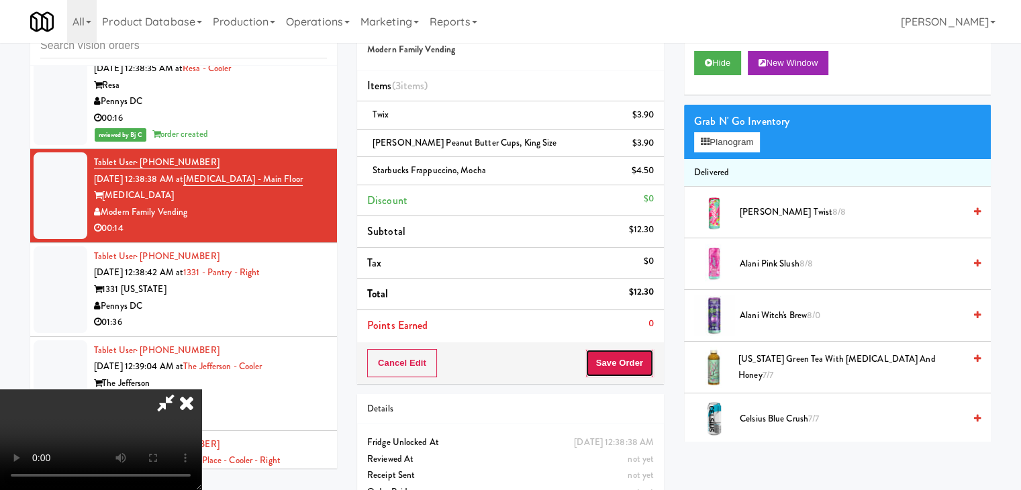
click at [622, 364] on button "Save Order" at bounding box center [619, 363] width 68 height 28
click at [622, 363] on button "Save Order" at bounding box center [619, 363] width 68 height 28
click at [622, 361] on body "Are you sure you want to update this order? Okay Cancel Okay Are you sure you w…" at bounding box center [510, 245] width 1021 height 490
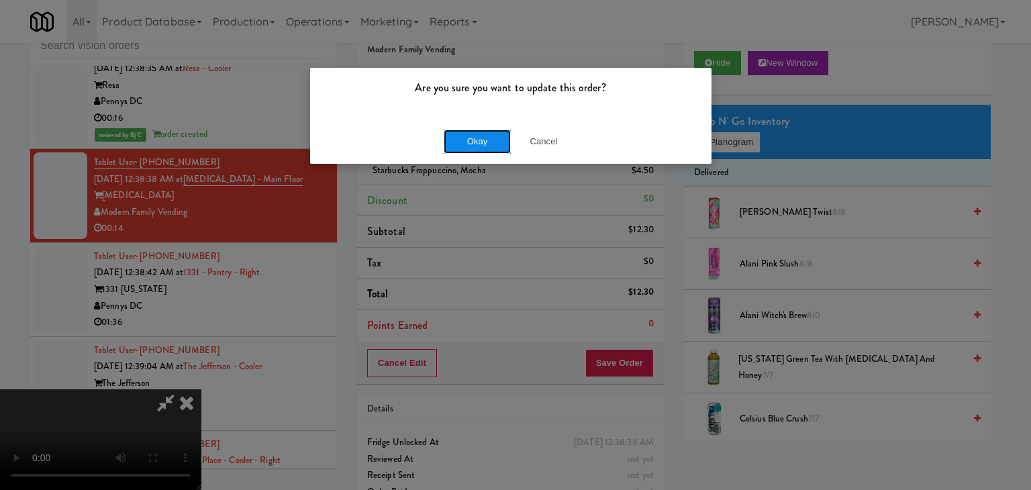
click at [496, 135] on button "Okay" at bounding box center [477, 142] width 67 height 24
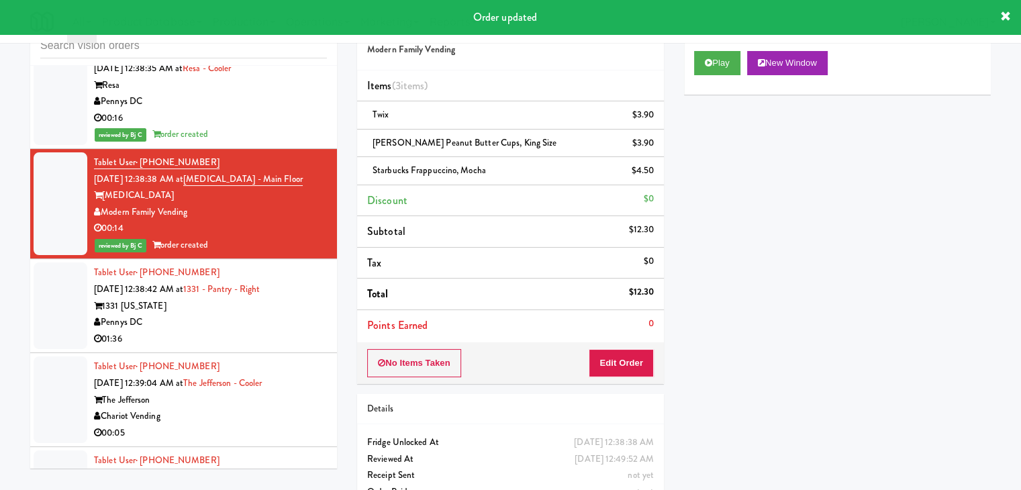
click at [209, 331] on div "01:36" at bounding box center [210, 339] width 233 height 17
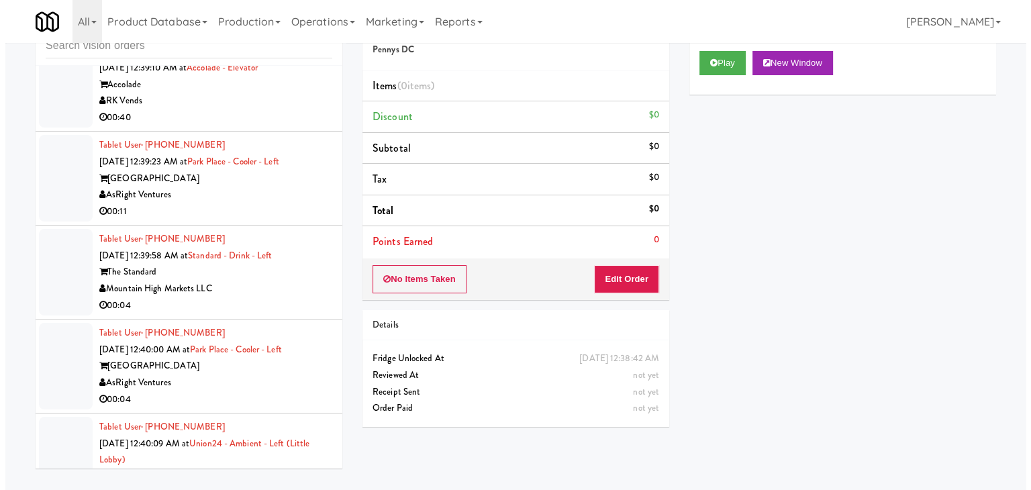
scroll to position [9131, 0]
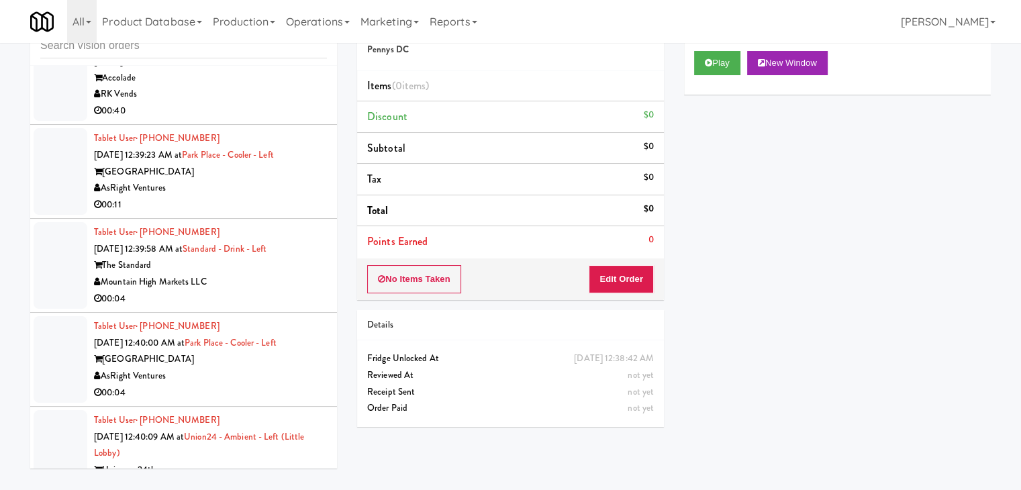
click at [260, 281] on div "Mountain High Markets LLC" at bounding box center [210, 282] width 233 height 17
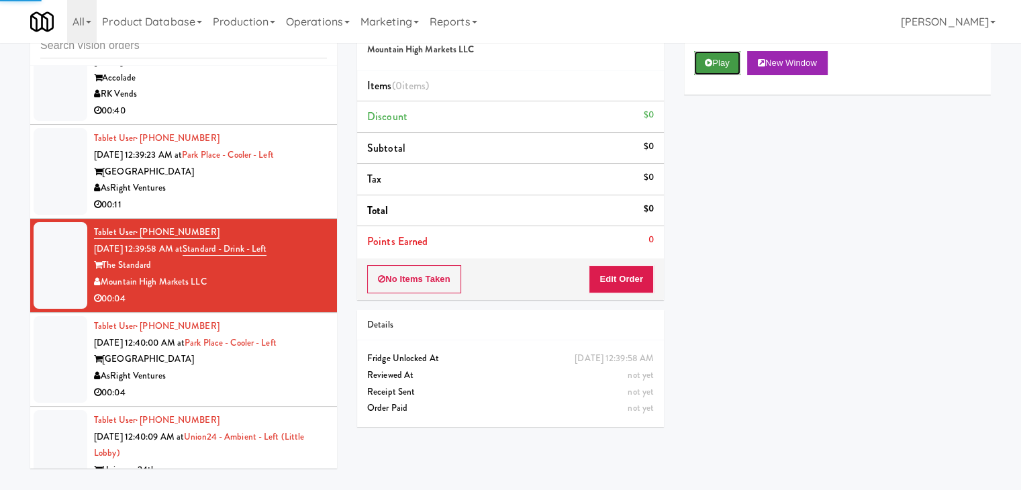
click at [715, 68] on button "Play" at bounding box center [717, 63] width 46 height 24
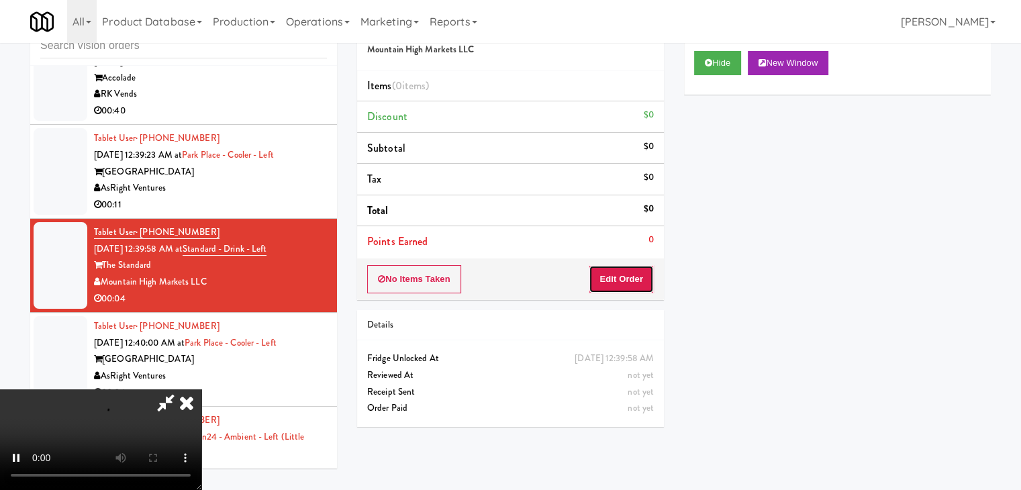
click at [644, 269] on button "Edit Order" at bounding box center [621, 279] width 65 height 28
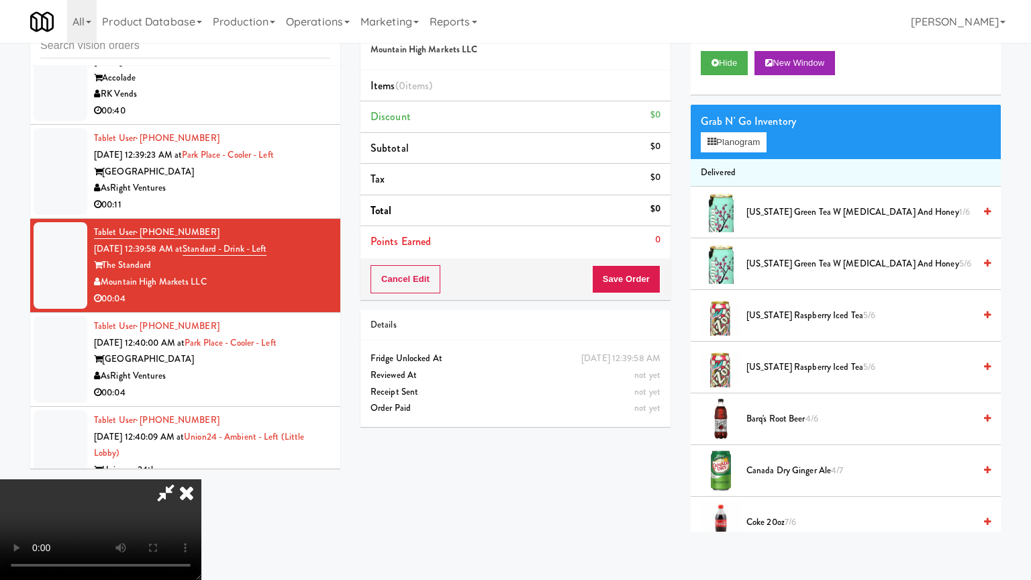
click at [201, 479] on video at bounding box center [100, 529] width 201 height 101
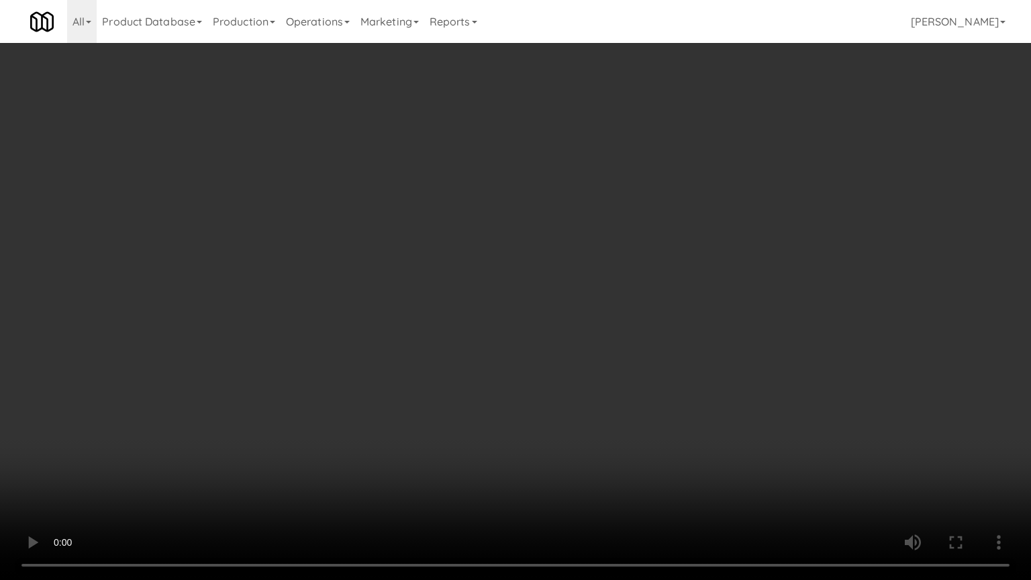
click at [572, 366] on video at bounding box center [515, 290] width 1031 height 580
click at [573, 366] on video at bounding box center [515, 290] width 1031 height 580
click at [532, 361] on video at bounding box center [515, 290] width 1031 height 580
click at [550, 377] on video at bounding box center [515, 290] width 1031 height 580
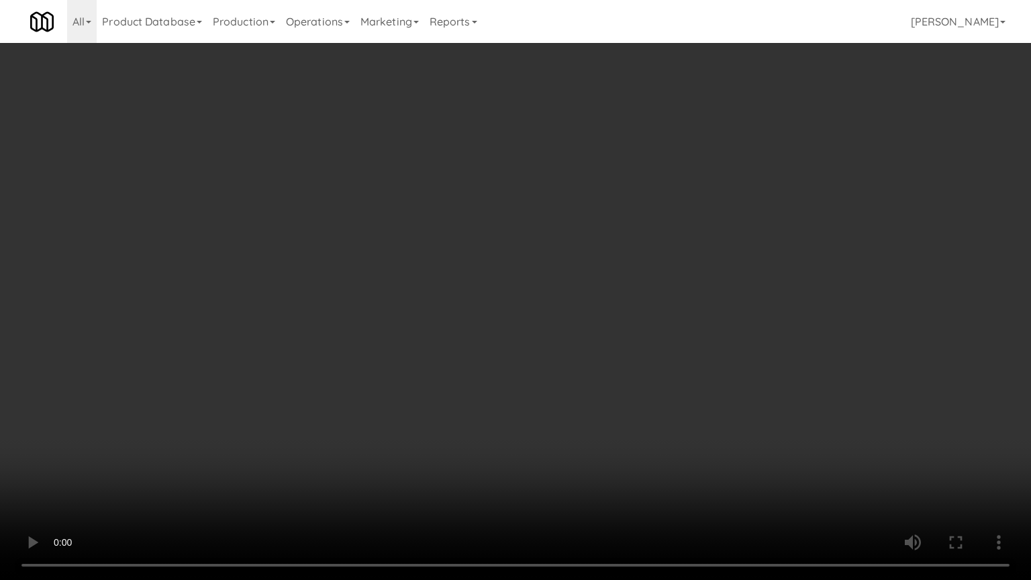
click at [502, 223] on video at bounding box center [515, 290] width 1031 height 580
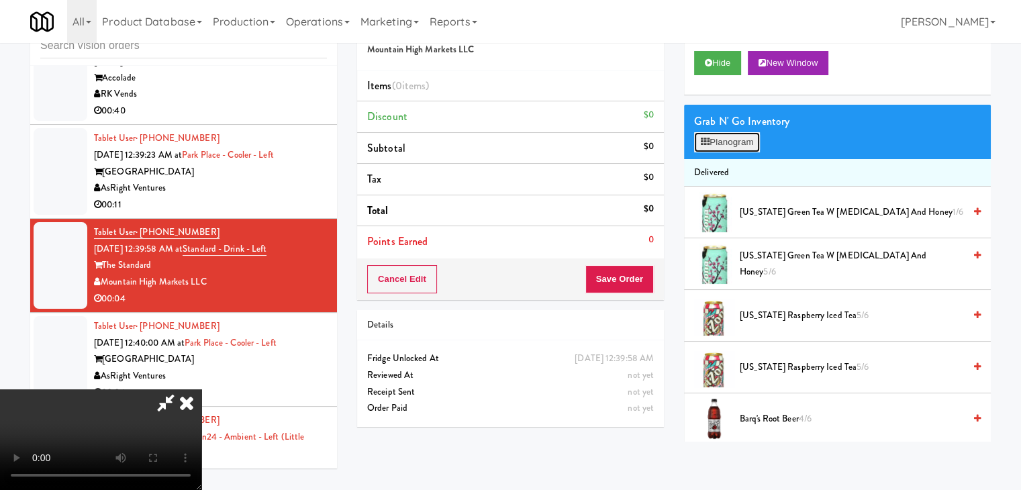
click at [741, 138] on button "Planogram" at bounding box center [727, 142] width 66 height 20
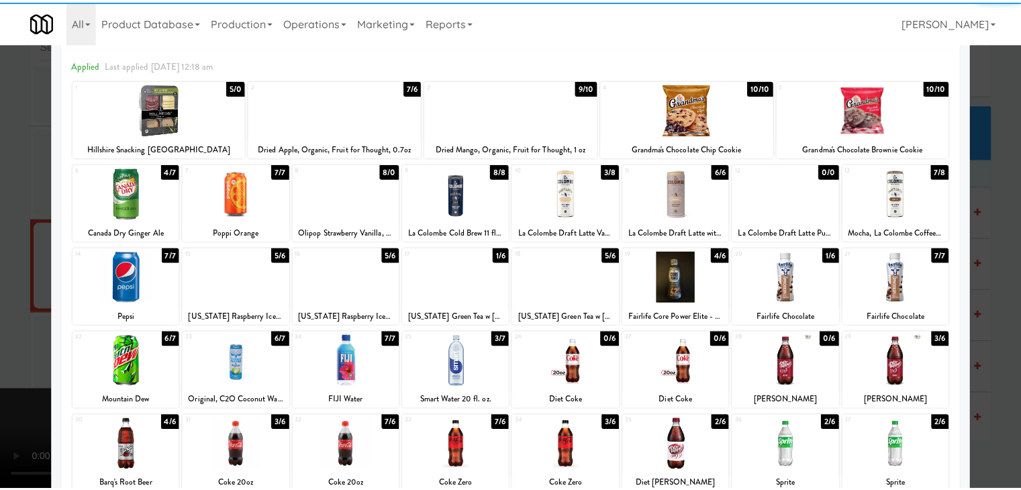
scroll to position [169, 0]
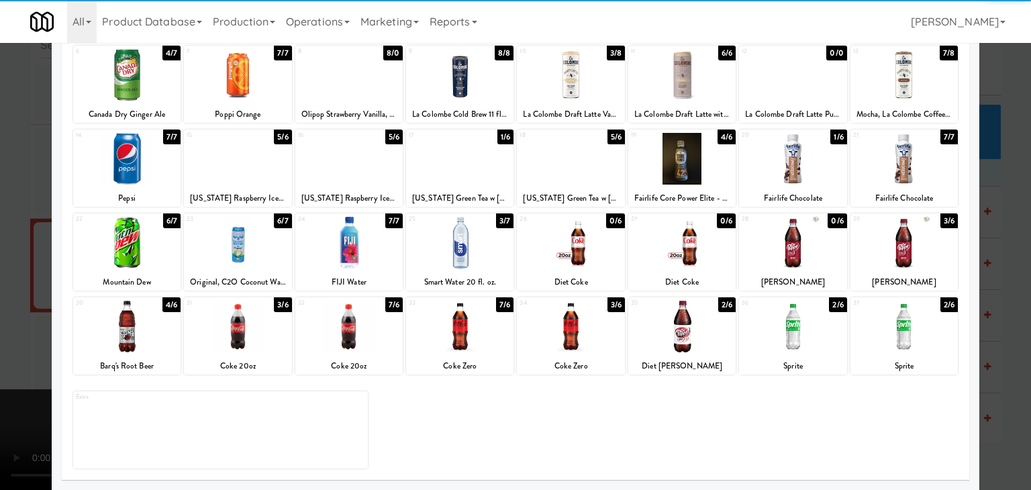
click at [775, 322] on div at bounding box center [792, 327] width 107 height 52
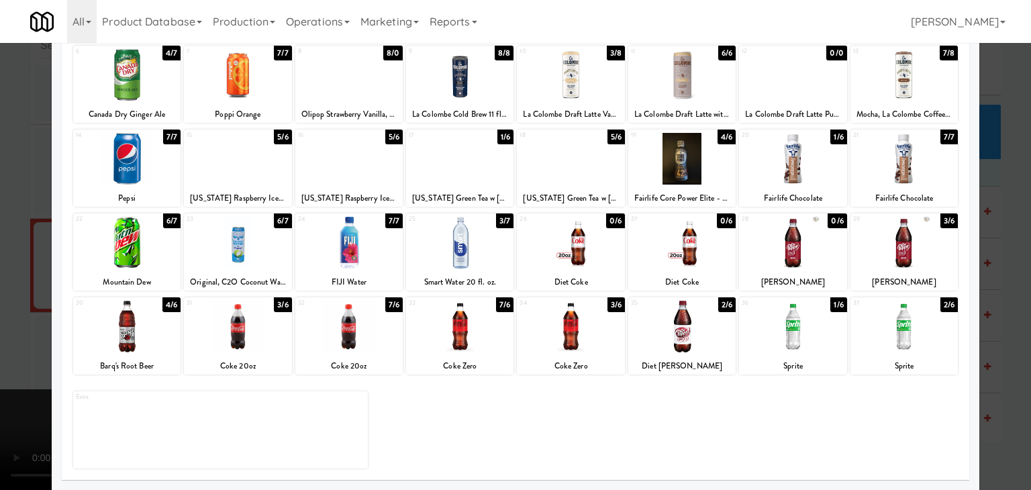
drag, startPoint x: 0, startPoint y: 306, endPoint x: 89, endPoint y: 299, distance: 88.9
click at [1, 305] on div at bounding box center [515, 245] width 1031 height 490
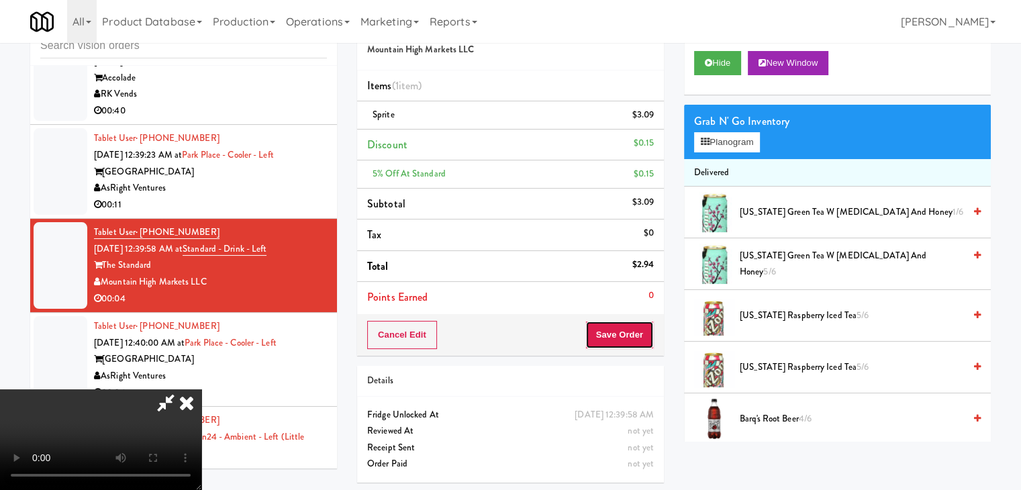
click at [644, 331] on button "Save Order" at bounding box center [619, 335] width 68 height 28
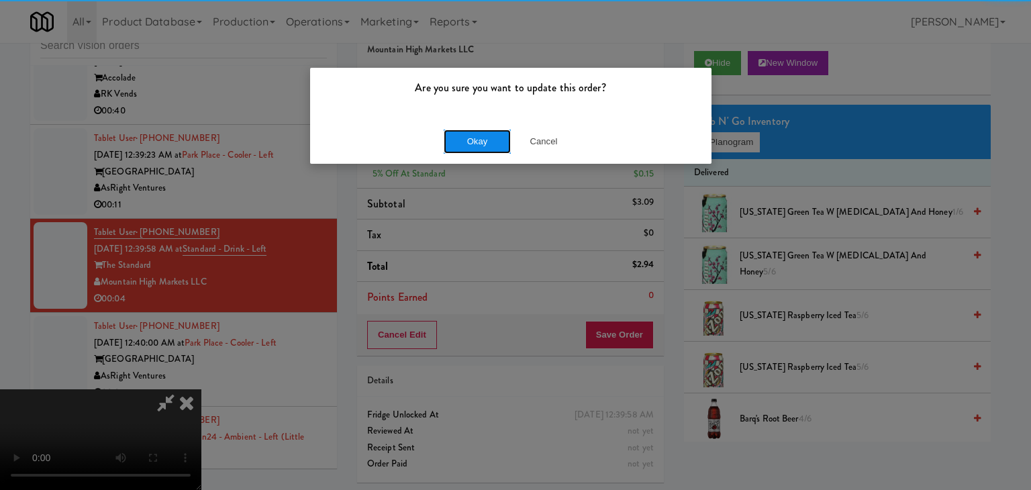
click at [475, 138] on button "Okay" at bounding box center [477, 142] width 67 height 24
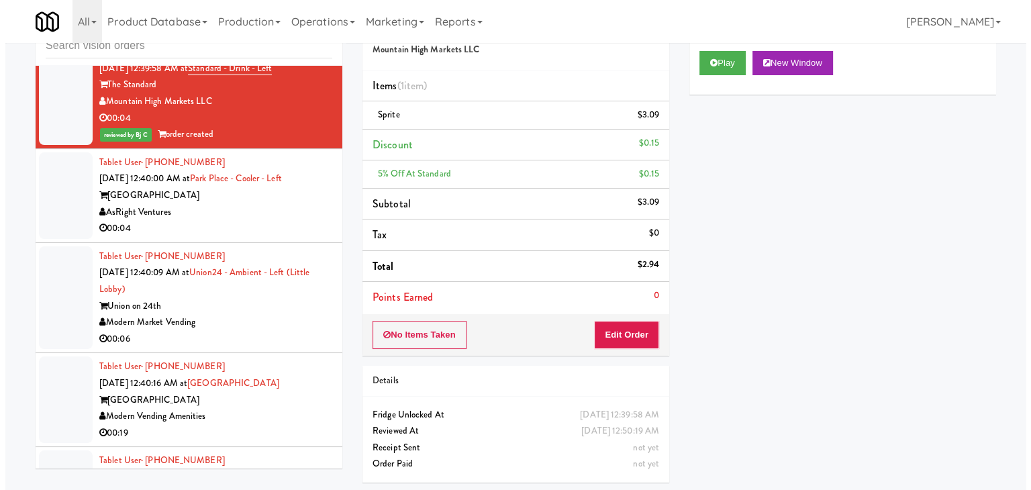
scroll to position [9333, 0]
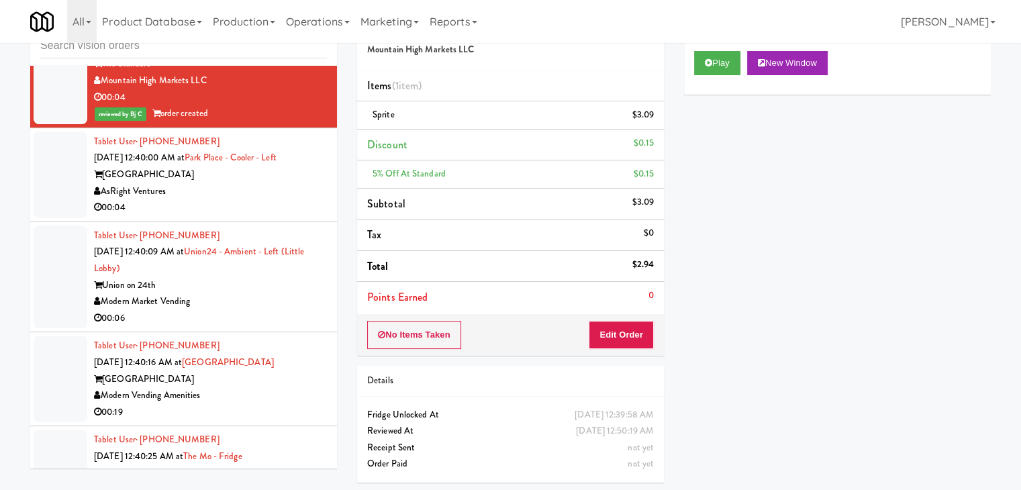
click at [270, 187] on div "AsRight Ventures" at bounding box center [210, 191] width 233 height 17
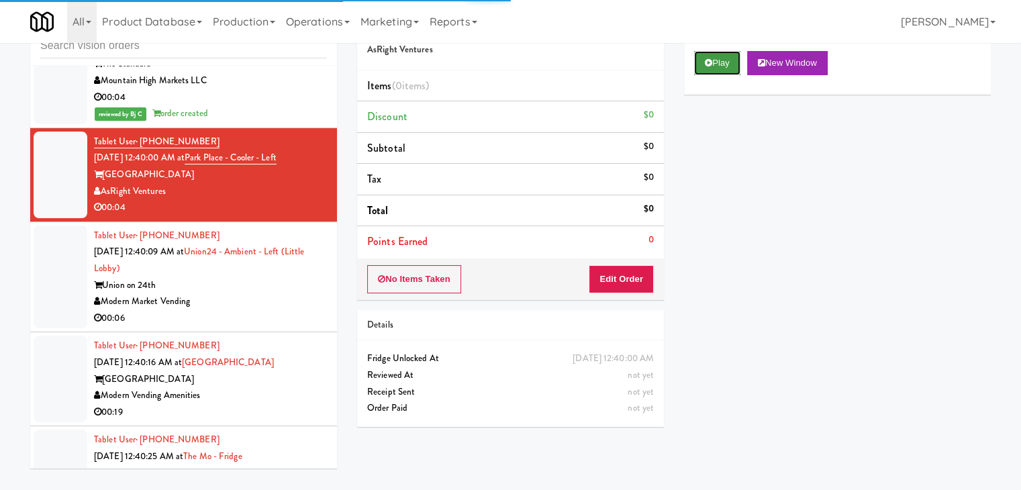
click at [728, 52] on button "Play" at bounding box center [717, 63] width 46 height 24
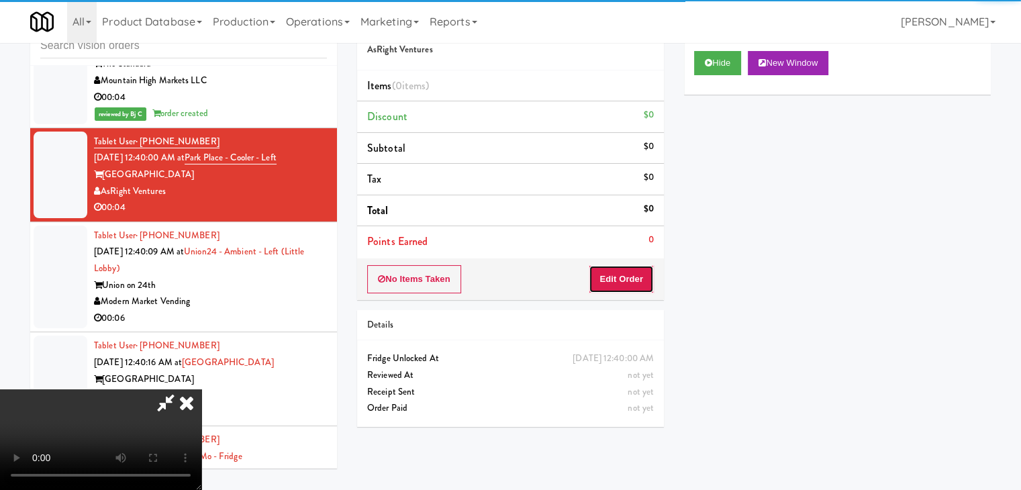
click at [616, 272] on button "Edit Order" at bounding box center [621, 279] width 65 height 28
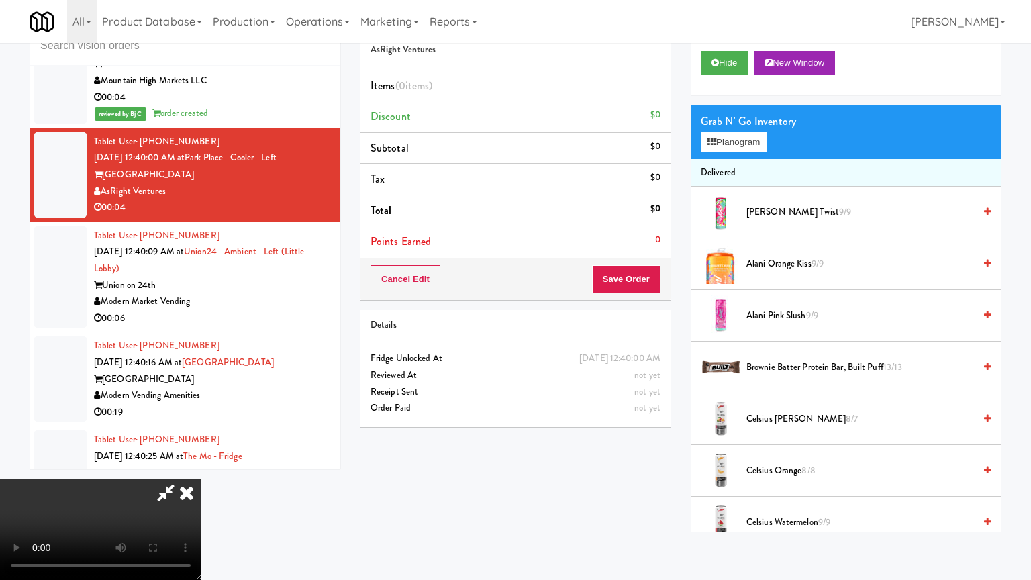
click at [201, 479] on video at bounding box center [100, 529] width 201 height 101
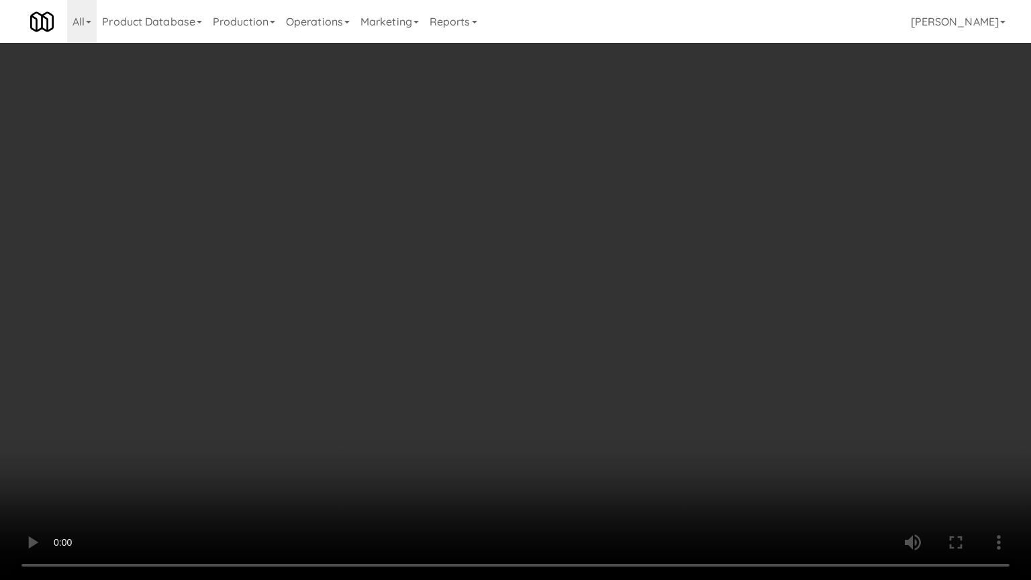
drag, startPoint x: 703, startPoint y: 368, endPoint x: 691, endPoint y: 373, distance: 13.2
click at [697, 372] on video at bounding box center [515, 290] width 1031 height 580
click at [709, 360] on video at bounding box center [515, 290] width 1031 height 580
drag, startPoint x: 710, startPoint y: 360, endPoint x: 803, endPoint y: 195, distance: 189.1
click at [722, 346] on video at bounding box center [515, 290] width 1031 height 580
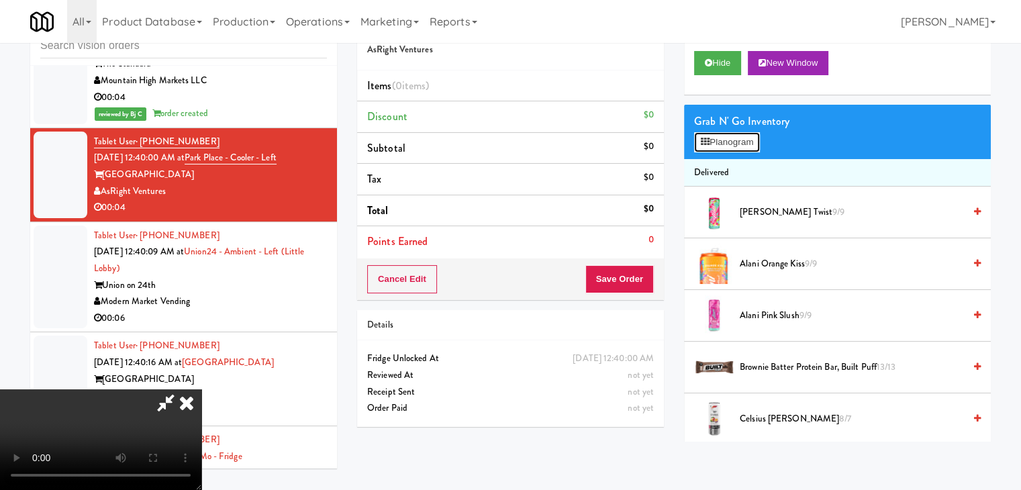
click at [744, 135] on button "Planogram" at bounding box center [727, 142] width 66 height 20
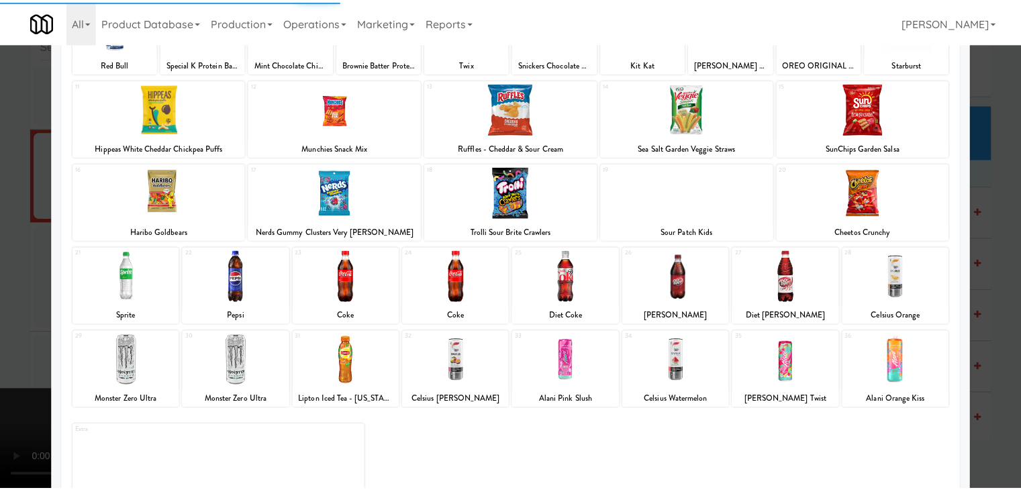
scroll to position [169, 0]
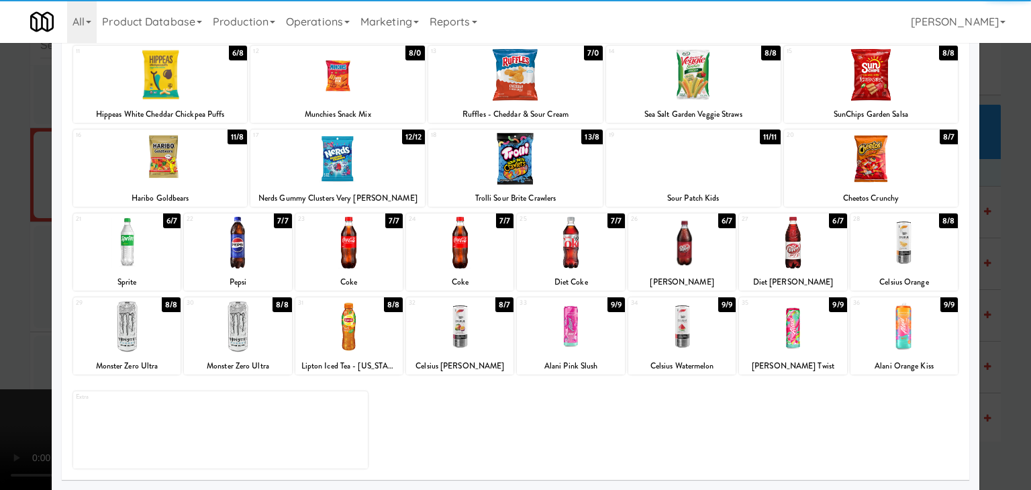
click at [328, 166] on div at bounding box center [337, 159] width 175 height 52
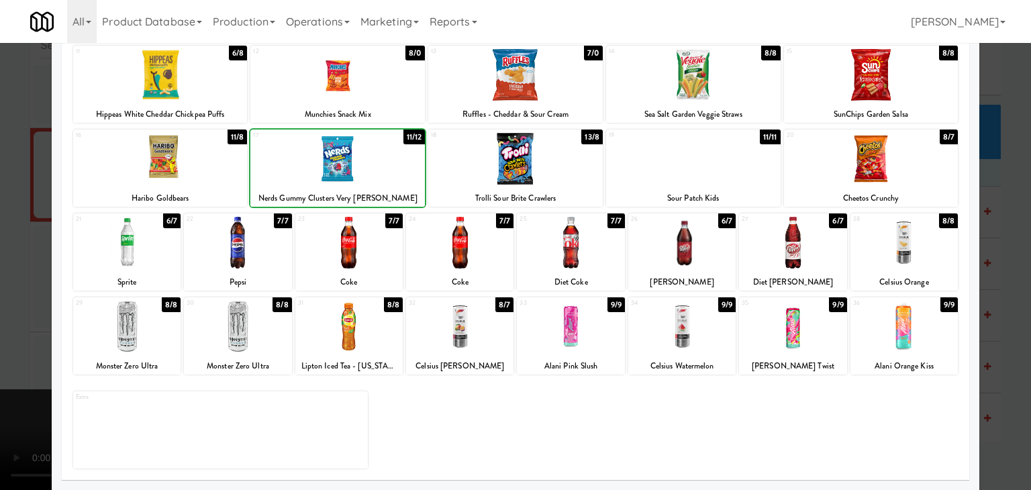
click at [11, 215] on div at bounding box center [515, 245] width 1031 height 490
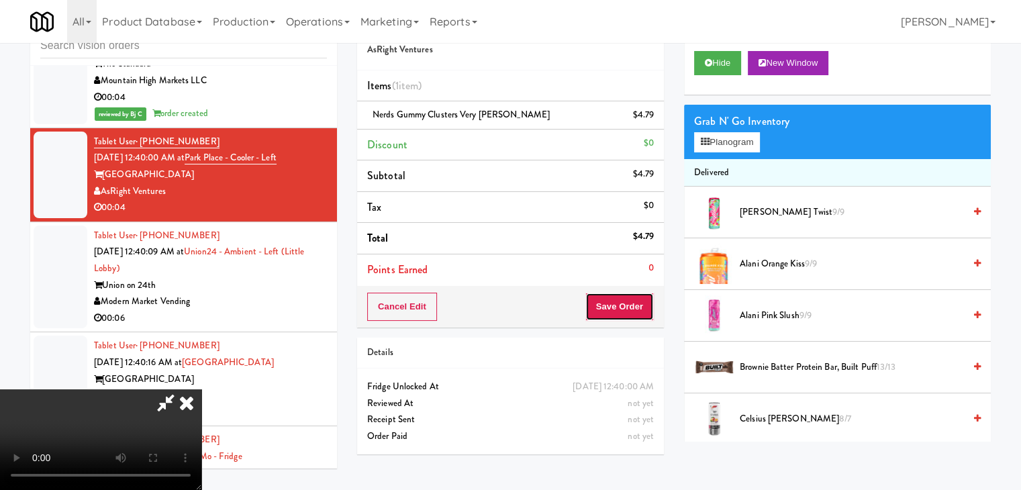
click at [643, 306] on button "Save Order" at bounding box center [619, 307] width 68 height 28
click at [643, 305] on button "Save Order" at bounding box center [619, 307] width 68 height 28
drag, startPoint x: 643, startPoint y: 305, endPoint x: 637, endPoint y: 299, distance: 9.0
click at [639, 301] on button "Save Order" at bounding box center [619, 307] width 68 height 28
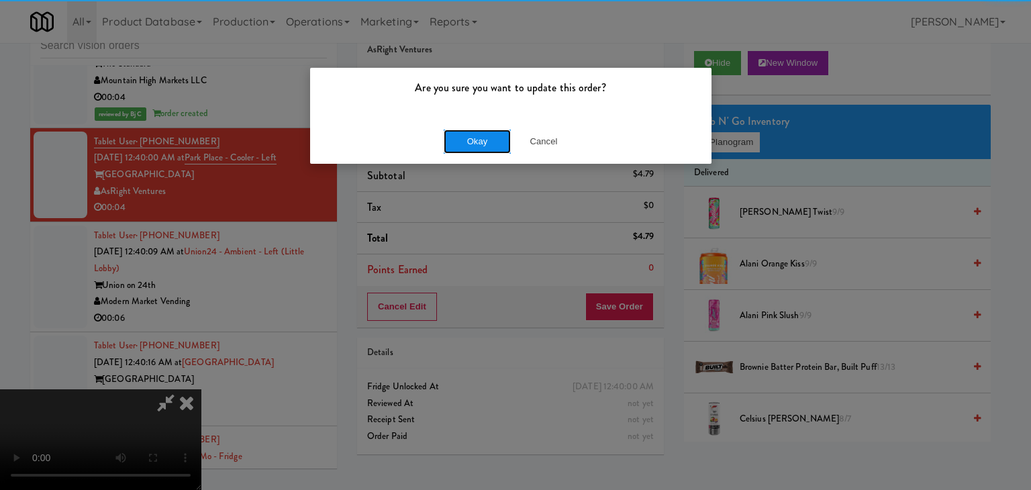
click at [482, 145] on button "Okay" at bounding box center [477, 142] width 67 height 24
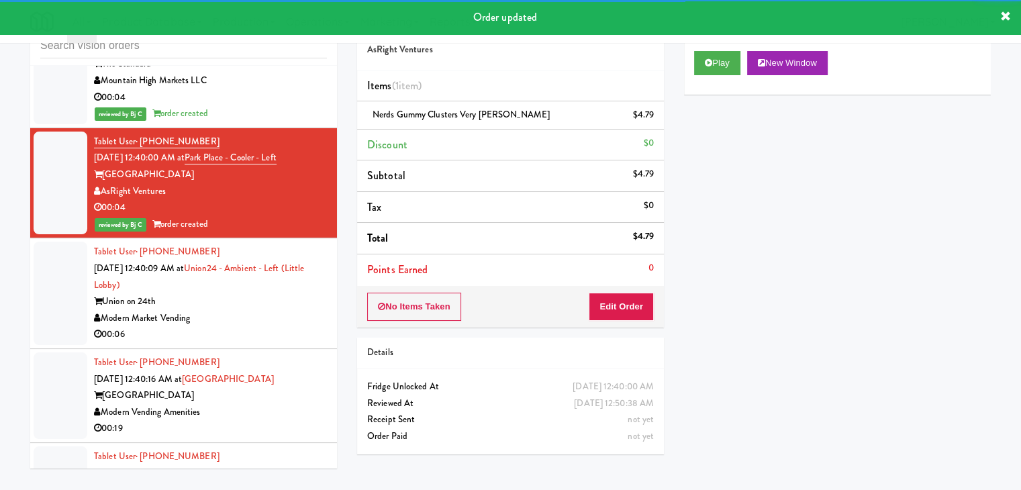
drag, startPoint x: 276, startPoint y: 303, endPoint x: 255, endPoint y: 293, distance: 23.1
click at [277, 310] on div "Modern Market Vending" at bounding box center [210, 318] width 233 height 17
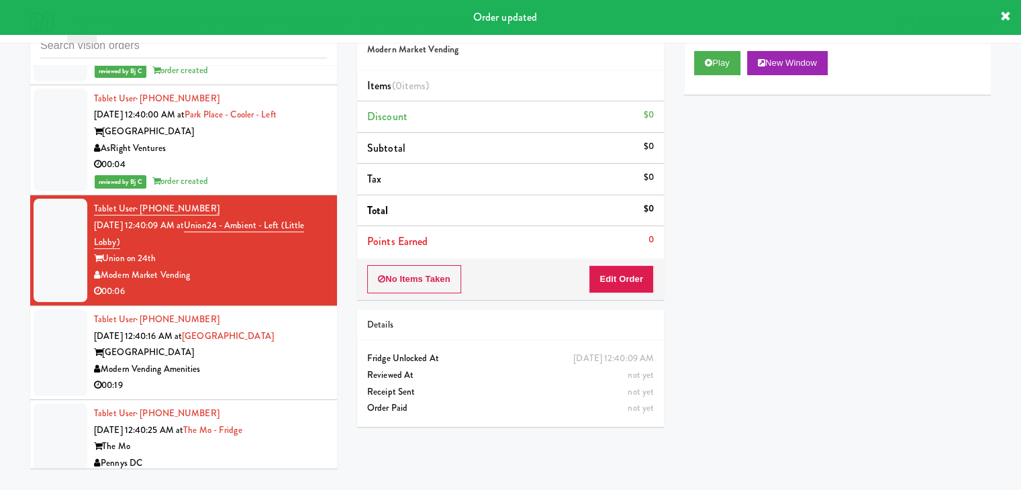
scroll to position [9400, 0]
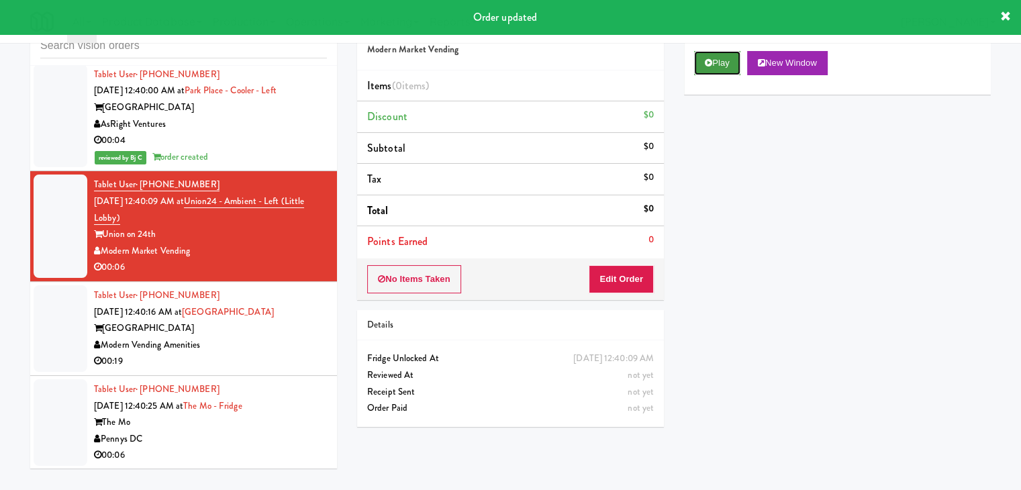
click at [709, 62] on icon at bounding box center [708, 62] width 7 height 9
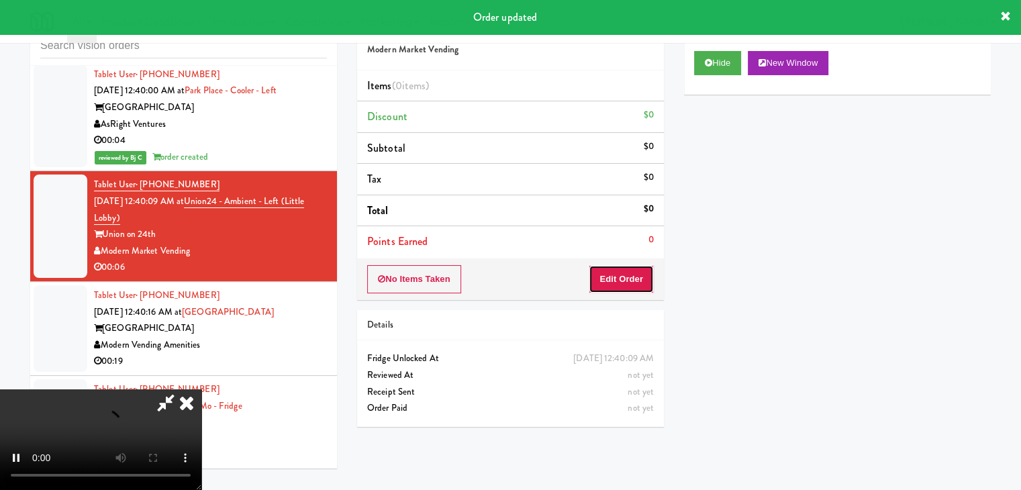
click at [605, 274] on button "Edit Order" at bounding box center [621, 279] width 65 height 28
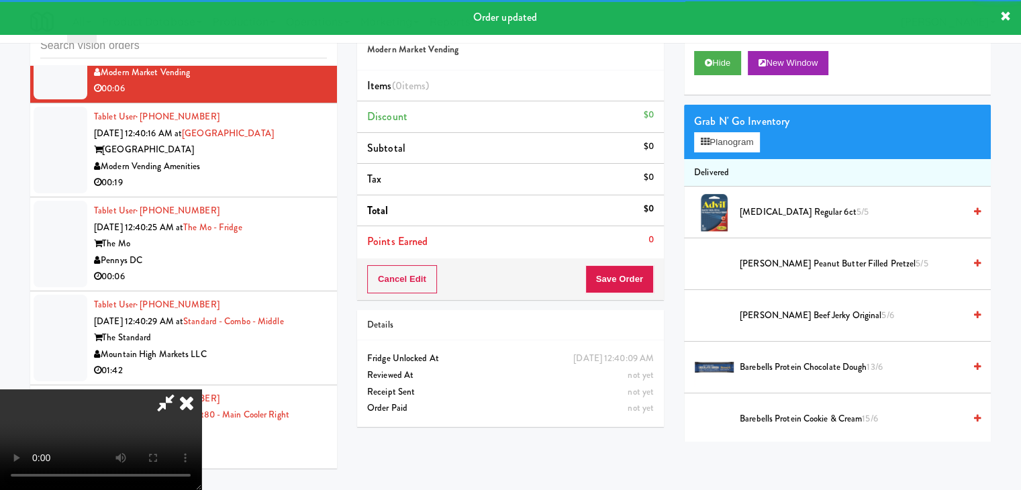
scroll to position [9601, 0]
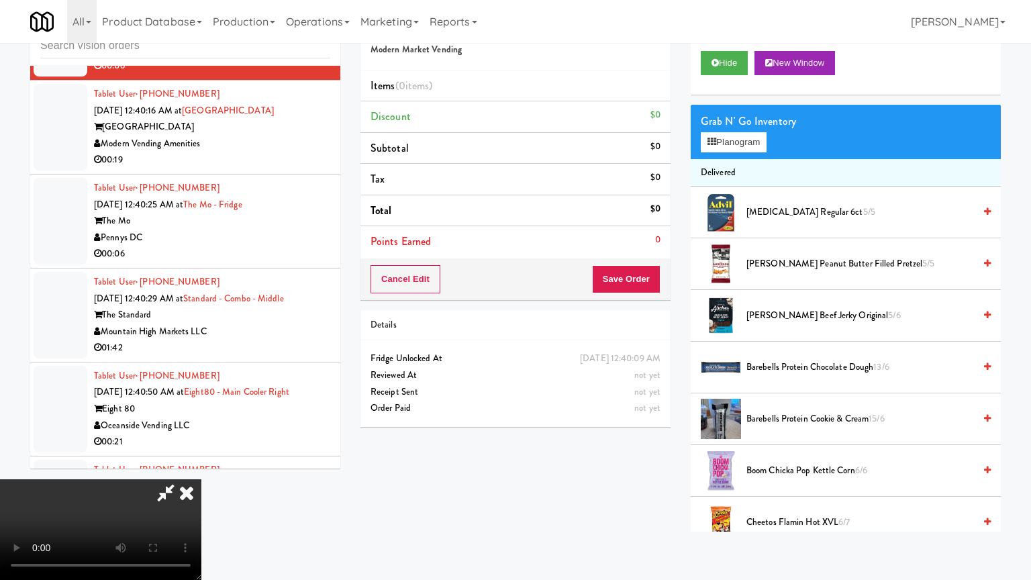
click at [201, 479] on video at bounding box center [100, 529] width 201 height 101
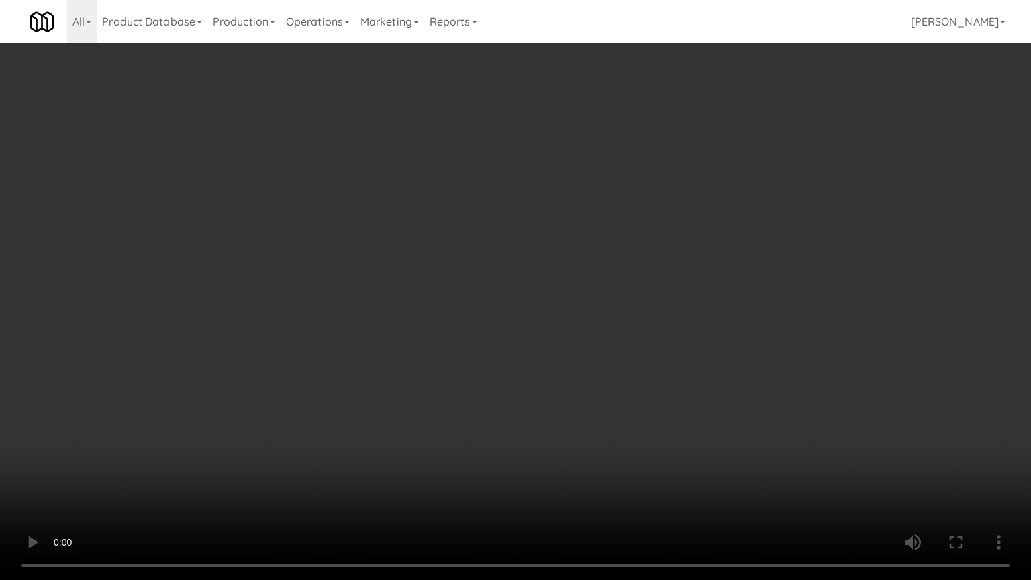
drag, startPoint x: 585, startPoint y: 334, endPoint x: 575, endPoint y: 340, distance: 12.0
click at [580, 338] on video at bounding box center [515, 290] width 1031 height 580
click at [582, 339] on video at bounding box center [515, 290] width 1031 height 580
click at [591, 337] on video at bounding box center [515, 290] width 1031 height 580
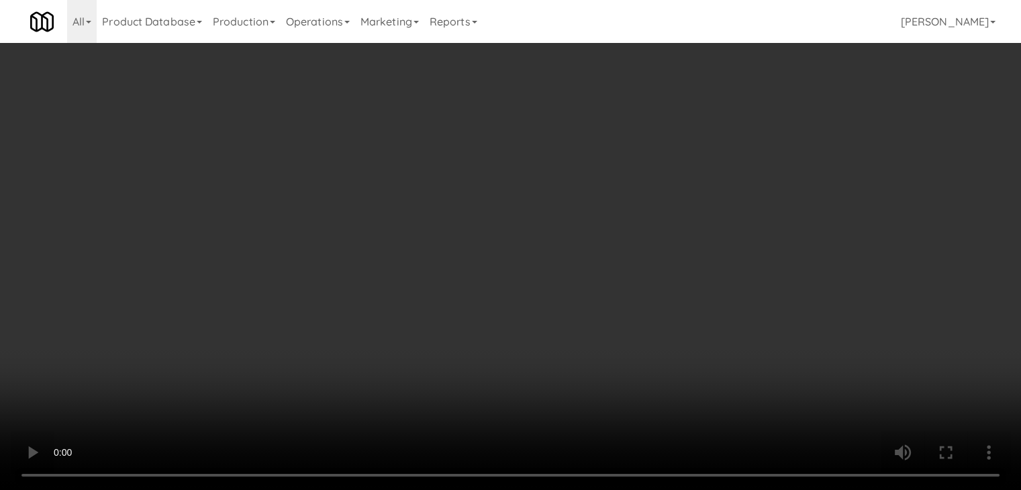
click at [726, 143] on button "Planogram" at bounding box center [727, 142] width 66 height 20
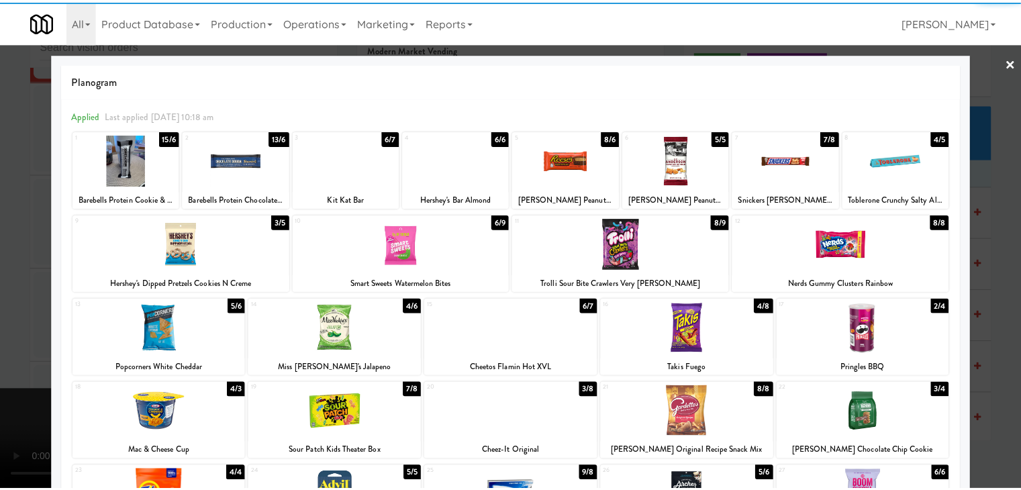
click
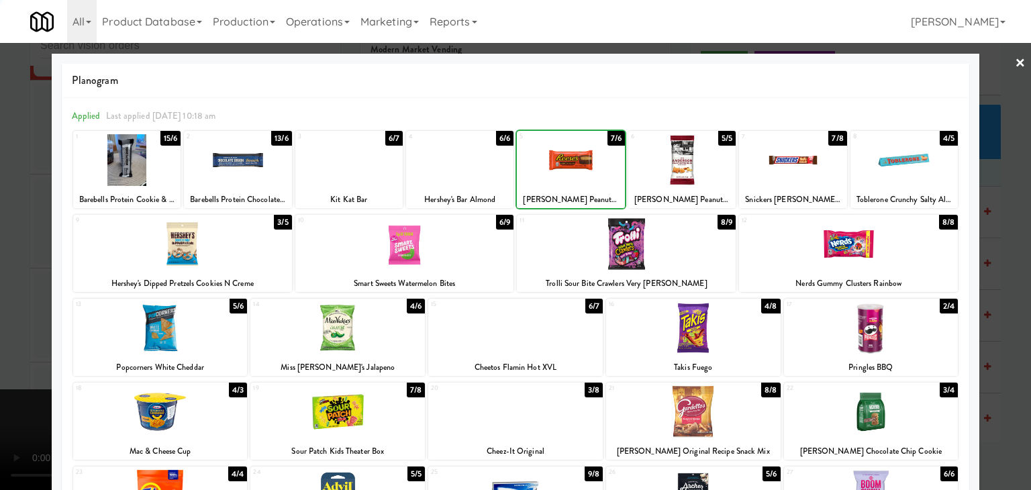
drag, startPoint x: 0, startPoint y: 282, endPoint x: 155, endPoint y: 285, distance: 155.1
drag, startPoint x: 526, startPoint y: 345, endPoint x: 419, endPoint y: 345, distance: 107.4
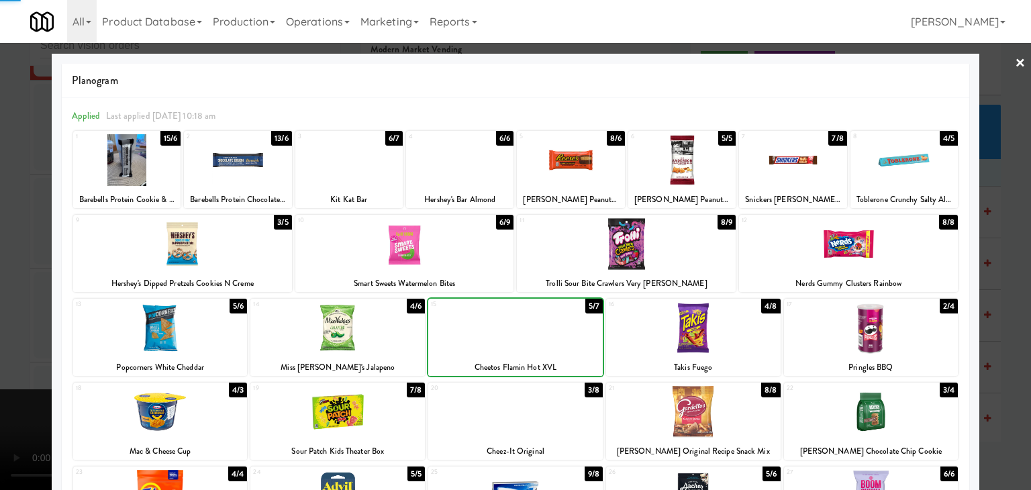
drag, startPoint x: 0, startPoint y: 349, endPoint x: 85, endPoint y: 346, distance: 85.3
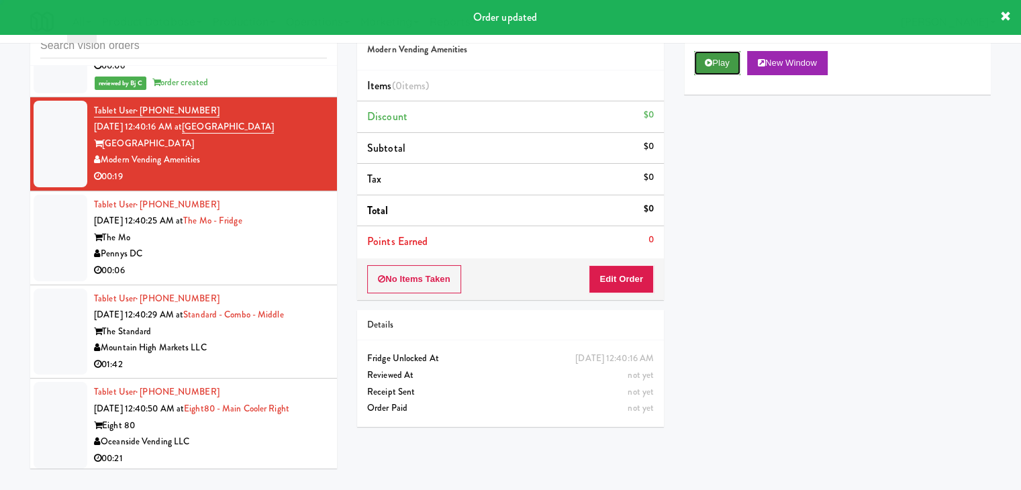
drag, startPoint x: 696, startPoint y: 63, endPoint x: 694, endPoint y: 70, distance: 7.7
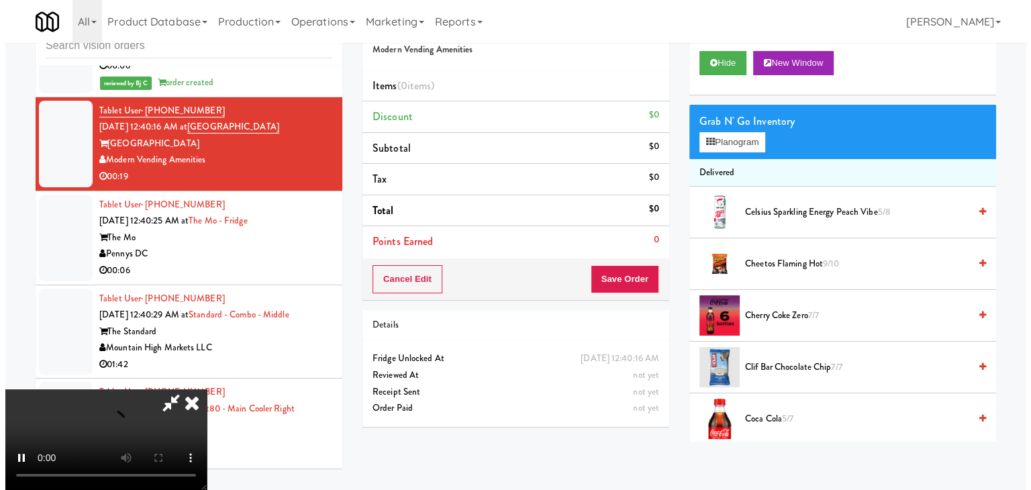
scroll to position [9668, 0]
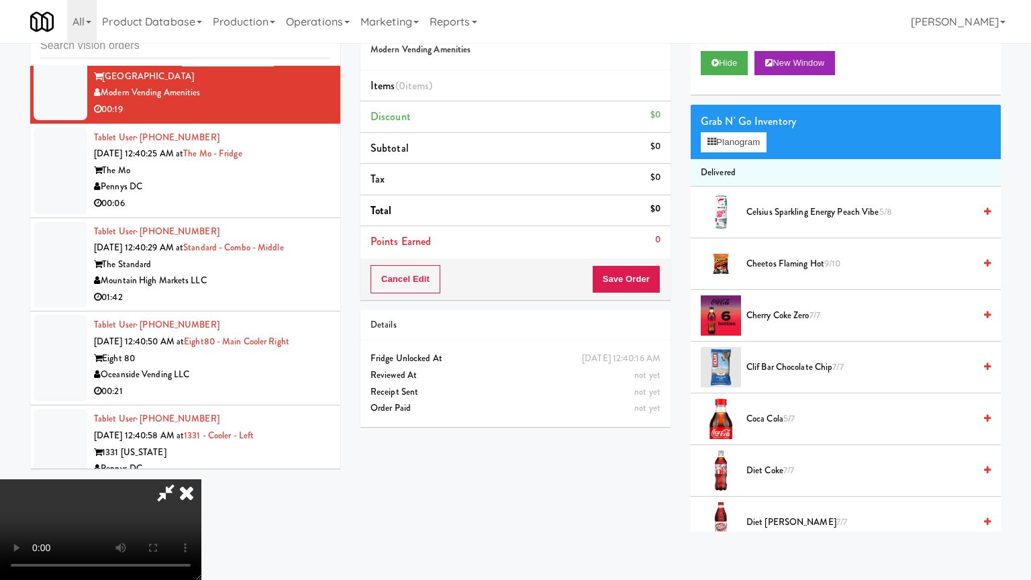
drag, startPoint x: 632, startPoint y: 317, endPoint x: 624, endPoint y: 324, distance: 10.0
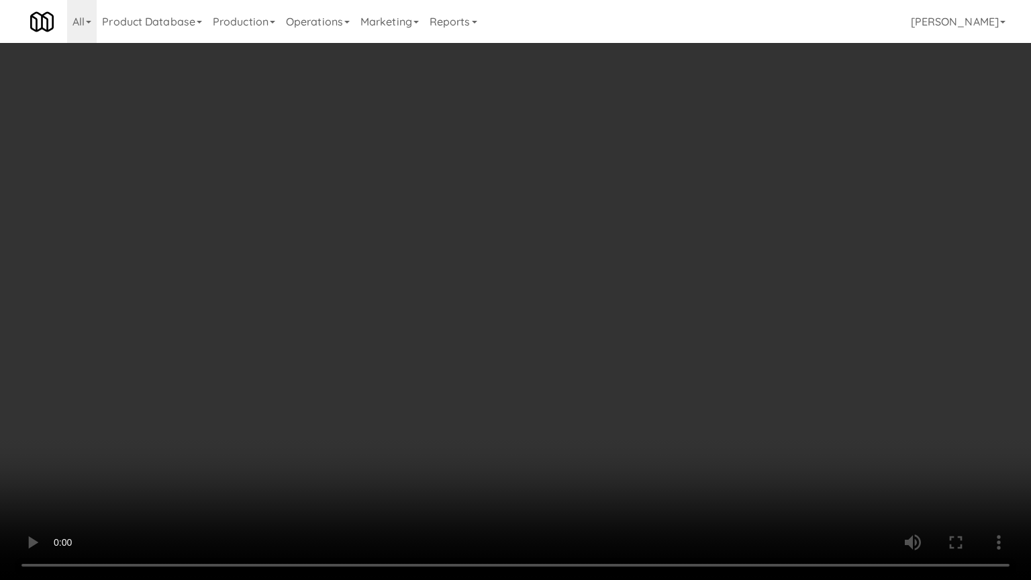
drag, startPoint x: 623, startPoint y: 317, endPoint x: 701, endPoint y: 193, distance: 147.1
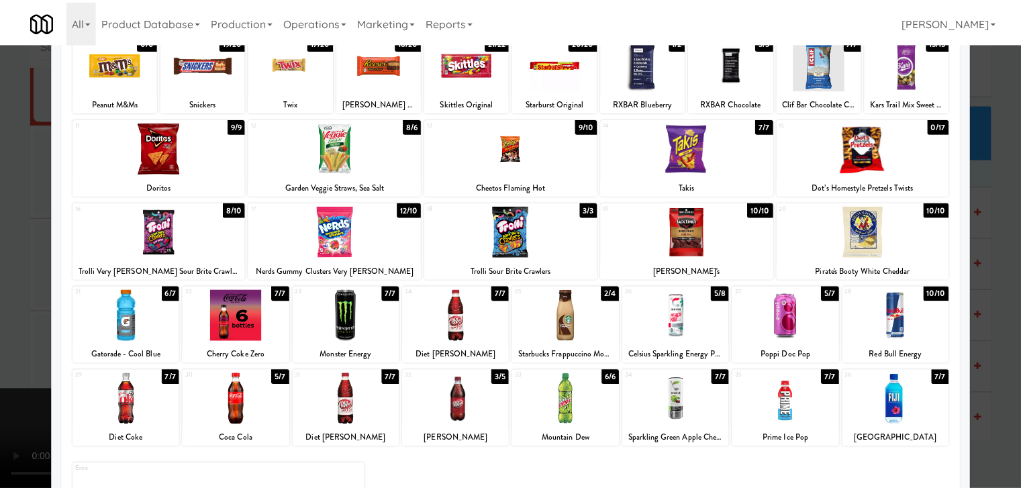
scroll to position [169, 0]
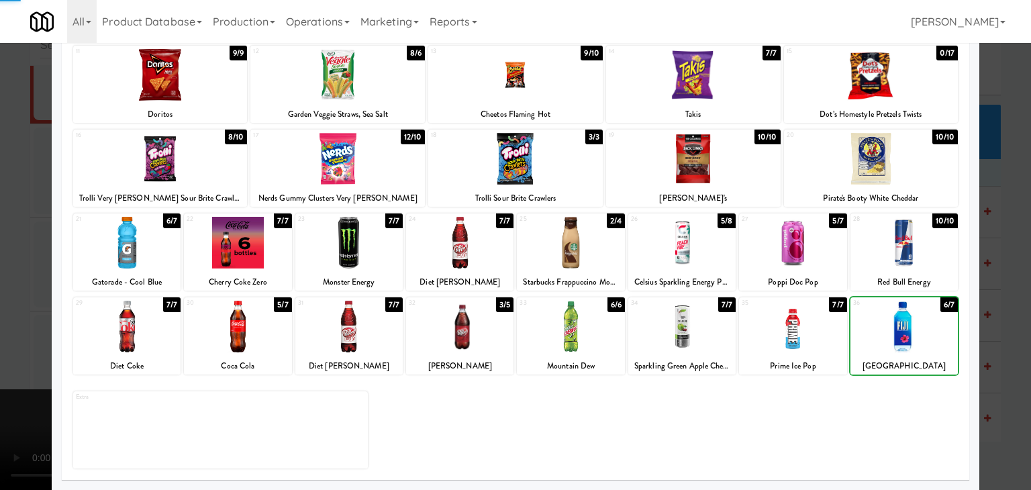
drag, startPoint x: 1005, startPoint y: 336, endPoint x: 926, endPoint y: 327, distance: 79.8
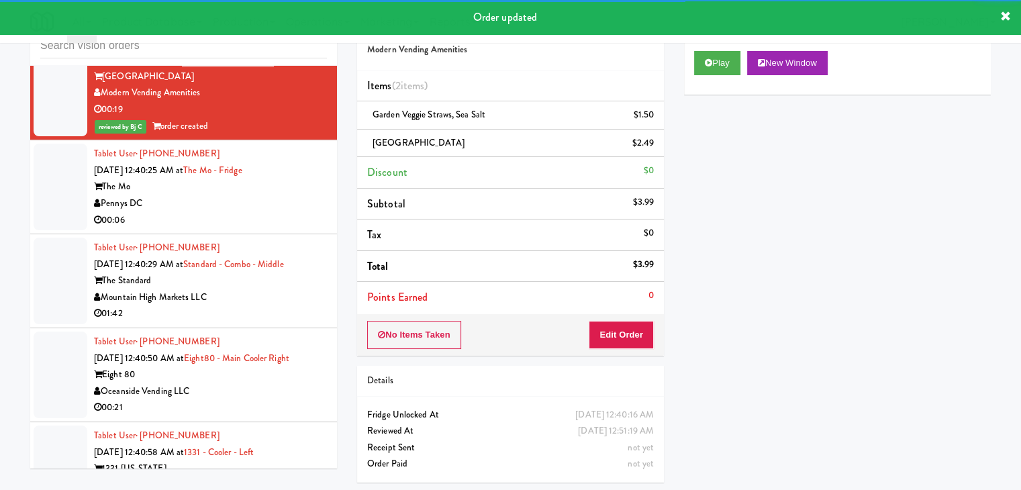
drag, startPoint x: 255, startPoint y: 183, endPoint x: 257, endPoint y: 191, distance: 9.0
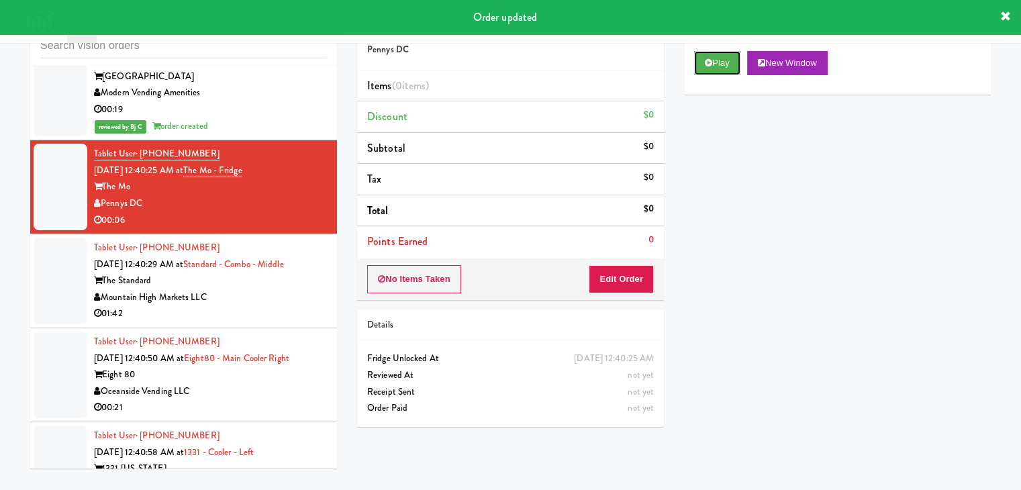
drag, startPoint x: 724, startPoint y: 57, endPoint x: 690, endPoint y: 162, distance: 110.0
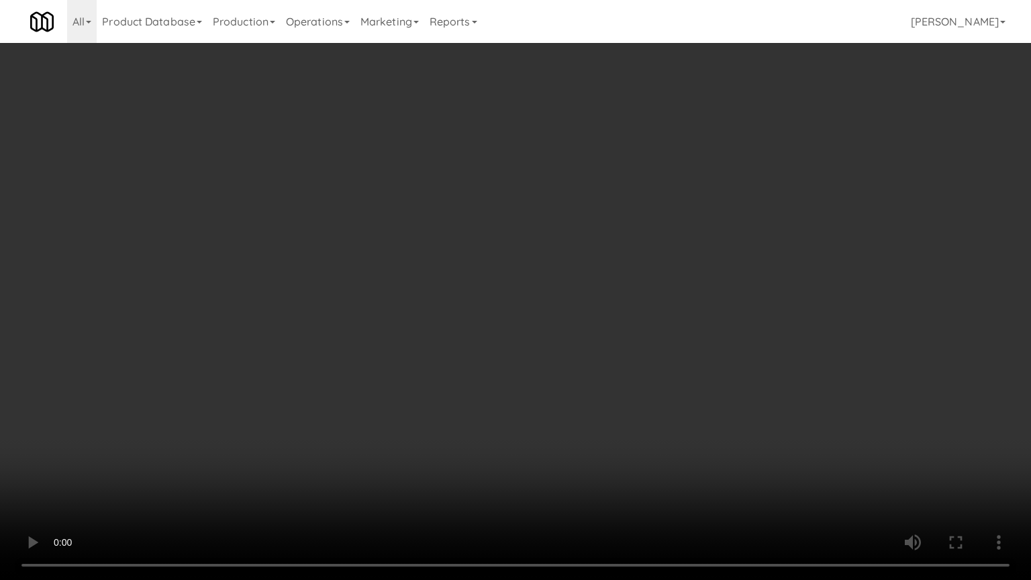
drag, startPoint x: 624, startPoint y: 307, endPoint x: 707, endPoint y: 193, distance: 141.2
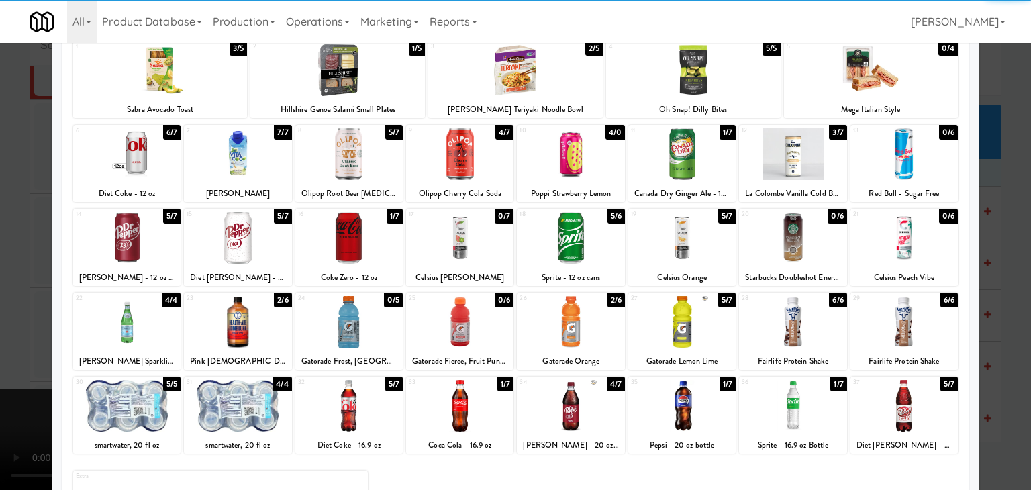
scroll to position [134, 0]
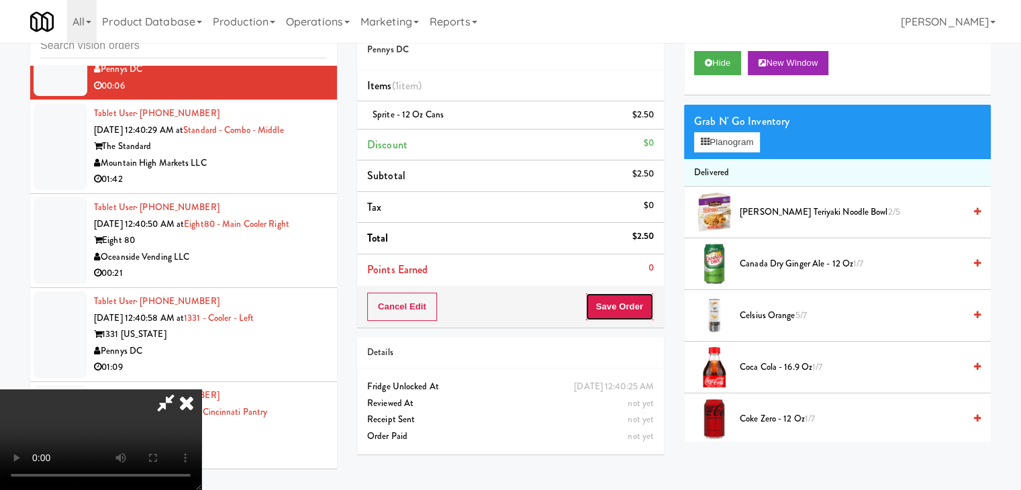
drag, startPoint x: 633, startPoint y: 297, endPoint x: 634, endPoint y: 305, distance: 7.4
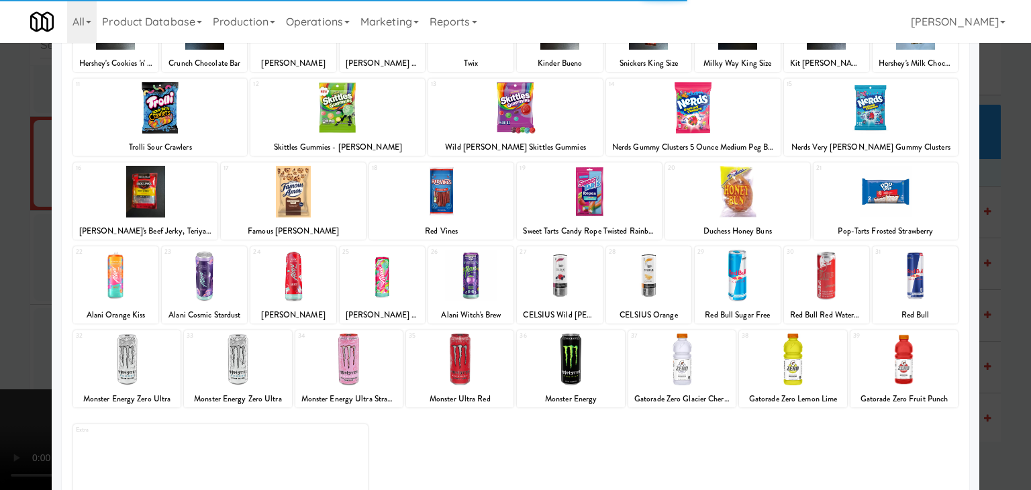
scroll to position [169, 0]
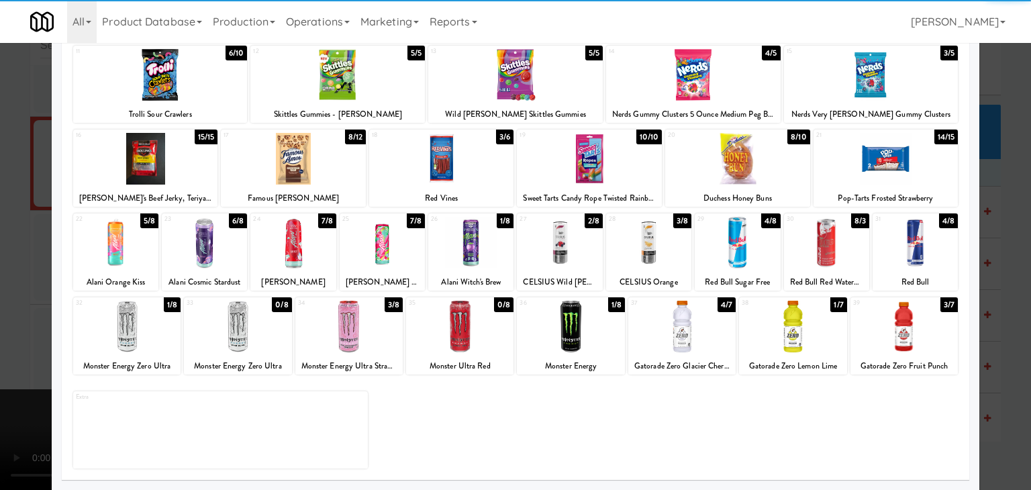
drag, startPoint x: 918, startPoint y: 258, endPoint x: 956, endPoint y: 264, distance: 38.1
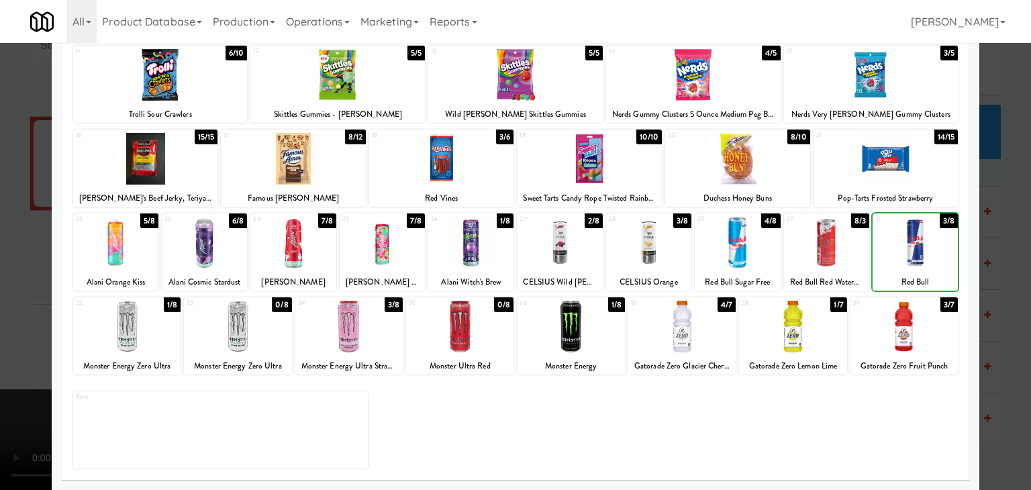
drag, startPoint x: 989, startPoint y: 268, endPoint x: 870, endPoint y: 283, distance: 120.3
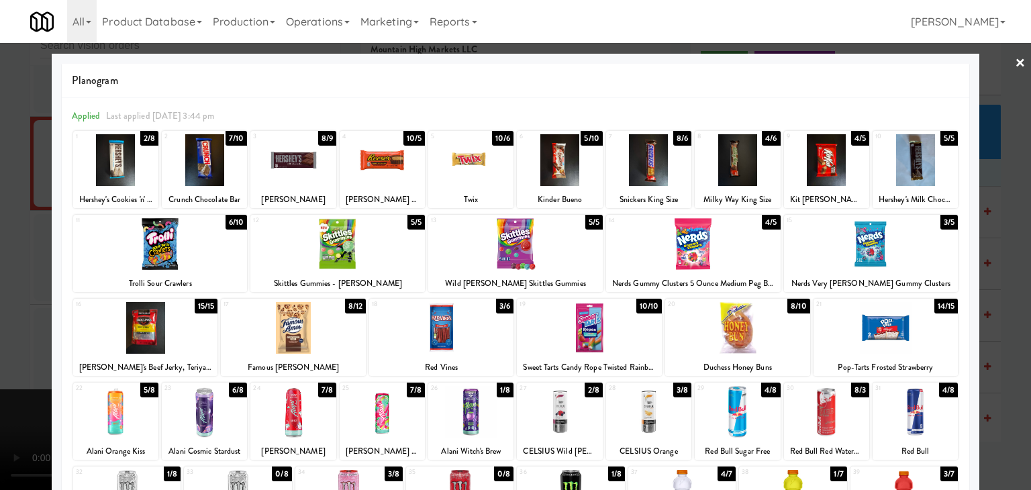
drag, startPoint x: 118, startPoint y: 420, endPoint x: 52, endPoint y: 389, distance: 72.4
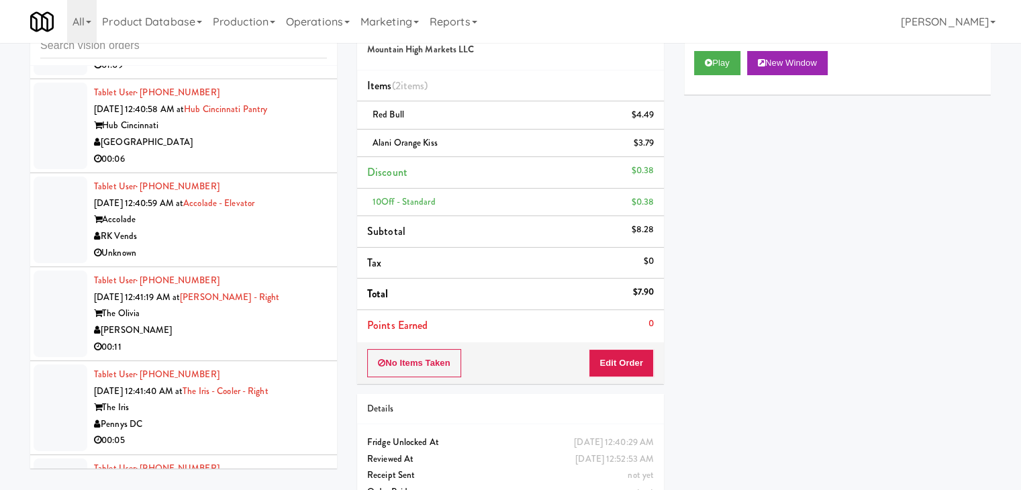
scroll to position [10407, 0]
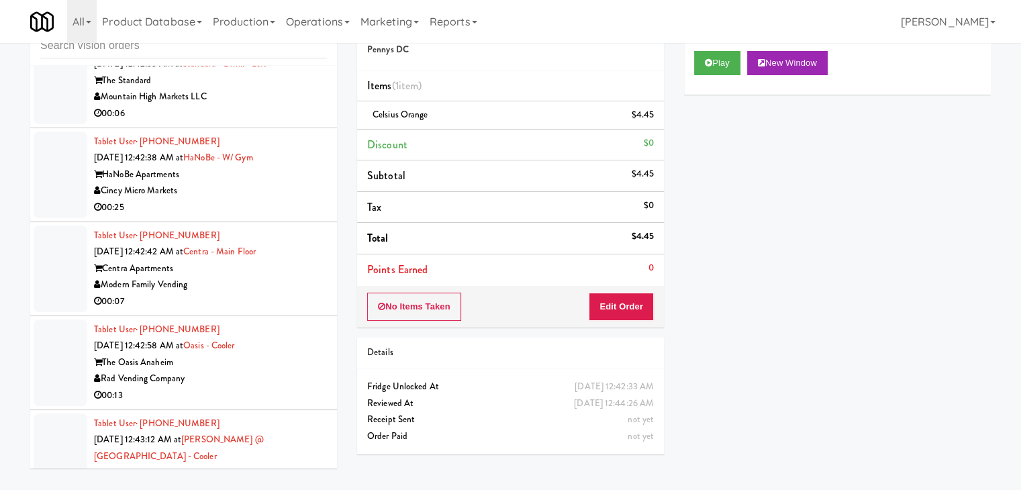
scroll to position [10809, 0]
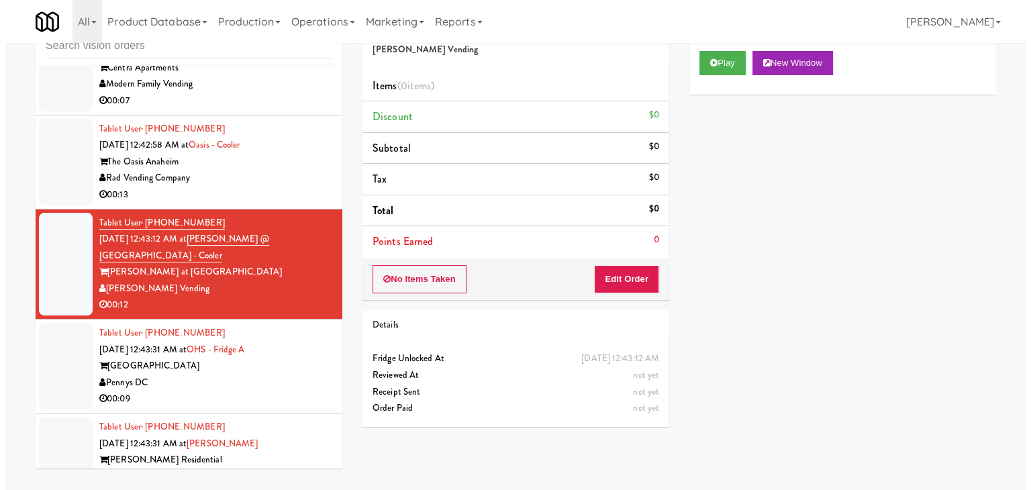
scroll to position [10944, 0]
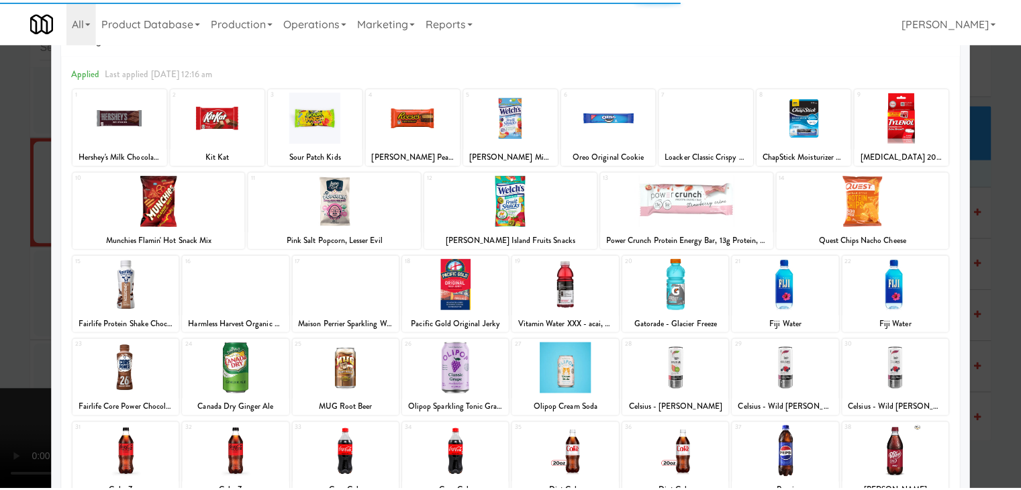
scroll to position [67, 0]
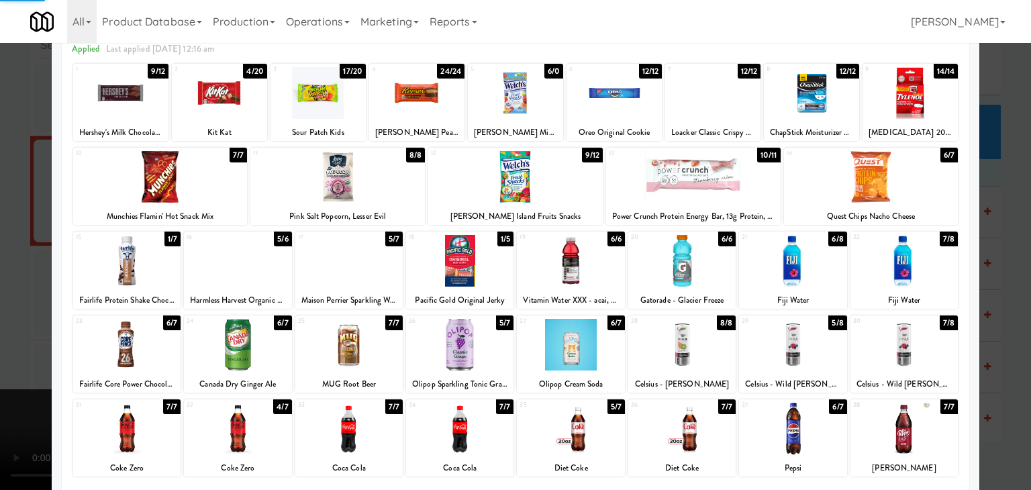
drag, startPoint x: 996, startPoint y: 273, endPoint x: 975, endPoint y: 275, distance: 21.6
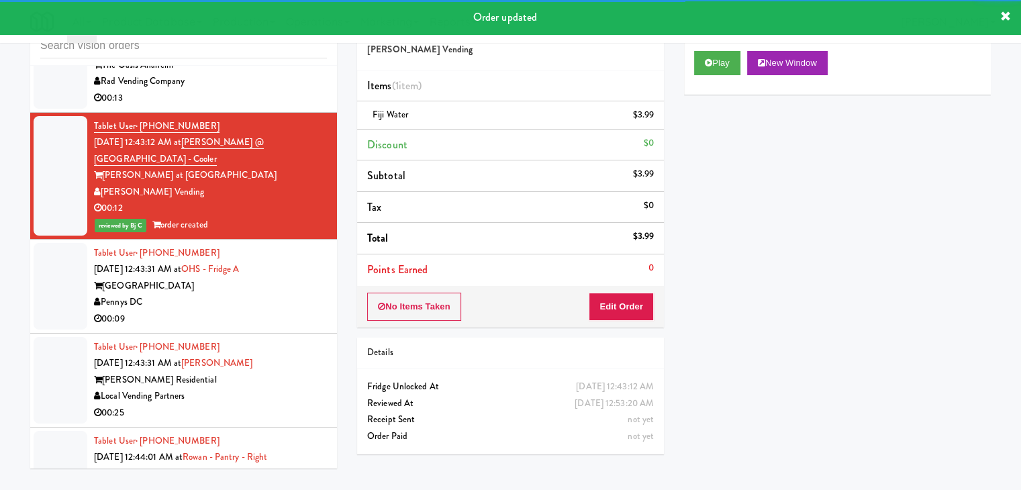
scroll to position [10994, 0]
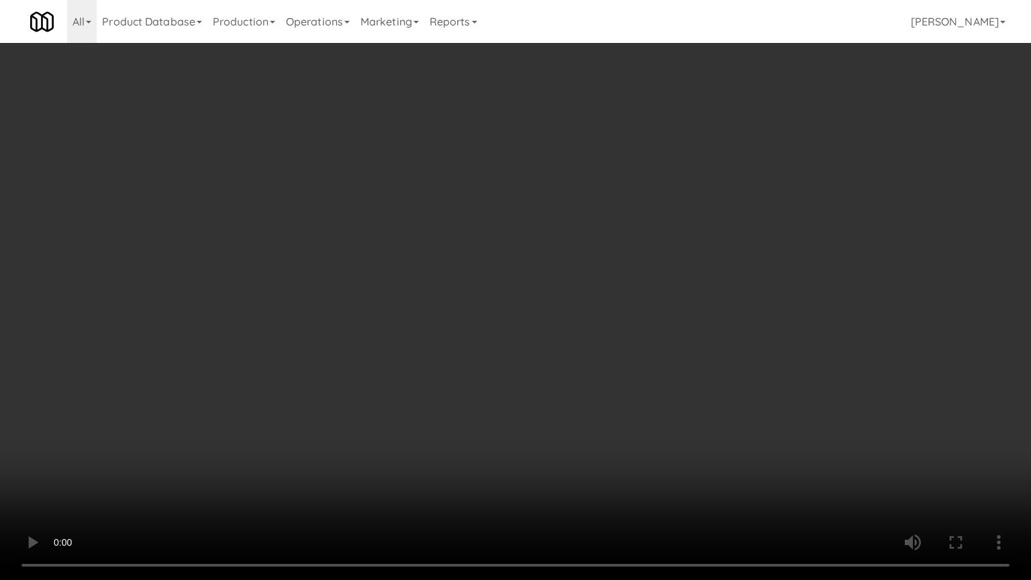
drag, startPoint x: 556, startPoint y: 287, endPoint x: 595, endPoint y: 196, distance: 99.5
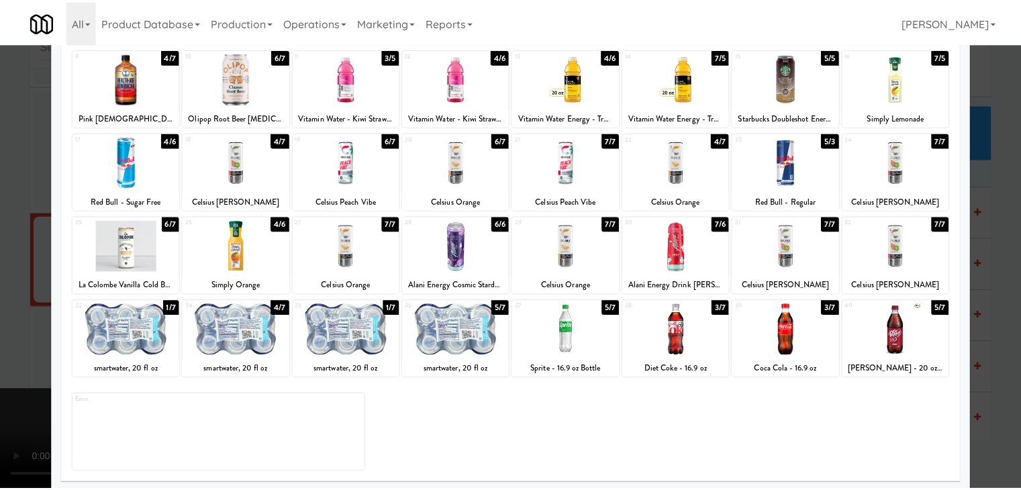
scroll to position [169, 0]
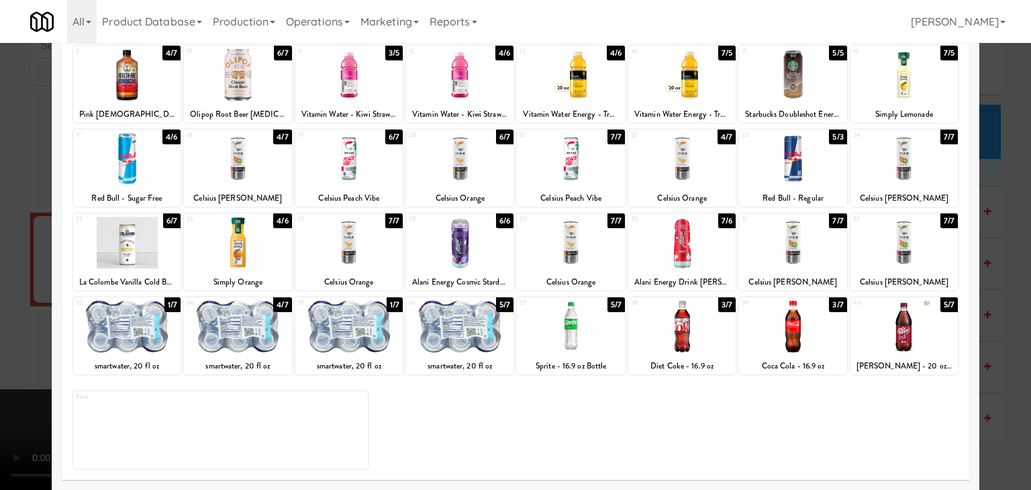
drag, startPoint x: 590, startPoint y: 343, endPoint x: 552, endPoint y: 343, distance: 37.6
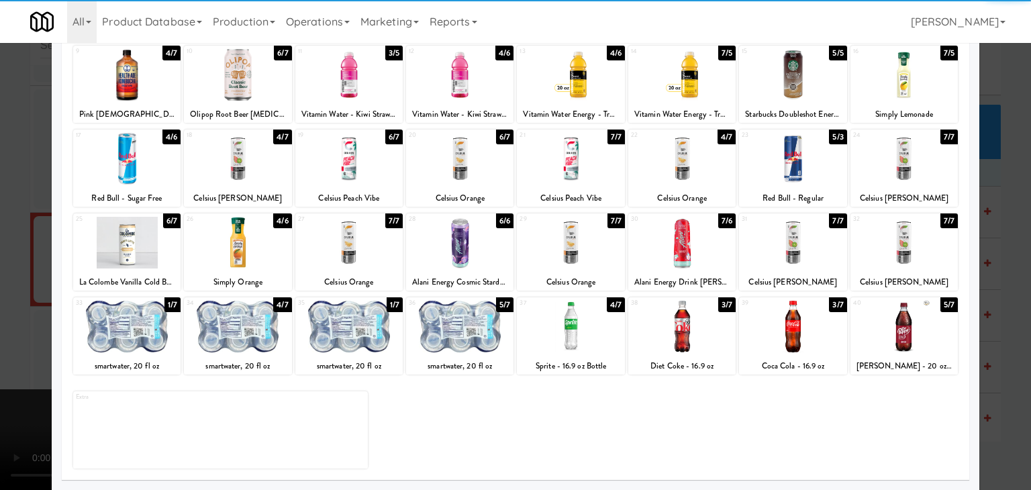
drag, startPoint x: 0, startPoint y: 344, endPoint x: 166, endPoint y: 342, distance: 166.5
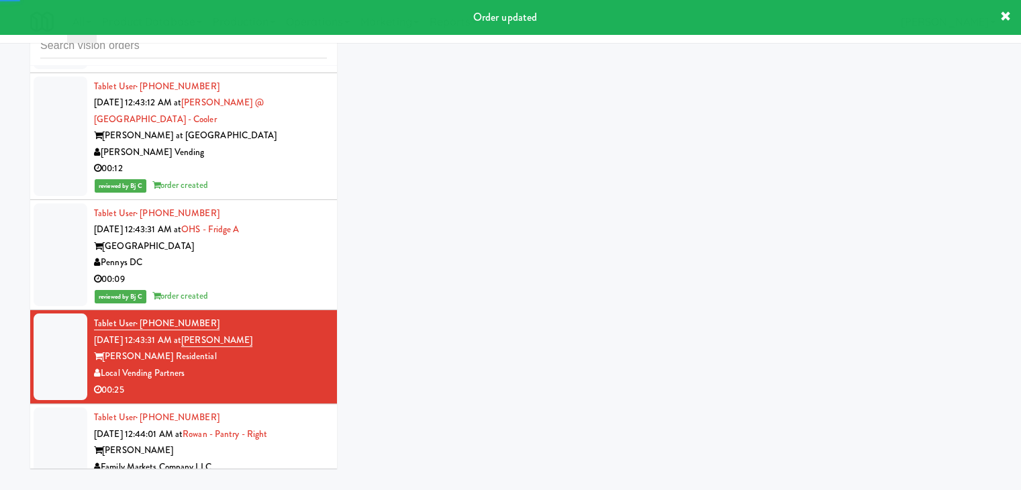
scroll to position [11011, 0]
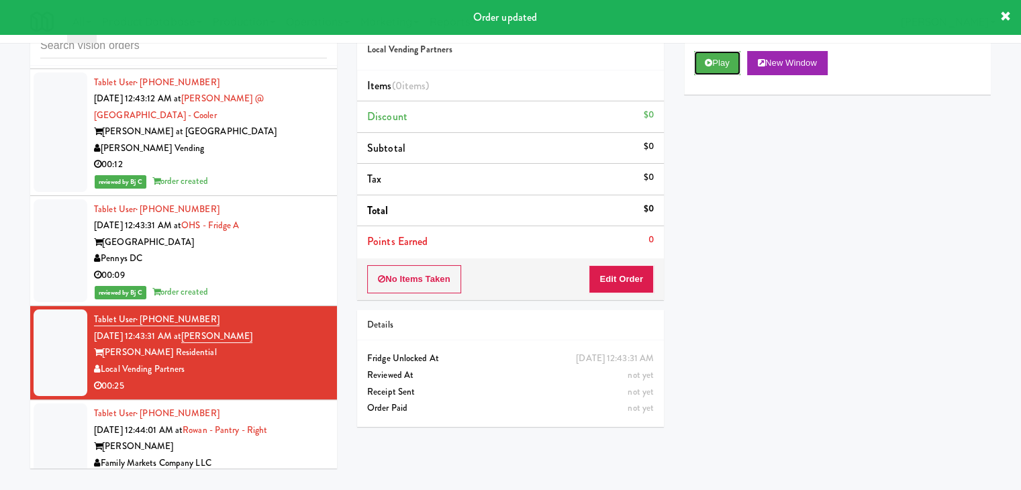
drag, startPoint x: 722, startPoint y: 60, endPoint x: 678, endPoint y: 182, distance: 129.9
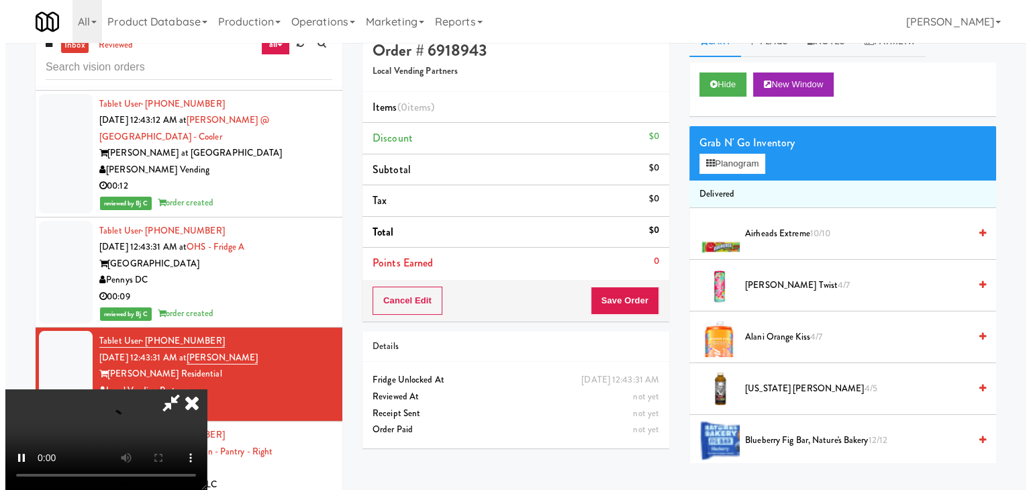
scroll to position [43, 0]
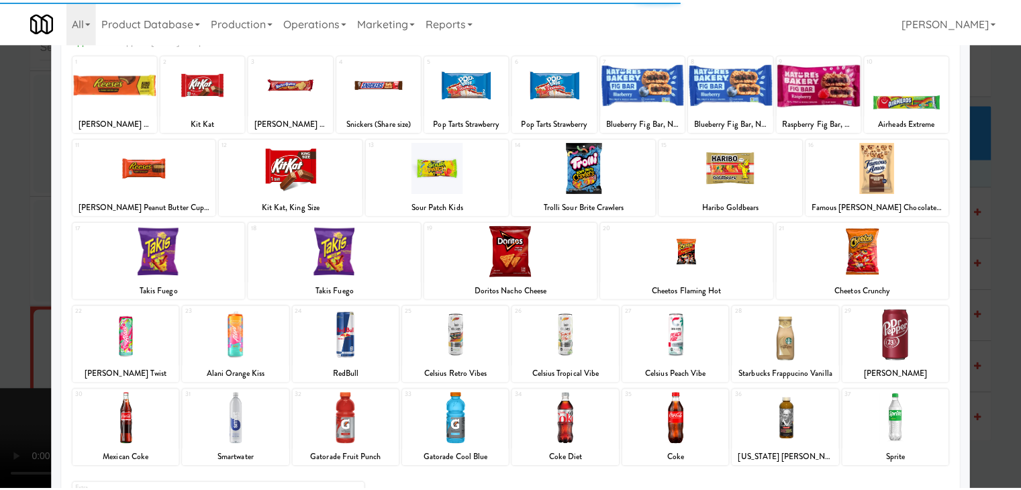
scroll to position [169, 0]
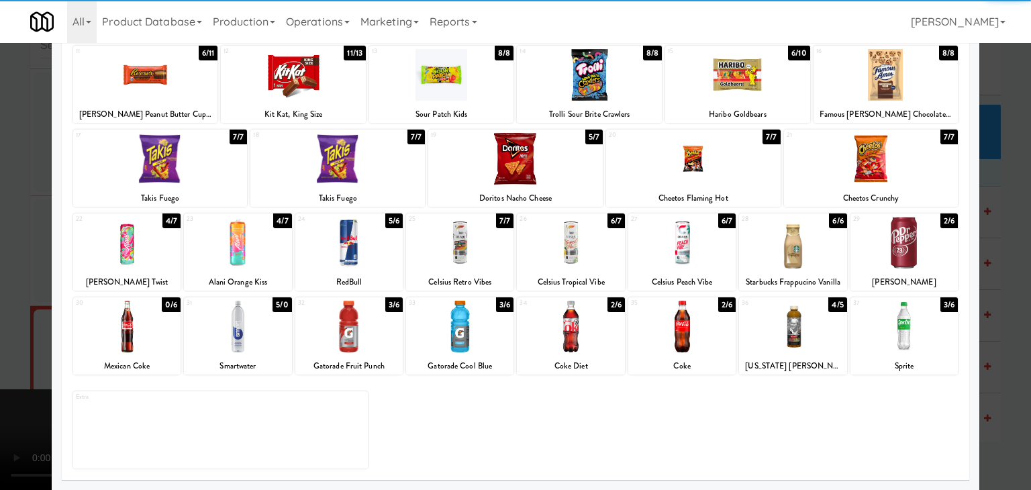
drag, startPoint x: 907, startPoint y: 323, endPoint x: 987, endPoint y: 330, distance: 80.2
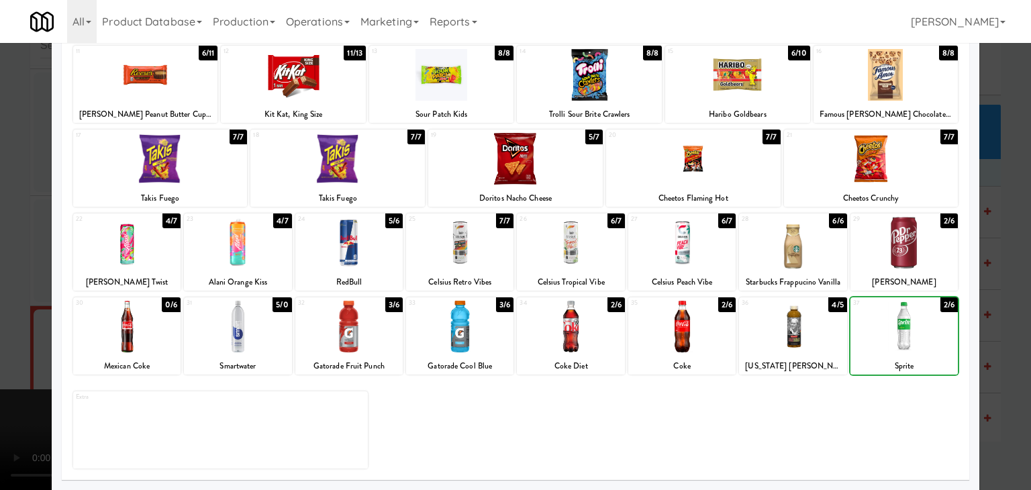
drag, startPoint x: 997, startPoint y: 328, endPoint x: 875, endPoint y: 317, distance: 122.0
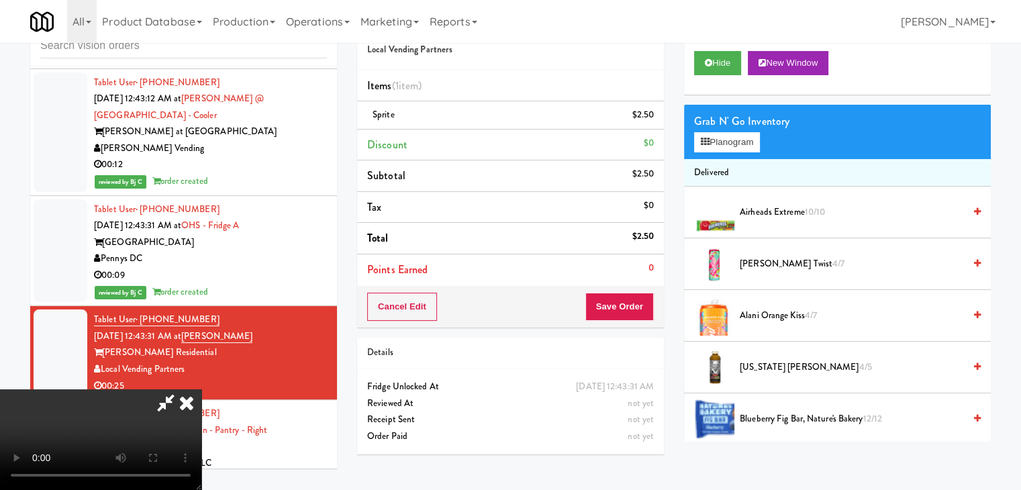
drag, startPoint x: 662, startPoint y: 312, endPoint x: 639, endPoint y: 305, distance: 24.6
drag, startPoint x: 638, startPoint y: 305, endPoint x: 644, endPoint y: 310, distance: 7.6
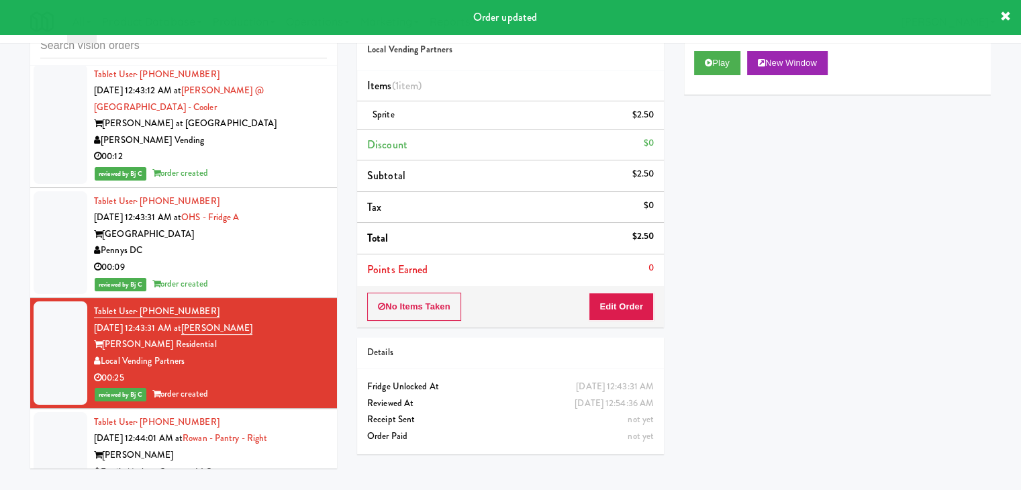
scroll to position [11027, 0]
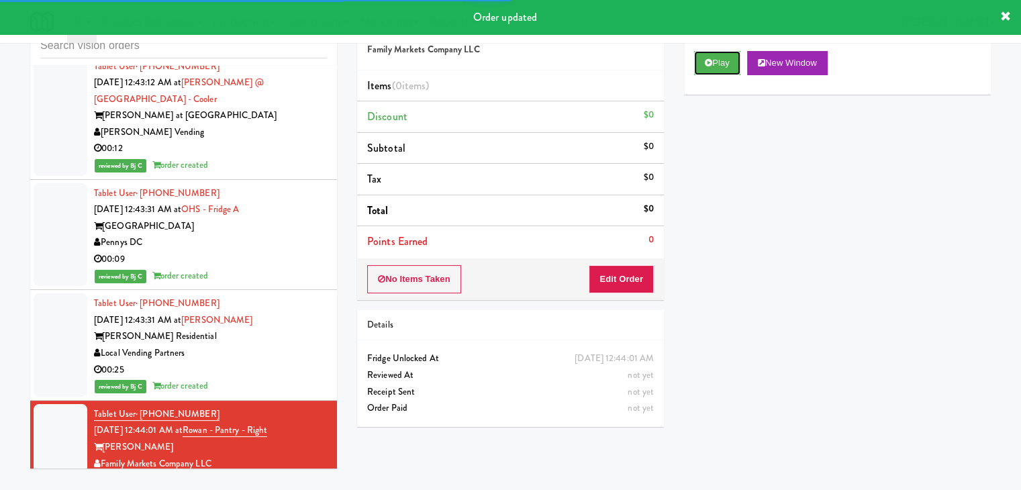
drag, startPoint x: 716, startPoint y: 54, endPoint x: 687, endPoint y: 124, distance: 75.5
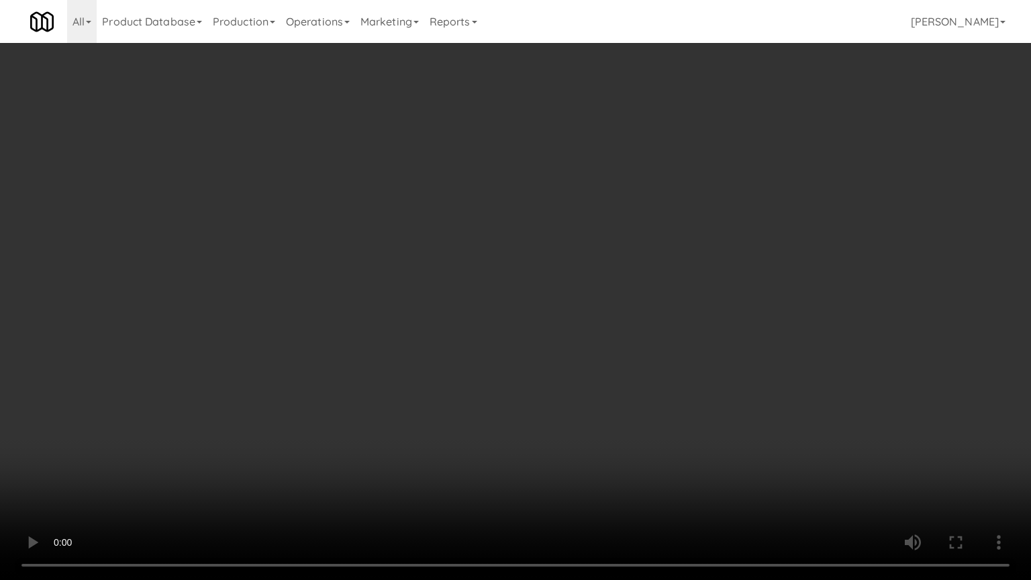
drag, startPoint x: 593, startPoint y: 307, endPoint x: 573, endPoint y: 318, distance: 23.1
drag, startPoint x: 595, startPoint y: 301, endPoint x: 679, endPoint y: 167, distance: 158.1
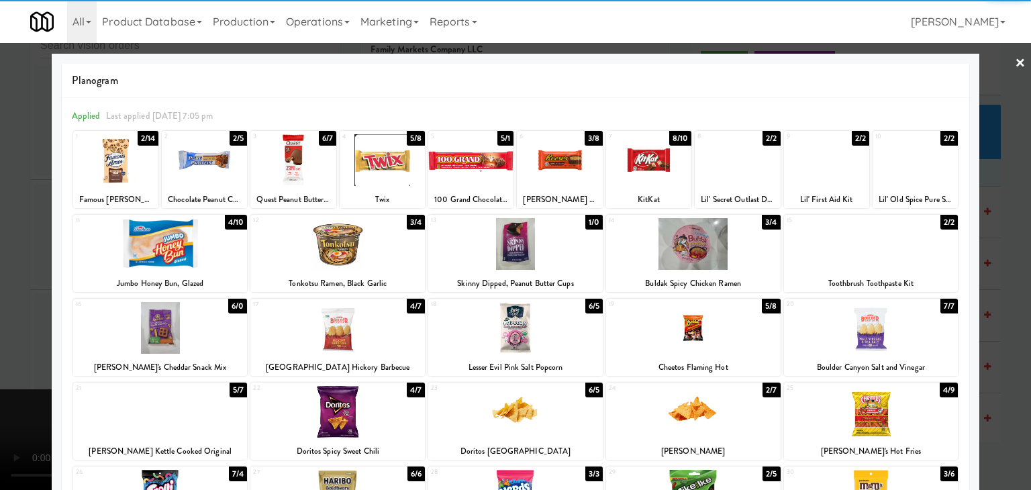
drag, startPoint x: 665, startPoint y: 162, endPoint x: 793, endPoint y: 179, distance: 130.0
